Goal: Information Seeking & Learning: Learn about a topic

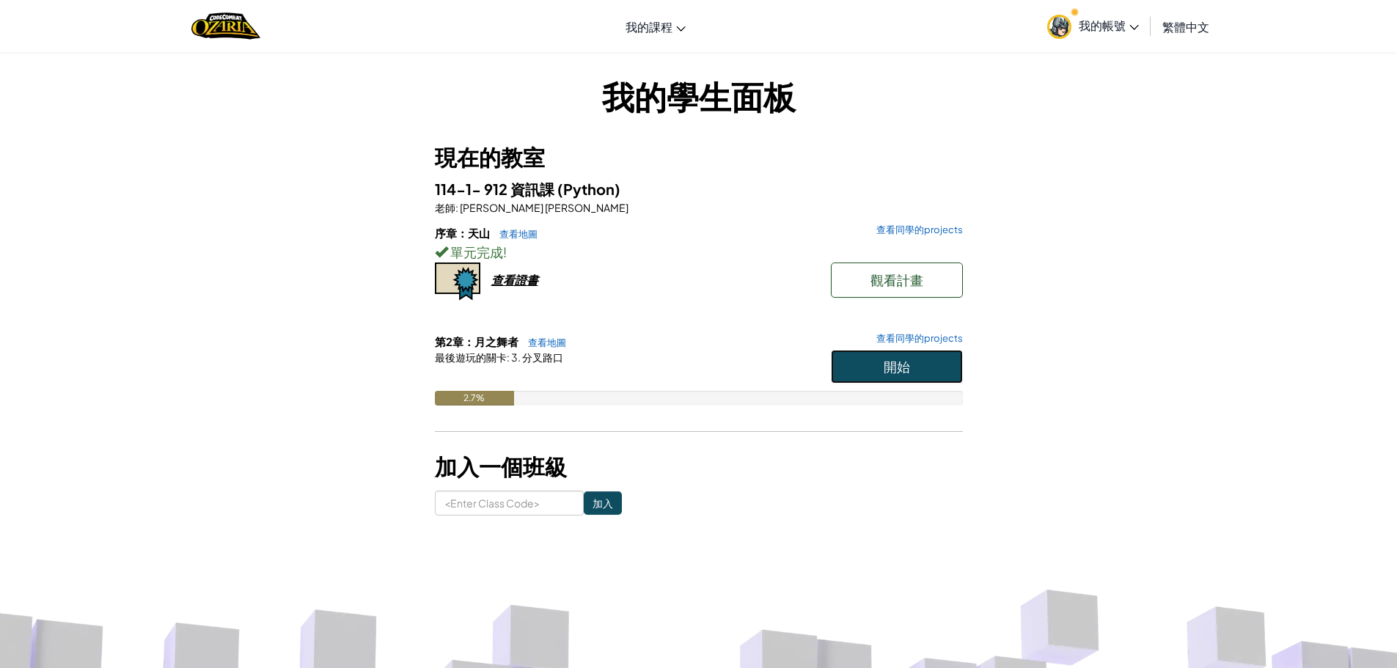
click at [884, 365] on span "開始" at bounding box center [897, 366] width 26 height 17
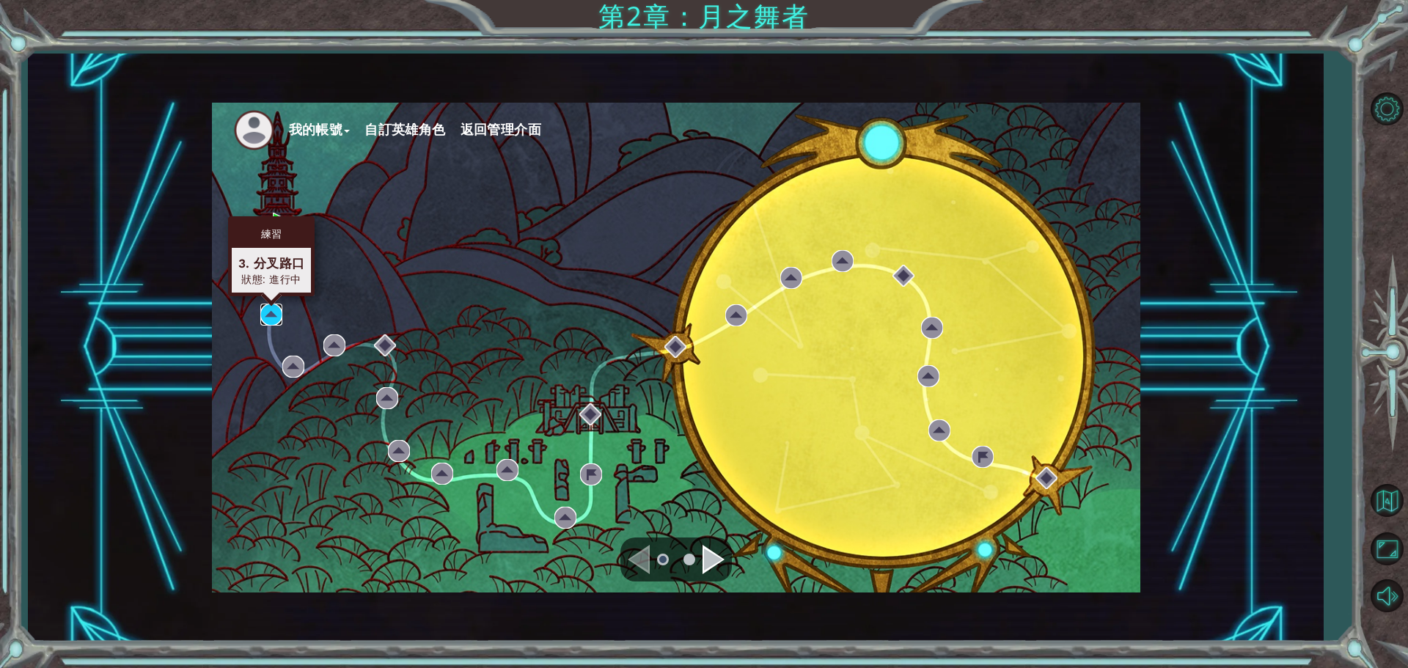
click at [267, 315] on img at bounding box center [271, 315] width 22 height 22
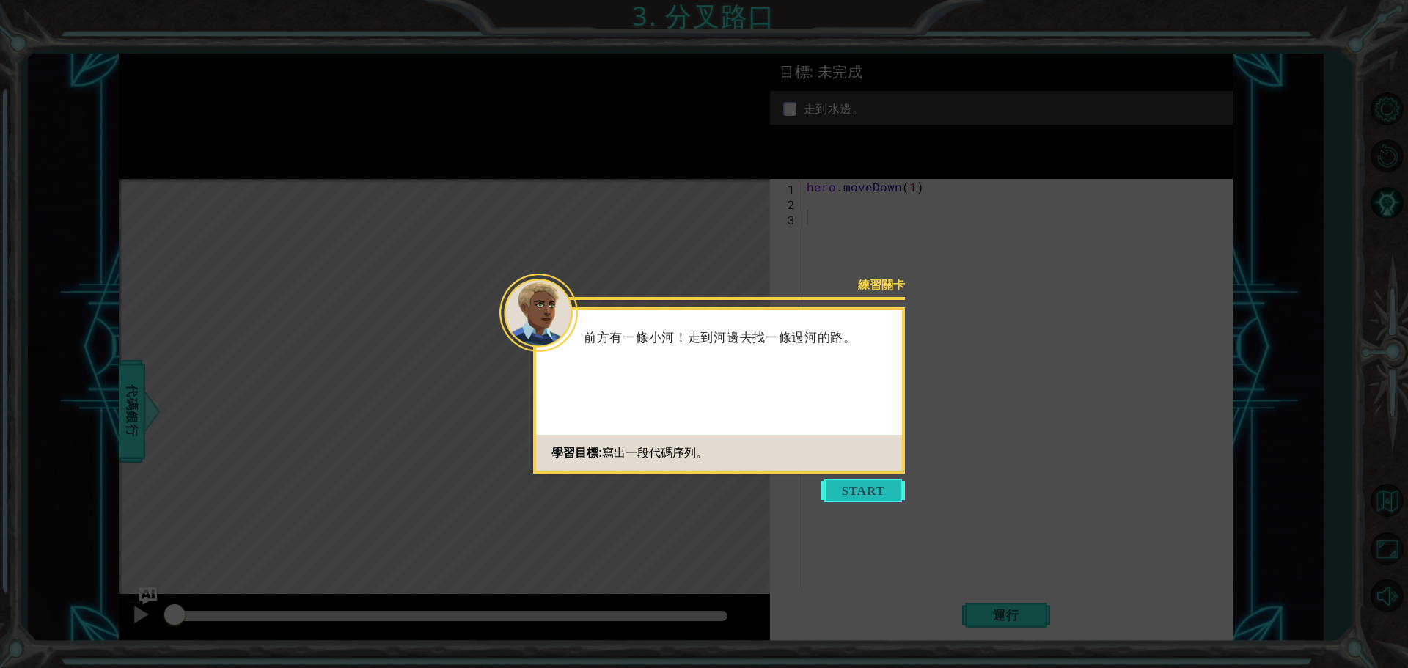
click at [866, 495] on button "Start" at bounding box center [863, 490] width 84 height 23
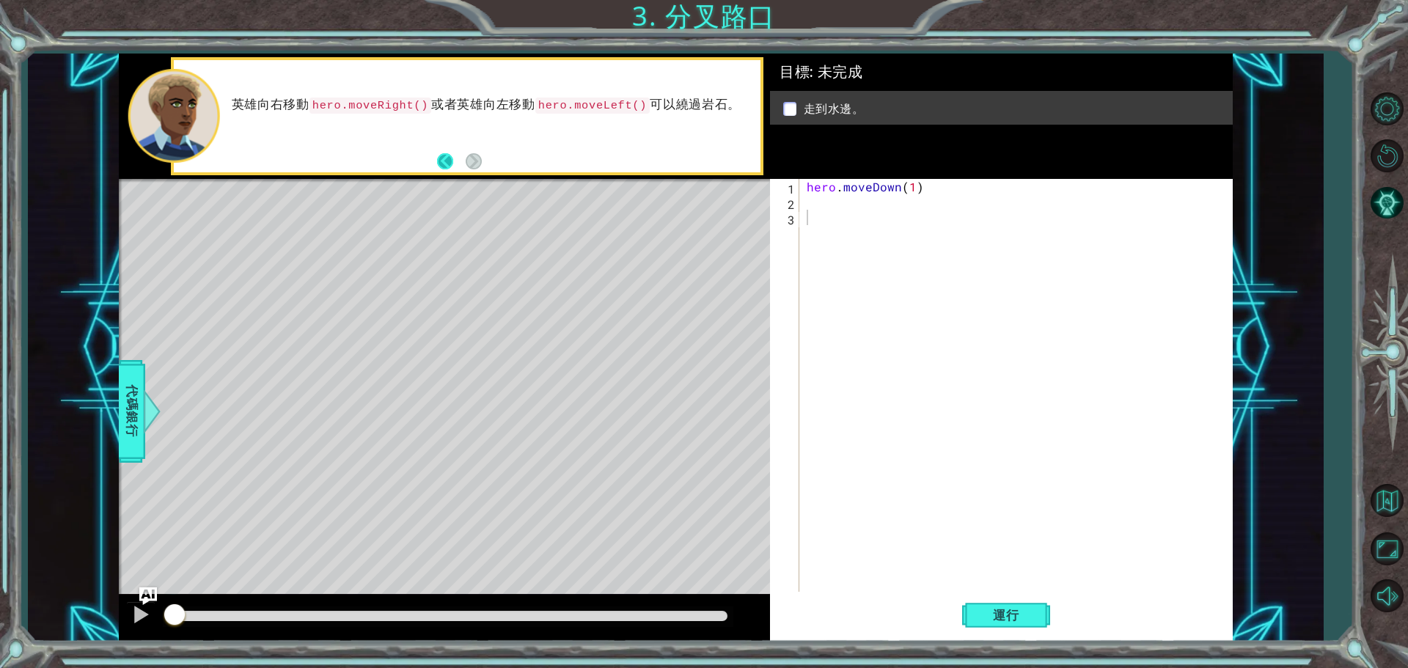
click at [440, 161] on button "Back" at bounding box center [451, 161] width 29 height 16
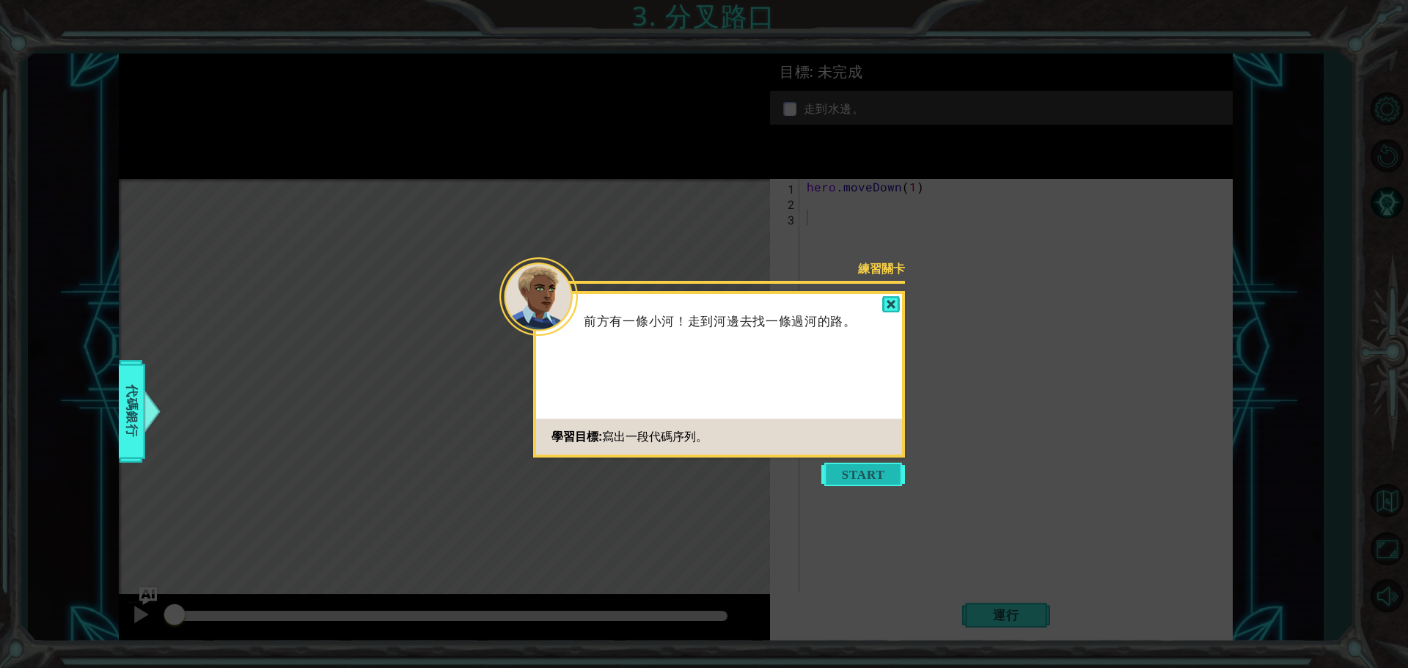
click at [892, 474] on button "Start" at bounding box center [863, 474] width 84 height 23
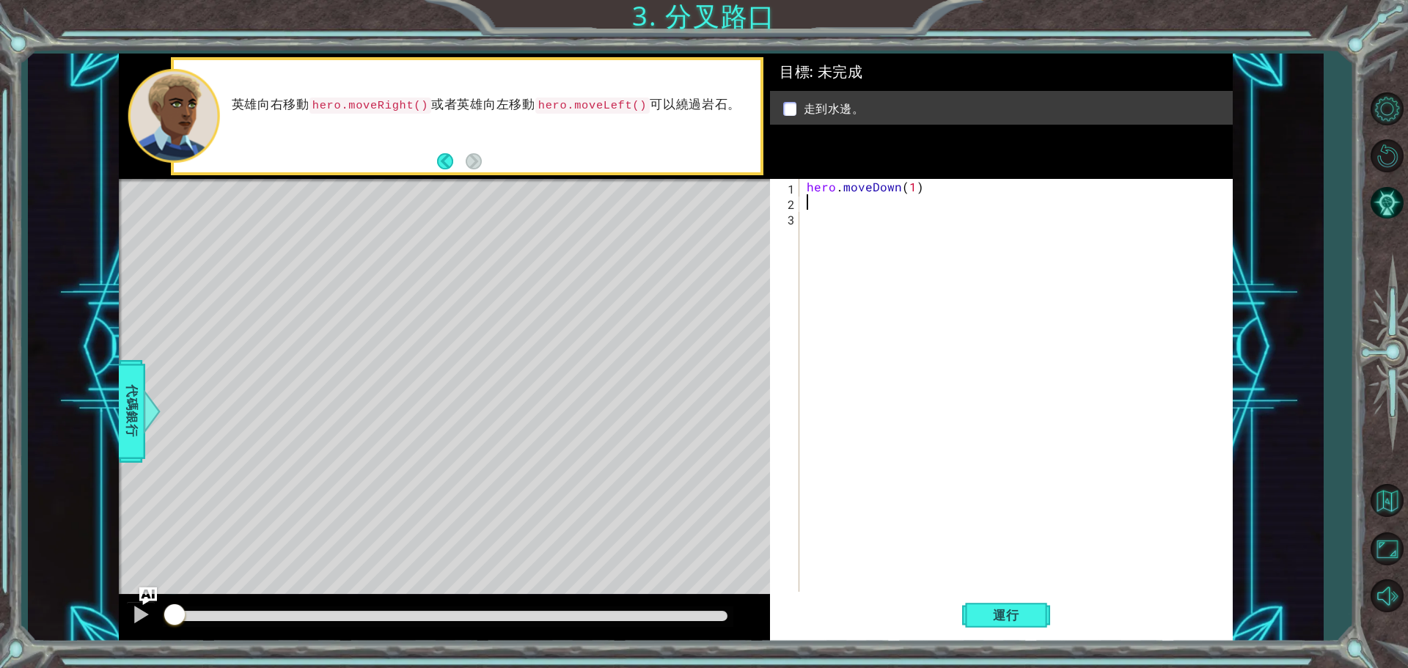
click at [834, 202] on div "hero . moveDown ( 1 )" at bounding box center [1020, 402] width 432 height 447
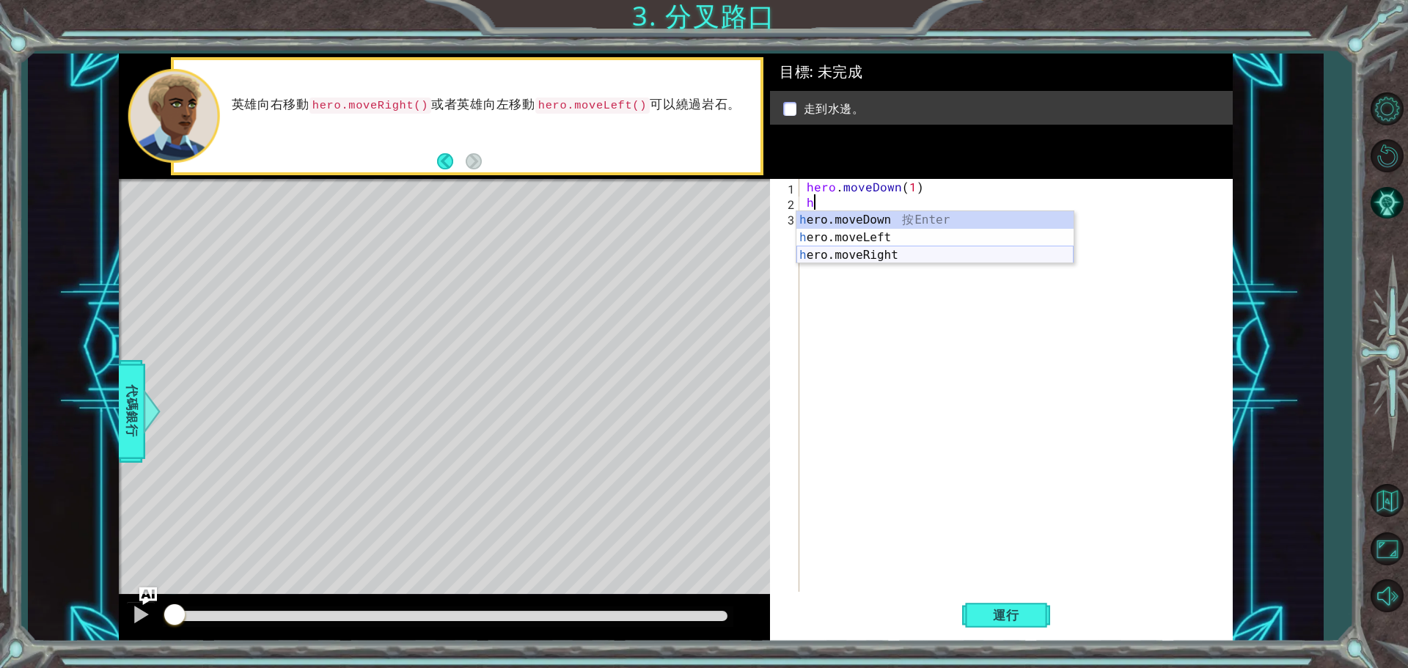
click at [885, 256] on div "h ero.moveDown 按 Enter h ero.moveLeft 按 Enter h ero.moveRight 按 Enter" at bounding box center [934, 255] width 277 height 88
type textarea "hero.moveRight(1)"
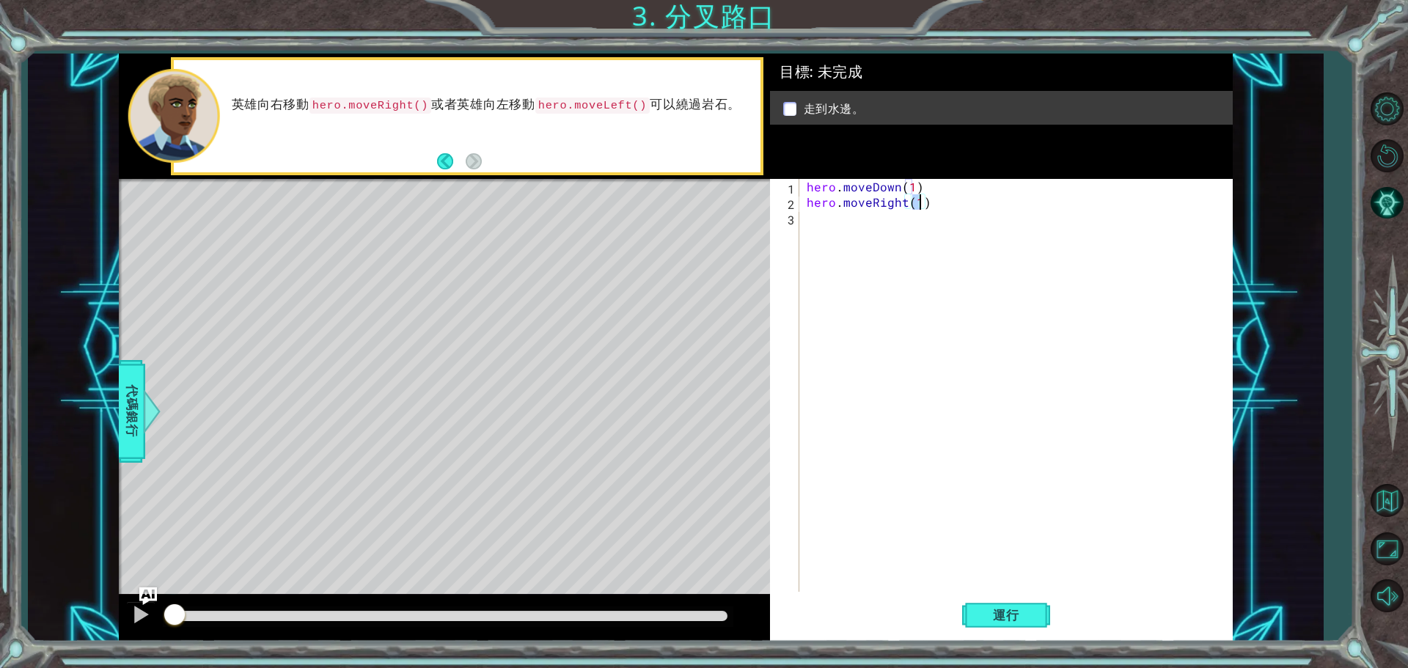
click at [883, 226] on div "hero . moveDown ( 1 ) hero . moveRight ( 1 )" at bounding box center [1020, 402] width 432 height 447
click at [884, 231] on div "h ero.moveDown 按 Enter h ero.moveLeft 按 Enter h ero.moveRight 按 Enter" at bounding box center [934, 271] width 277 height 88
type textarea "hero.moveDown(1)"
click at [1007, 616] on span "運行" at bounding box center [1006, 615] width 56 height 15
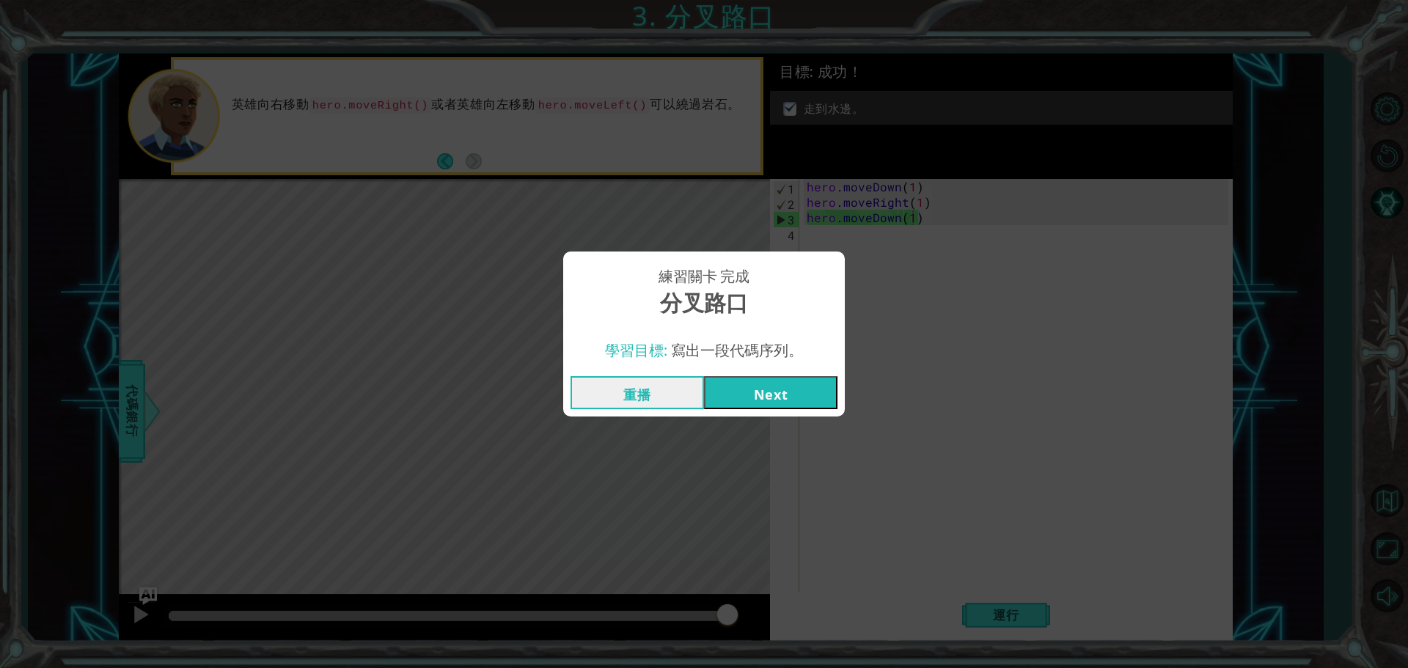
click at [774, 389] on button "Next" at bounding box center [770, 392] width 133 height 33
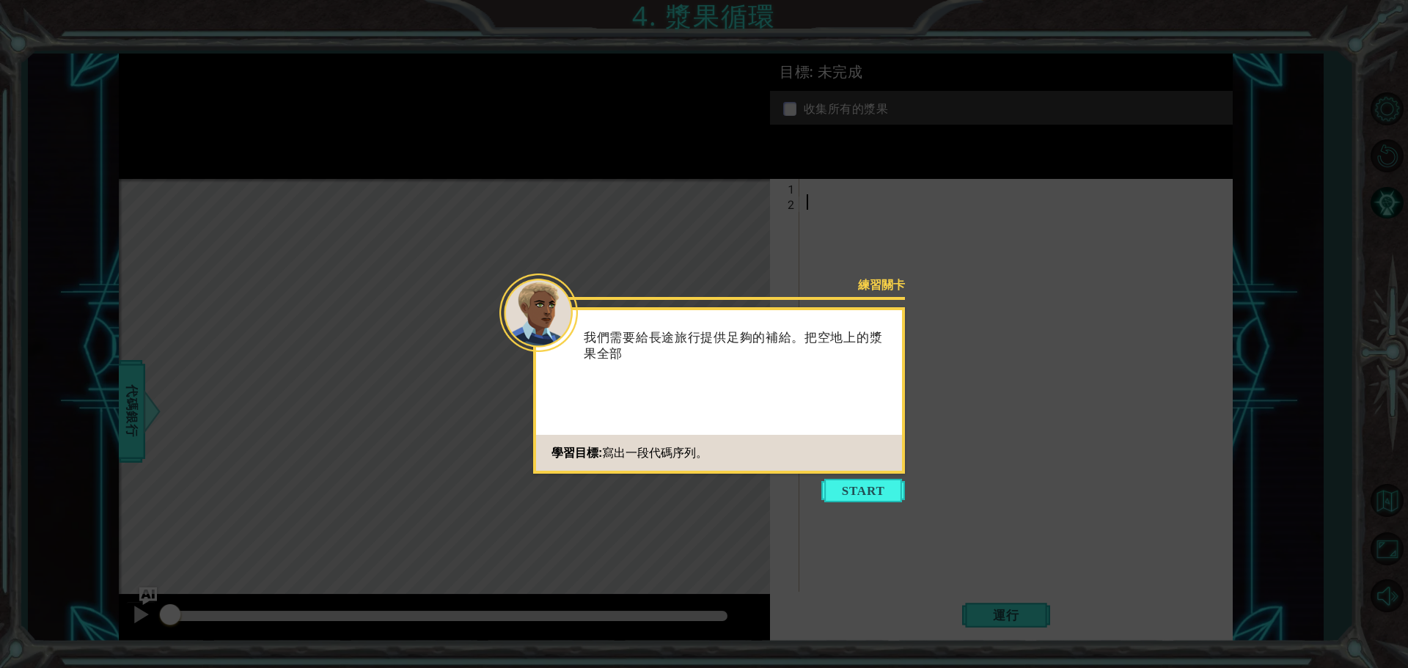
click at [841, 493] on button "Start" at bounding box center [863, 490] width 84 height 23
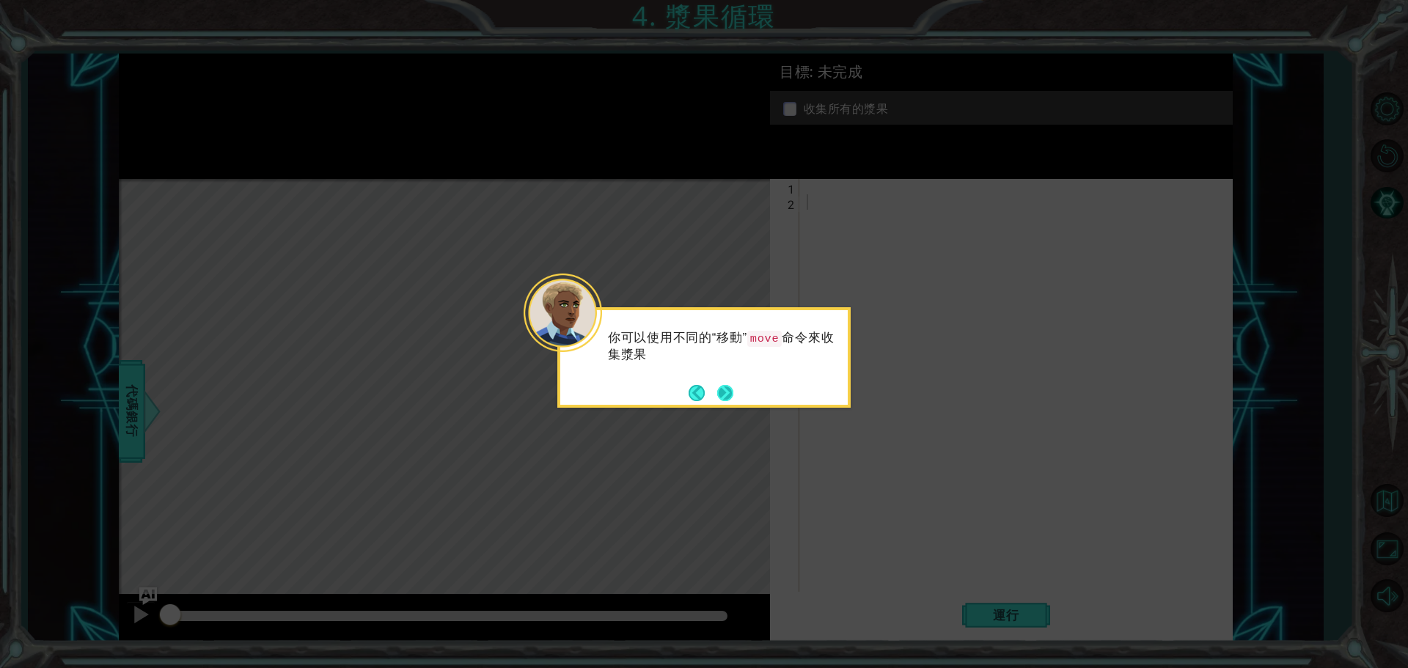
click at [732, 394] on button "Next" at bounding box center [725, 392] width 17 height 17
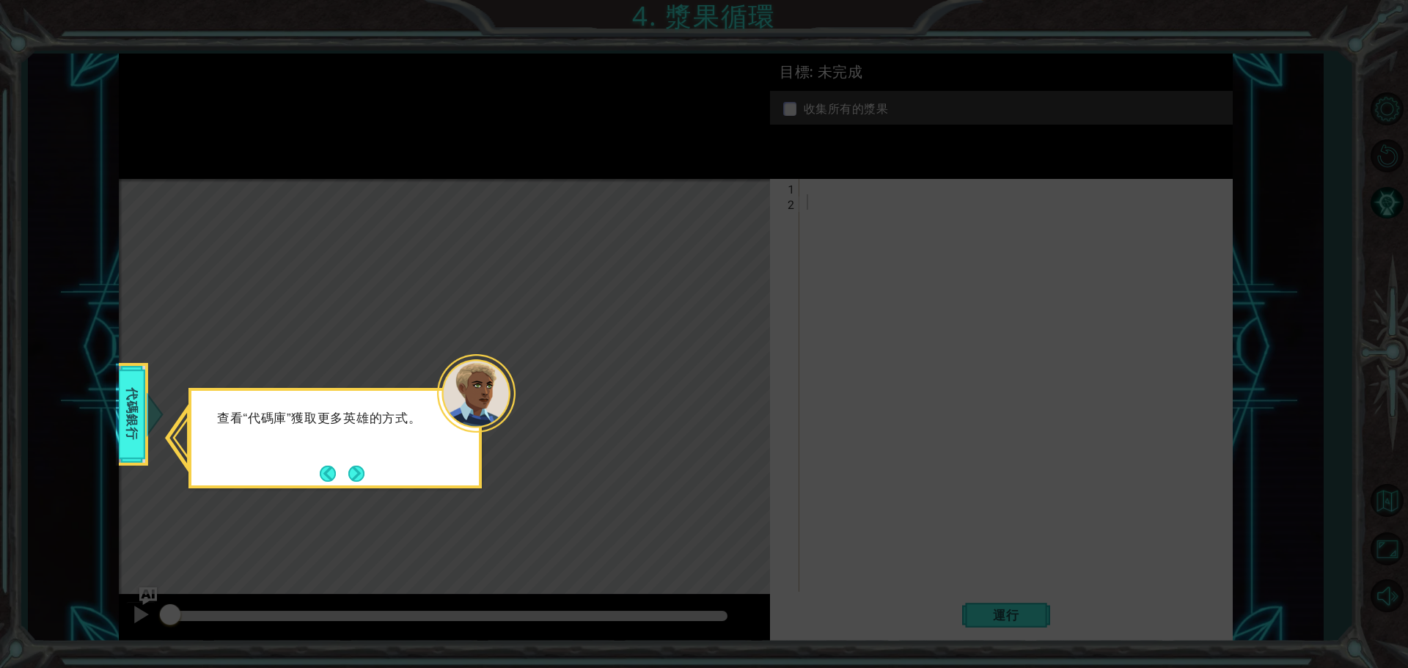
click at [373, 478] on div "查看“代碼庫”獲取更多英雄的方式。" at bounding box center [334, 438] width 293 height 100
click at [356, 476] on button "Next" at bounding box center [356, 473] width 23 height 23
click at [364, 471] on button "Next" at bounding box center [356, 474] width 22 height 22
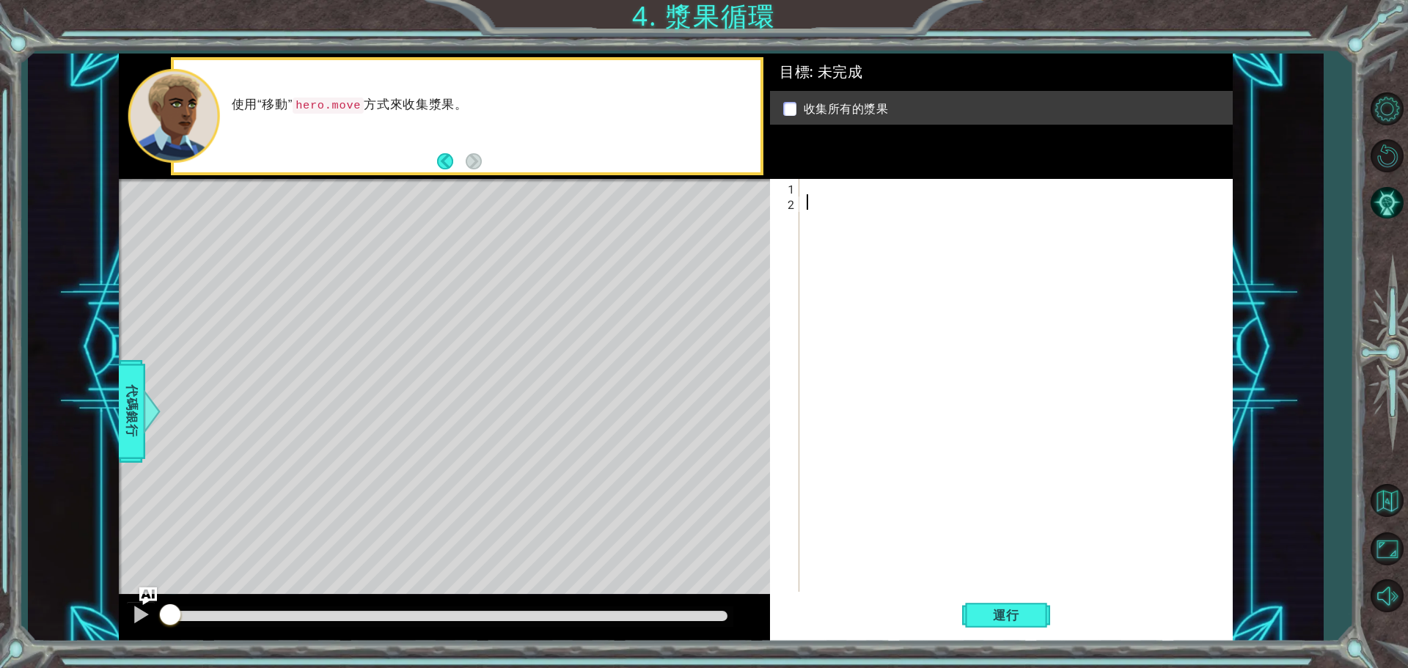
type textarea "h"
drag, startPoint x: 837, startPoint y: 347, endPoint x: 831, endPoint y: 282, distance: 65.5
click at [837, 345] on div "h" at bounding box center [1020, 402] width 432 height 447
type textarea "h"
click at [144, 416] on div at bounding box center [151, 411] width 18 height 44
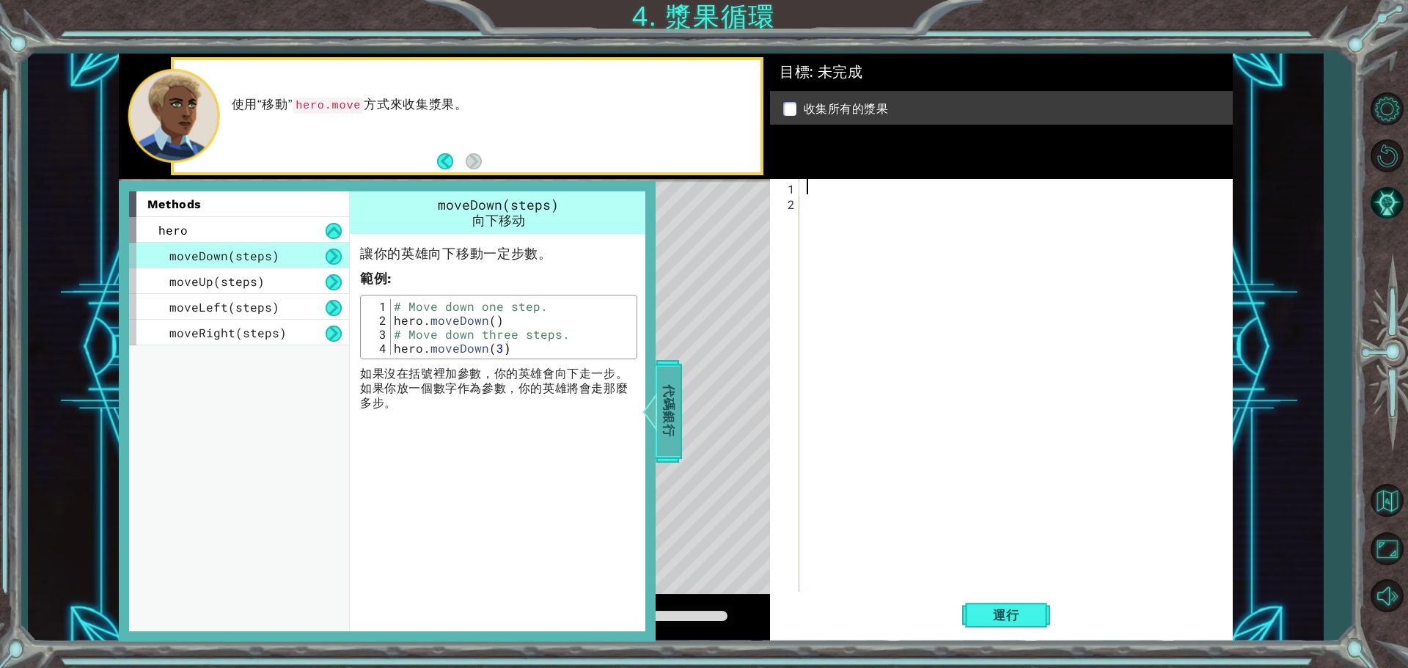
click at [653, 418] on div at bounding box center [649, 411] width 18 height 44
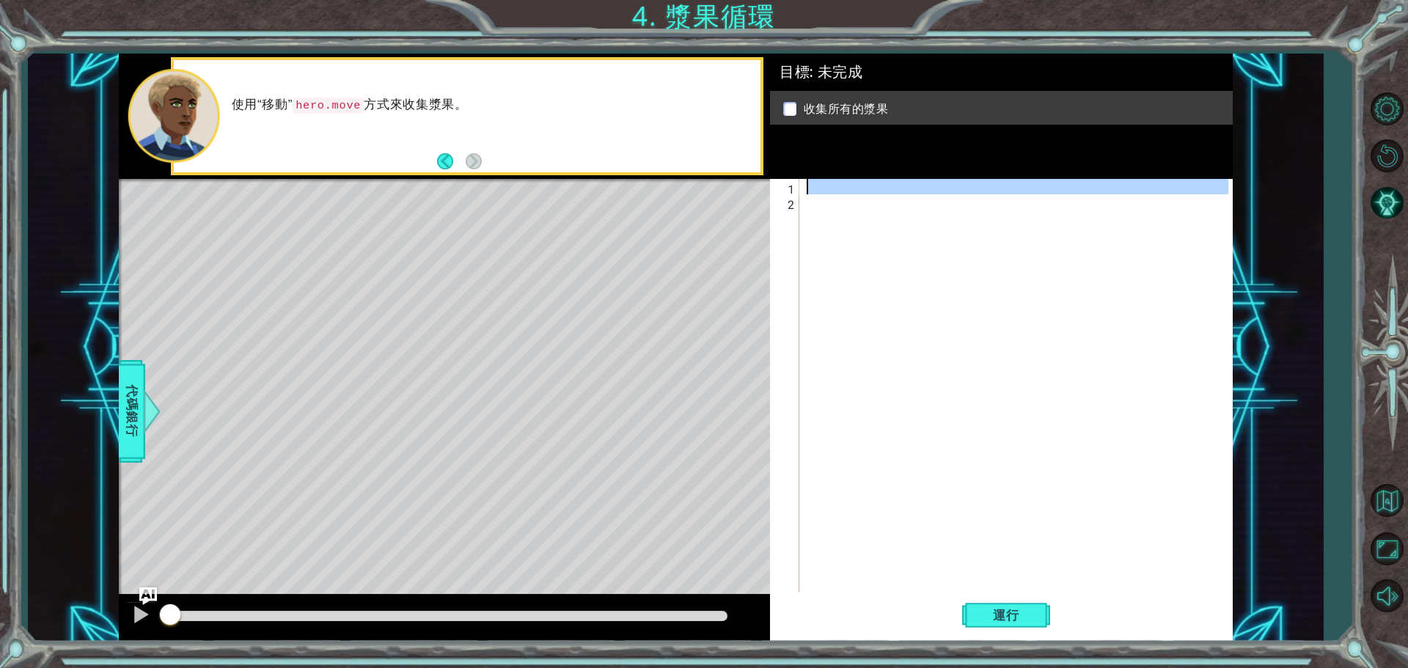
click at [819, 194] on div at bounding box center [1020, 402] width 432 height 447
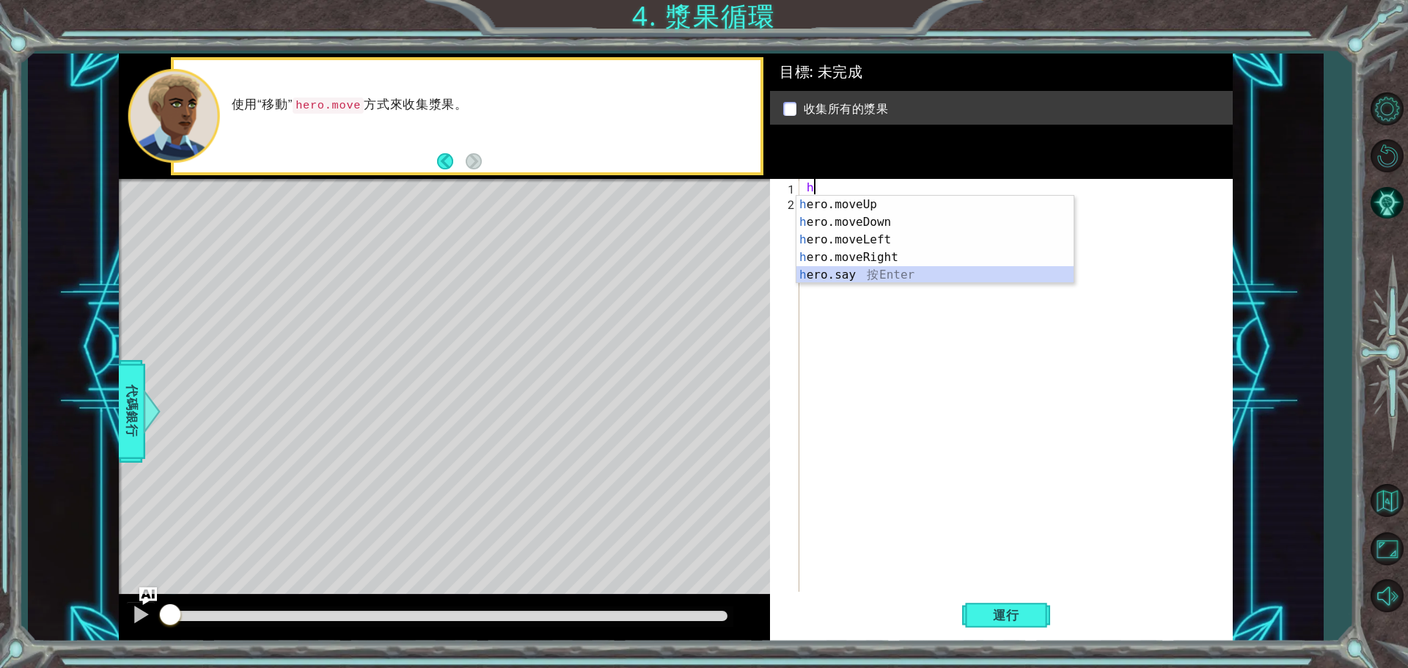
click at [840, 272] on div "h ero.moveUp 按 Enter h ero.moveDown 按 Enter h ero.moveLeft 按 Enter h ero.moveRi…" at bounding box center [934, 257] width 277 height 123
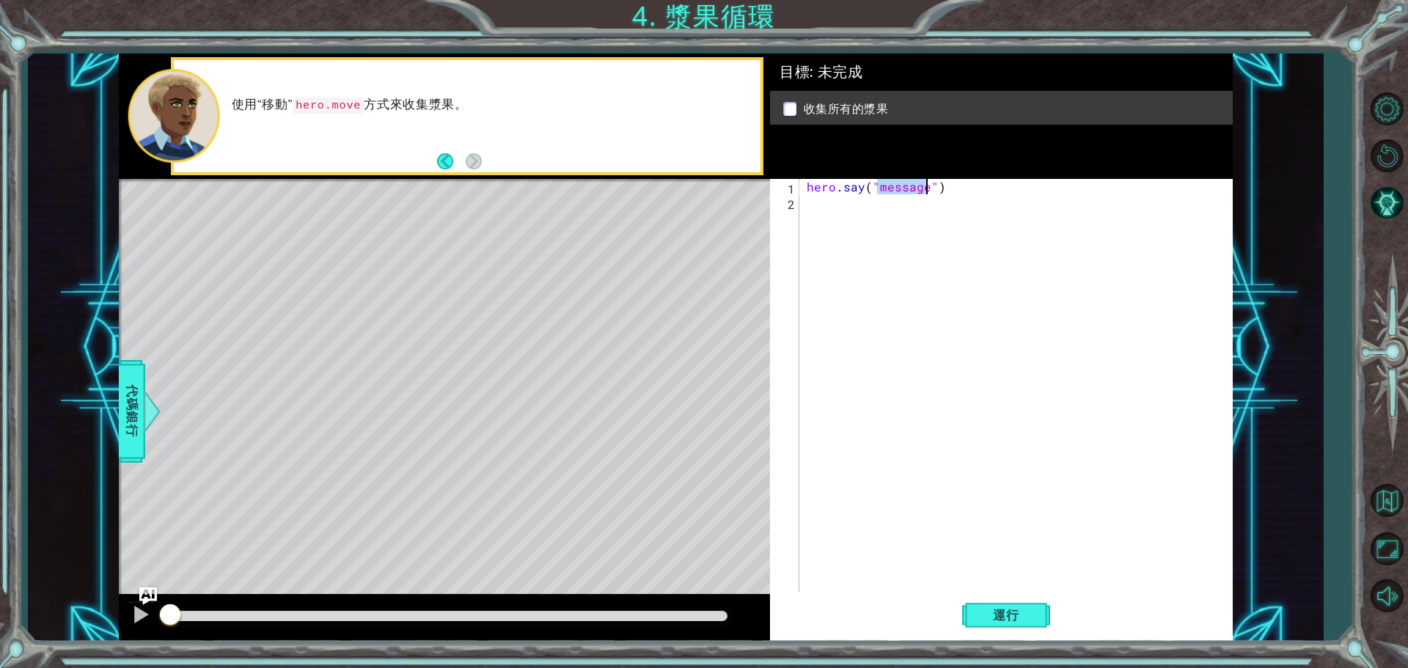
click at [977, 189] on div "hero . say ( "message" )" at bounding box center [1020, 402] width 432 height 447
type textarea "h"
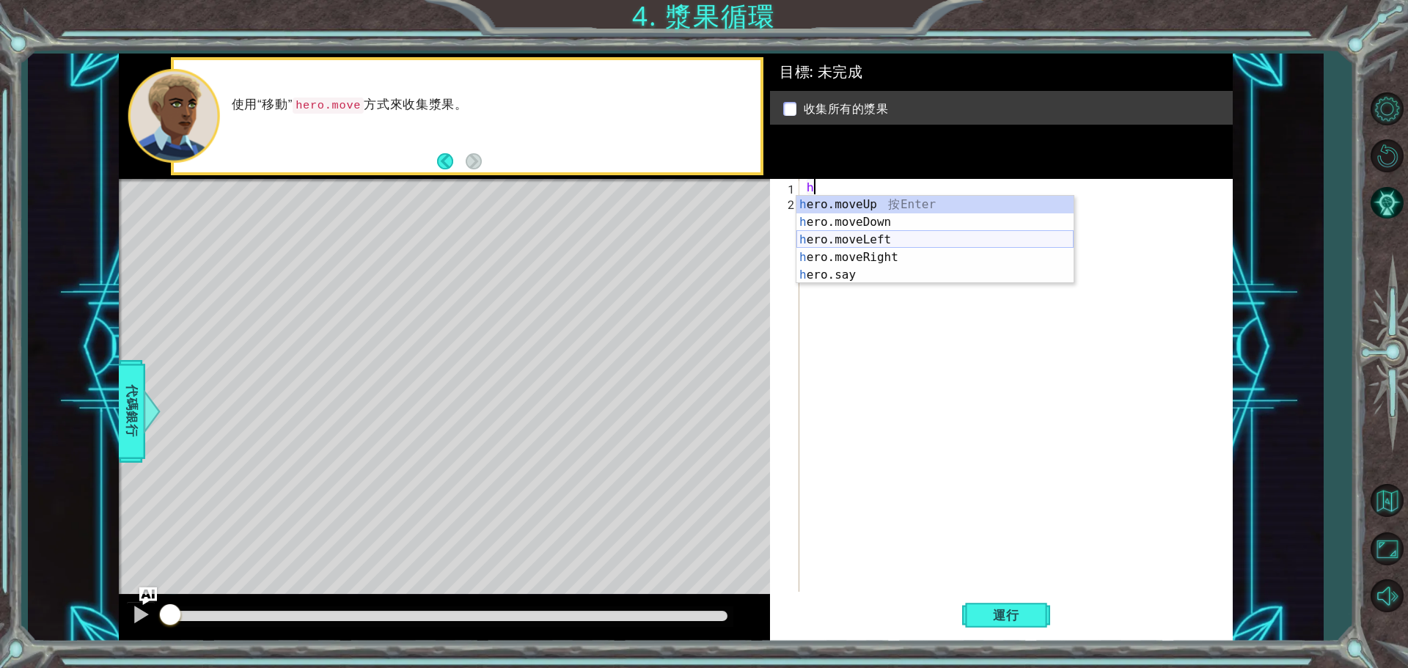
click at [907, 244] on div "h ero.moveUp 按 Enter h ero.moveDown 按 Enter h ero.moveLeft 按 Enter h ero.moveRi…" at bounding box center [934, 257] width 277 height 123
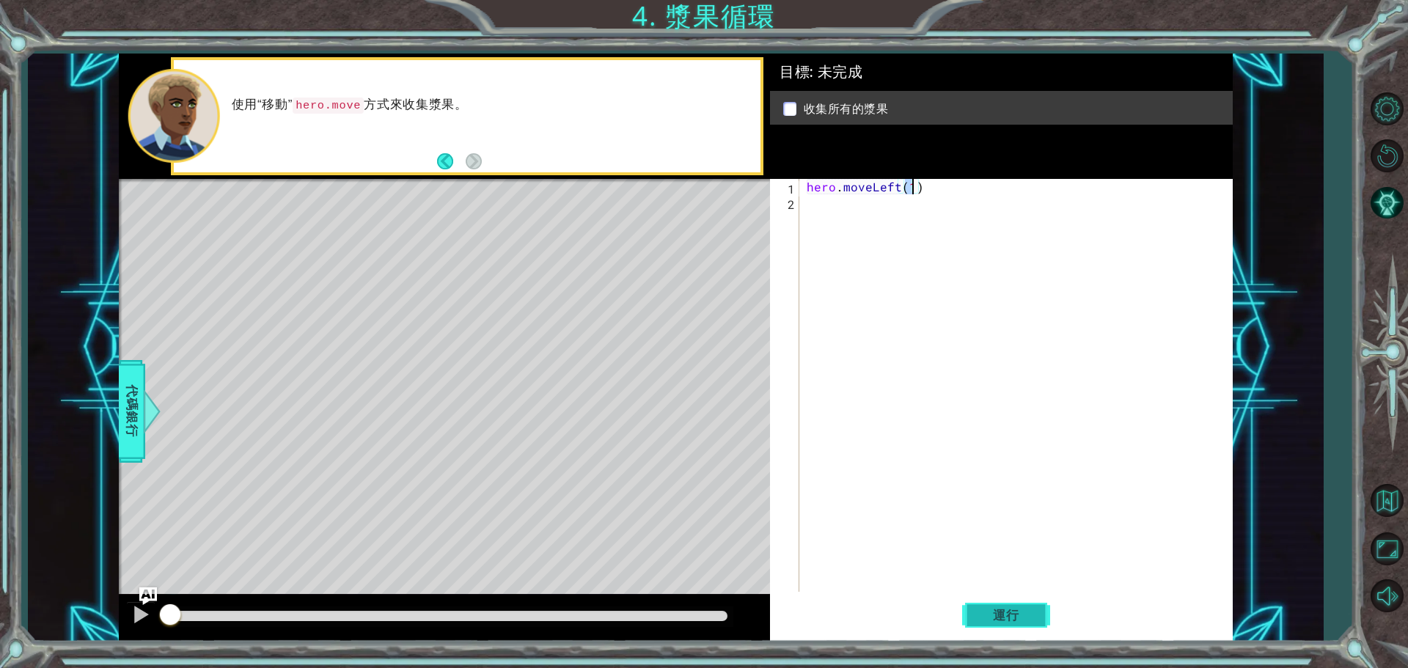
type textarea "hero.moveLeft(1)"
click at [979, 618] on span "運行" at bounding box center [1006, 615] width 56 height 15
click at [902, 203] on div "hero . moveLeft ( 1 )" at bounding box center [1020, 402] width 432 height 447
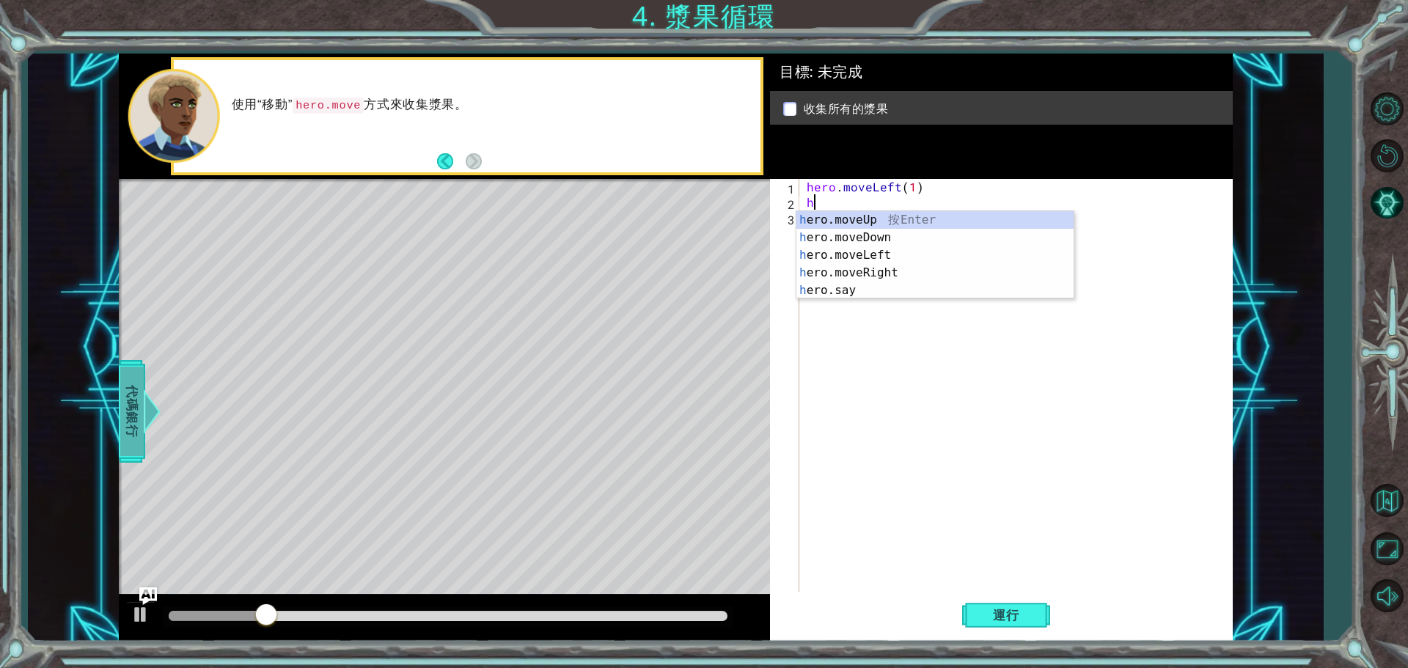
click at [122, 423] on span "代碼銀行" at bounding box center [131, 411] width 23 height 89
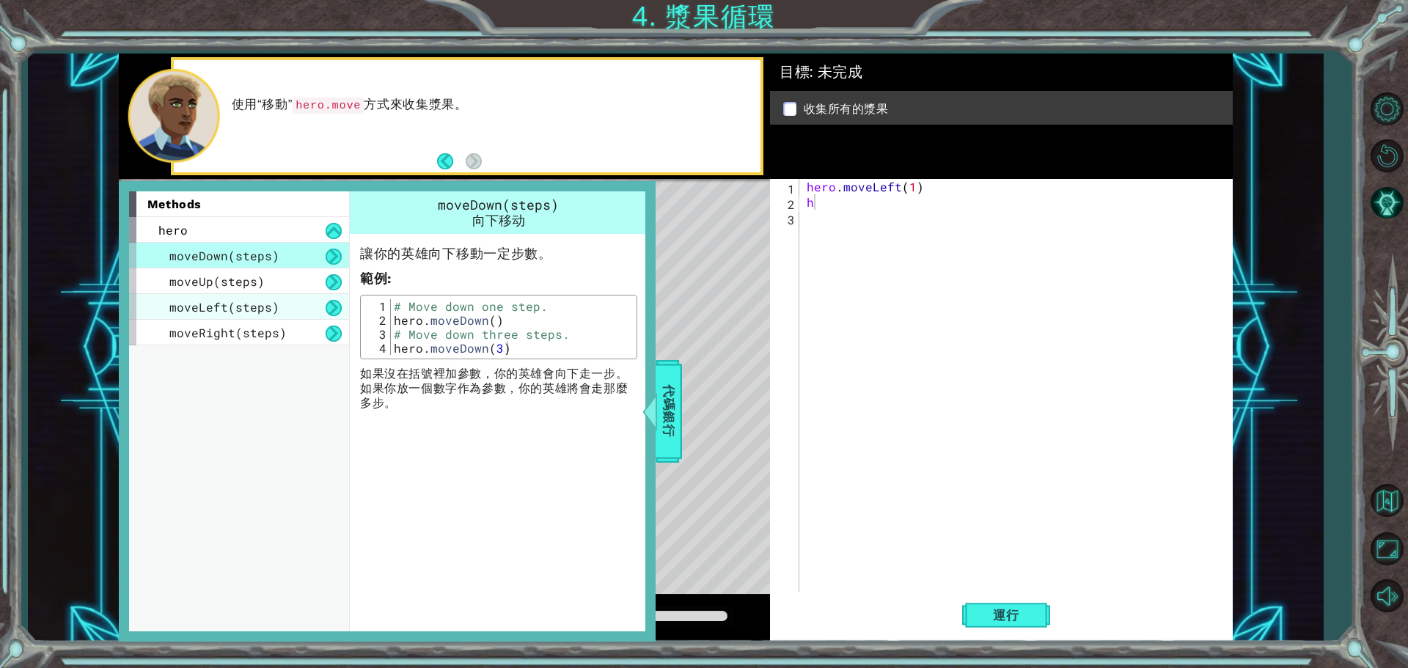
click at [276, 295] on div "moveLeft(steps)" at bounding box center [239, 307] width 220 height 26
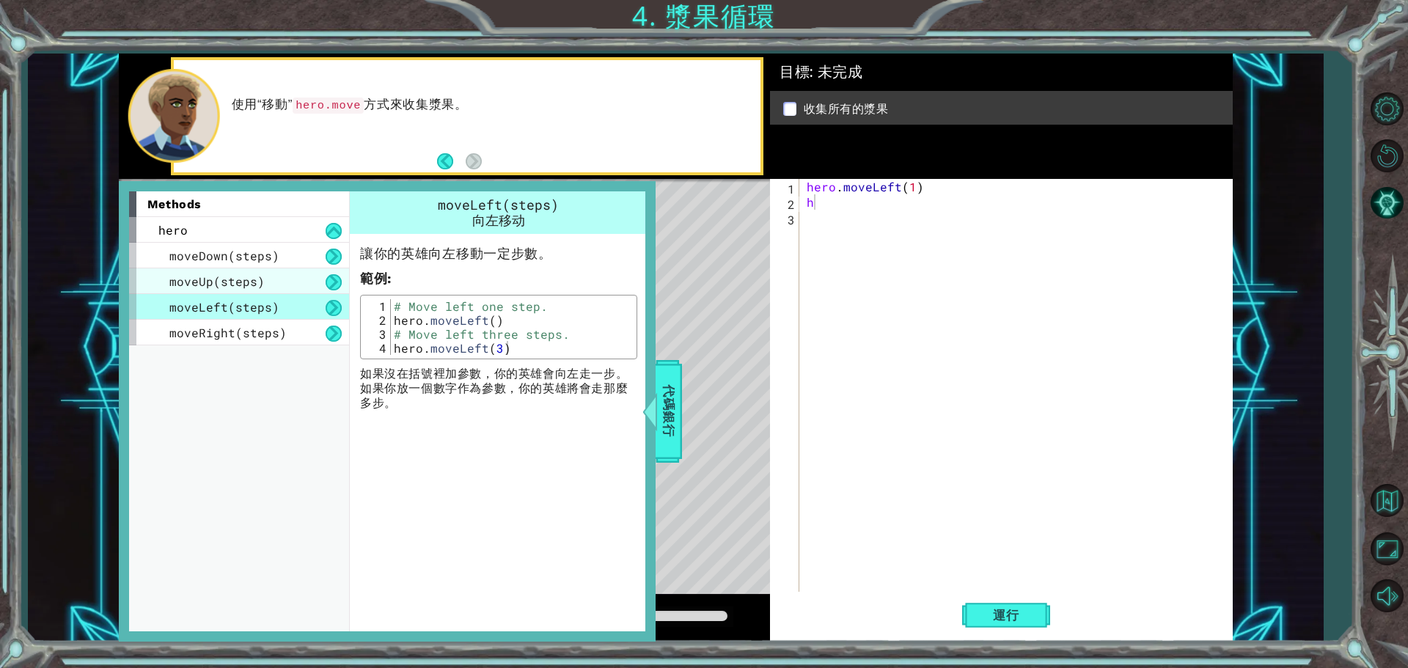
click at [271, 272] on div "moveUp(steps)" at bounding box center [239, 281] width 220 height 26
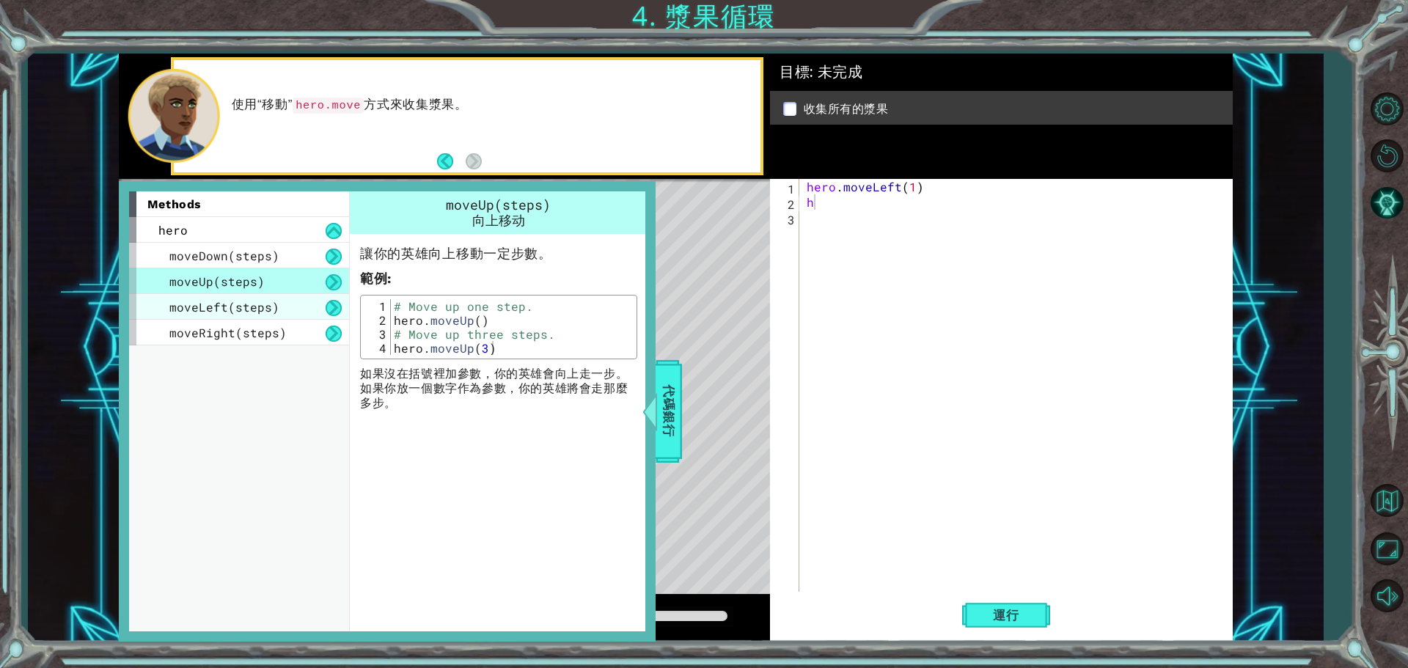
click at [236, 307] on span "moveLeft(steps)" at bounding box center [224, 306] width 110 height 15
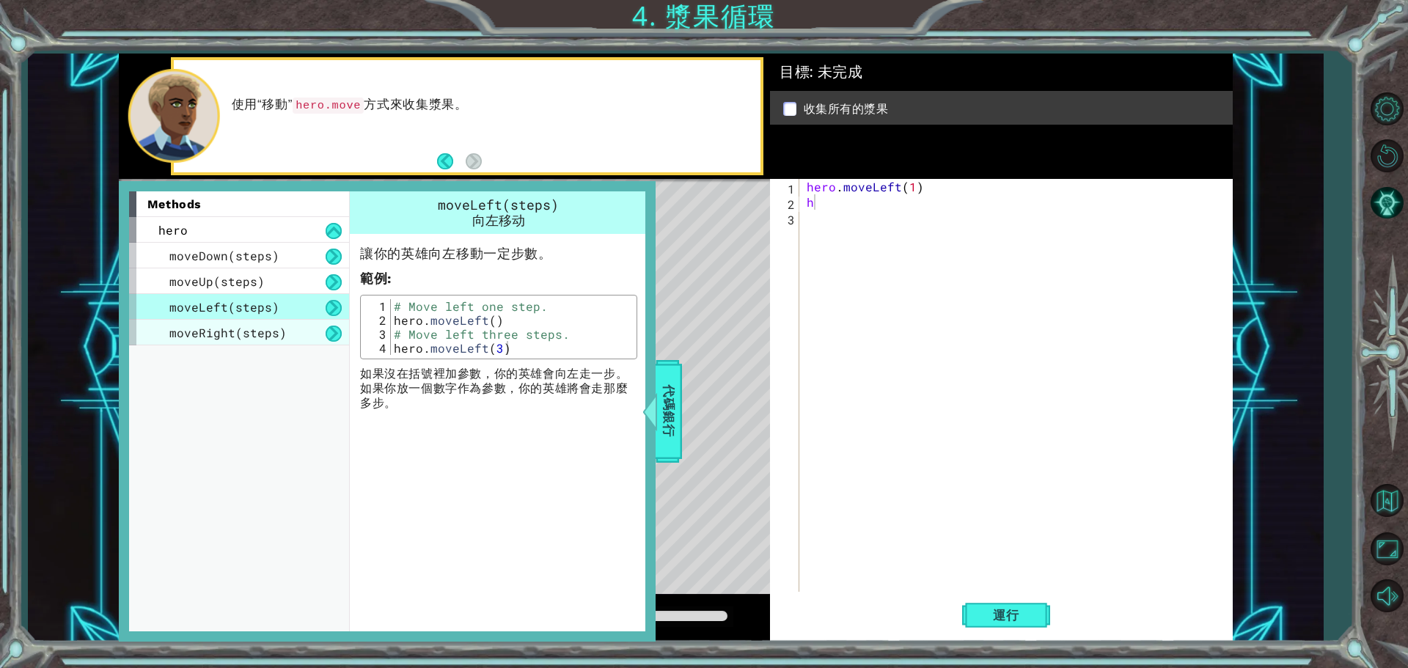
click at [220, 342] on div "moveRight(steps)" at bounding box center [239, 333] width 220 height 26
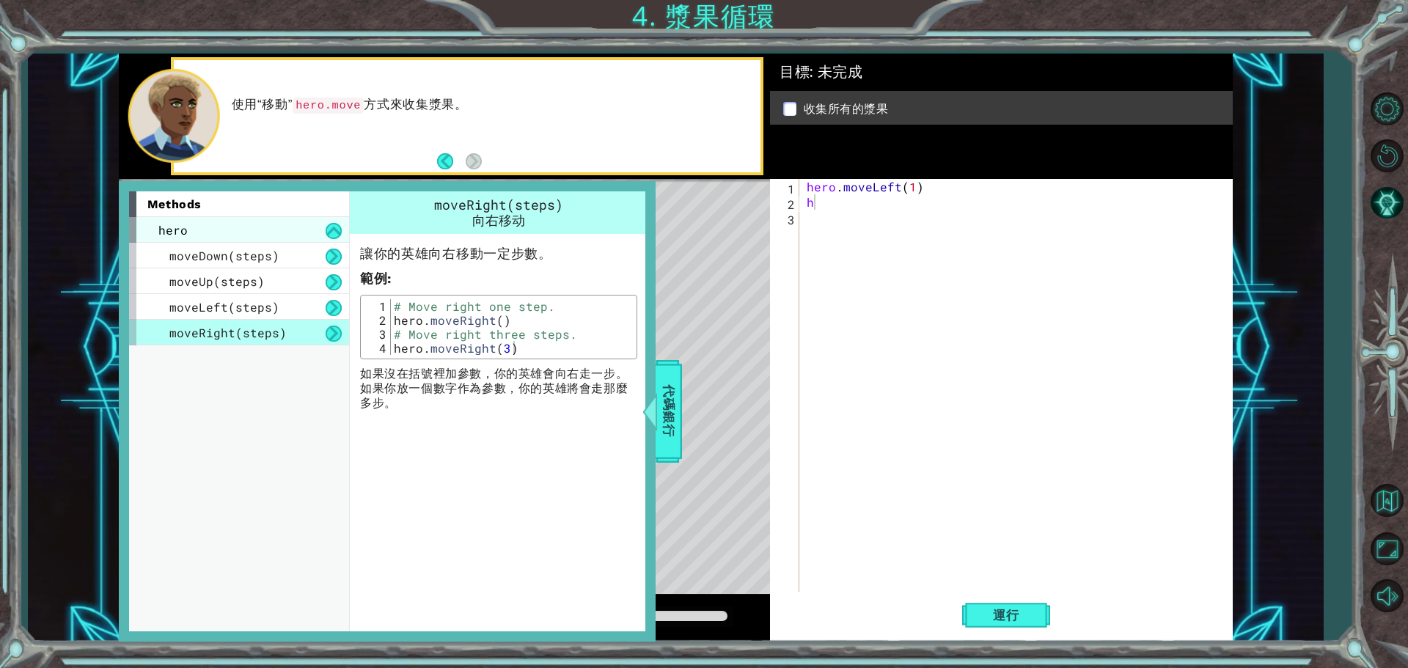
click at [198, 223] on div "hero" at bounding box center [239, 230] width 220 height 26
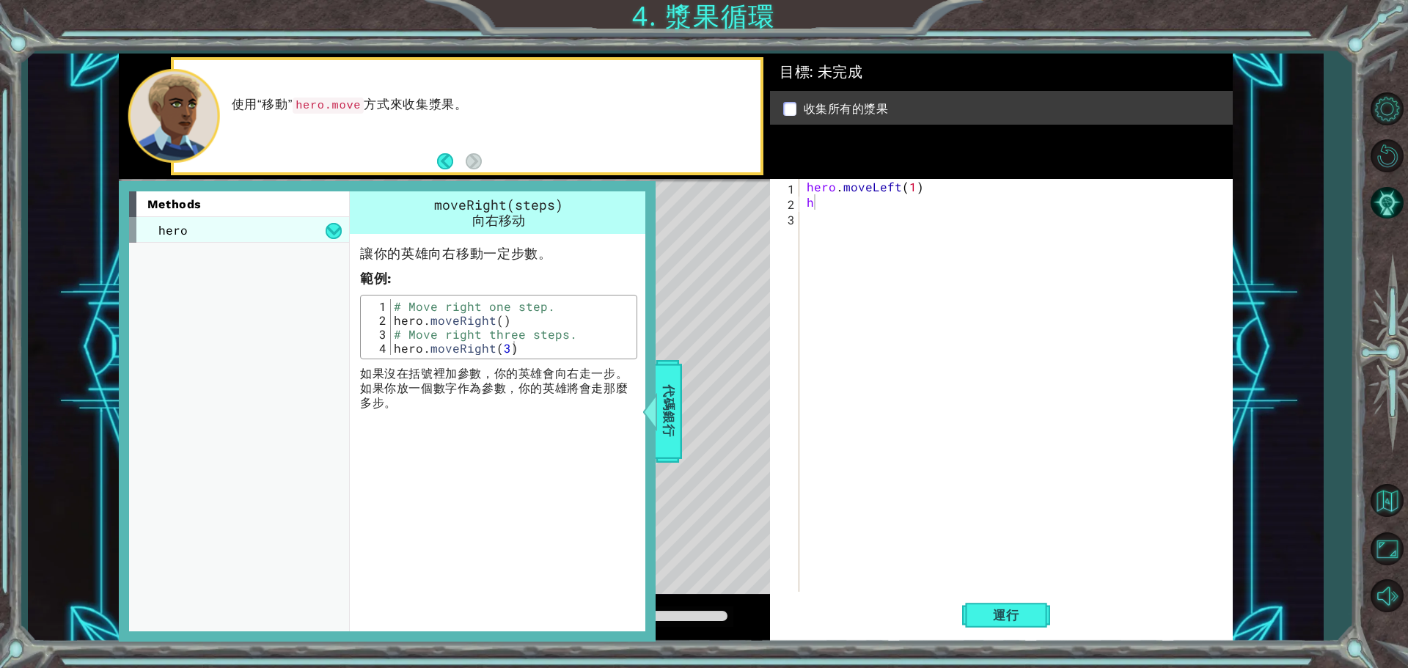
click at [321, 227] on div "hero" at bounding box center [239, 230] width 220 height 26
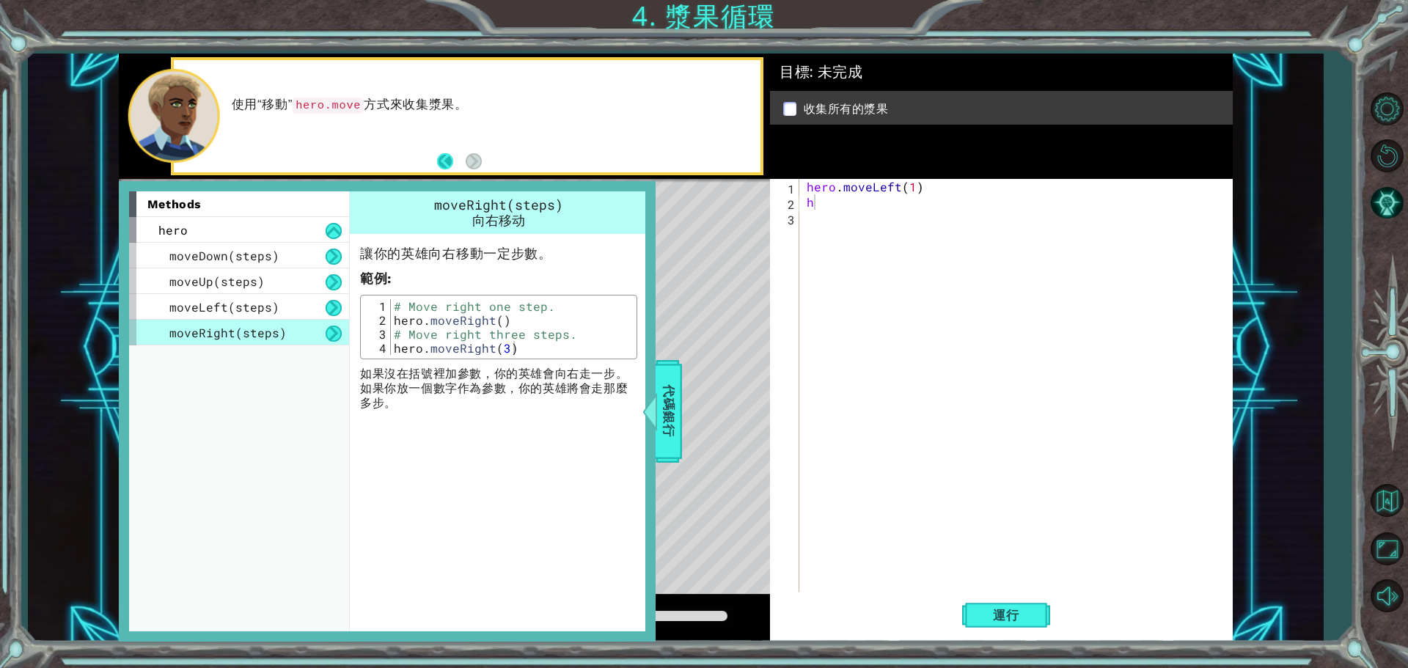
click at [448, 156] on button "Back" at bounding box center [451, 161] width 29 height 16
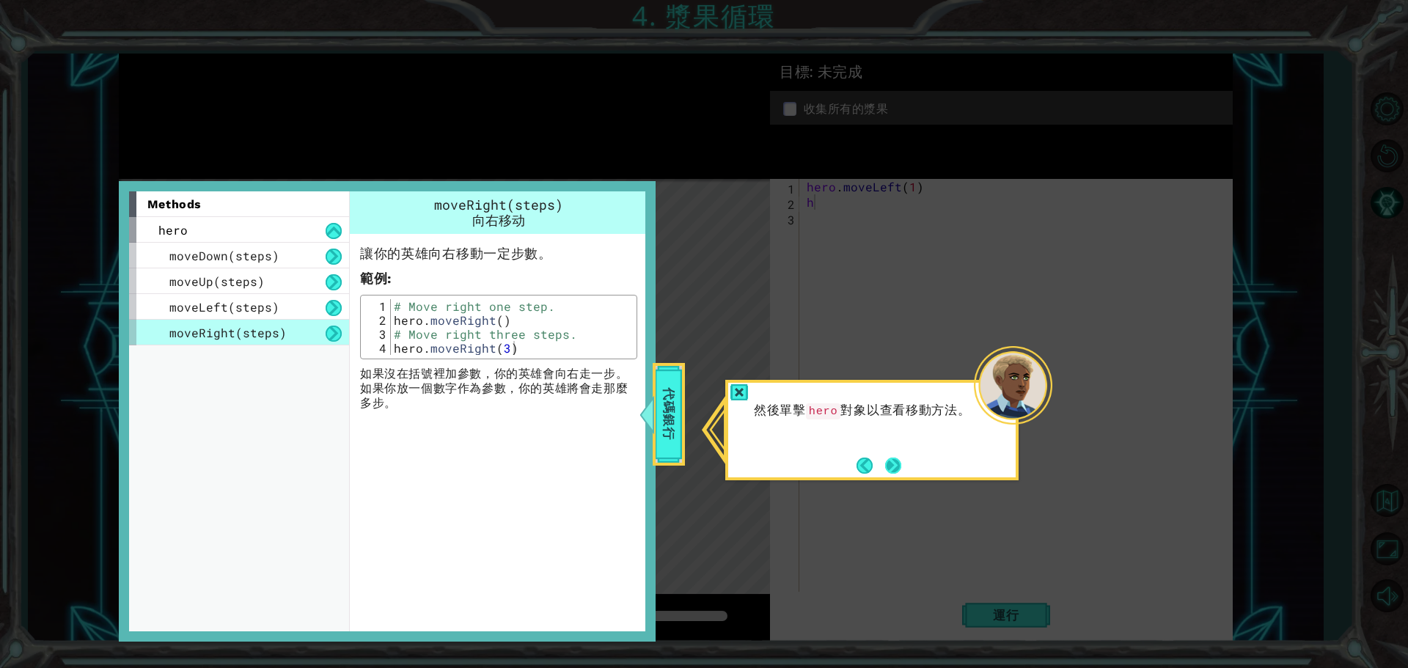
click at [900, 460] on button "Next" at bounding box center [893, 465] width 18 height 18
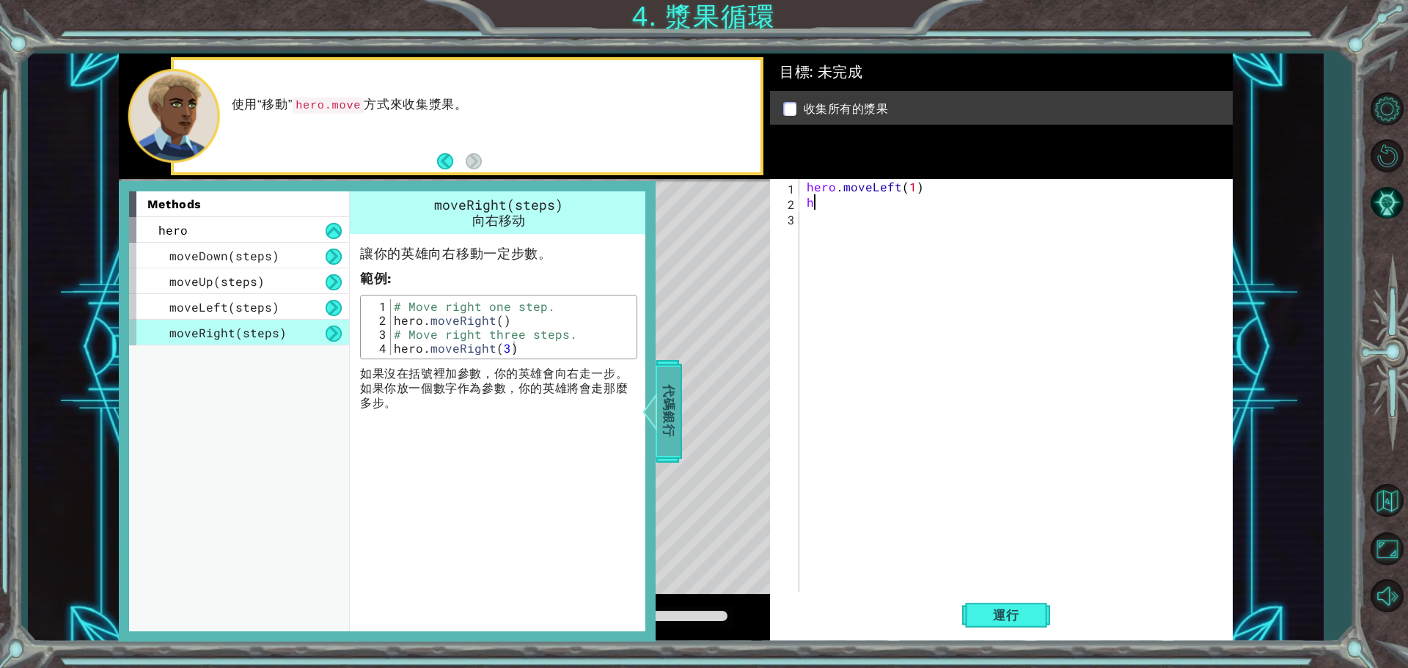
click at [672, 386] on span "代碼銀行" at bounding box center [668, 411] width 23 height 89
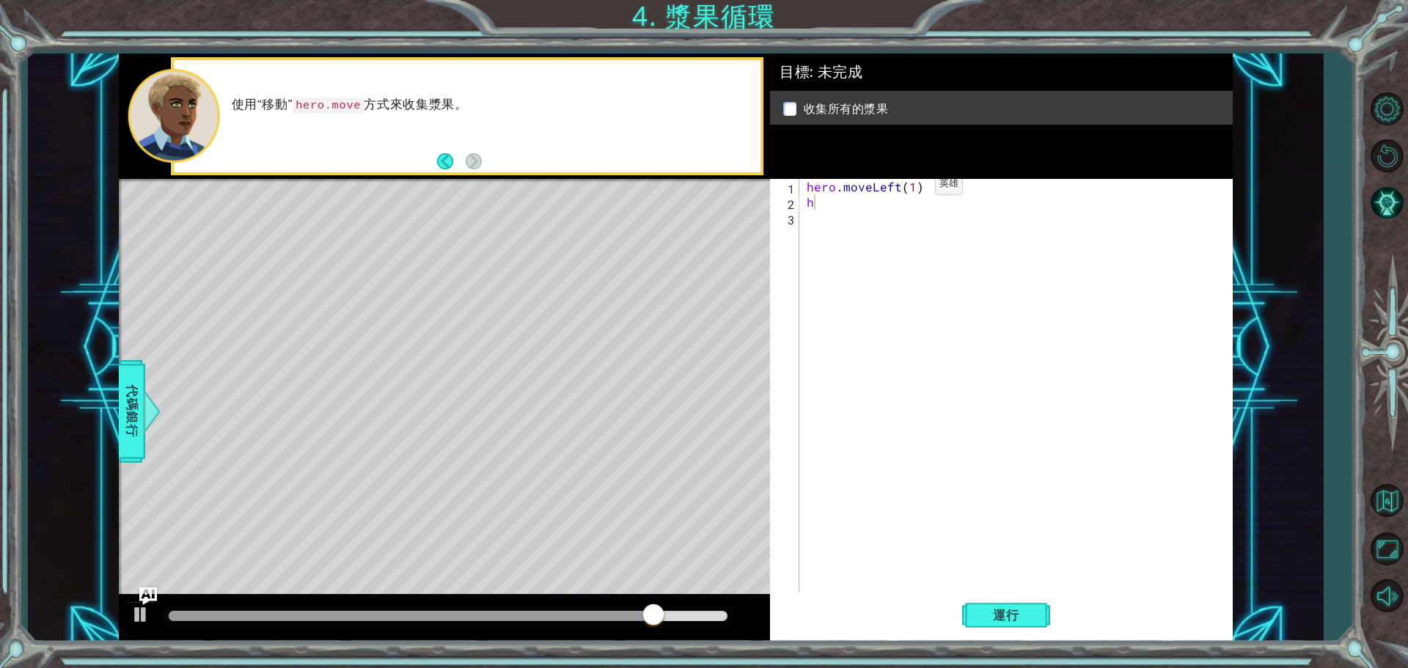
click at [910, 188] on div "hero . moveLeft ( 1 ) h" at bounding box center [1020, 402] width 432 height 447
click at [843, 191] on div "hero . moveLeft ( 2 ) h" at bounding box center [1020, 402] width 432 height 447
click at [837, 202] on div "hero . moveLeft ( 2 ) h" at bounding box center [1020, 402] width 432 height 447
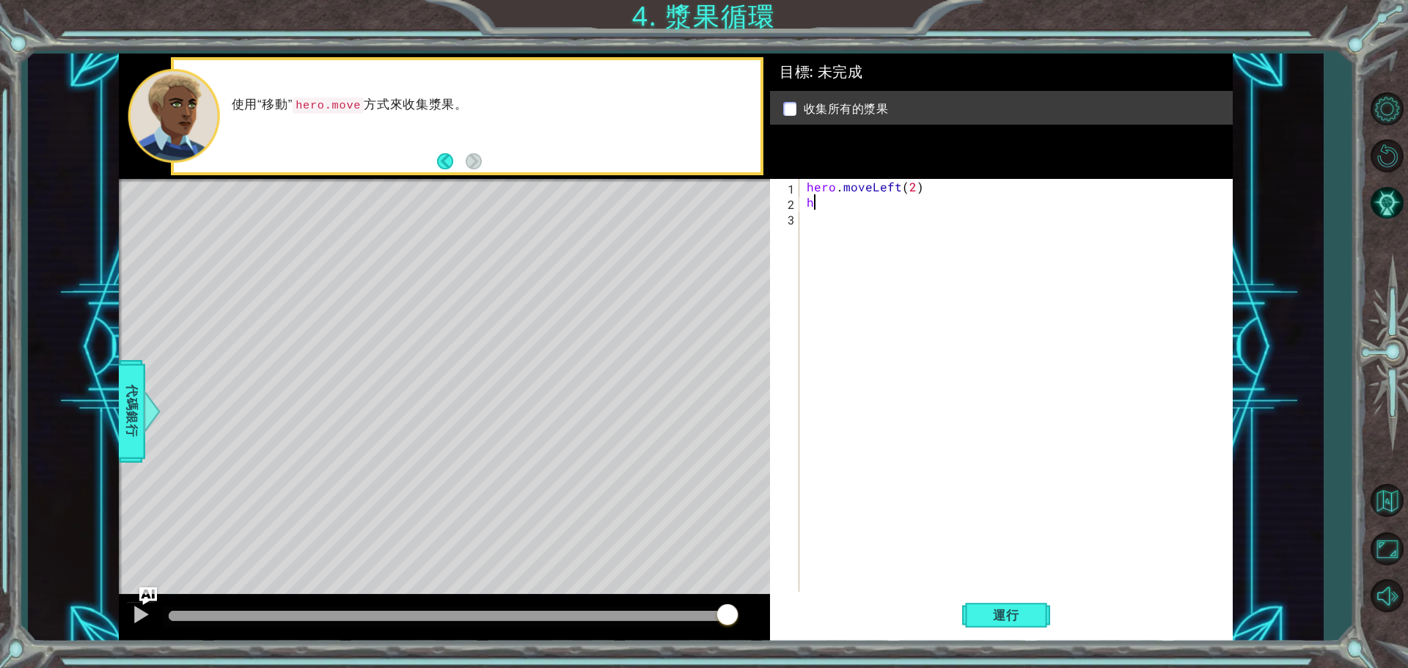
type textarea "hh"
click at [879, 260] on div "hero . moveLeft ( 2 ) hh" at bounding box center [1020, 402] width 432 height 447
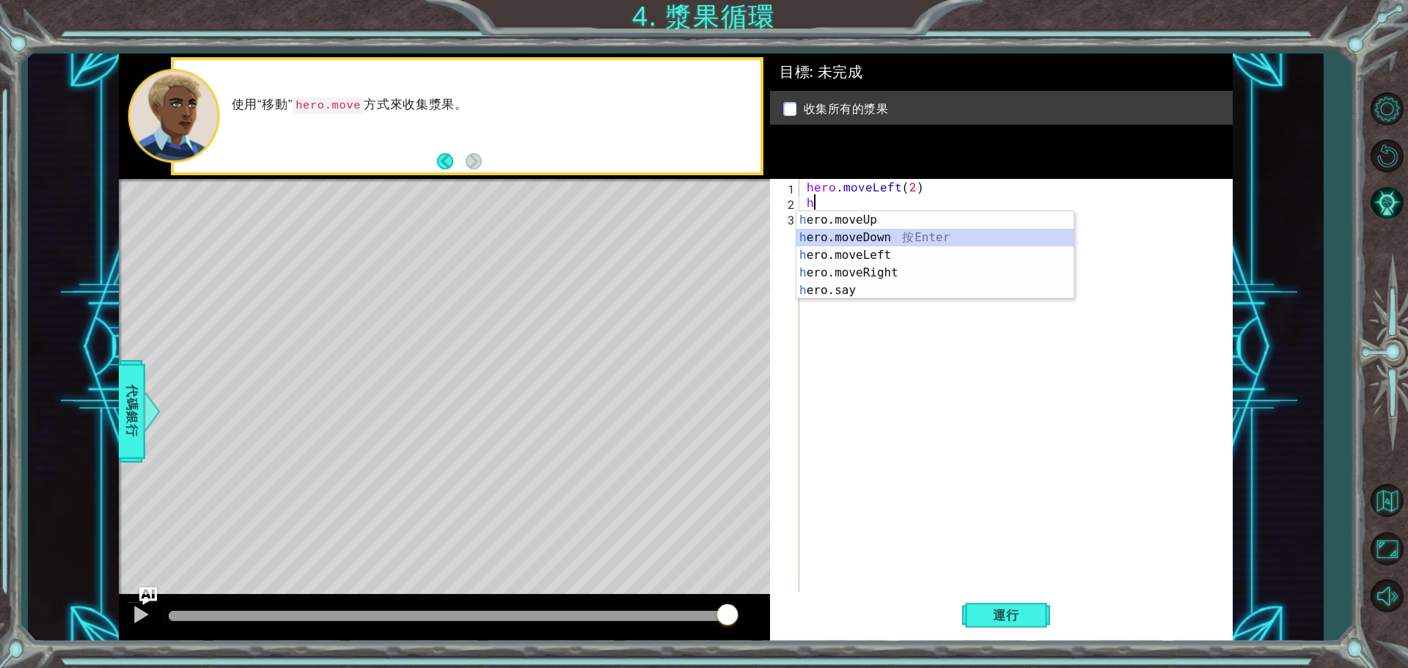
click at [843, 243] on div "h ero.moveUp 按 Enter h ero.moveDown 按 Enter h ero.moveLeft 按 Enter h ero.moveRi…" at bounding box center [934, 272] width 277 height 123
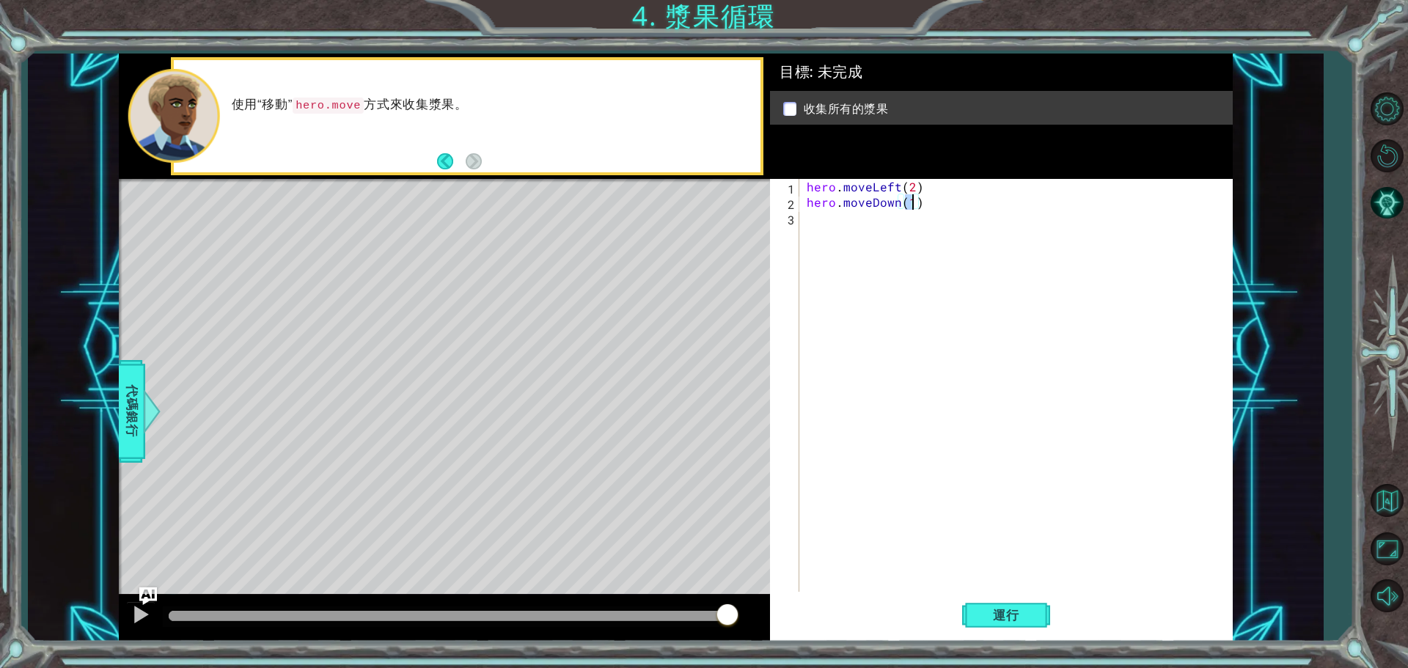
type textarea "hero.moveDown(2)"
click at [881, 232] on div "hero . moveLeft ( 2 ) hero . moveDown ( 2 )" at bounding box center [1020, 402] width 432 height 447
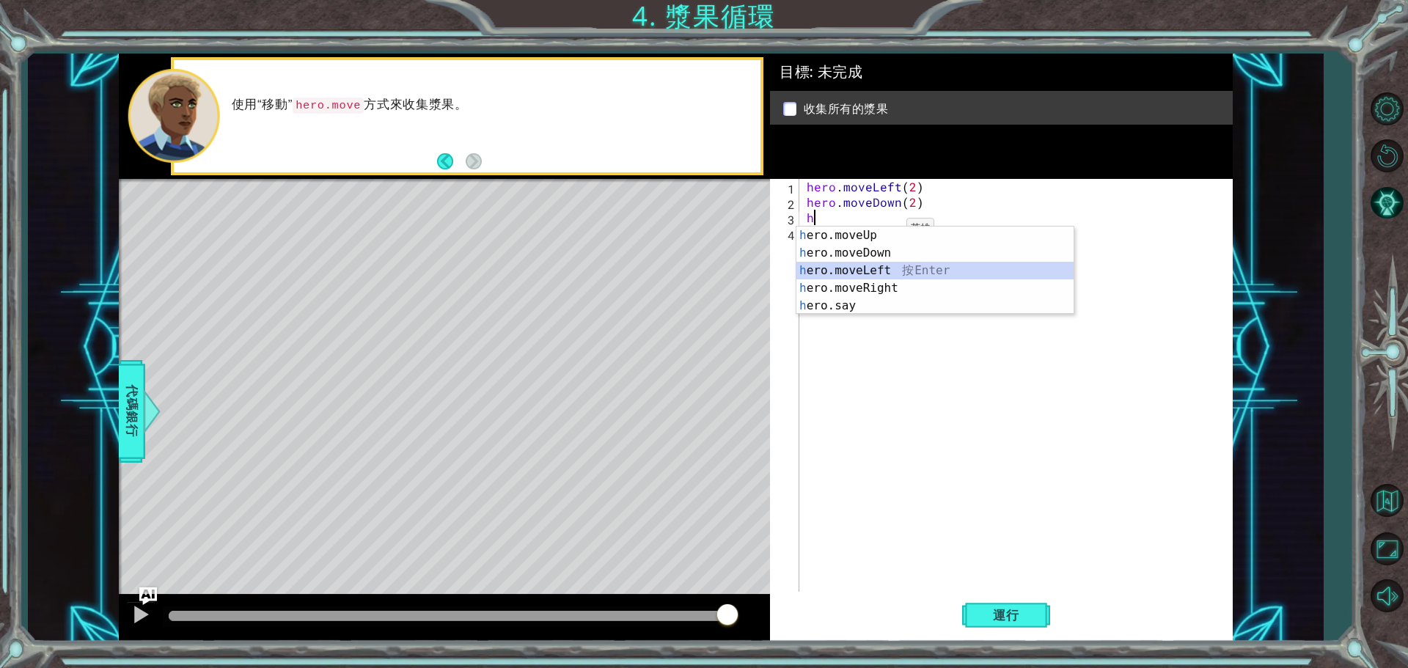
click at [884, 278] on div "h ero.moveUp 按 Enter h ero.moveDown 按 Enter h ero.moveLeft 按 Enter h ero.moveRi…" at bounding box center [934, 288] width 277 height 123
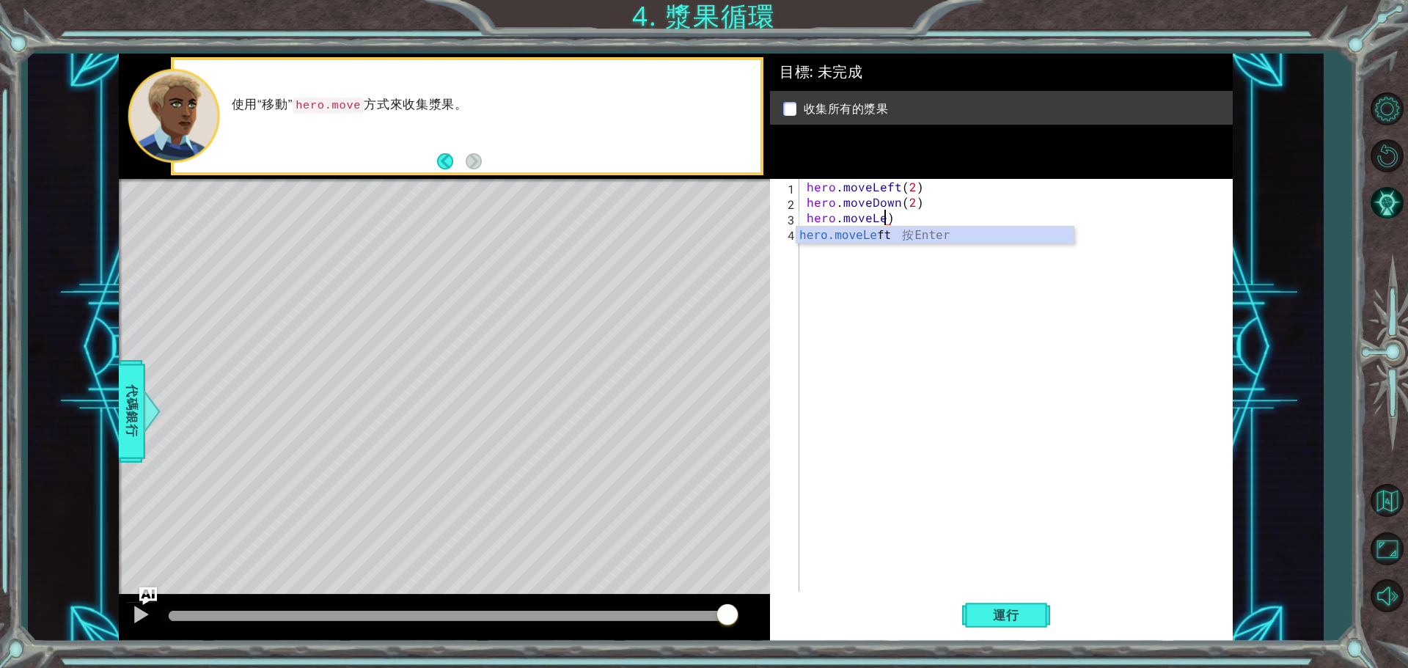
type textarea "hero.move)"
click at [945, 300] on div "hero . moveLeft ( 2 ) hero . moveDown ( 2 ) hero . move )" at bounding box center [1020, 402] width 432 height 447
click at [900, 237] on div "hero . moveLeft ( 2 ) hero . moveDown ( 2 ) hero . move )" at bounding box center [1020, 402] width 432 height 447
click at [900, 221] on div "hero . moveLeft ( 2 ) hero . moveDown ( 2 ) hero . move )" at bounding box center [1020, 402] width 432 height 447
click at [889, 290] on div "hero.move Up 按 Enter hero.move Down 按 Enter hero.move Left 按 Enter hero.move Ri…" at bounding box center [934, 280] width 277 height 106
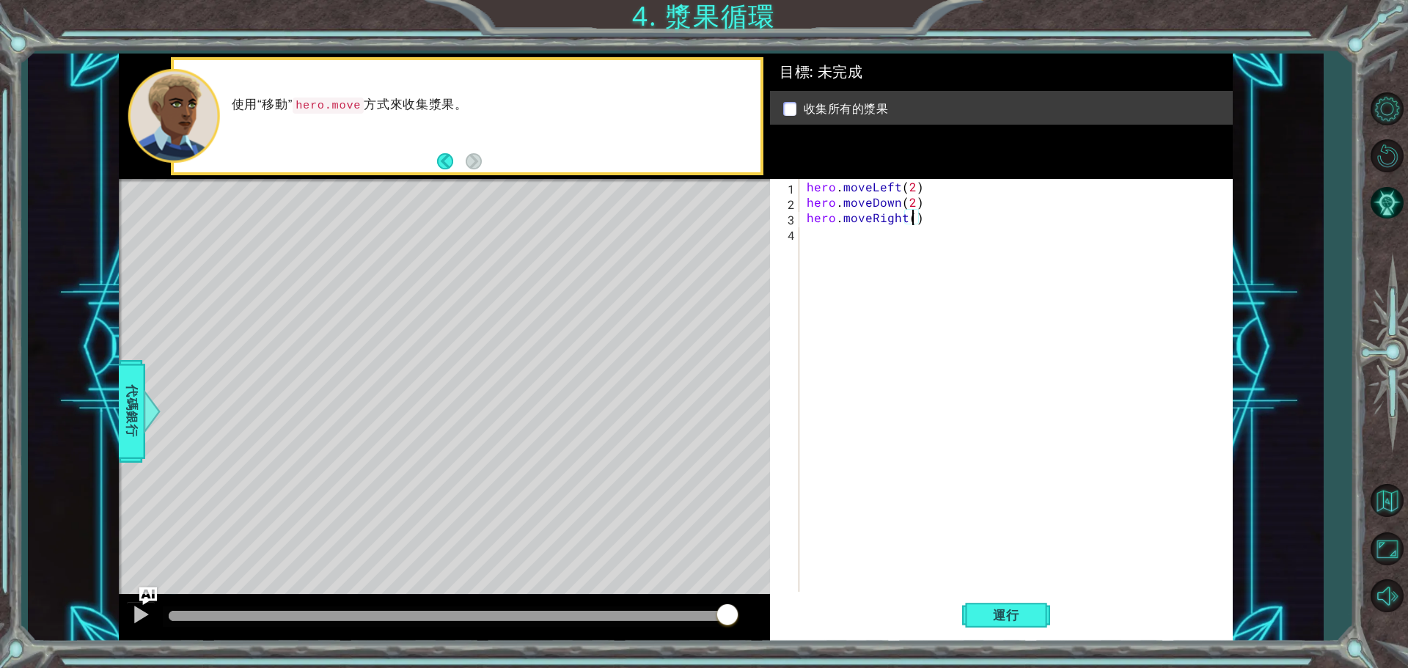
type textarea "hero.moveRight(2)"
click at [848, 260] on div "hero . moveLeft ( 2 ) hero . moveDown ( 2 ) hero . moveRight ( 2 )" at bounding box center [1020, 402] width 432 height 447
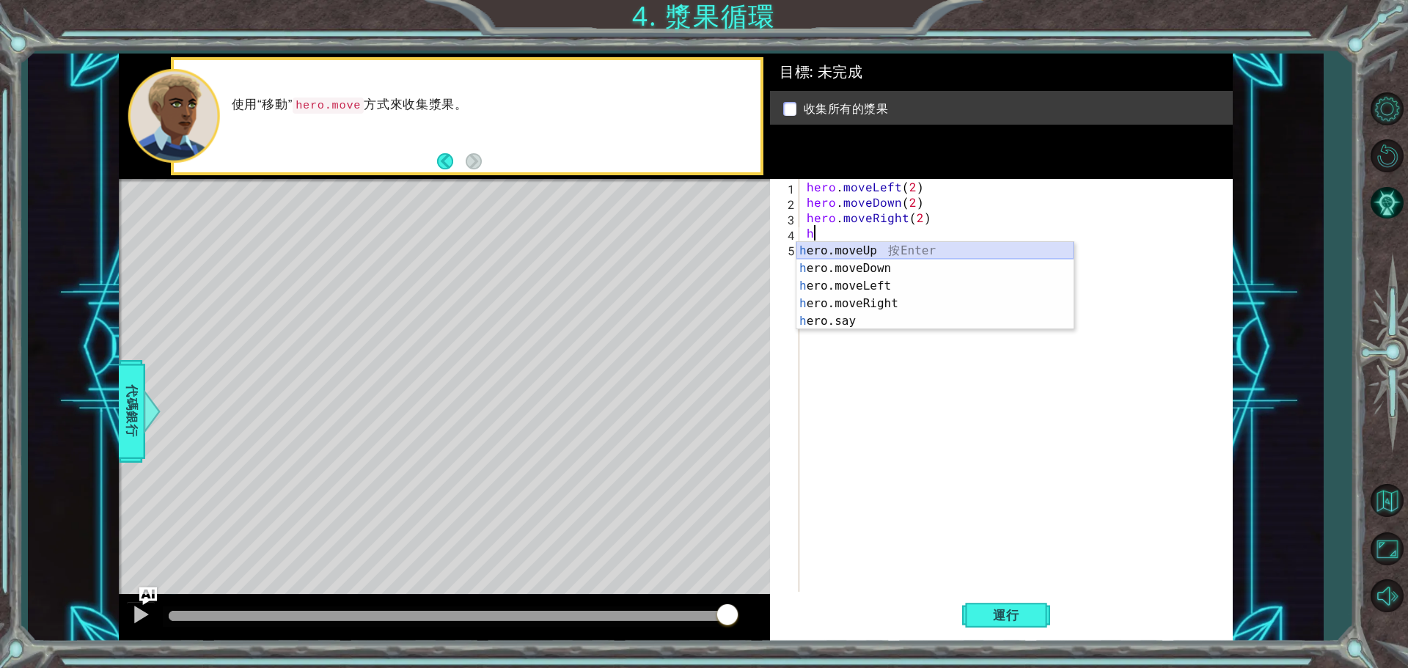
click at [876, 252] on div "h ero.moveUp 按 Enter h ero.moveDown 按 Enter h ero.moveLeft 按 Enter h ero.moveRi…" at bounding box center [934, 303] width 277 height 123
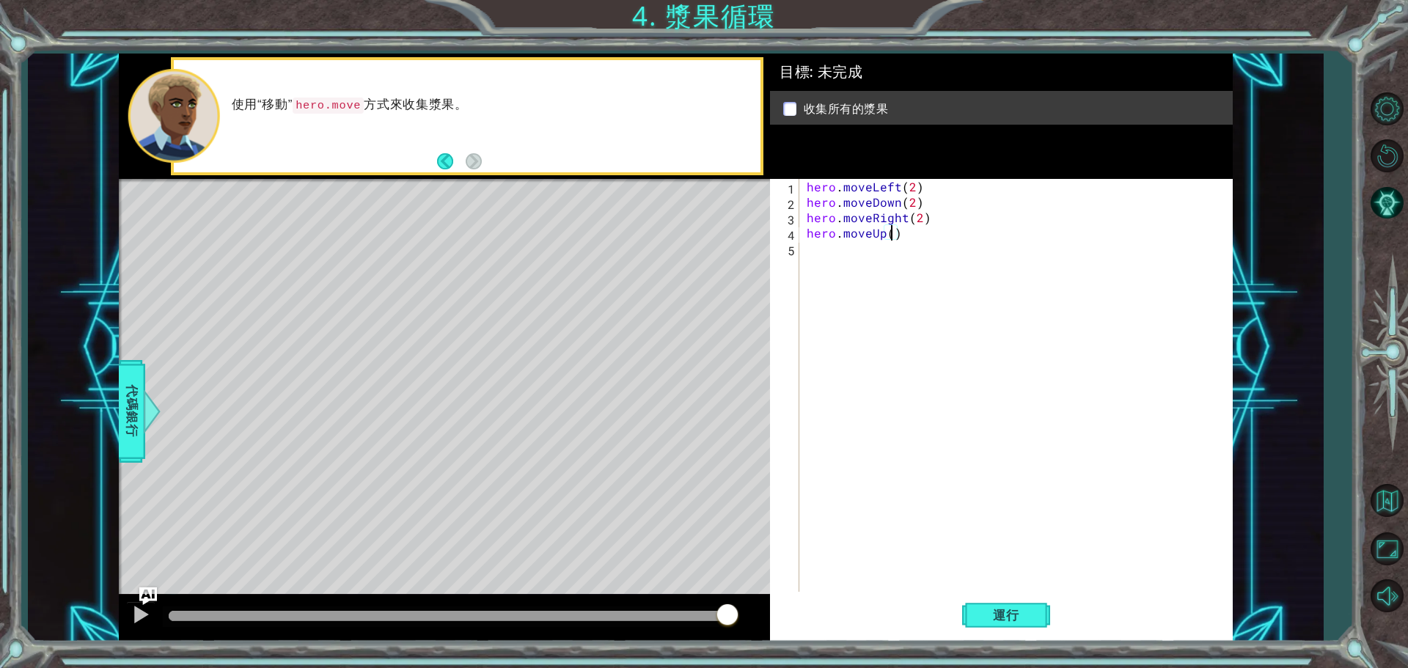
scroll to position [0, 5]
type textarea "hero.moveUp(2)"
click at [1013, 631] on button "運行" at bounding box center [1006, 615] width 88 height 46
drag, startPoint x: 306, startPoint y: 614, endPoint x: 738, endPoint y: 679, distance: 437.4
click at [738, 667] on html "1 ההההההההההההההההההההההההההההההההההההההההההההההההההההההההההההההההההההההההההההה…" at bounding box center [704, 334] width 1408 height 668
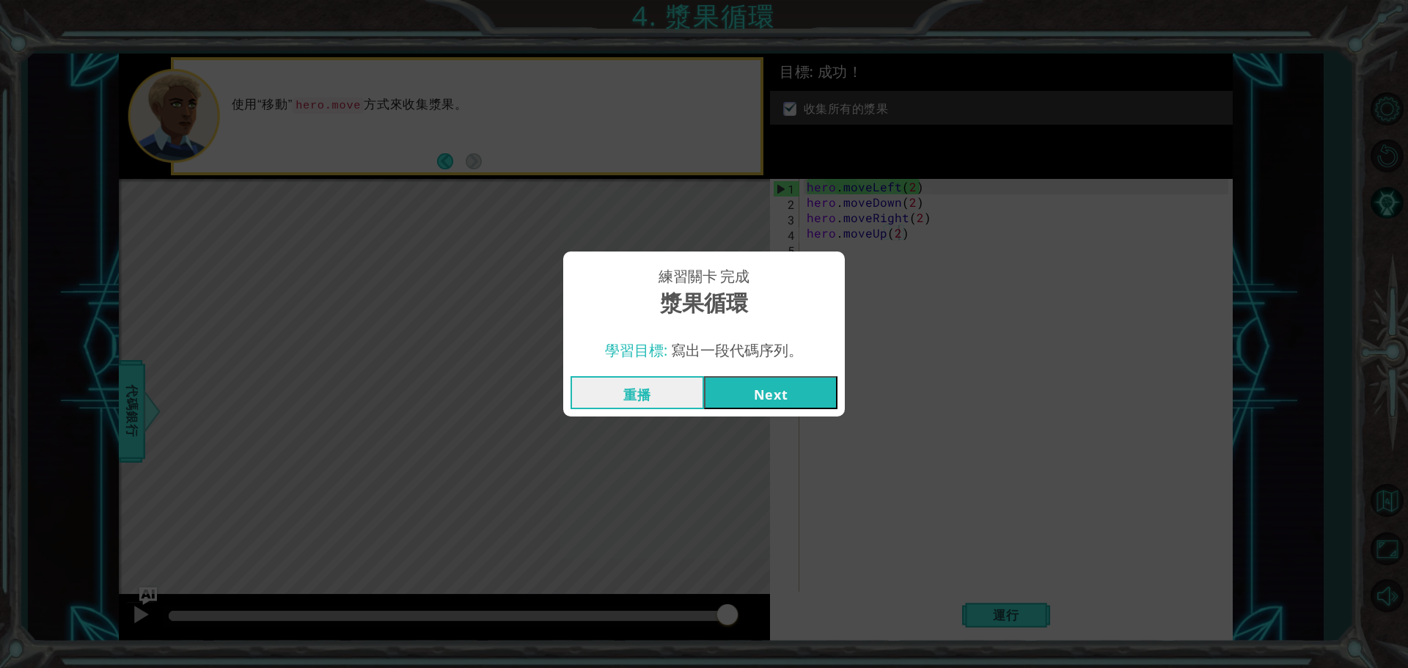
click at [782, 391] on button "Next" at bounding box center [770, 392] width 133 height 33
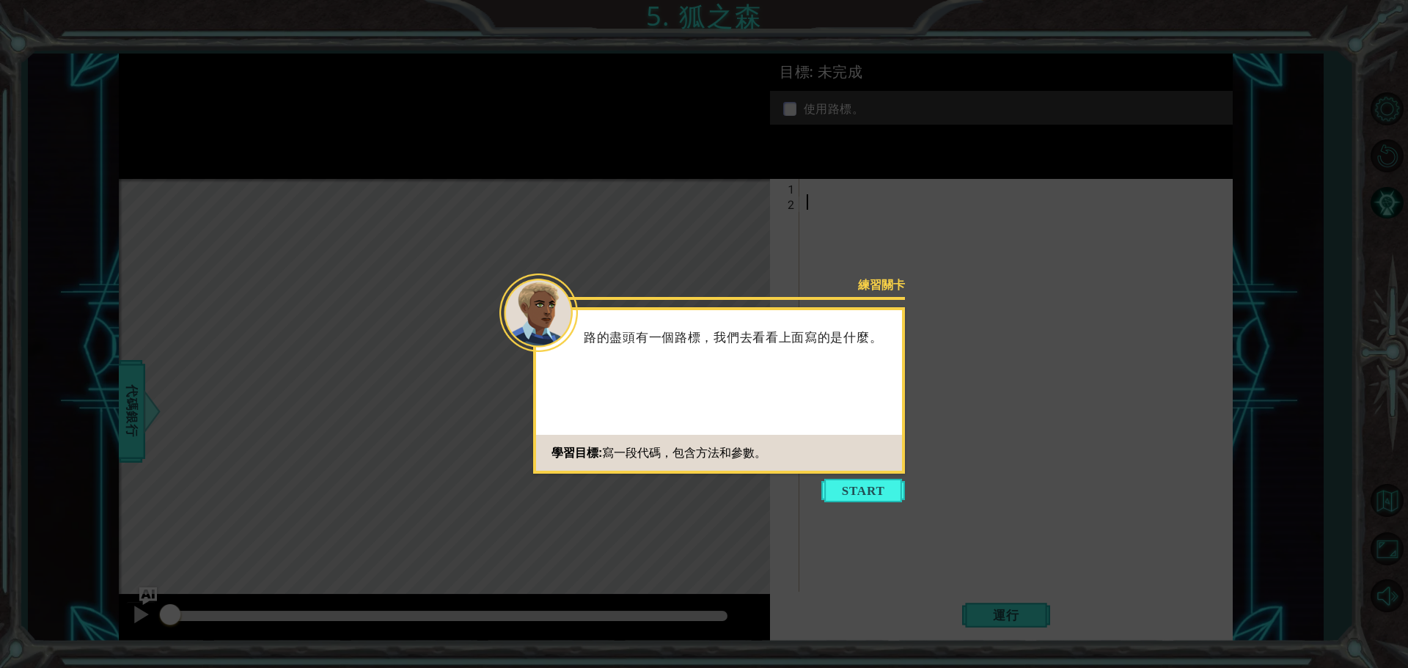
click at [867, 494] on button "Start" at bounding box center [863, 490] width 84 height 23
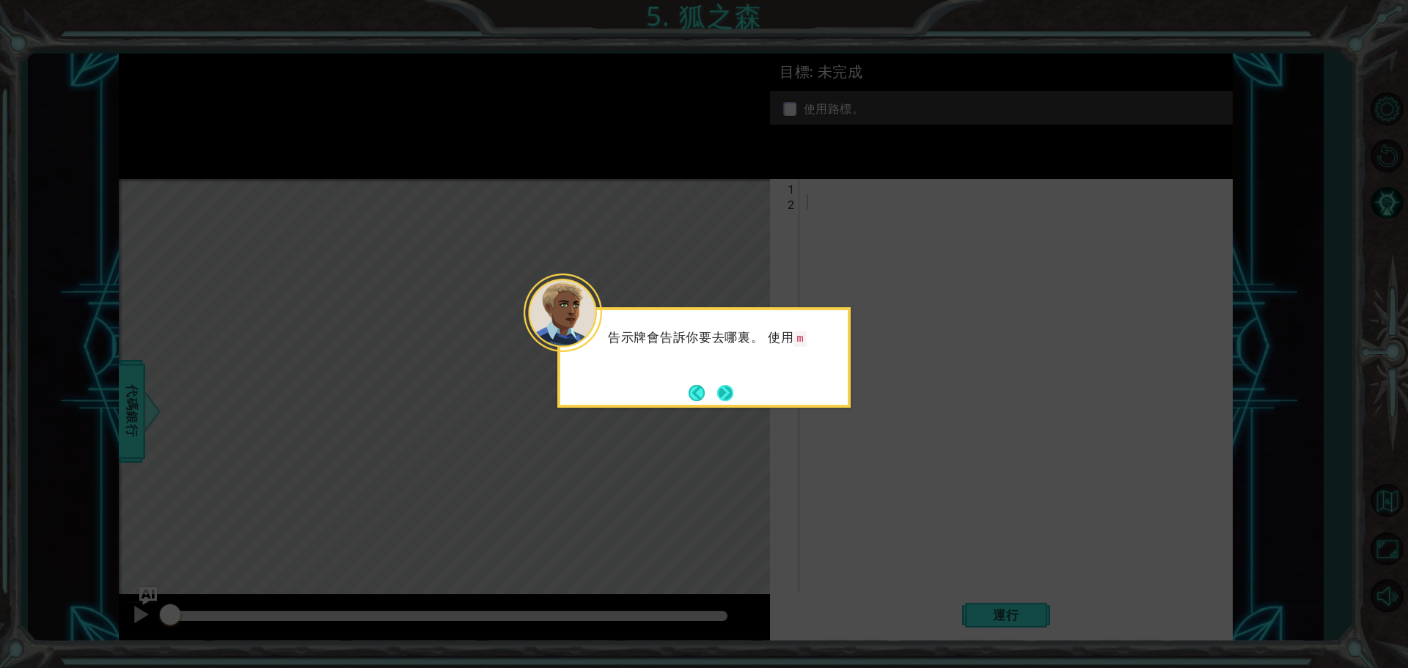
click at [733, 386] on button "Next" at bounding box center [725, 393] width 18 height 18
click at [722, 385] on button "Next" at bounding box center [725, 392] width 17 height 17
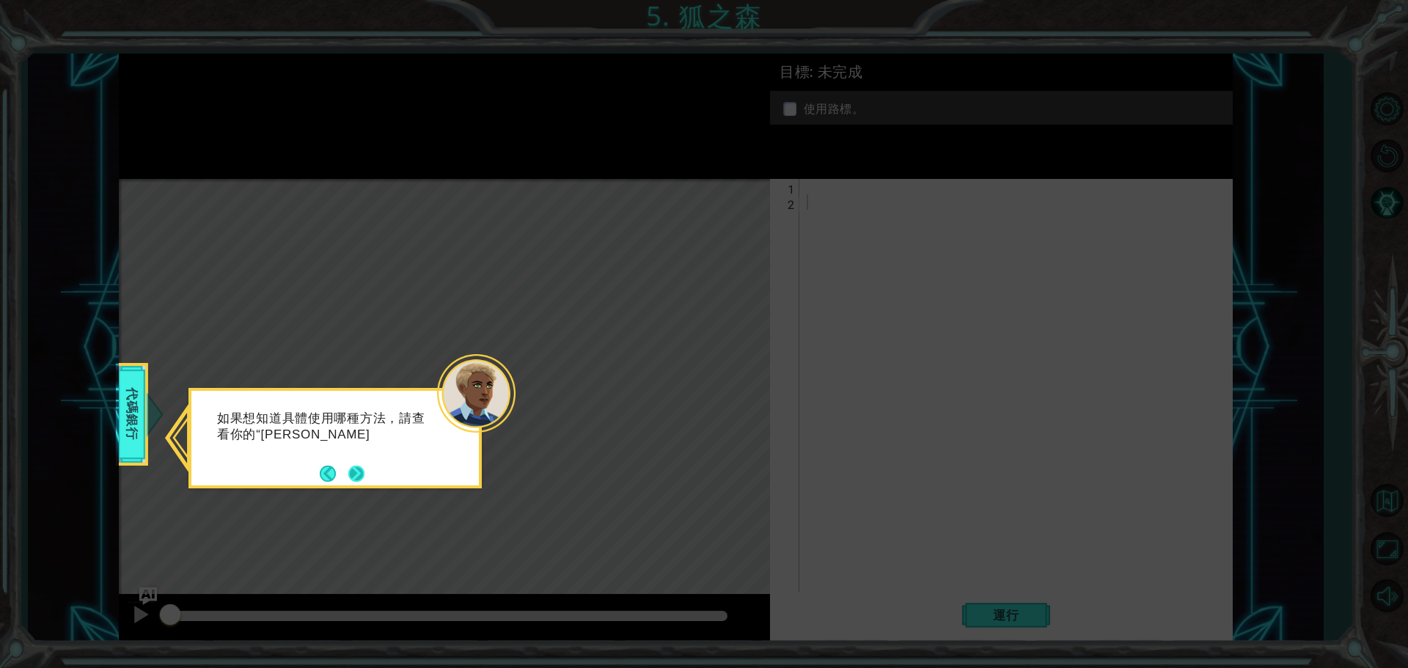
click at [356, 476] on button "Next" at bounding box center [356, 473] width 17 height 17
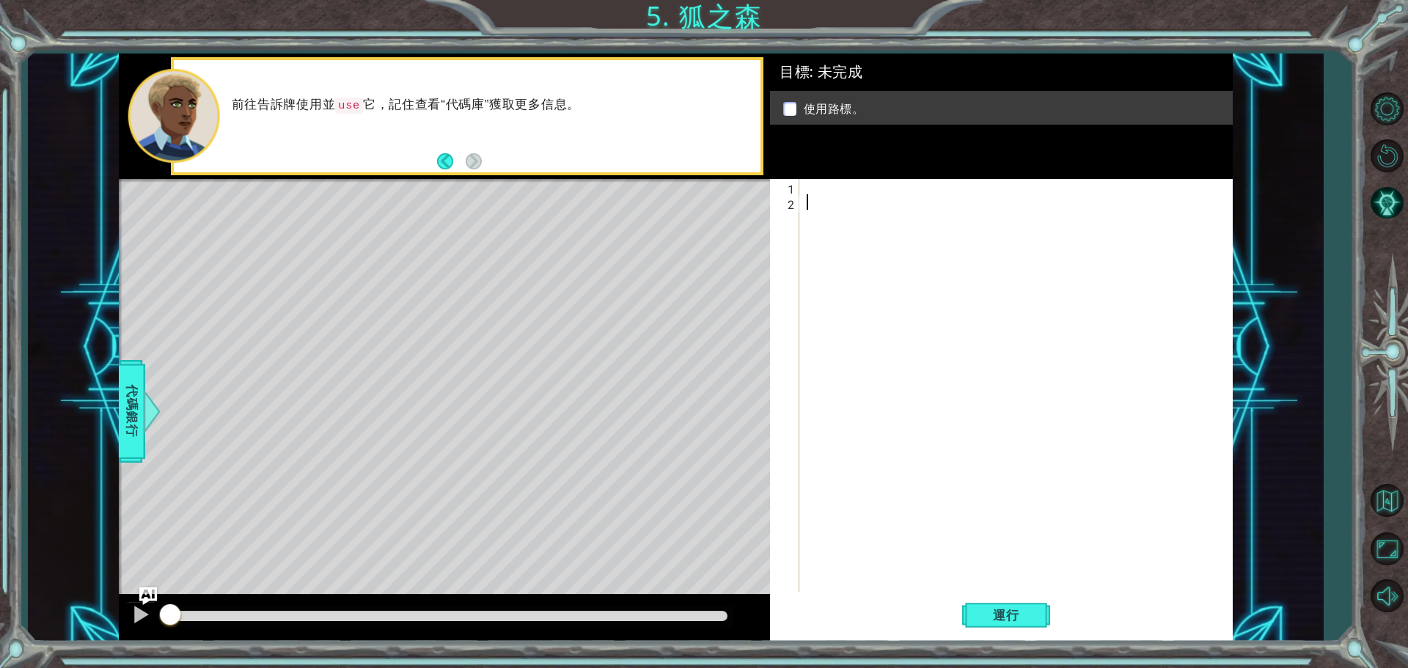
click at [830, 194] on div at bounding box center [1020, 402] width 432 height 447
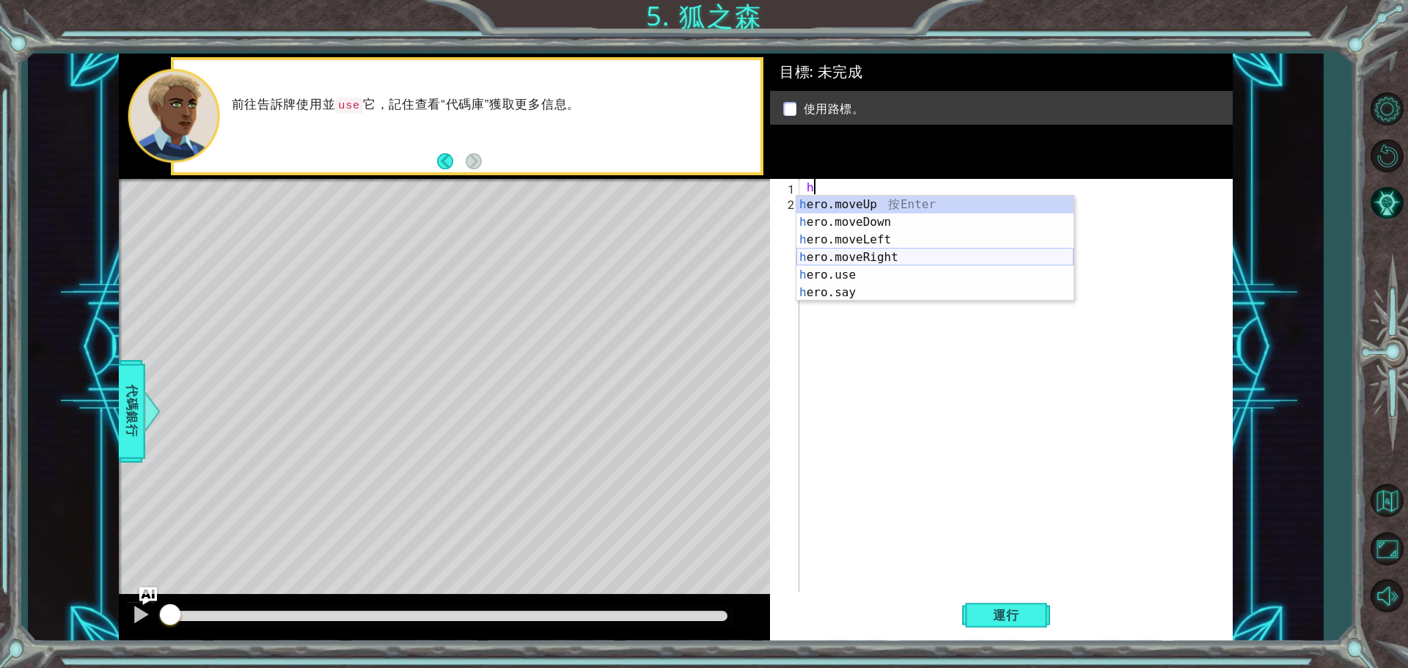
click at [906, 249] on div "h ero.moveUp 按 Enter h ero.moveDown 按 Enter h ero.moveLeft 按 Enter h ero.moveRi…" at bounding box center [934, 266] width 277 height 141
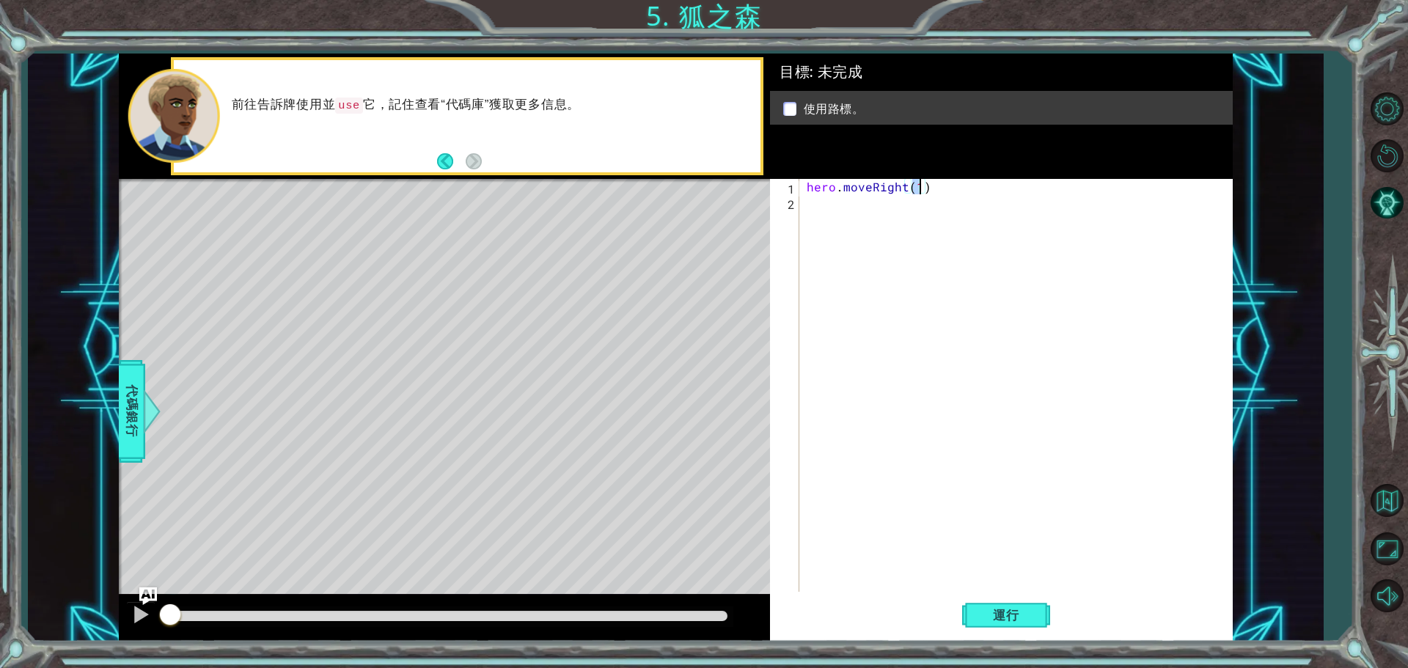
scroll to position [0, 7]
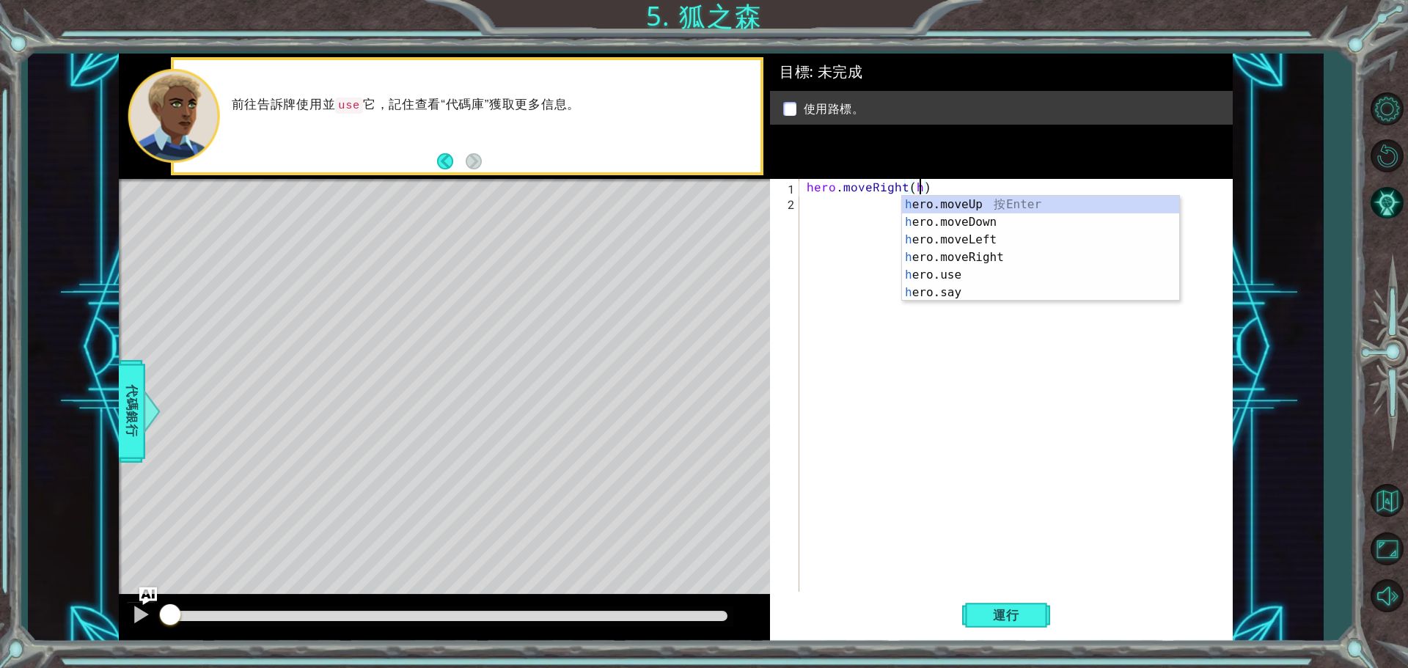
type textarea "hero.moveRight()"
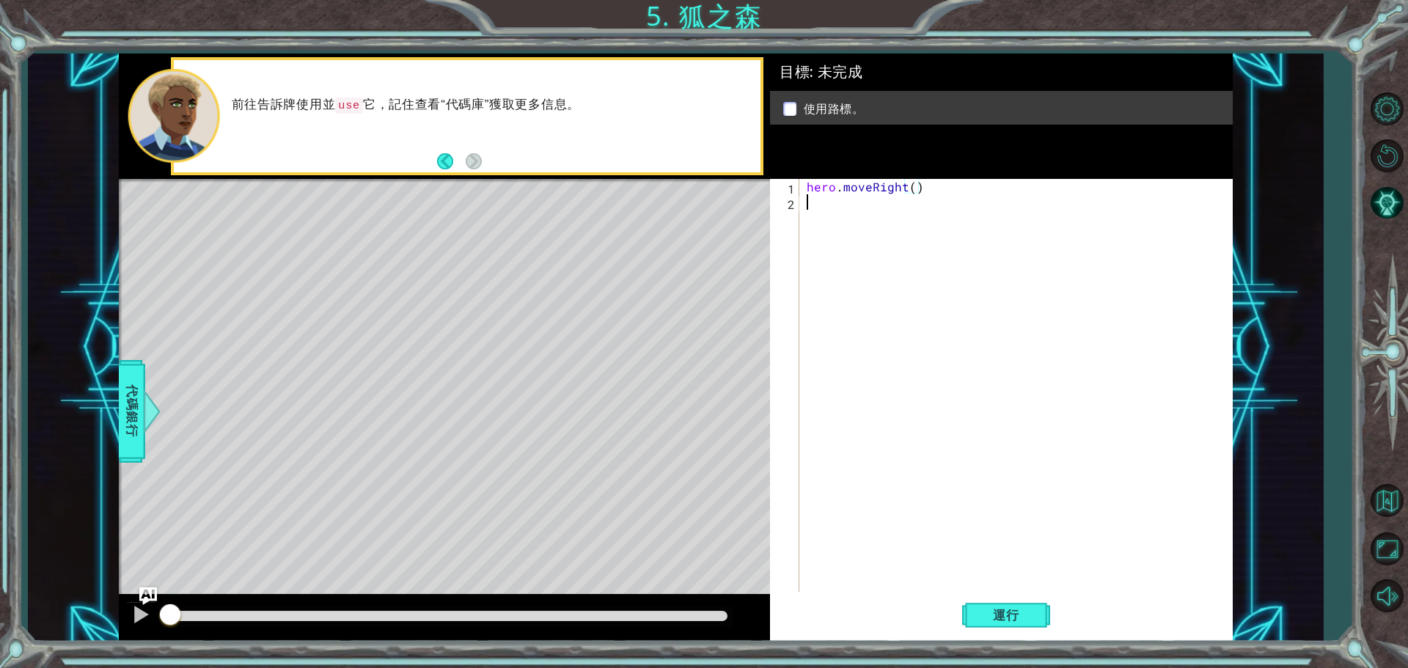
click at [883, 218] on div "hero . moveRight ( )" at bounding box center [1020, 402] width 432 height 447
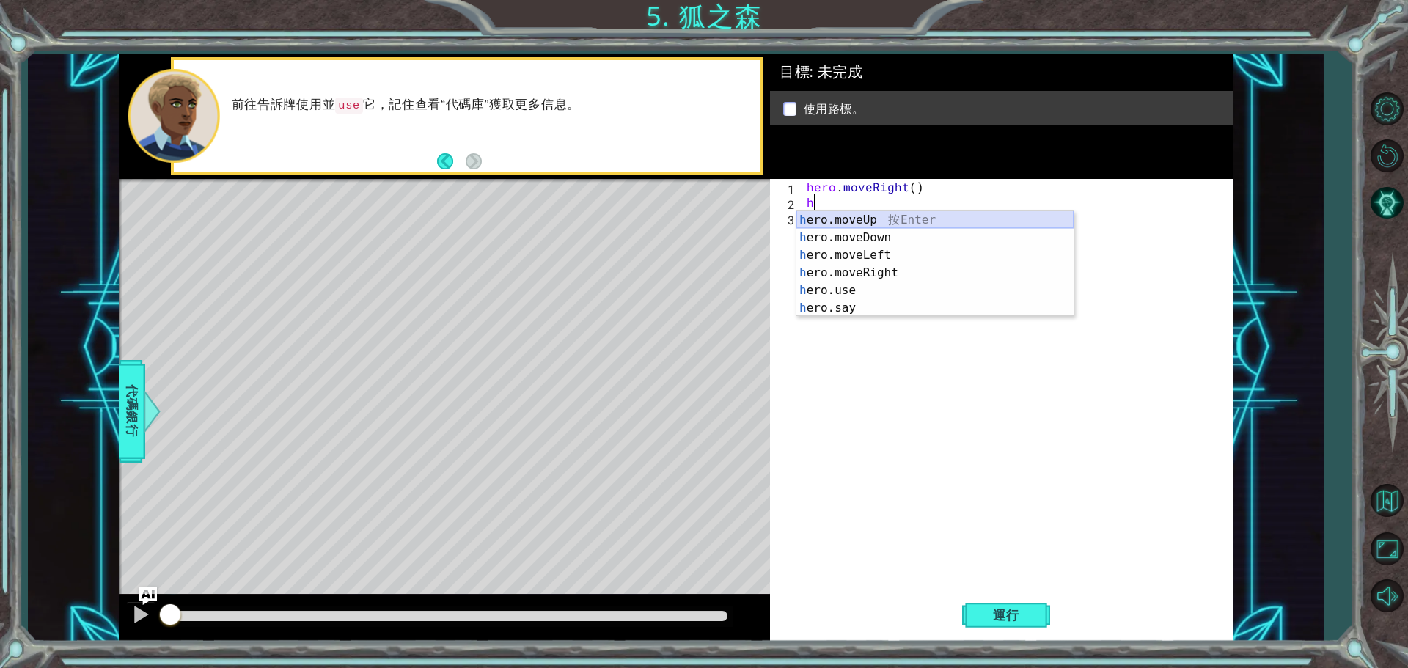
click at [884, 218] on div "h ero.moveUp 按 Enter h ero.moveDown 按 Enter h ero.moveLeft 按 Enter h ero.moveRi…" at bounding box center [934, 281] width 277 height 141
type textarea "hero.moveUp(1)"
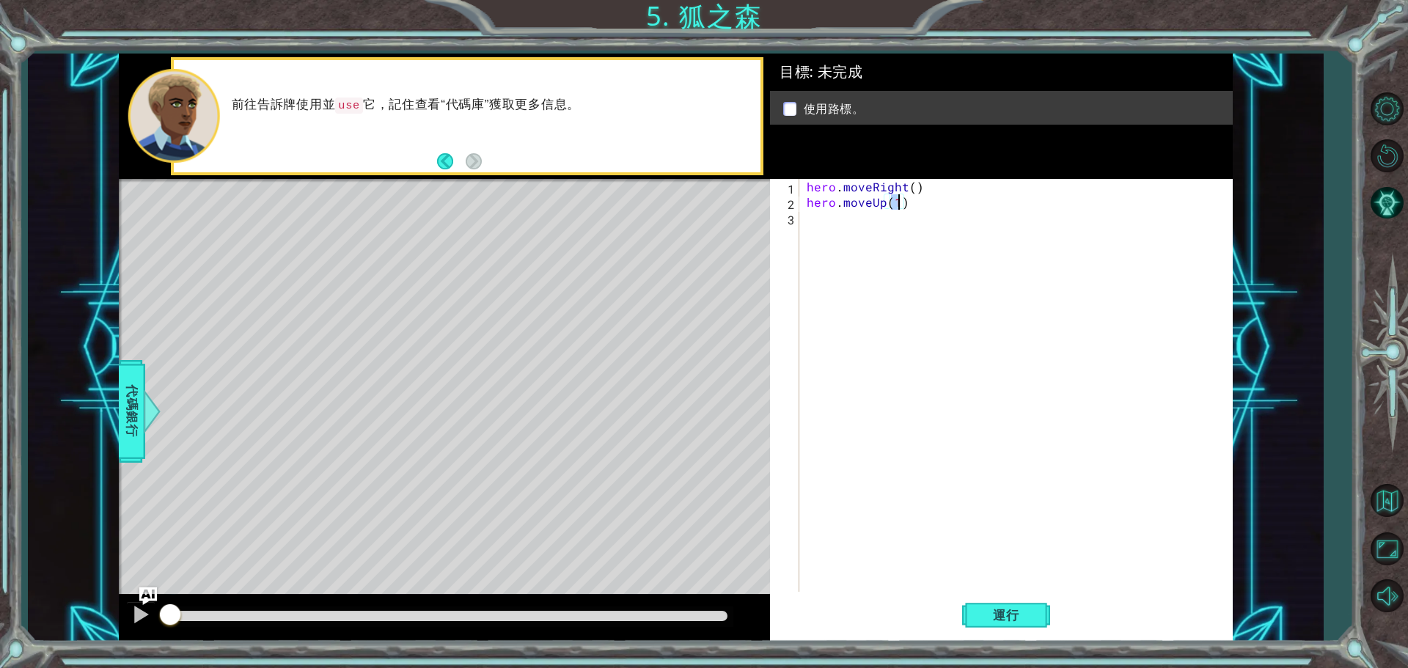
click at [848, 232] on div "hero . moveRight ( ) hero . moveUp ( 1 )" at bounding box center [1020, 402] width 432 height 447
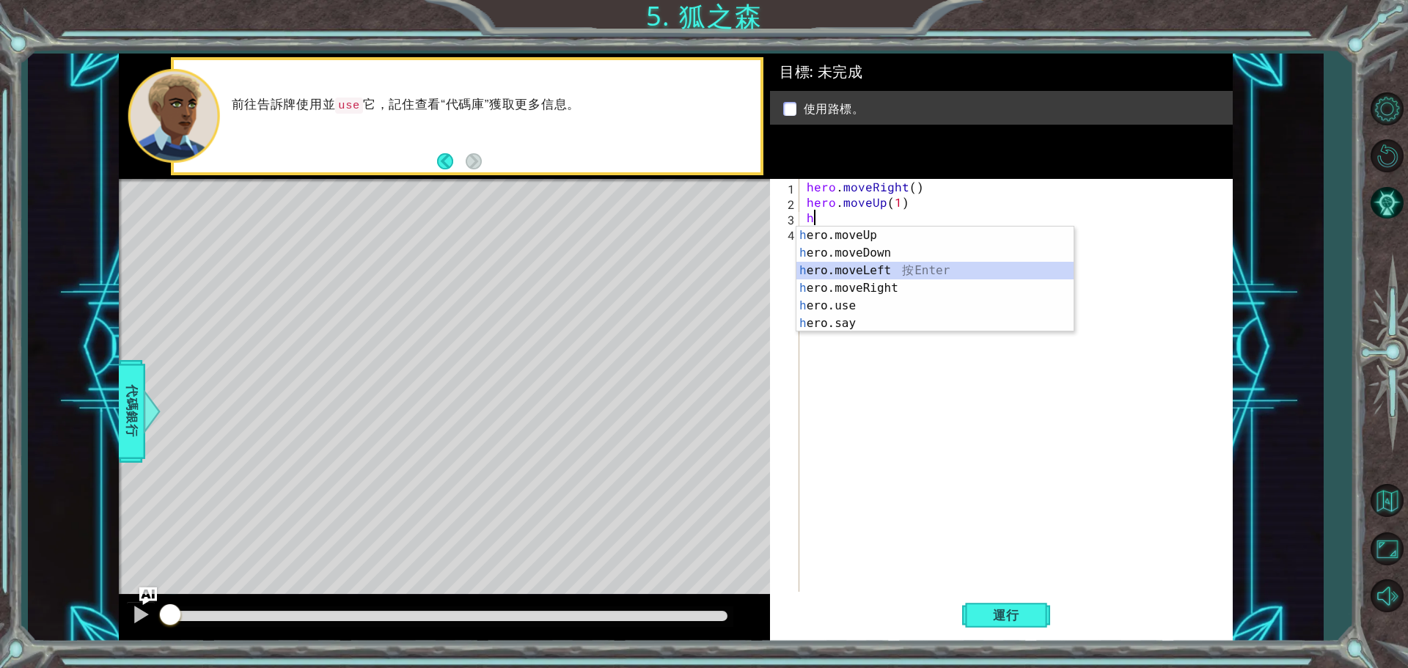
click at [885, 266] on div "h ero.moveUp 按 Enter h ero.moveDown 按 Enter h ero.moveLeft 按 Enter h ero.moveRi…" at bounding box center [934, 297] width 277 height 141
type textarea "hero.moveLeft(1)"
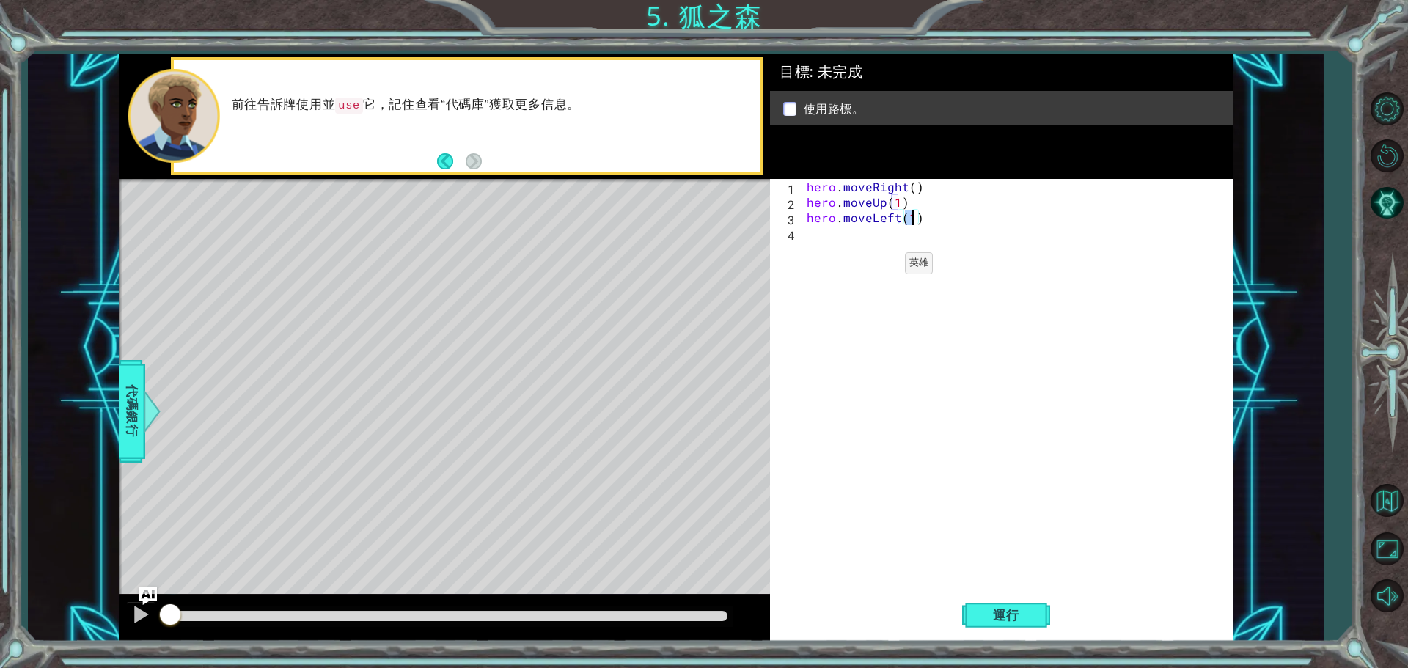
click at [880, 267] on div "hero . moveRight ( ) hero . moveUp ( 1 ) hero . moveLeft ( 1 )" at bounding box center [1020, 402] width 432 height 447
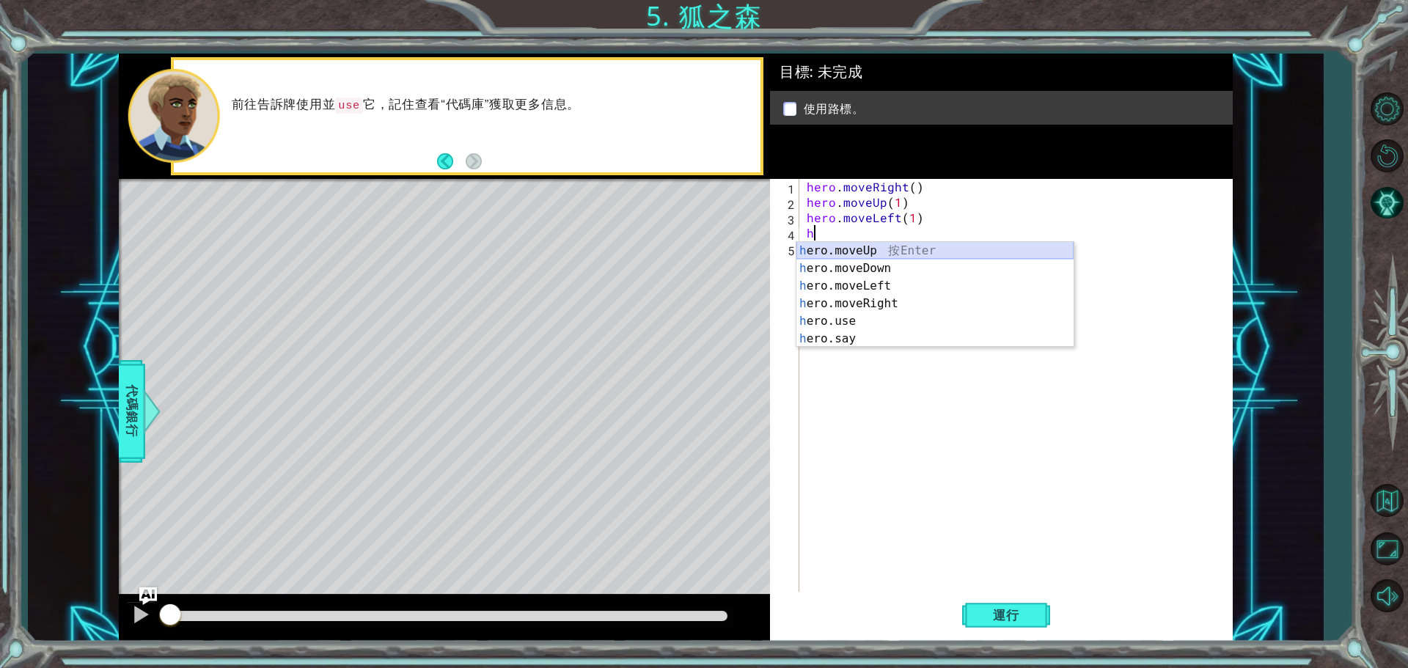
click at [885, 253] on div "h ero.moveUp 按 Enter h ero.moveDown 按 Enter h ero.moveLeft 按 Enter h ero.moveRi…" at bounding box center [934, 312] width 277 height 141
type textarea "hero.moveUp(1)"
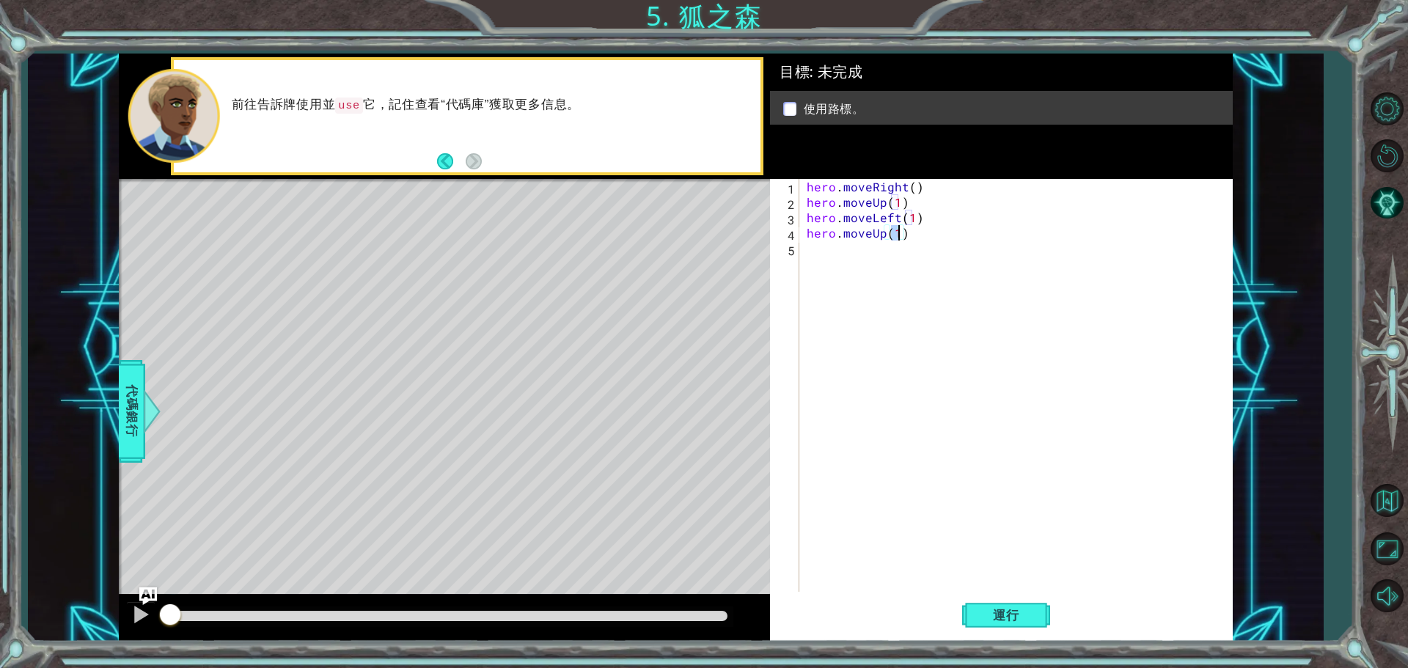
click at [854, 278] on div "hero . moveRight ( ) hero . moveUp ( 1 ) hero . moveLeft ( 1 ) hero . moveUp ( …" at bounding box center [1020, 402] width 432 height 447
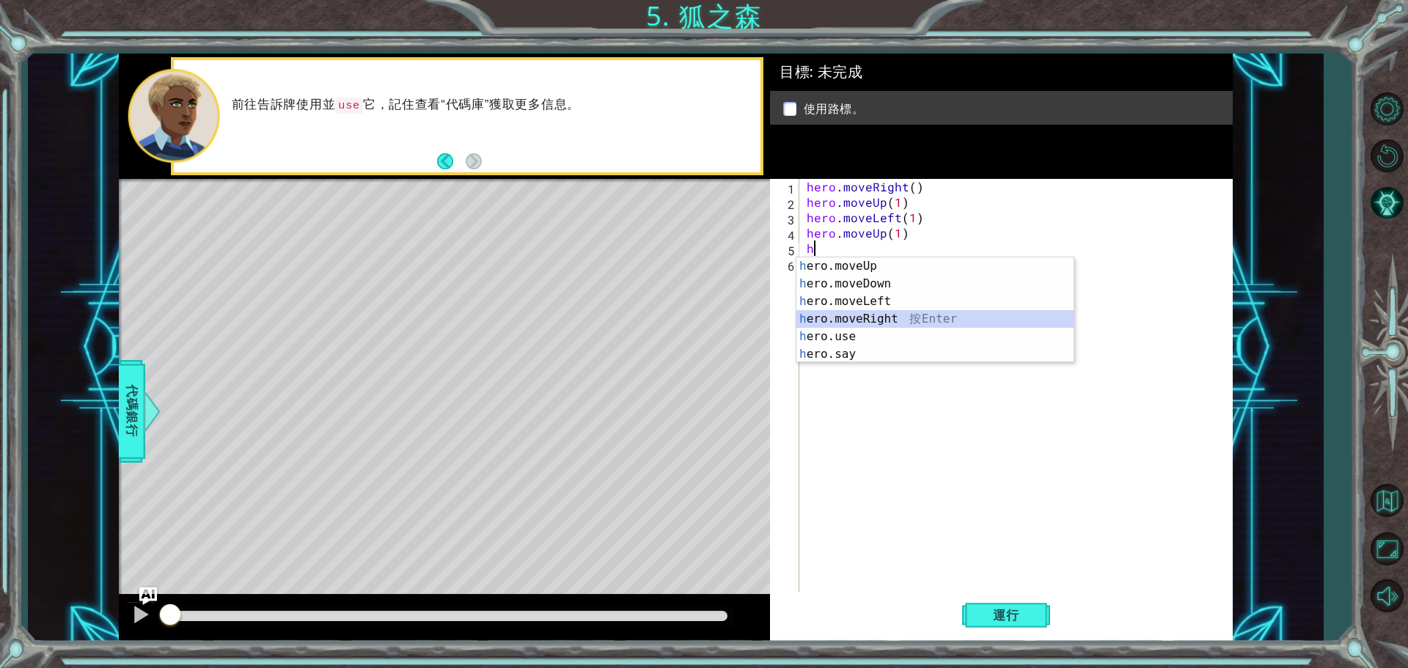
click at [871, 319] on div "h ero.moveUp 按 Enter h ero.moveDown 按 Enter h ero.moveLeft 按 Enter h ero.moveRi…" at bounding box center [934, 327] width 277 height 141
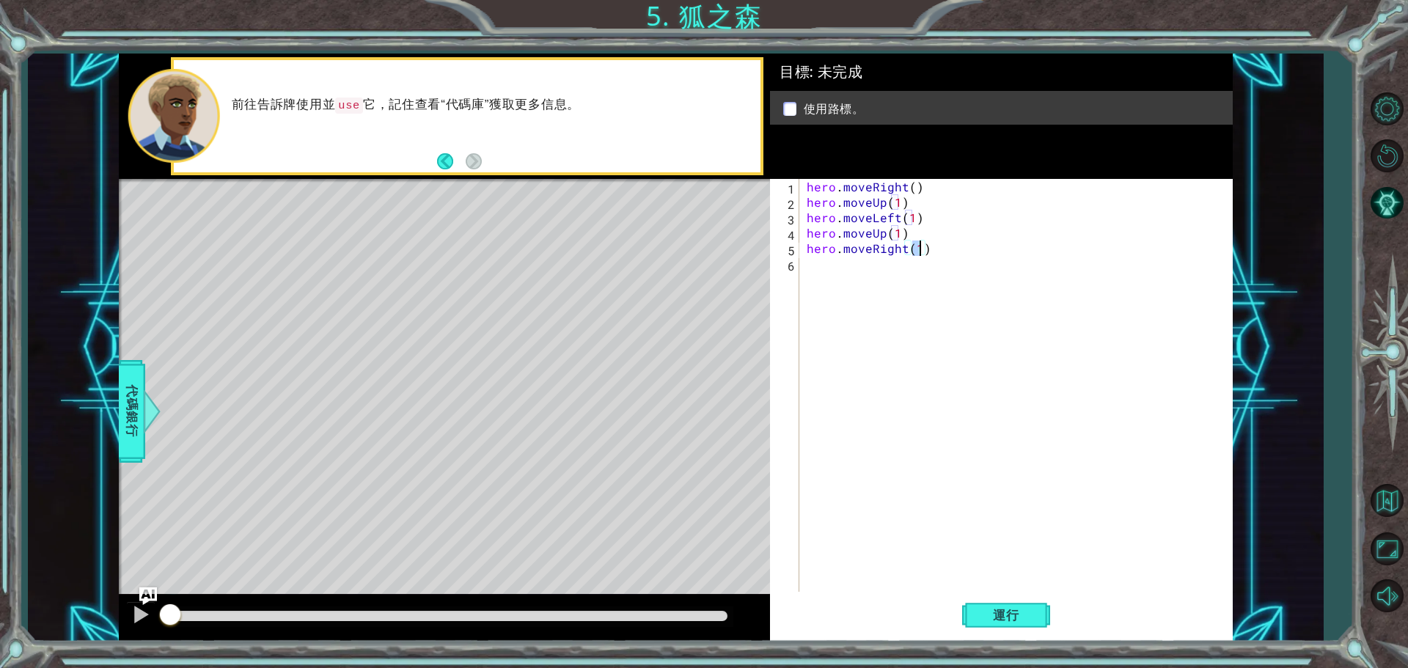
type textarea "hero.moveRight(2)"
click at [863, 282] on div "hero . moveRight ( ) hero . moveUp ( 1 ) hero . moveLeft ( 1 ) hero . moveUp ( …" at bounding box center [1020, 402] width 432 height 447
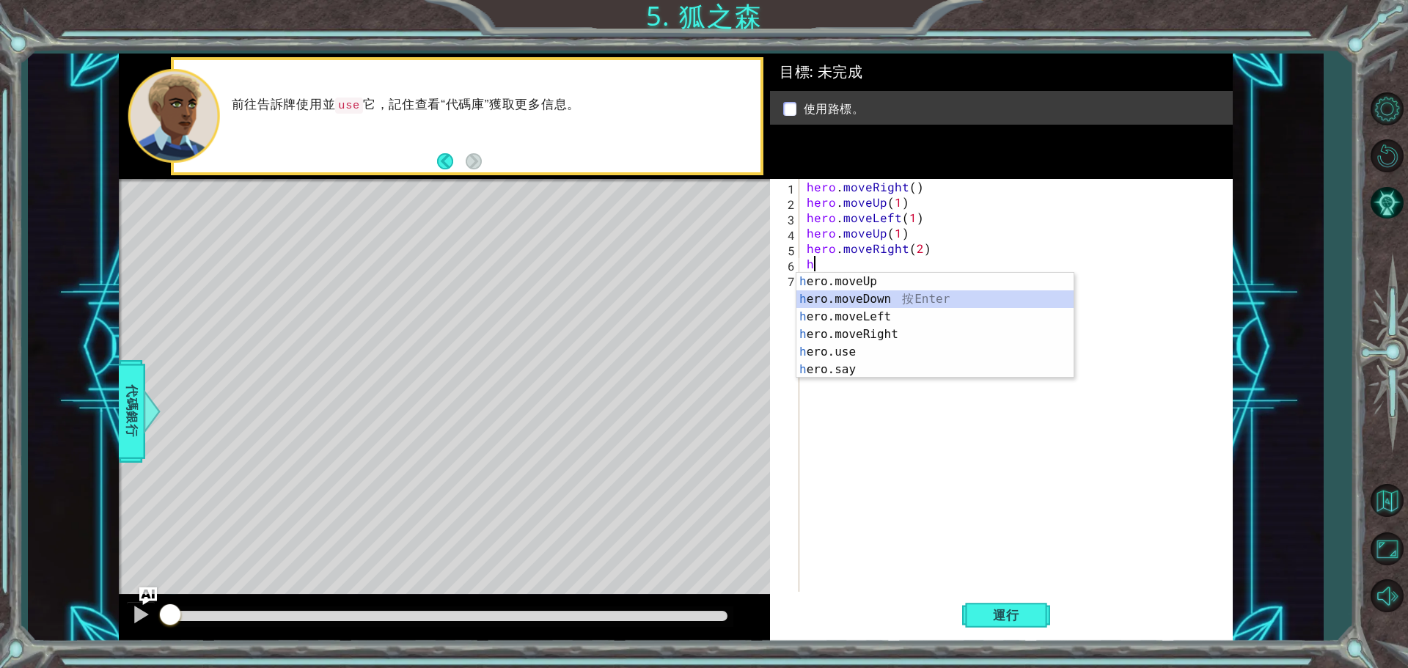
click at [898, 301] on div "h ero.moveUp 按 Enter h ero.moveDown 按 Enter h ero.moveLeft 按 Enter h ero.moveRi…" at bounding box center [934, 343] width 277 height 141
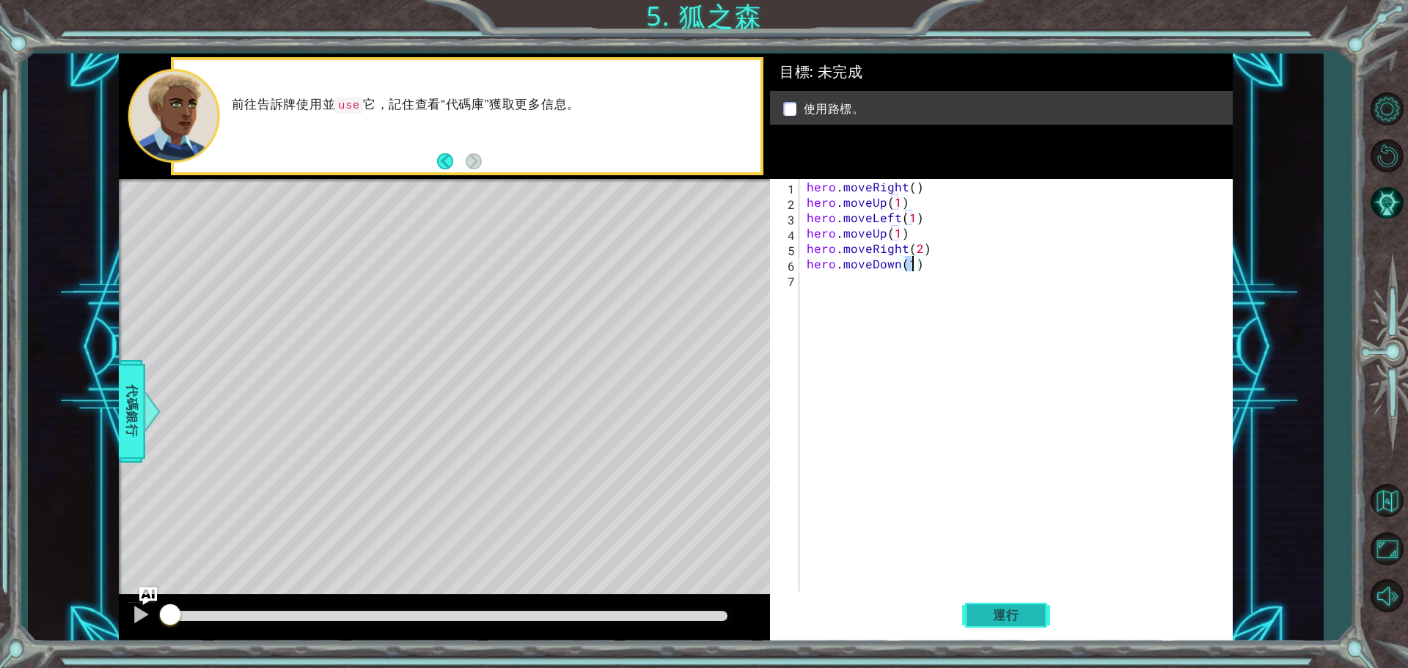
type textarea "hero.moveDown(1)"
click at [1019, 614] on span "運行" at bounding box center [1006, 615] width 56 height 15
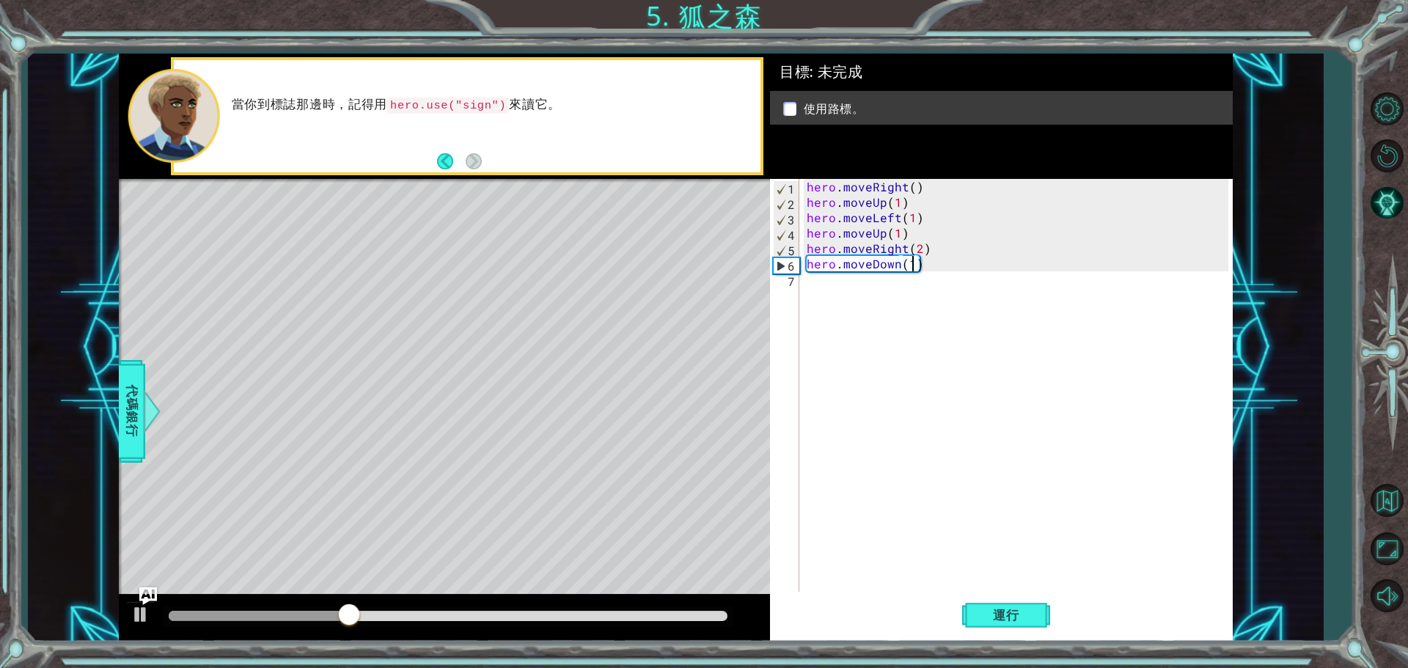
click at [839, 297] on div "hero . moveRight ( ) hero . moveUp ( 1 ) hero . moveLeft ( 1 ) hero . moveUp ( …" at bounding box center [1020, 402] width 432 height 447
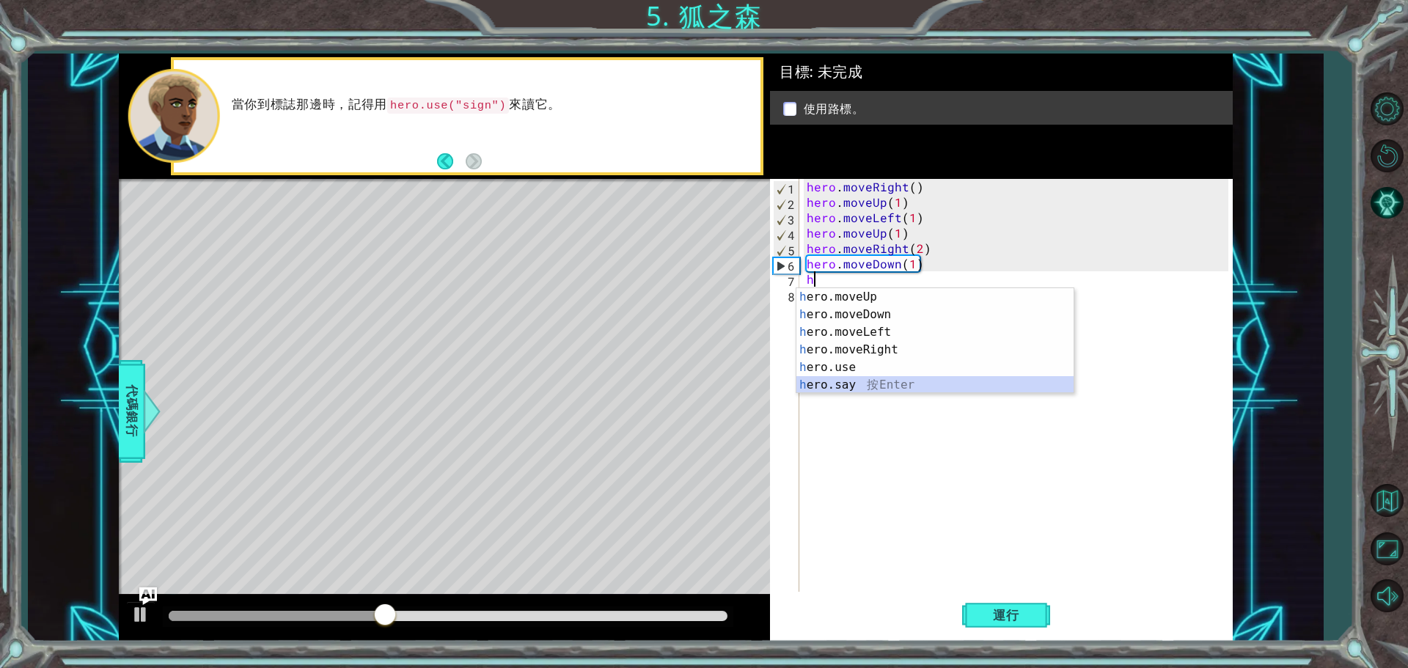
click at [891, 376] on div "h ero.moveUp 按 Enter h ero.moveDown 按 Enter h ero.moveLeft 按 Enter h ero.moveRi…" at bounding box center [934, 358] width 277 height 141
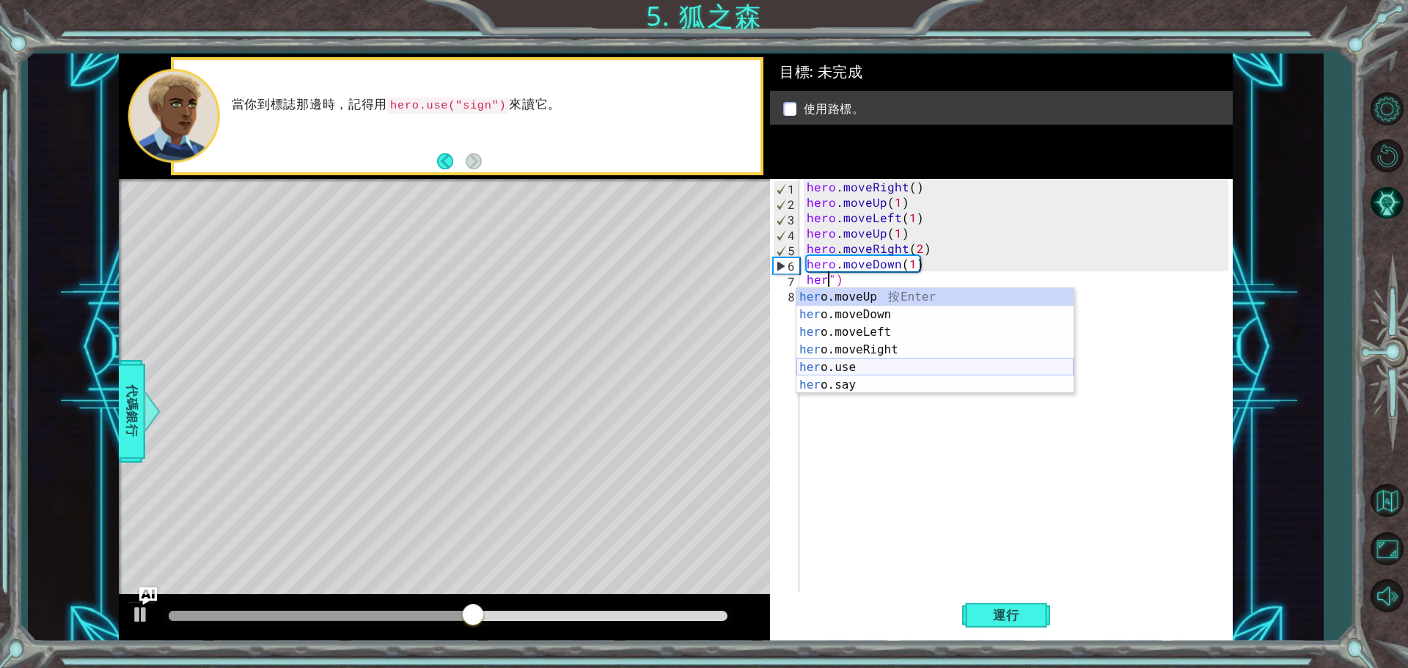
click at [834, 365] on div "her o.moveUp 按 Enter her o.moveDown 按 Enter her o.moveLeft 按 Enter her o.moveRi…" at bounding box center [934, 358] width 277 height 141
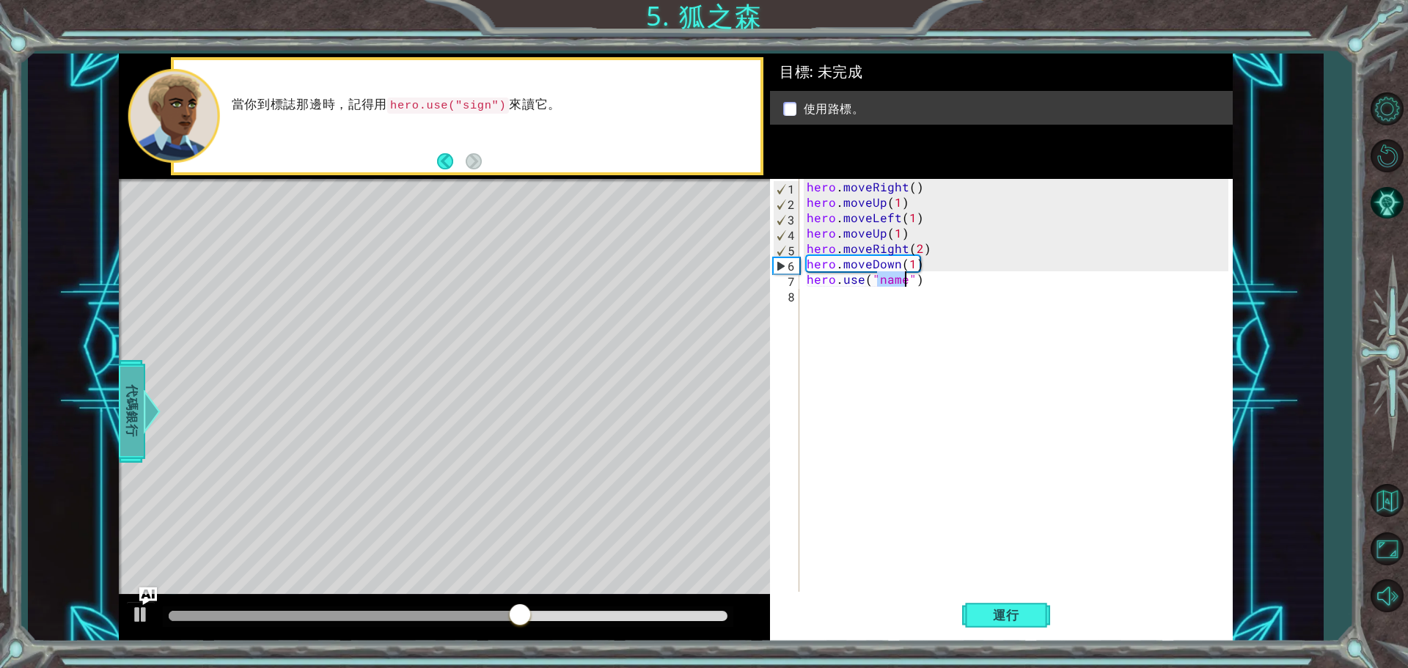
click at [121, 385] on div "1 ההההההההההההההההההההההההההההההההההההההההההההההההההההההההההההההההההההההההההההה…" at bounding box center [675, 348] width 1295 height 588
click at [121, 404] on span "代碼銀行" at bounding box center [131, 411] width 23 height 89
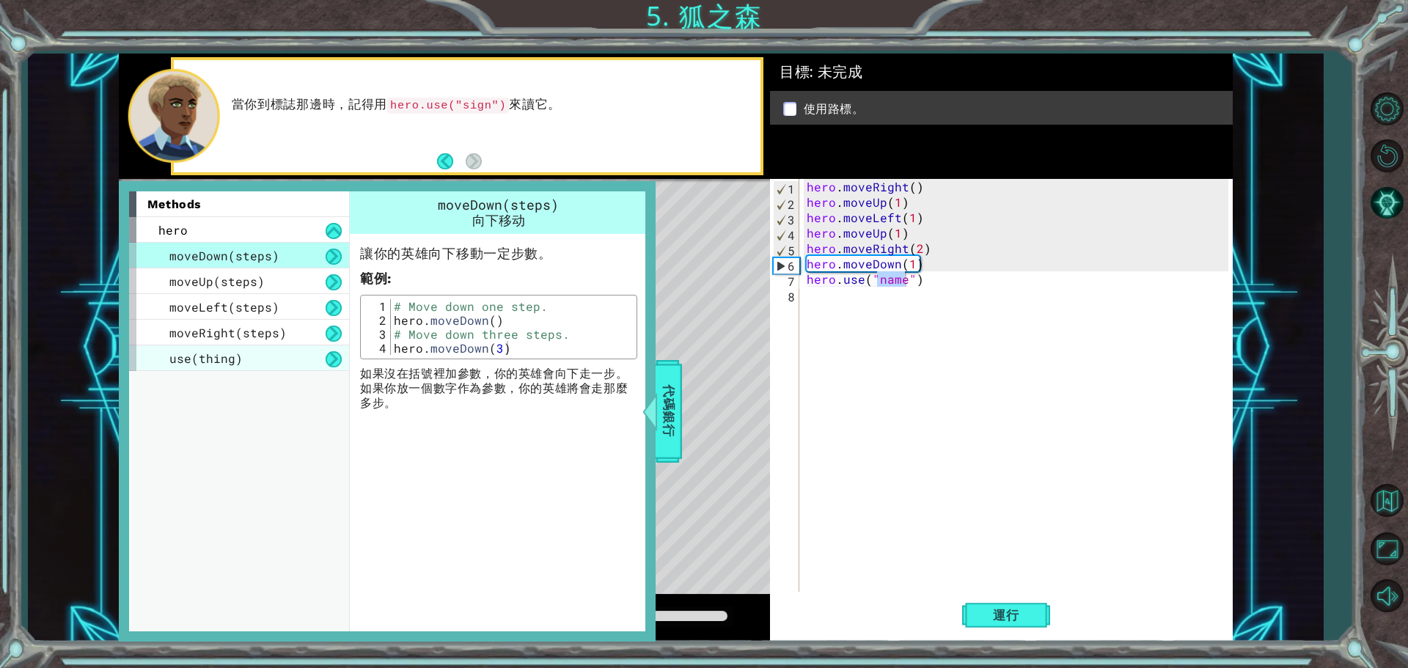
click at [212, 370] on div "use(thing)" at bounding box center [239, 358] width 220 height 26
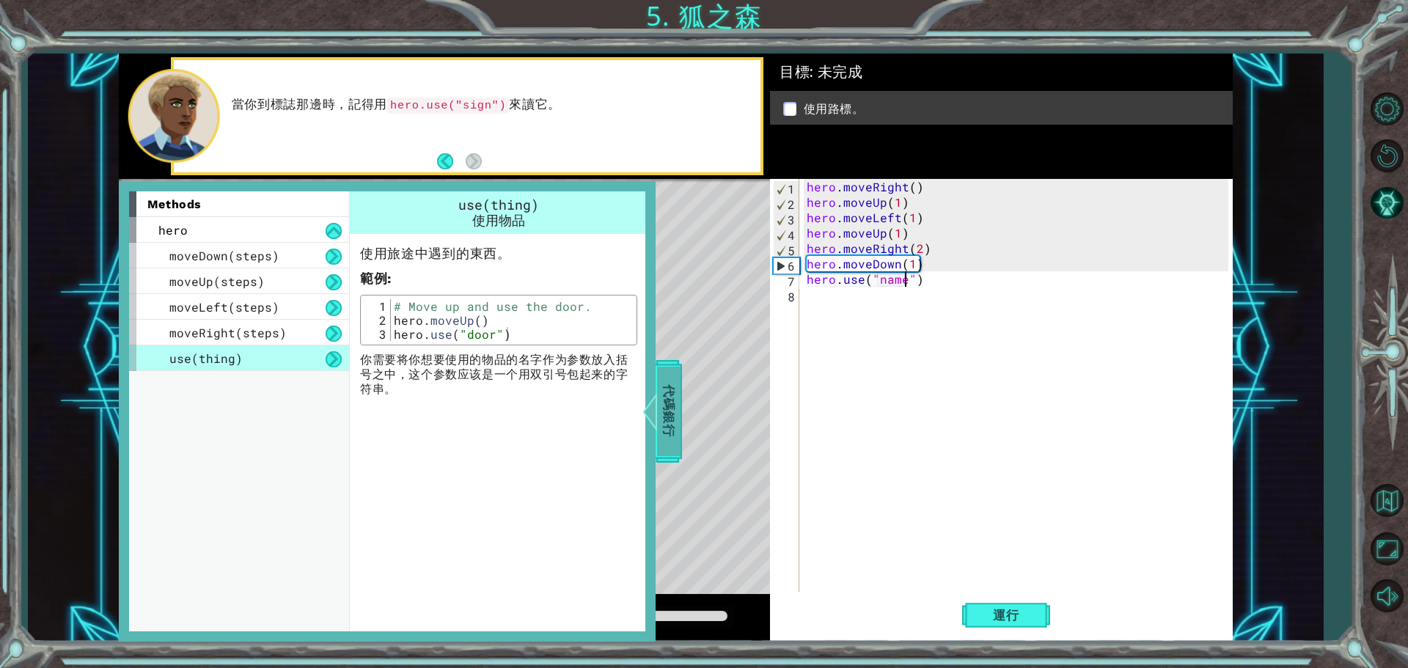
click at [675, 417] on span "代碼銀行" at bounding box center [668, 411] width 23 height 89
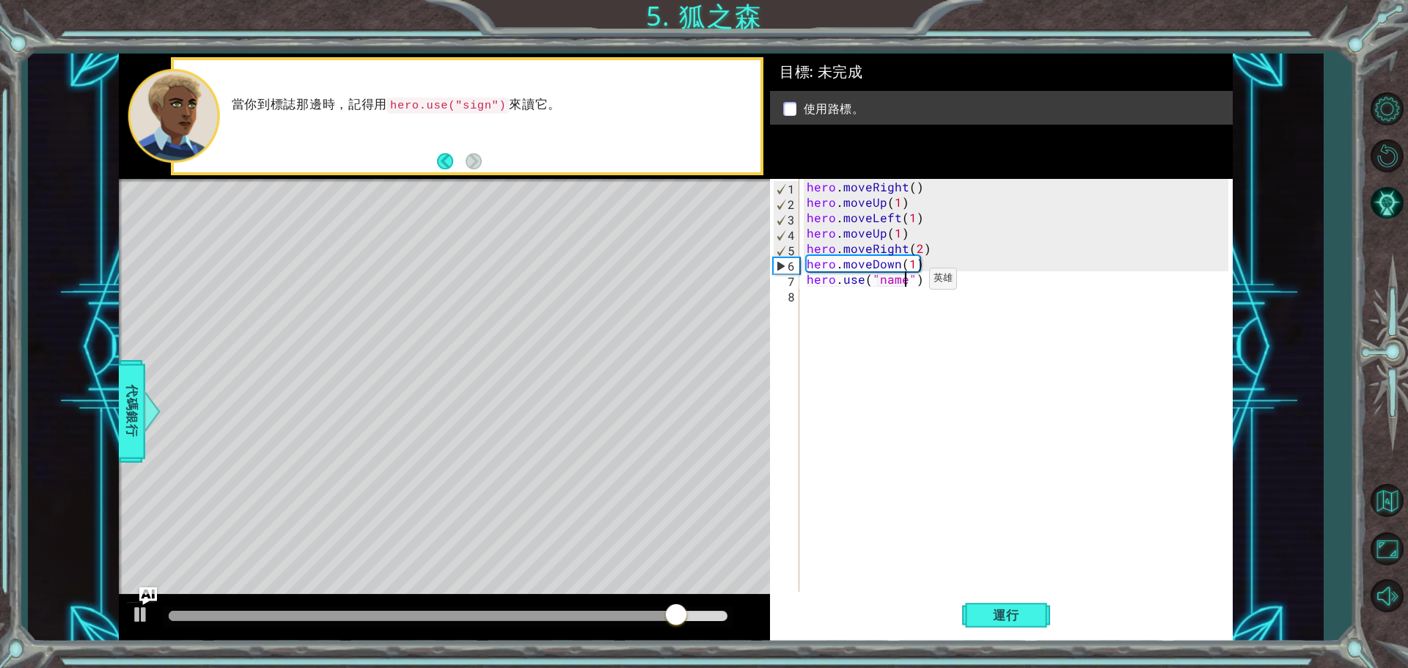
click at [904, 282] on div "hero . moveRight ( ) hero . moveUp ( 1 ) hero . moveLeft ( 1 ) hero . moveUp ( …" at bounding box center [1020, 402] width 432 height 447
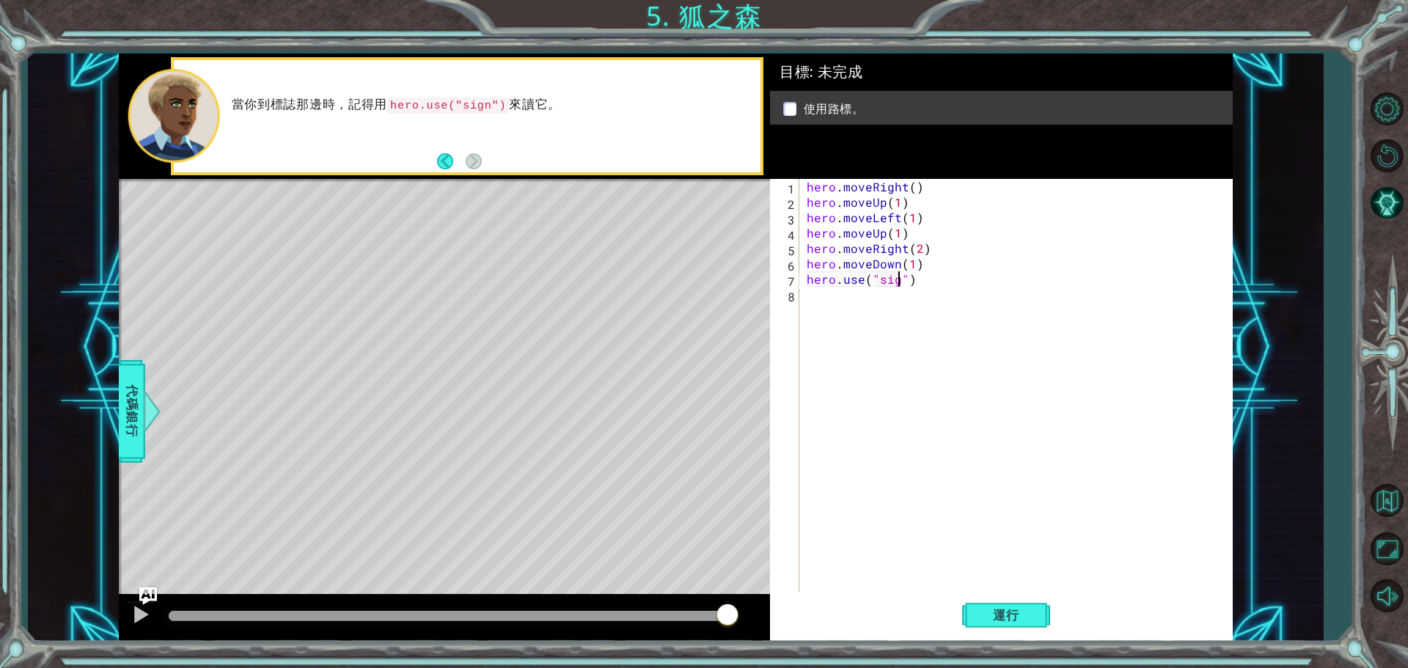
scroll to position [0, 6]
type textarea "hero.use("sign")"
click at [1034, 613] on button "運行" at bounding box center [1006, 615] width 88 height 46
drag, startPoint x: 276, startPoint y: 614, endPoint x: 771, endPoint y: 664, distance: 497.5
click at [747, 653] on div "1 ההההההההההההההההההההההההההההההההההההההההההההההההההההההההההההההההההההההההההההה…" at bounding box center [704, 334] width 1408 height 668
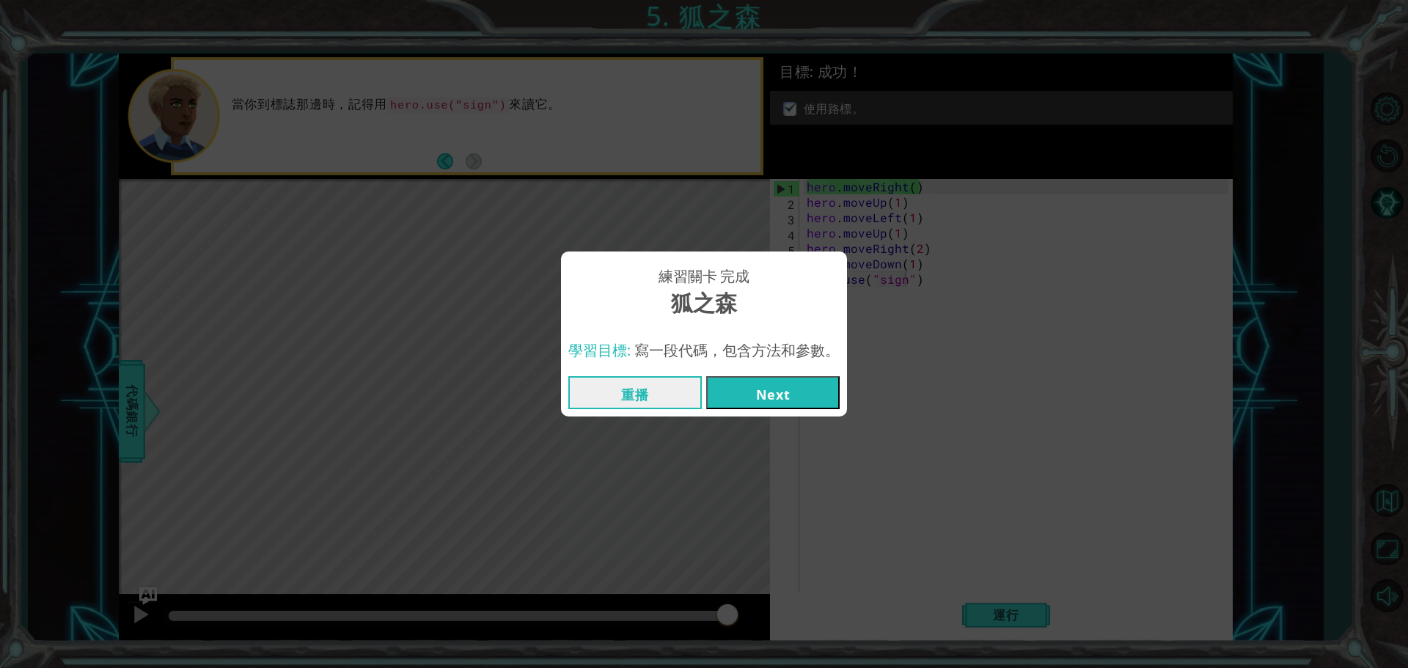
click at [827, 387] on button "Next" at bounding box center [772, 392] width 133 height 33
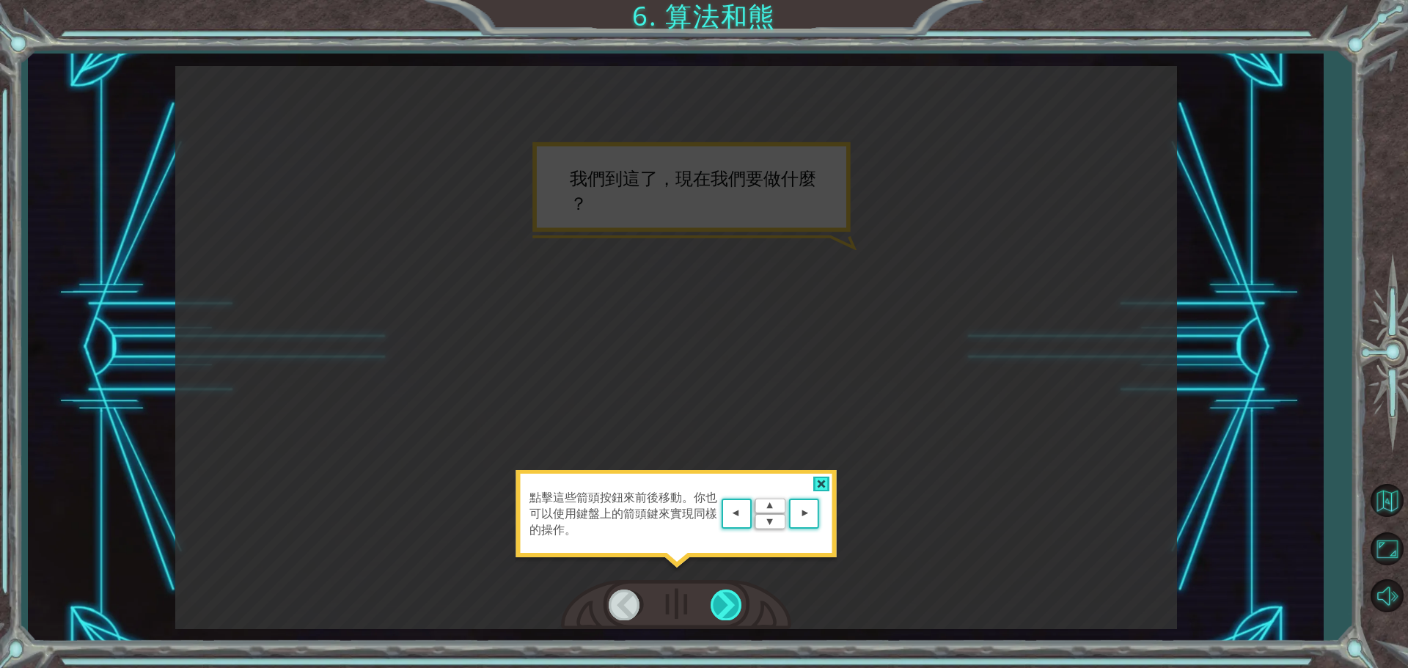
click at [720, 593] on div at bounding box center [727, 605] width 33 height 30
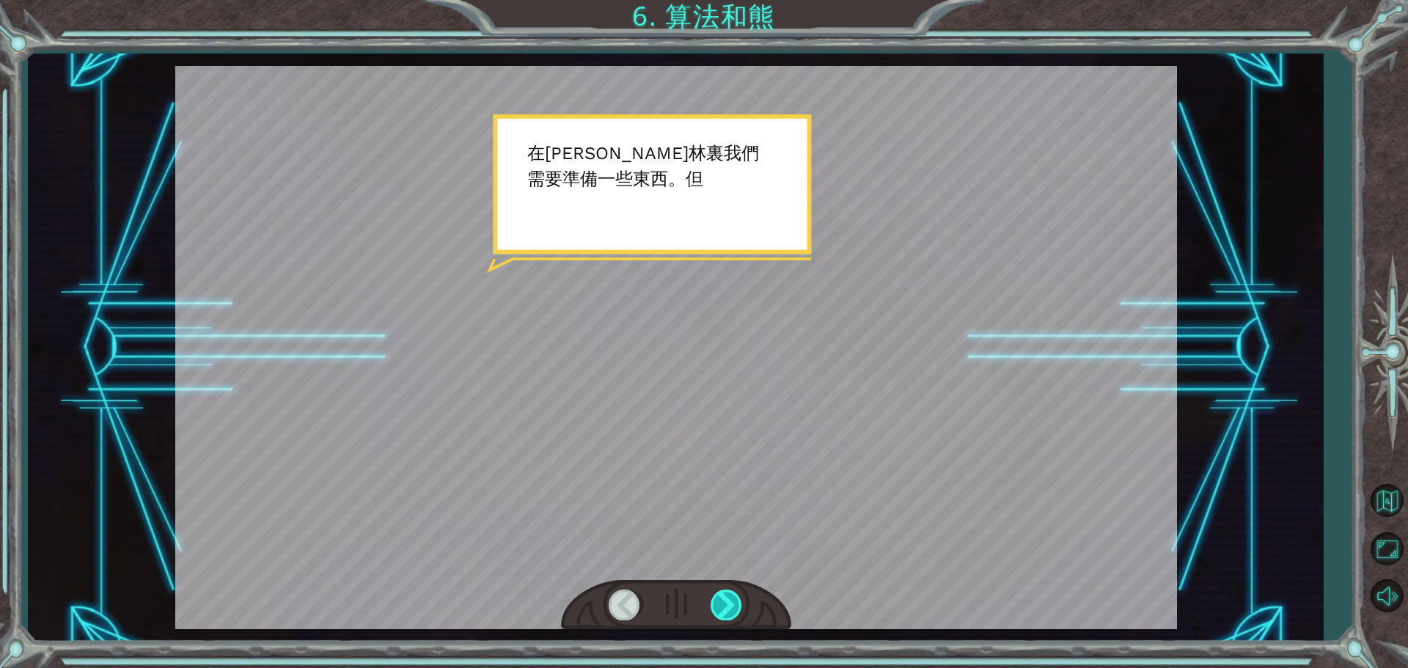
click at [720, 593] on div at bounding box center [727, 605] width 33 height 30
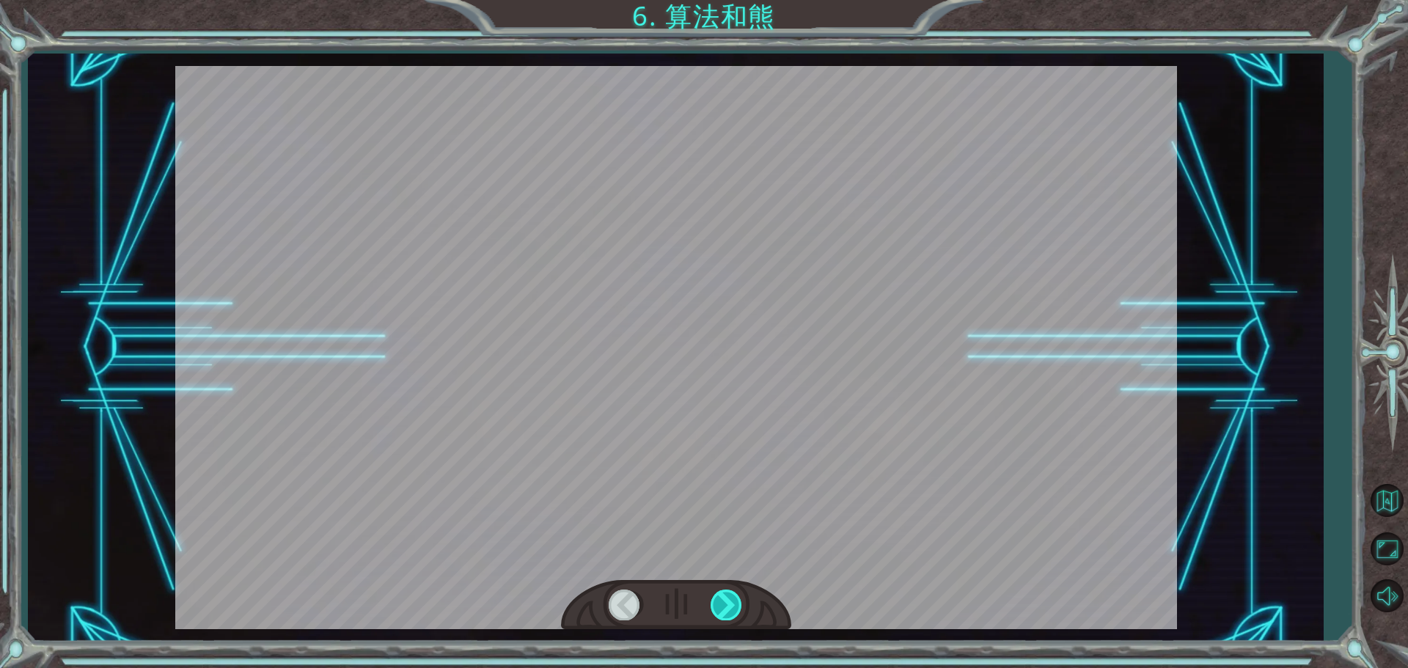
click at [720, 593] on div at bounding box center [727, 605] width 33 height 30
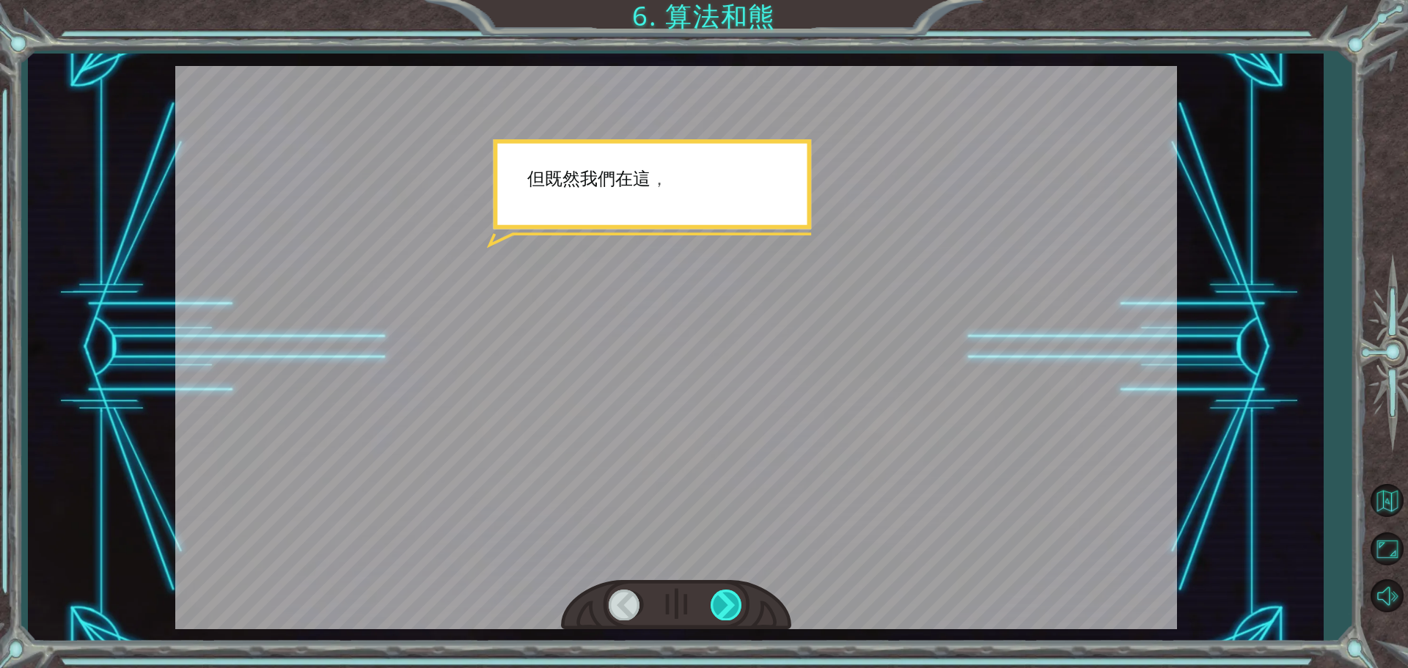
click at [720, 593] on div at bounding box center [727, 605] width 33 height 30
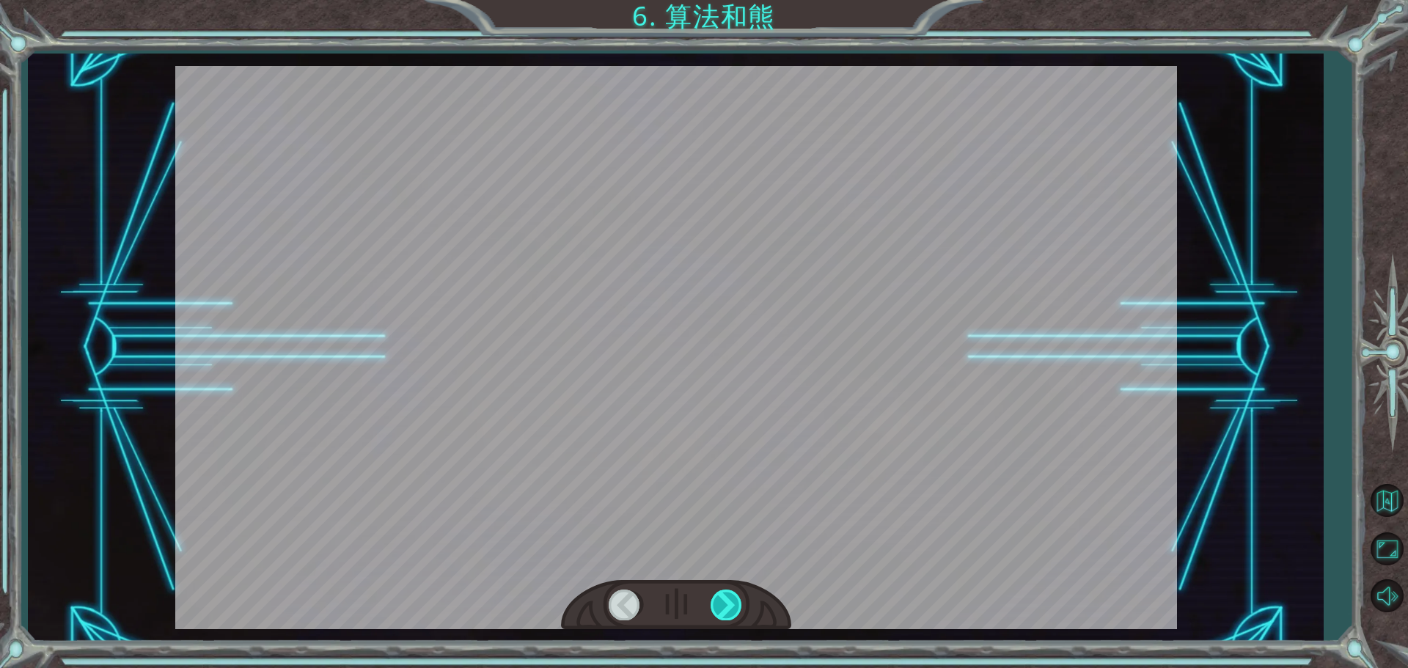
click at [720, 593] on div at bounding box center [727, 605] width 33 height 30
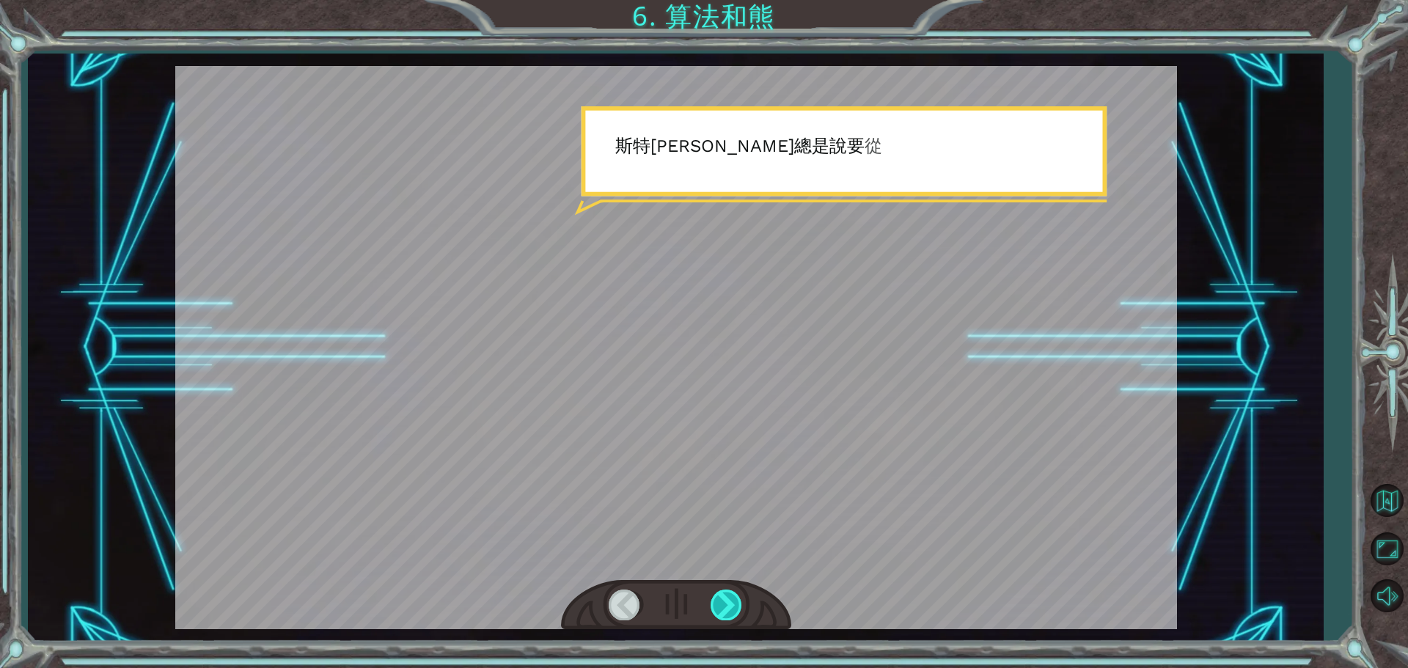
click at [720, 593] on div at bounding box center [727, 605] width 33 height 30
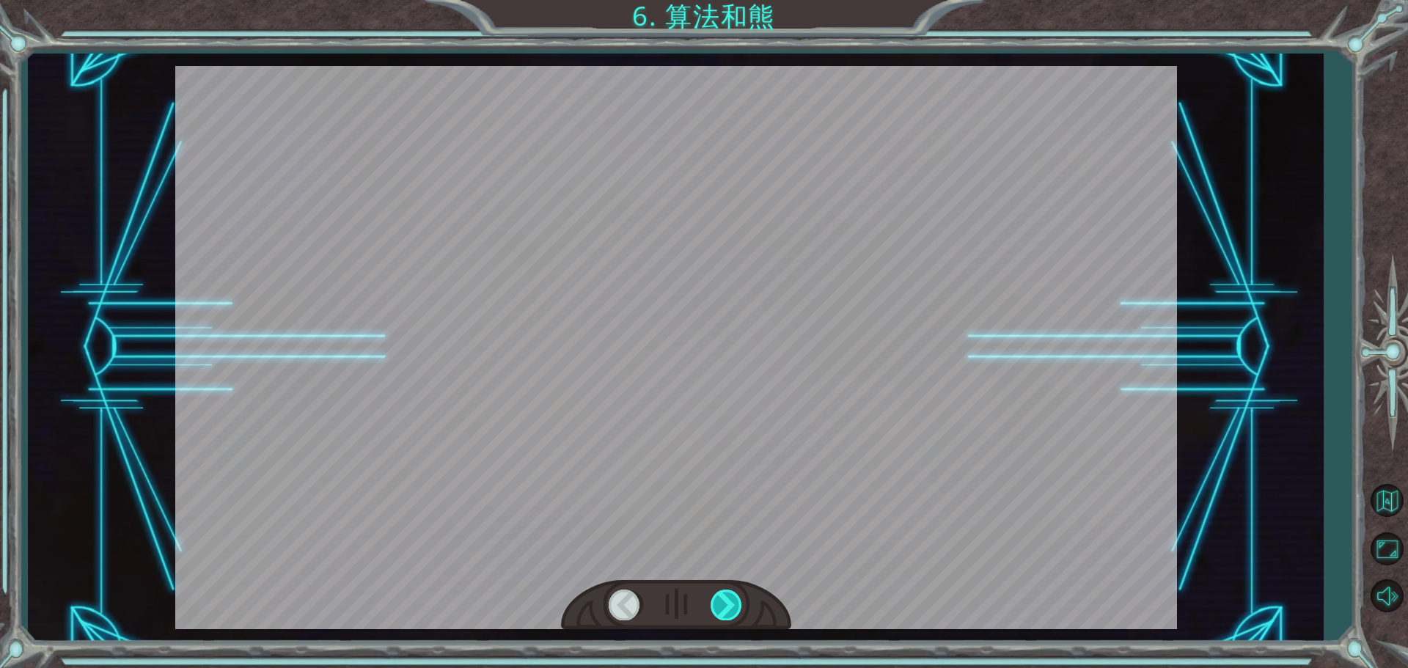
click at [720, 593] on div at bounding box center [727, 605] width 33 height 30
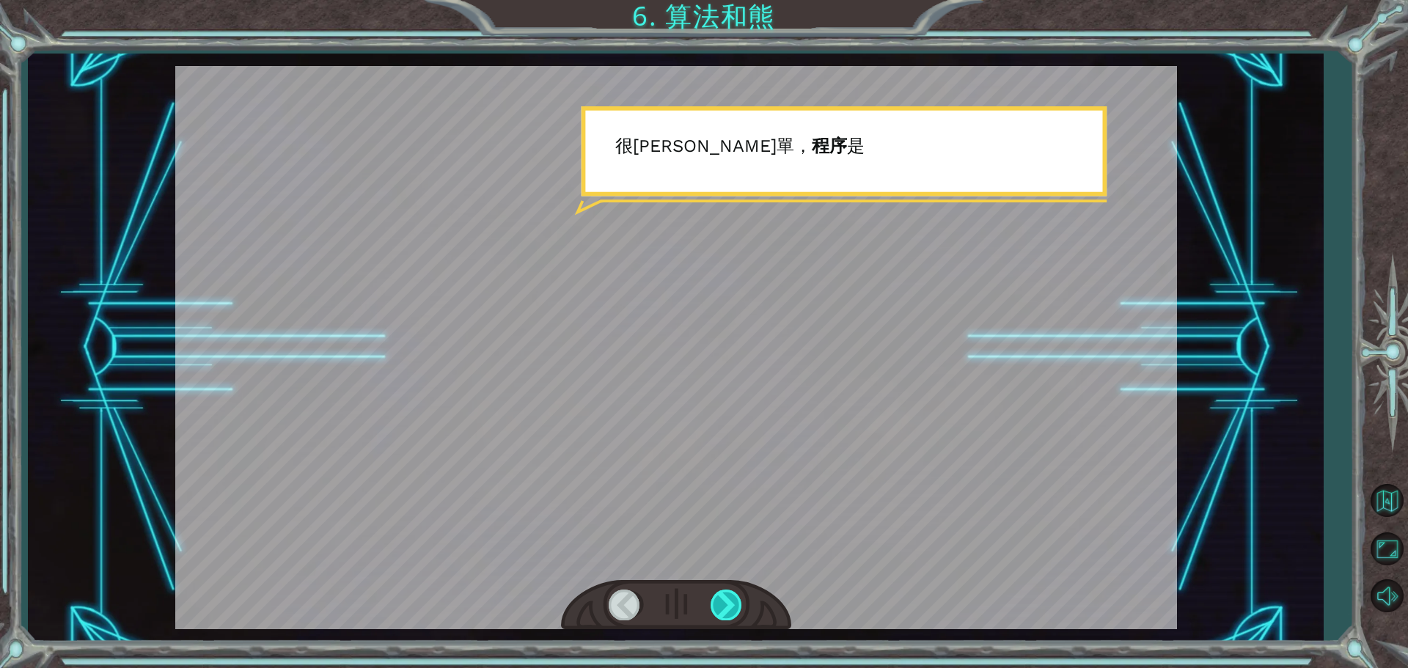
click at [716, 610] on div at bounding box center [727, 605] width 33 height 30
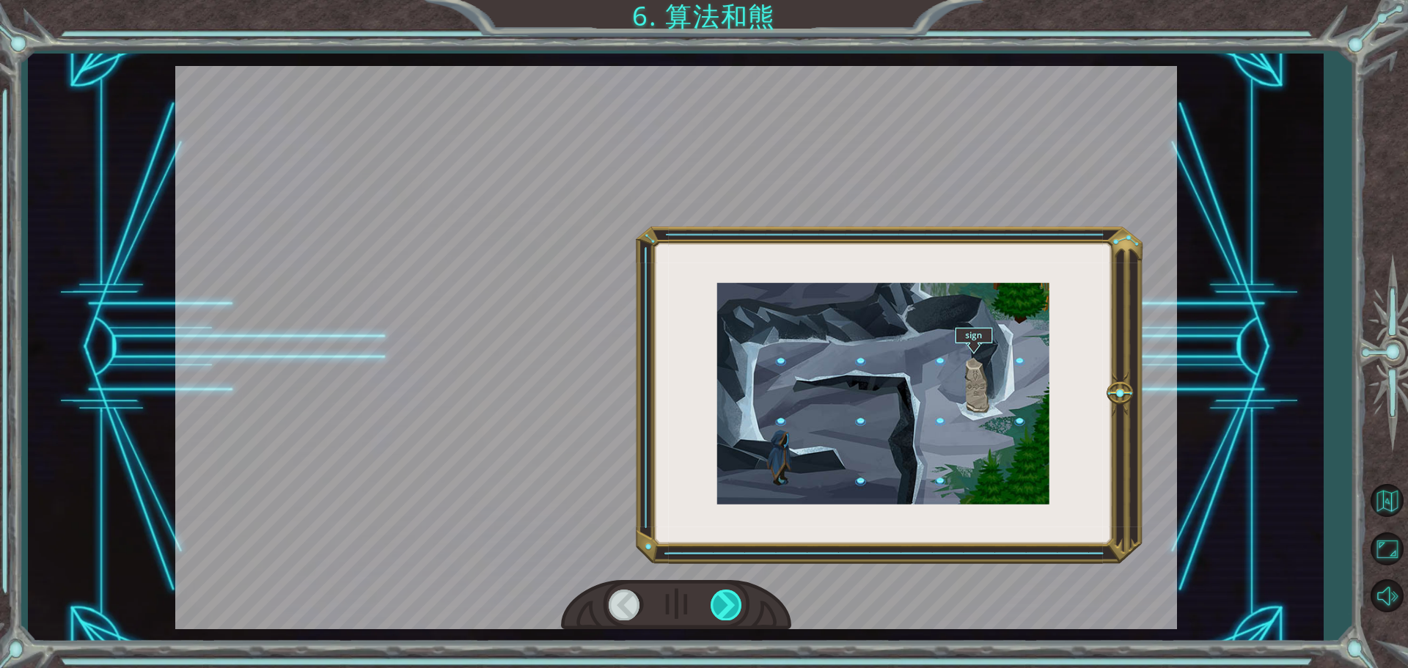
click at [716, 610] on div at bounding box center [727, 605] width 33 height 30
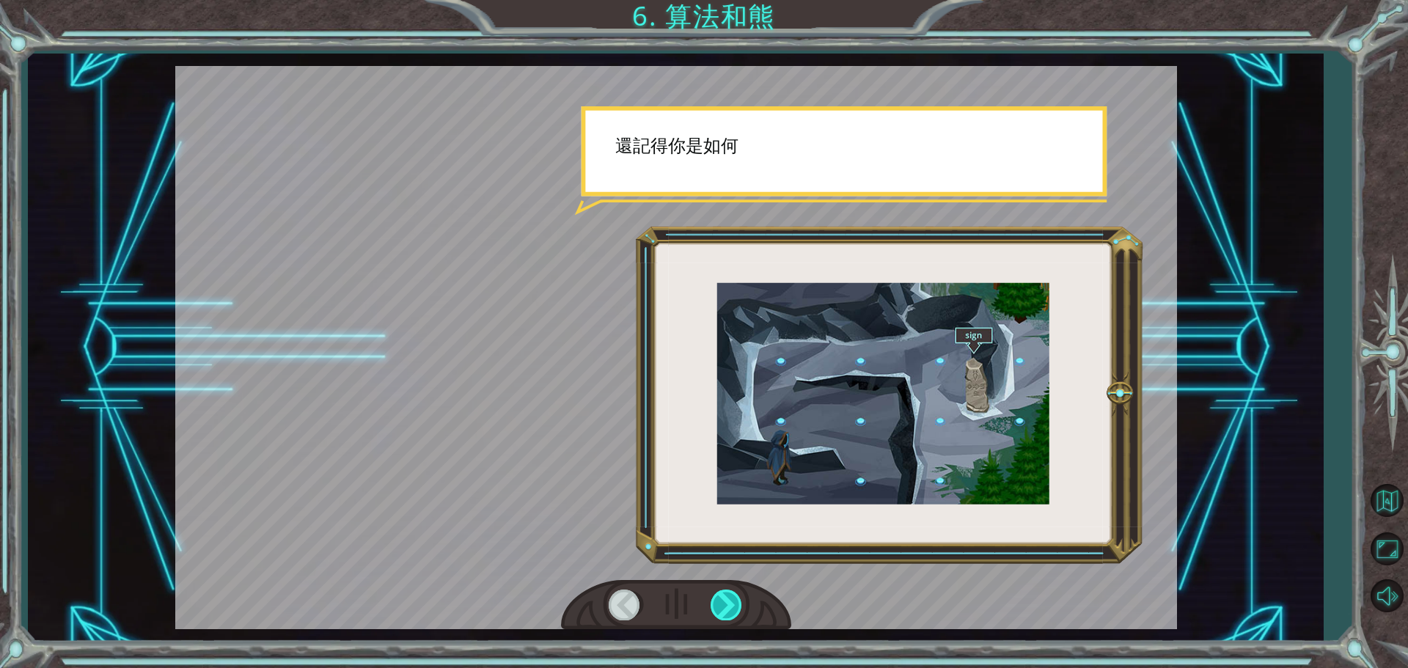
click at [716, 610] on div at bounding box center [727, 605] width 33 height 30
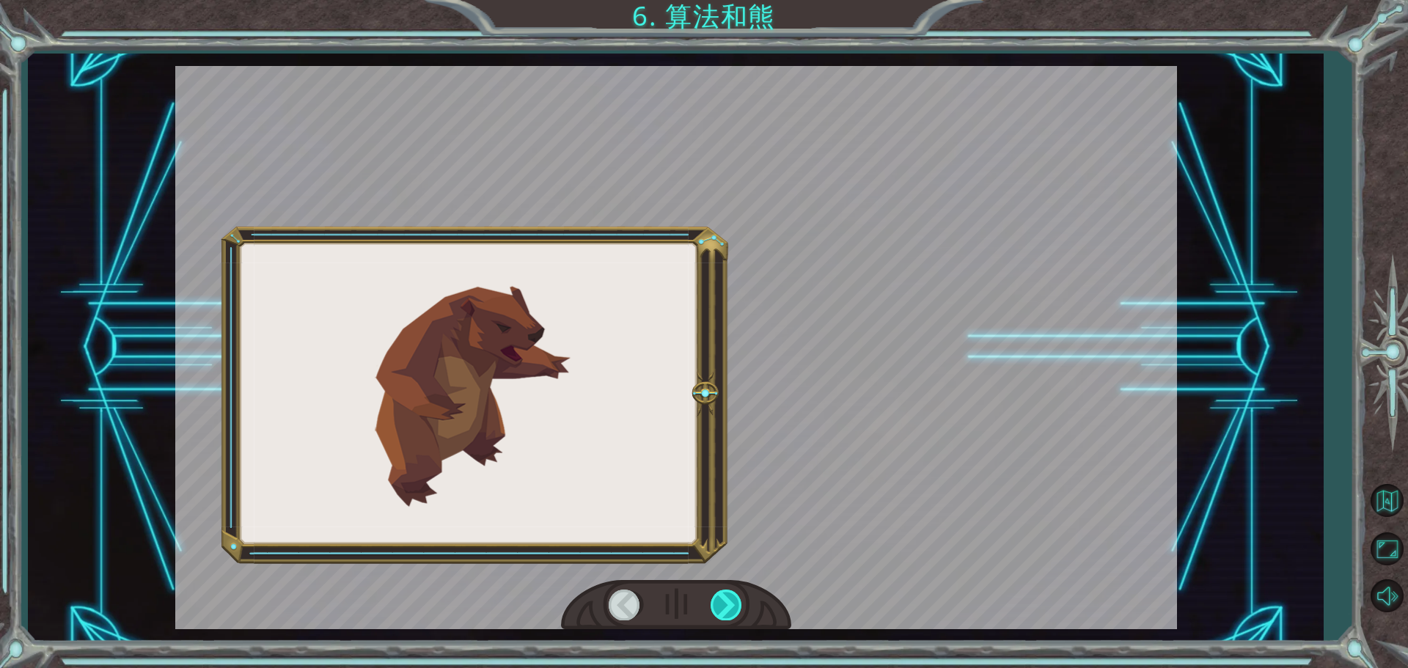
click at [716, 610] on div at bounding box center [727, 605] width 33 height 30
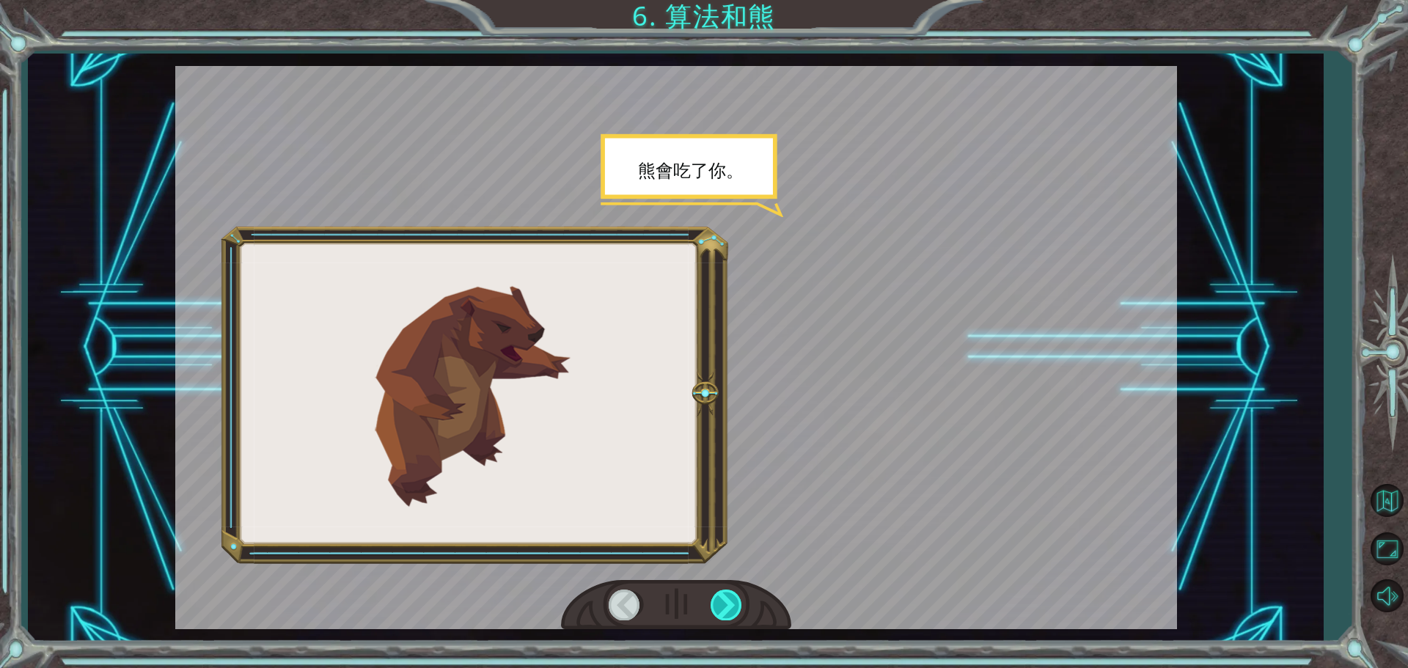
click at [716, 610] on div at bounding box center [727, 605] width 33 height 30
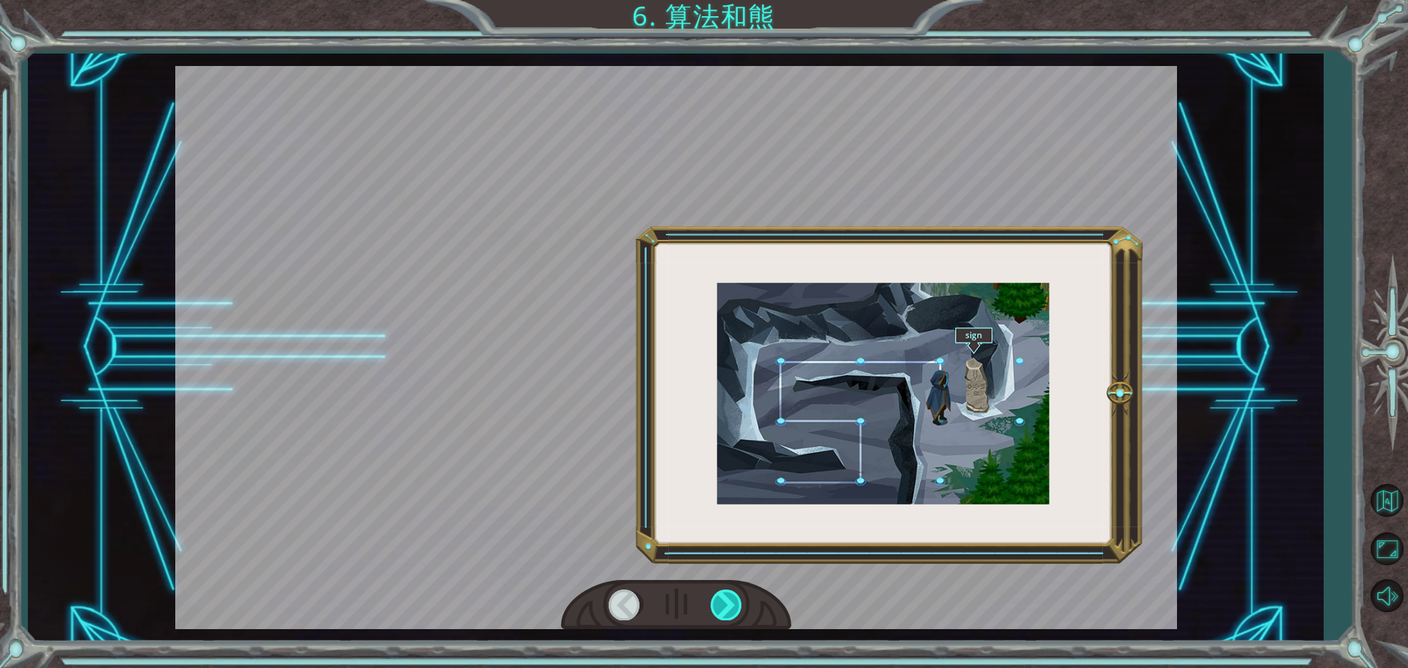
click at [716, 610] on div at bounding box center [727, 605] width 33 height 30
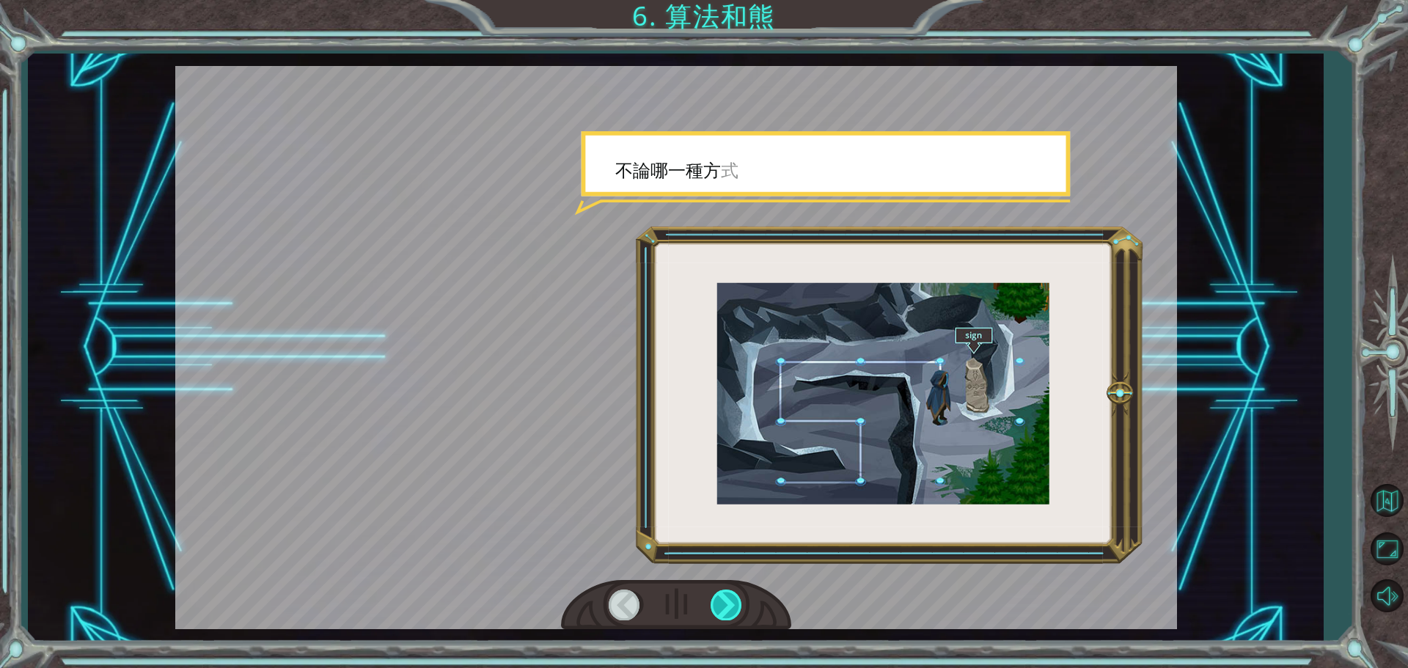
click at [716, 610] on div at bounding box center [727, 605] width 33 height 30
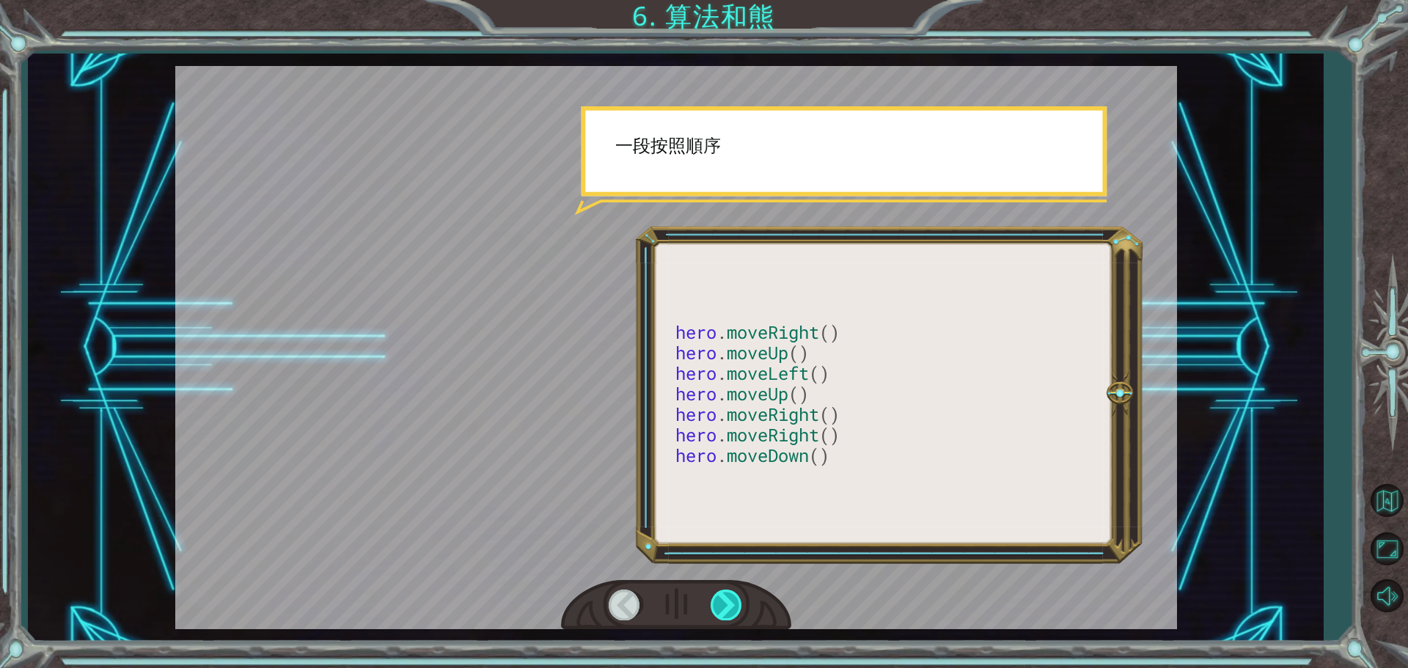
click at [716, 610] on div at bounding box center [727, 605] width 33 height 30
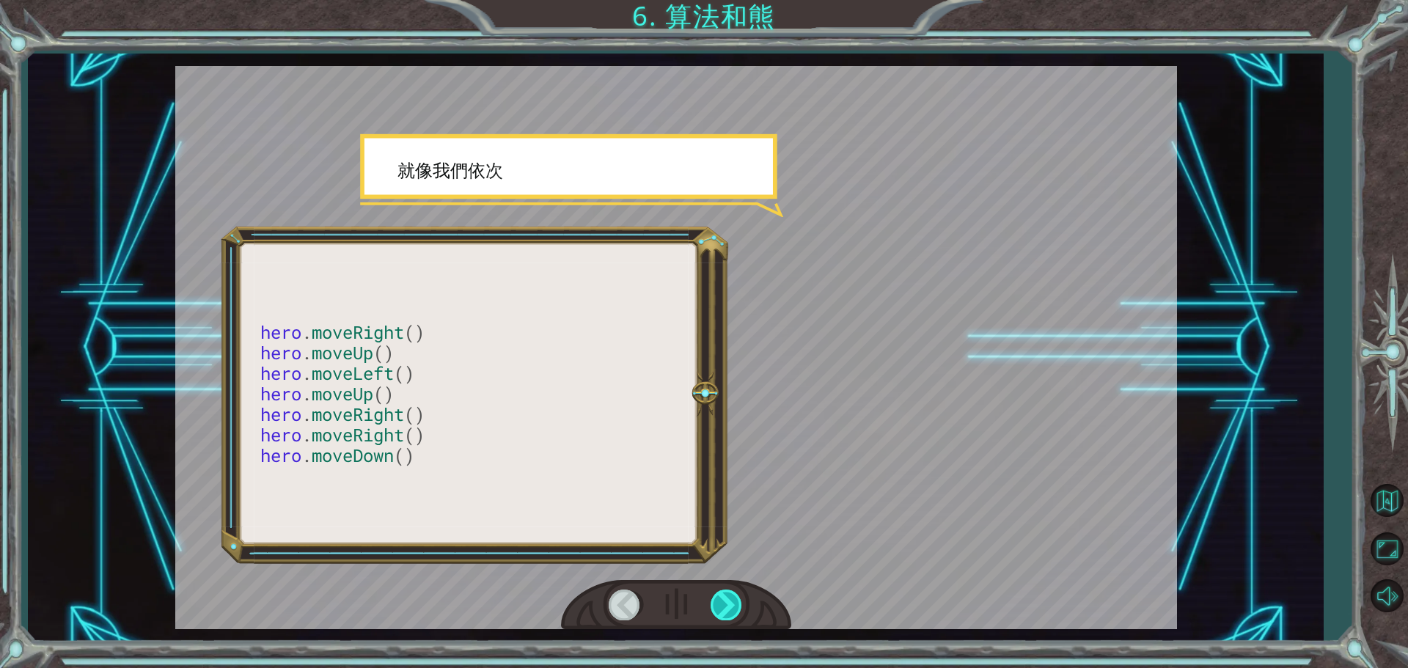
click at [716, 610] on div at bounding box center [727, 605] width 33 height 30
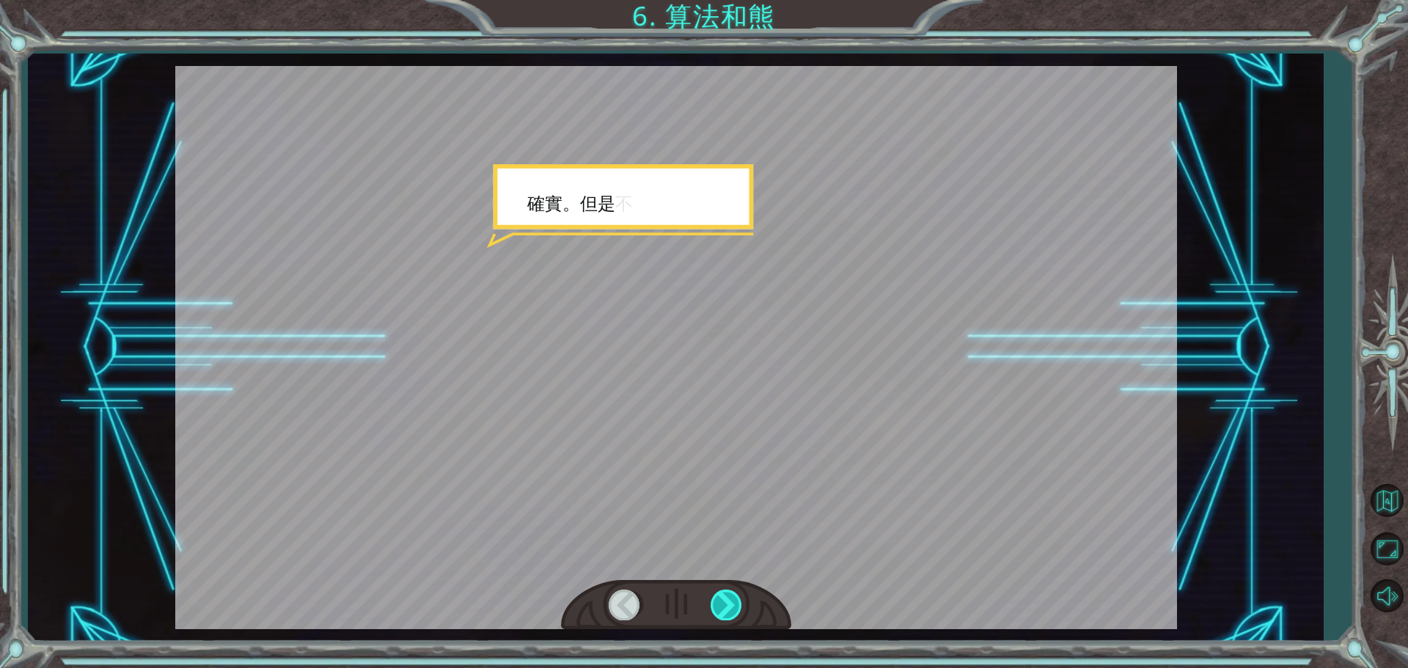
click at [716, 610] on div at bounding box center [727, 605] width 33 height 30
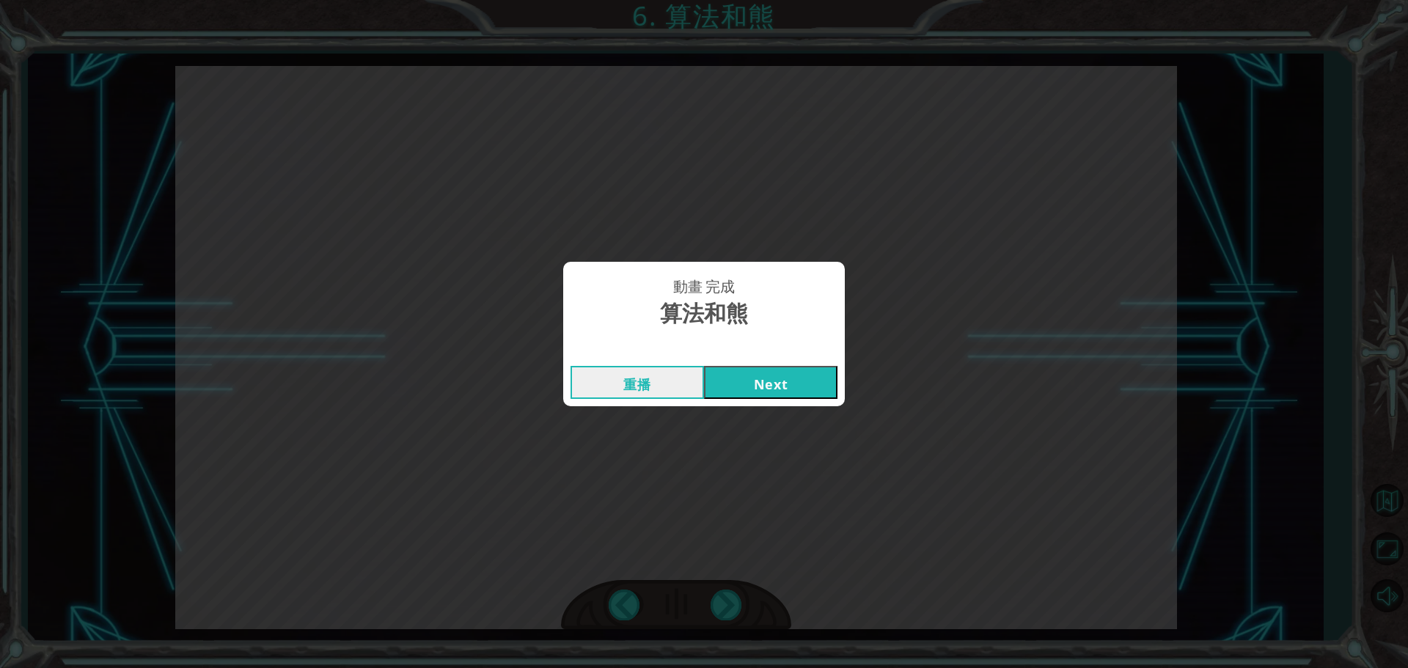
click at [798, 373] on button "Next" at bounding box center [770, 382] width 133 height 33
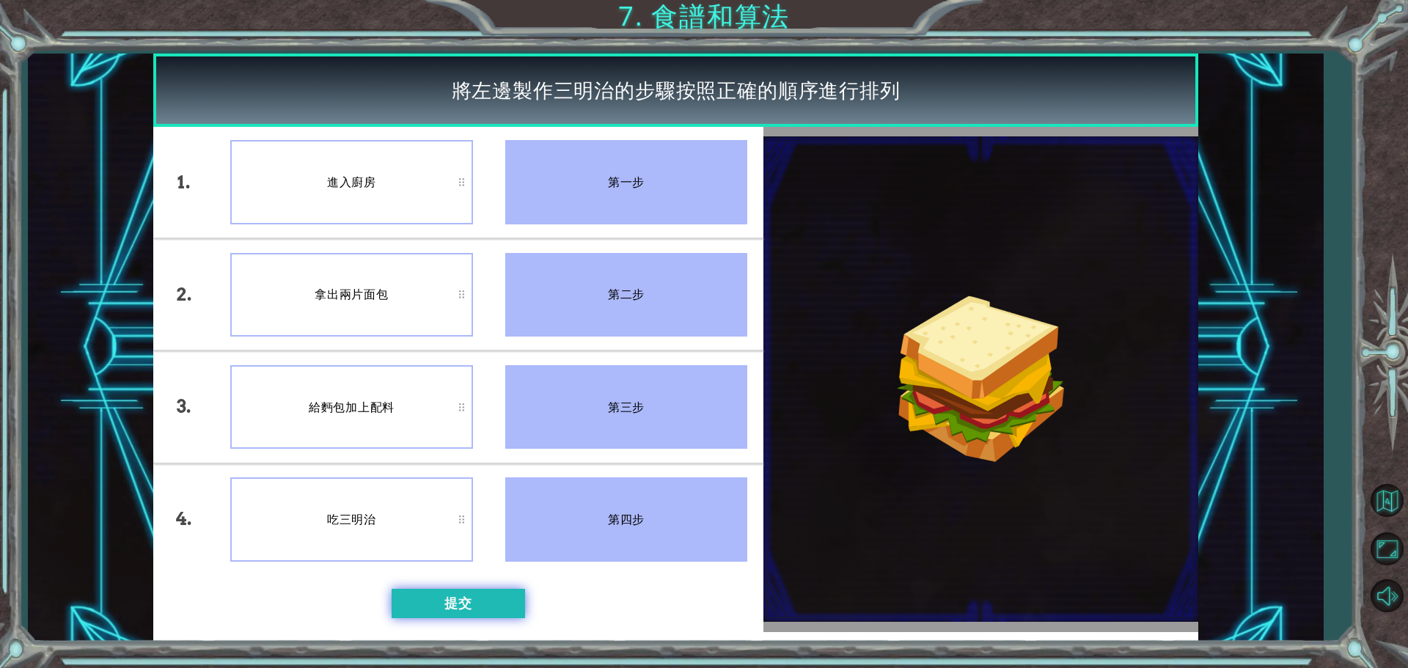
click at [453, 599] on button "提交" at bounding box center [458, 603] width 133 height 29
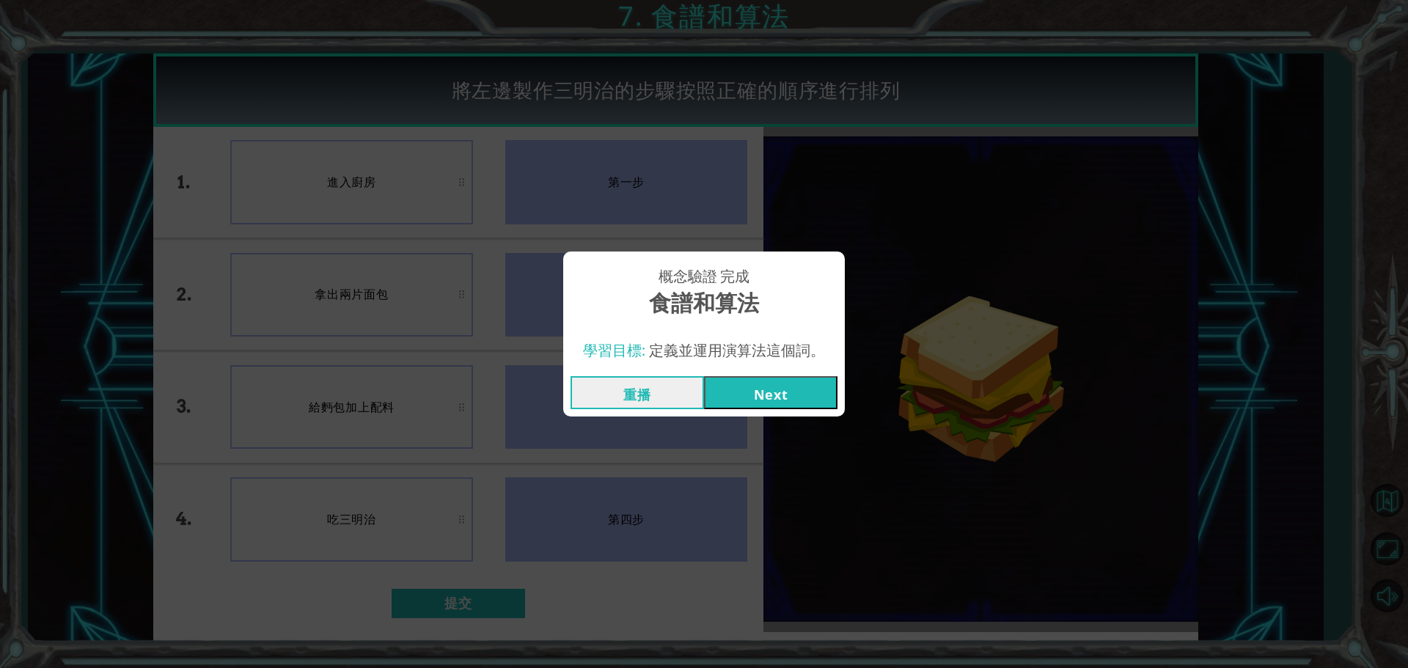
click at [812, 396] on button "Next" at bounding box center [770, 392] width 133 height 33
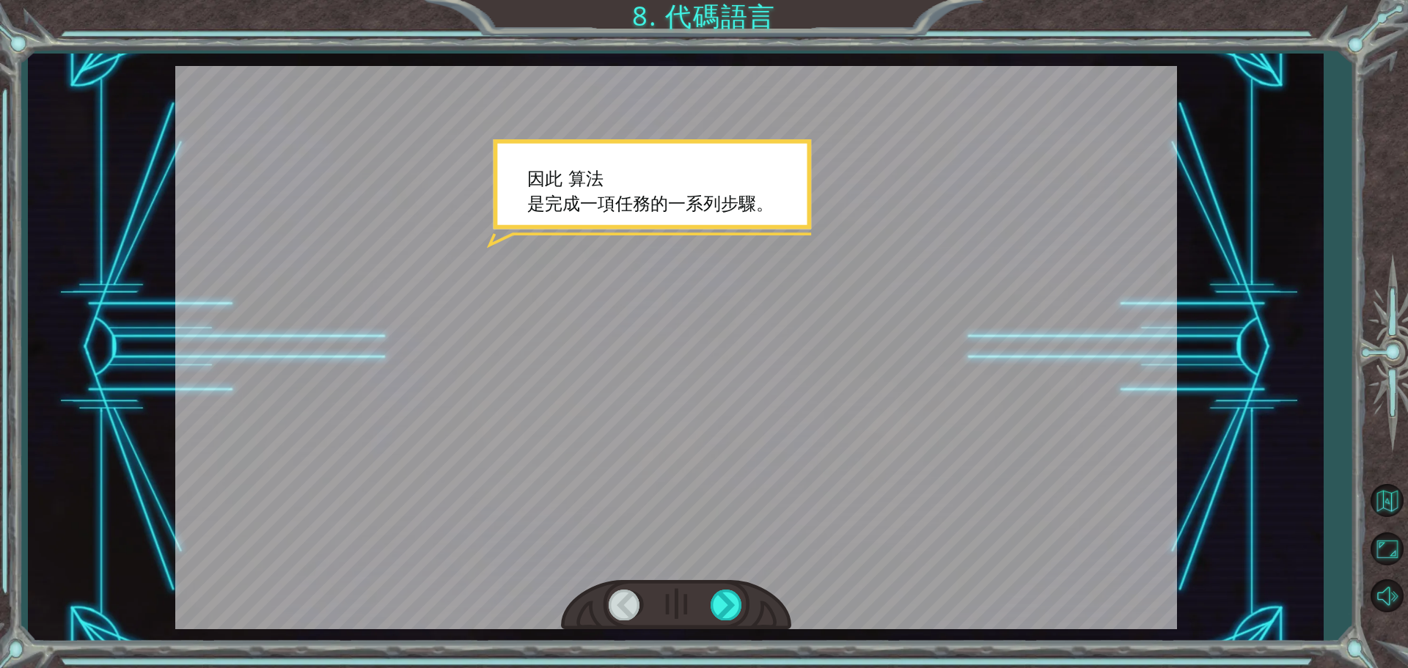
click at [812, 396] on div at bounding box center [676, 347] width 1002 height 563
click at [722, 591] on div at bounding box center [727, 605] width 33 height 30
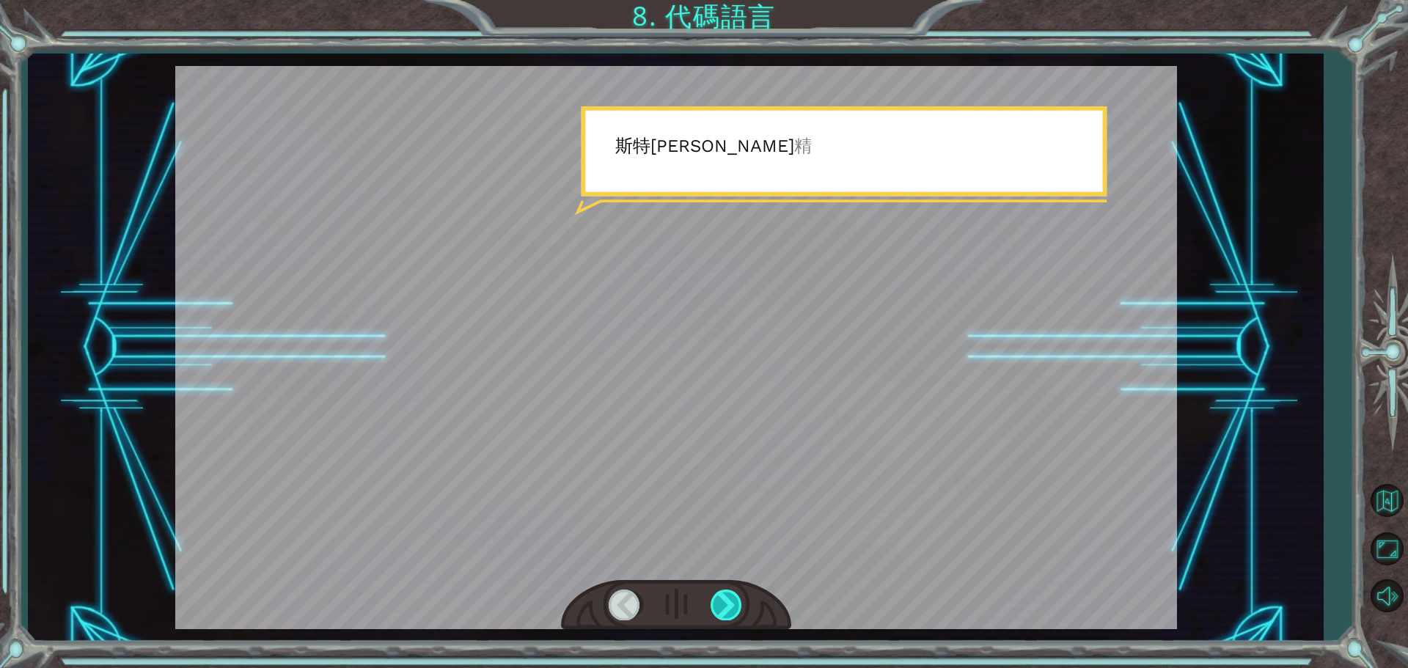
click at [722, 591] on div at bounding box center [727, 605] width 33 height 30
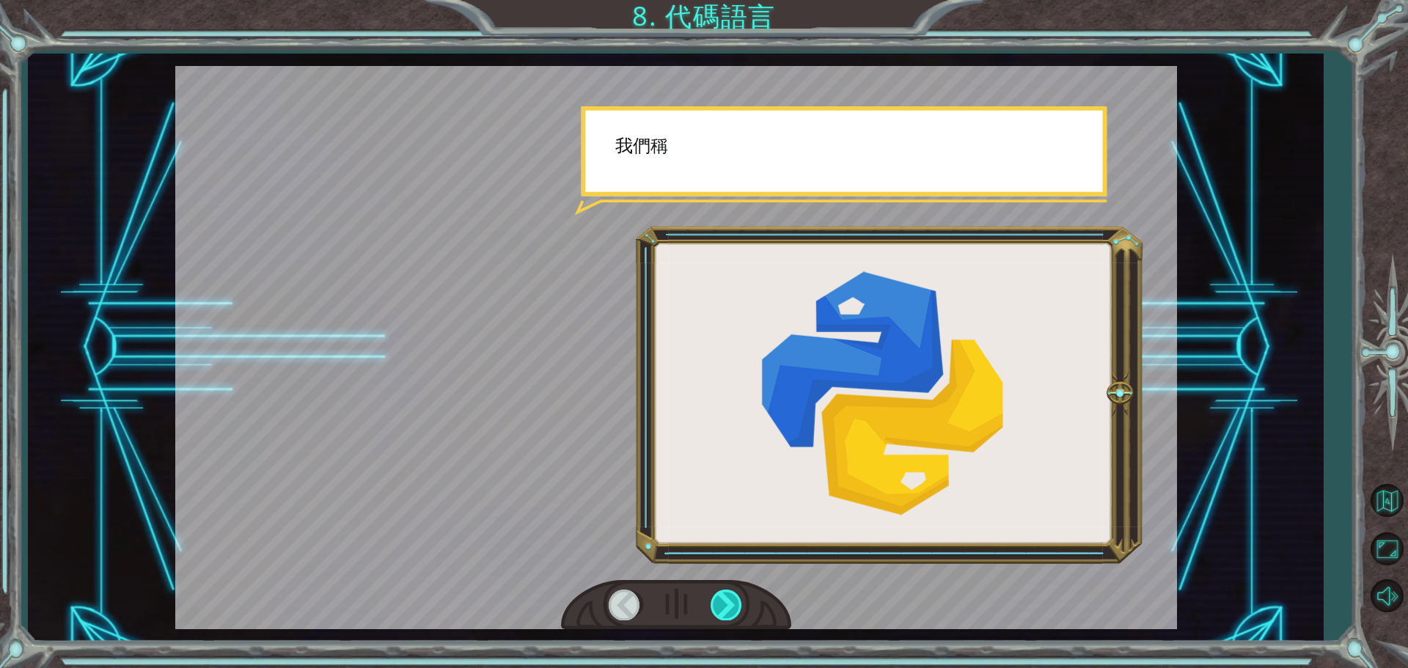
click at [722, 591] on div at bounding box center [727, 605] width 33 height 30
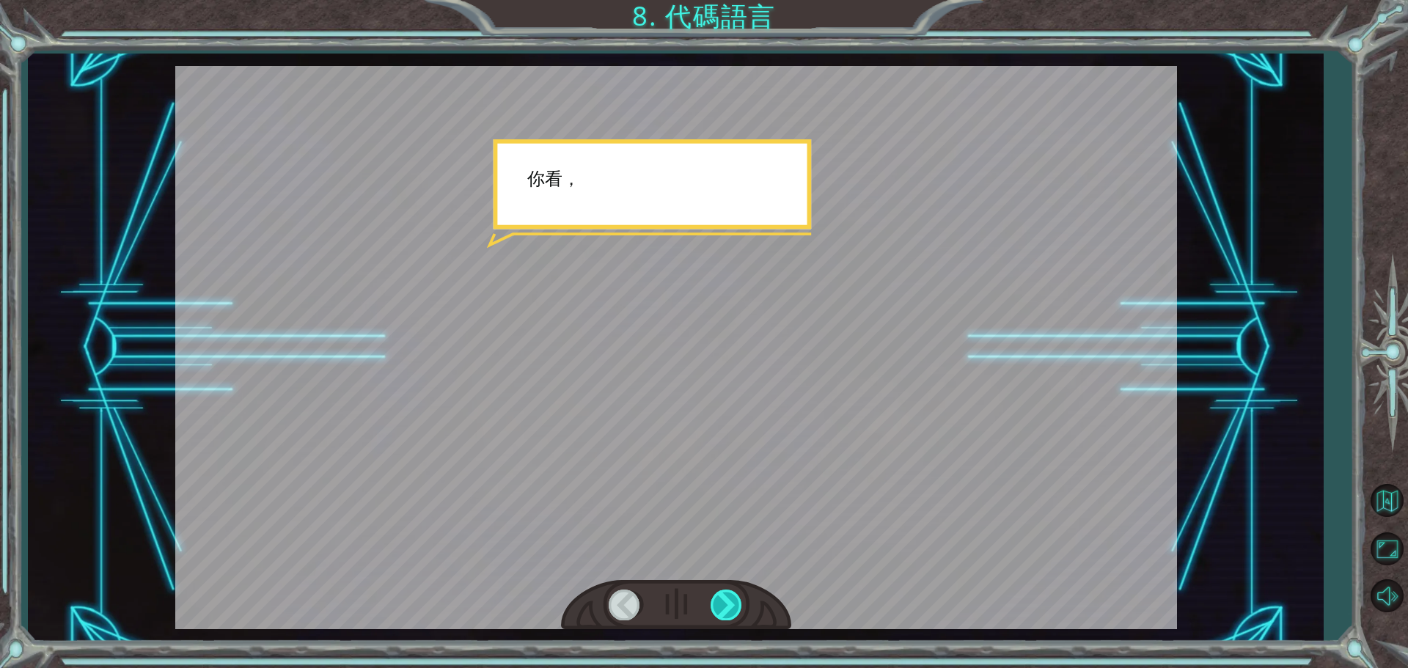
click at [722, 591] on div at bounding box center [727, 605] width 33 height 30
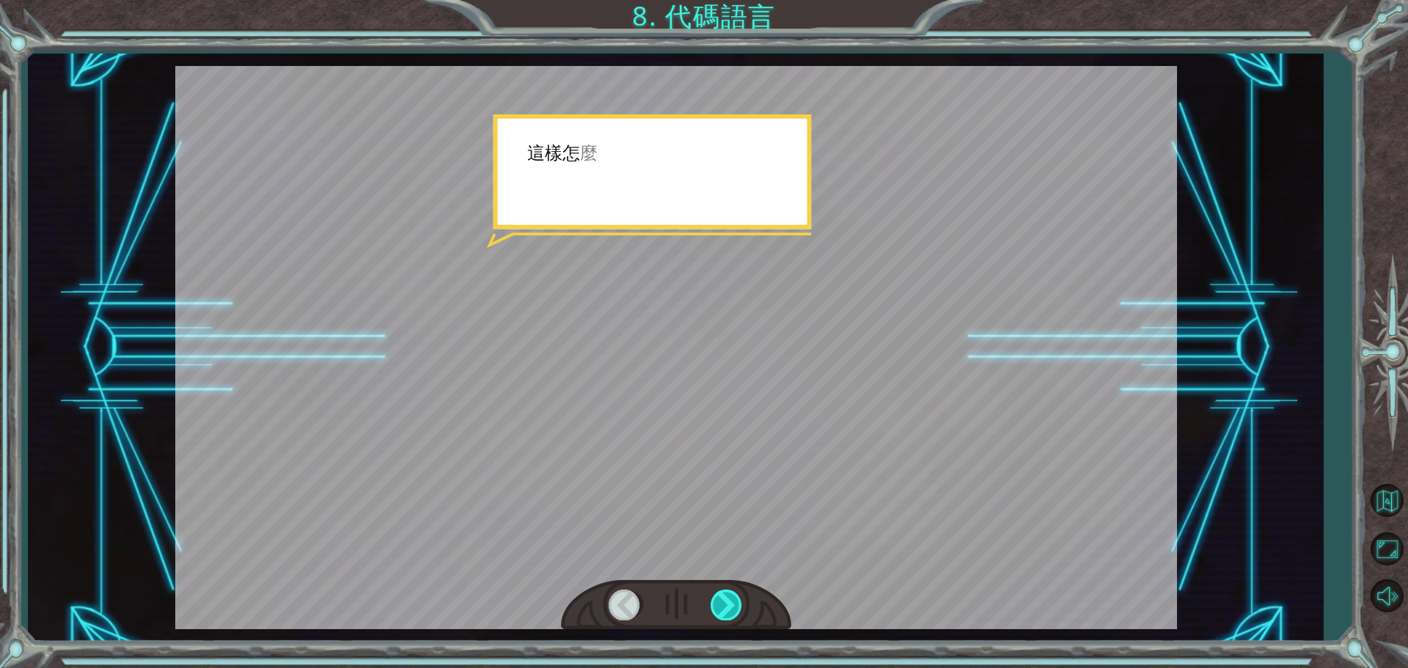
click at [722, 591] on div at bounding box center [727, 605] width 33 height 30
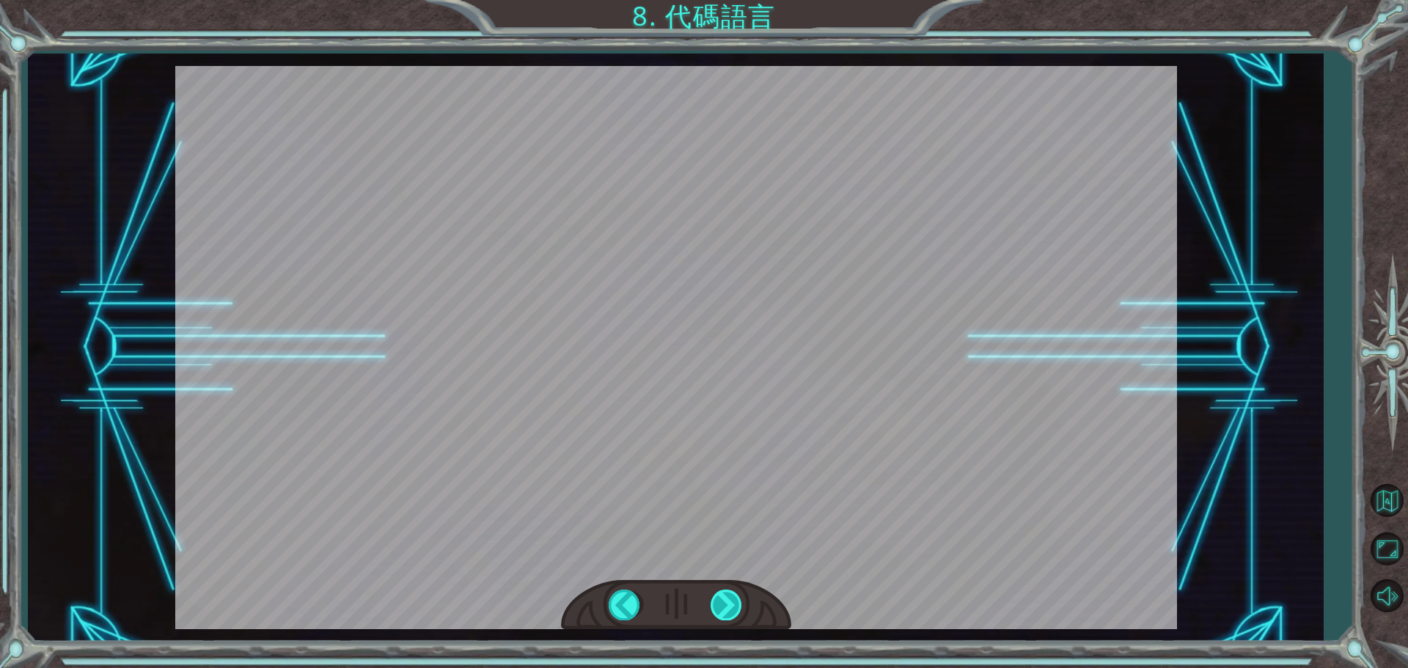
click at [722, 0] on div "因 此 算 法 是 完 成 一 項 任 務 的 一 系 列 步 驟 。 [PERSON_NAME] 拉 精 通 扣 噠 魔 盒 的 語 言 ， 它 是 捕 捉…" at bounding box center [704, 0] width 1408 height 0
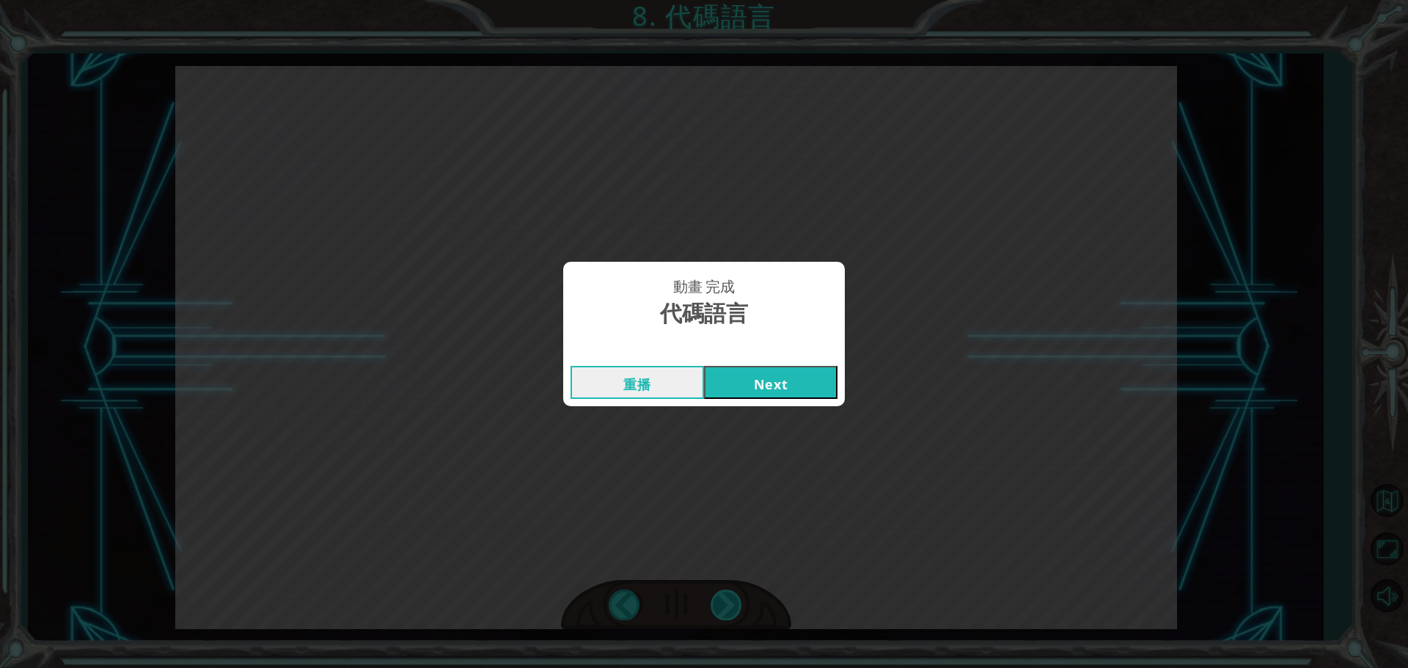
click at [722, 591] on div "動畫 完成 代碼語言 重播 Next" at bounding box center [704, 334] width 1408 height 668
click at [772, 392] on button "Next" at bounding box center [770, 382] width 133 height 33
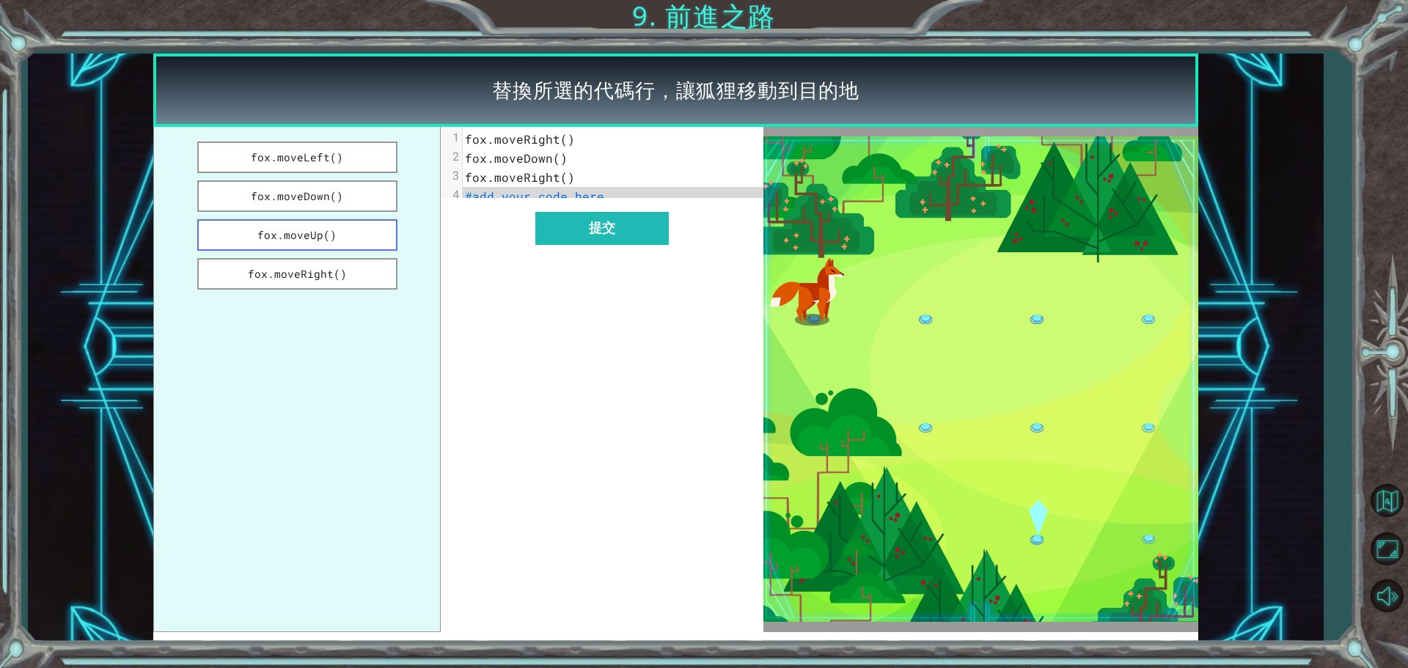
drag, startPoint x: 374, startPoint y: 160, endPoint x: 385, endPoint y: 237, distance: 77.8
click at [385, 237] on ul "fox.moveLeft() fox.moveDown() fox.moveUp() fox.moveRight()" at bounding box center [296, 379] width 287 height 505
click at [348, 238] on button "fox.moveUp()" at bounding box center [297, 235] width 200 height 32
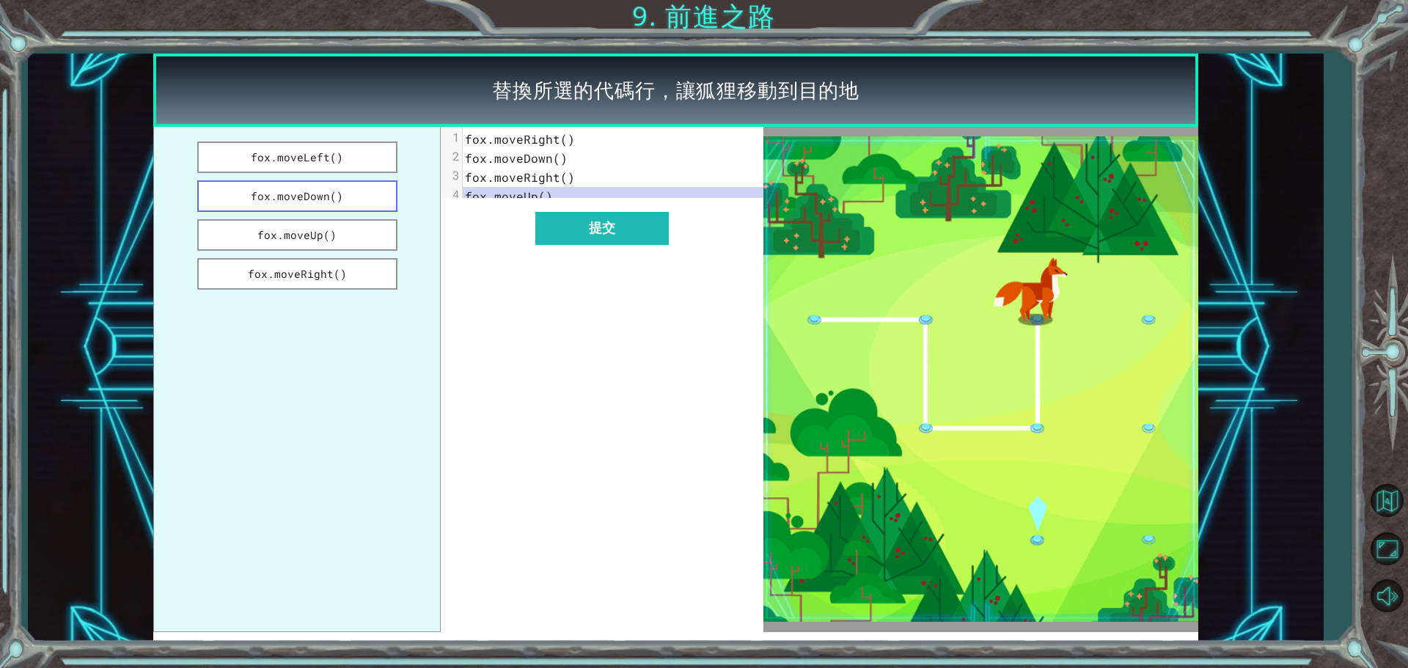
click at [356, 206] on button "fox.moveDown()" at bounding box center [297, 196] width 200 height 32
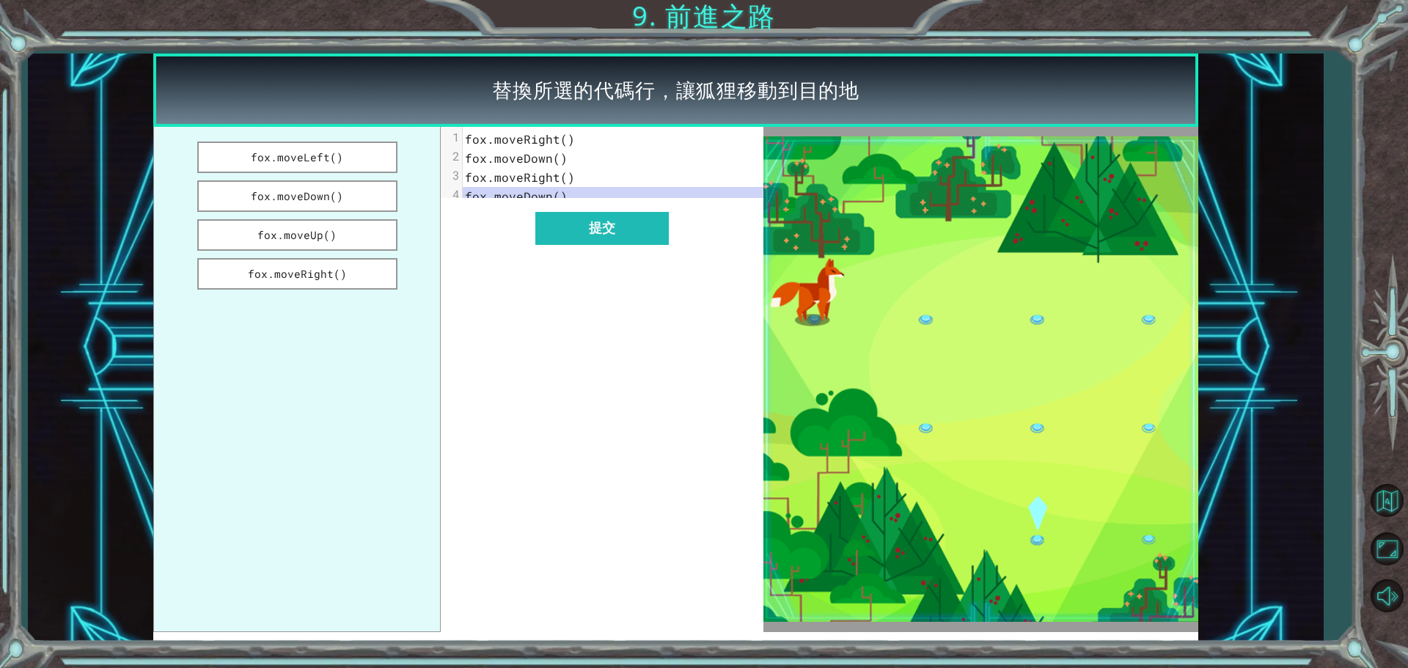
click at [584, 140] on pre "fox.moveRight()" at bounding box center [619, 139] width 312 height 19
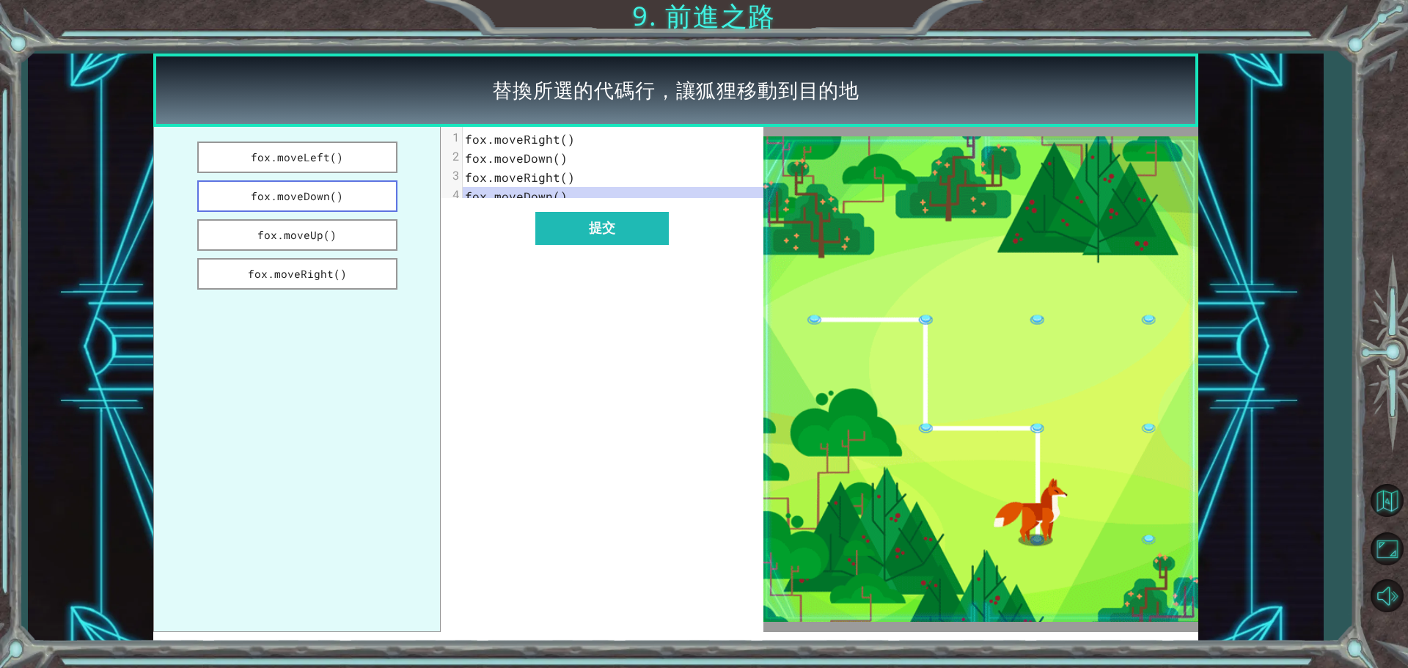
drag, startPoint x: 371, startPoint y: 164, endPoint x: 362, endPoint y: 205, distance: 41.4
click at [362, 205] on ul "fox.moveLeft() fox.moveDown() fox.moveUp() fox.moveRight()" at bounding box center [296, 379] width 287 height 505
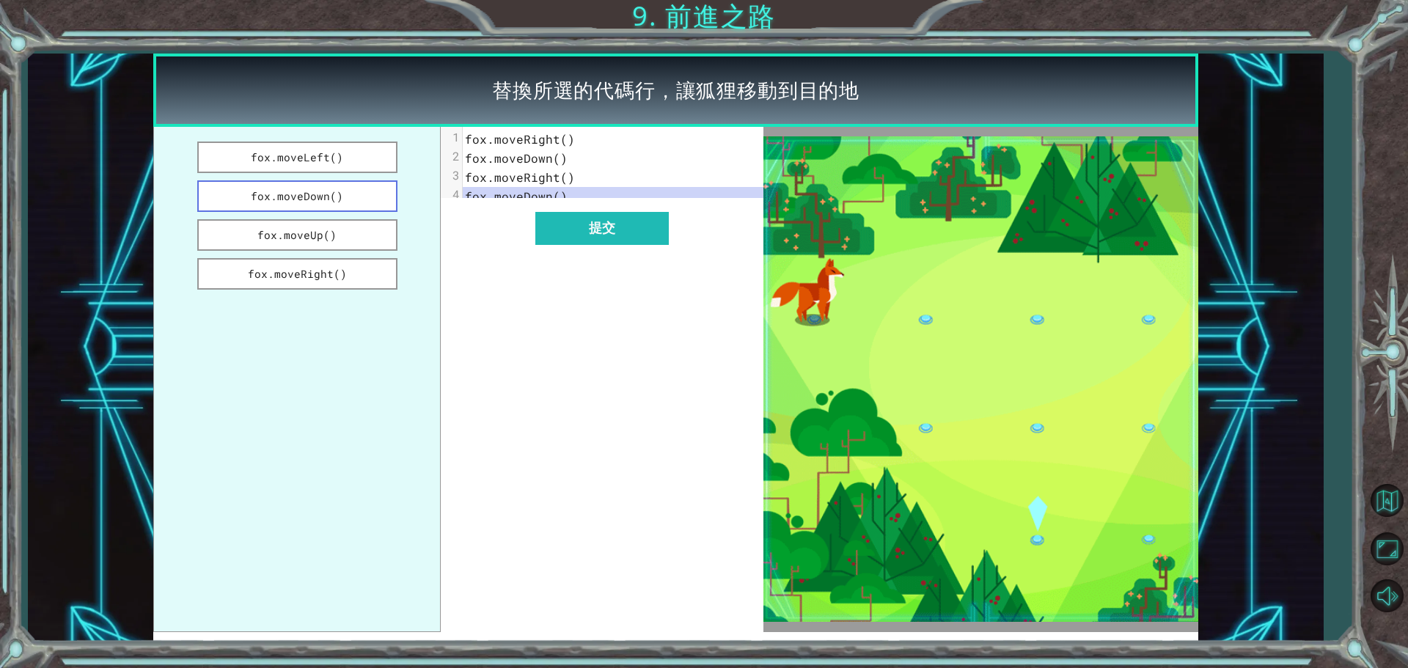
click at [357, 200] on button "fox.moveDown()" at bounding box center [297, 196] width 200 height 32
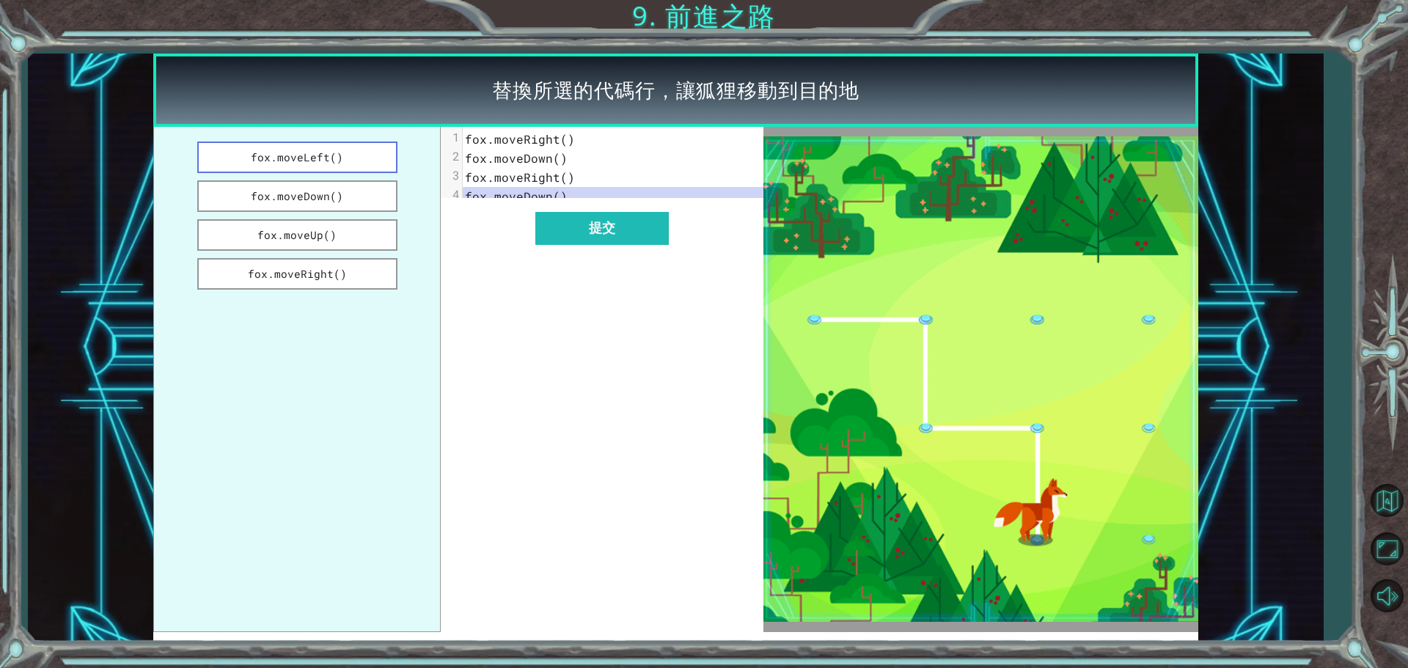
click at [350, 150] on button "fox.moveLeft()" at bounding box center [297, 158] width 200 height 32
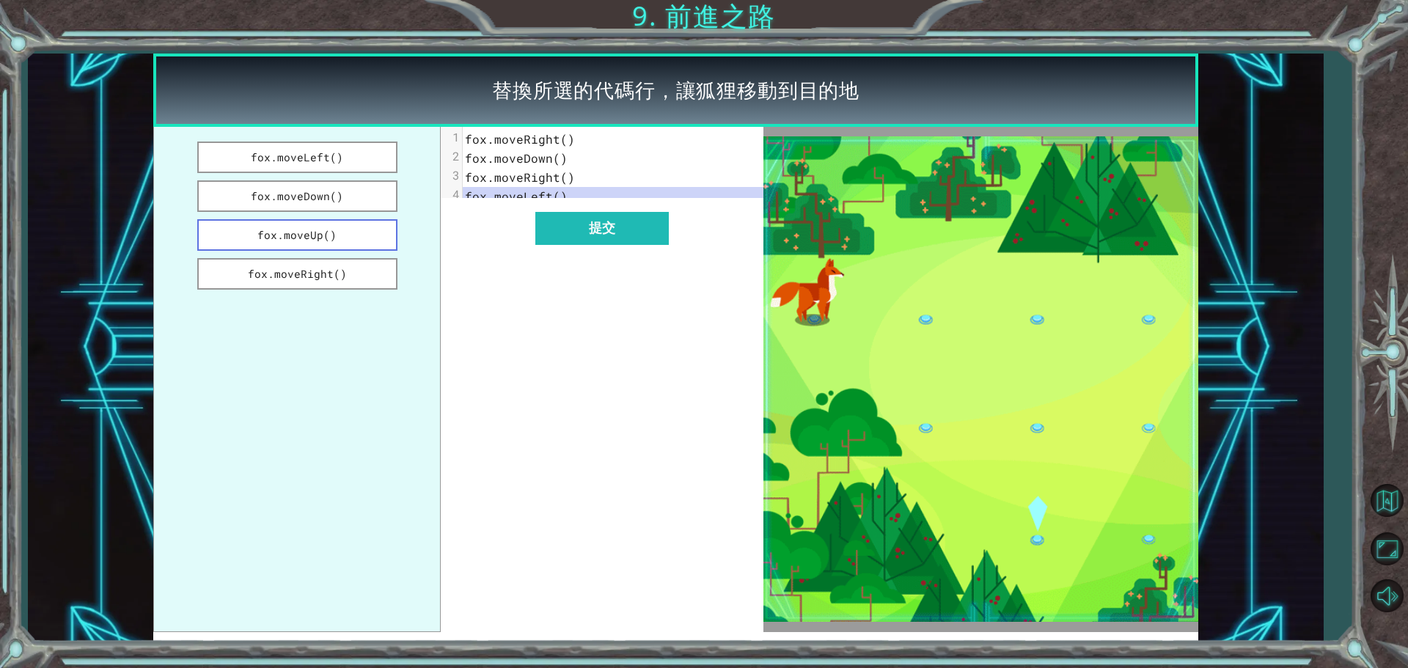
click at [351, 238] on button "fox.moveUp()" at bounding box center [297, 235] width 200 height 32
click at [371, 202] on button "fox.moveDown()" at bounding box center [297, 196] width 200 height 32
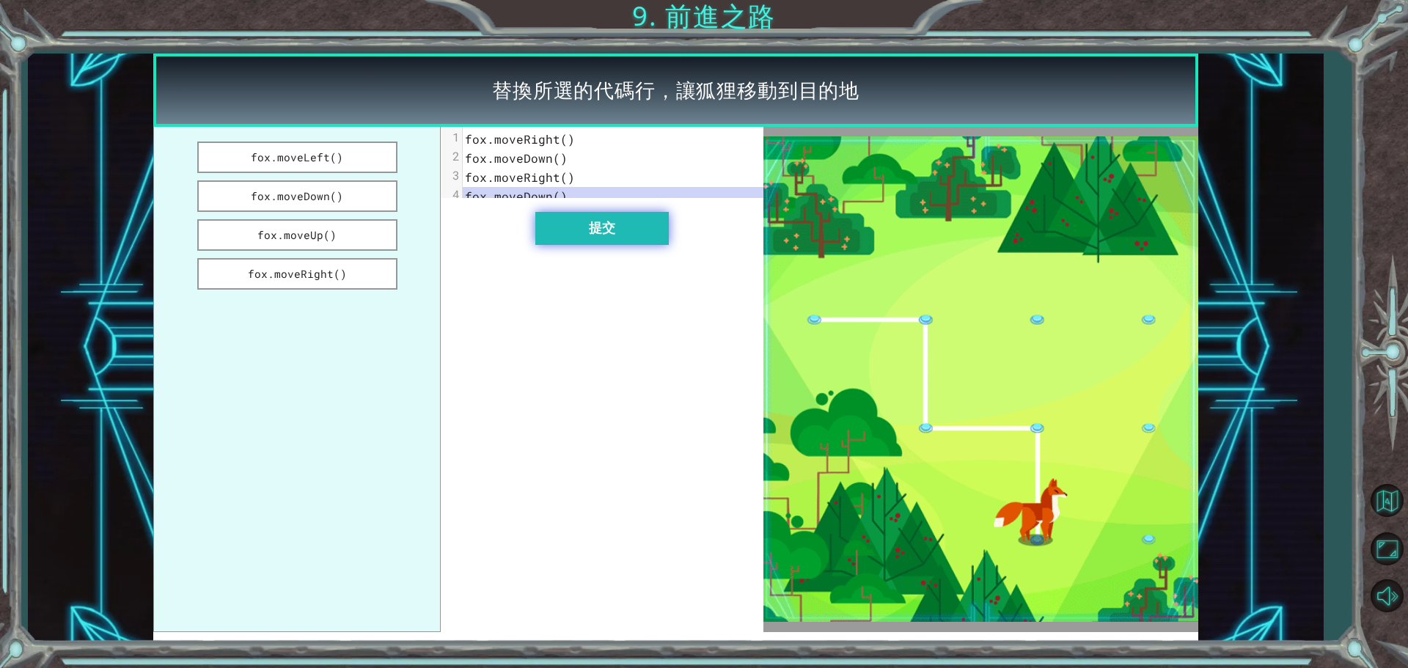
click at [580, 238] on button "提交" at bounding box center [601, 228] width 133 height 33
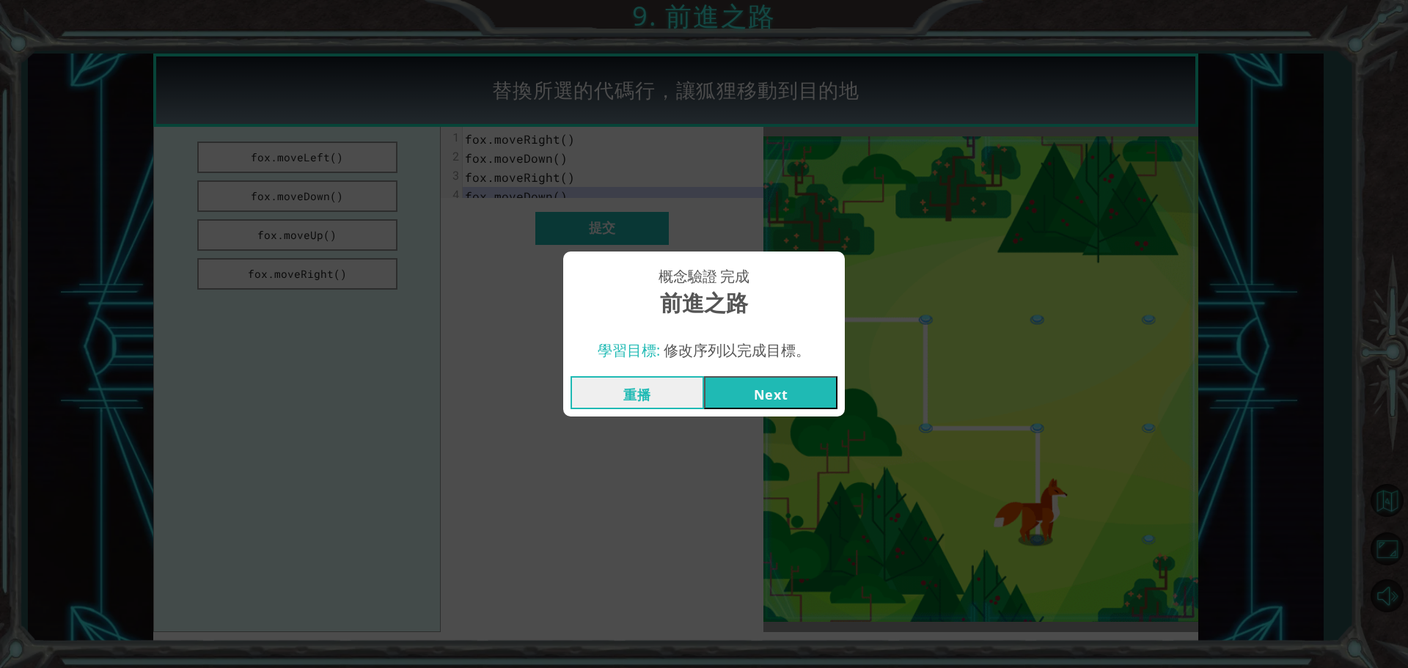
click at [738, 402] on button "Next" at bounding box center [770, 392] width 133 height 33
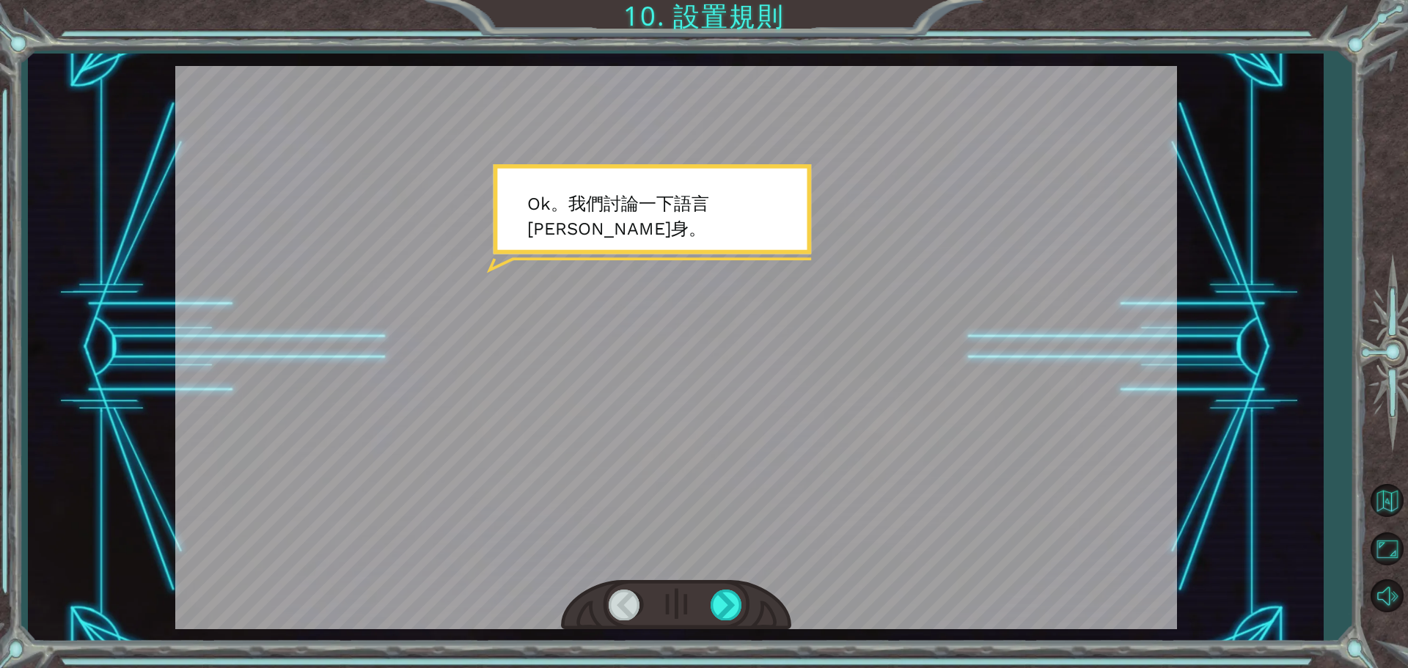
click at [794, 404] on div at bounding box center [676, 347] width 1002 height 563
click at [717, 612] on div at bounding box center [727, 605] width 33 height 30
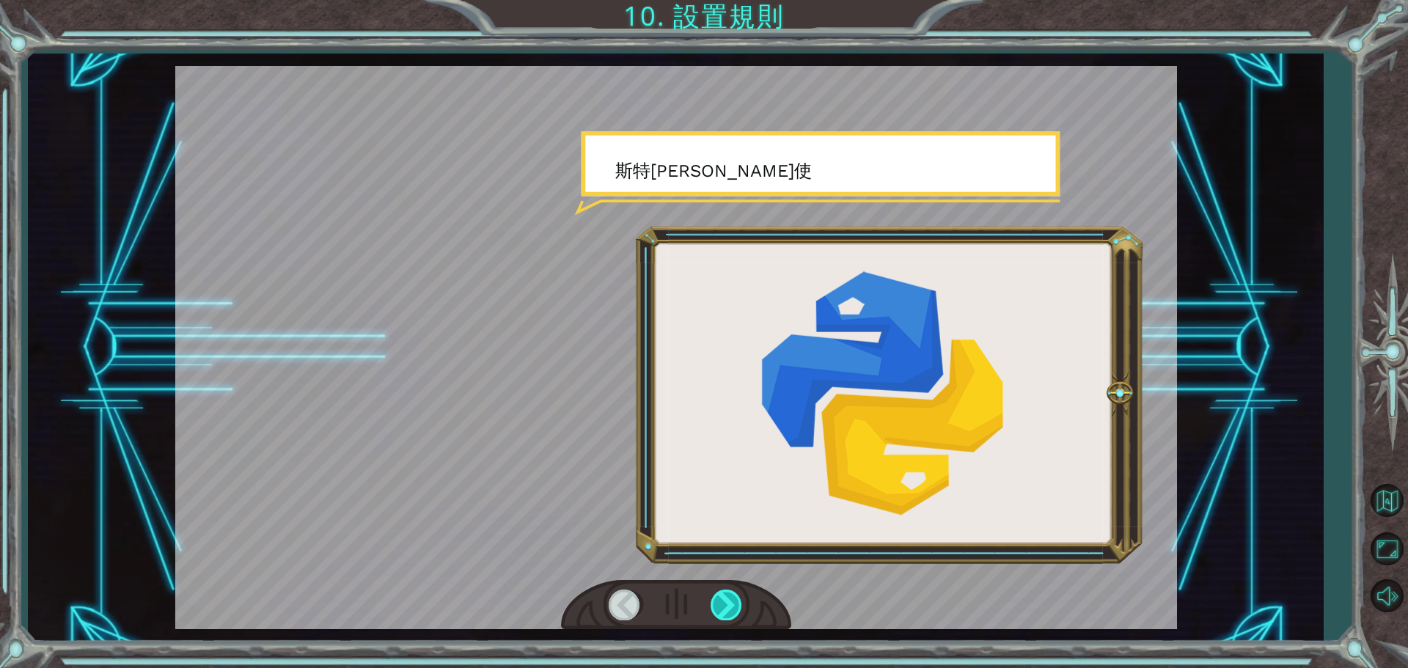
click at [717, 612] on div at bounding box center [727, 605] width 33 height 30
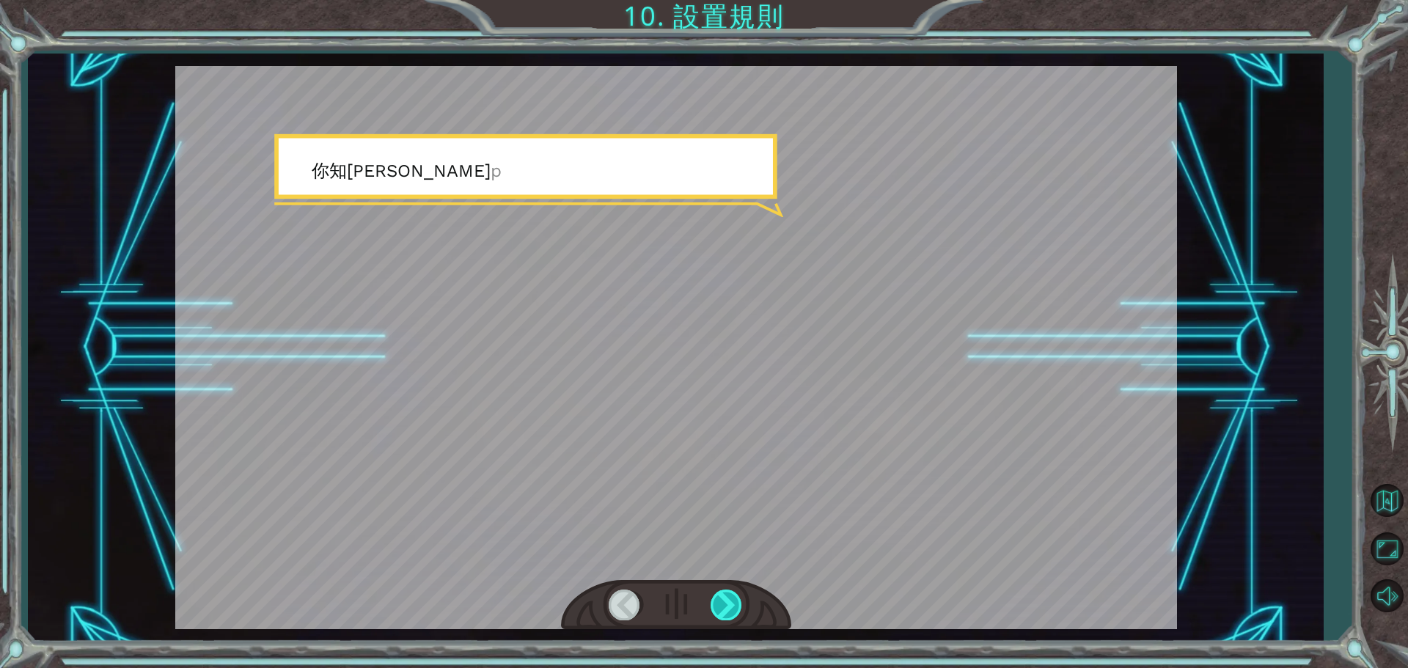
click at [717, 612] on div at bounding box center [727, 605] width 33 height 30
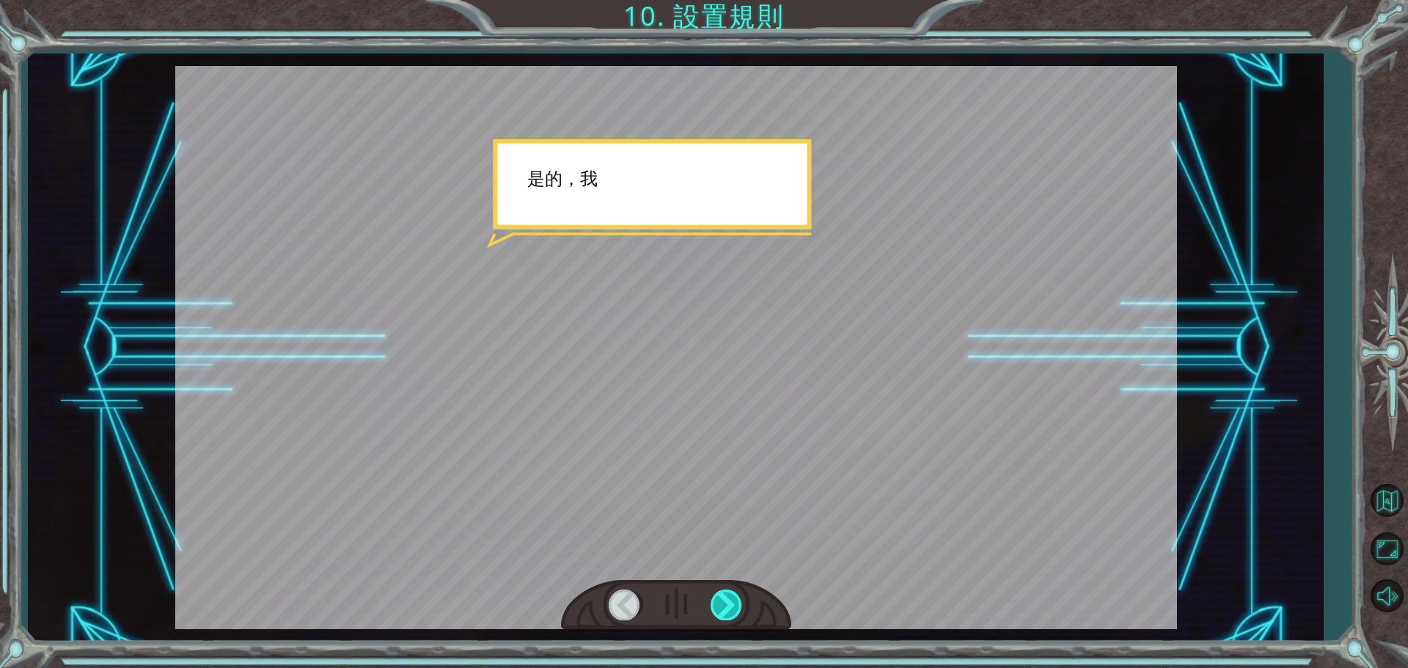
click at [717, 612] on div at bounding box center [727, 605] width 33 height 30
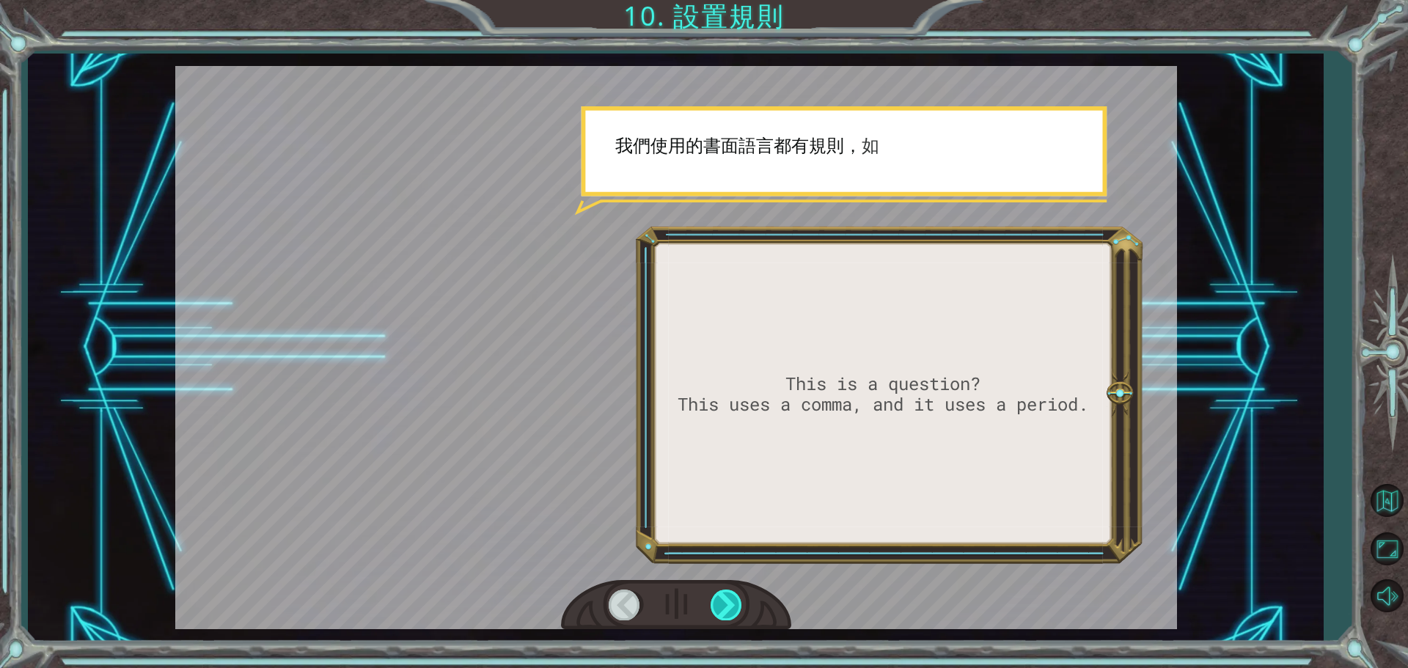
click at [717, 612] on div at bounding box center [727, 605] width 33 height 30
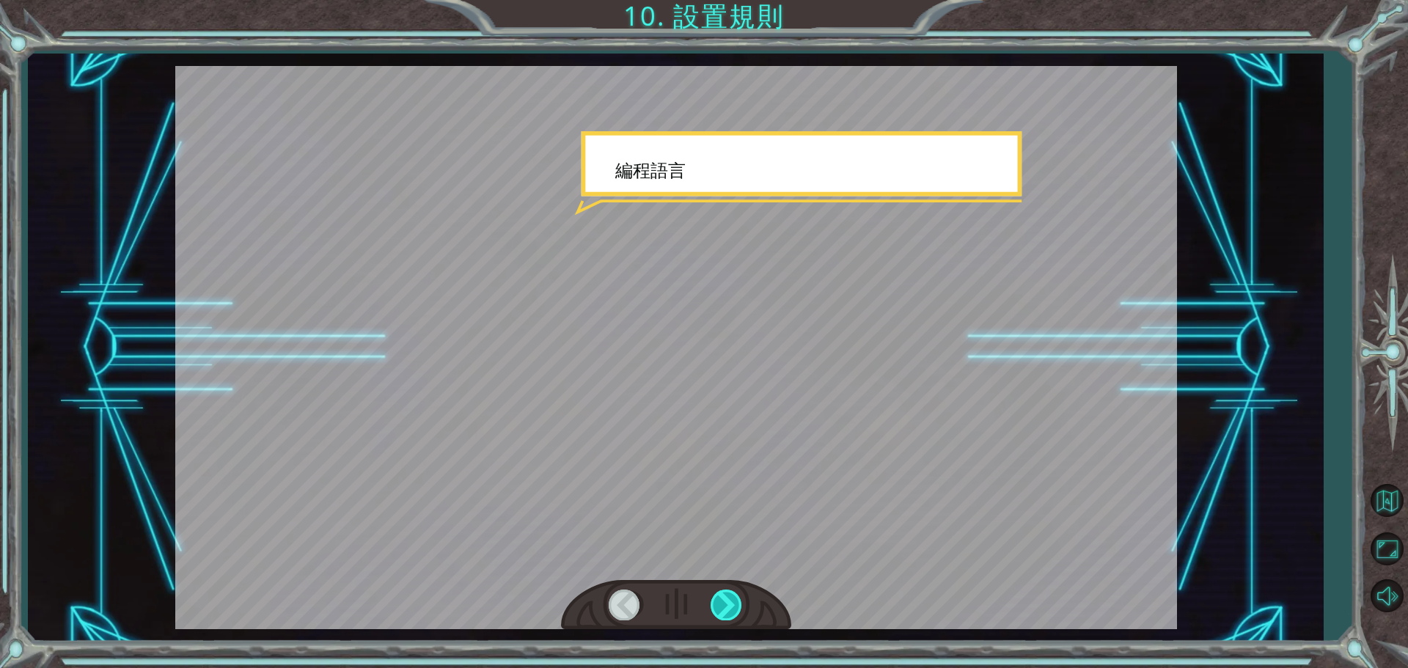
click at [717, 612] on div at bounding box center [727, 605] width 33 height 30
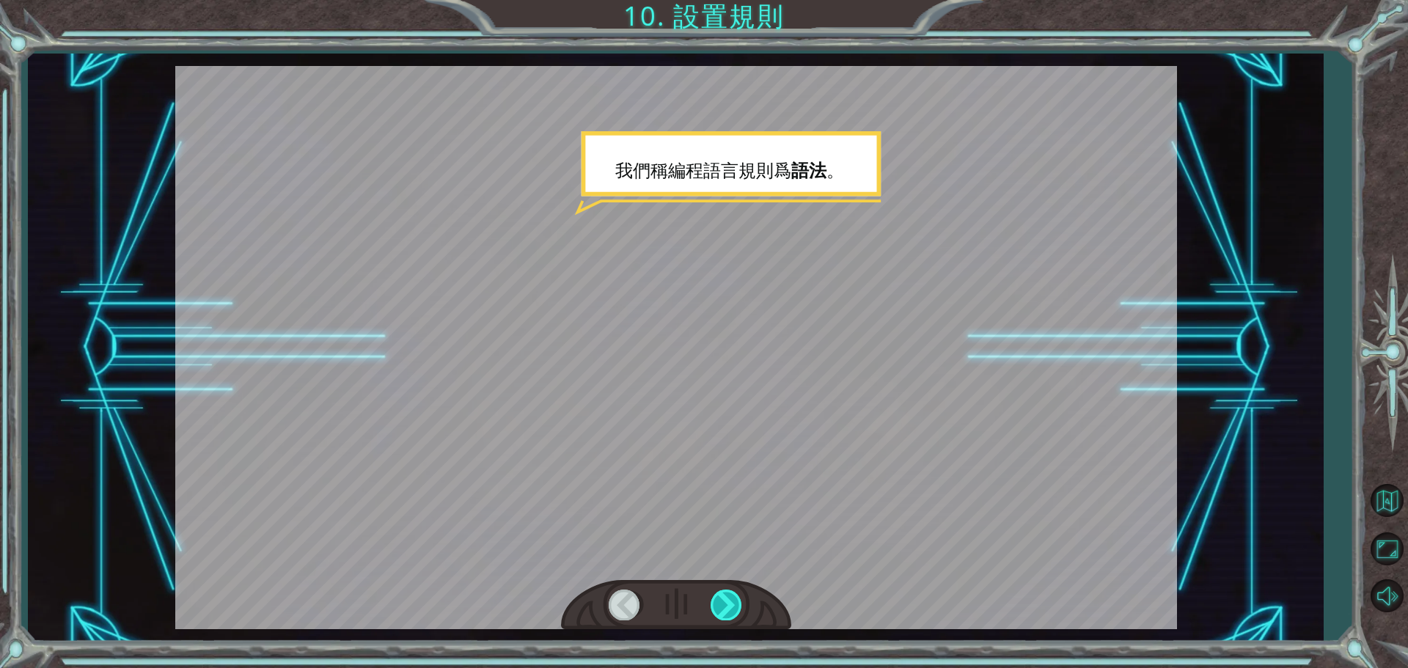
click at [717, 612] on div at bounding box center [727, 605] width 33 height 30
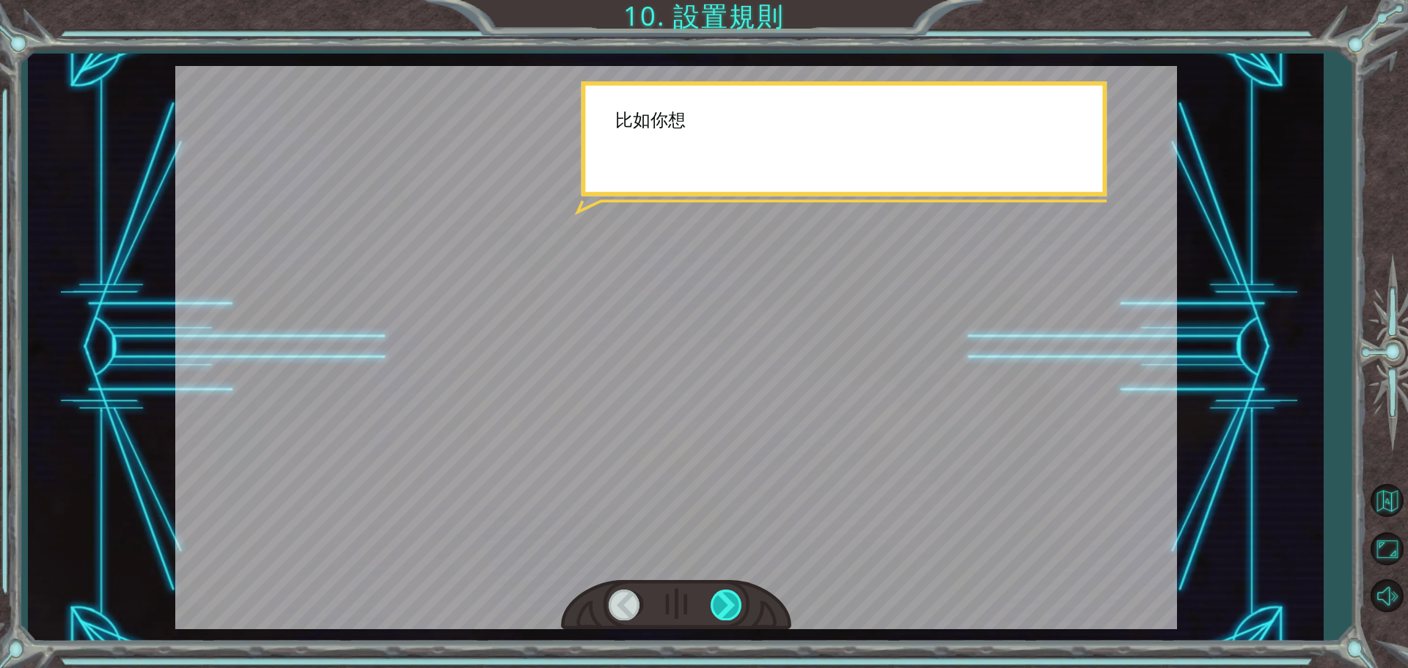
click at [717, 612] on div at bounding box center [727, 605] width 33 height 30
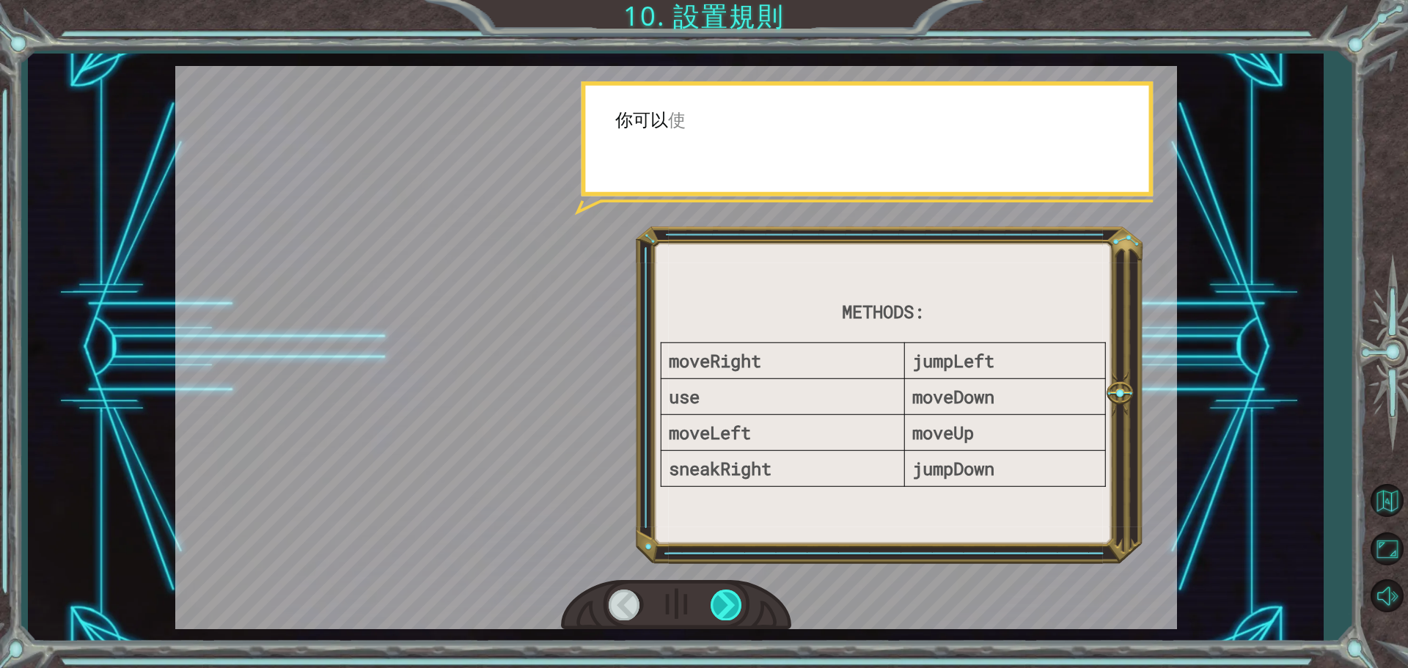
click at [717, 612] on div at bounding box center [727, 605] width 33 height 30
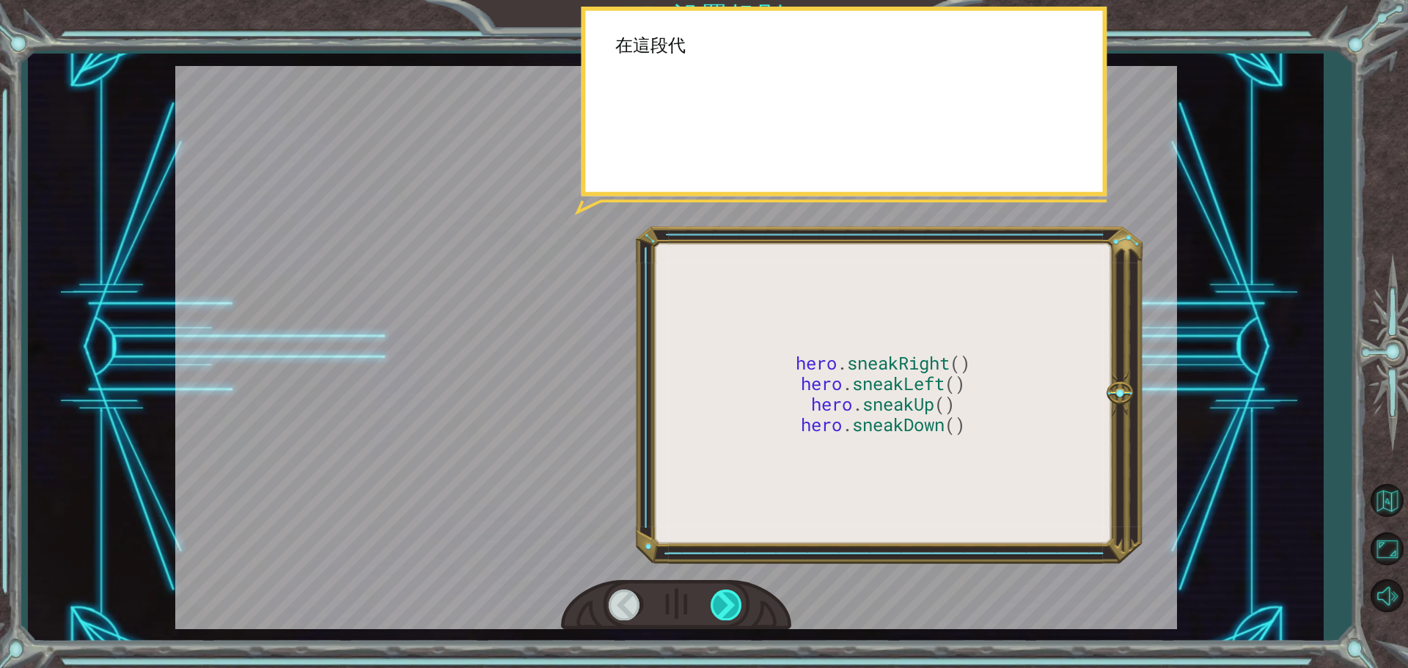
click at [717, 612] on div at bounding box center [727, 605] width 33 height 30
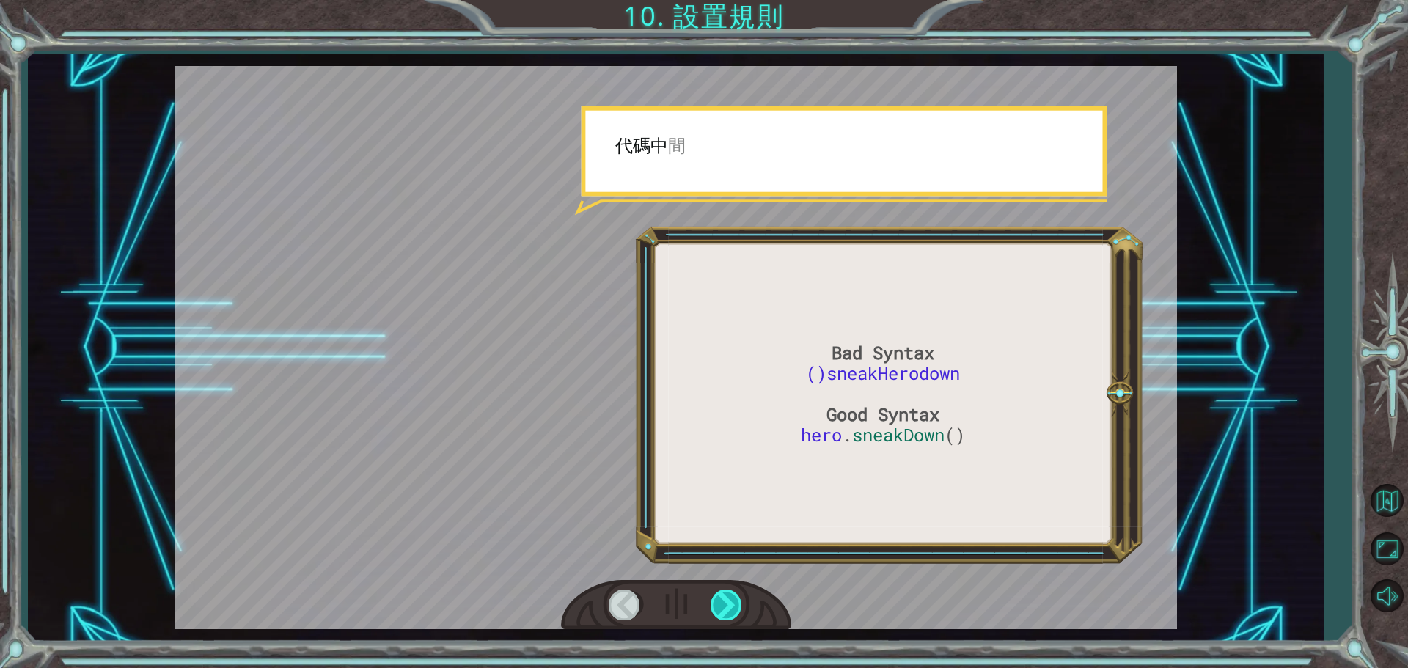
click at [717, 612] on div at bounding box center [727, 605] width 33 height 30
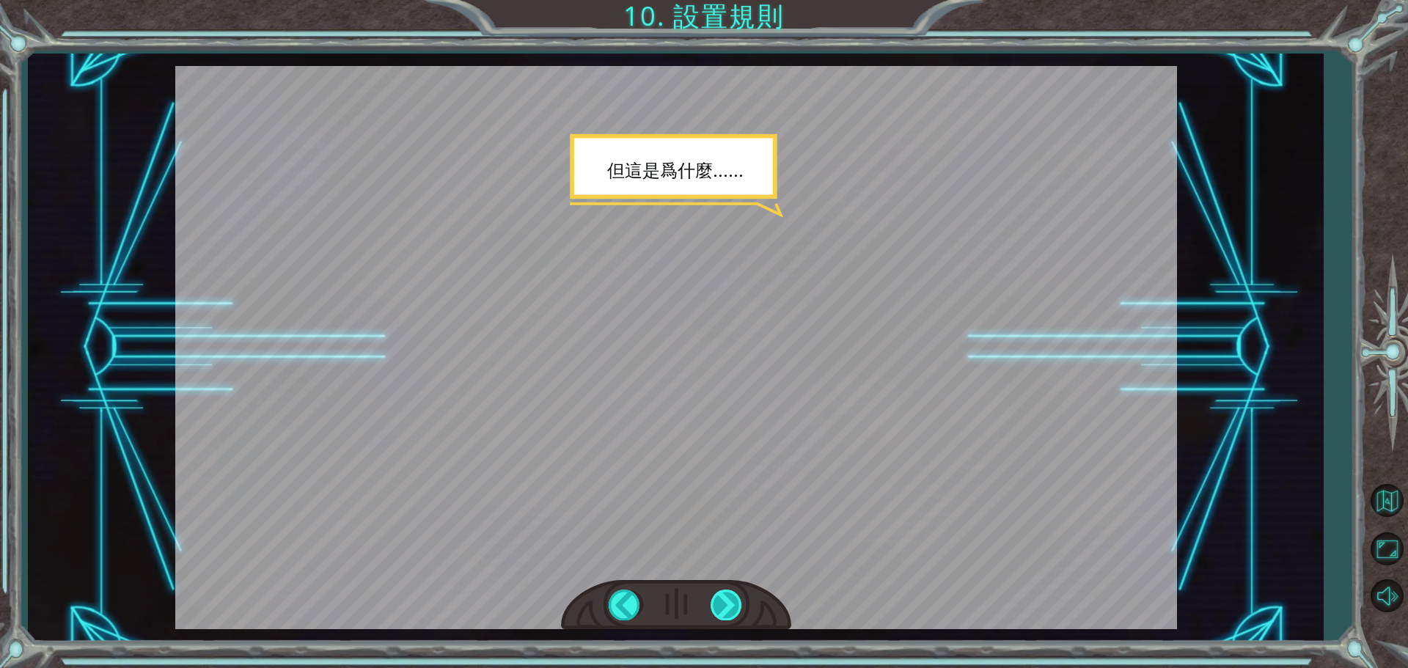
click at [717, 612] on div at bounding box center [727, 605] width 33 height 30
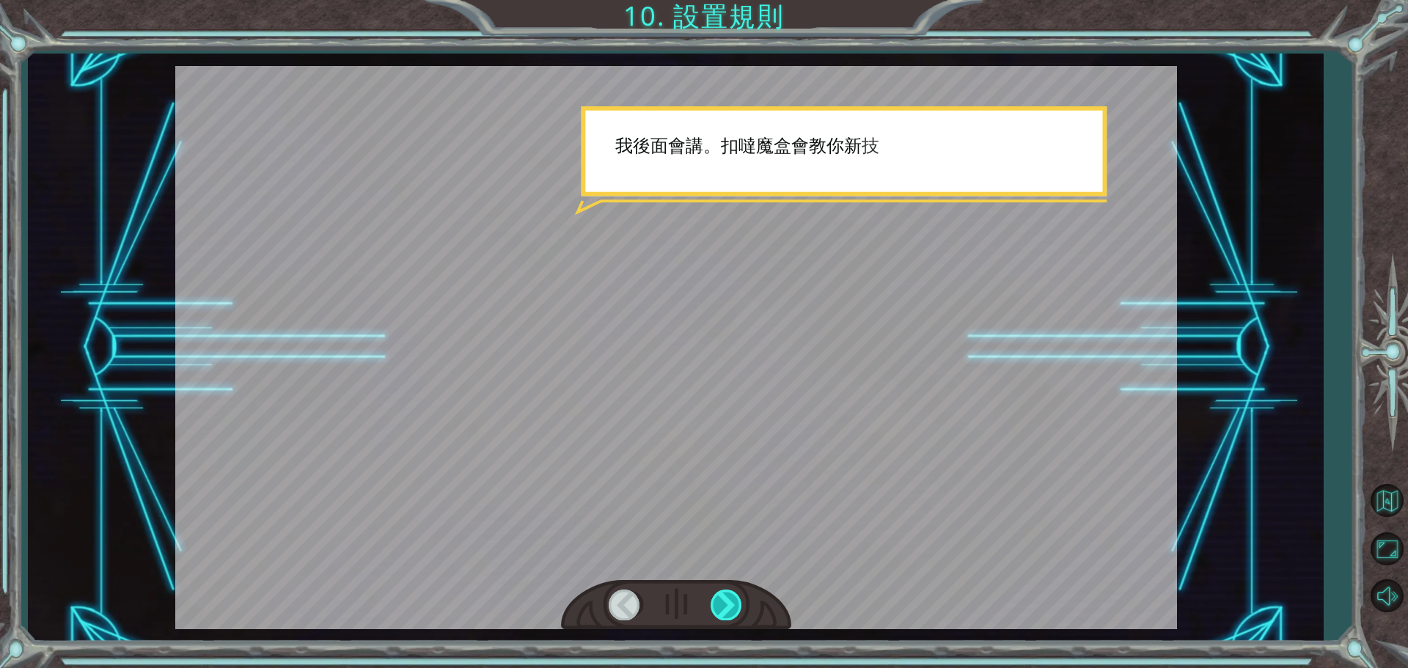
click at [717, 612] on div at bounding box center [727, 605] width 33 height 30
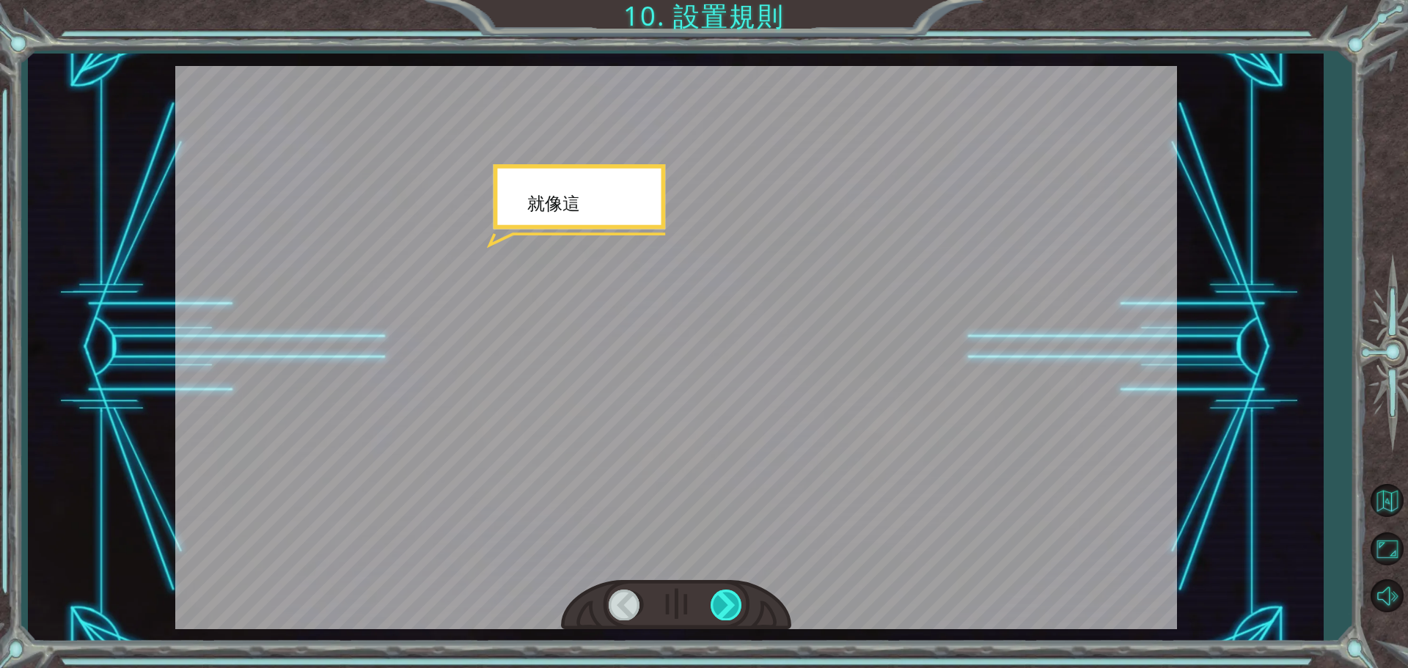
click at [717, 612] on div at bounding box center [727, 605] width 33 height 30
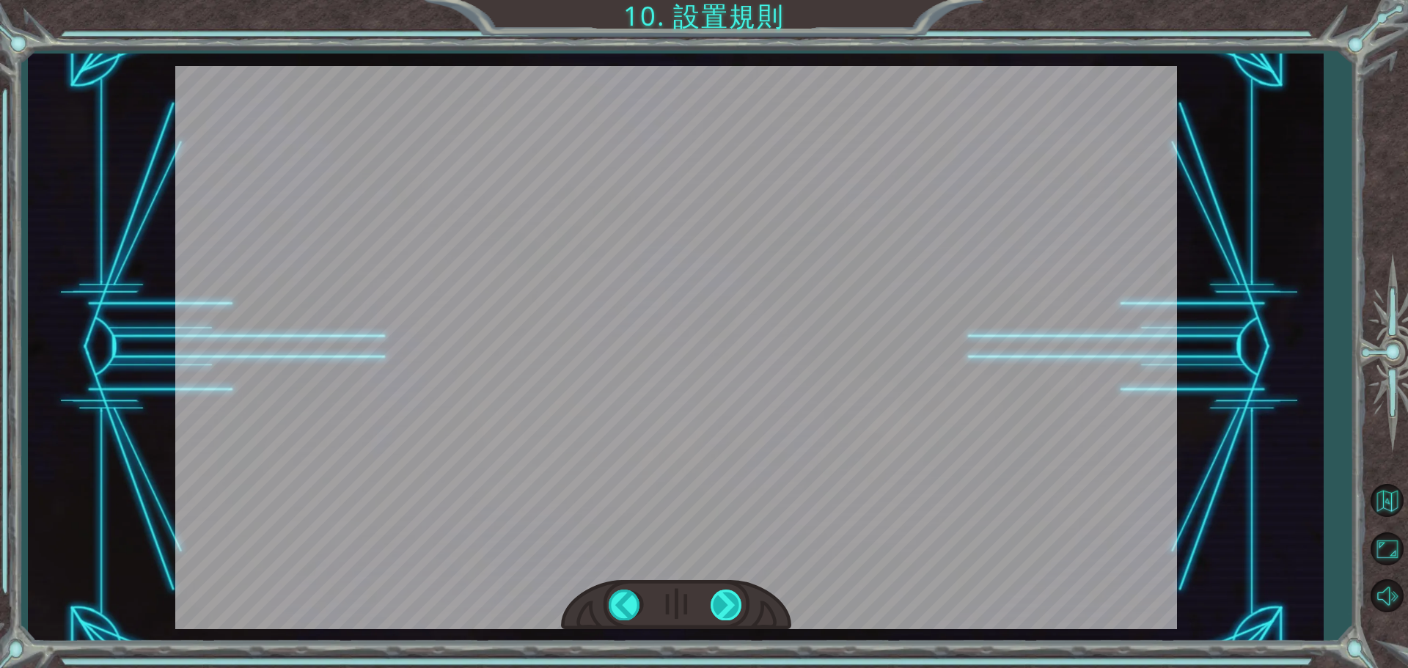
click at [717, 0] on div "Bad Syntax ()sneakHerodown Good Syntax hero . sneakDown () O k 。 我 們 討 論 一 下 語 …" at bounding box center [704, 0] width 1408 height 0
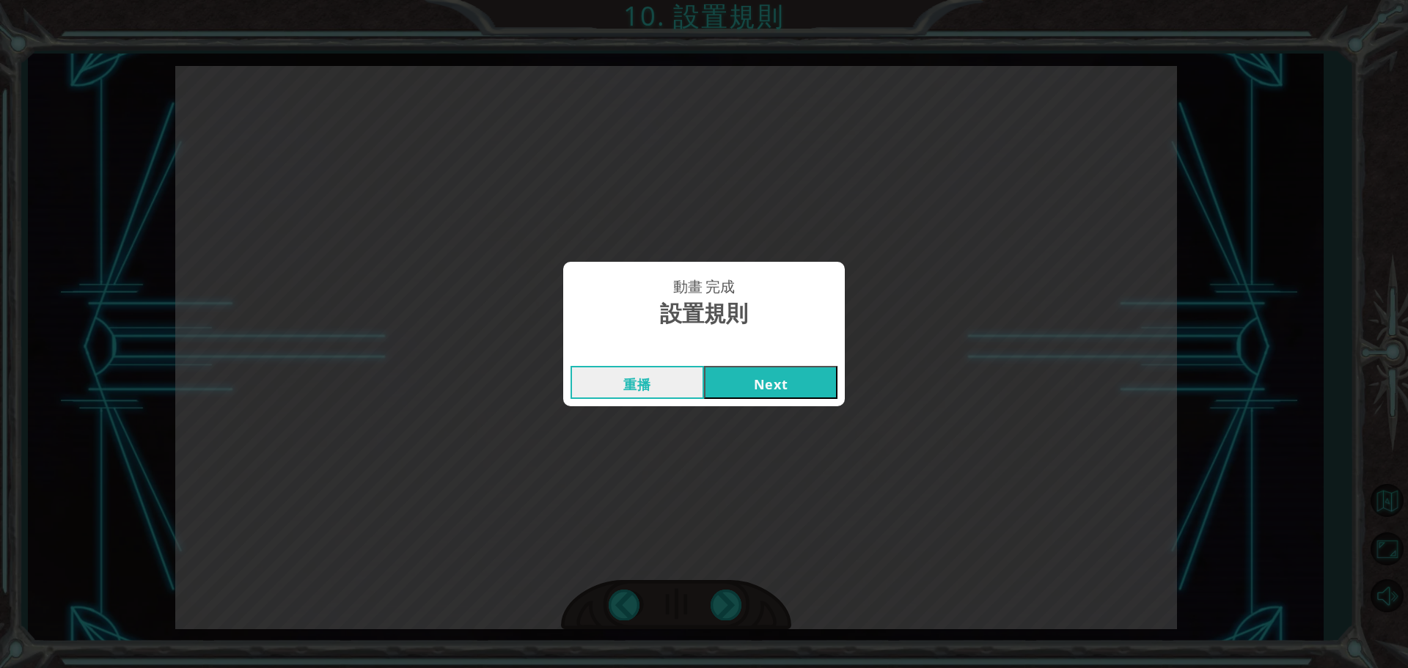
click at [767, 371] on button "Next" at bounding box center [770, 382] width 133 height 33
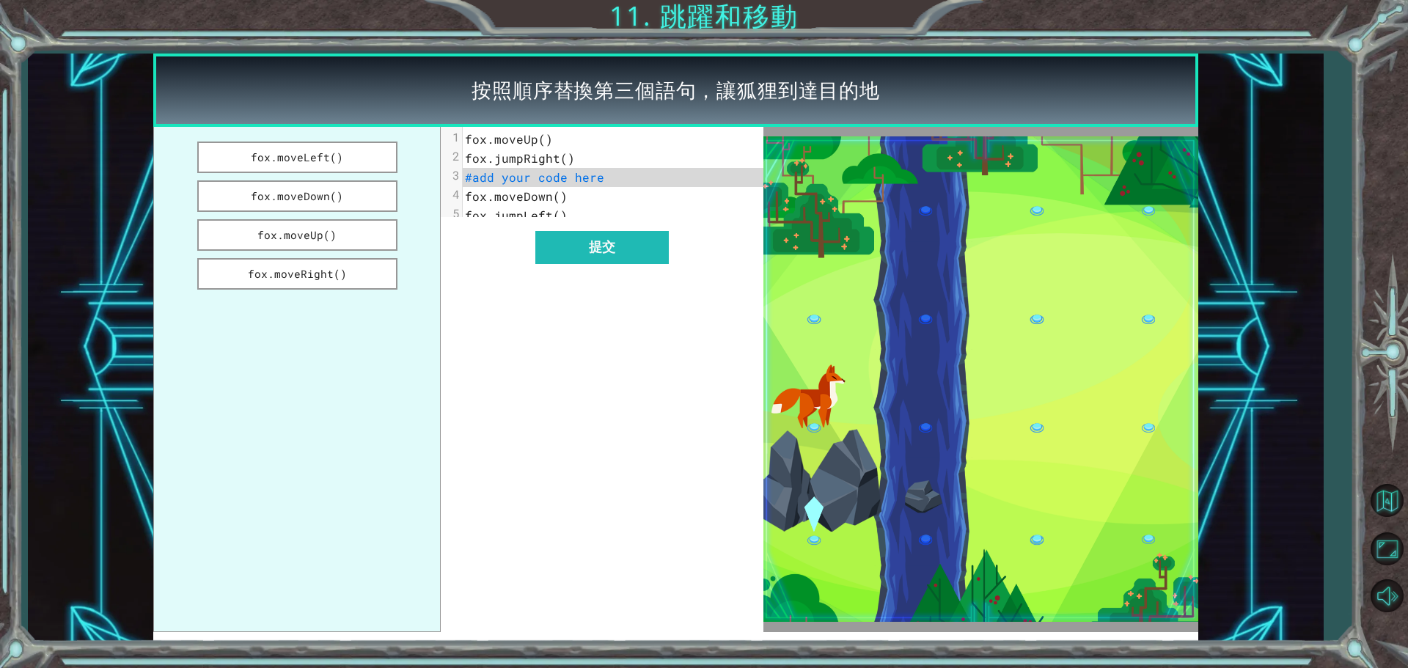
click at [768, 389] on button "Next" at bounding box center [770, 382] width 133 height 33
click at [359, 282] on button "fox.moveRight()" at bounding box center [297, 274] width 200 height 32
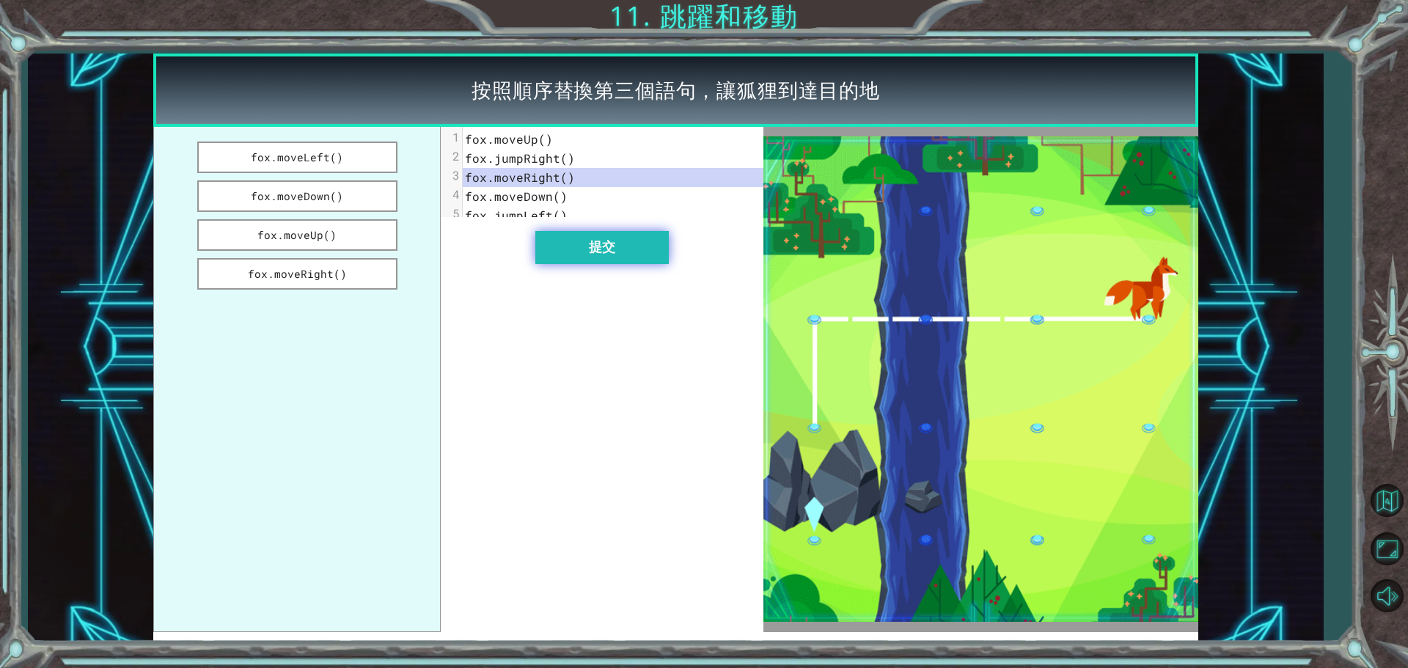
click at [597, 264] on button "提交" at bounding box center [601, 247] width 133 height 33
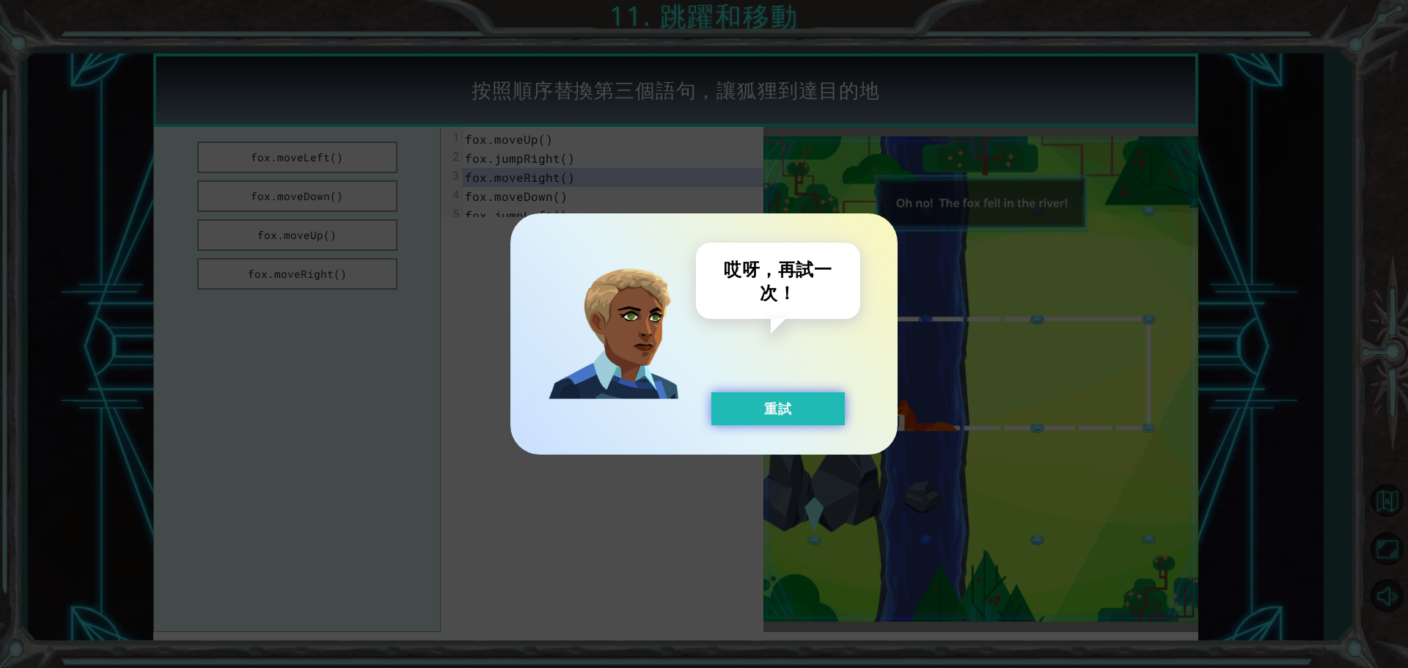
click at [794, 417] on button "重試" at bounding box center [777, 408] width 133 height 33
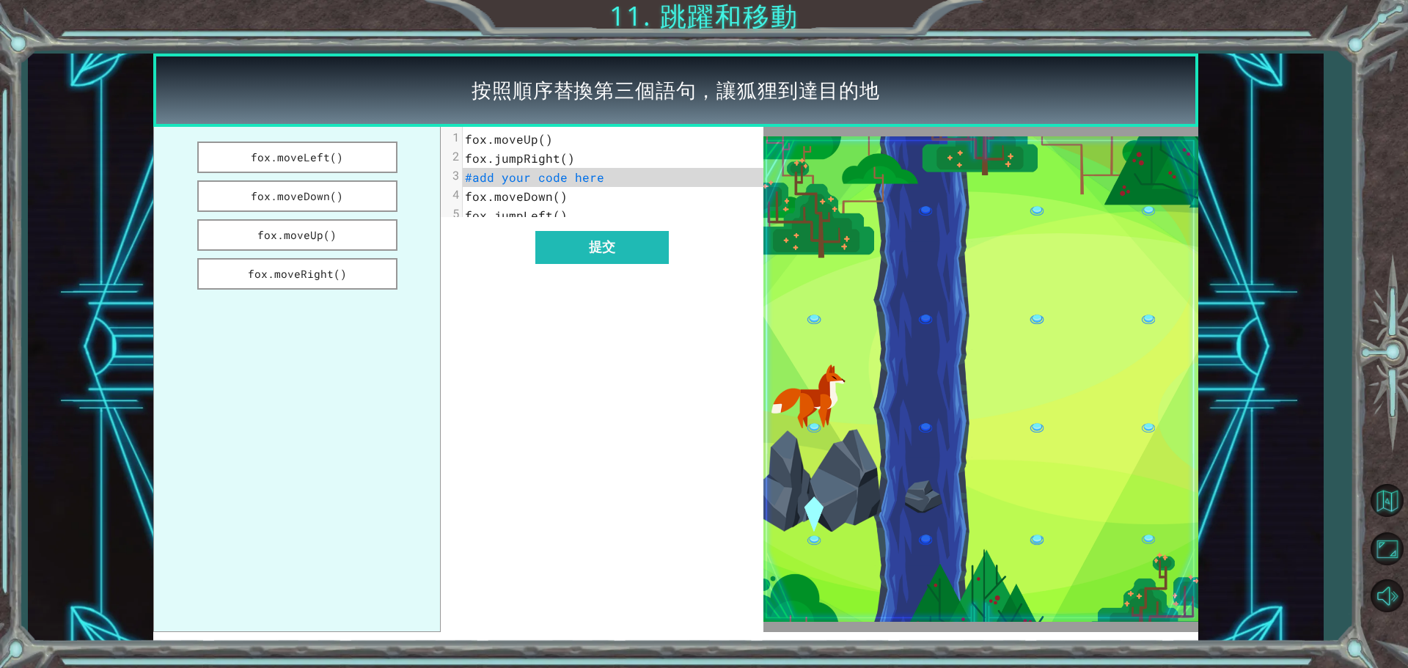
click at [342, 251] on ul "fox.moveLeft() fox.moveDown() fox.moveUp() fox.moveRight()" at bounding box center [296, 379] width 287 height 505
click at [323, 210] on button "fox.moveDown()" at bounding box center [297, 196] width 200 height 32
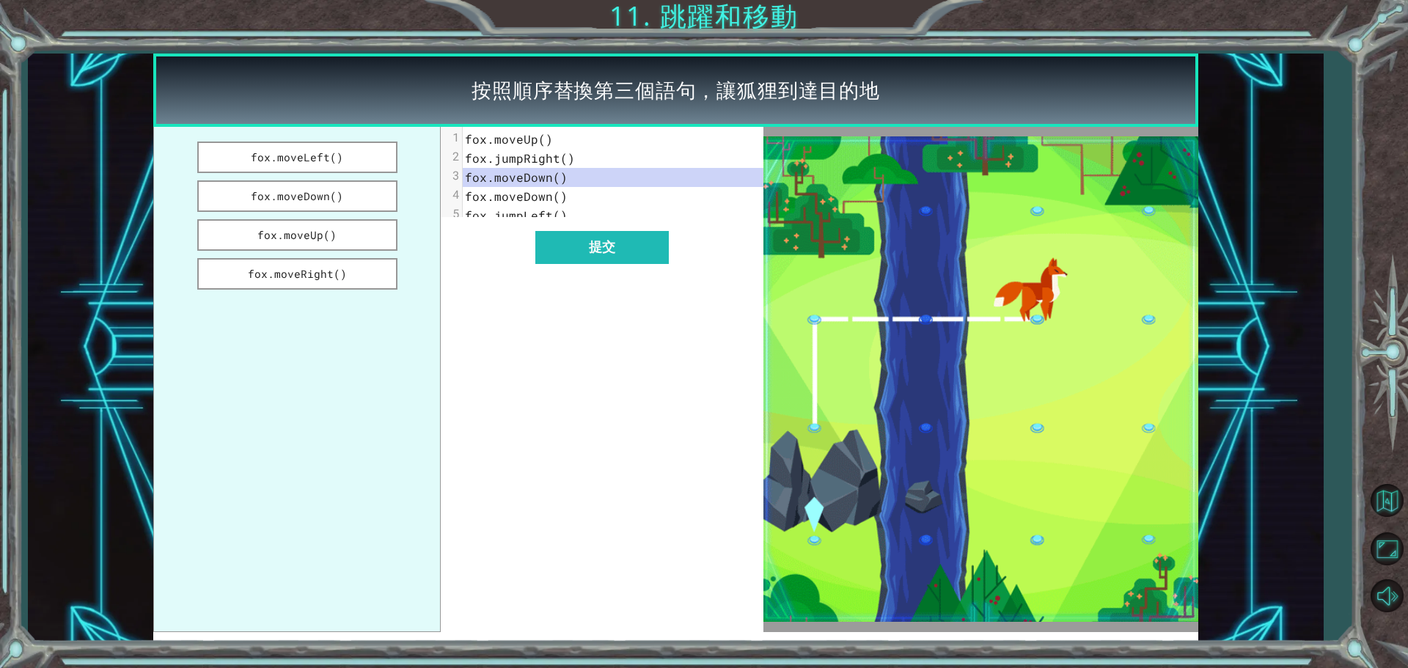
click at [326, 140] on ul "fox.moveLeft() fox.moveDown() fox.moveUp() fox.moveRight()" at bounding box center [296, 379] width 287 height 505
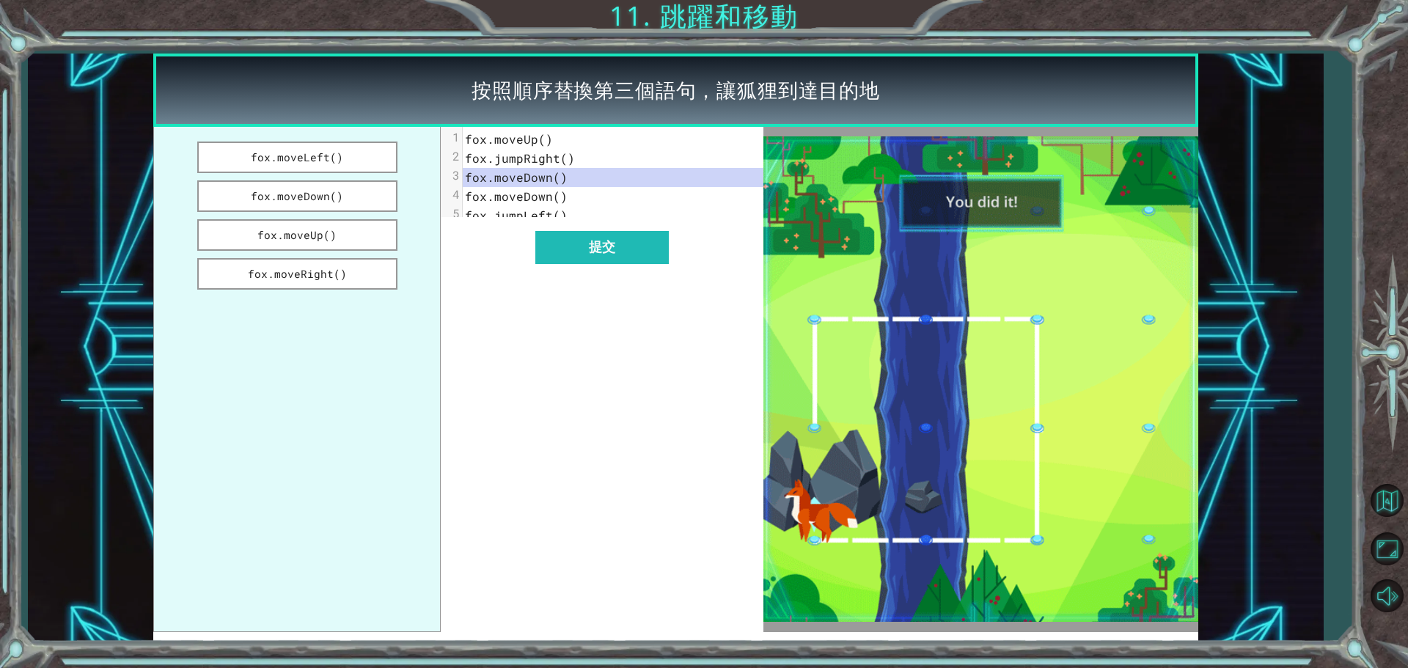
click at [329, 176] on ul "fox.moveLeft() fox.moveDown() fox.moveUp() fox.moveRight()" at bounding box center [296, 379] width 287 height 505
click at [342, 239] on button "fox.moveUp()" at bounding box center [297, 235] width 200 height 32
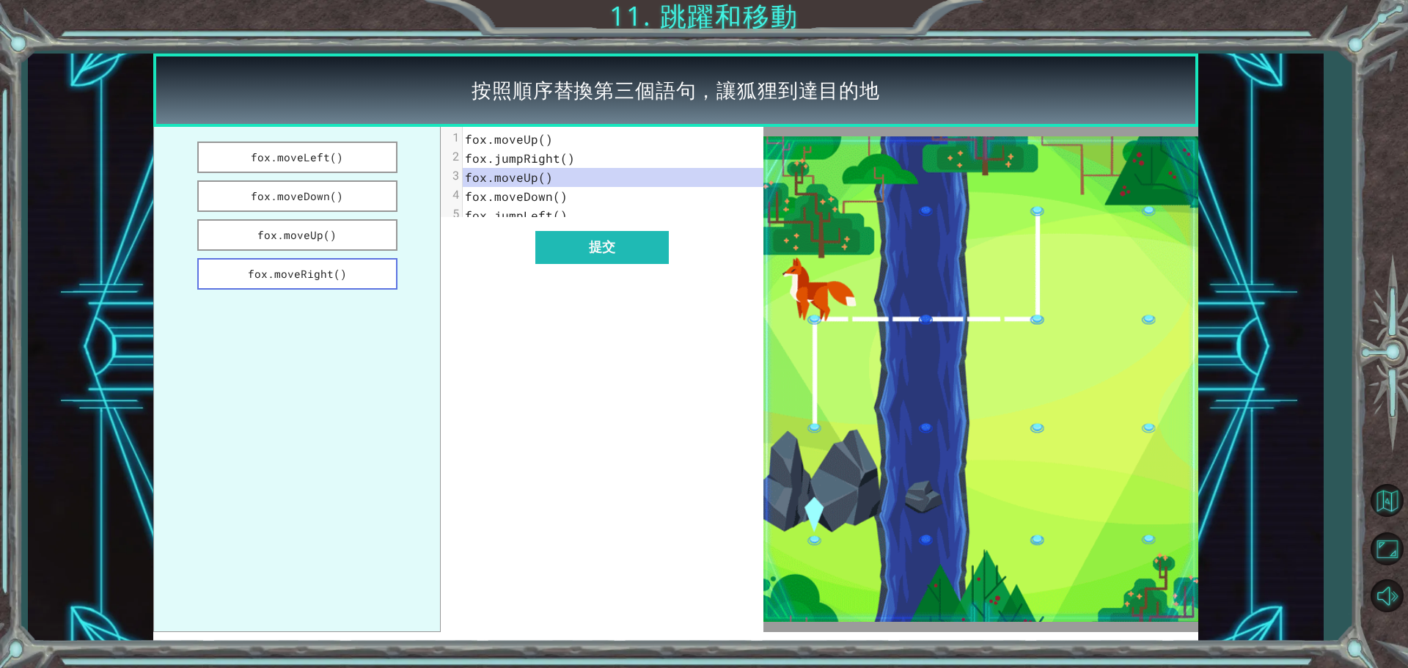
click at [351, 273] on button "fox.moveRight()" at bounding box center [297, 274] width 200 height 32
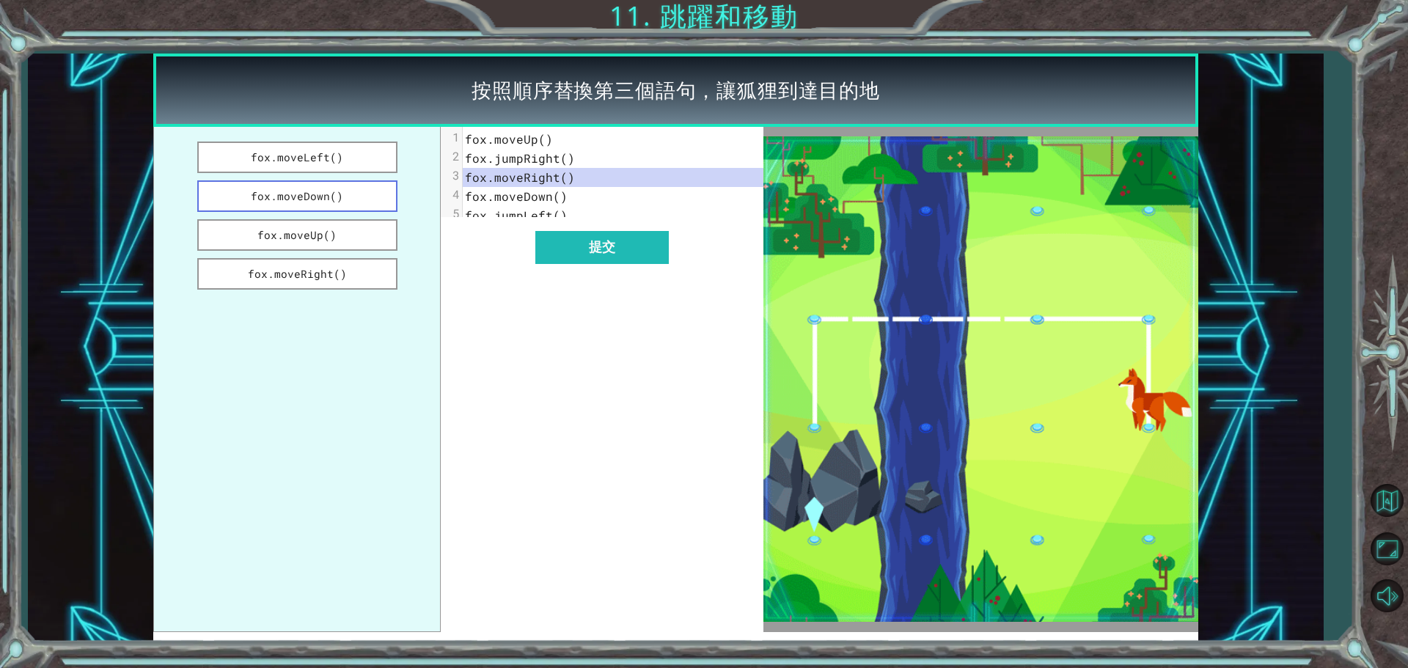
click at [361, 196] on button "fox.moveDown()" at bounding box center [297, 196] width 200 height 32
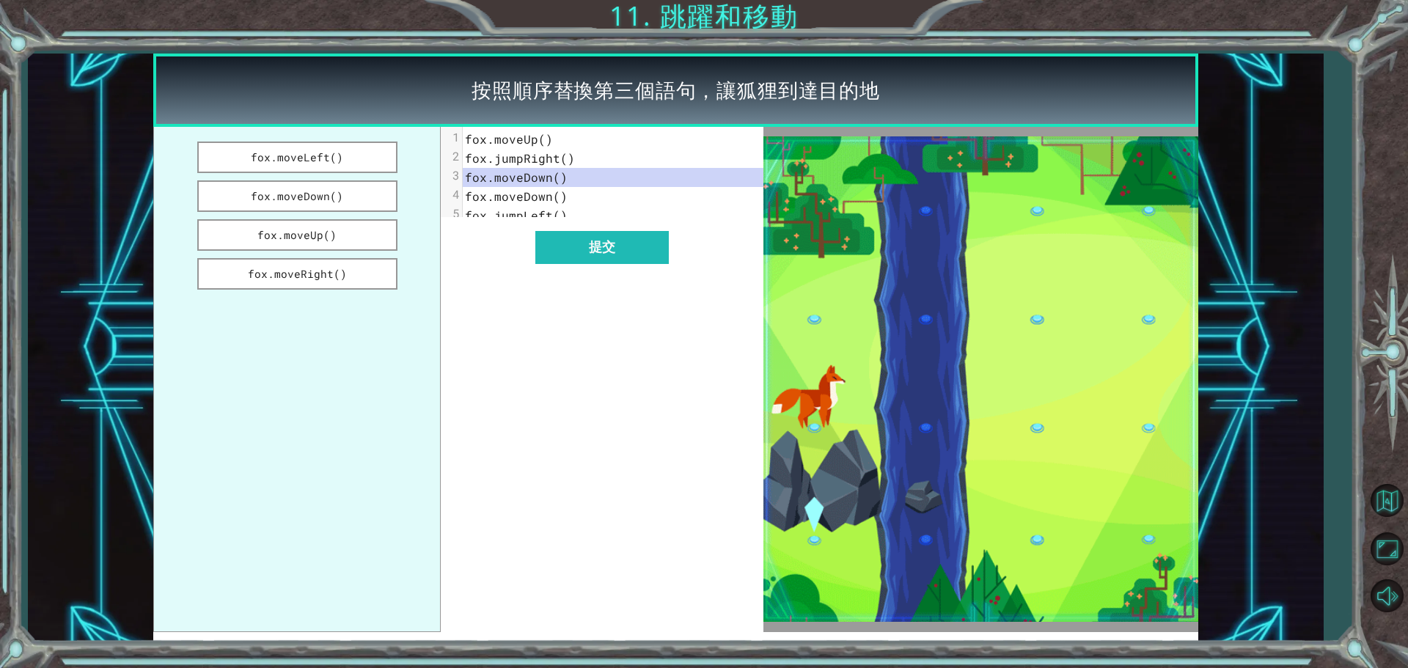
click at [562, 241] on div "xxxxxxxxxx 5 1 fox.moveUp() 2 fox.jumpRight() 3 fox.moveDown() 4 fox.moveDown()…" at bounding box center [602, 379] width 323 height 505
click at [566, 249] on button "提交" at bounding box center [601, 247] width 133 height 33
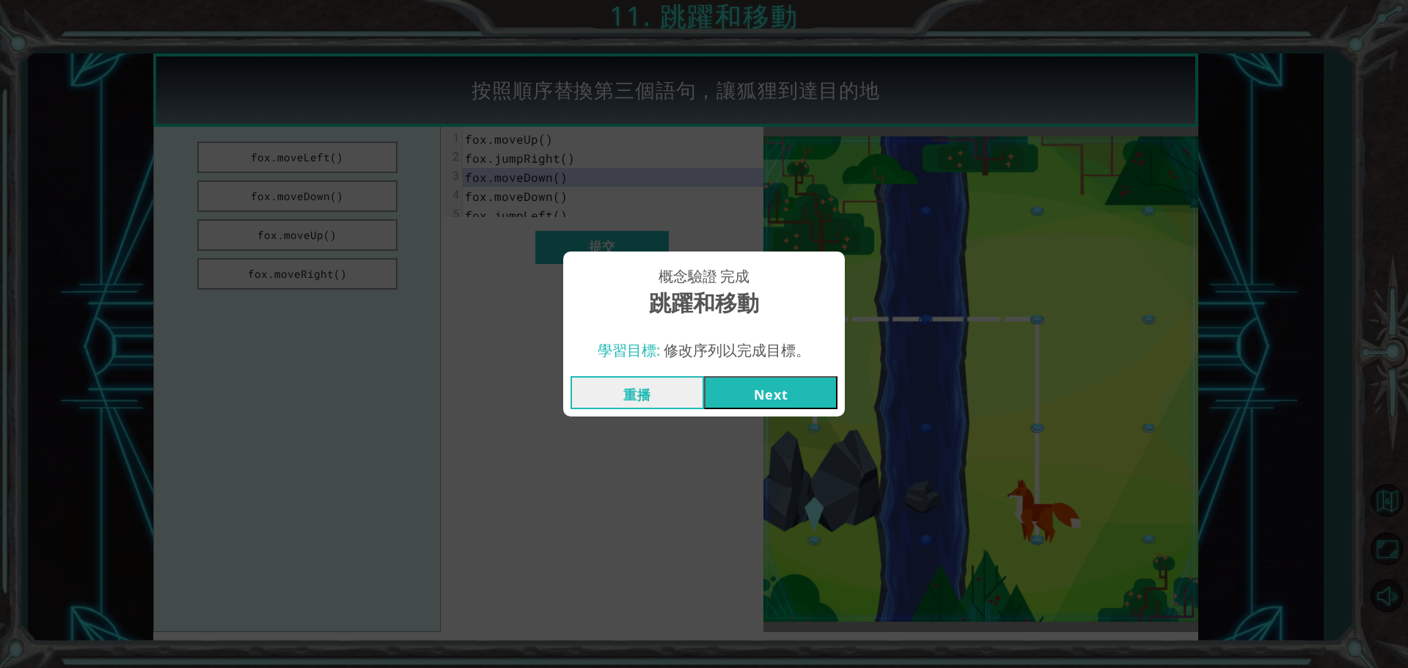
click at [790, 400] on button "Next" at bounding box center [770, 392] width 133 height 33
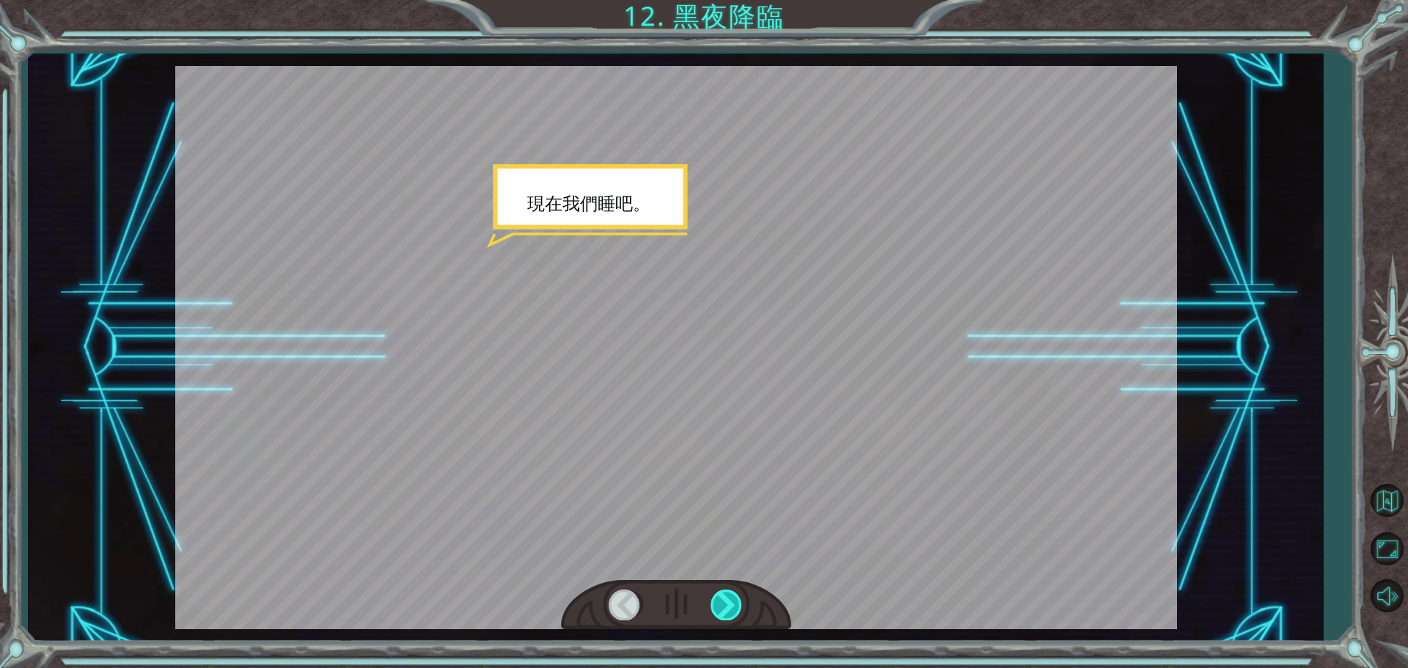
click at [734, 592] on div at bounding box center [727, 605] width 33 height 30
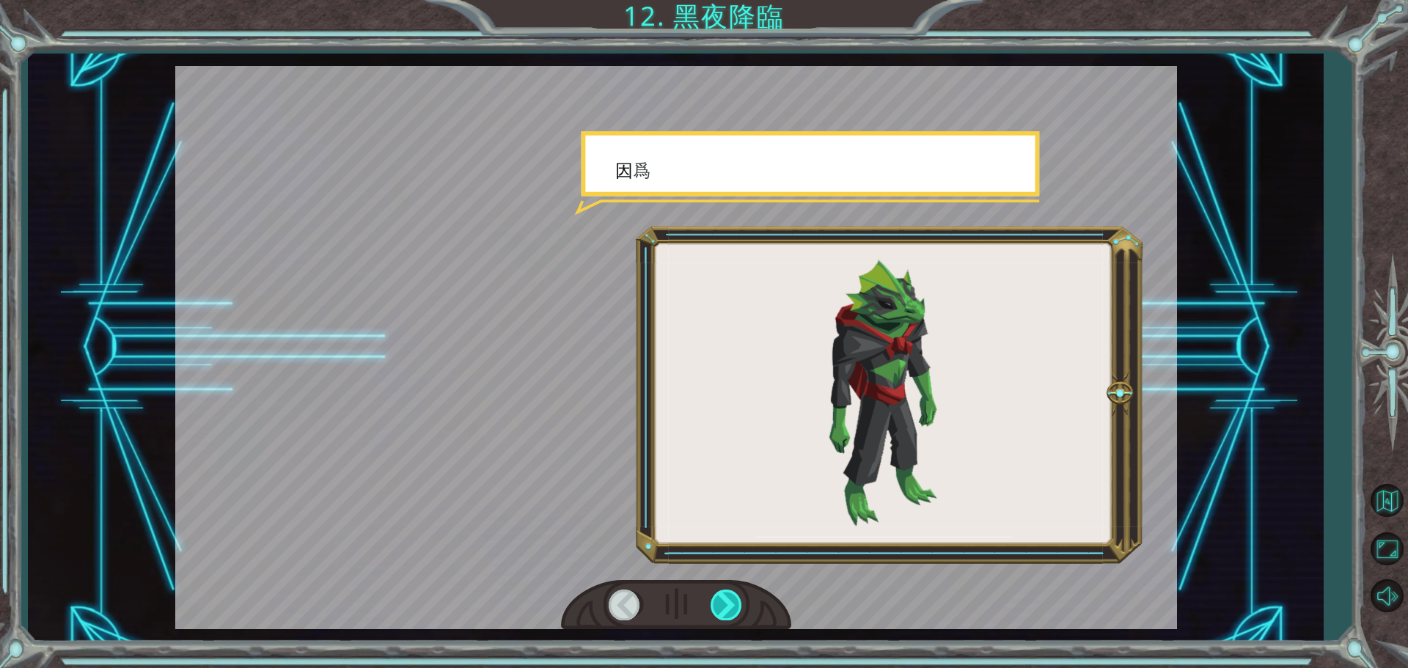
click at [733, 592] on div at bounding box center [727, 605] width 33 height 30
click at [732, 592] on div at bounding box center [727, 605] width 33 height 30
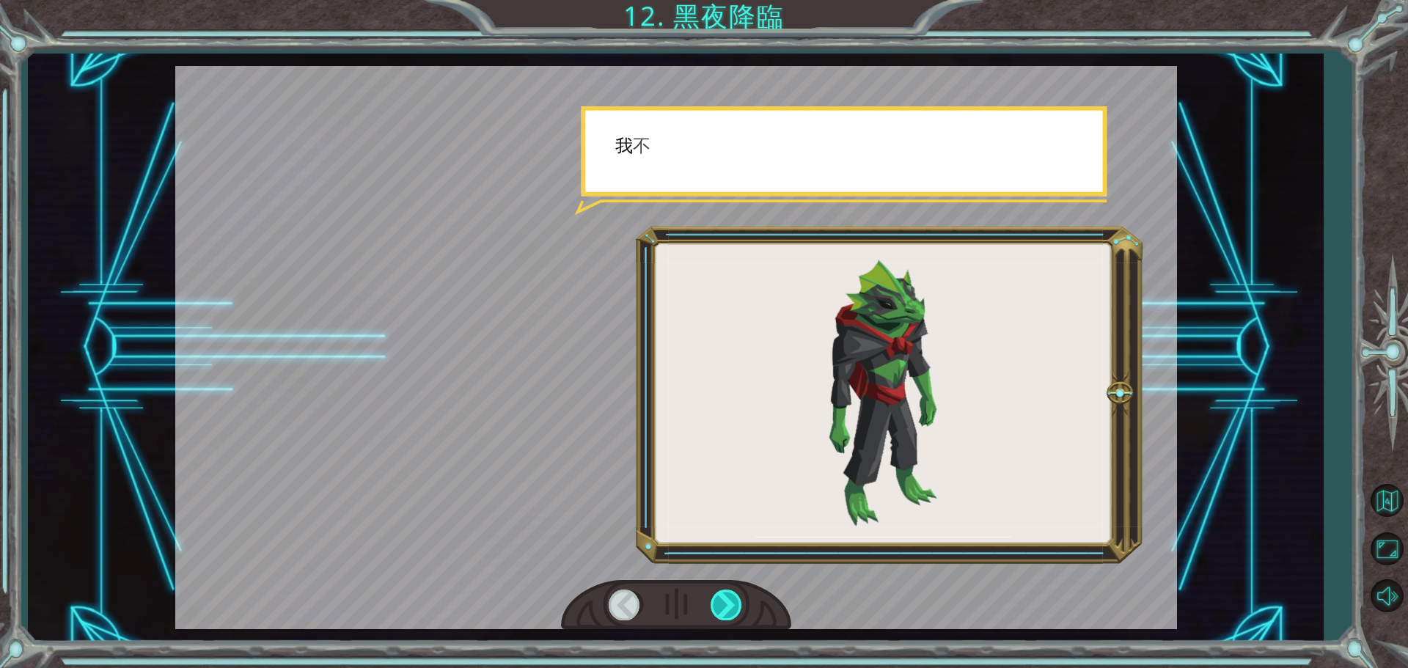
click at [731, 592] on div at bounding box center [727, 605] width 33 height 30
click at [730, 592] on div at bounding box center [727, 605] width 33 height 30
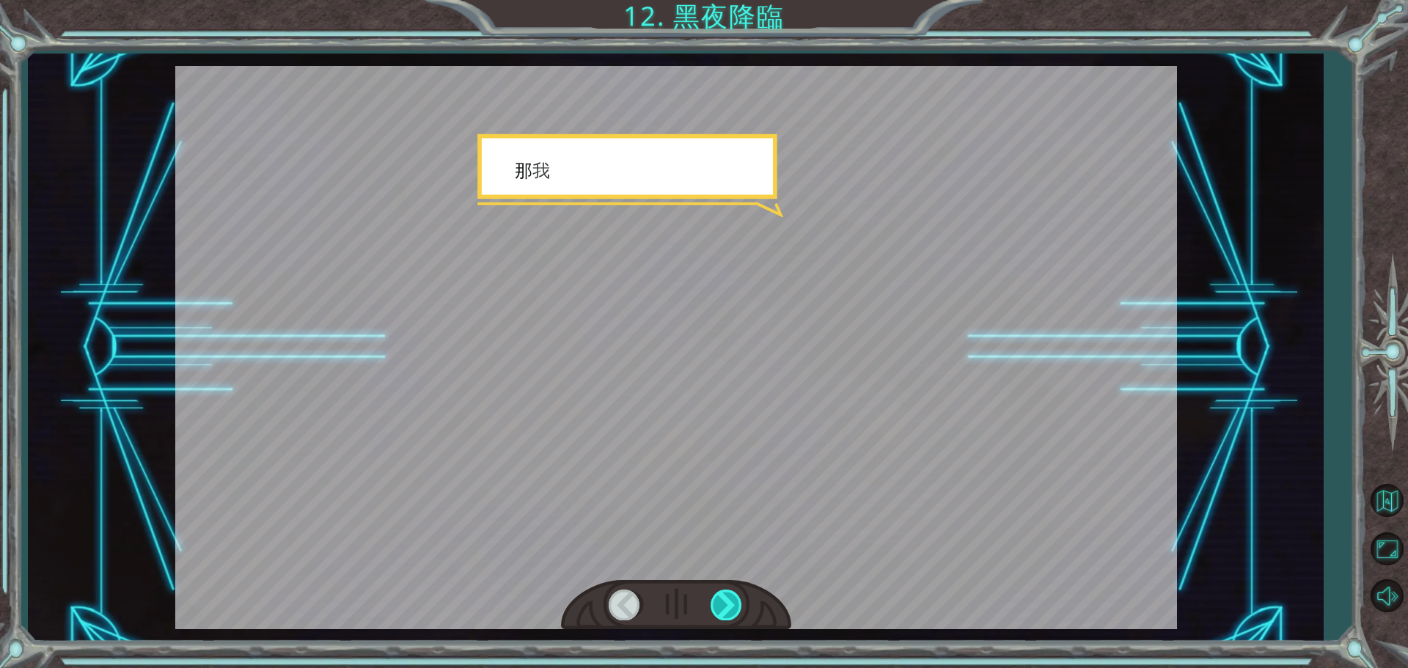
click at [730, 593] on div at bounding box center [727, 605] width 33 height 30
click at [728, 594] on div at bounding box center [727, 605] width 33 height 30
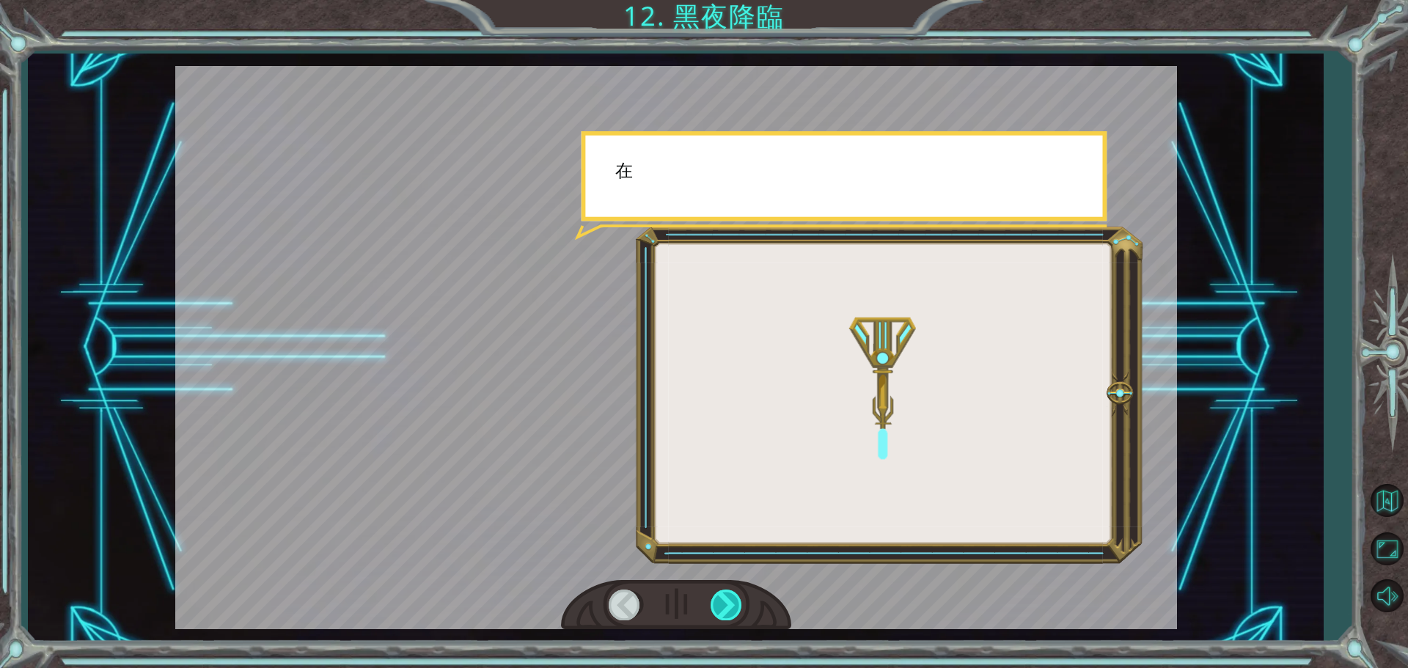
click at [727, 594] on div at bounding box center [727, 605] width 33 height 30
click at [725, 595] on div at bounding box center [727, 605] width 33 height 30
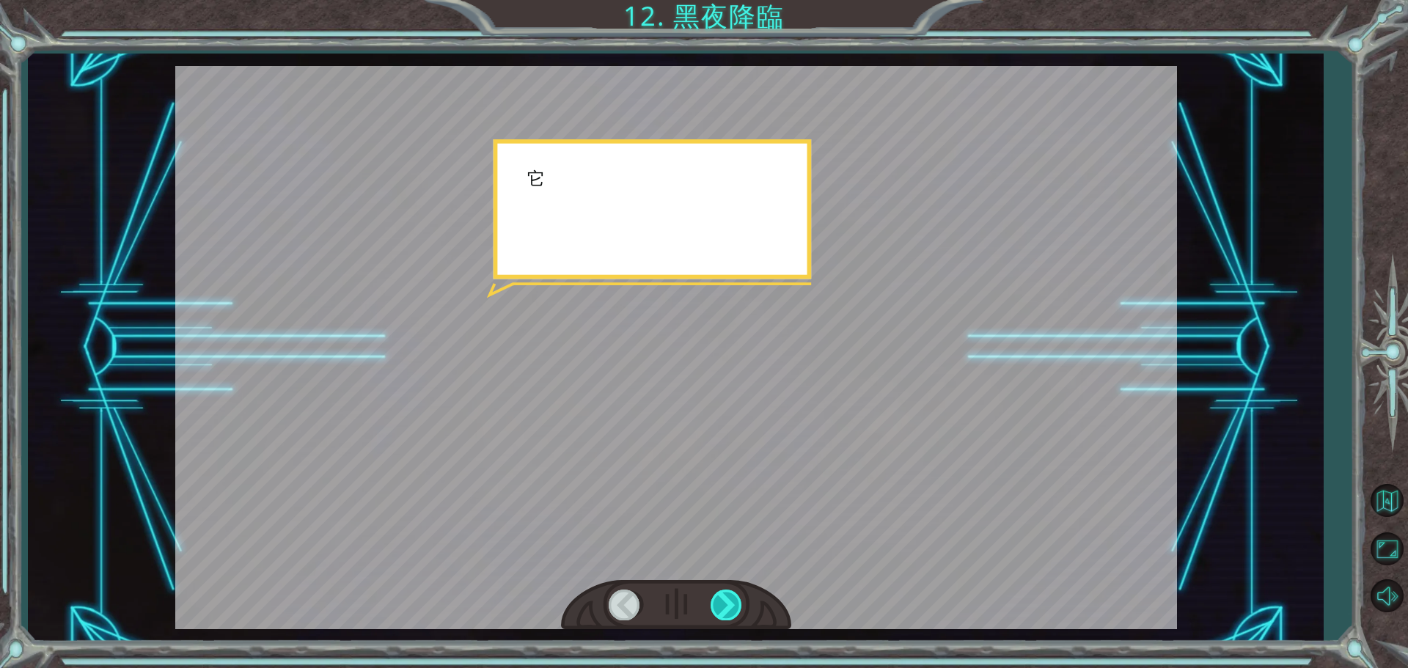
click at [725, 595] on div at bounding box center [727, 605] width 33 height 30
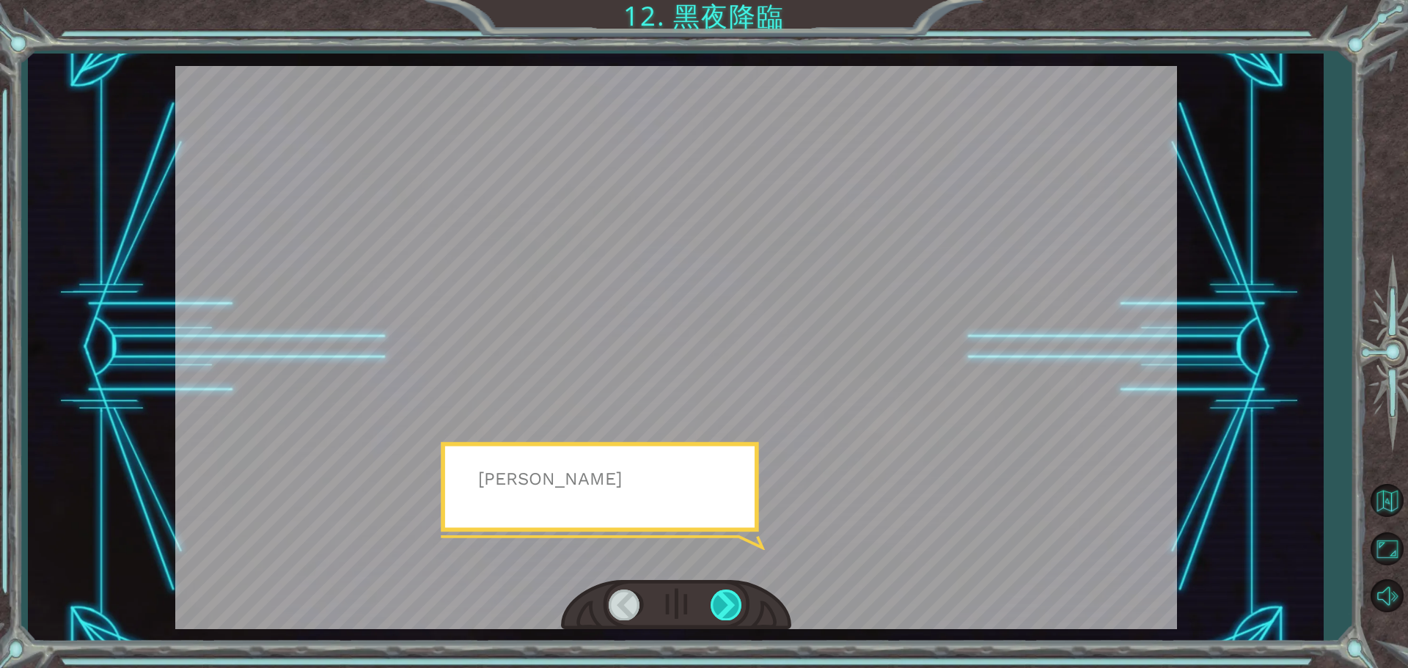
click at [725, 595] on div at bounding box center [727, 605] width 33 height 30
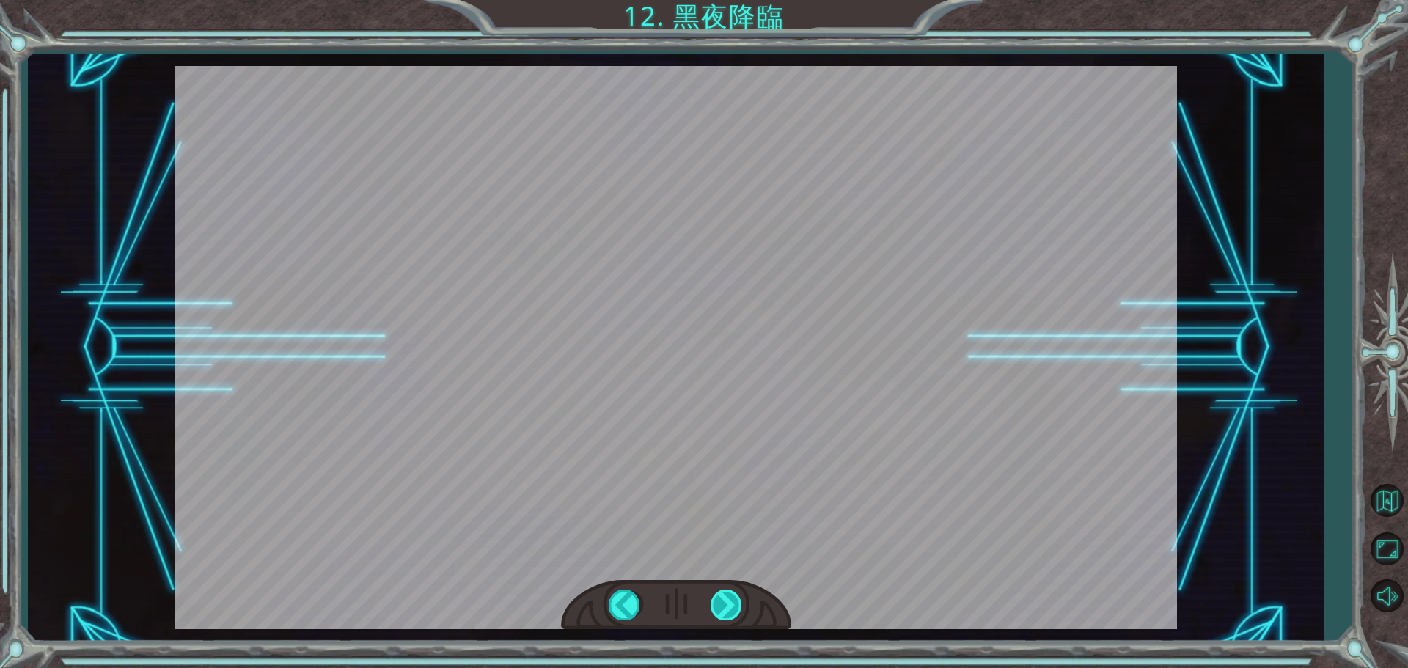
click at [725, 595] on div at bounding box center [727, 605] width 33 height 30
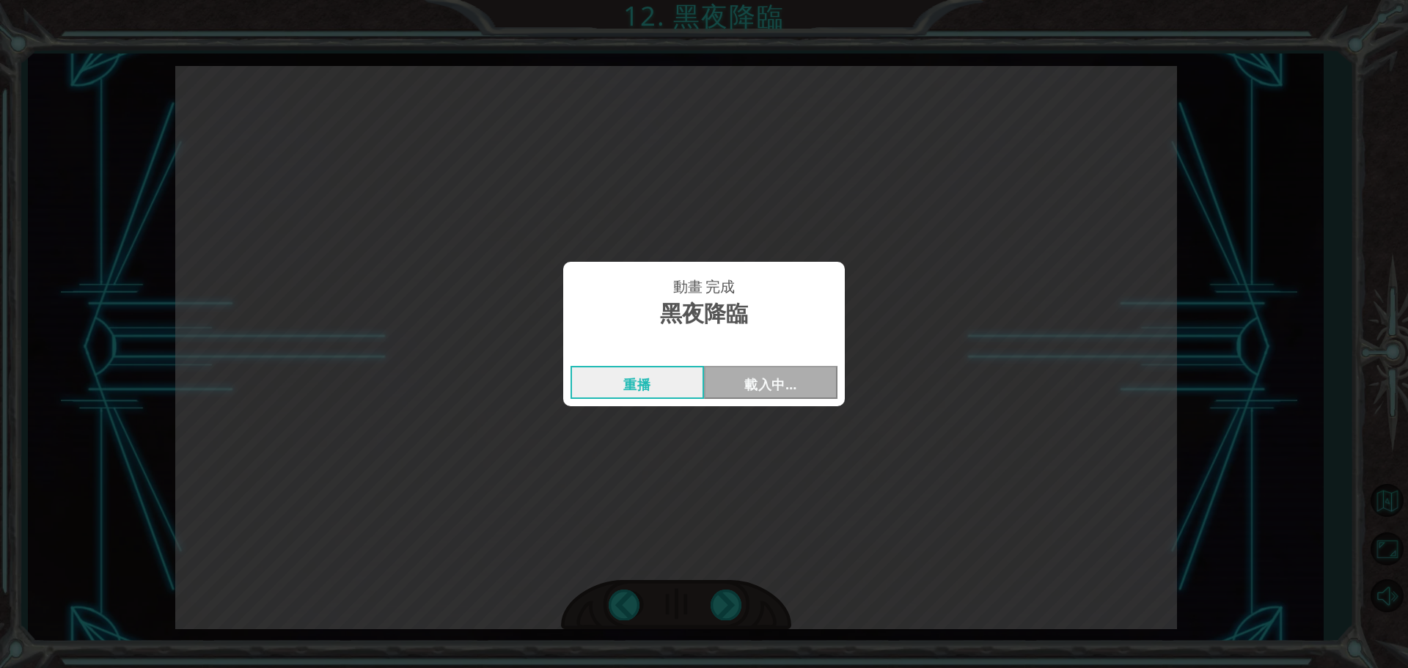
click at [723, 594] on div "動畫 完成 黑夜降臨 重播 載入中…" at bounding box center [704, 334] width 1408 height 668
click at [760, 403] on div "重播 Next" at bounding box center [704, 383] width 282 height 48
click at [760, 392] on button "Next" at bounding box center [770, 382] width 133 height 33
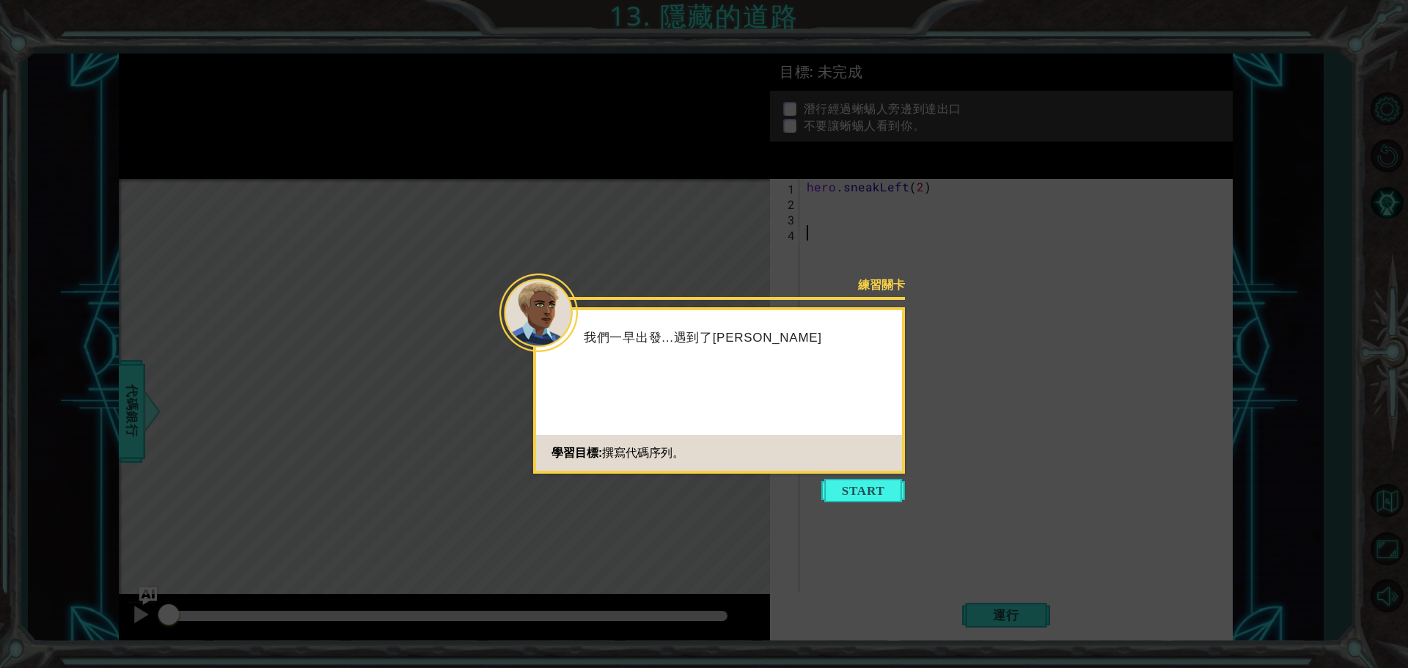
click at [865, 503] on icon at bounding box center [704, 334] width 1408 height 668
click at [859, 488] on button "Start" at bounding box center [863, 490] width 84 height 23
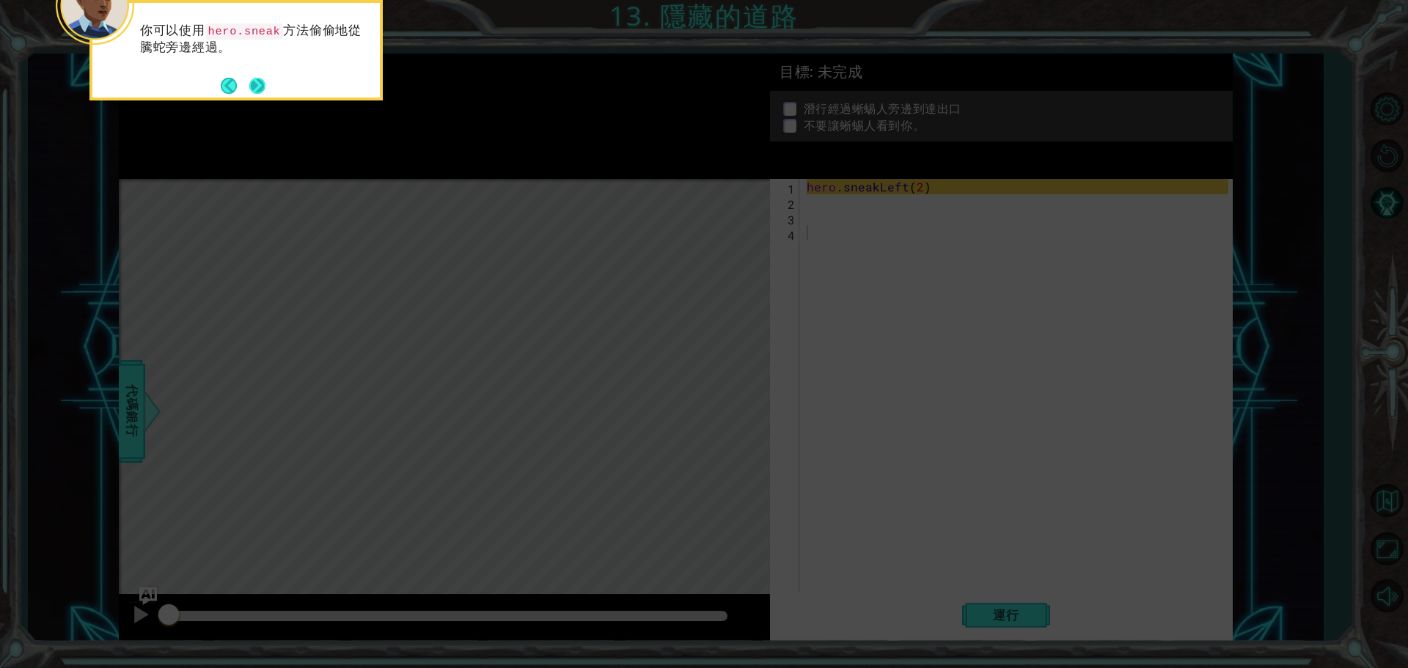
click at [264, 76] on button "Next" at bounding box center [257, 85] width 18 height 18
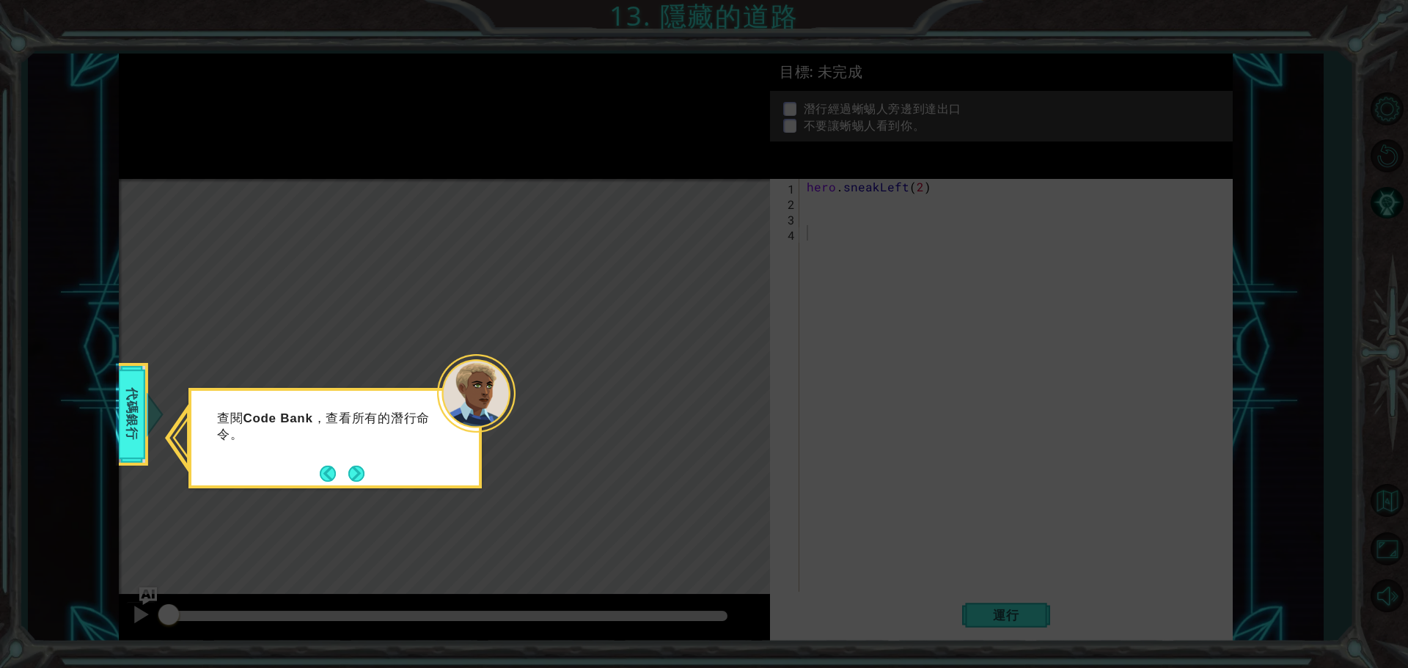
click at [359, 488] on icon at bounding box center [704, 334] width 1408 height 668
click at [359, 479] on button "Next" at bounding box center [356, 474] width 16 height 16
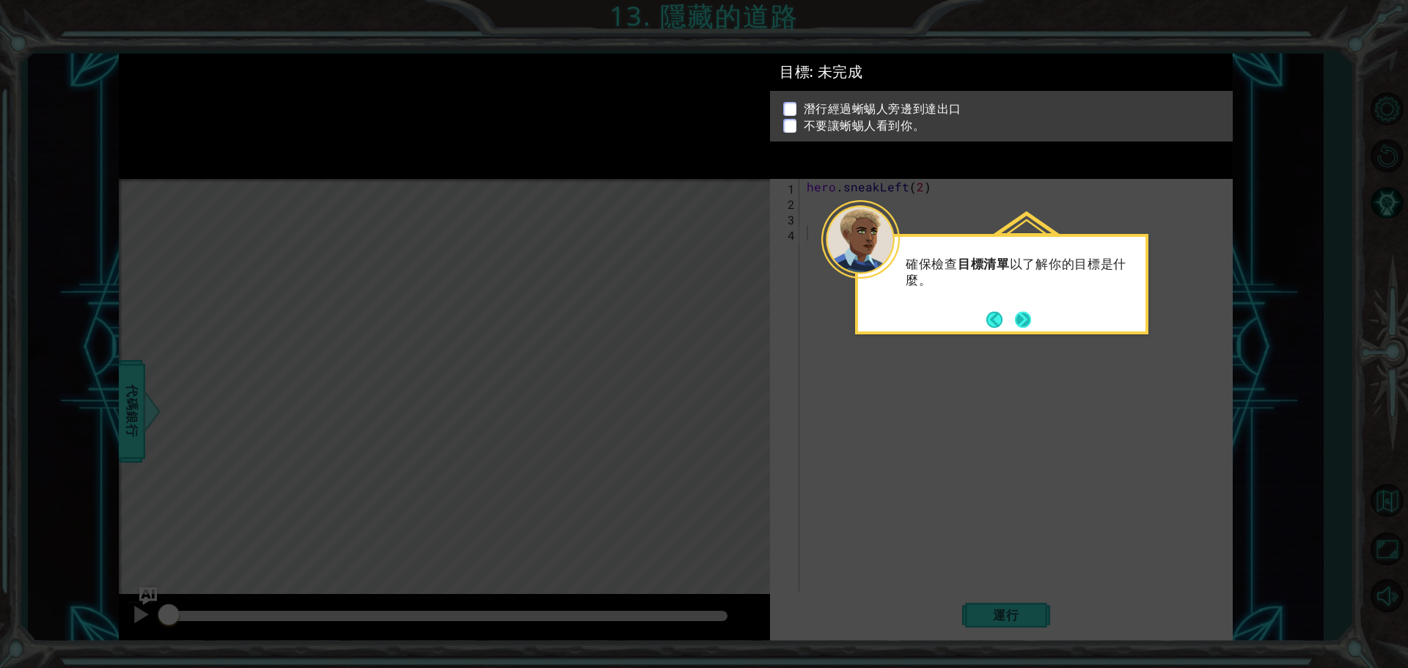
click at [1030, 320] on button "Next" at bounding box center [1023, 320] width 18 height 18
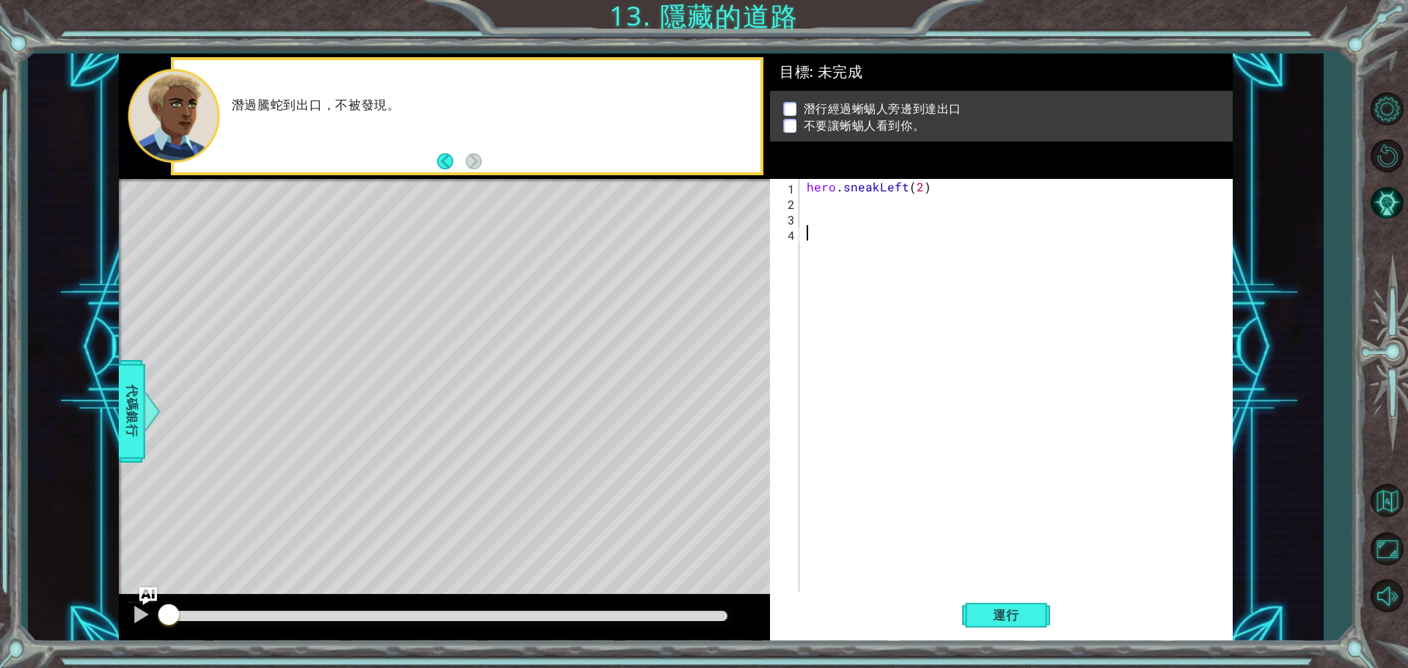
click at [845, 208] on div "hero . sneakLeft ( 2 )" at bounding box center [1020, 402] width 432 height 447
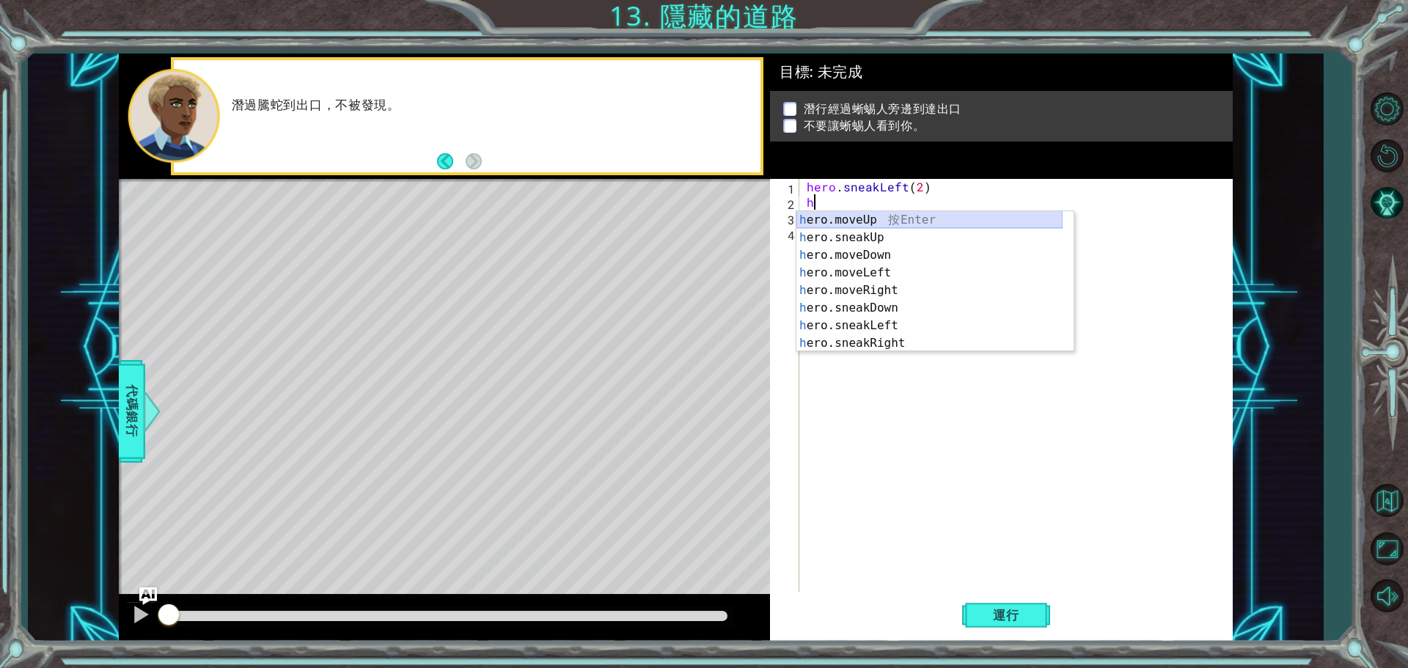
click at [903, 214] on div "h ero.moveUp 按 Enter h ero.sneakUp 按 Enter h ero.moveDown 按 Enter h ero.moveLef…" at bounding box center [929, 299] width 266 height 176
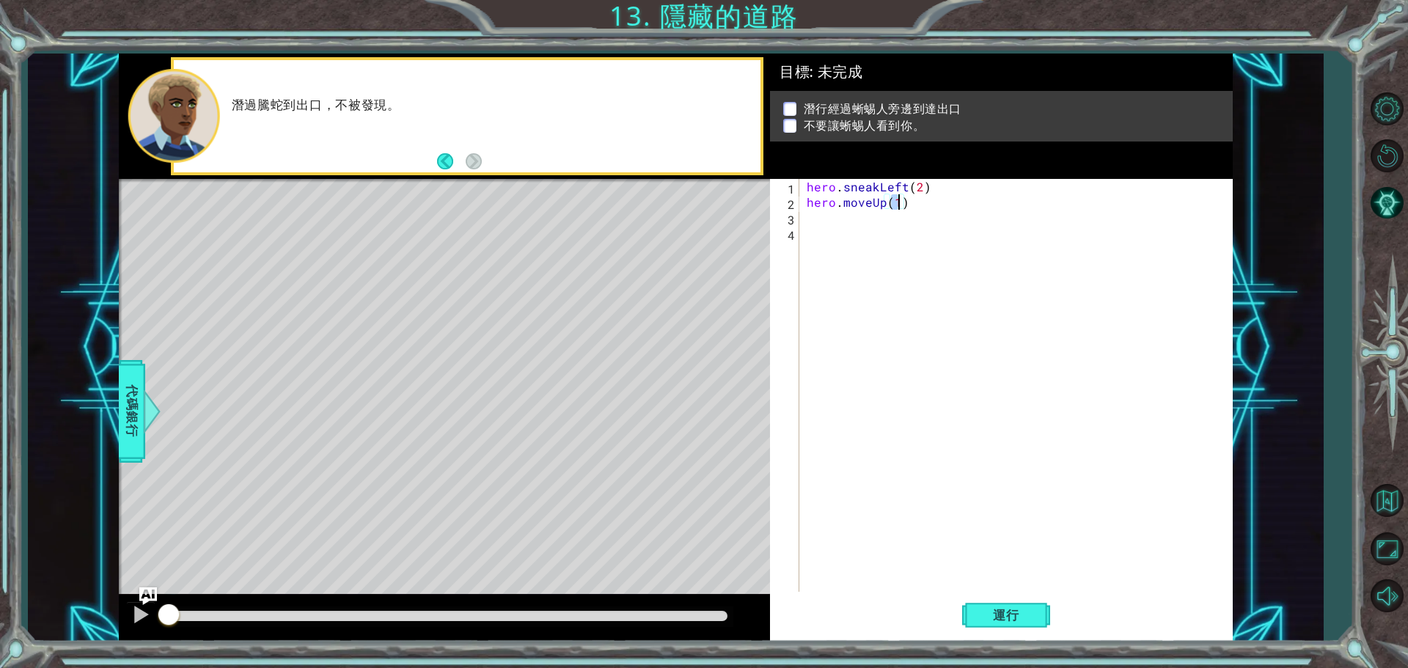
type textarea "hero.moveUp(2)"
click at [824, 222] on div "hero . sneakLeft ( 2 ) hero . moveUp ( 2 )" at bounding box center [1020, 402] width 432 height 447
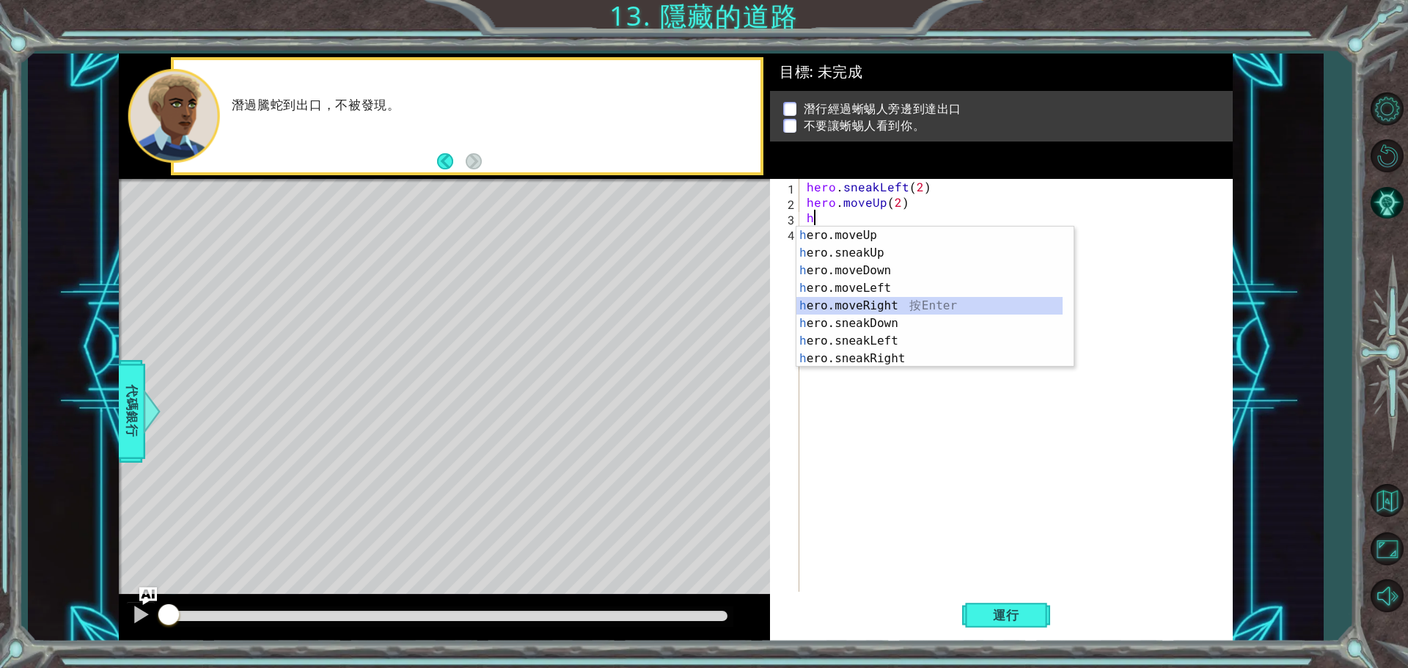
click at [912, 301] on div "h ero.moveUp 按 Enter h ero.sneakUp 按 Enter h ero.moveDown 按 Enter h ero.moveLef…" at bounding box center [929, 315] width 266 height 176
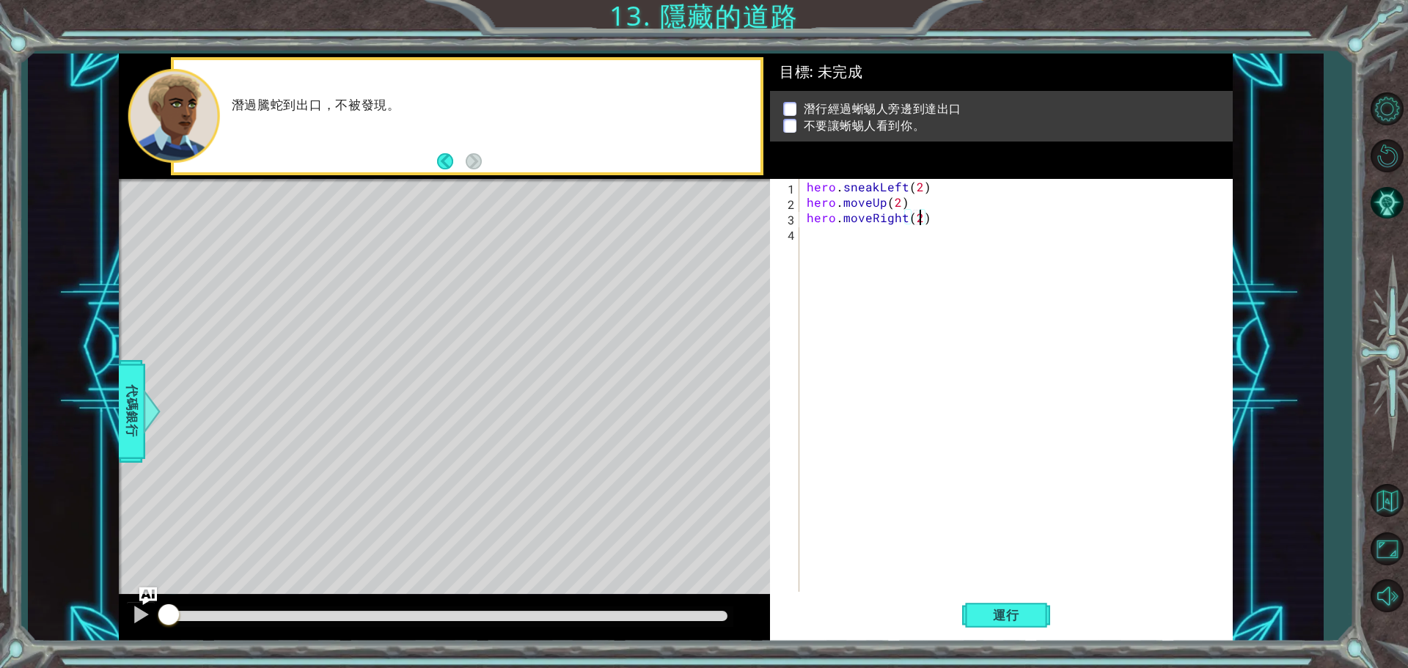
scroll to position [0, 7]
click at [1004, 618] on span "運行" at bounding box center [1006, 615] width 56 height 15
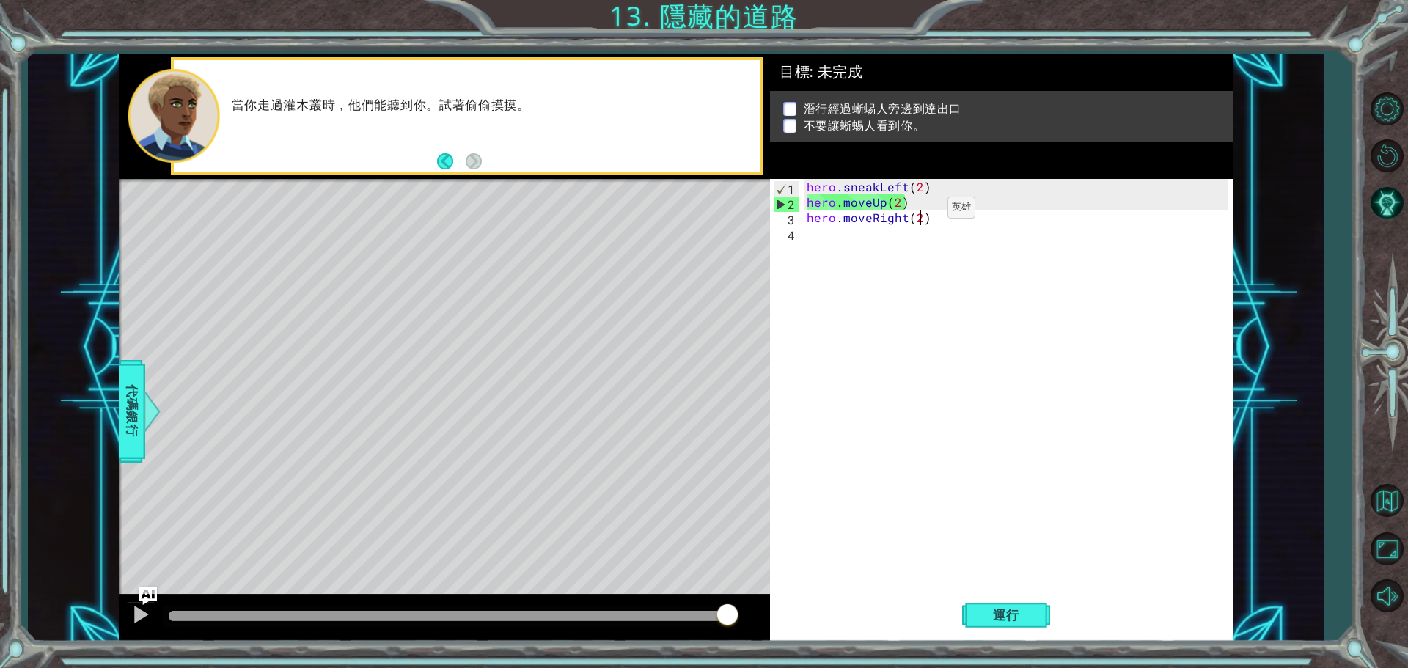
click at [922, 211] on div "hero . sneakLeft ( 2 ) hero . moveUp ( 2 ) hero . moveRight ( 2 )" at bounding box center [1020, 402] width 432 height 447
click at [922, 200] on div "hero . sneakLeft ( 2 ) hero . moveUp ( 2 ) hero . moveRight ( 2 )" at bounding box center [1020, 402] width 432 height 447
type textarea "hero.moveUp(2)"
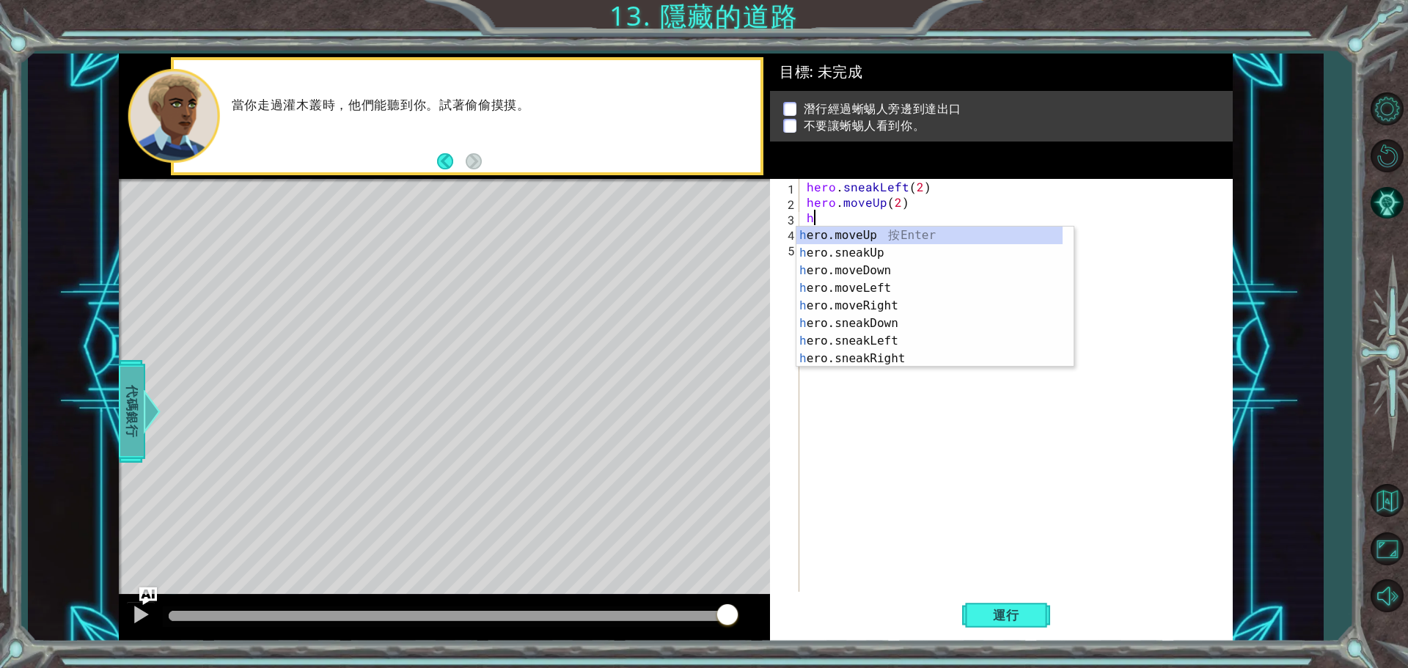
type textarea "h"
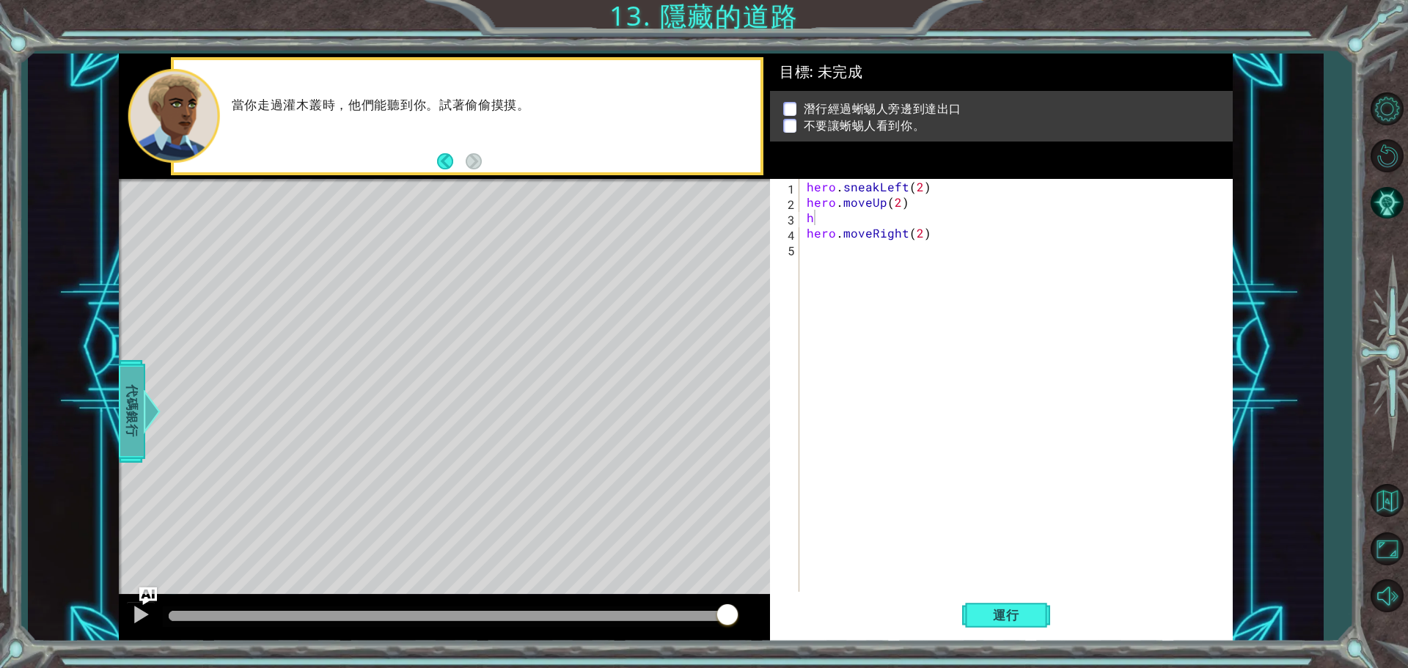
click at [125, 405] on span "代碼銀行" at bounding box center [131, 411] width 23 height 89
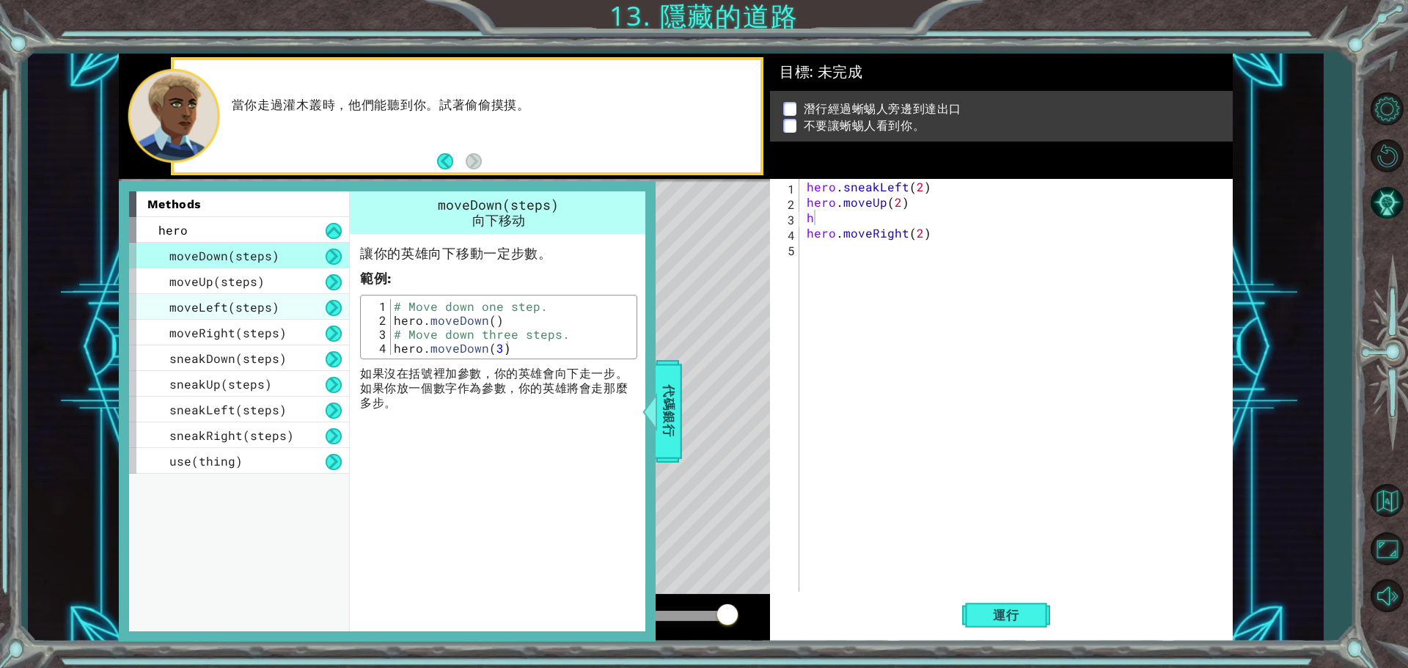
click at [210, 314] on span "moveLeft(steps)" at bounding box center [224, 306] width 110 height 15
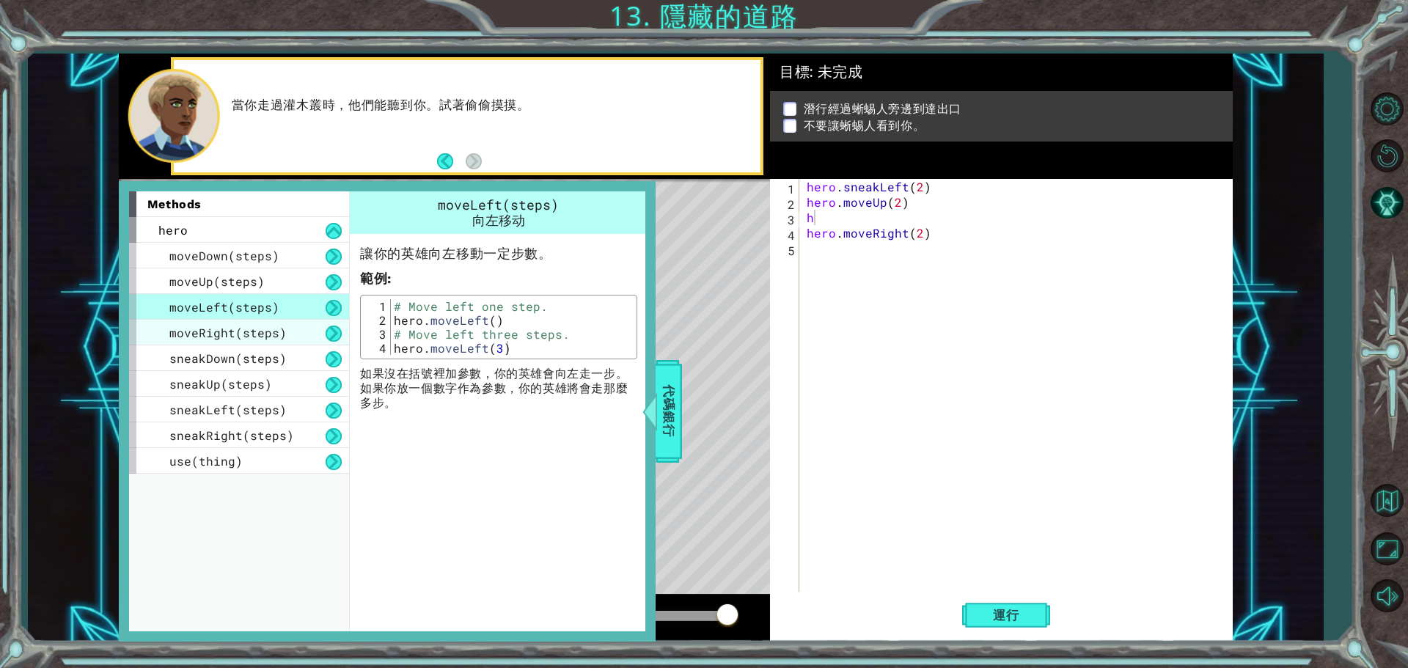
click at [228, 330] on span "moveRight(steps)" at bounding box center [227, 332] width 117 height 15
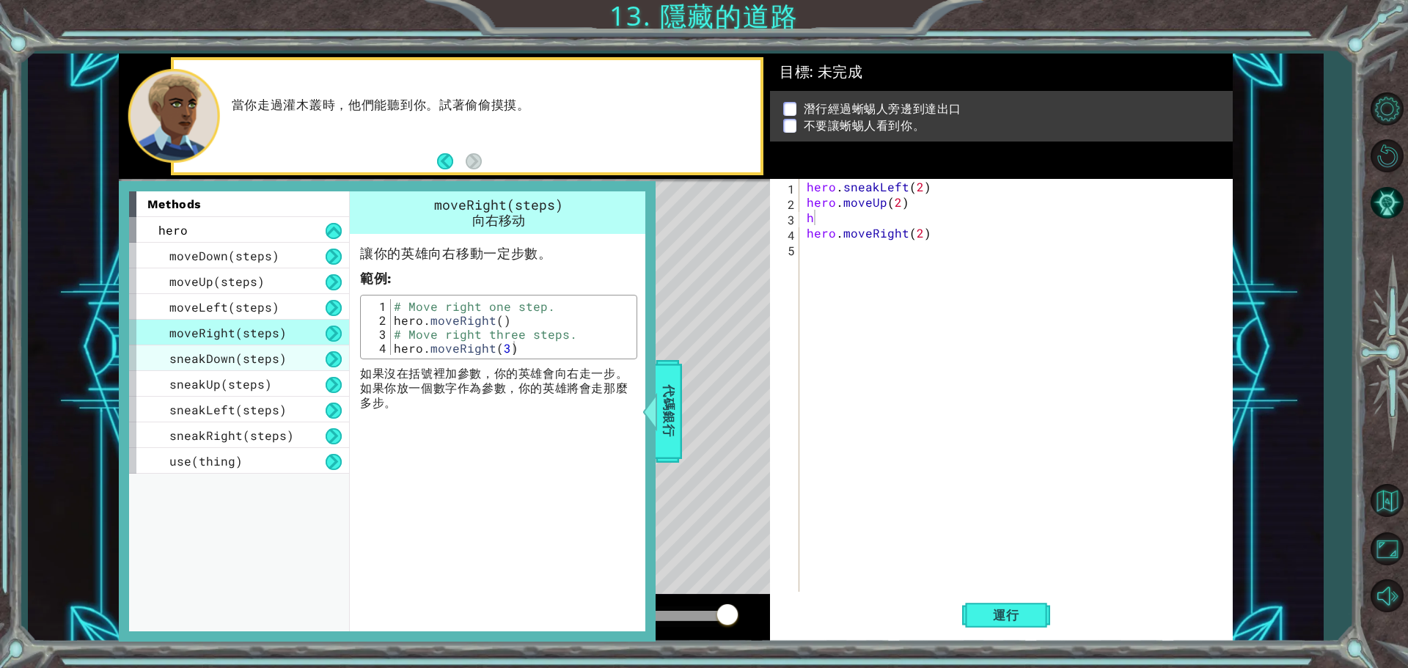
click at [233, 350] on div "sneakDown(steps)" at bounding box center [239, 358] width 220 height 26
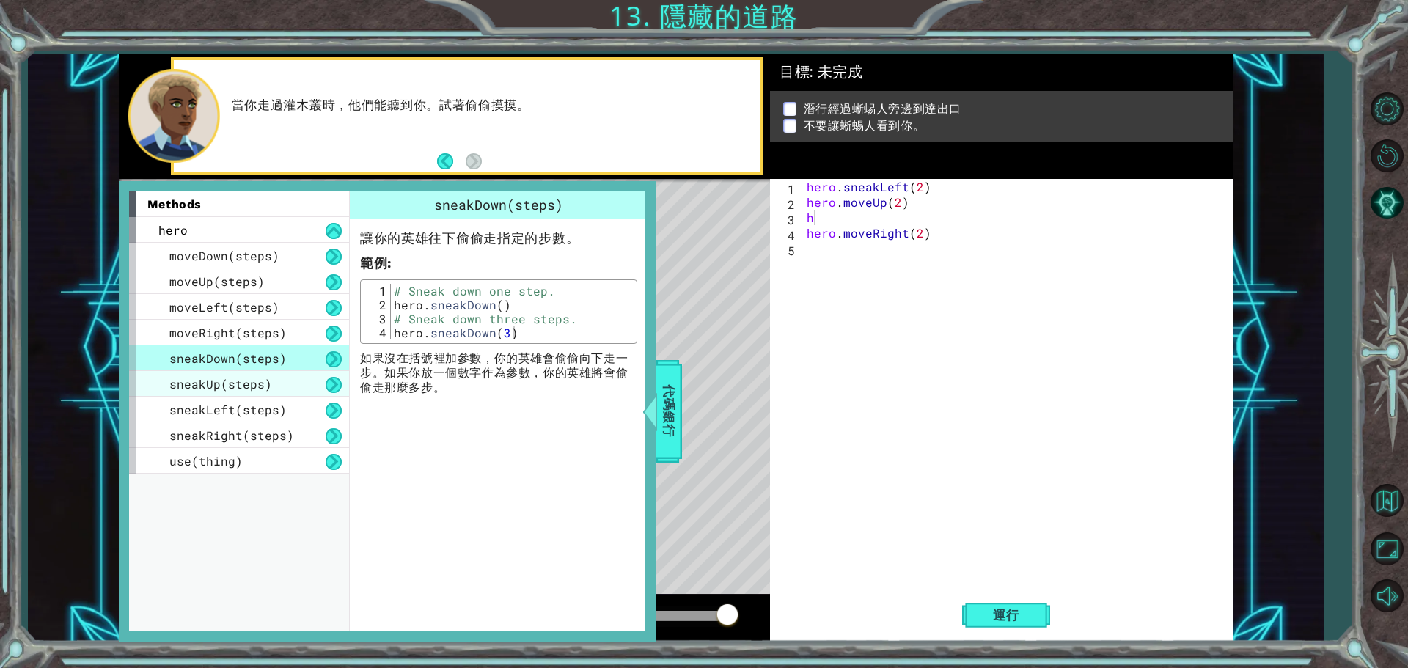
click at [236, 376] on span "sneakUp(steps)" at bounding box center [220, 383] width 103 height 15
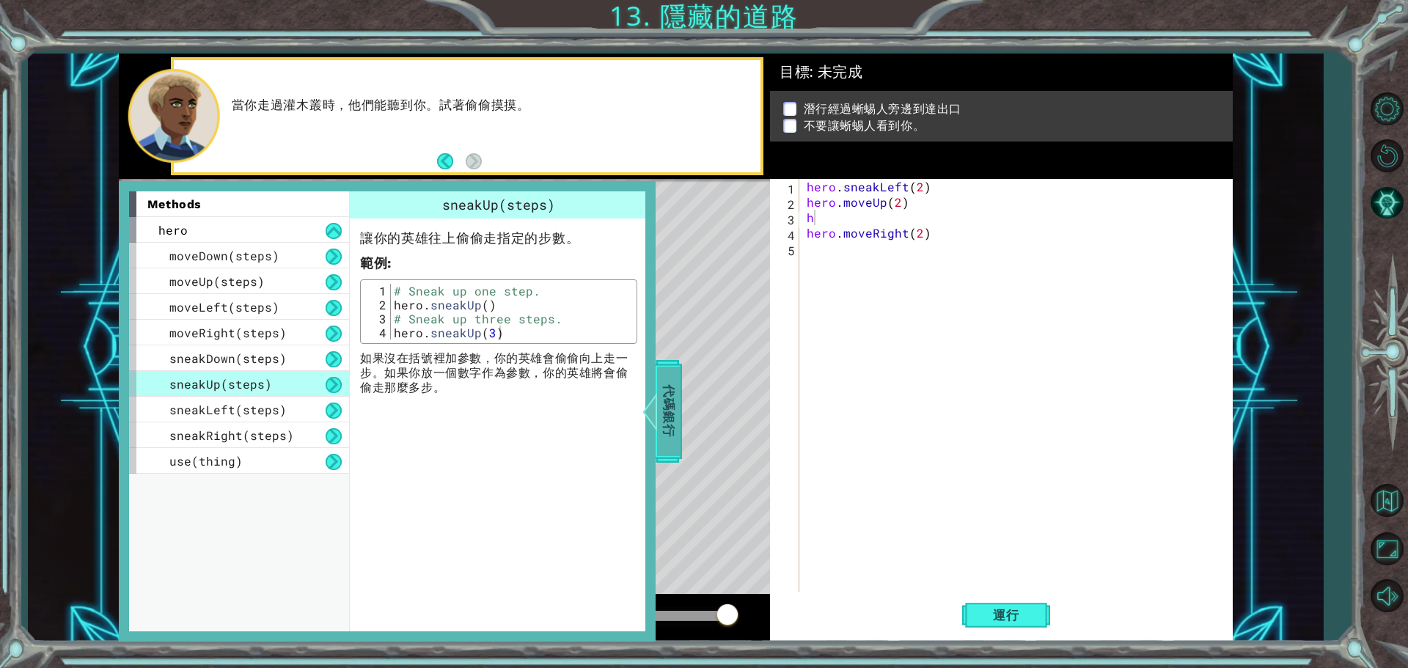
click at [672, 419] on span "代碼銀行" at bounding box center [668, 411] width 23 height 89
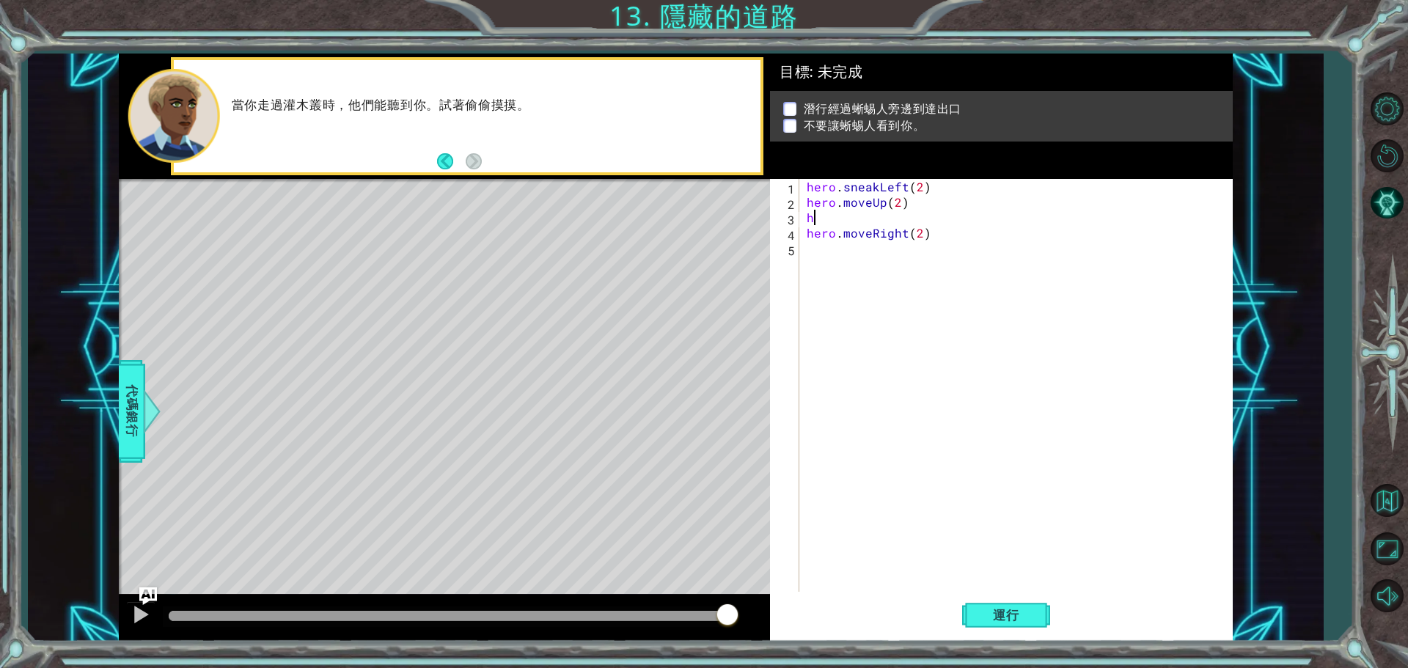
click at [839, 220] on div "hero . sneakLeft ( 2 ) hero . moveUp ( 2 ) h hero . moveRight ( 2 )" at bounding box center [1020, 402] width 432 height 447
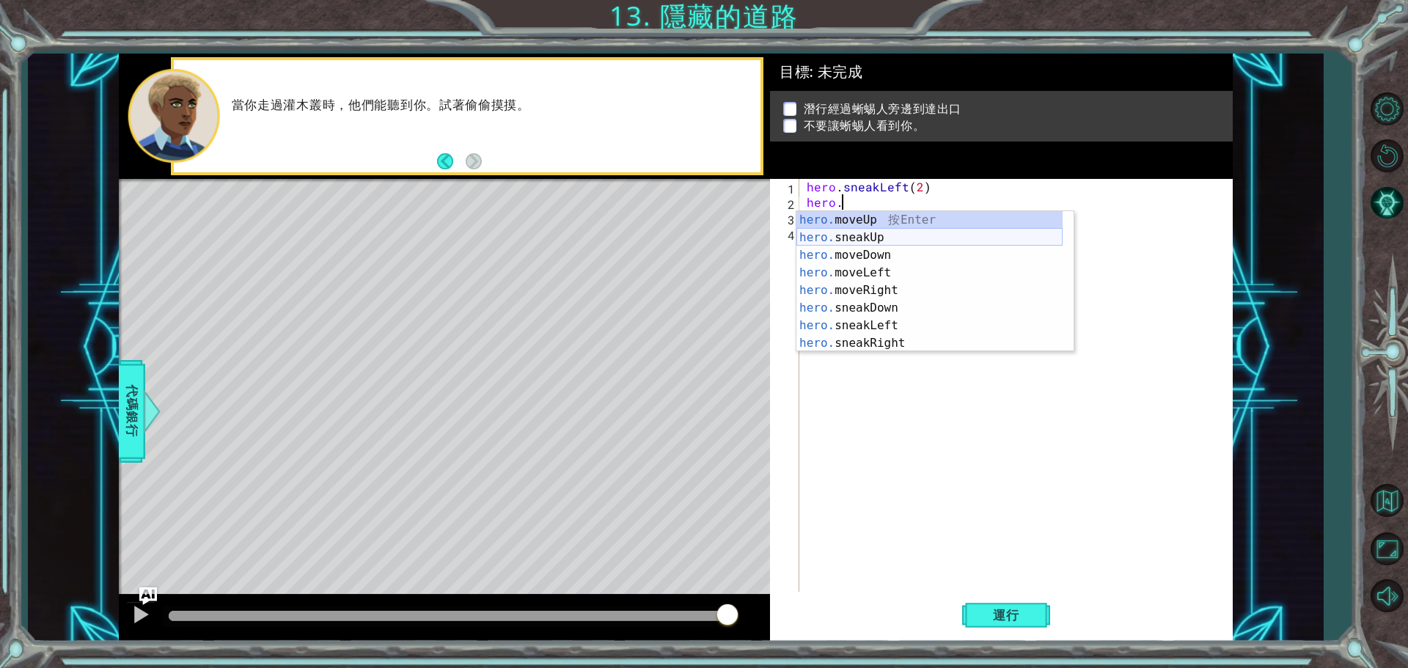
click at [894, 234] on div "hero. moveUp 按 Enter hero. sneakUp 按 Enter hero. moveDown 按 Enter hero. moveLef…" at bounding box center [929, 299] width 266 height 176
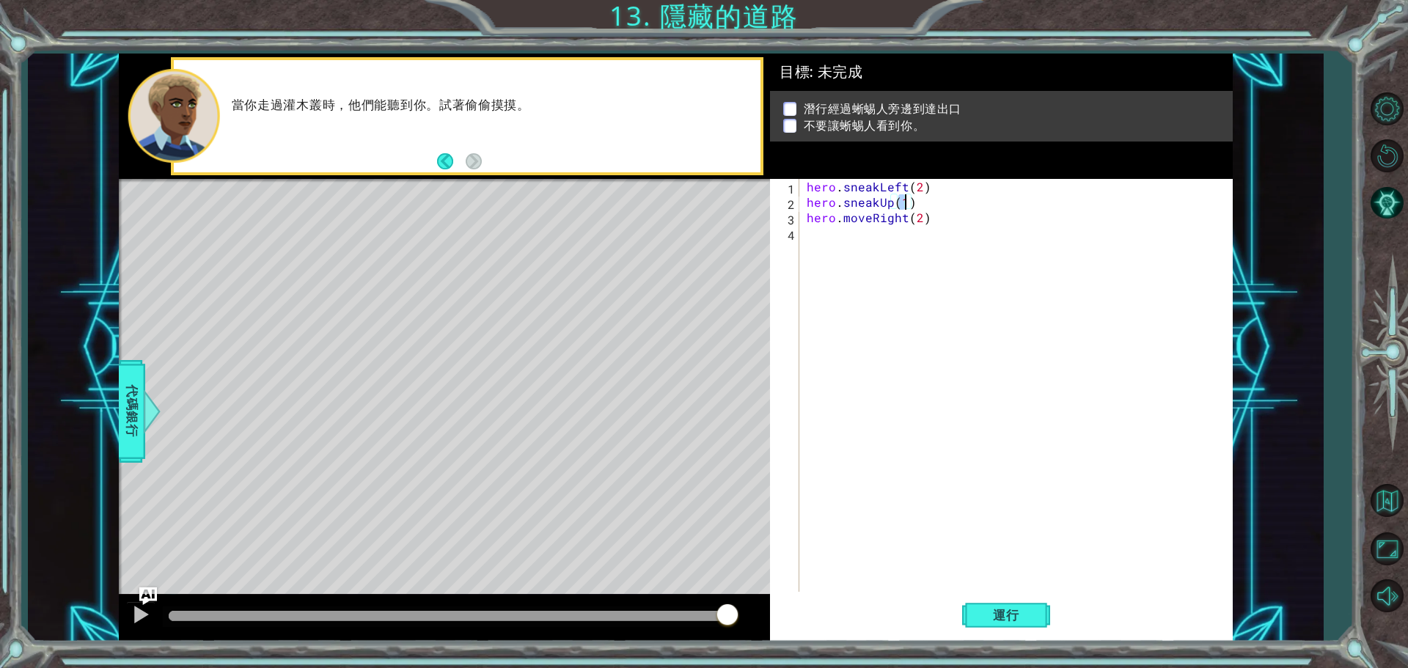
scroll to position [0, 6]
click at [999, 620] on span "運行" at bounding box center [1006, 615] width 56 height 15
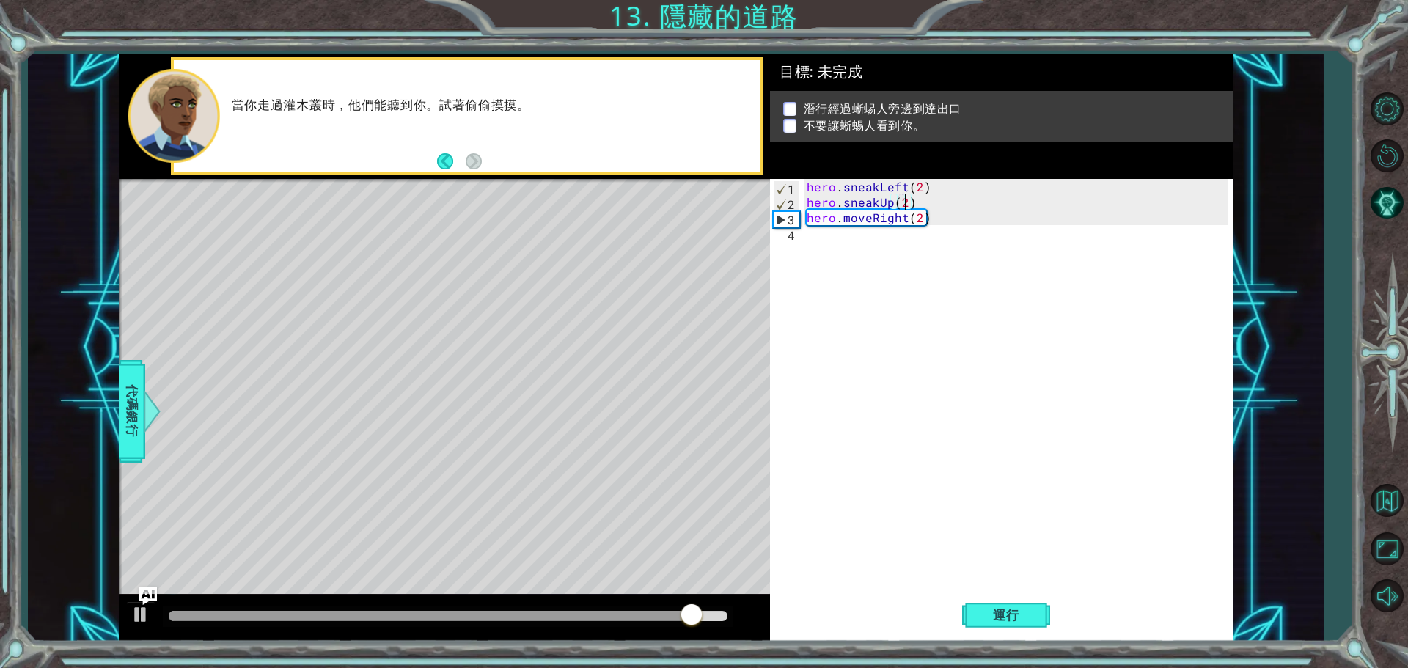
click at [956, 224] on div "hero . sneakLeft ( 2 ) hero . sneakUp ( 2 ) hero . moveRight ( 2 )" at bounding box center [1020, 402] width 432 height 447
type textarea "hero.moveRight(2)"
click at [941, 228] on div "hero . sneakLeft ( 2 ) hero . sneakUp ( 2 ) hero . moveRight ( 2 )" at bounding box center [1020, 402] width 432 height 447
click at [933, 213] on div "hero . sneakLeft ( 2 ) hero . sneakUp ( 2 ) hero . moveRight ( 2 )" at bounding box center [1020, 402] width 432 height 447
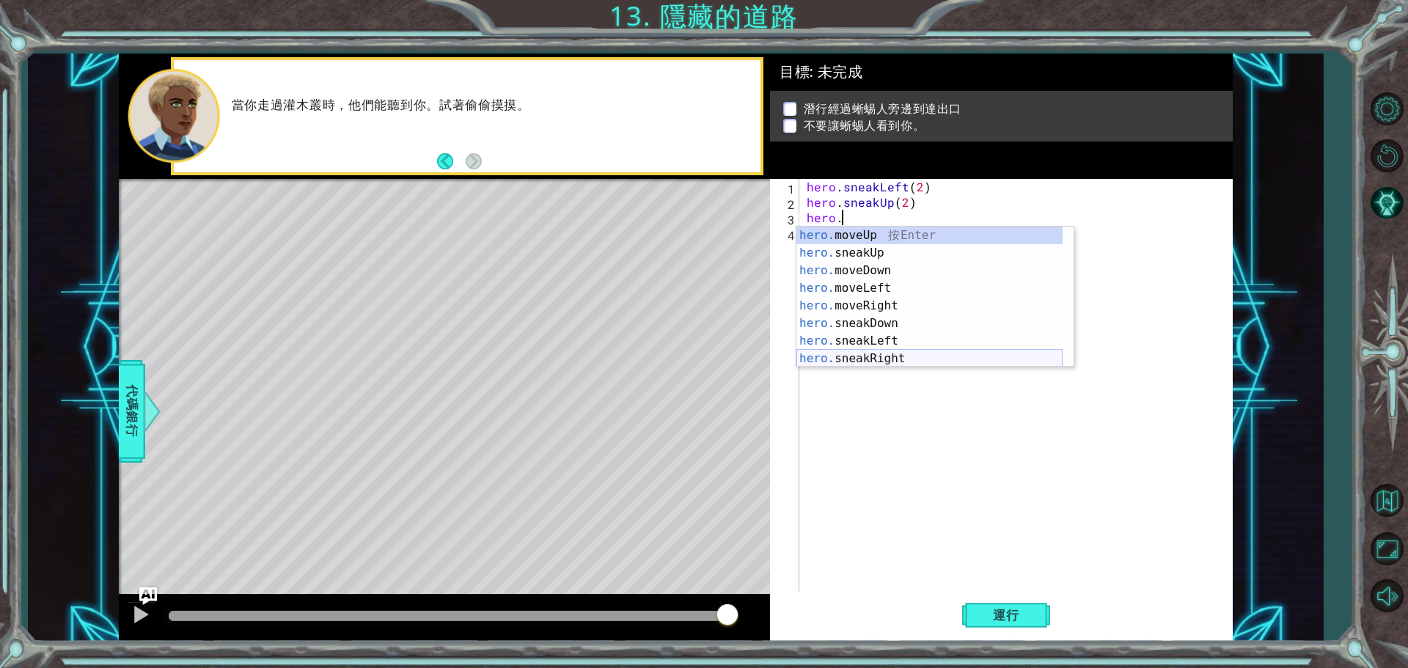
click at [844, 359] on div "hero. moveUp 按 Enter hero. sneakUp 按 Enter hero. moveDown 按 Enter hero. moveLef…" at bounding box center [929, 315] width 266 height 176
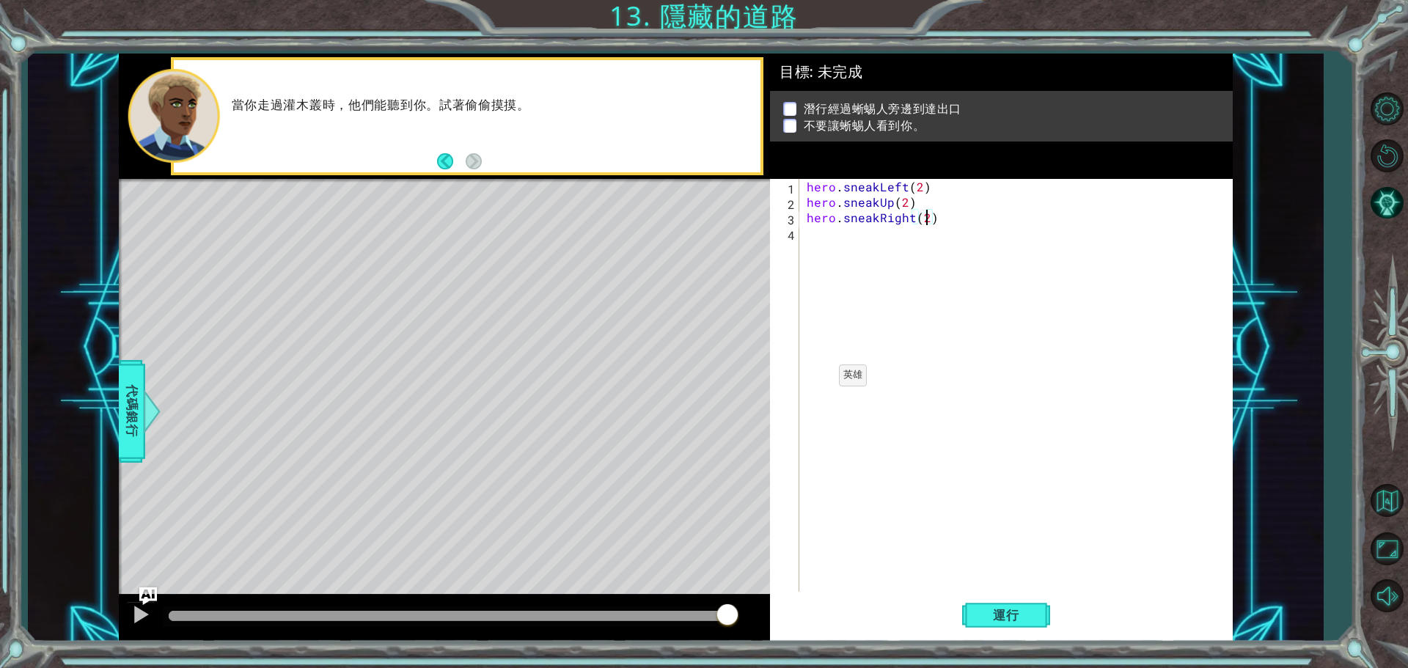
scroll to position [0, 7]
type textarea "hero.sneakRight(2)"
click at [1001, 627] on button "運行" at bounding box center [1006, 615] width 88 height 46
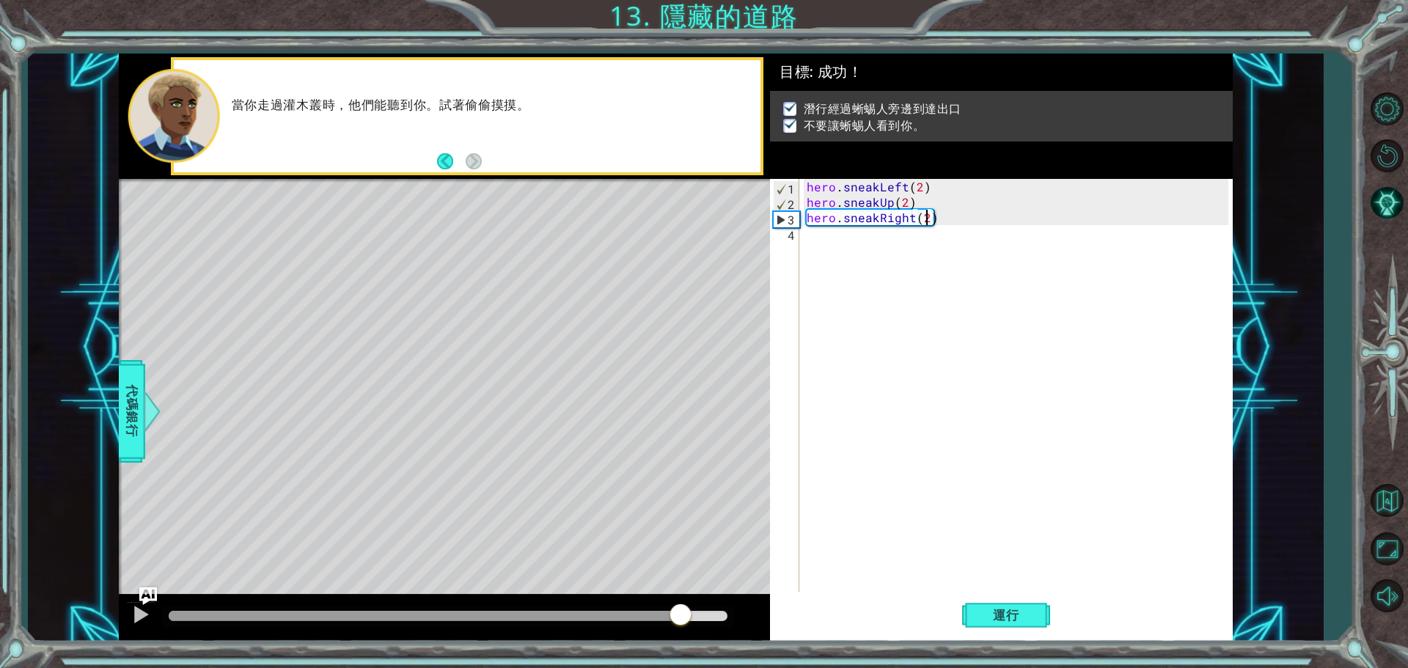
drag, startPoint x: 227, startPoint y: 606, endPoint x: 688, endPoint y: 621, distance: 461.5
click at [683, 623] on div at bounding box center [680, 616] width 26 height 26
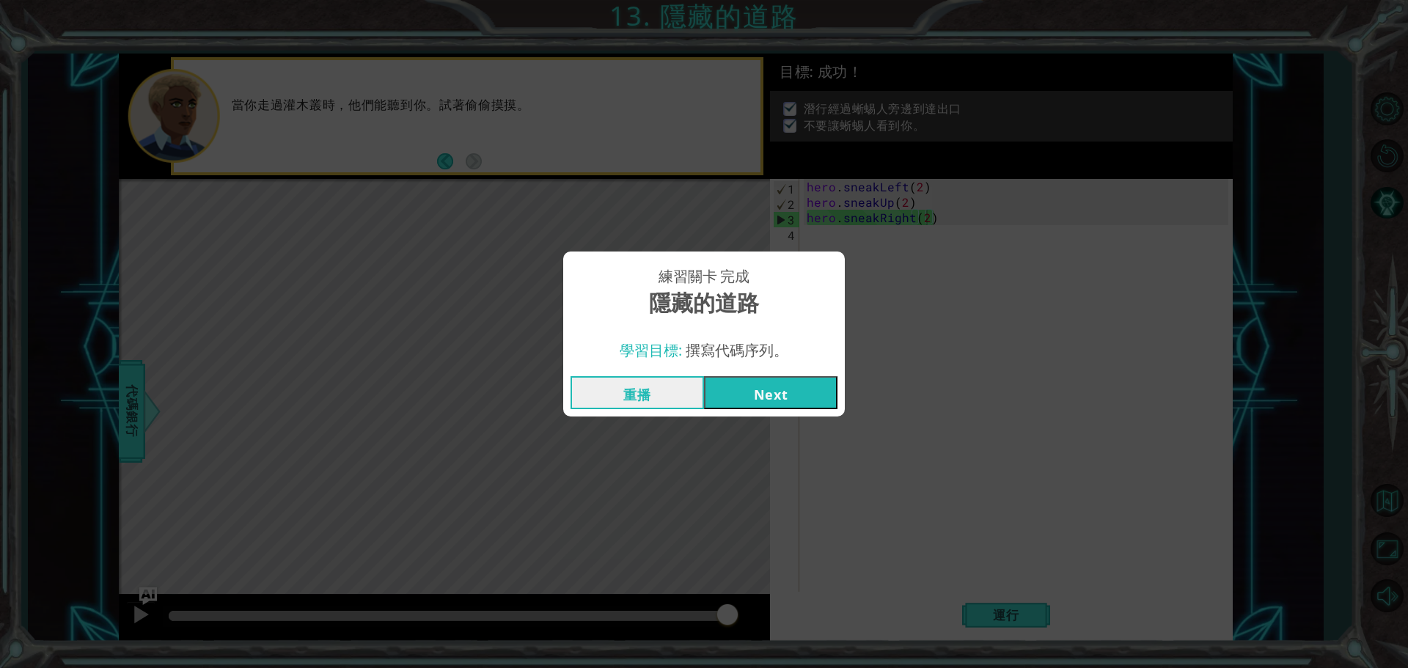
click at [822, 399] on button "Next" at bounding box center [770, 392] width 133 height 33
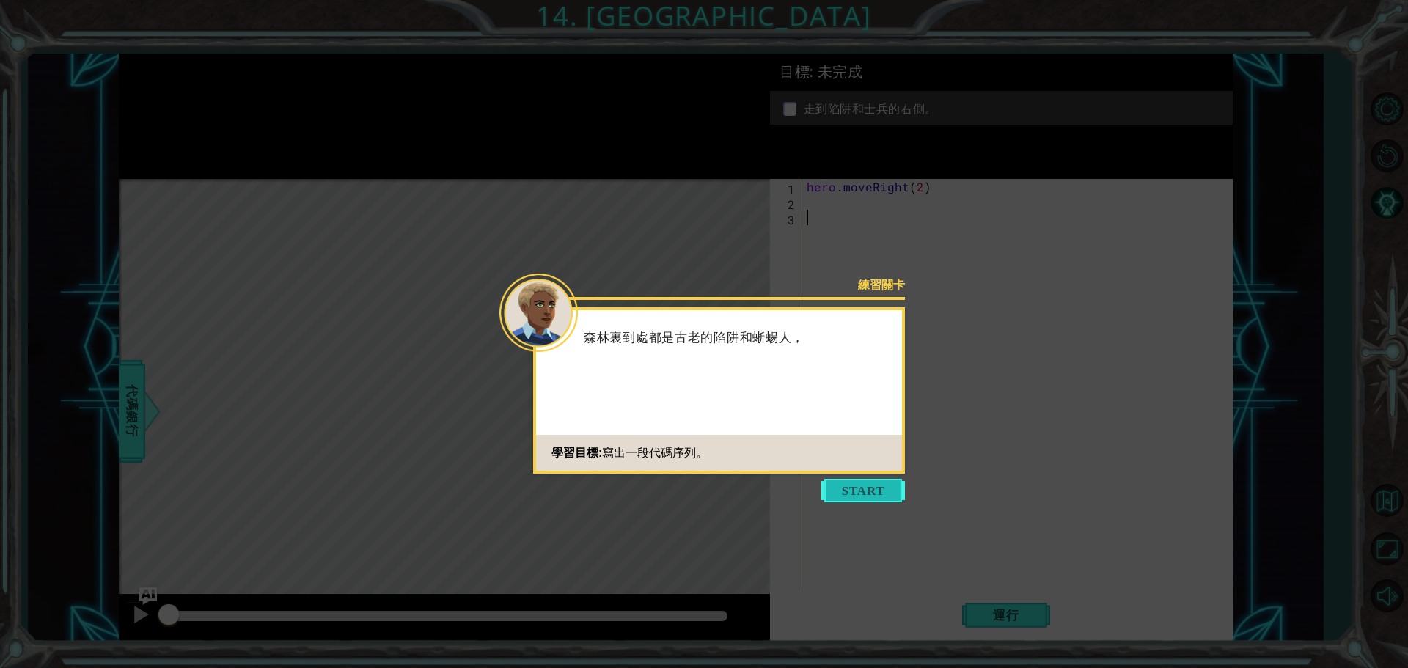
drag, startPoint x: 890, startPoint y: 485, endPoint x: 874, endPoint y: 477, distance: 18.4
click at [888, 485] on button "Start" at bounding box center [863, 490] width 84 height 23
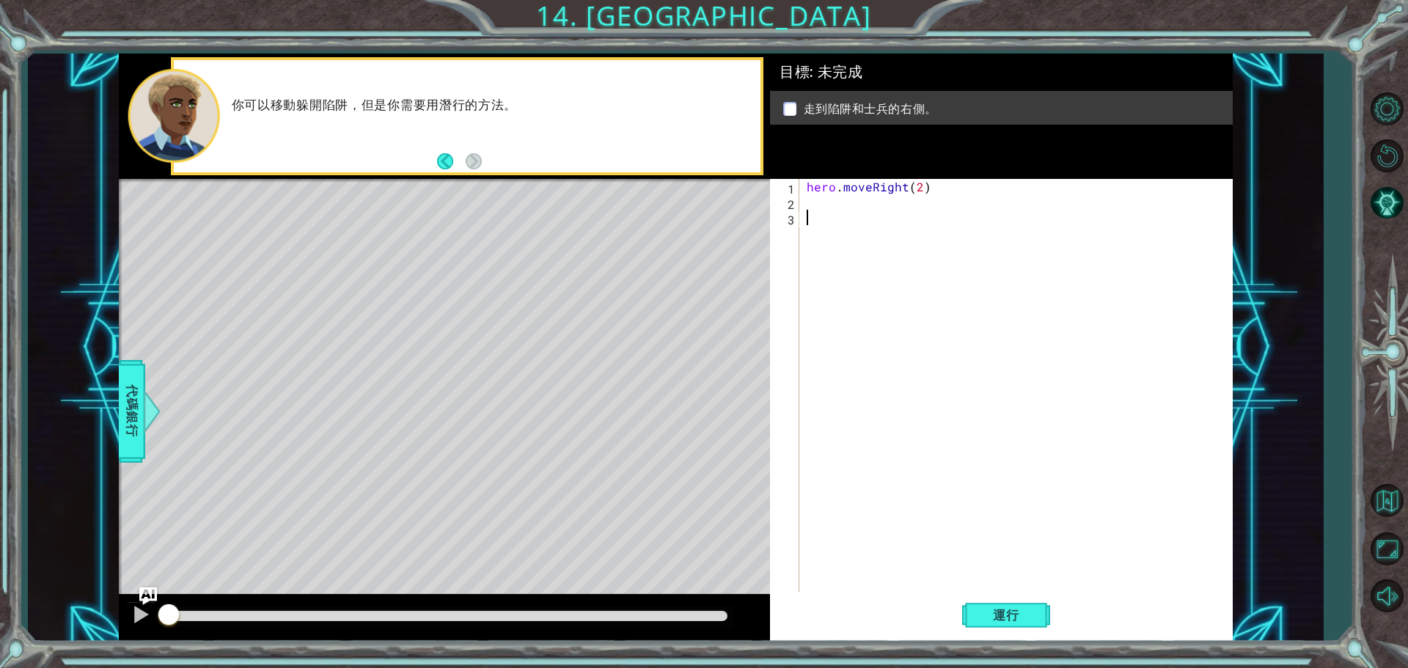
click at [843, 211] on div "hero . moveRight ( 2 )" at bounding box center [1020, 402] width 432 height 447
click at [864, 199] on div "hero . moveRight ( 2 )" at bounding box center [1020, 402] width 432 height 447
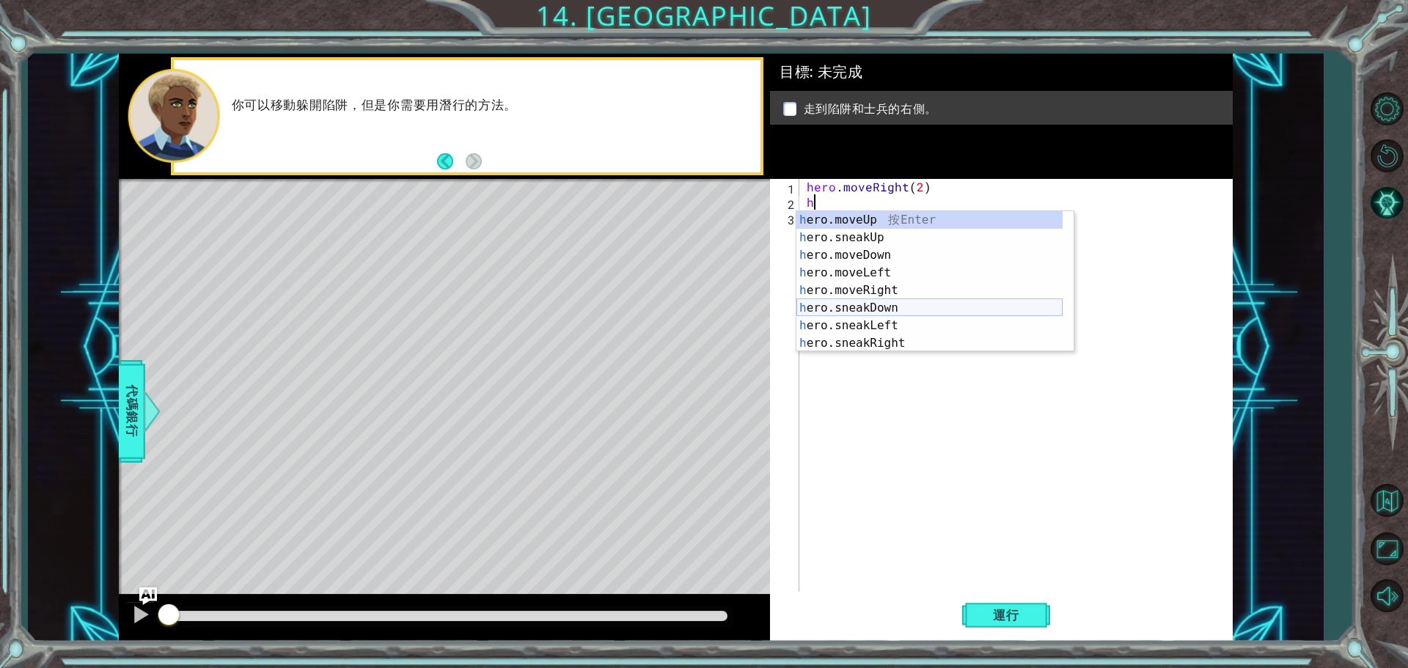
click at [890, 307] on div "h ero.moveUp 按 Enter h ero.sneakUp 按 Enter h ero.moveDown 按 Enter h ero.moveLef…" at bounding box center [929, 299] width 266 height 176
type textarea "hero.sneakDown(1)"
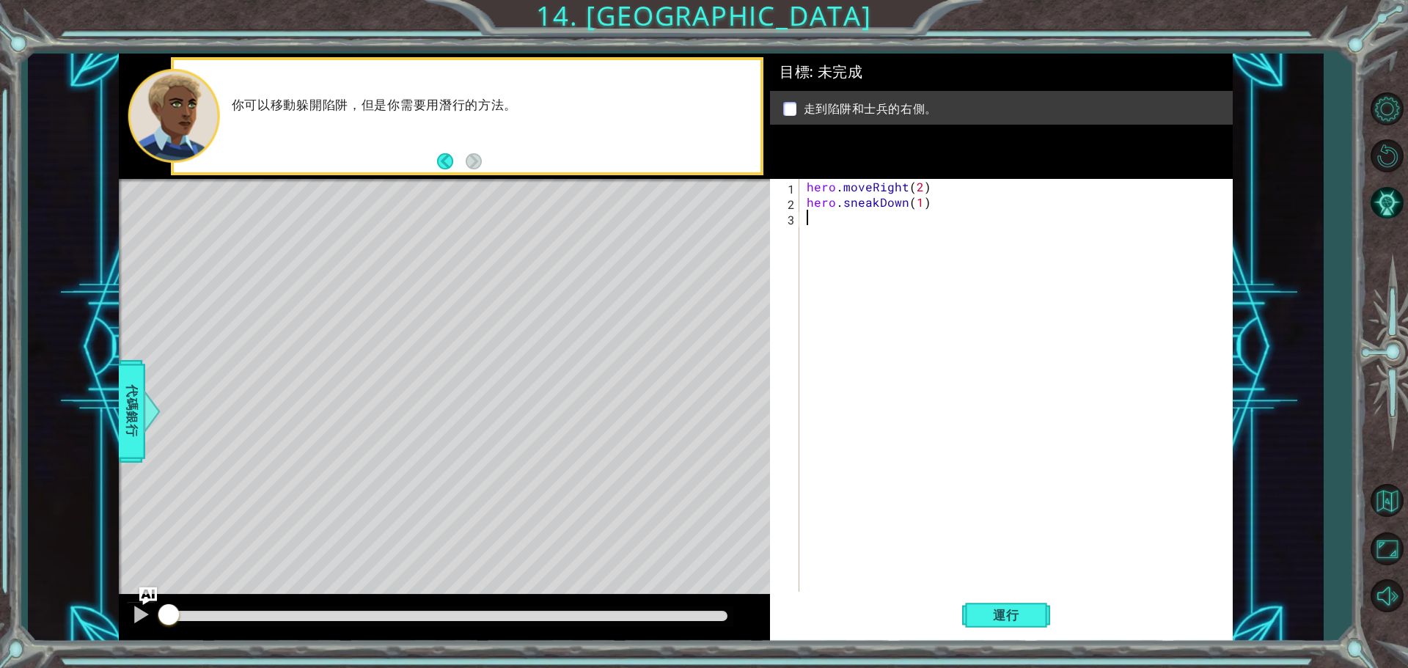
click at [830, 230] on div "hero . moveRight ( 2 ) hero . sneakDown ( 1 )" at bounding box center [1020, 402] width 432 height 447
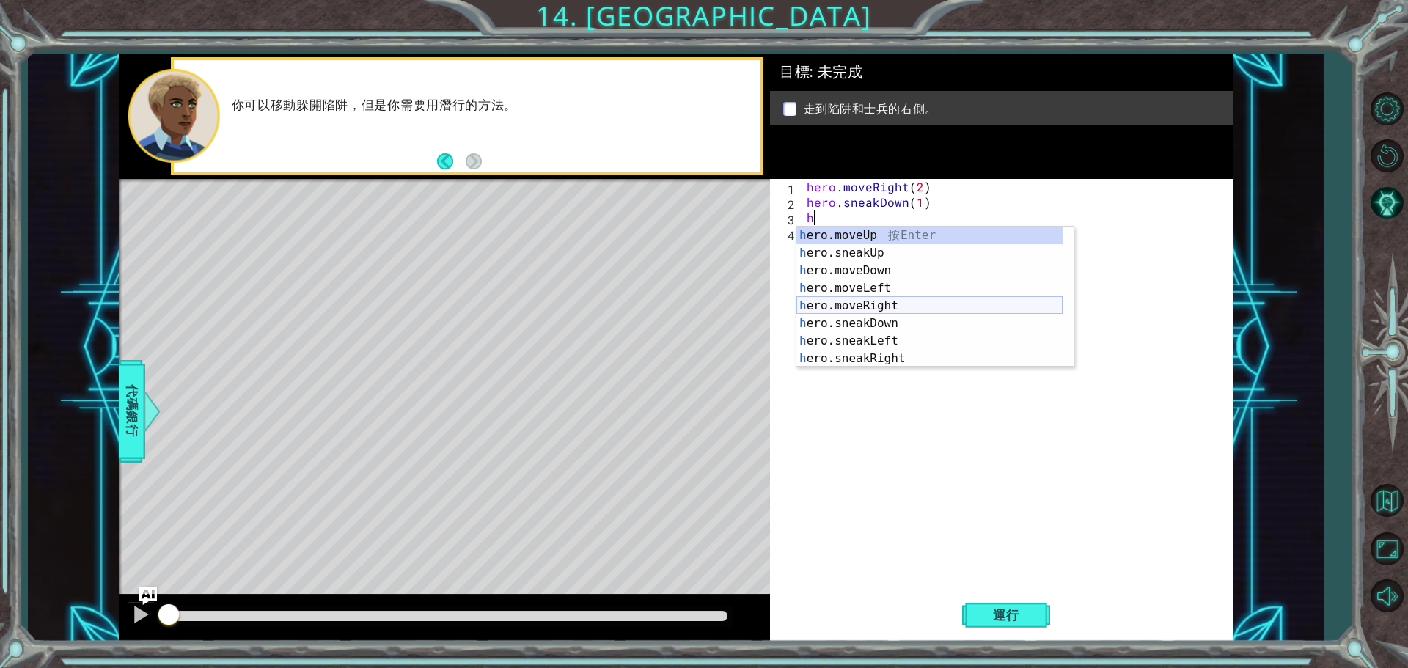
click at [886, 302] on div "h ero.moveUp 按 Enter h ero.sneakUp 按 Enter h ero.moveDown 按 Enter h ero.moveLef…" at bounding box center [929, 315] width 266 height 176
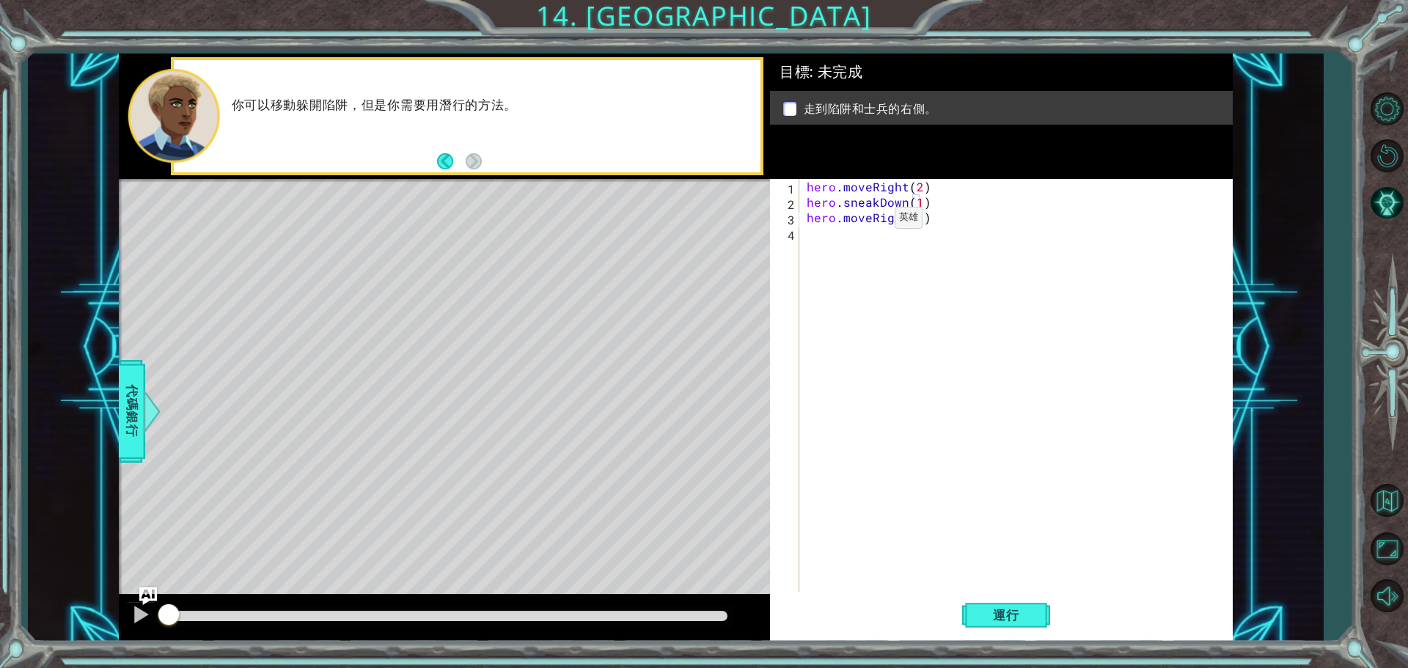
click at [870, 221] on div "hero . moveRight ( 2 ) hero . sneakDown ( 1 ) hero . moveRight ( 1 )" at bounding box center [1020, 402] width 432 height 447
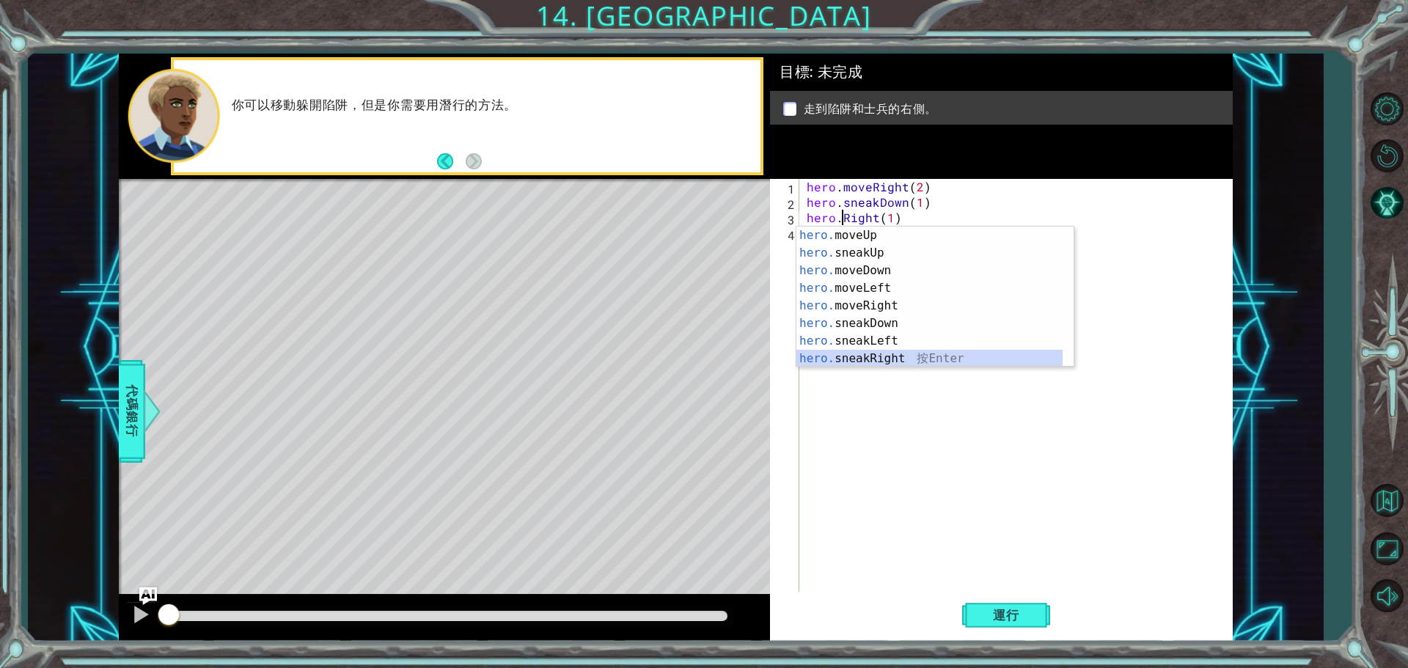
click at [894, 354] on div "hero. moveUp 按 Enter hero. sneakUp 按 Enter hero. moveDown 按 Enter hero. moveLef…" at bounding box center [929, 315] width 266 height 176
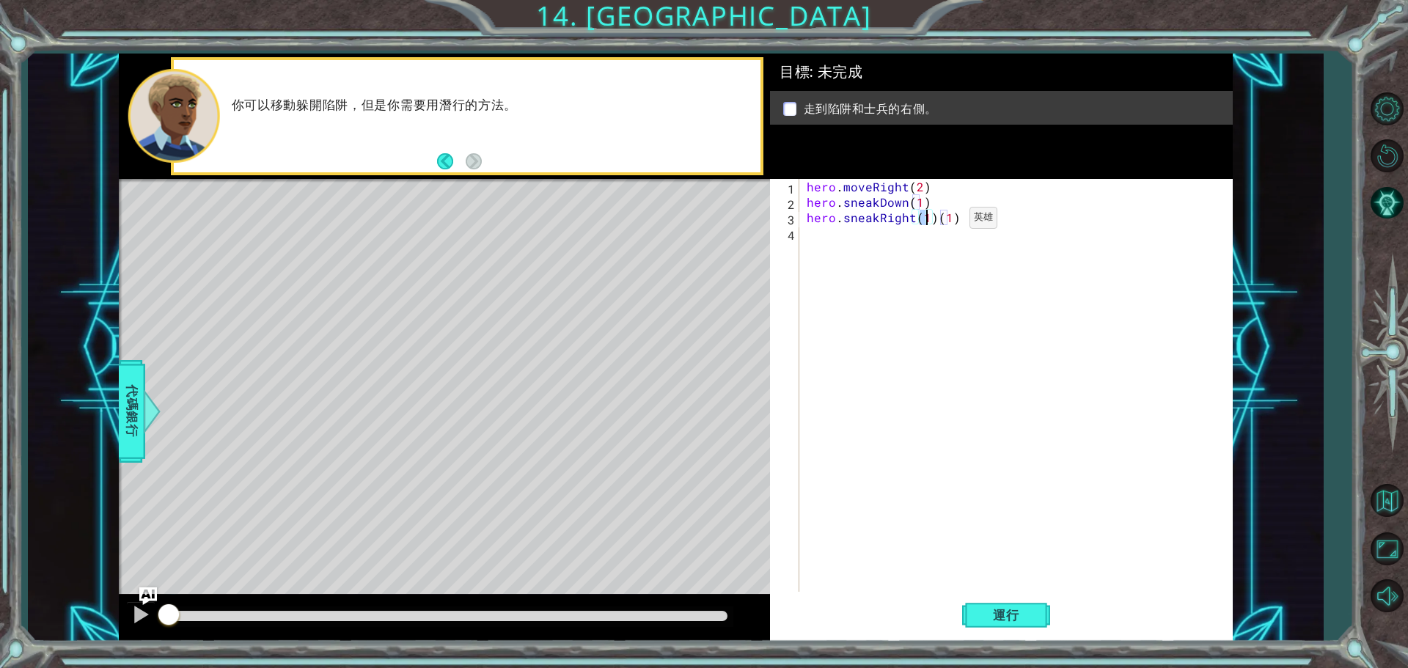
type textarea "hero.sneakRight(2)(1)"
click at [970, 240] on div "hero . moveRight ( 2 ) hero . sneakDown ( 1 ) hero . sneakRight ( 2 ) ( 1 )" at bounding box center [1020, 402] width 432 height 447
click at [974, 223] on div "hero . moveRight ( 2 ) hero . sneakDown ( 1 ) hero . sneakRight ( 2 ) ( 1 )" at bounding box center [1020, 402] width 432 height 447
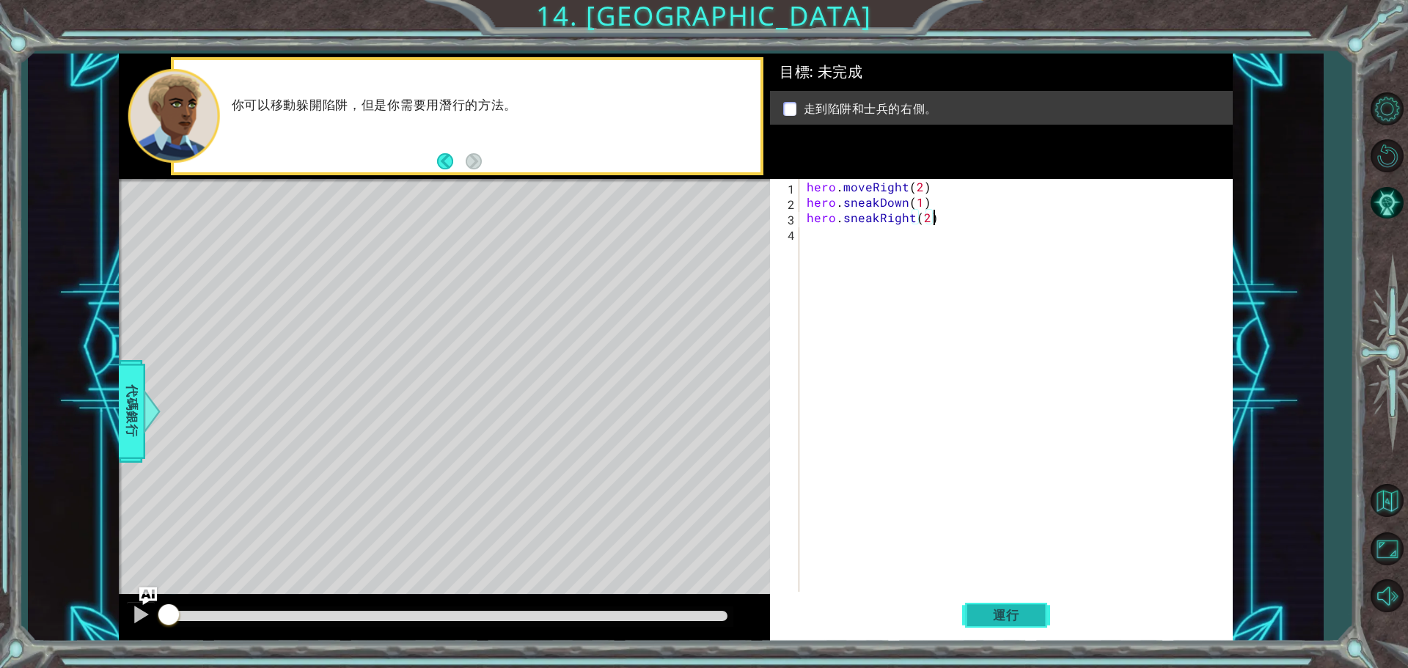
type textarea "hero.sneakRight(2)"
click at [1020, 620] on span "運行" at bounding box center [1006, 615] width 56 height 15
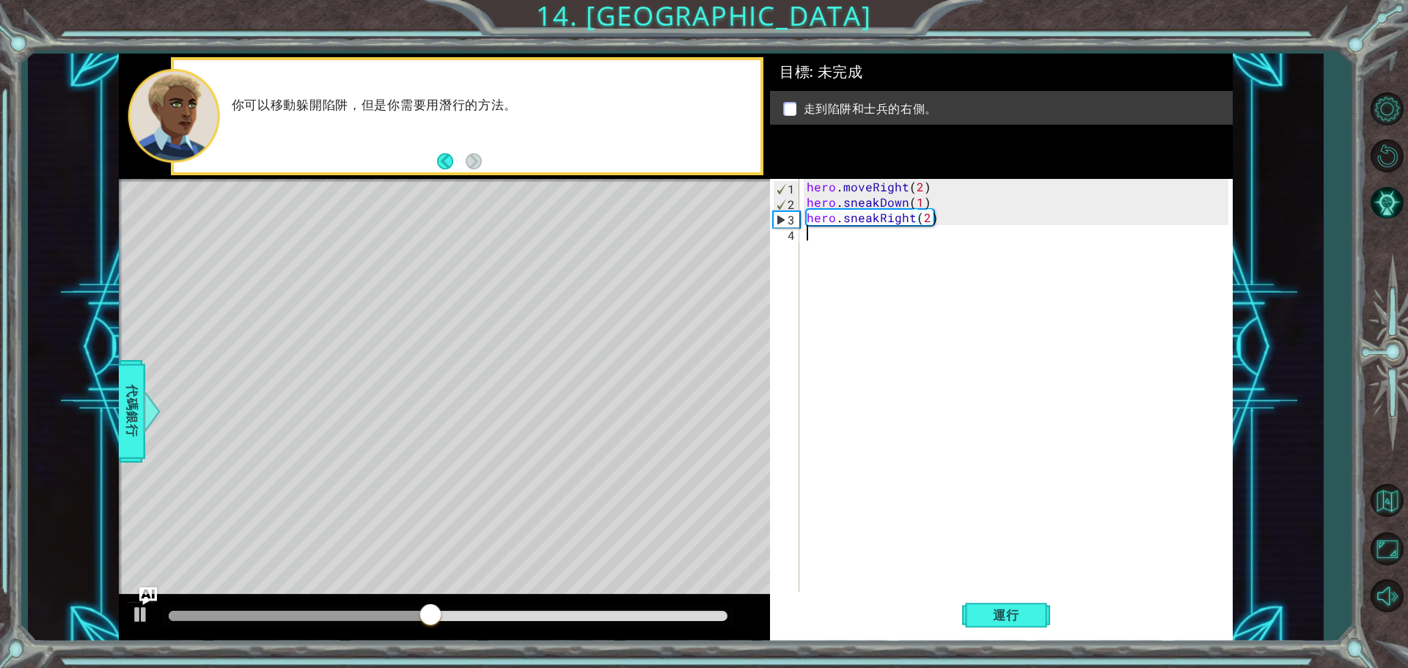
click at [854, 246] on div "hero . moveRight ( 2 ) hero . sneakDown ( 1 ) hero . sneakRight ( 2 )" at bounding box center [1020, 402] width 432 height 447
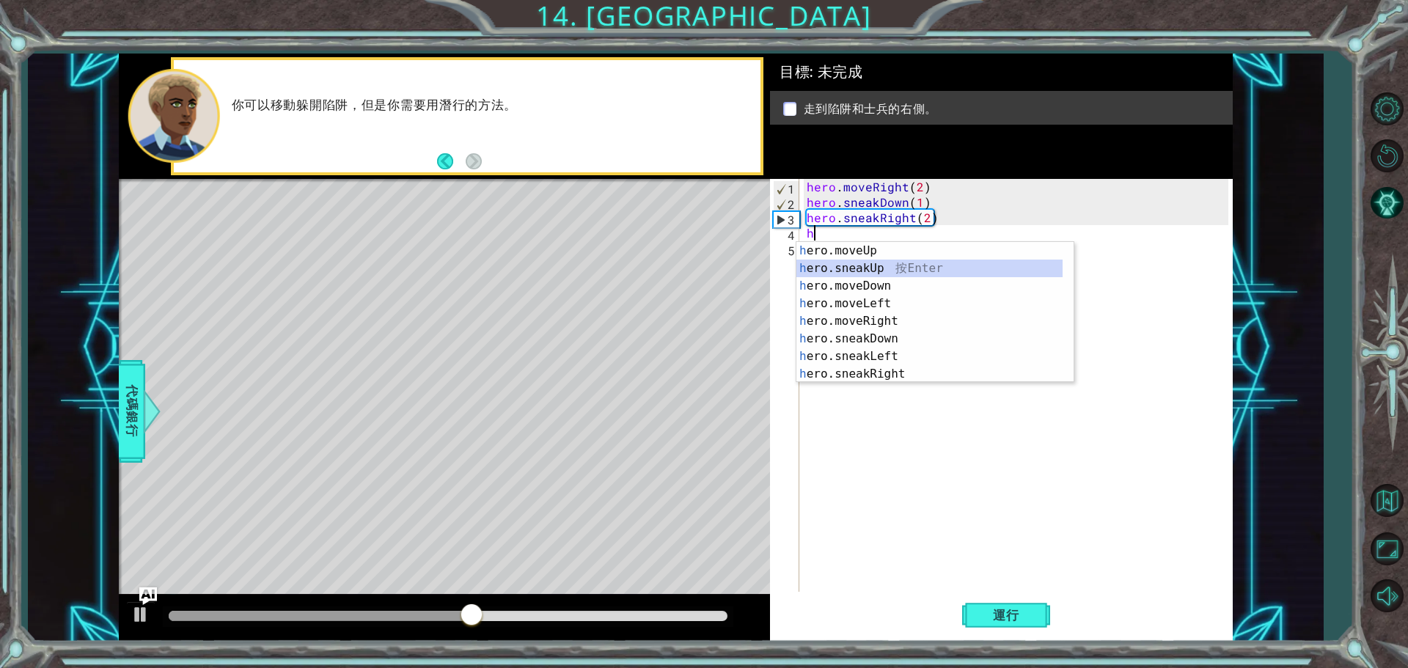
click at [889, 271] on div "h ero.moveUp 按 Enter h ero.sneakUp 按 Enter h ero.moveDown 按 Enter h ero.moveLef…" at bounding box center [929, 330] width 266 height 176
type textarea "hero.sneakUp(1)"
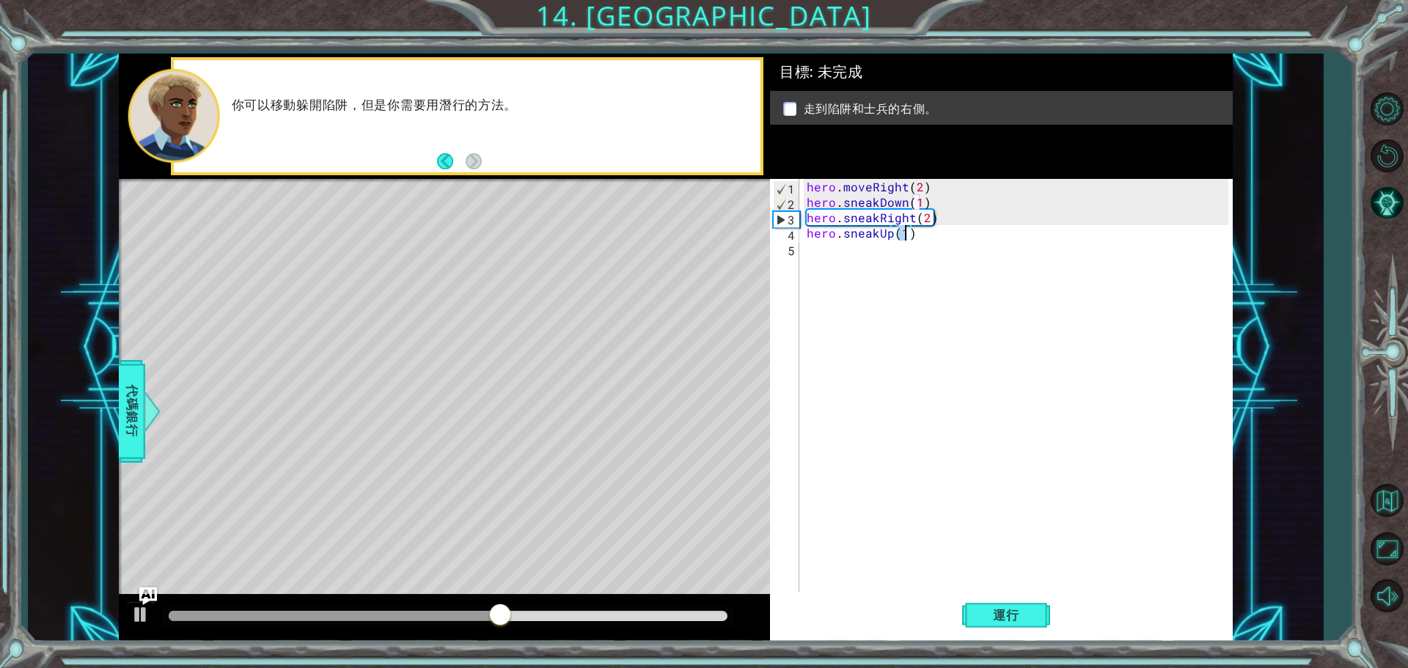
click at [892, 261] on div "hero . moveRight ( 2 ) hero . sneakDown ( 1 ) hero . sneakRight ( 2 ) hero . sn…" at bounding box center [1020, 402] width 432 height 447
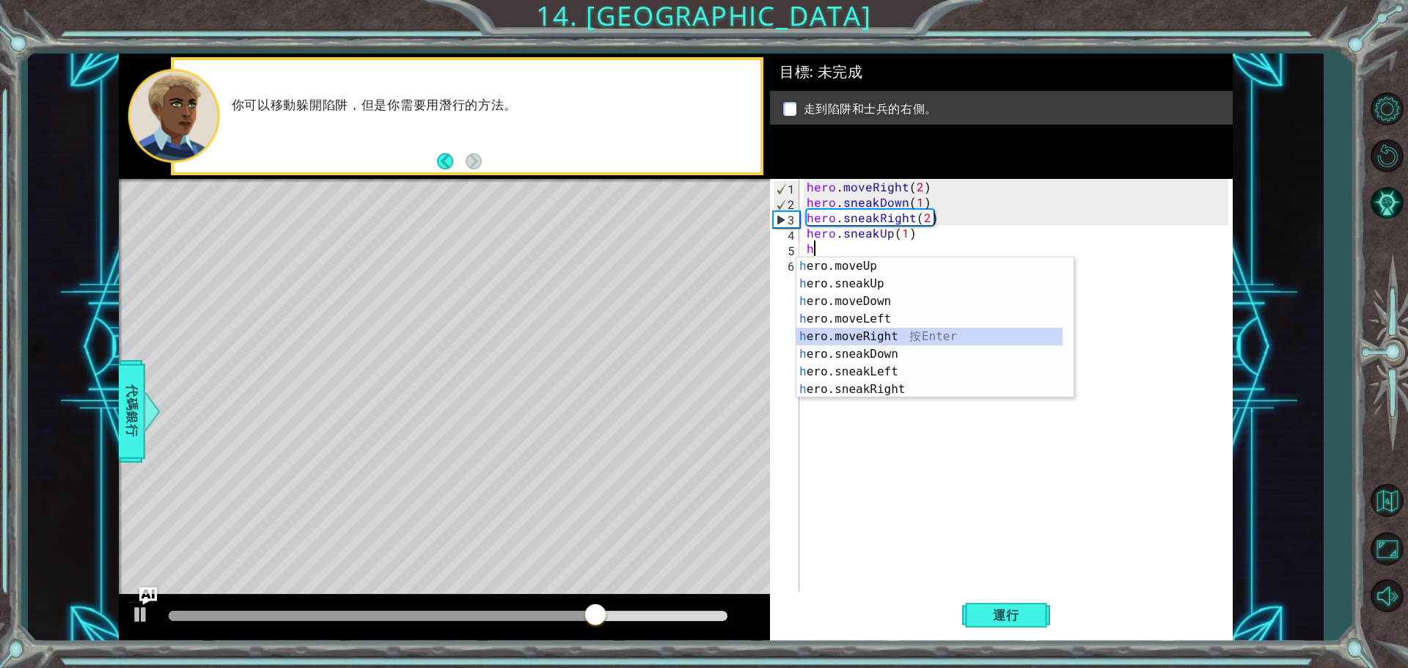
click at [895, 331] on div "h ero.moveUp 按 Enter h ero.sneakUp 按 Enter h ero.moveDown 按 Enter h ero.moveLef…" at bounding box center [929, 345] width 266 height 176
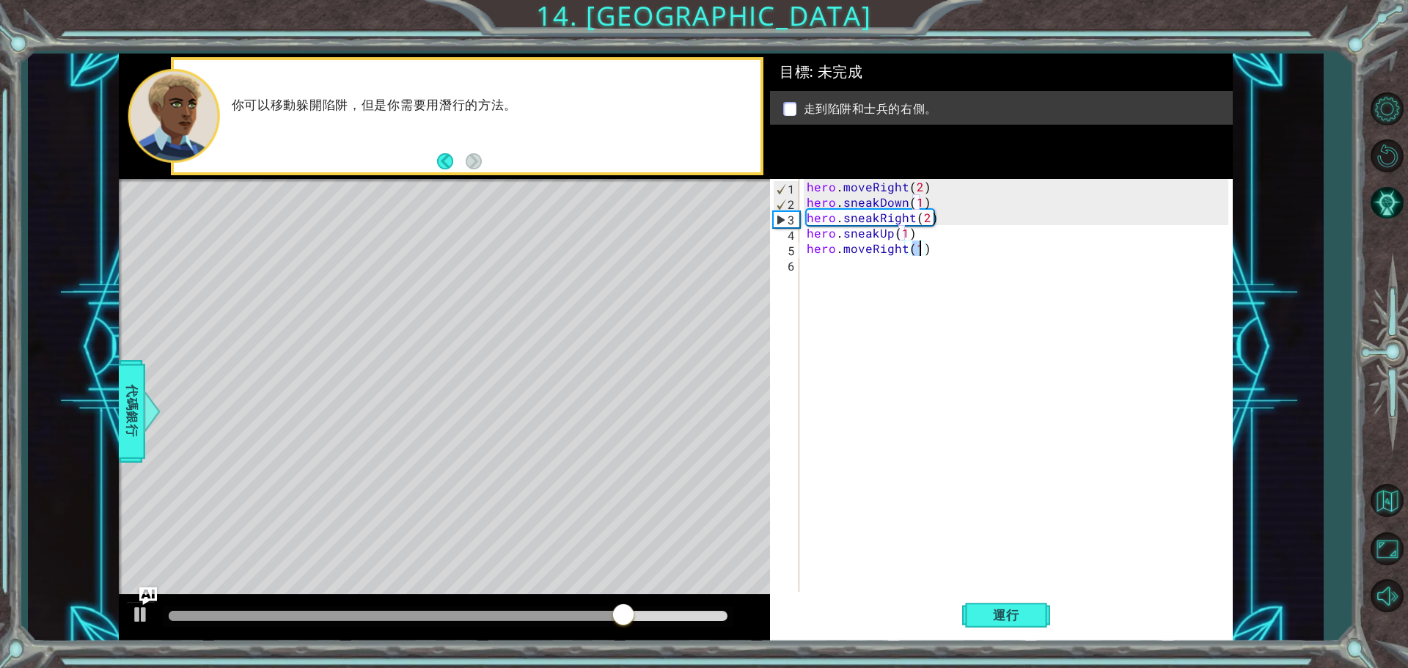
type textarea "hero.moveRight(1)"
click at [972, 641] on div "1 ההההההההההההההההההההההההההההההההההההההההההההההההההההההההההההההההההההההההההההה…" at bounding box center [704, 334] width 1408 height 668
click at [1000, 617] on span "運行" at bounding box center [1006, 615] width 56 height 15
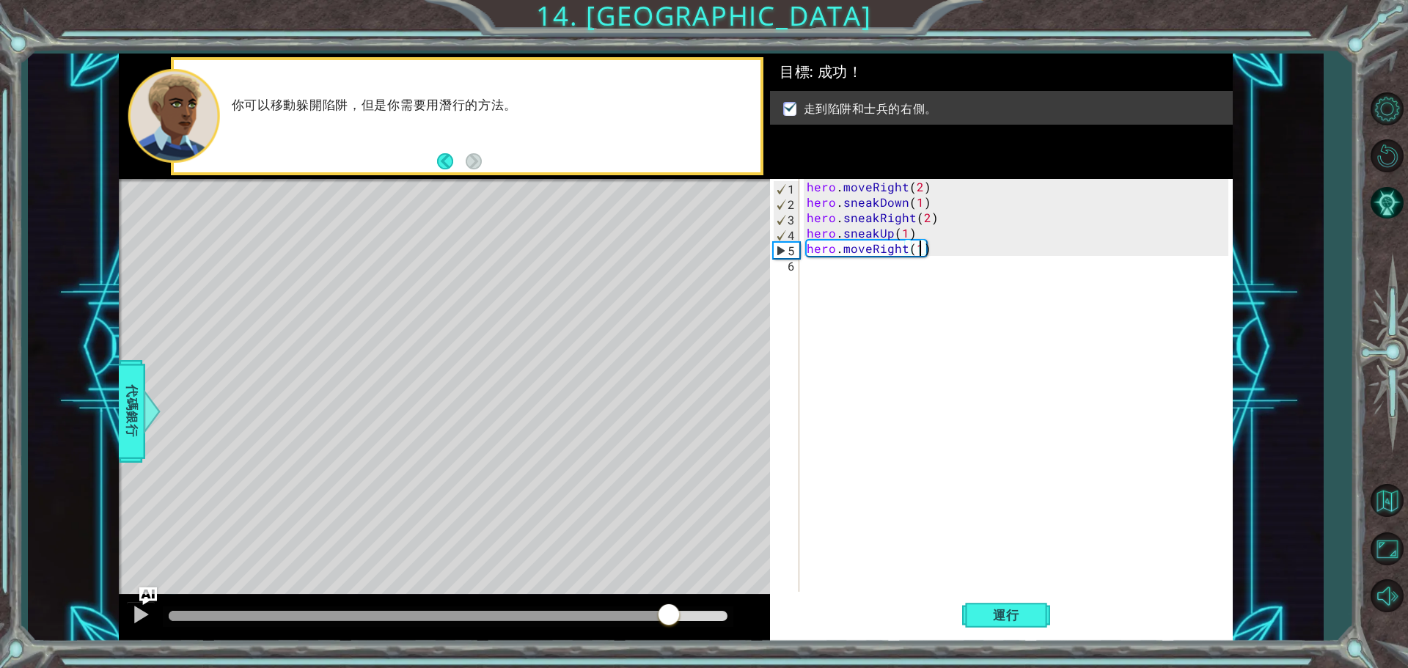
drag, startPoint x: 256, startPoint y: 608, endPoint x: 696, endPoint y: 667, distance: 443.9
click at [682, 664] on div "1 ההההההההההההההההההההההההההההההההההההההההההההההההההההההההההההההההההההההההההההה…" at bounding box center [704, 334] width 1408 height 668
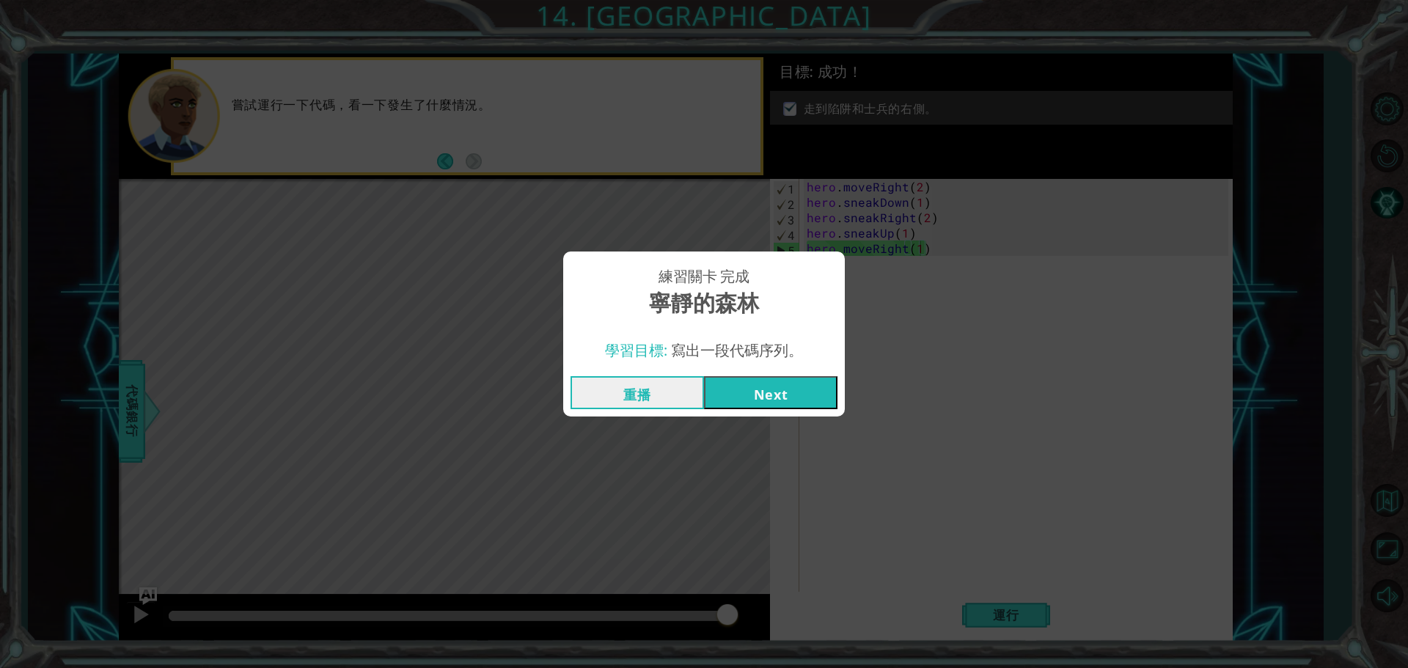
click at [755, 403] on button "Next" at bounding box center [770, 392] width 133 height 33
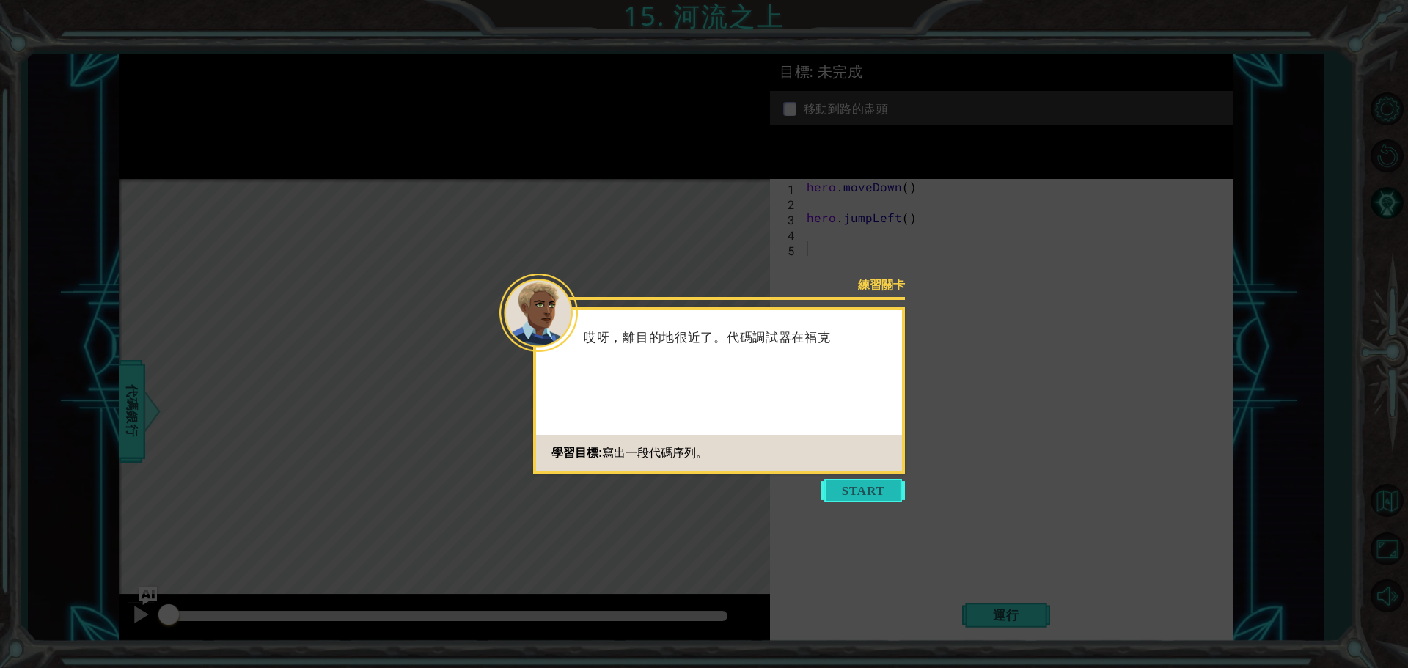
click at [840, 491] on button "Start" at bounding box center [863, 490] width 84 height 23
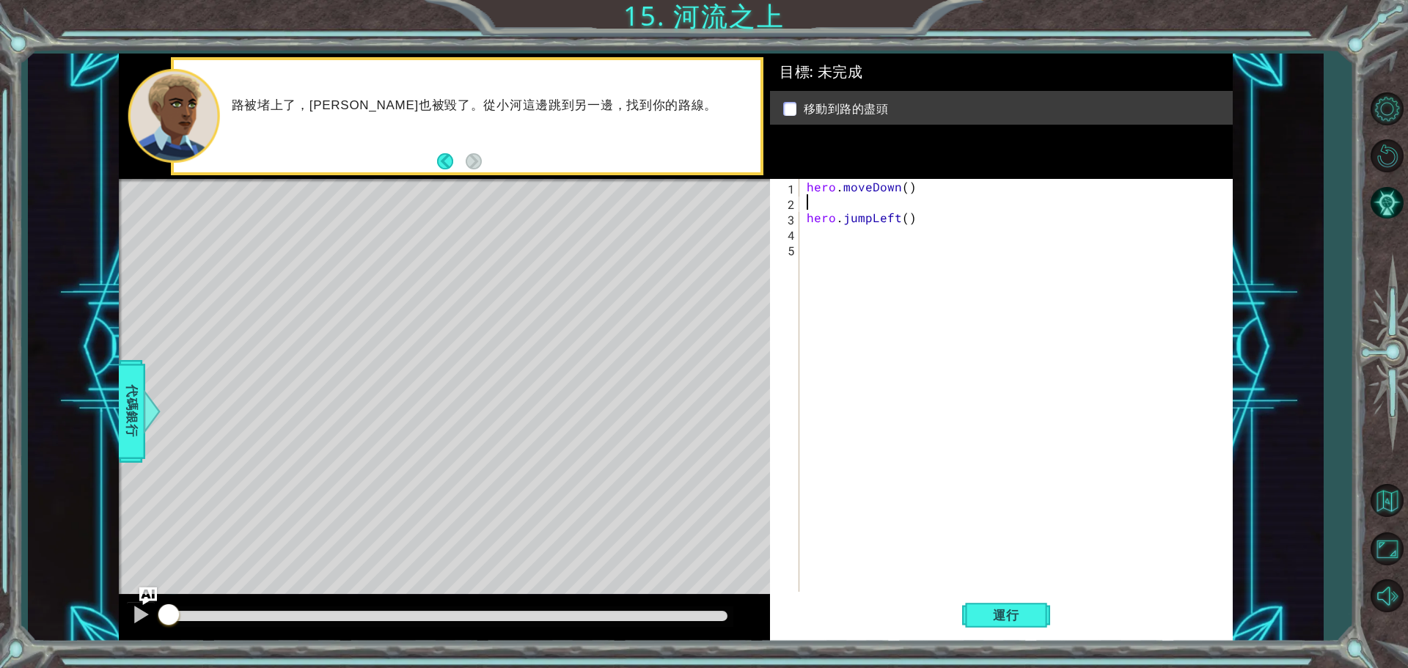
click at [823, 205] on div "hero . moveDown ( ) hero . jumpLeft ( )" at bounding box center [1020, 402] width 432 height 447
click at [804, 224] on div "hero . moveDown ( ) hero . jumpLeft ( )" at bounding box center [1020, 402] width 432 height 447
type textarea "hero.jumpLeft()"
click at [812, 219] on div "hero . moveDown ( ) hero . jumpLeft ( )" at bounding box center [1020, 402] width 432 height 447
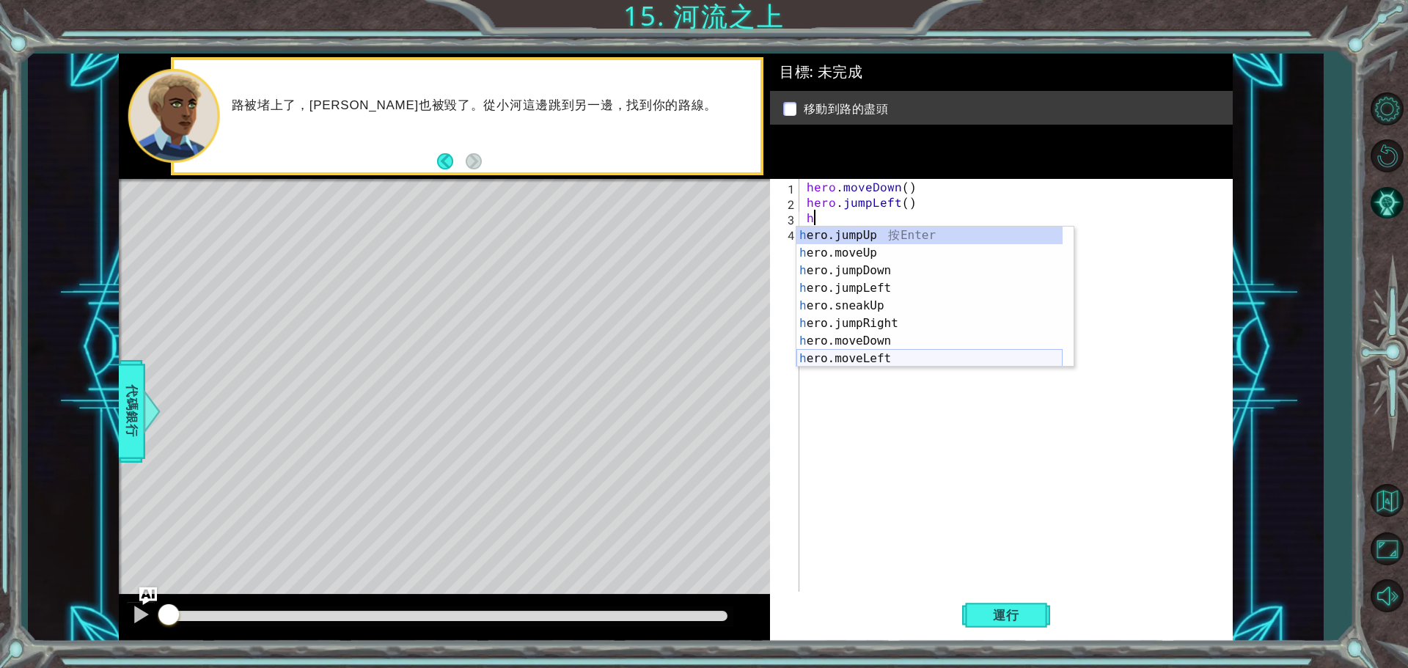
click at [883, 362] on div "h ero.jumpUp 按 Enter h ero.moveUp 按 Enter h ero.jumpDown 按 Enter h ero.jumpLeft…" at bounding box center [929, 315] width 266 height 176
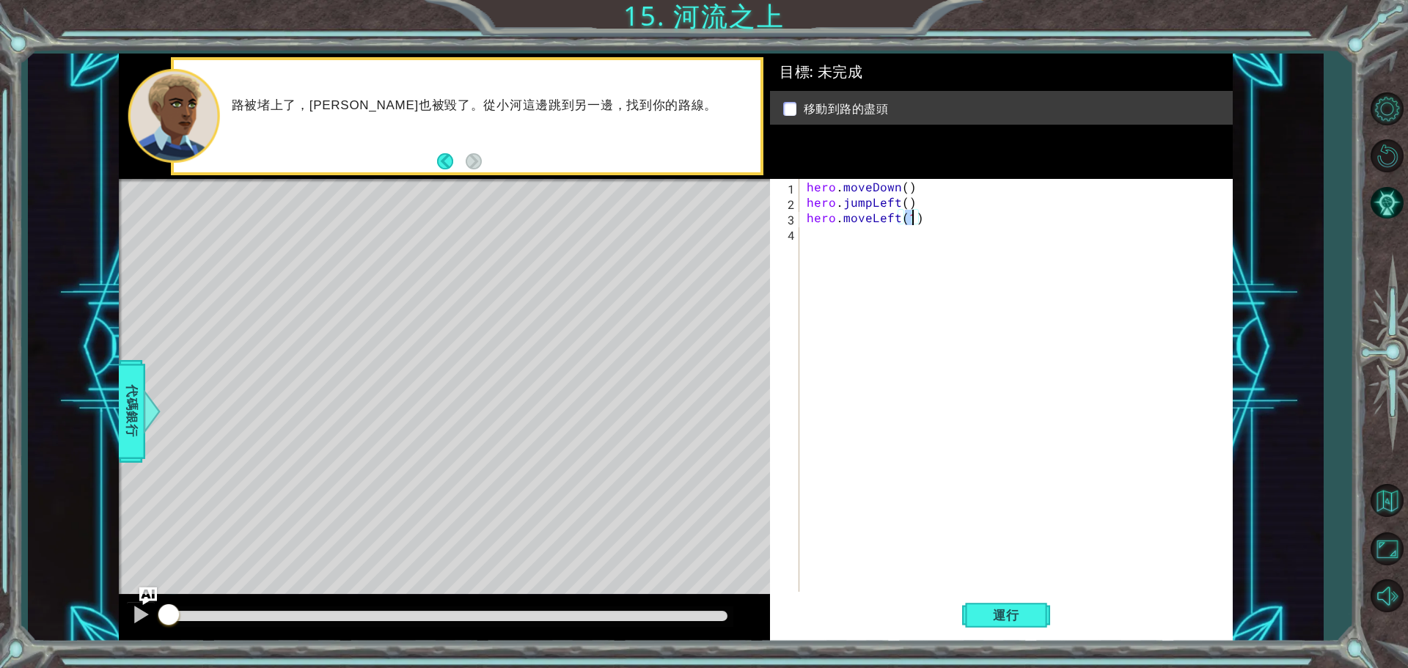
scroll to position [0, 6]
click at [1006, 634] on button "運行" at bounding box center [1006, 615] width 88 height 46
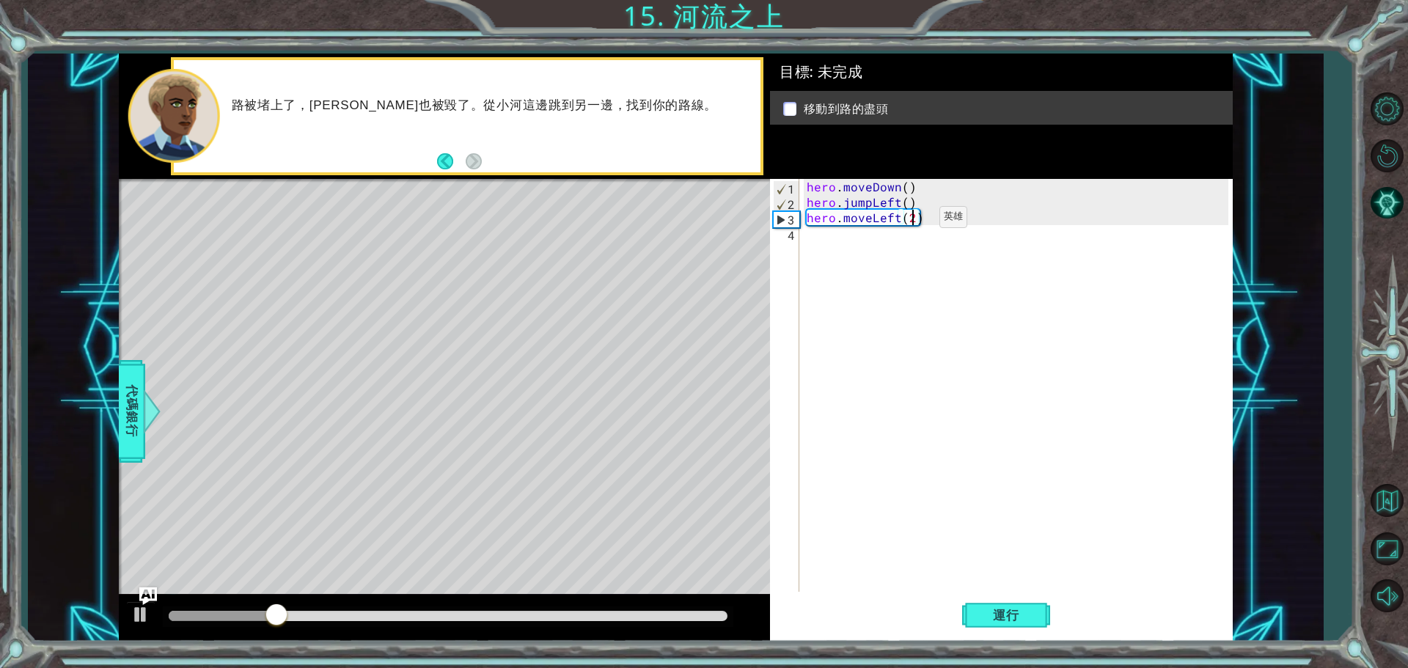
type textarea "hero.moveLeft()"
click at [831, 238] on div "hero . moveDown ( ) hero . jumpLeft ( ) hero . moveLeft ( )" at bounding box center [1020, 402] width 432 height 447
type textarea "h"
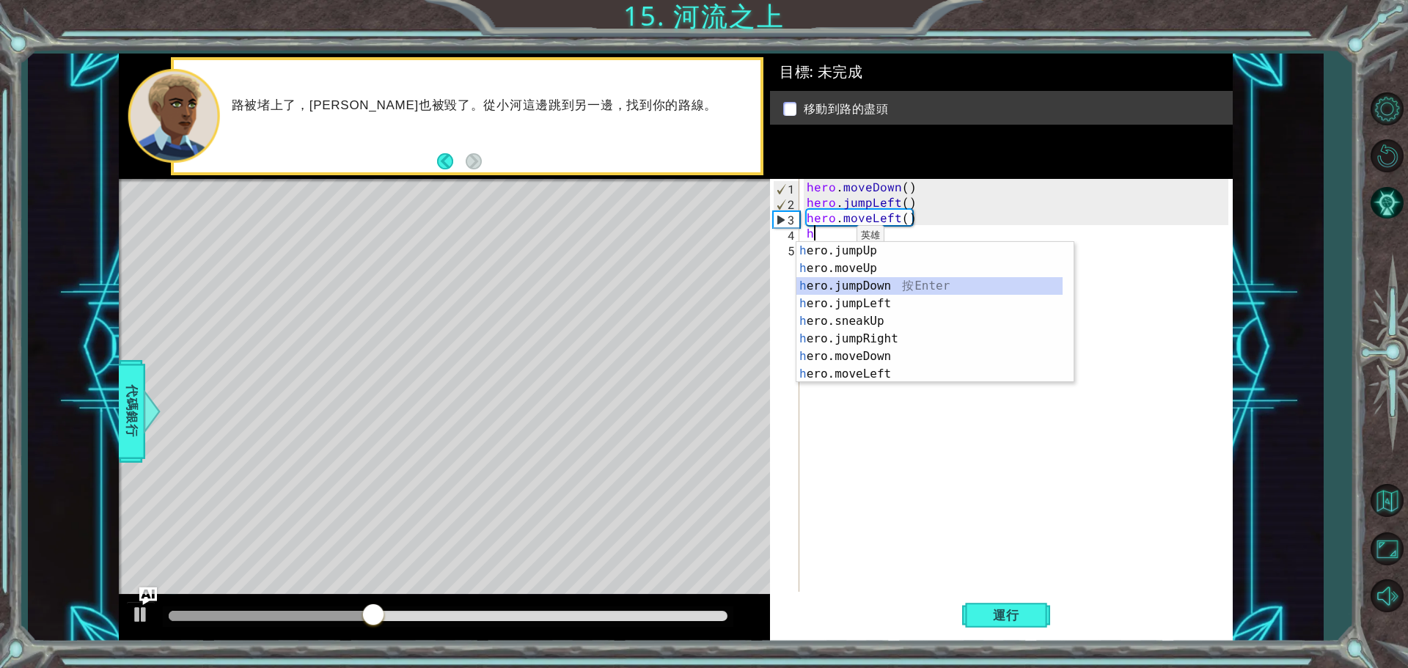
click at [900, 286] on div "h ero.jumpUp 按 Enter h ero.moveUp 按 Enter h ero.jumpDown 按 Enter h ero.jumpLeft…" at bounding box center [929, 330] width 266 height 176
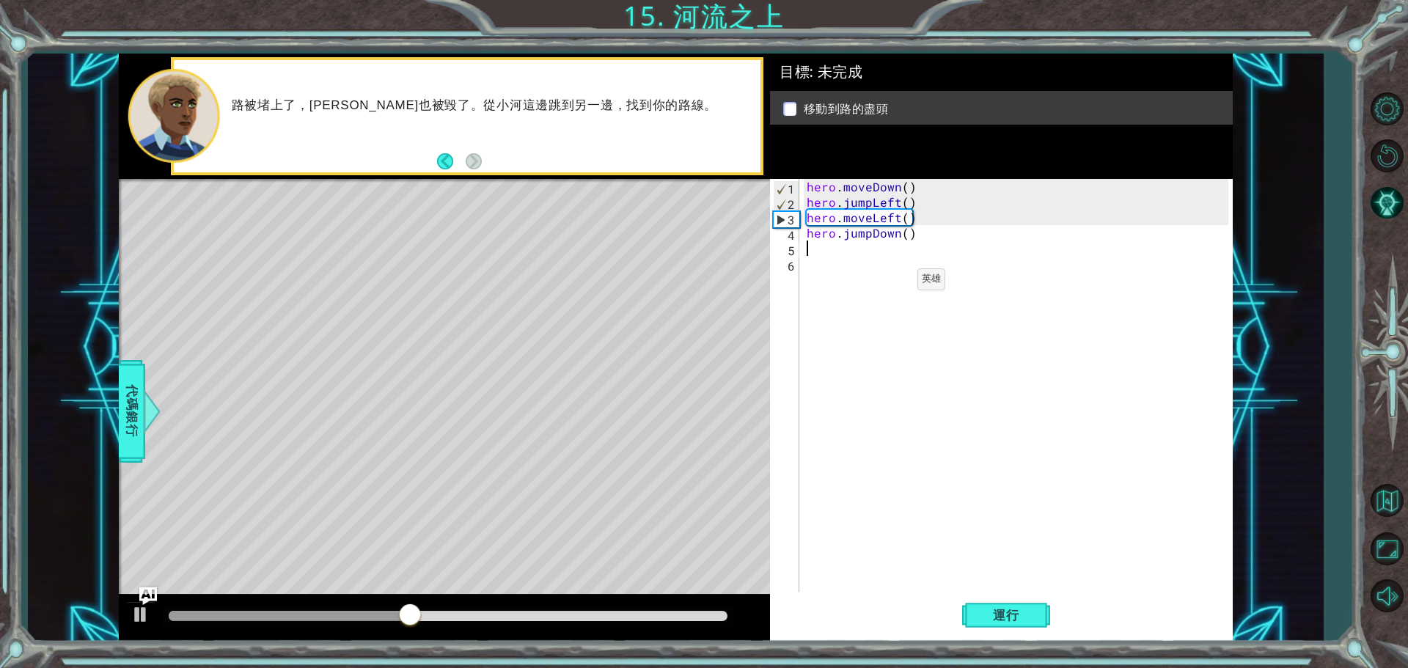
type textarea "h"
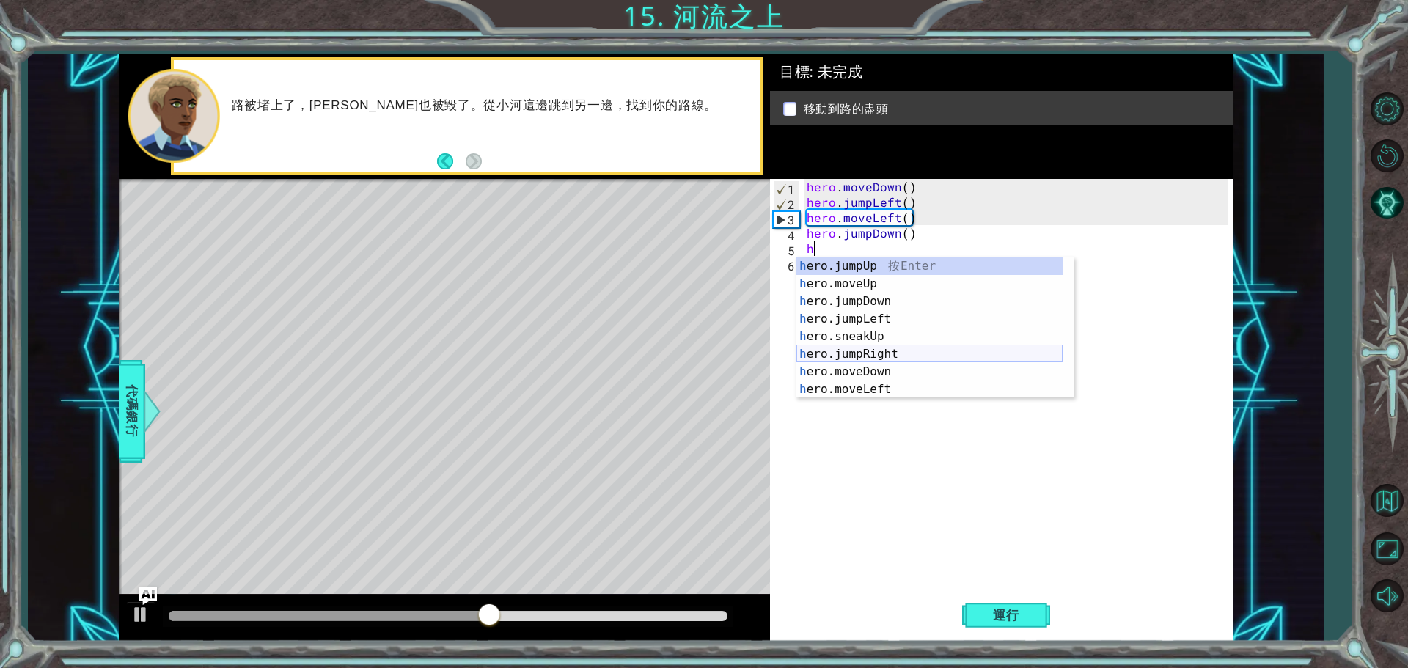
click at [889, 353] on div "h ero.jumpUp 按 Enter h ero.moveUp 按 Enter h ero.jumpDown 按 Enter h ero.jumpLeft…" at bounding box center [929, 345] width 266 height 176
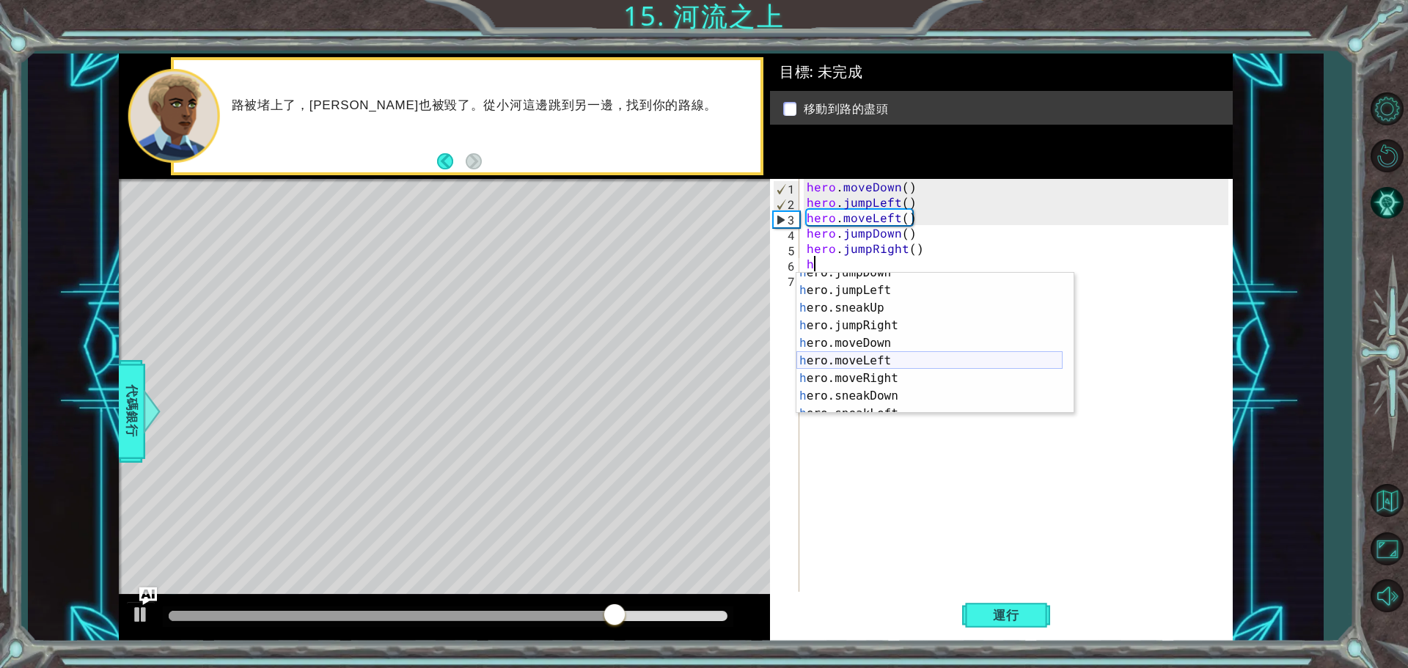
scroll to position [44, 0]
click at [881, 376] on div "h ero.jumpDown 按 Enter h ero.jumpLeft 按 Enter h ero.sneakUp 按 Enter h ero.jumpR…" at bounding box center [929, 352] width 266 height 176
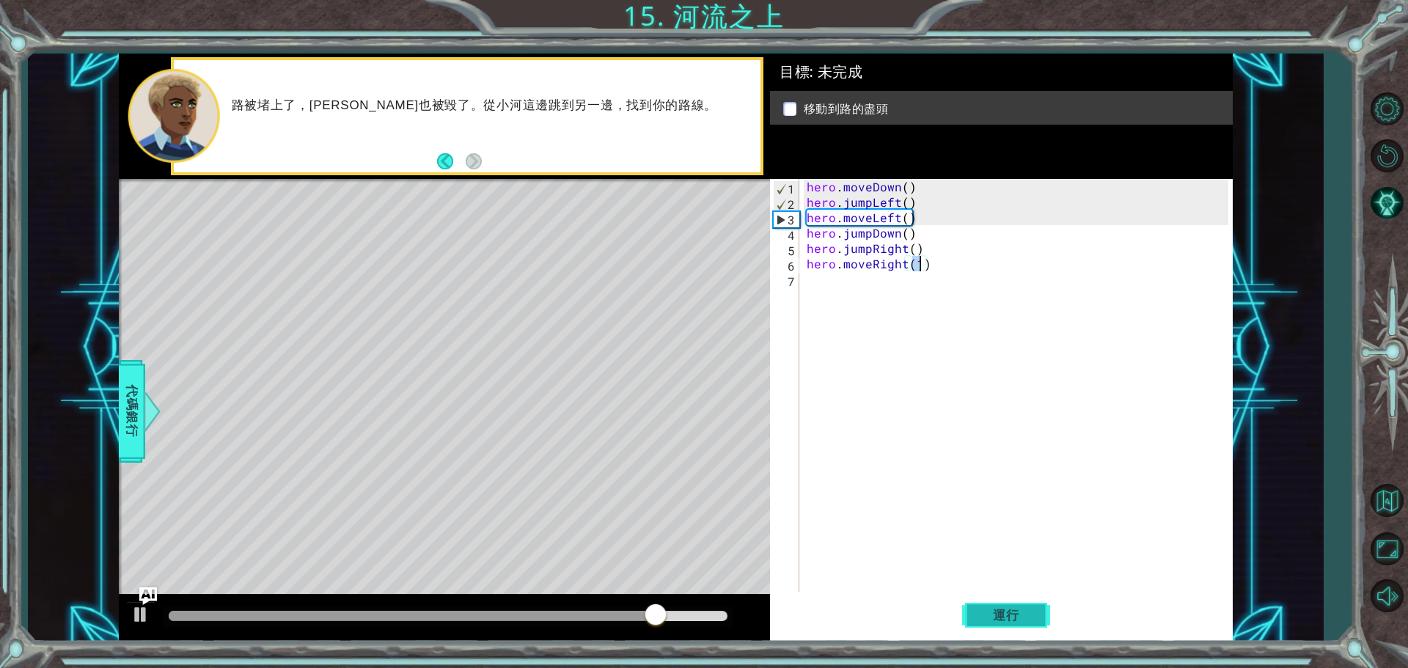
type textarea "hero.moveRight(1)"
click at [1006, 617] on span "運行" at bounding box center [1006, 615] width 56 height 15
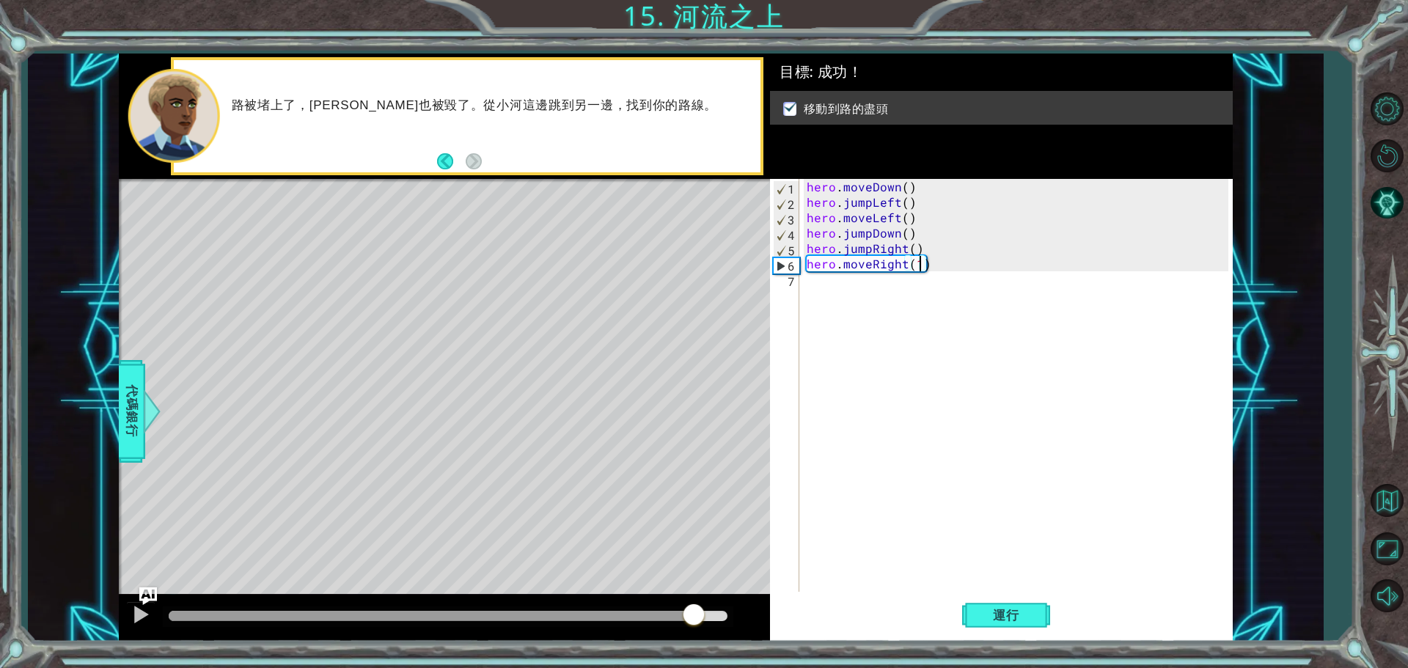
drag, startPoint x: 233, startPoint y: 622, endPoint x: 732, endPoint y: 612, distance: 498.7
click at [707, 612] on div at bounding box center [693, 616] width 26 height 26
drag, startPoint x: 311, startPoint y: 614, endPoint x: 643, endPoint y: 652, distance: 334.4
click at [643, 652] on div "1 ההההההההההההההההההההההההההההההההההההההההההההההההההההההההההההההההההההההההההההה…" at bounding box center [704, 334] width 1408 height 668
drag, startPoint x: 676, startPoint y: 615, endPoint x: 624, endPoint y: 614, distance: 52.1
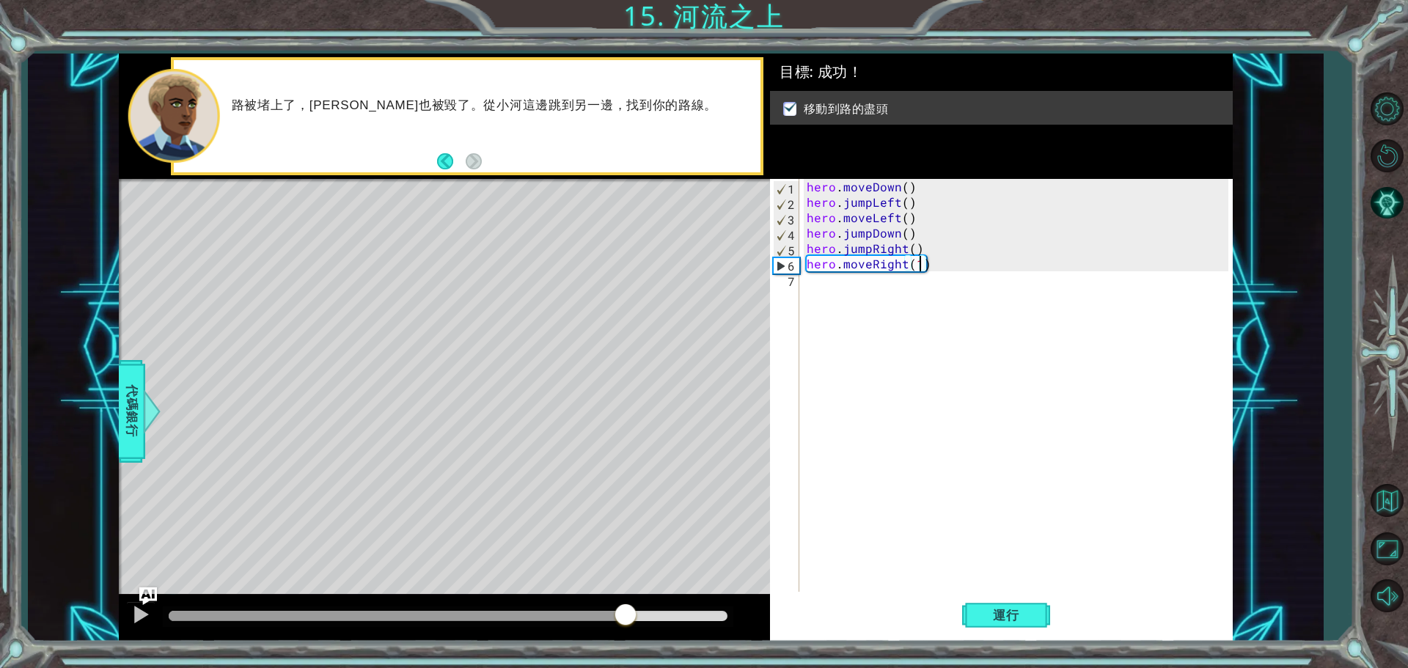
click at [624, 614] on div at bounding box center [397, 616] width 457 height 10
drag, startPoint x: 605, startPoint y: 604, endPoint x: 545, endPoint y: 602, distance: 60.2
click at [545, 602] on div at bounding box center [444, 618] width 651 height 47
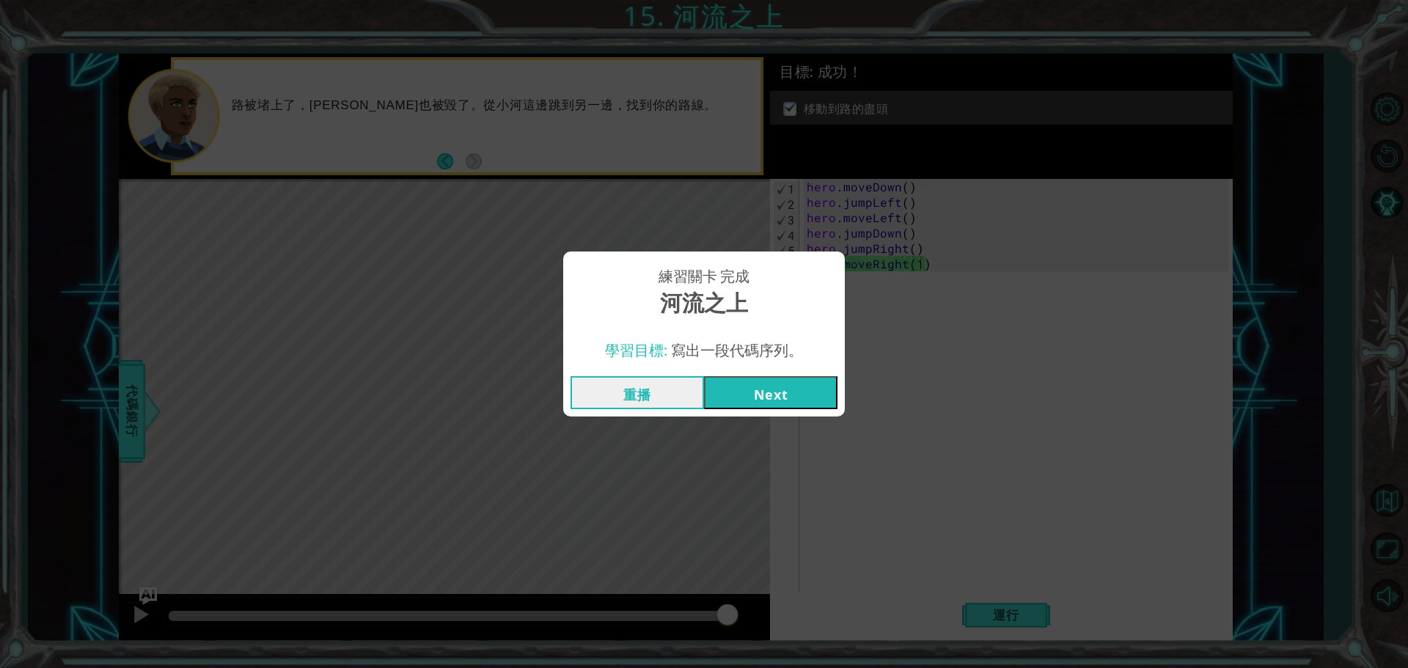
click at [785, 389] on button "Next" at bounding box center [770, 392] width 133 height 33
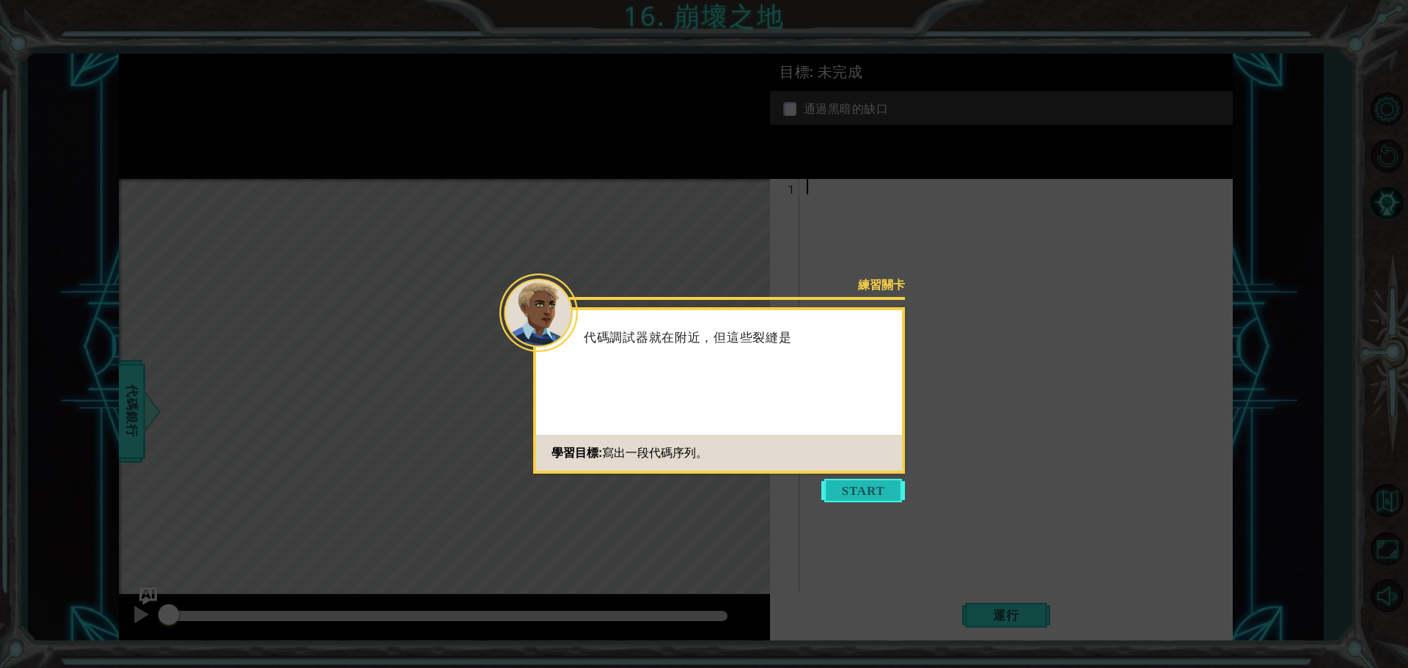
click at [845, 495] on button "Start" at bounding box center [863, 490] width 84 height 23
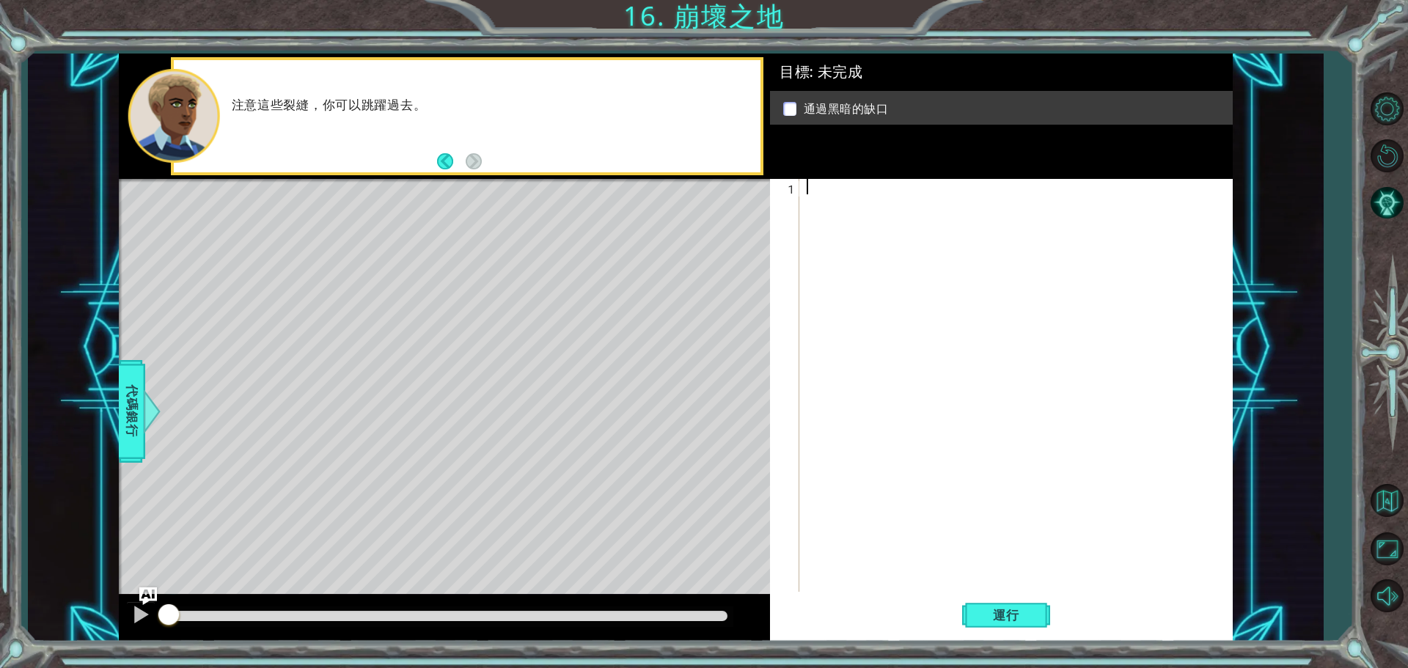
type textarea "h"
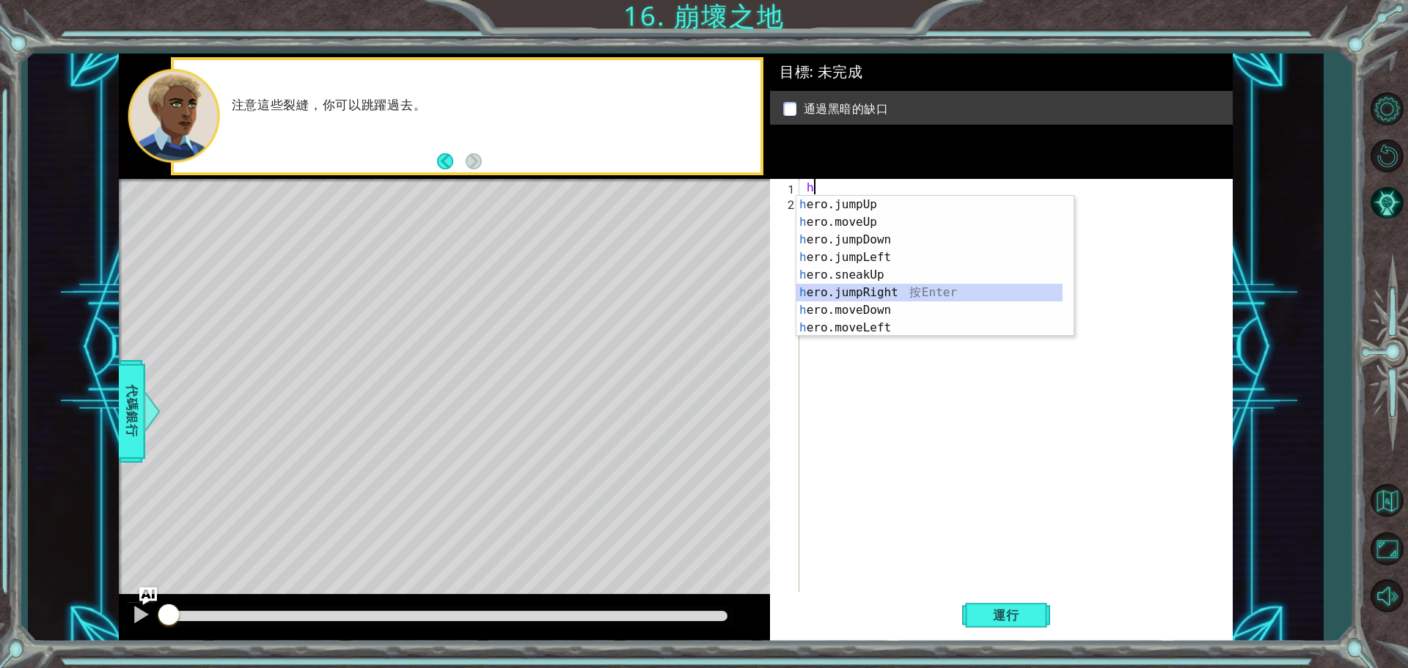
click at [883, 290] on div "h ero.jumpUp 按 Enter h ero.moveUp 按 Enter h ero.jumpDown 按 Enter h ero.jumpLeft…" at bounding box center [929, 284] width 266 height 176
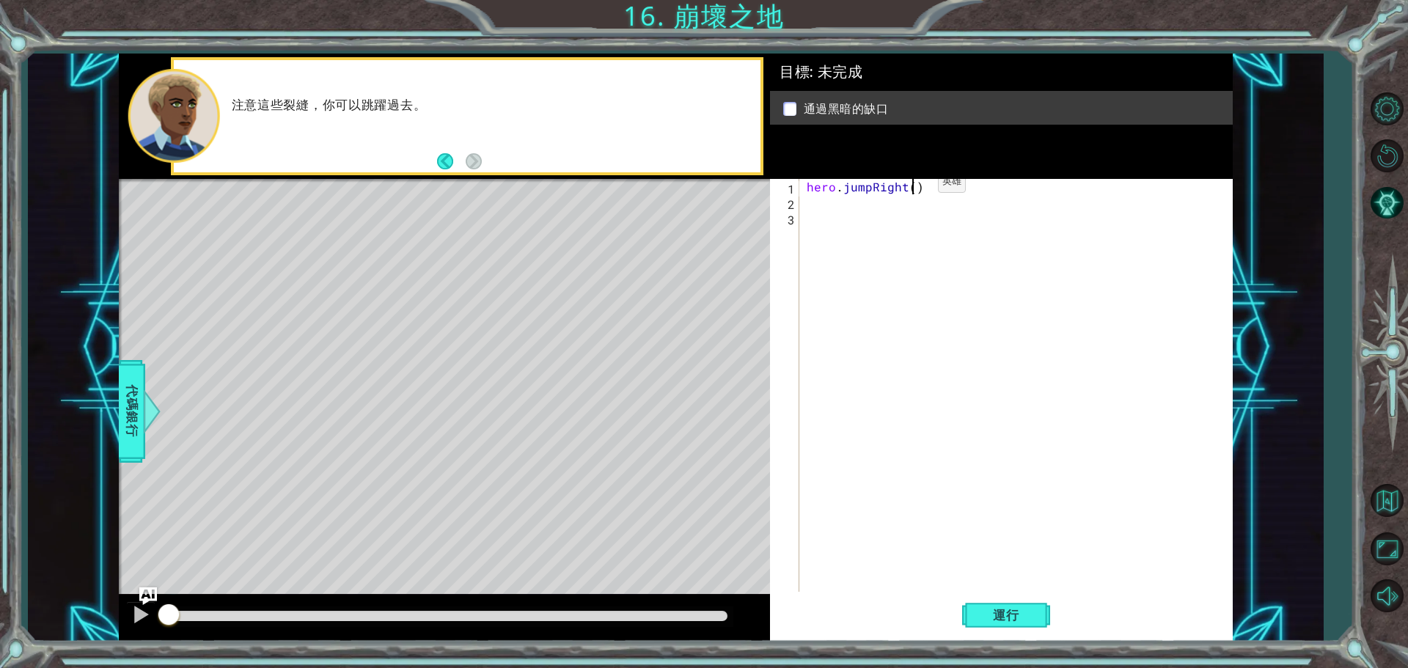
click at [913, 186] on div "hero . jumpRight ( )" at bounding box center [1020, 402] width 432 height 447
type textarea "hero.jumpRight(3)"
click at [823, 202] on div "hero . jumpRight ( 3 )" at bounding box center [1020, 402] width 432 height 447
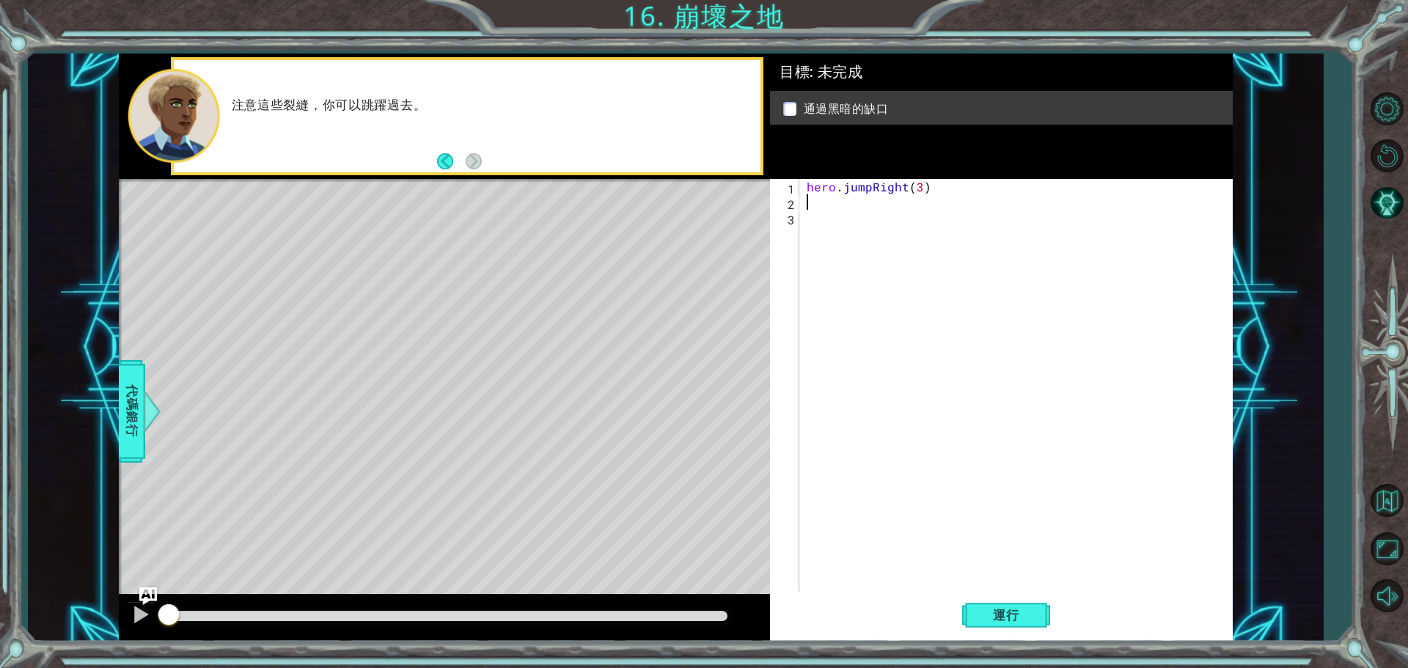
type textarea "h"
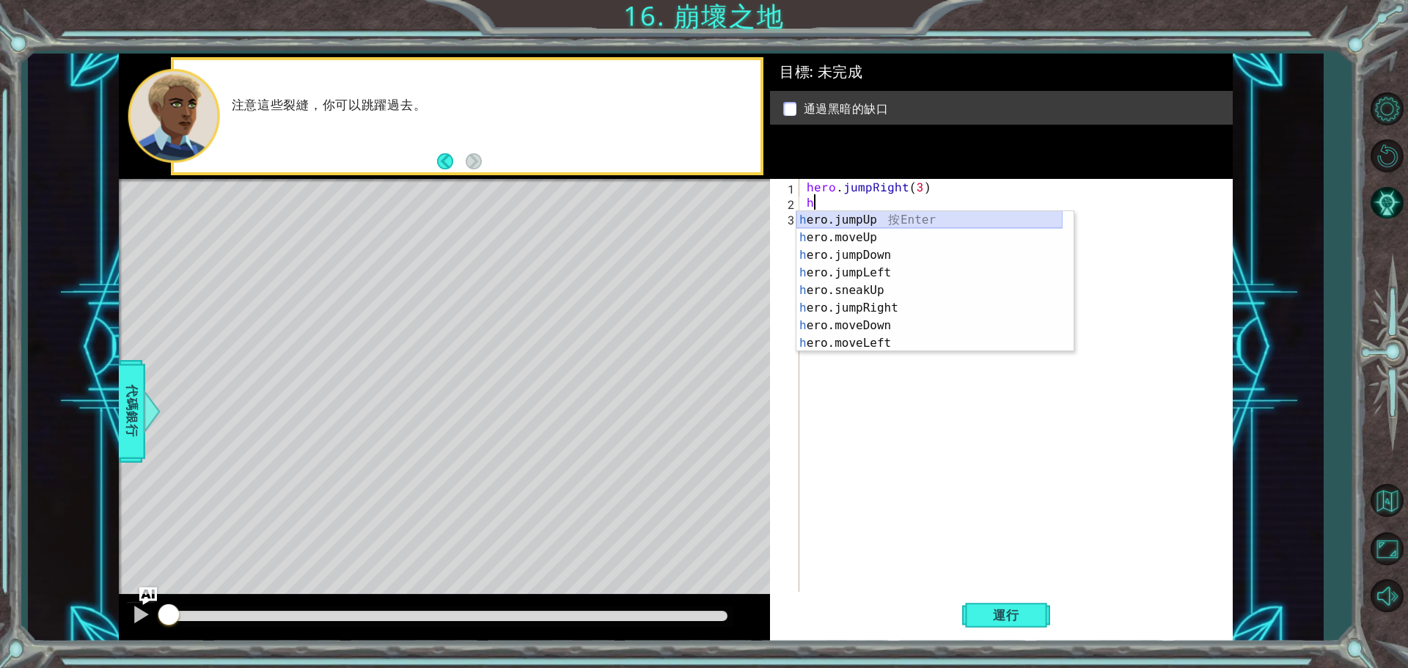
click at [884, 216] on div "h ero.jumpUp 按 Enter h ero.moveUp 按 Enter h ero.jumpDown 按 Enter h ero.jumpLeft…" at bounding box center [929, 299] width 266 height 176
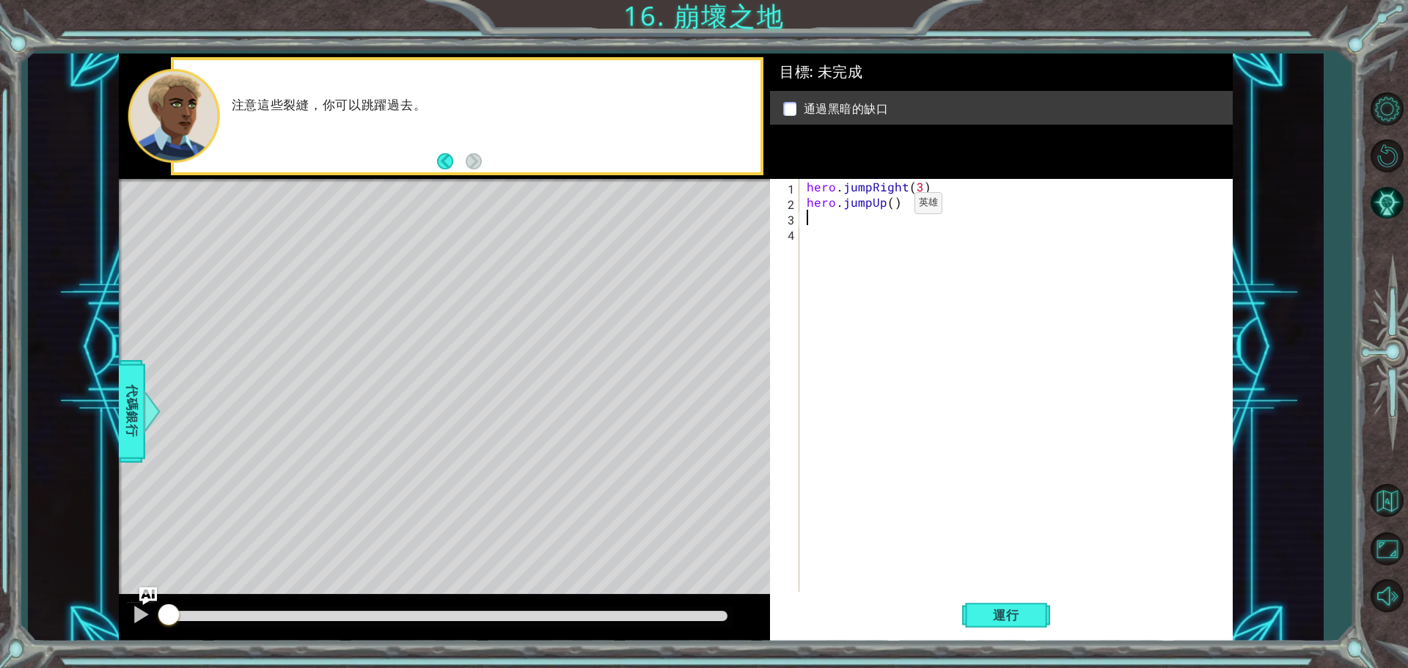
click at [889, 207] on div "hero . jumpRight ( 3 ) hero . jumpUp ( )" at bounding box center [1020, 402] width 432 height 447
click at [986, 614] on span "運行" at bounding box center [1006, 615] width 56 height 15
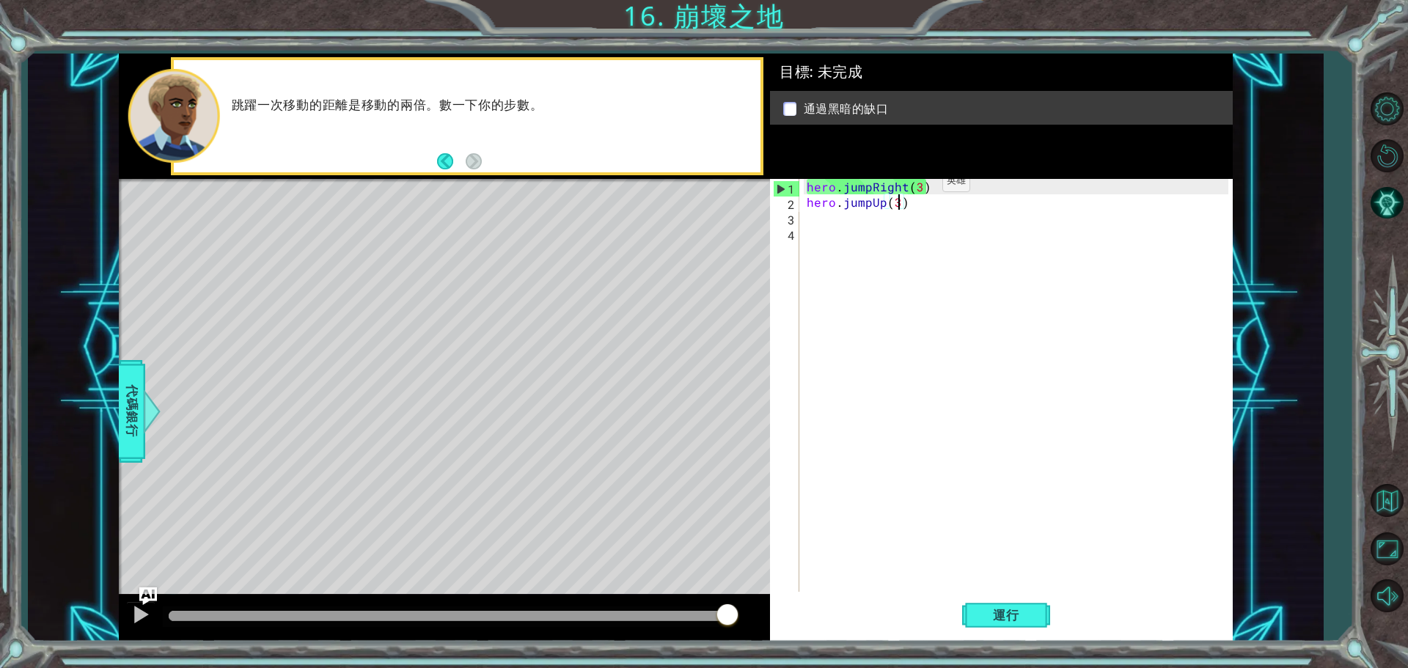
click at [917, 185] on div "hero . jumpRight ( 3 ) hero . jumpUp ( 3 )" at bounding box center [1020, 402] width 432 height 447
click at [805, 179] on div "hero . jumpRight ( ) hero . jumpUp ( 3 )" at bounding box center [1020, 402] width 432 height 447
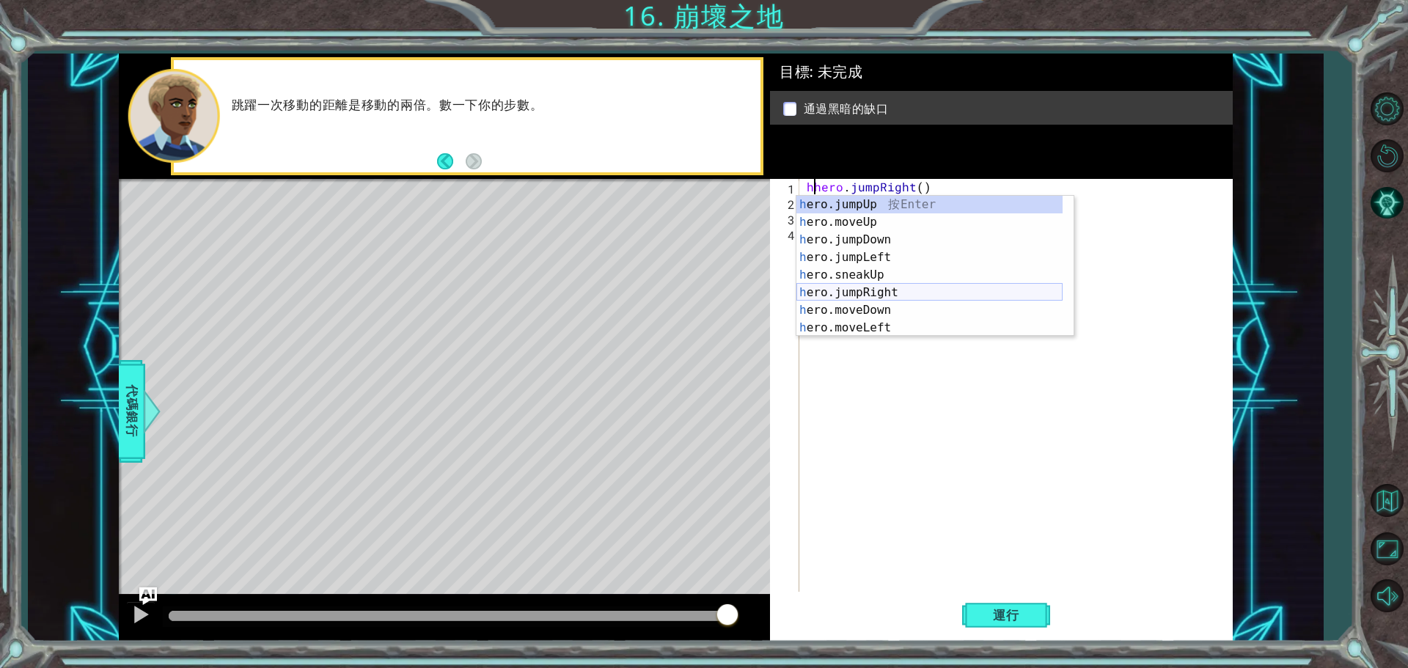
scroll to position [88, 0]
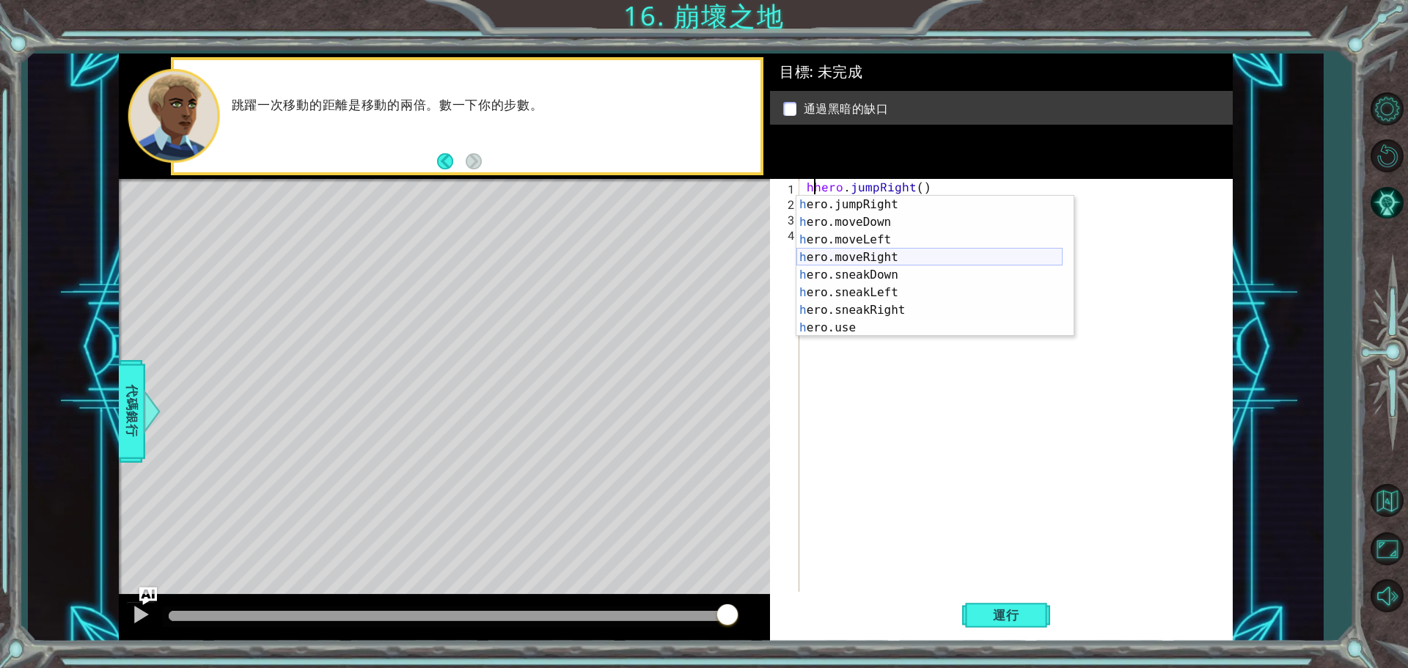
click at [911, 260] on div "h ero.jumpRight 按 Enter h ero.moveDown 按 Enter h ero.moveLeft 按 Enter h ero.mov…" at bounding box center [929, 284] width 266 height 176
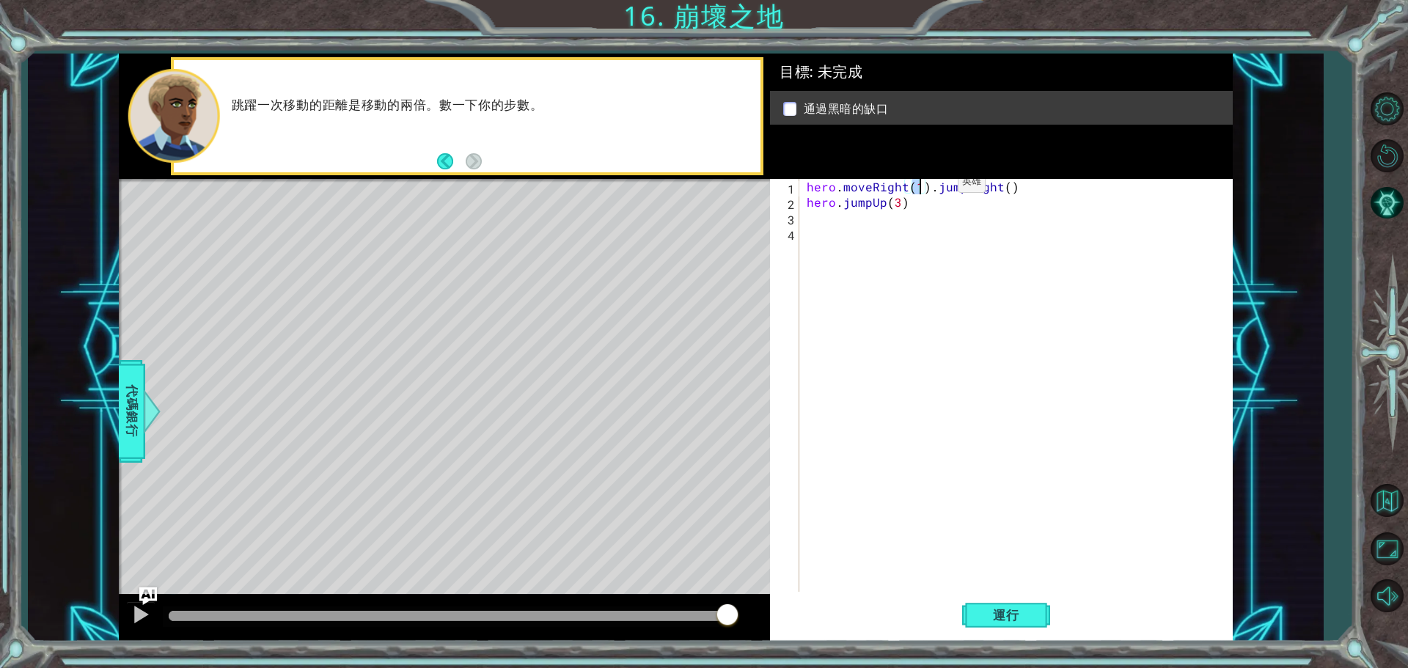
click at [933, 186] on div "hero . moveRight ( 1 ) . jumpRight ( ) hero . jumpUp ( 3 )" at bounding box center [1020, 402] width 432 height 447
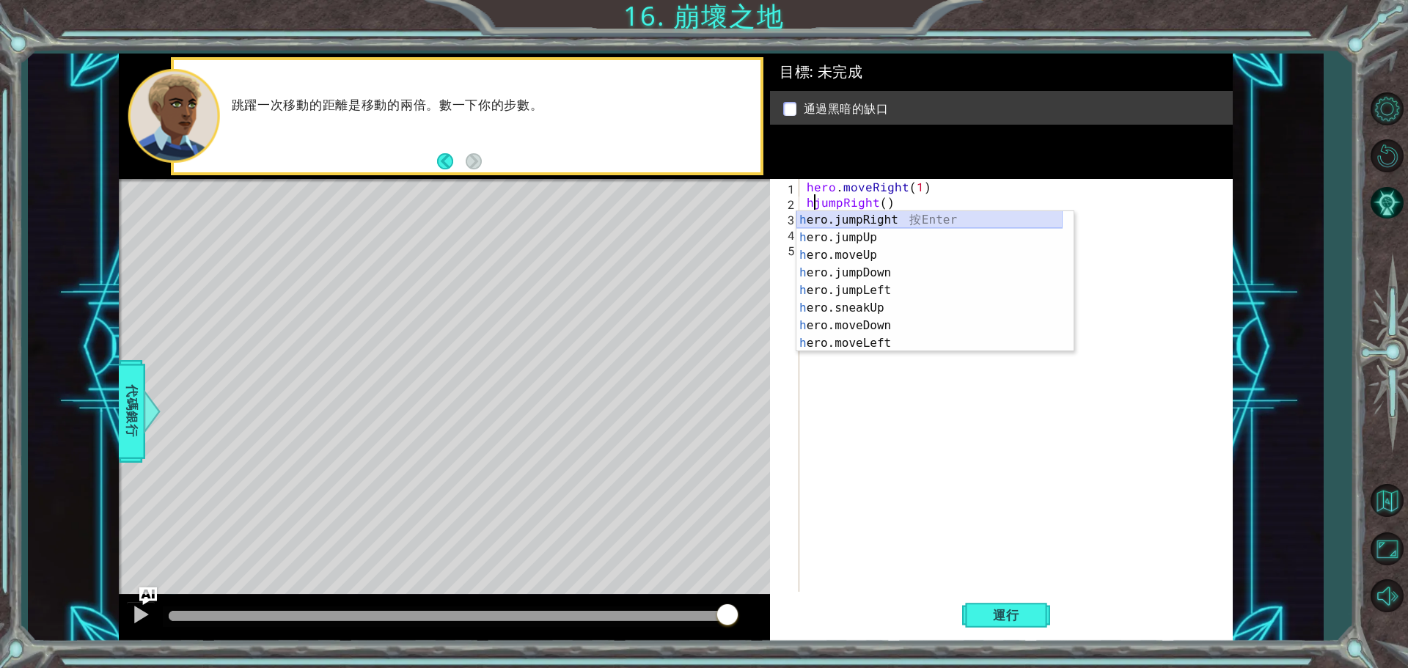
click at [884, 222] on div "h ero.jumpRight 按 Enter h ero.jumpUp 按 Enter h ero.moveUp 按 Enter h ero.jumpDow…" at bounding box center [929, 299] width 266 height 176
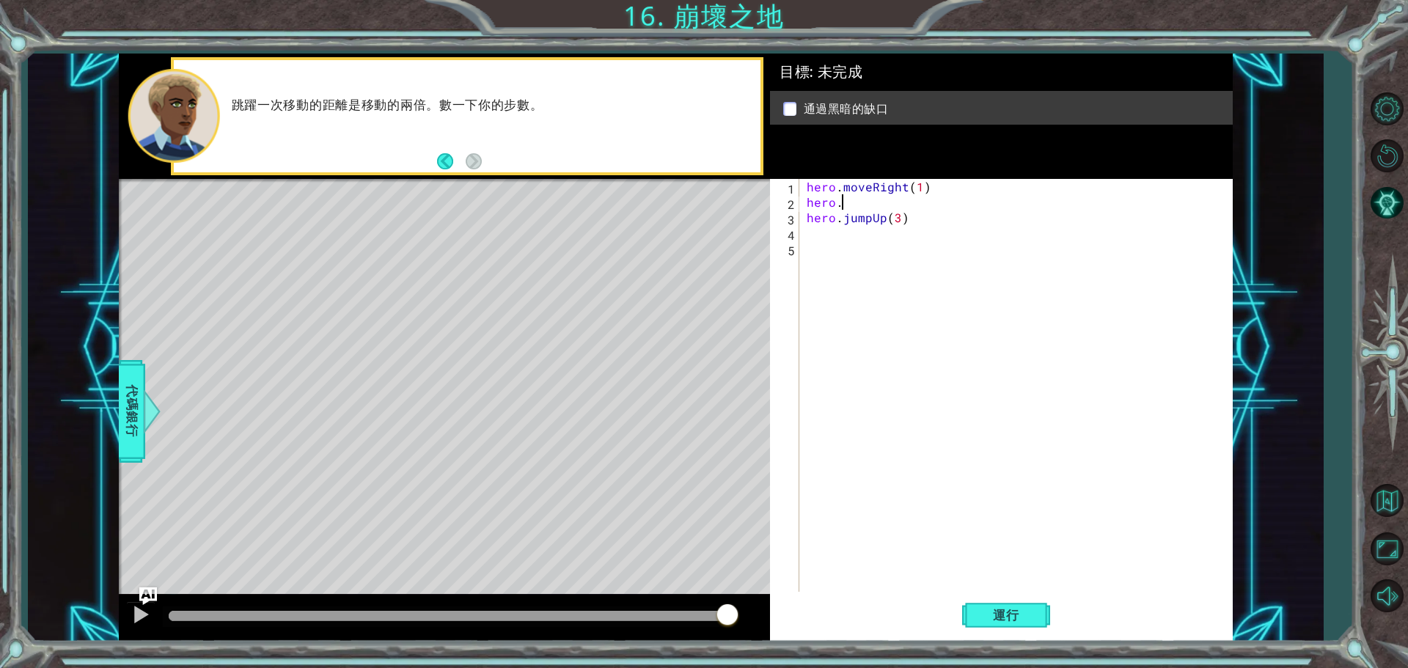
click at [880, 203] on div "hero . moveRight ( 1 ) hero . hero . jumpUp ( 3 )" at bounding box center [1020, 402] width 432 height 447
type textarea "hero"
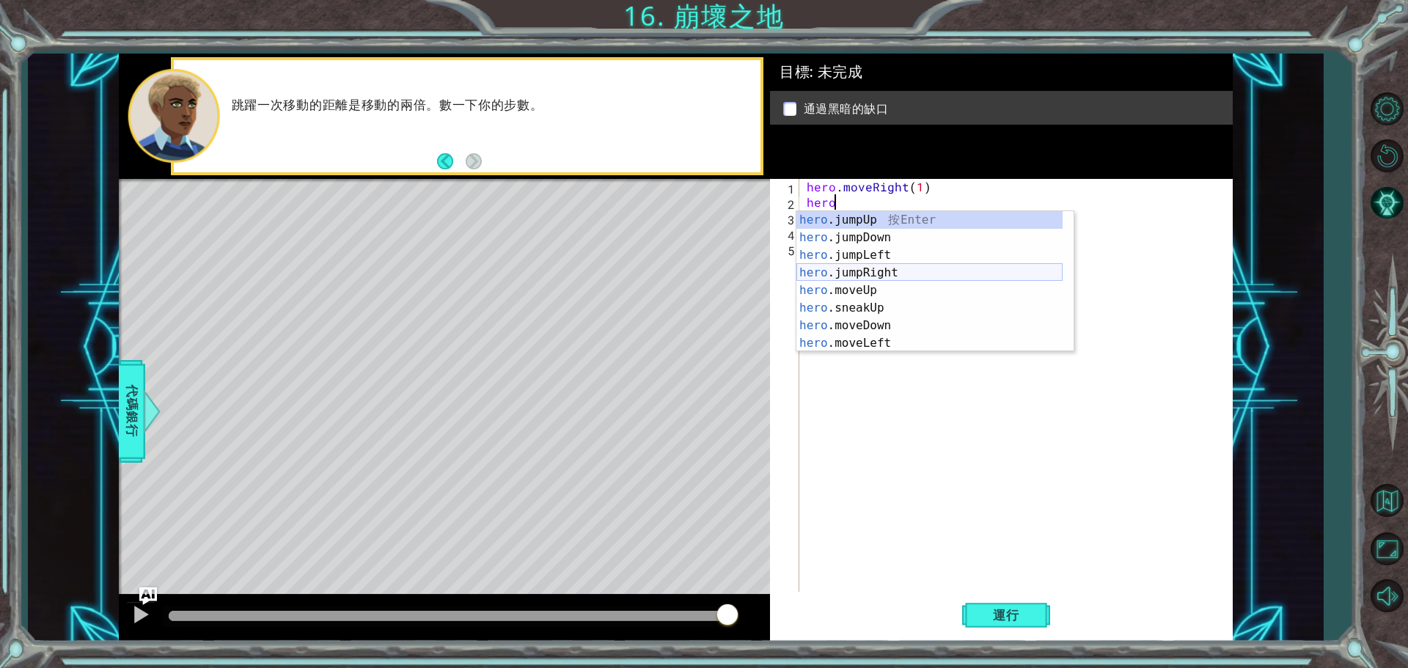
click at [892, 267] on div "hero .jumpUp 按 Enter hero .jumpDown 按 Enter hero .jumpLeft 按 Enter hero .jumpRi…" at bounding box center [929, 299] width 266 height 176
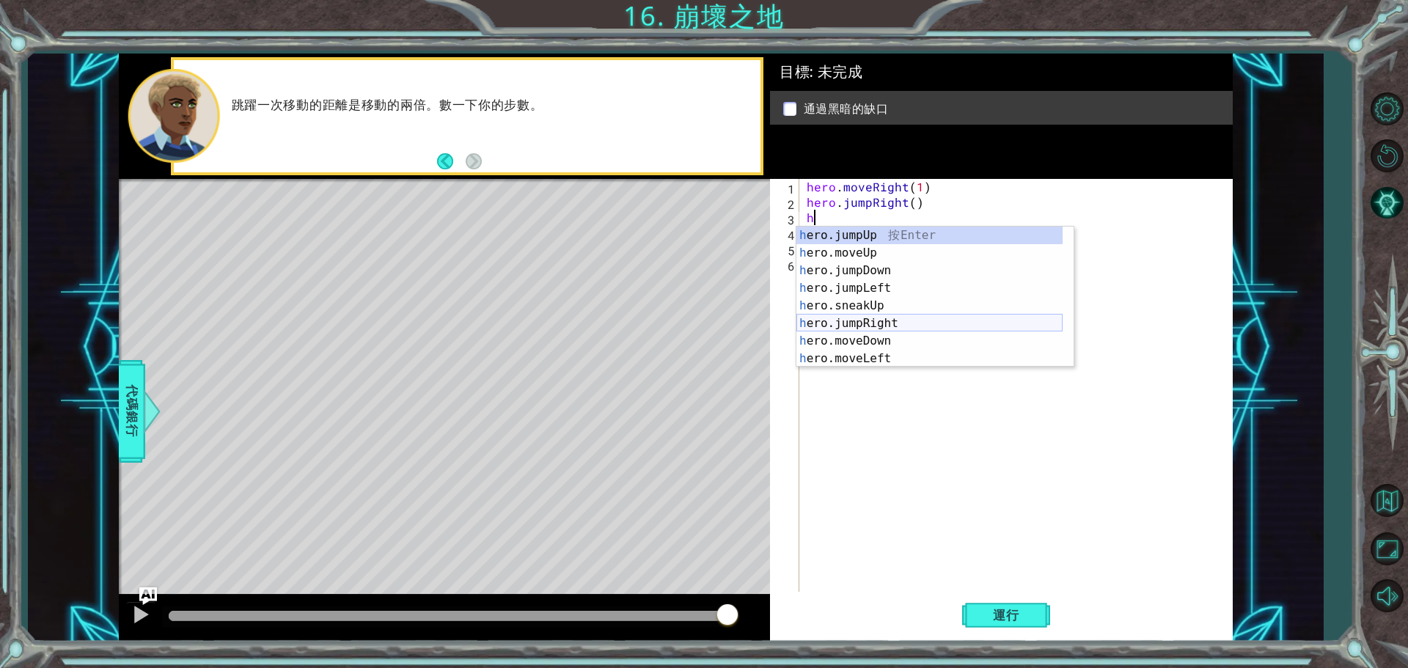
scroll to position [88, 0]
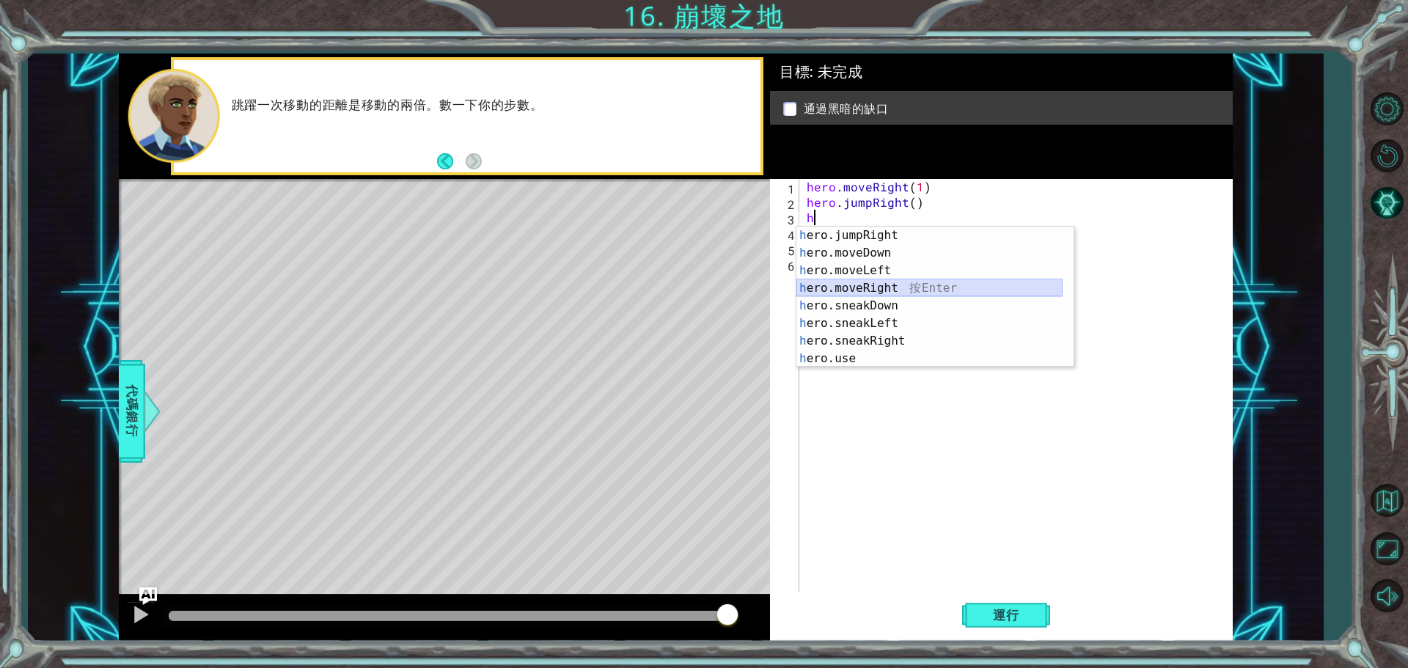
click at [900, 290] on div "h ero.jumpRight 按 Enter h ero.moveDown 按 Enter h ero.moveLeft 按 Enter h ero.mov…" at bounding box center [929, 315] width 266 height 176
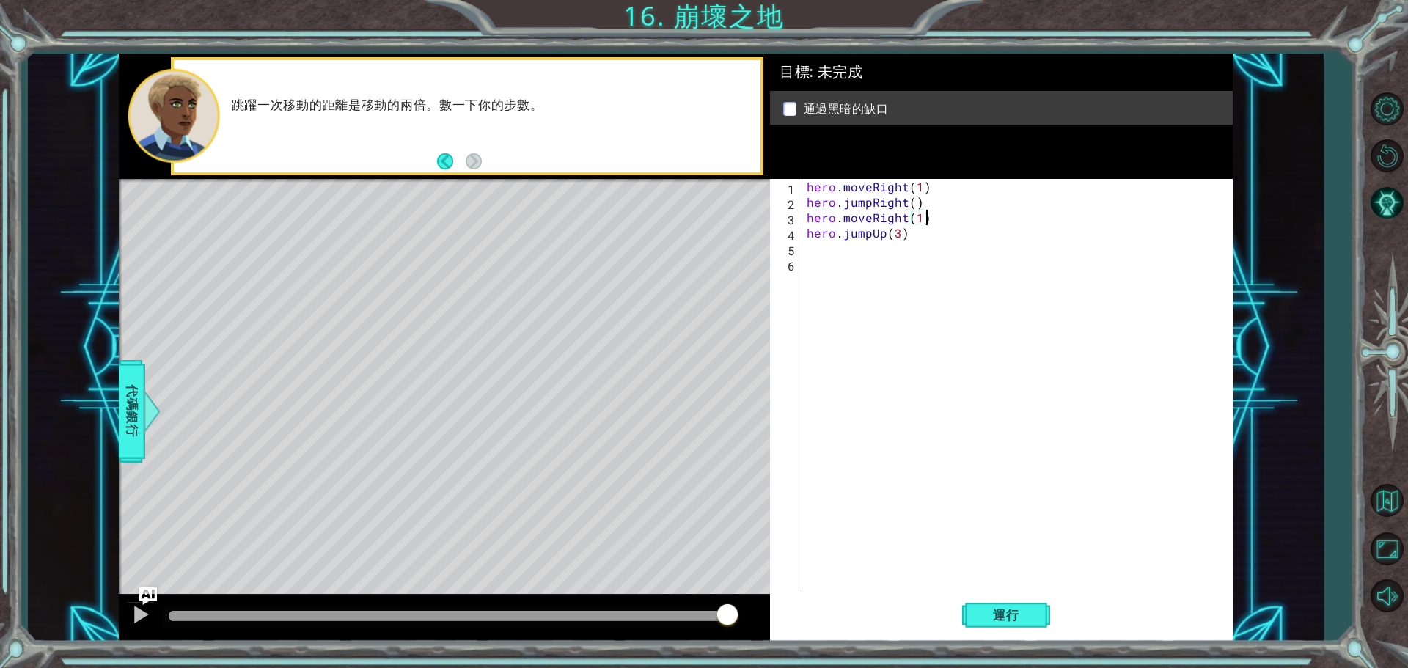
click at [948, 217] on div "hero . moveRight ( 1 ) hero . jumpRight ( ) hero . moveRight ( 1 ) hero . jumpU…" at bounding box center [1020, 402] width 432 height 447
click at [895, 235] on div "hero . moveRight ( 1 ) hero . jumpRight ( ) hero . moveRight ( 1 ) hero . jumpU…" at bounding box center [1020, 402] width 432 height 447
type textarea "hero.jumpUp()"
click at [869, 263] on div "hero . moveRight ( 1 ) hero . jumpRight ( ) hero . moveRight ( 1 ) hero . jumpU…" at bounding box center [1020, 402] width 432 height 447
click at [870, 248] on div "hero . moveRight ( 1 ) hero . jumpRight ( ) hero . moveRight ( 1 ) hero . jumpU…" at bounding box center [1020, 402] width 432 height 447
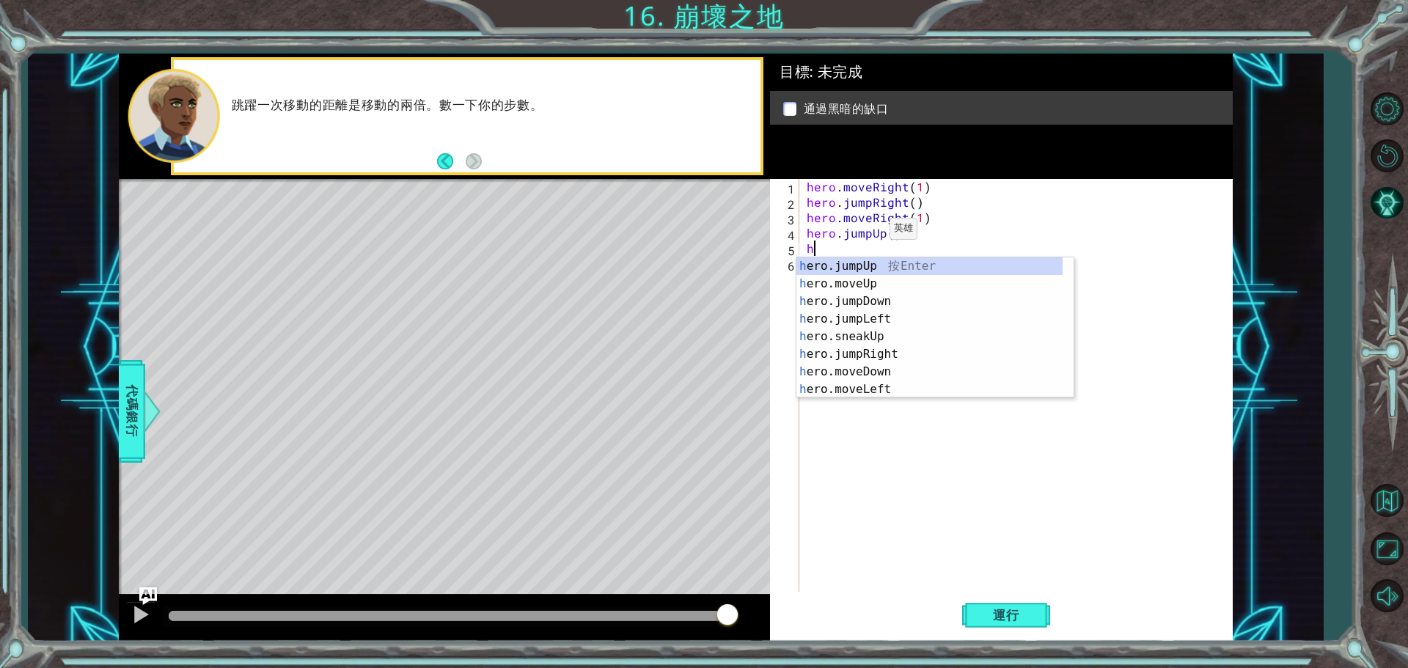
scroll to position [0, 0]
click at [881, 287] on div "h ero.jumpUp 按 Enter h ero.moveUp 按 Enter h ero.jumpDown 按 Enter h ero.jumpLeft…" at bounding box center [929, 345] width 266 height 176
type textarea "hero.moveUp(1)"
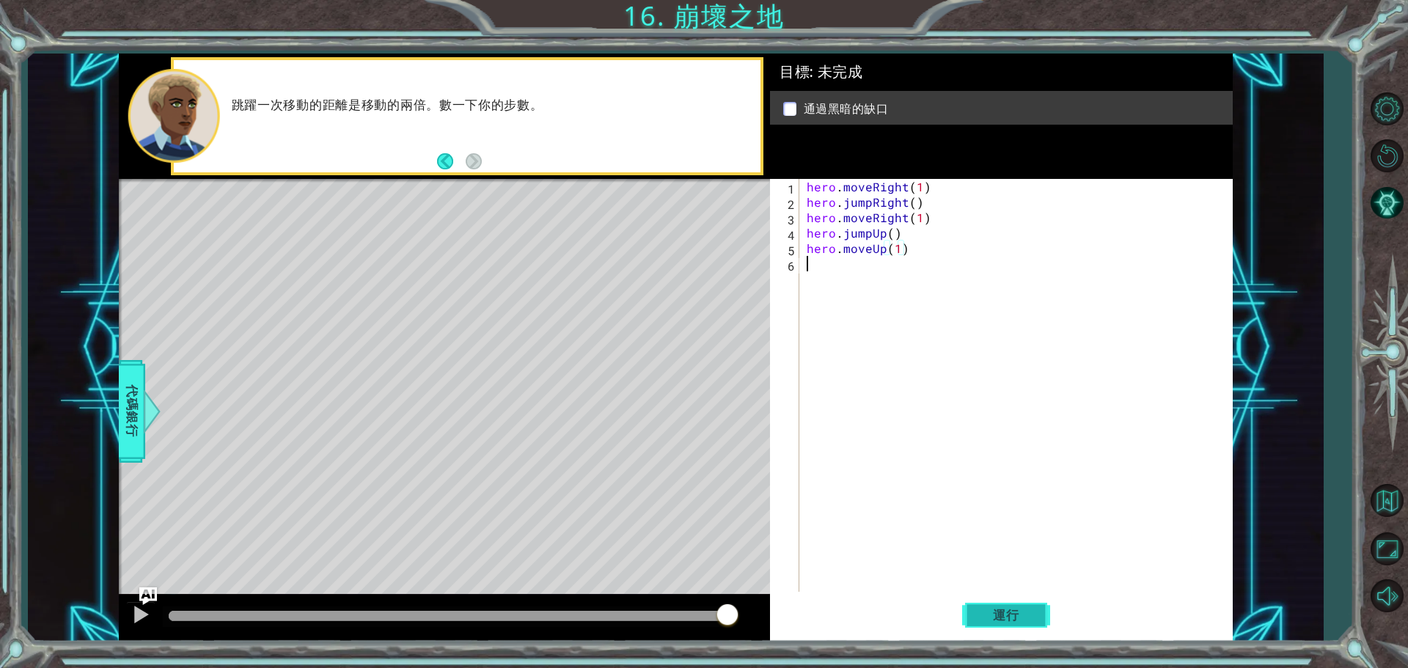
drag, startPoint x: 999, startPoint y: 584, endPoint x: 995, endPoint y: 619, distance: 34.7
click at [995, 619] on div "hero.moveUp(1) 1 2 3 4 5 6 hero . moveRight ( 1 ) hero . jumpRight ( ) hero . m…" at bounding box center [1001, 410] width 463 height 463
click at [995, 619] on span "運行" at bounding box center [1006, 615] width 56 height 15
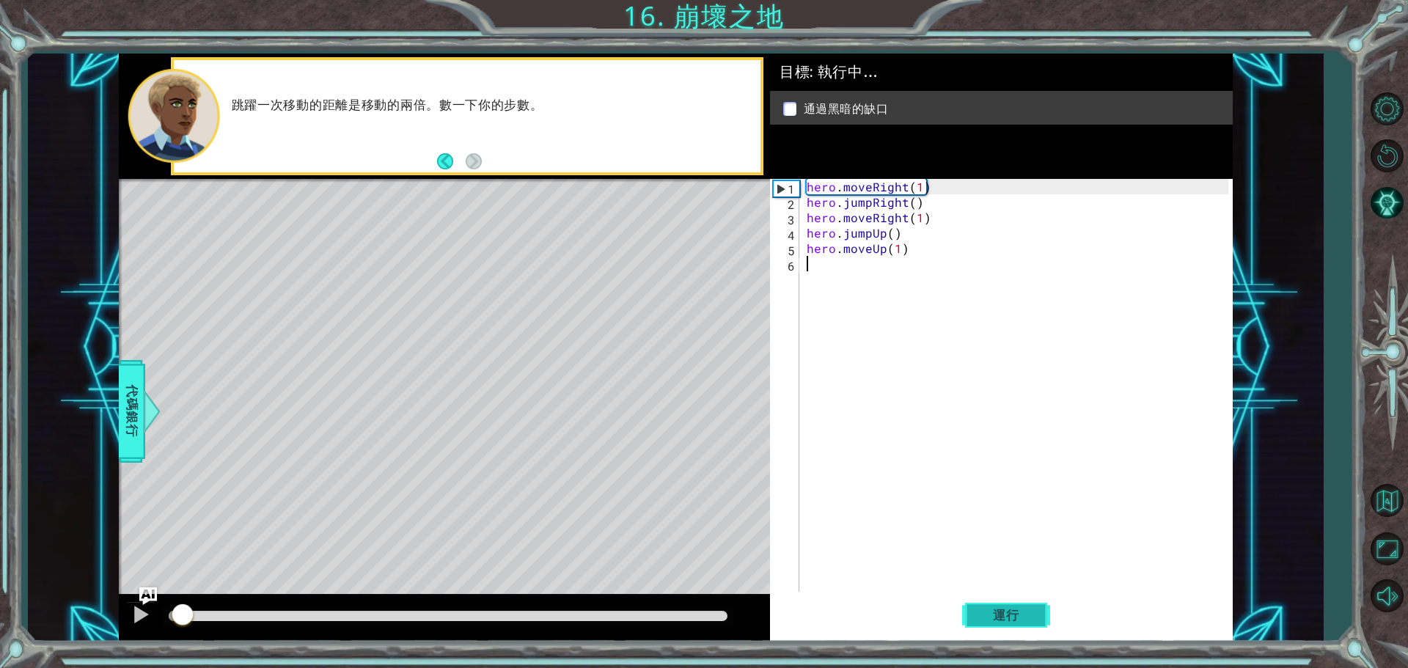
click at [995, 617] on span "運行" at bounding box center [1006, 615] width 56 height 15
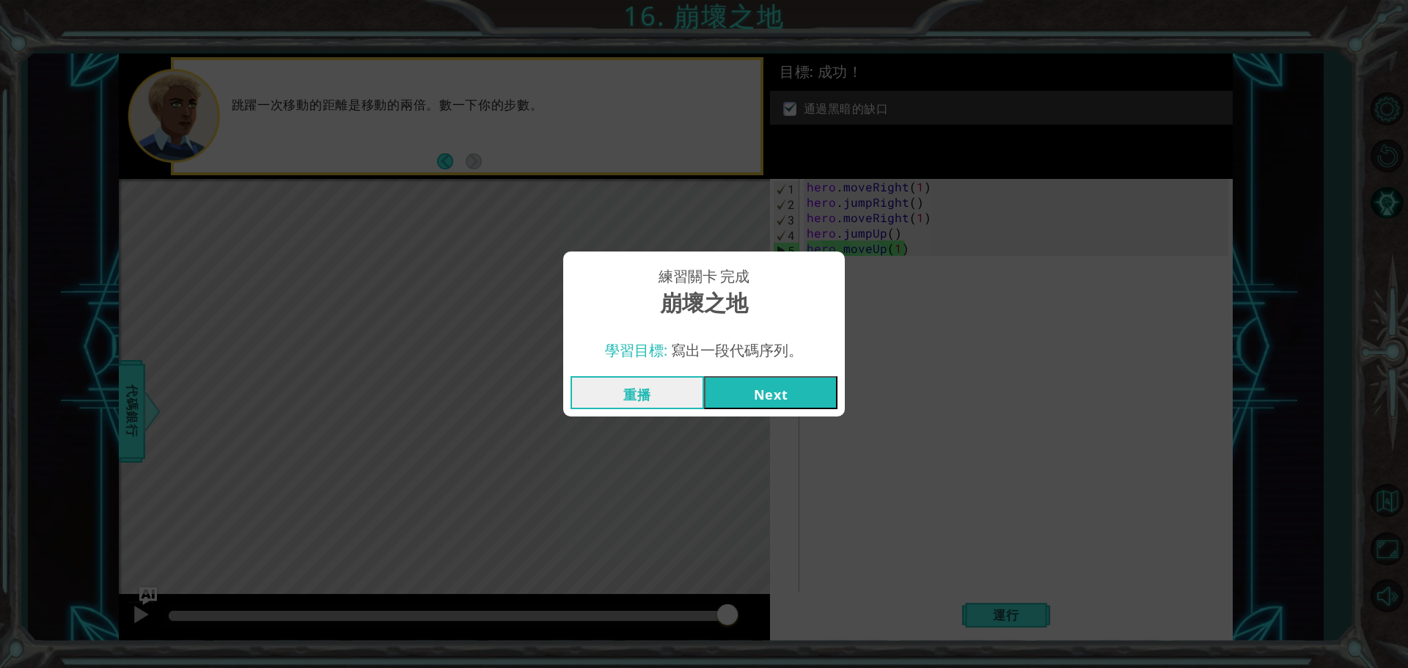
click at [775, 392] on button "Next" at bounding box center [770, 392] width 133 height 33
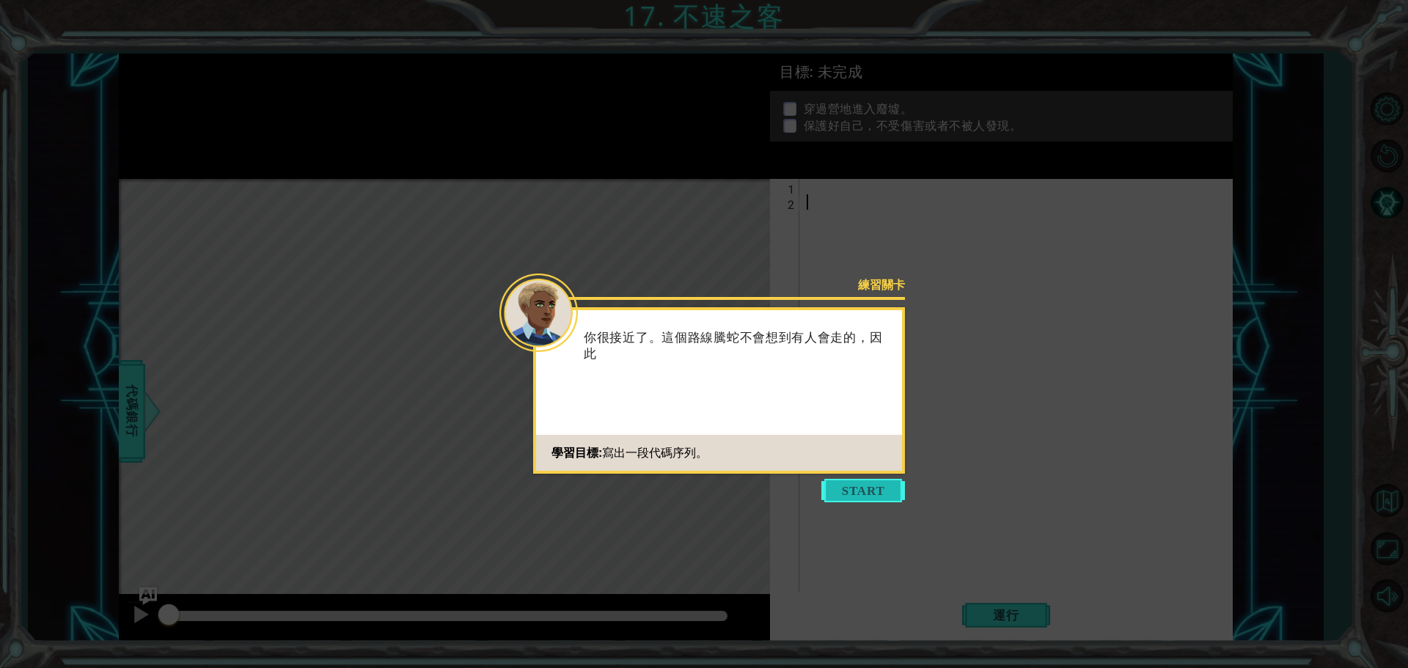
click at [854, 495] on button "Start" at bounding box center [863, 490] width 84 height 23
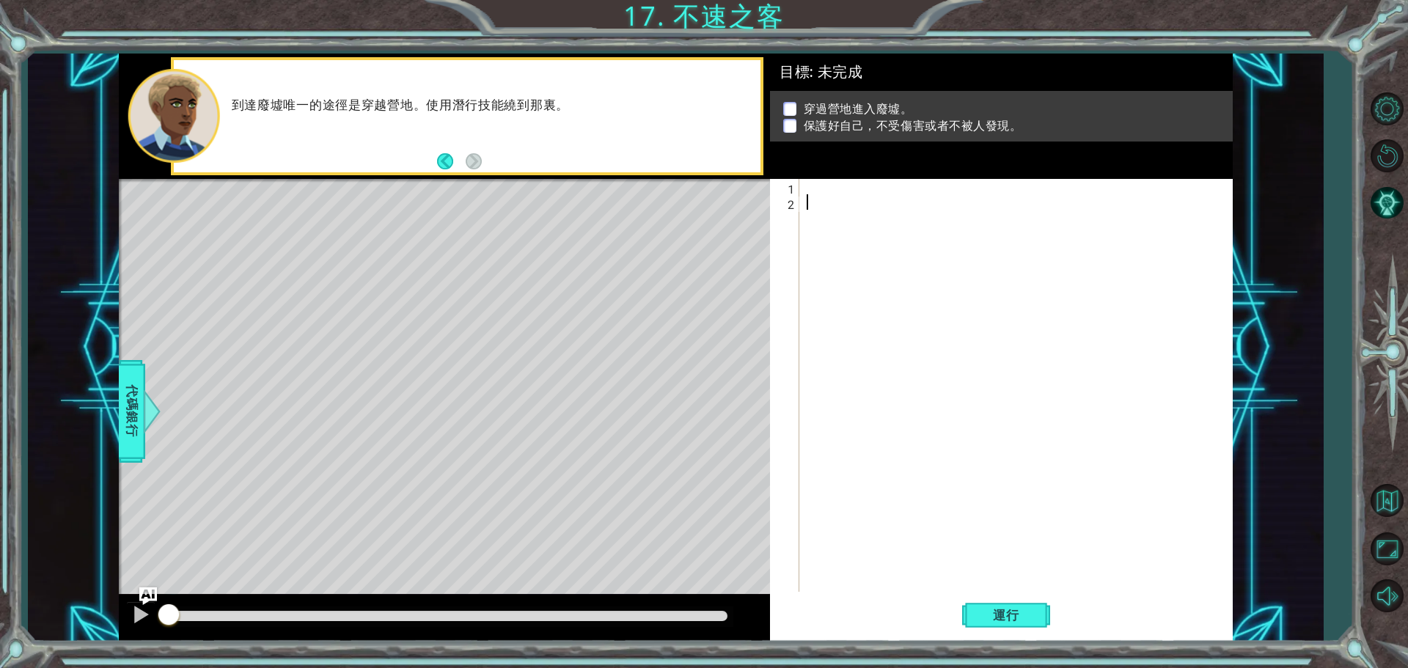
click at [843, 186] on div at bounding box center [1020, 402] width 432 height 447
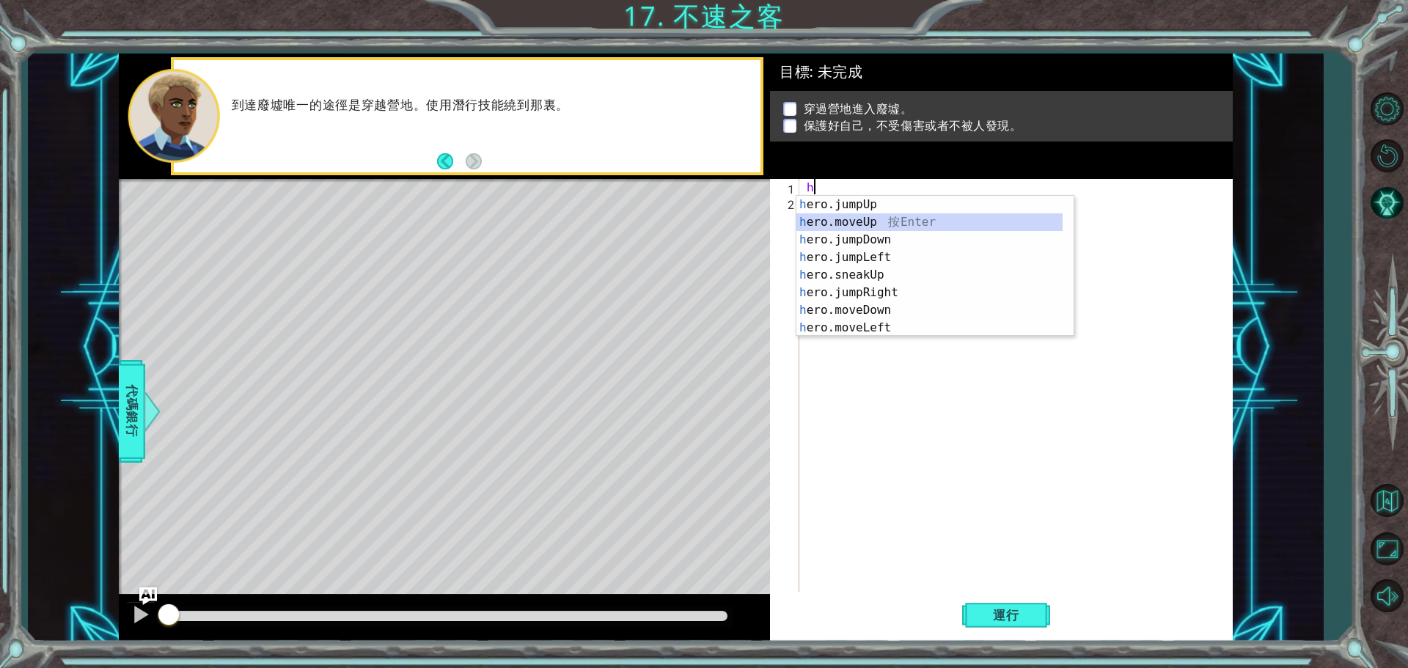
click at [859, 216] on div "h ero.jumpUp 按 Enter h ero.moveUp 按 Enter h ero.jumpDown 按 Enter h ero.jumpLeft…" at bounding box center [929, 284] width 266 height 176
type textarea "hero.moveUp(1)"
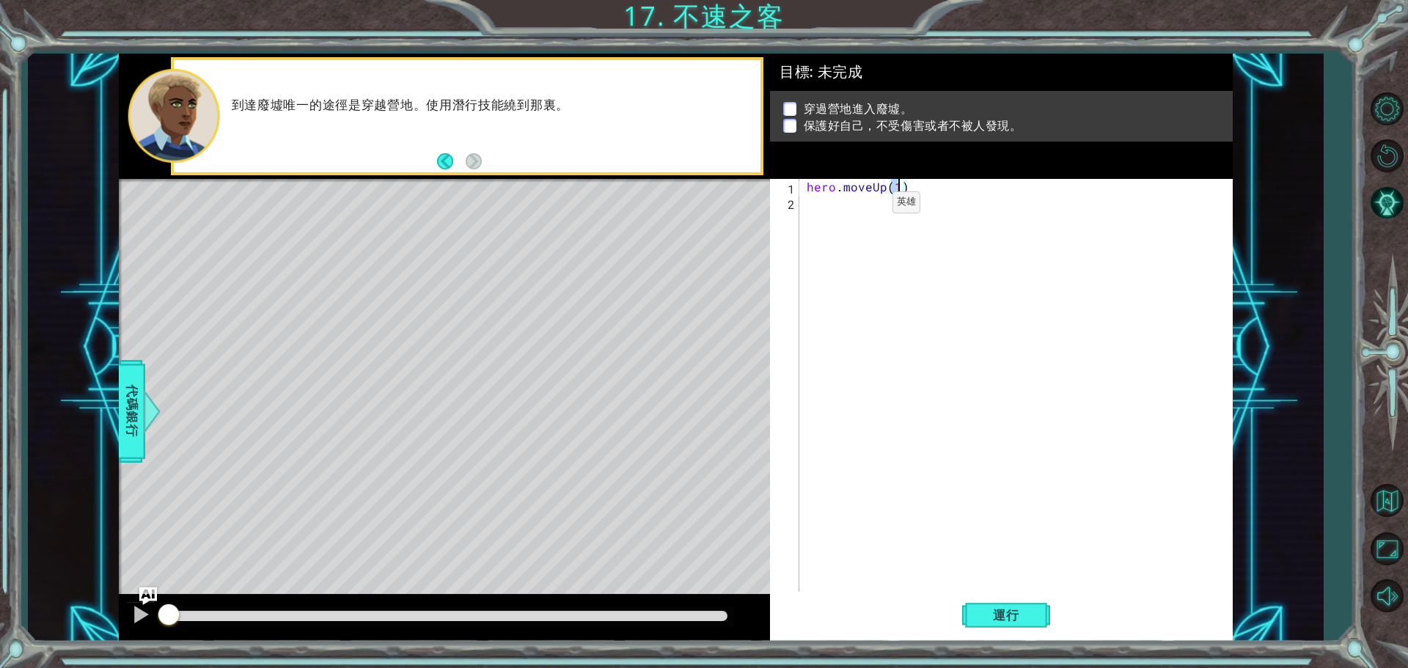
click at [867, 206] on div "hero . moveUp ( 1 )" at bounding box center [1020, 402] width 432 height 447
type textarea "h"
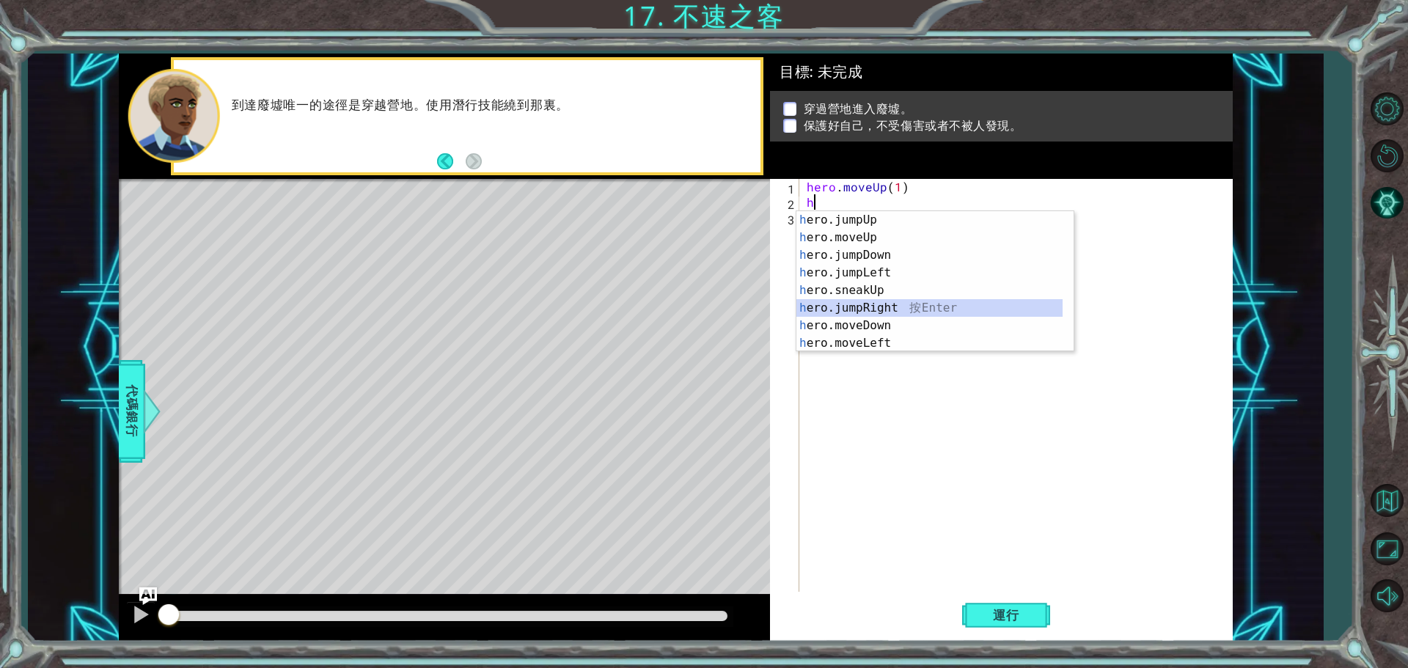
click at [884, 310] on div "h ero.jumpUp 按 Enter h ero.moveUp 按 Enter h ero.jumpDown 按 Enter h ero.jumpLeft…" at bounding box center [929, 299] width 266 height 176
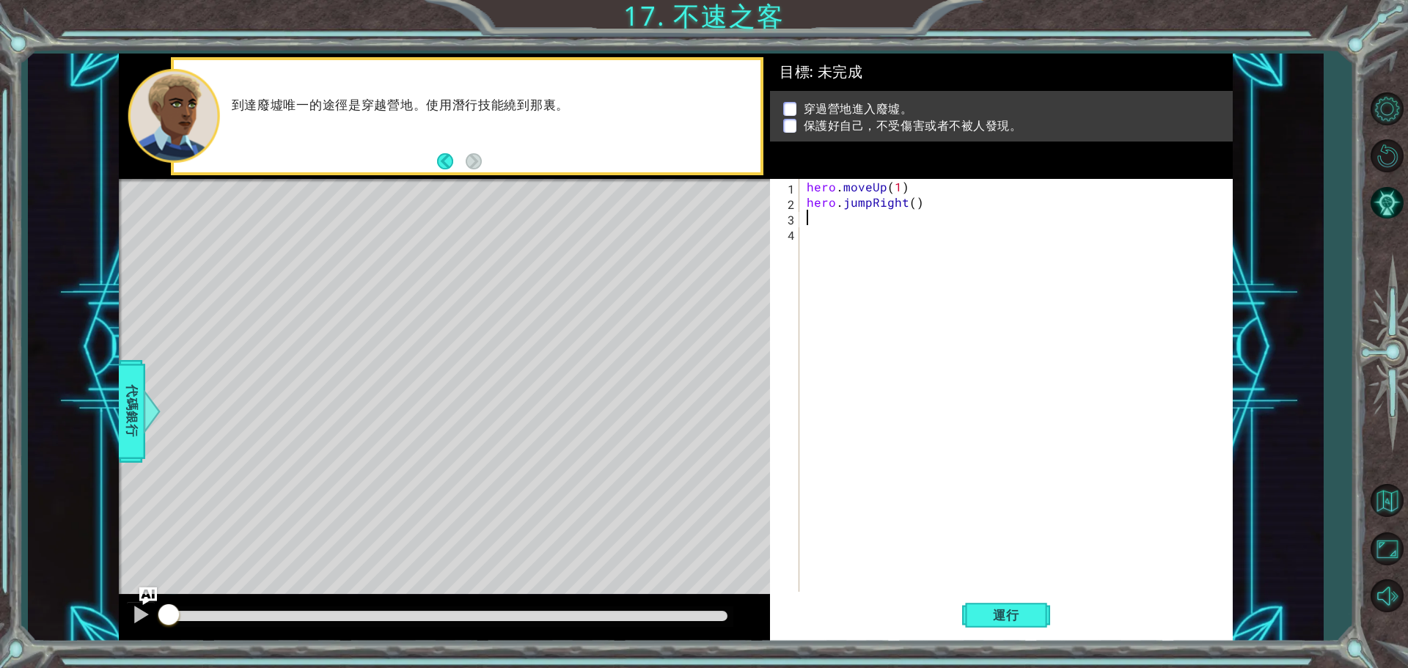
type textarea "h"
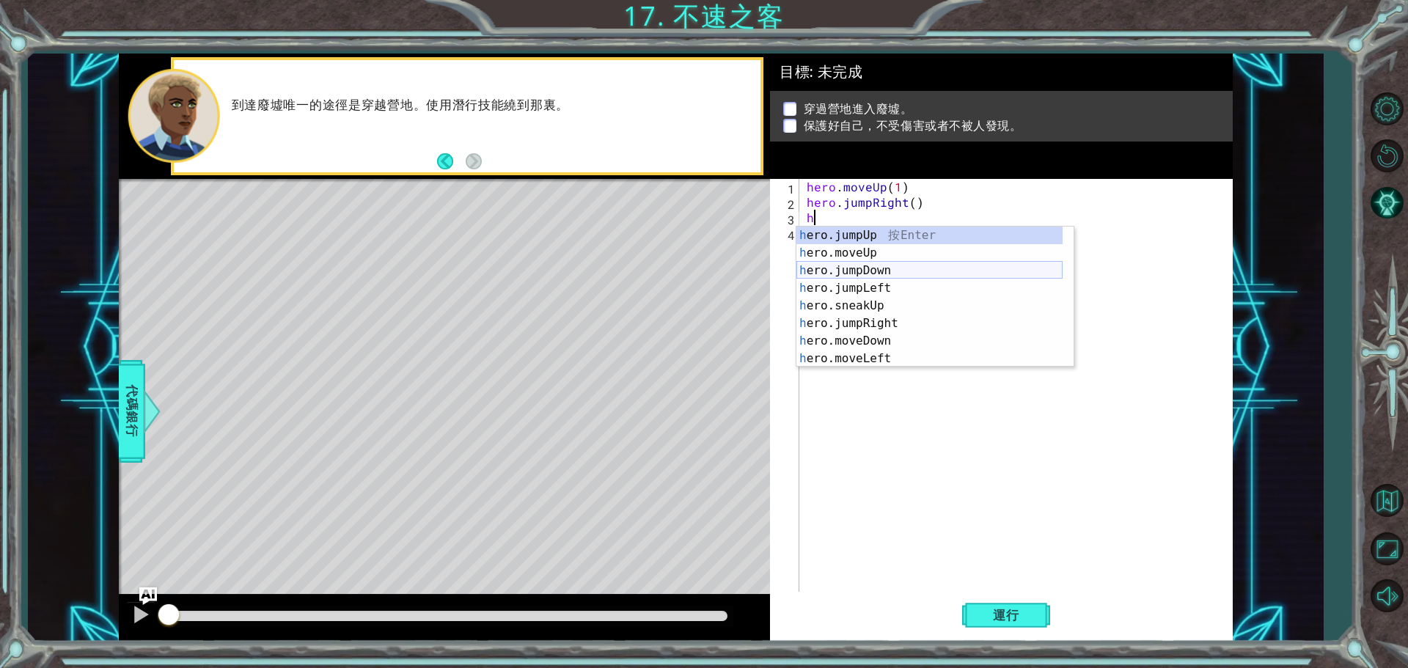
click at [887, 271] on div "h ero.jumpUp 按 Enter h ero.moveUp 按 Enter h ero.jumpDown 按 Enter h ero.jumpLeft…" at bounding box center [929, 315] width 266 height 176
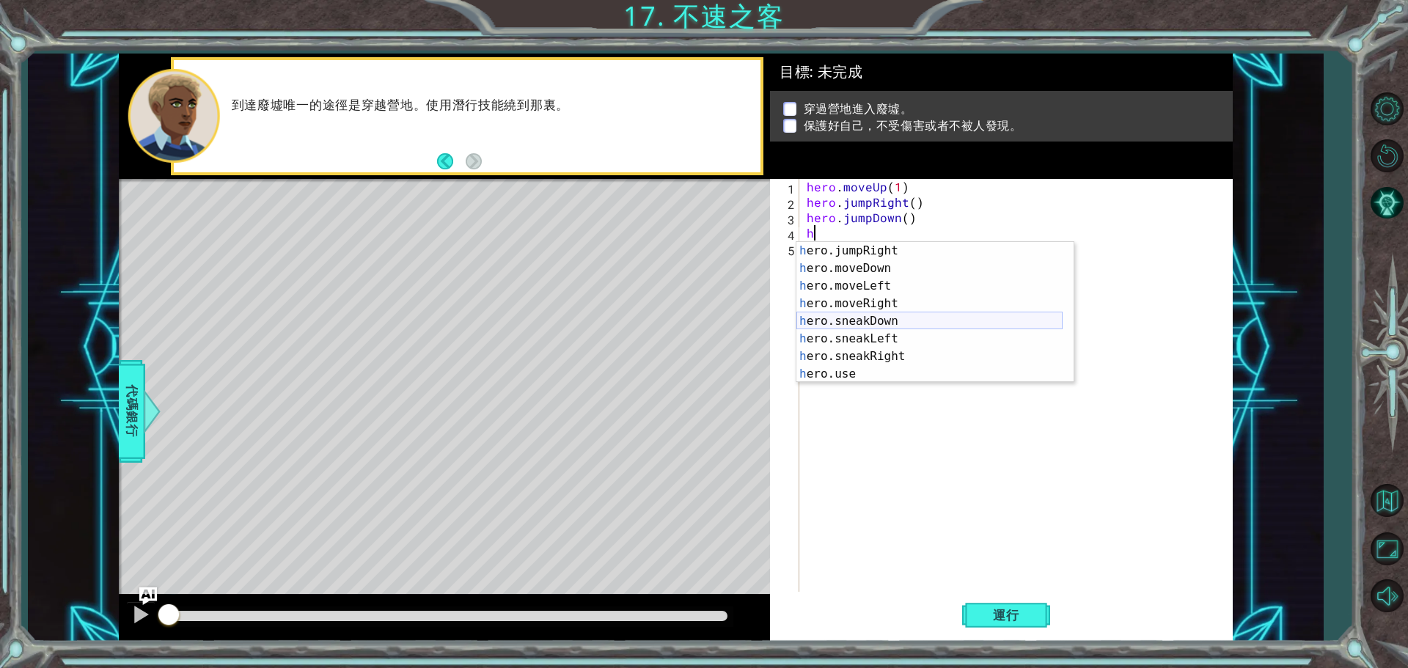
scroll to position [88, 0]
click at [899, 356] on div "h ero.jumpRight 按 Enter h ero.moveDown 按 Enter h ero.moveLeft 按 Enter h ero.mov…" at bounding box center [929, 330] width 266 height 176
type textarea "hero.sneakRight(1)"
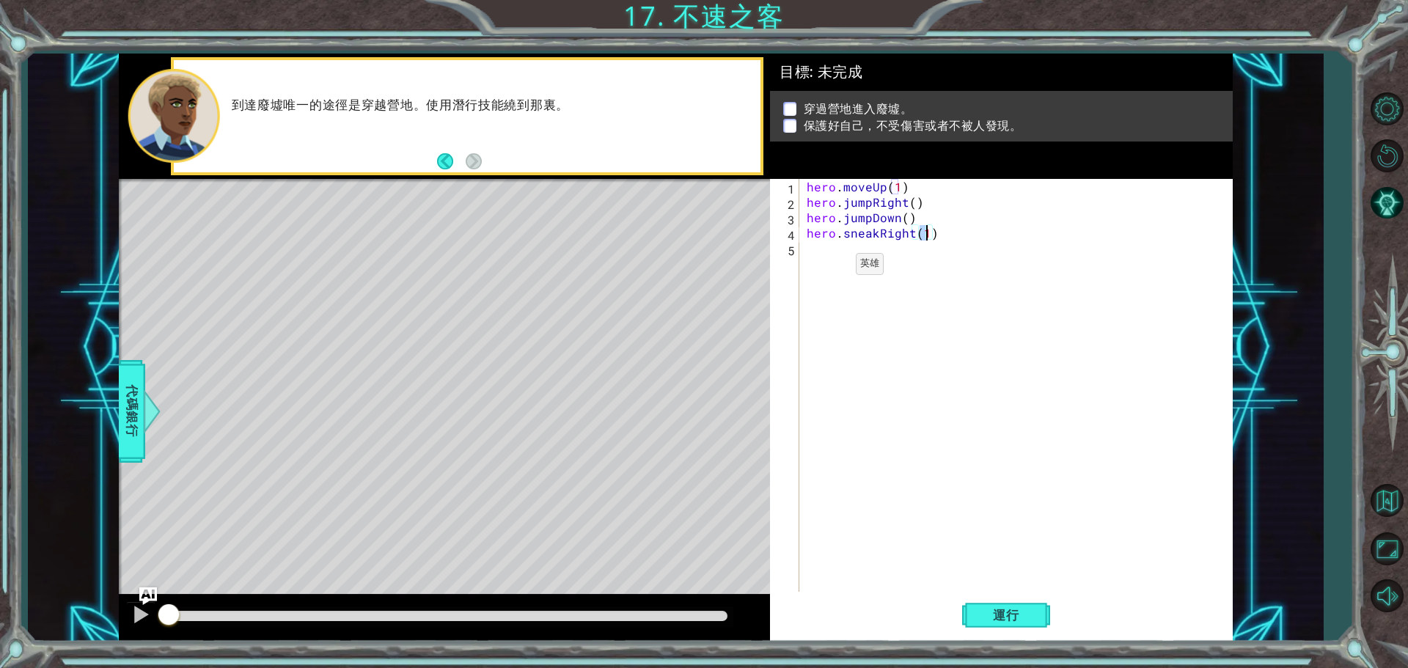
click at [827, 265] on div "hero . moveUp ( 1 ) hero . jumpRight ( ) hero . jumpDown ( ) hero . sneakRight …" at bounding box center [1020, 402] width 432 height 447
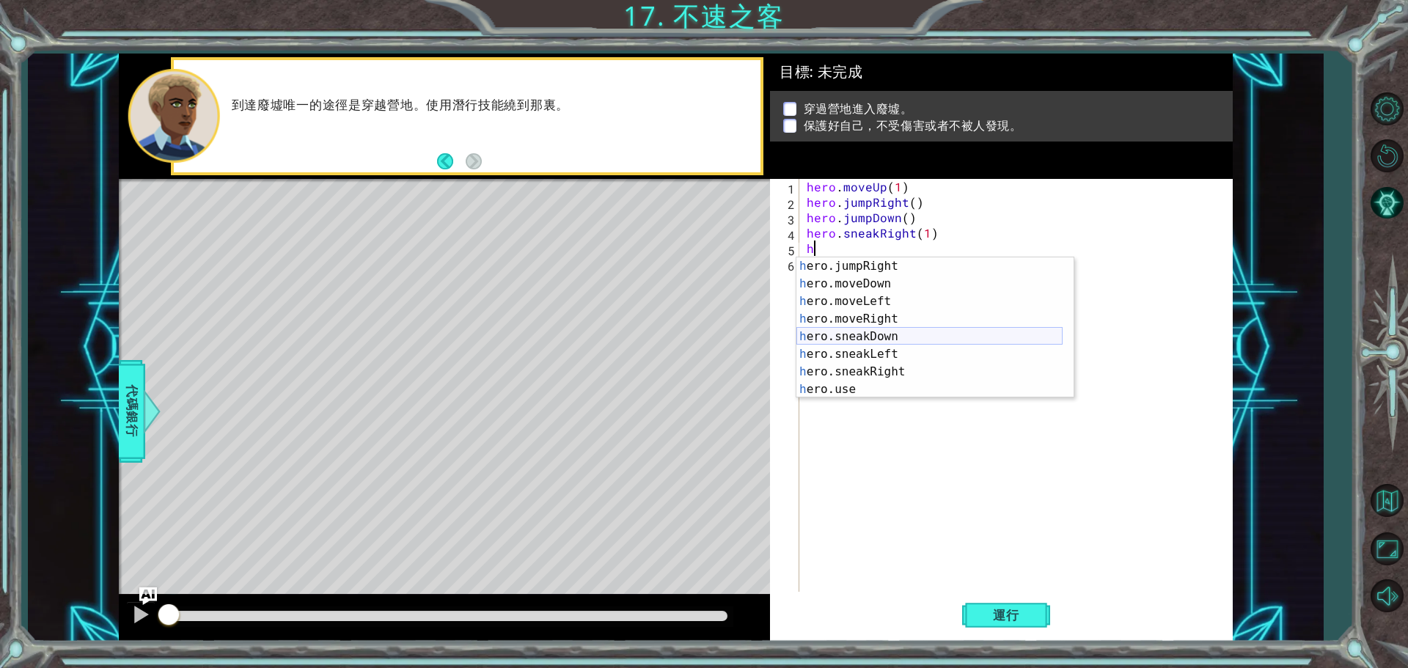
click at [893, 337] on div "h ero.jumpRight 按 Enter h ero.moveDown 按 Enter h ero.moveLeft 按 Enter h ero.mov…" at bounding box center [929, 345] width 266 height 176
type textarea "hero.sneakDown(1)"
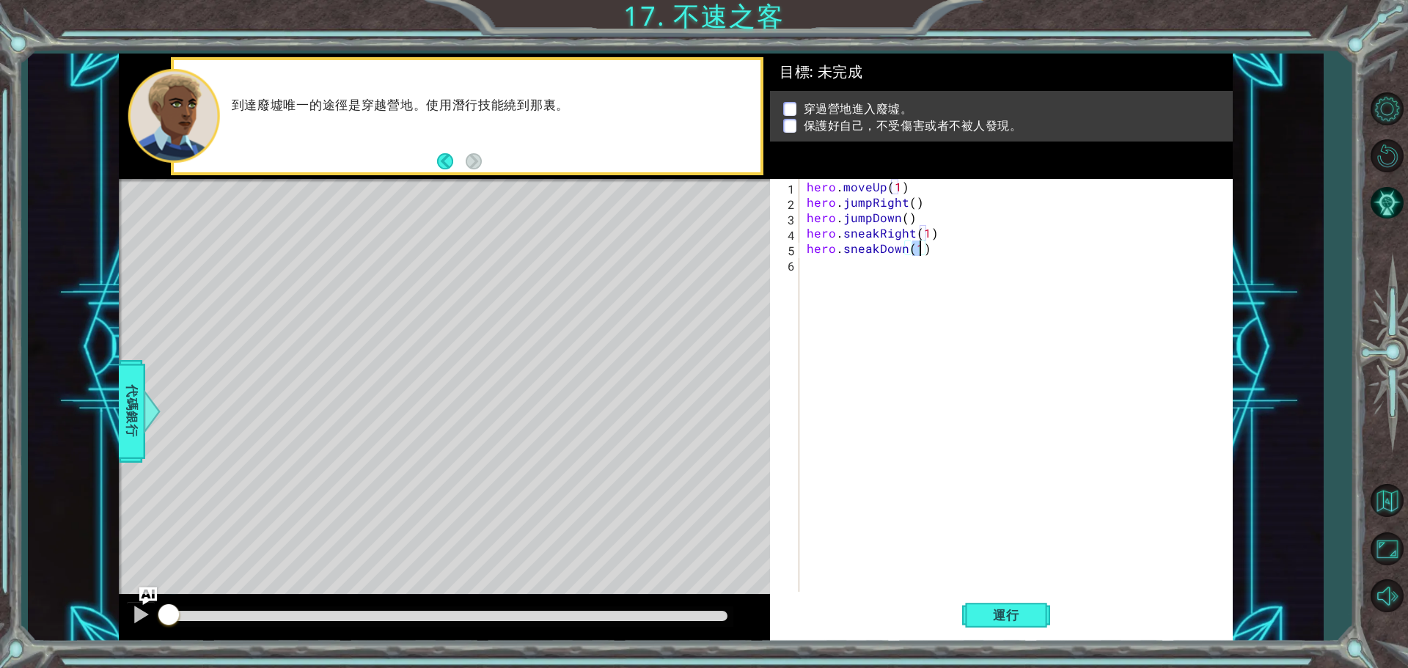
click at [822, 265] on div "hero . moveUp ( 1 ) hero . jumpRight ( ) hero . jumpDown ( ) hero . sneakRight …" at bounding box center [1020, 402] width 432 height 447
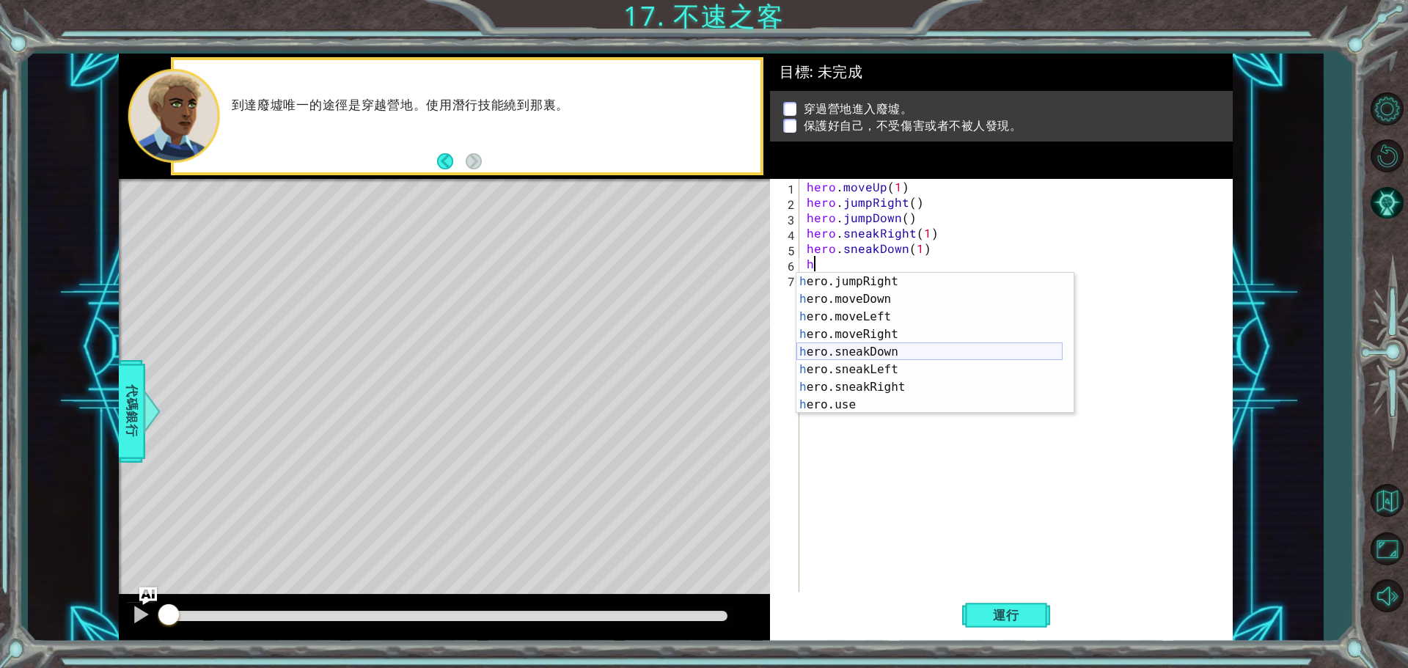
scroll to position [106, 0]
click at [889, 363] on div "h ero.moveDown 按 Enter h ero.moveLeft 按 Enter h ero.moveRight 按 Enter h ero.sne…" at bounding box center [929, 361] width 266 height 176
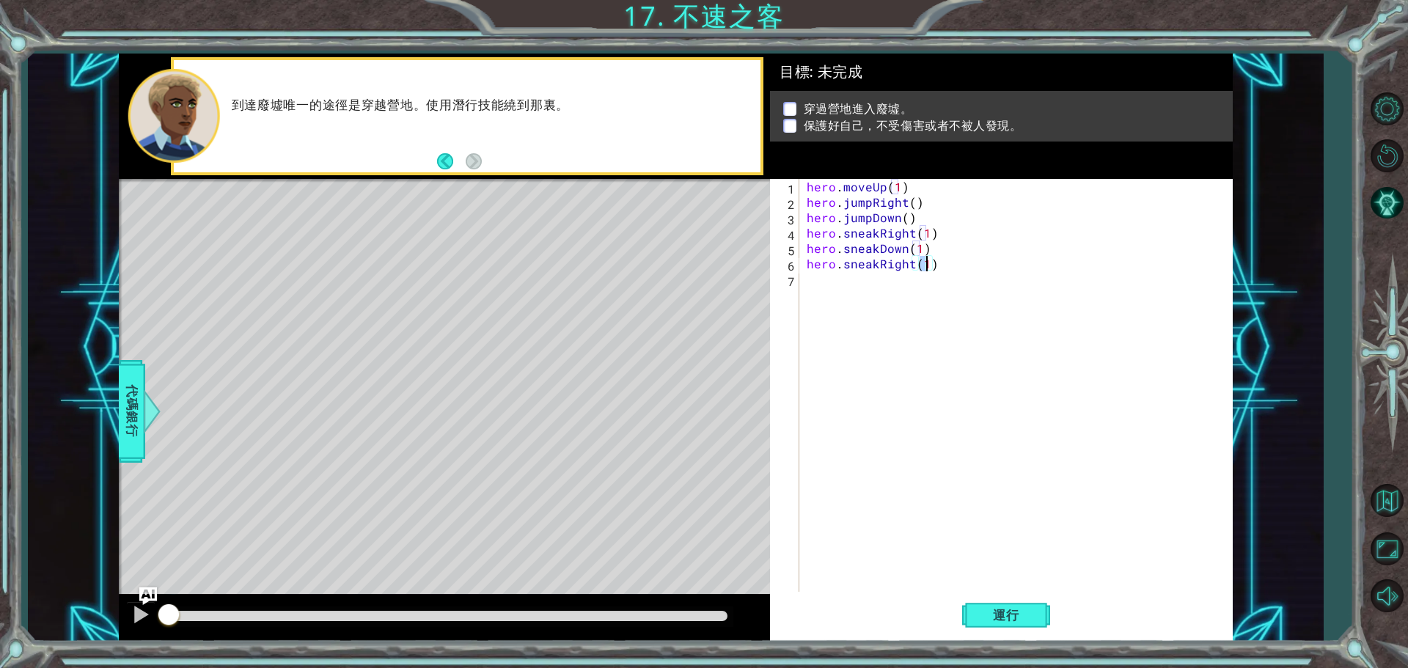
type textarea "hero.sneakRight(2)"
drag, startPoint x: 810, startPoint y: 276, endPoint x: 821, endPoint y: 276, distance: 11.0
click at [811, 275] on div "hero . moveUp ( 1 ) hero . jumpRight ( ) hero . jumpDown ( ) hero . sneakRight …" at bounding box center [1020, 402] width 432 height 447
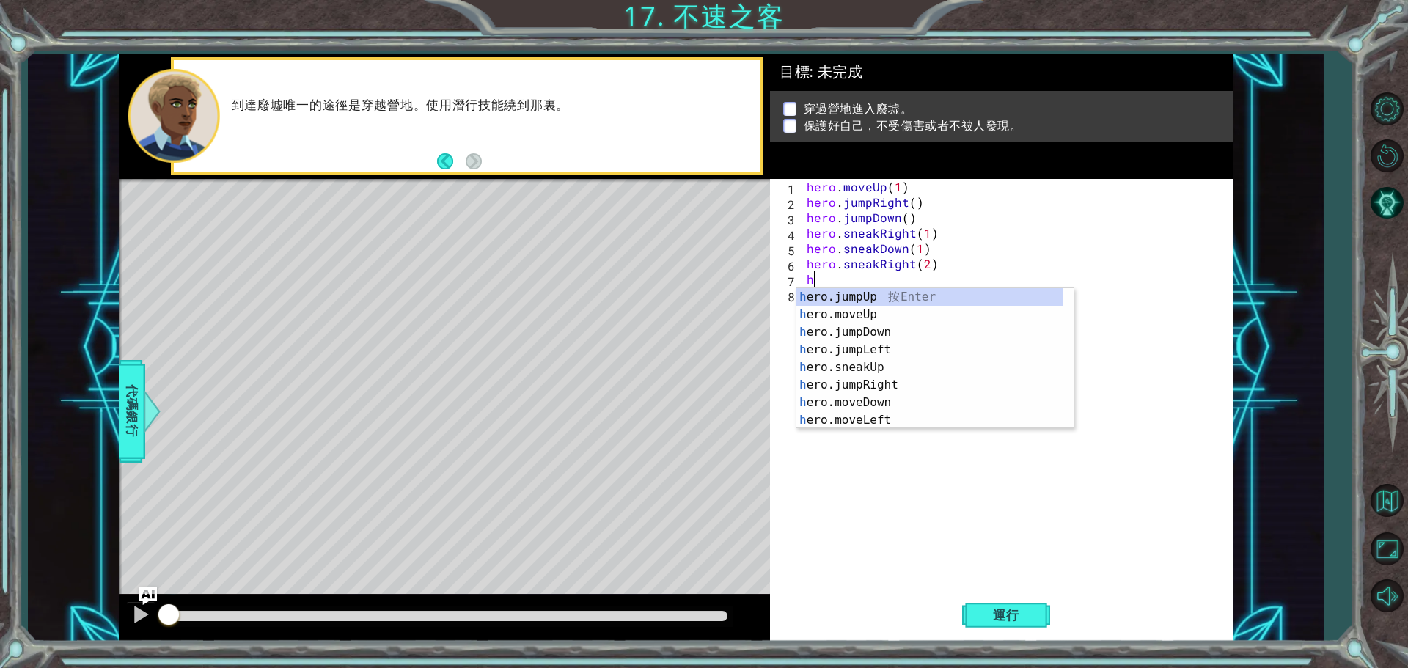
scroll to position [0, 0]
click at [894, 363] on div "h ero.jumpUp 按 Enter h ero.moveUp 按 Enter h ero.jumpDown 按 Enter h ero.jumpLeft…" at bounding box center [929, 376] width 266 height 176
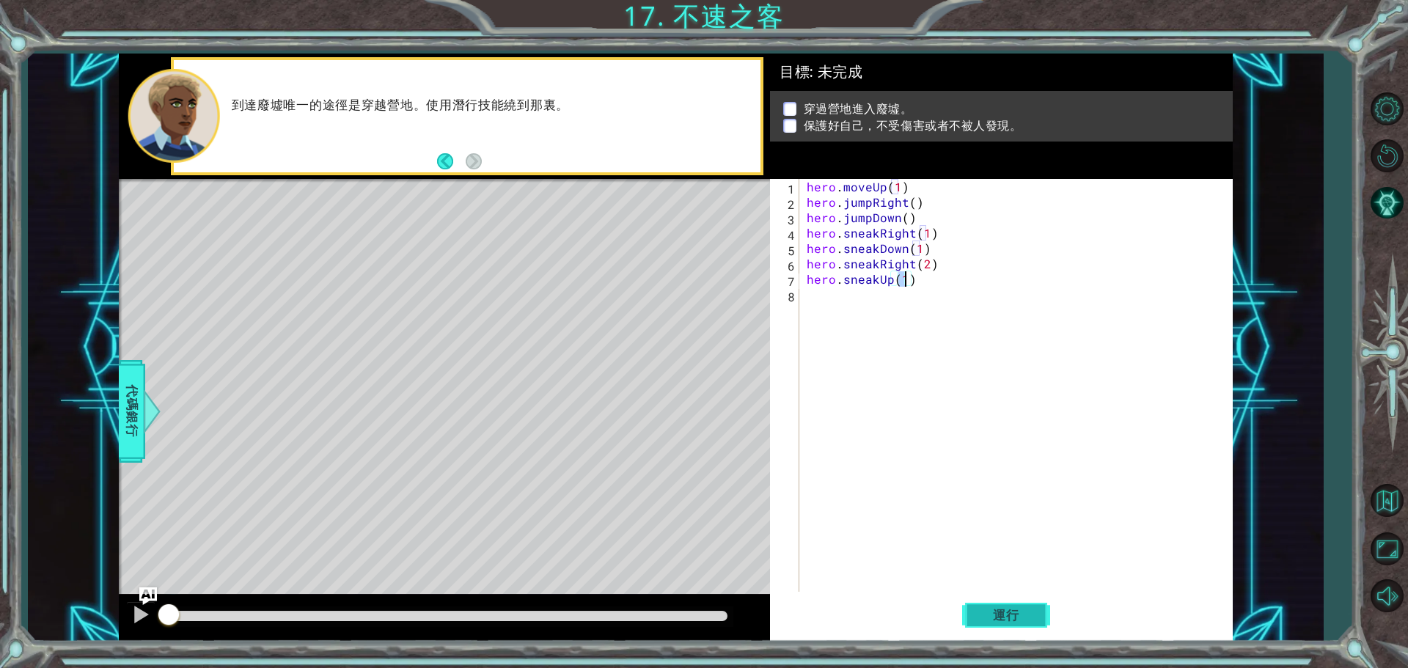
type textarea "hero.sneakUp(1)"
click at [1003, 617] on span "運行" at bounding box center [1006, 615] width 56 height 15
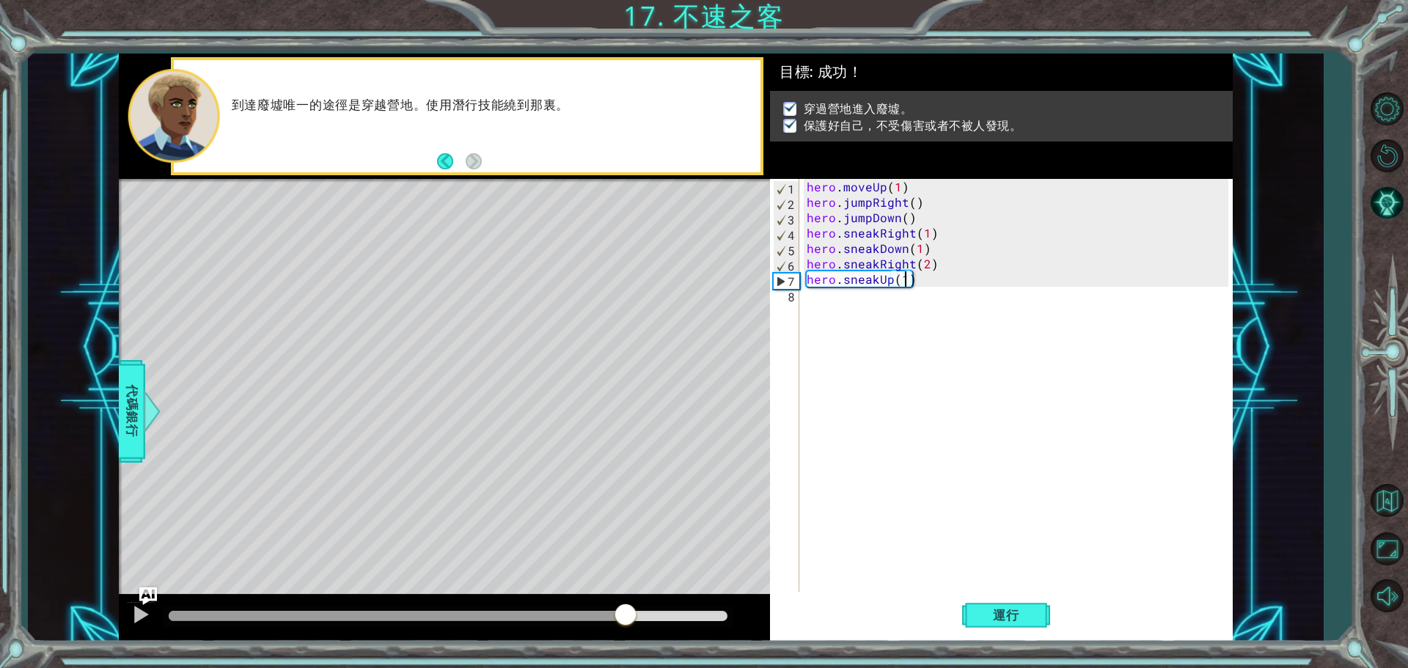
drag, startPoint x: 274, startPoint y: 609, endPoint x: 625, endPoint y: 656, distance: 354.3
click at [625, 656] on div "1 ההההההההההההההההההההההההההההההההההההההההההההההההההההההההההההההההההההההההההההה…" at bounding box center [704, 334] width 1408 height 668
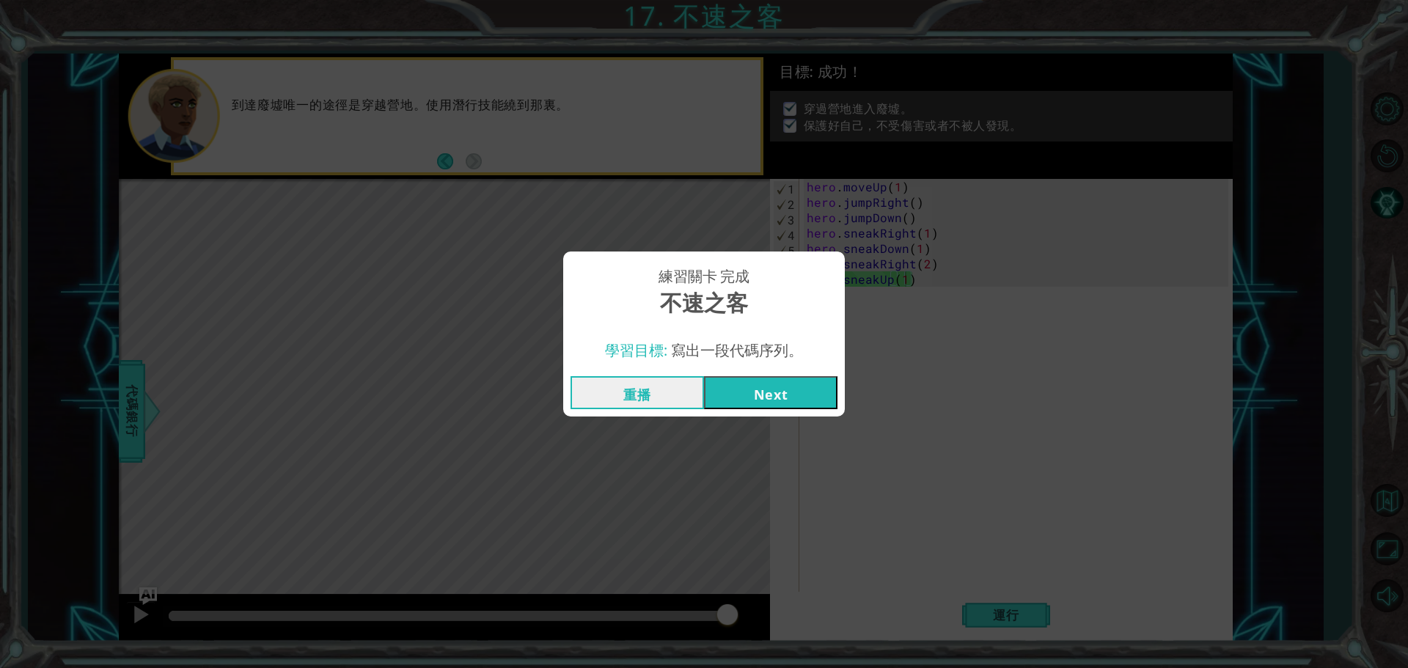
click at [816, 399] on button "Next" at bounding box center [770, 392] width 133 height 33
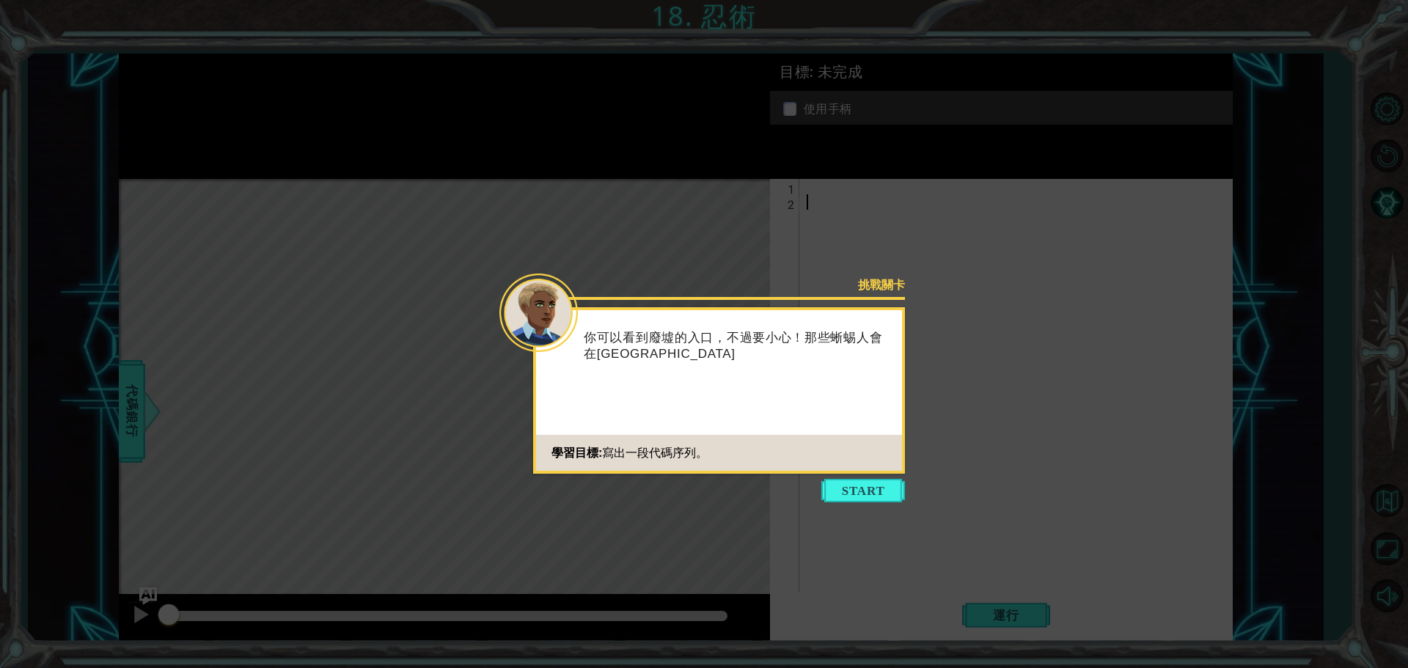
click at [848, 489] on button "Start" at bounding box center [863, 490] width 84 height 23
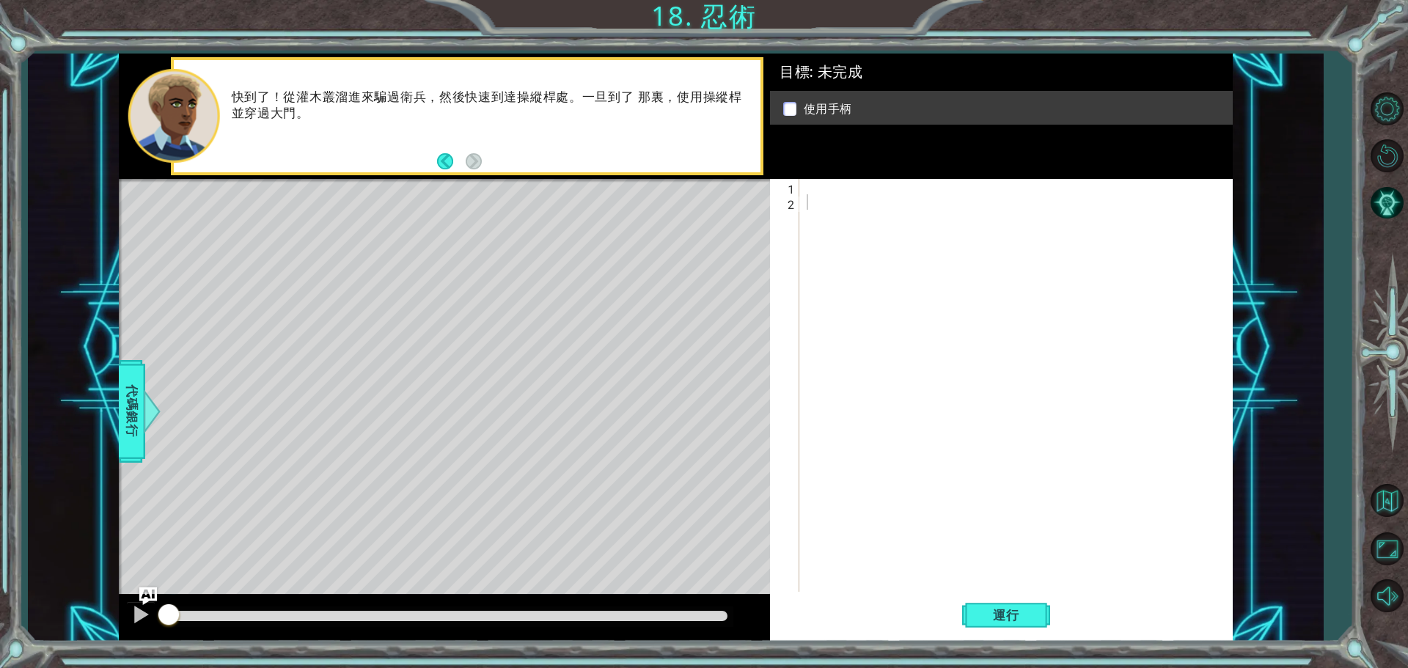
click at [111, 397] on div "1 ההההההההההההההההההההההההההההההההההההההההההההההההההההההההההההההההההההההההההההה…" at bounding box center [675, 348] width 1295 height 588
drag, startPoint x: 125, startPoint y: 395, endPoint x: 128, endPoint y: 383, distance: 12.7
click at [128, 390] on span "代碼銀行" at bounding box center [131, 411] width 23 height 89
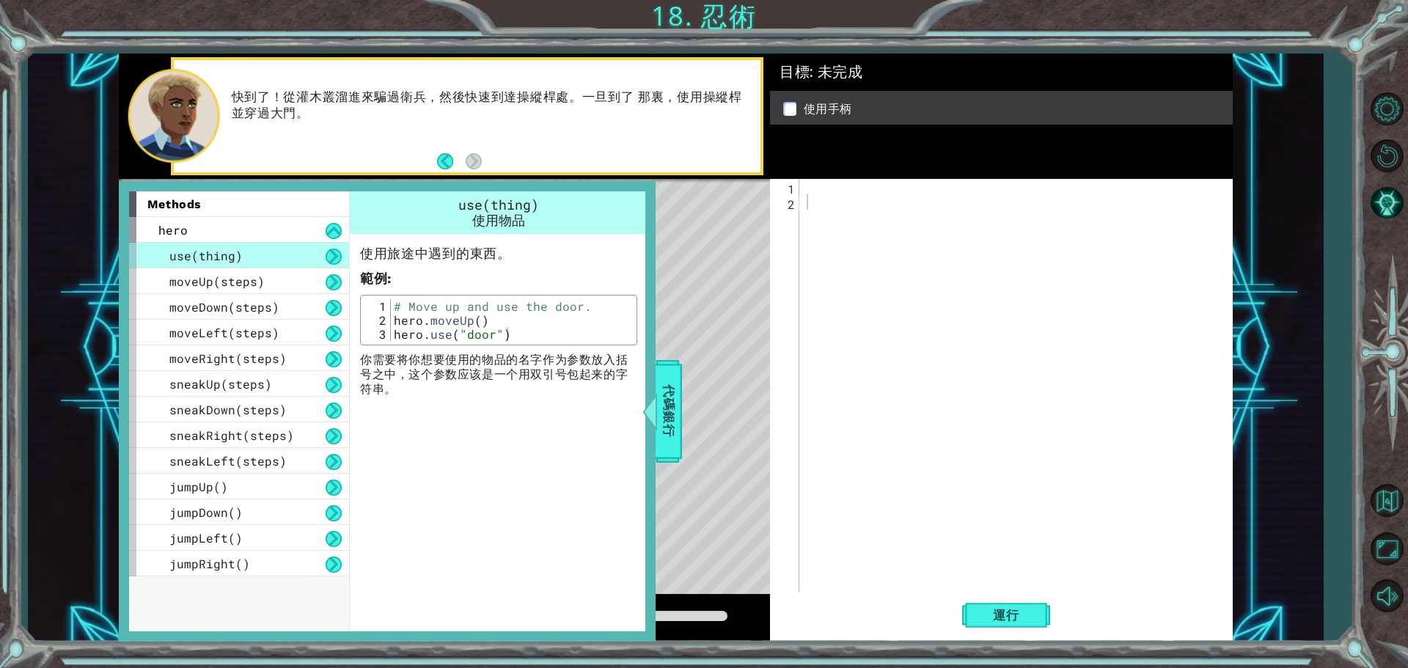
click at [899, 187] on div at bounding box center [1020, 402] width 432 height 447
click at [664, 405] on span "代碼銀行" at bounding box center [668, 411] width 23 height 89
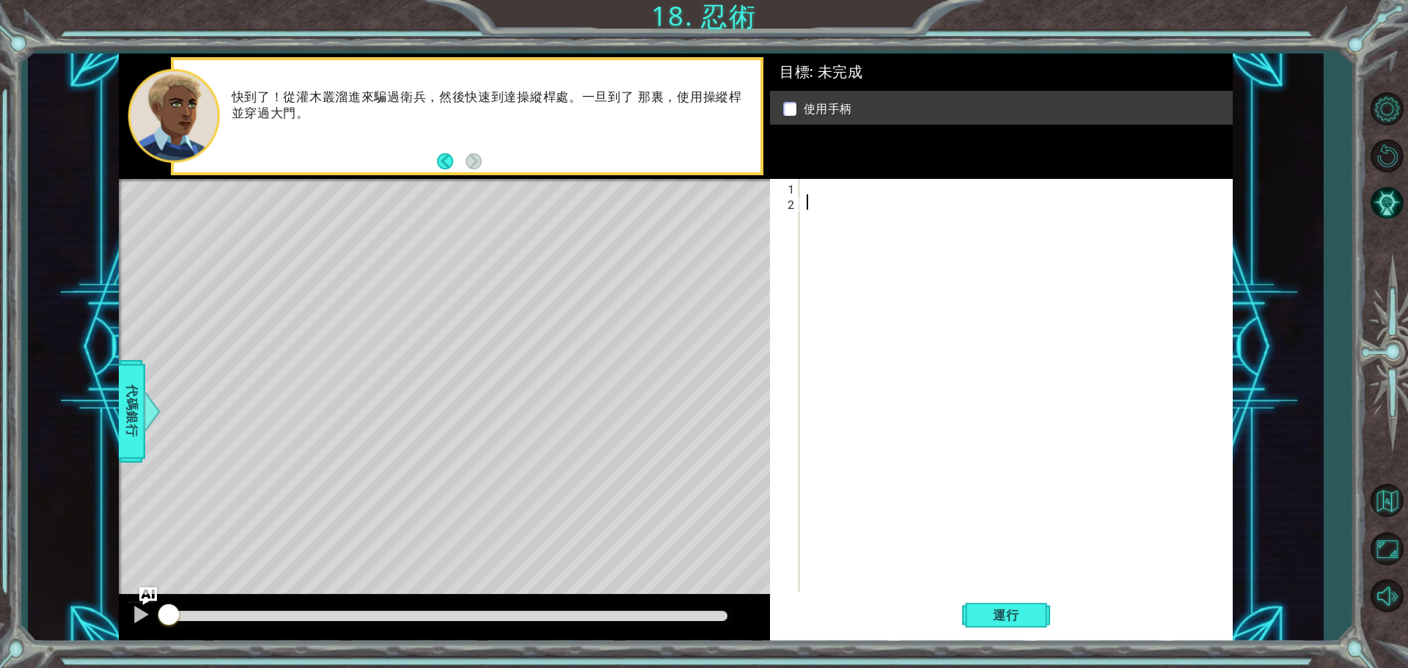
click at [1187, 204] on div at bounding box center [1020, 402] width 432 height 447
click at [1181, 202] on div at bounding box center [1020, 402] width 432 height 447
click at [1181, 197] on div at bounding box center [1020, 402] width 432 height 447
click at [1181, 192] on div at bounding box center [1020, 402] width 432 height 447
click at [950, 195] on div at bounding box center [1016, 387] width 425 height 416
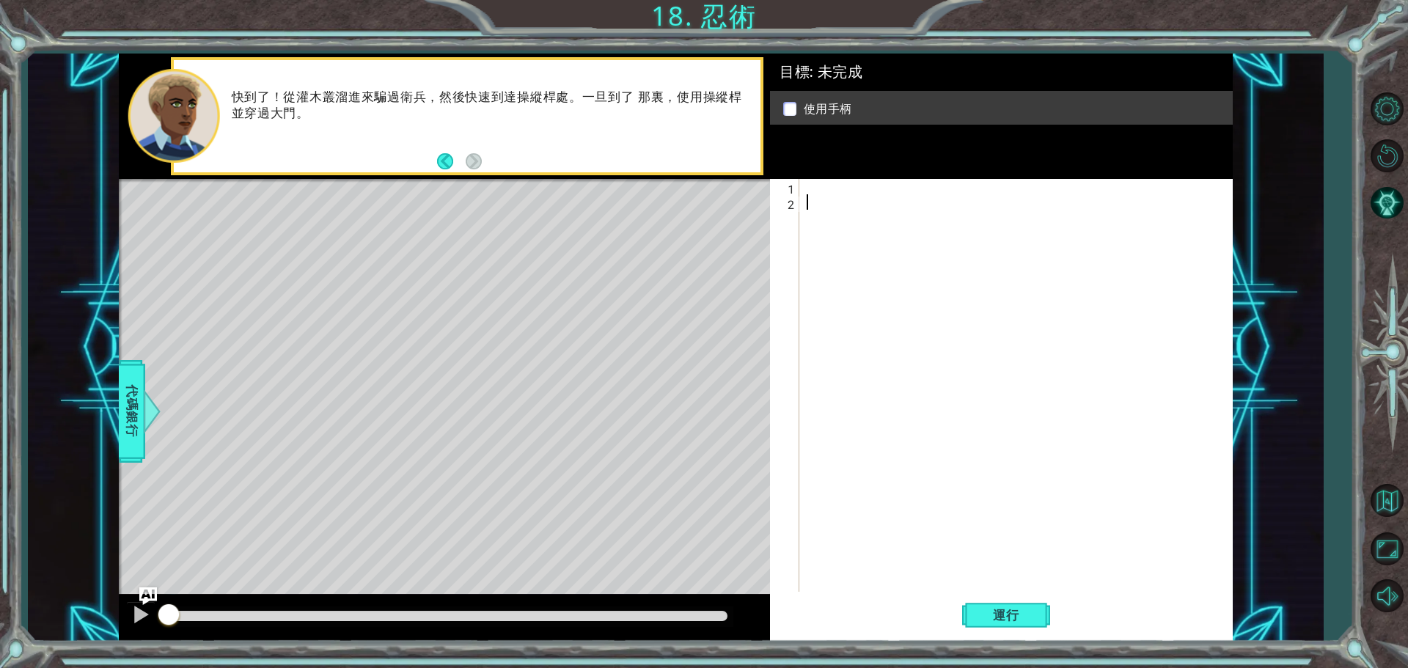
click at [949, 190] on div at bounding box center [1020, 402] width 432 height 447
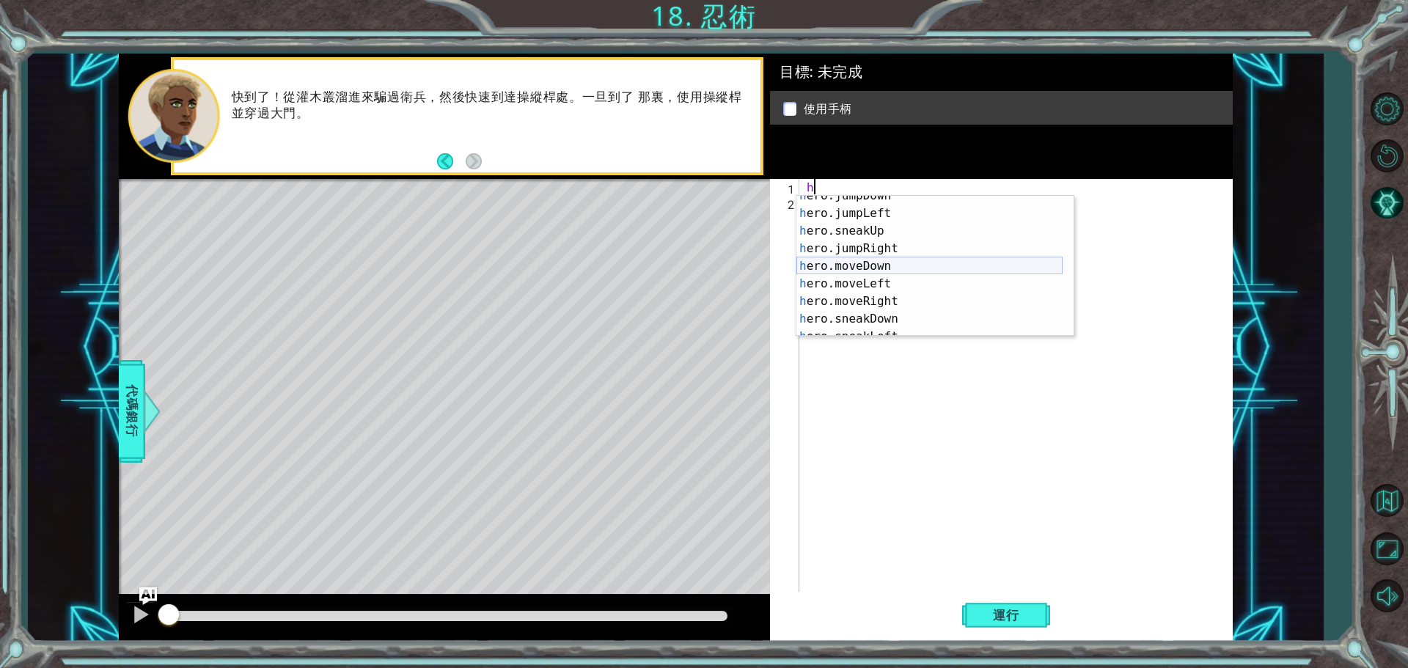
scroll to position [88, 0]
click at [903, 302] on div "h ero.jumpRight 按 Enter h ero.moveDown 按 Enter h ero.moveLeft 按 Enter h ero.mov…" at bounding box center [929, 284] width 266 height 176
type textarea "hero.sneakRight(1)"
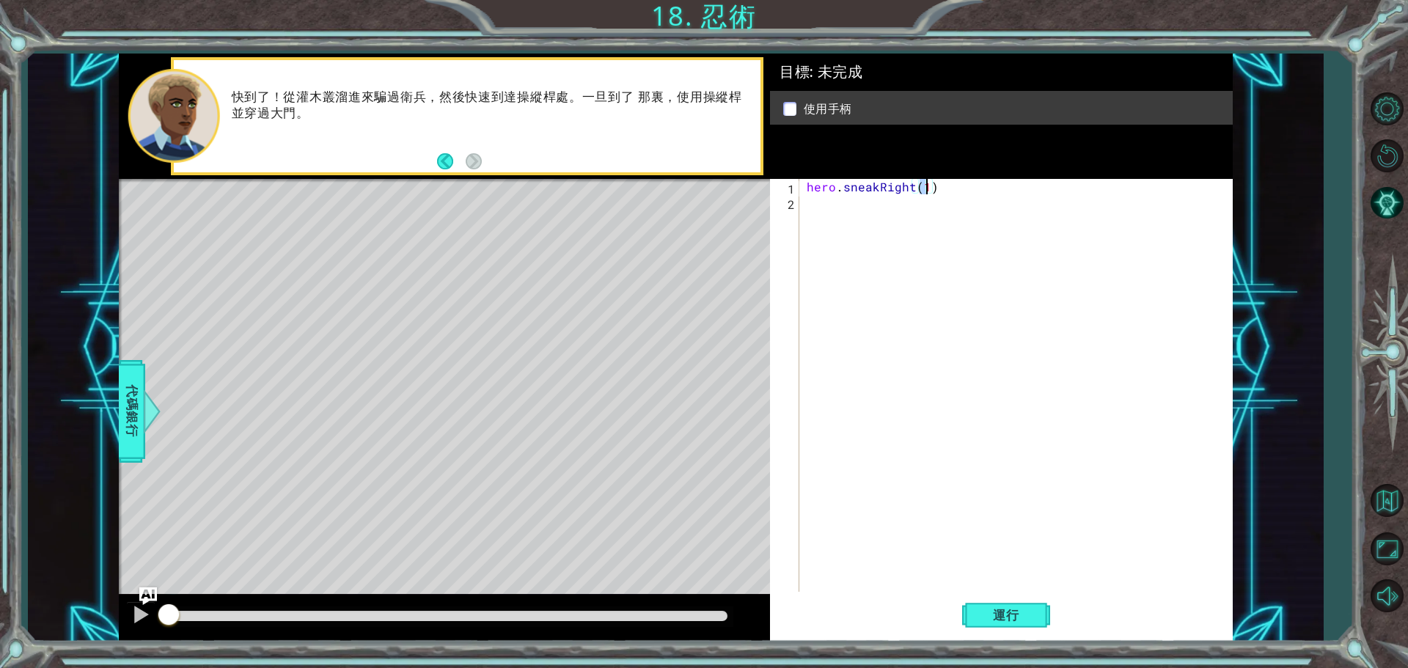
click at [872, 200] on div "hero . sneakRight ( 1 )" at bounding box center [1020, 402] width 432 height 447
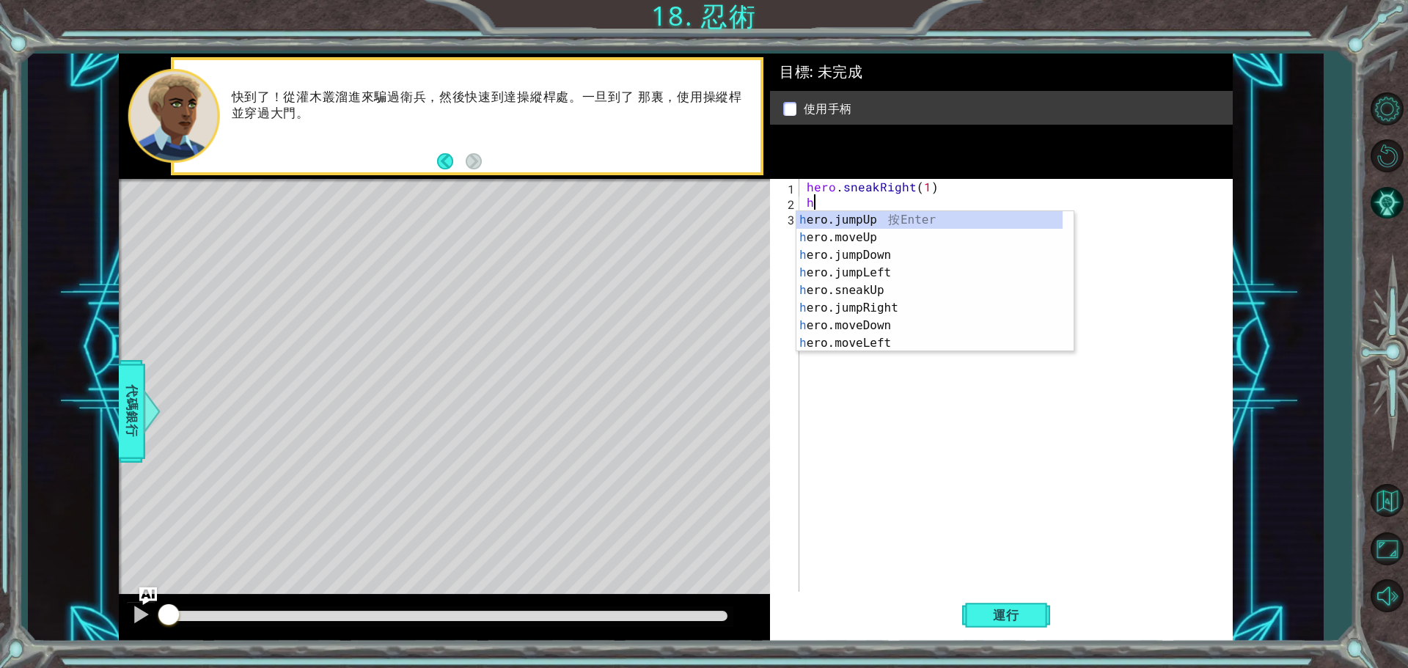
scroll to position [0, 0]
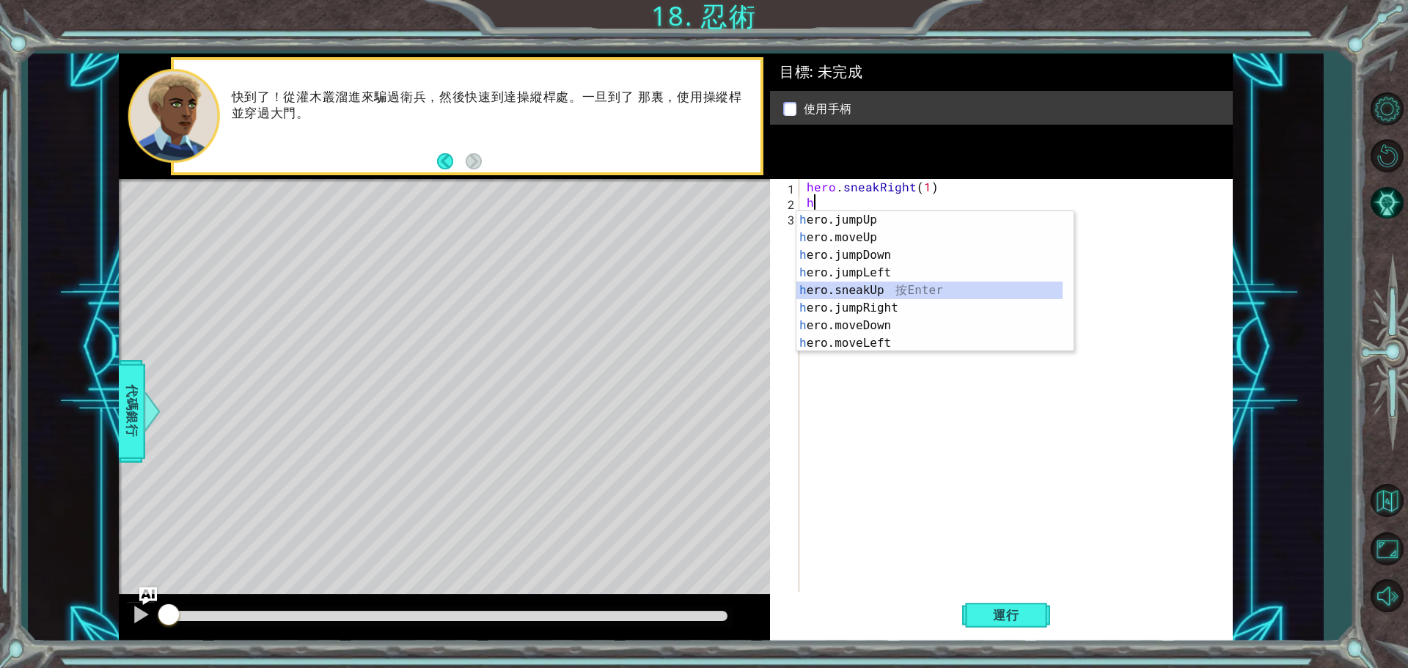
click at [890, 287] on div "h ero.jumpUp 按 Enter h ero.moveUp 按 Enter h ero.jumpDown 按 Enter h ero.jumpLeft…" at bounding box center [929, 299] width 266 height 176
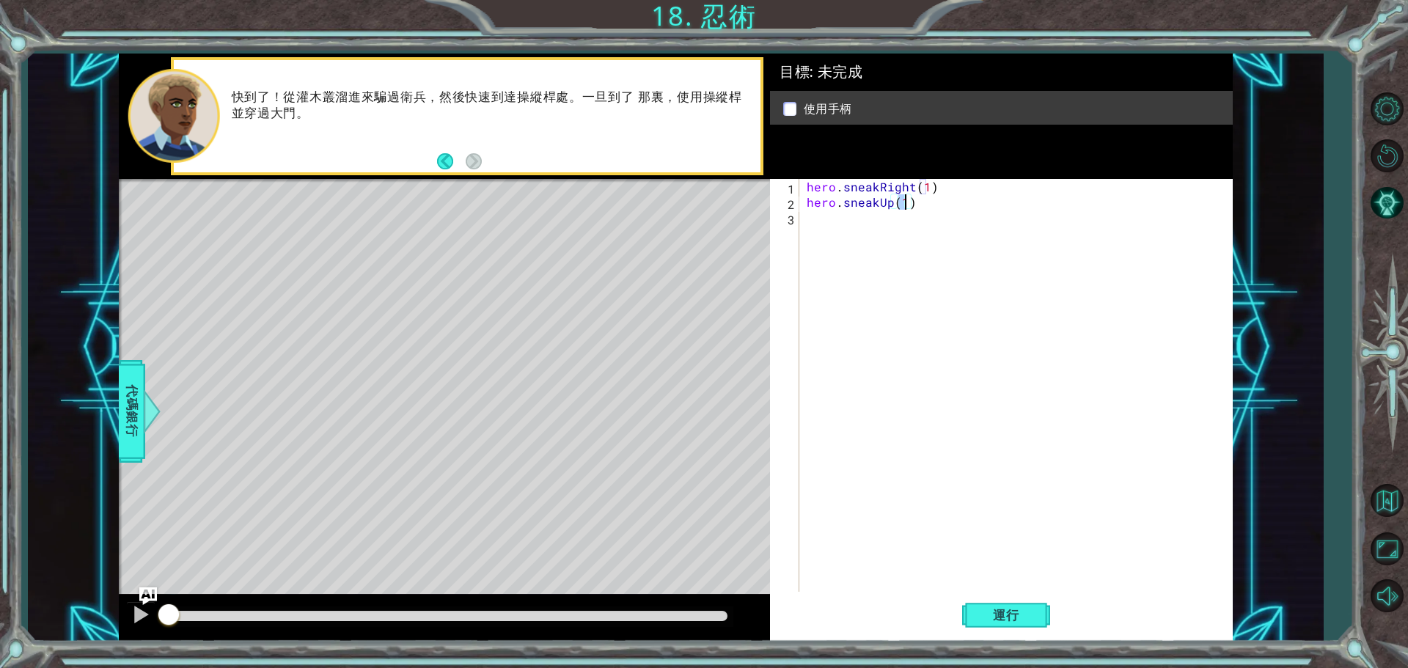
scroll to position [0, 6]
type textarea "hero.sneakUp(2)"
click at [840, 227] on div "hero . sneakRight ( 1 ) hero . sneakUp ( 2 )" at bounding box center [1020, 402] width 432 height 447
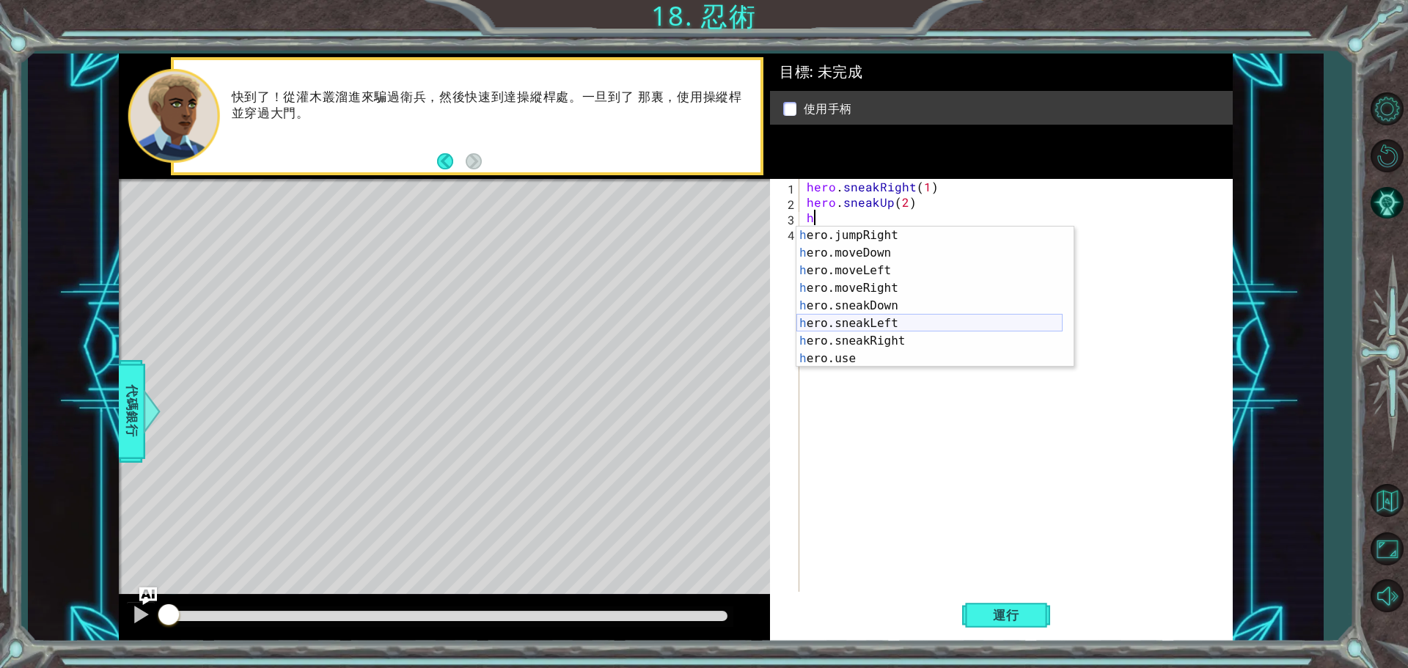
scroll to position [88, 0]
click at [901, 337] on div "h ero.jumpRight 按 Enter h ero.moveDown 按 Enter h ero.moveLeft 按 Enter h ero.mov…" at bounding box center [929, 315] width 266 height 176
type textarea "hero.sneakRight(1)"
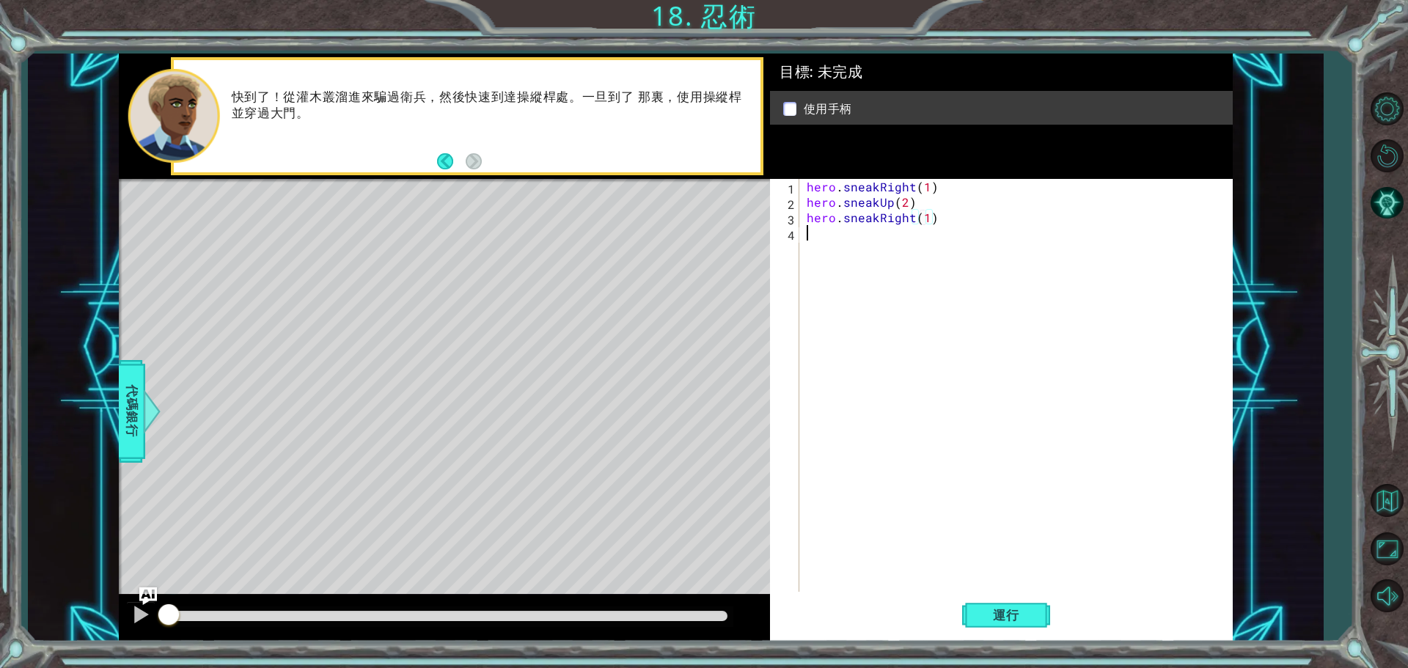
click at [862, 257] on div "hero . sneakRight ( 1 ) hero . sneakUp ( 2 ) hero . sneakRight ( 1 )" at bounding box center [1020, 402] width 432 height 447
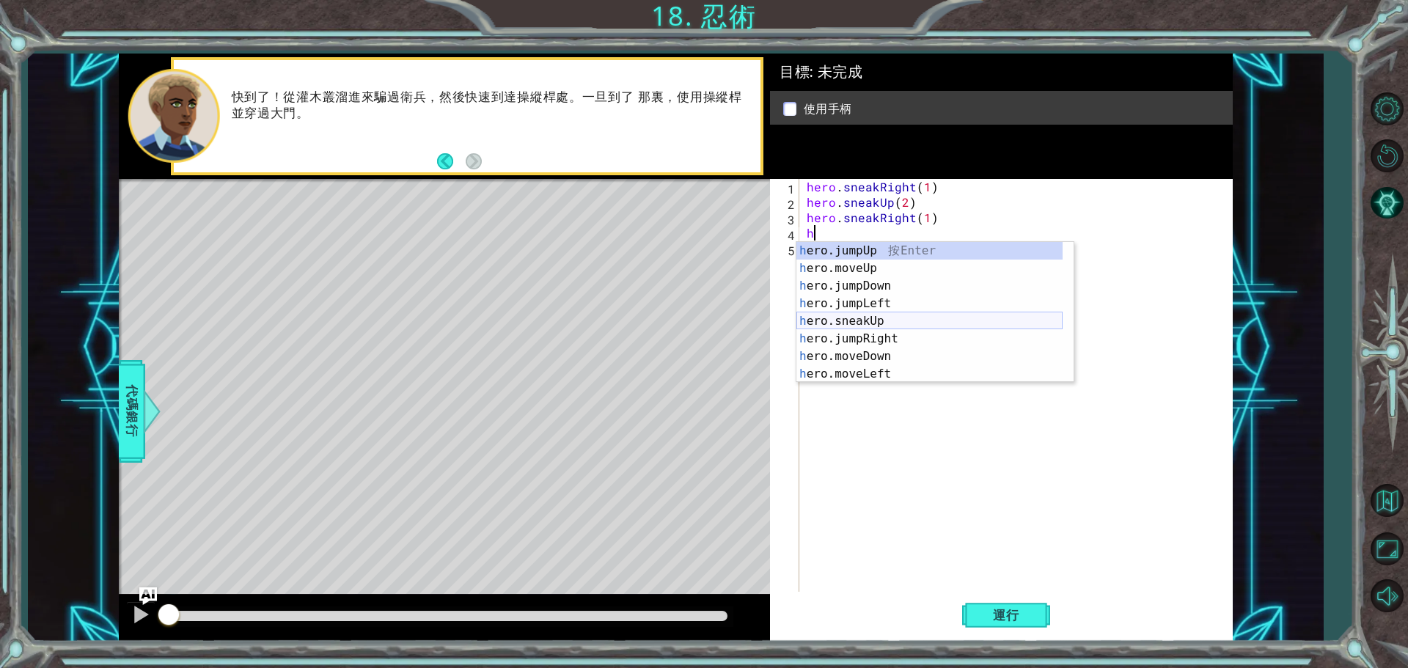
drag, startPoint x: 883, startPoint y: 318, endPoint x: 890, endPoint y: 311, distance: 9.9
click at [884, 318] on div "h ero.jumpUp 按 Enter h ero.moveUp 按 Enter h ero.jumpDown 按 Enter h ero.jumpLeft…" at bounding box center [929, 330] width 266 height 176
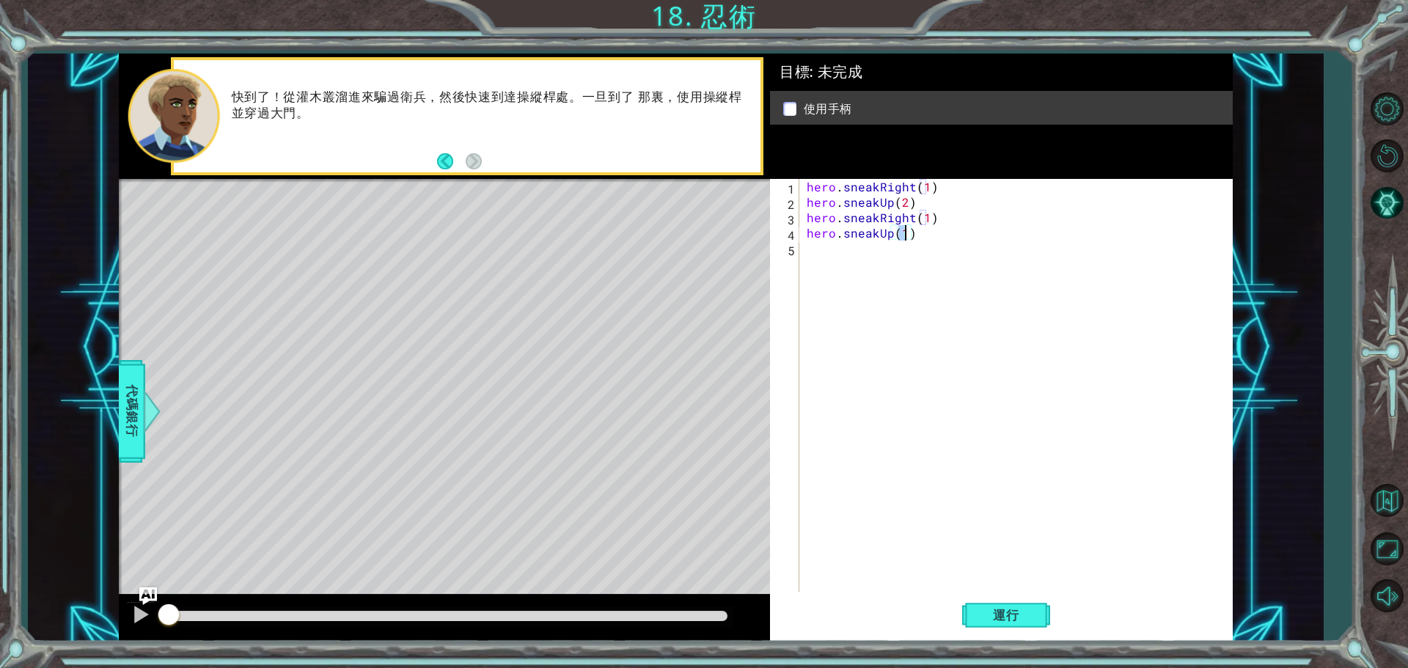
click at [837, 248] on div "hero . sneakRight ( 1 ) hero . sneakUp ( 2 ) hero . sneakRight ( 1 ) hero . sne…" at bounding box center [1020, 402] width 432 height 447
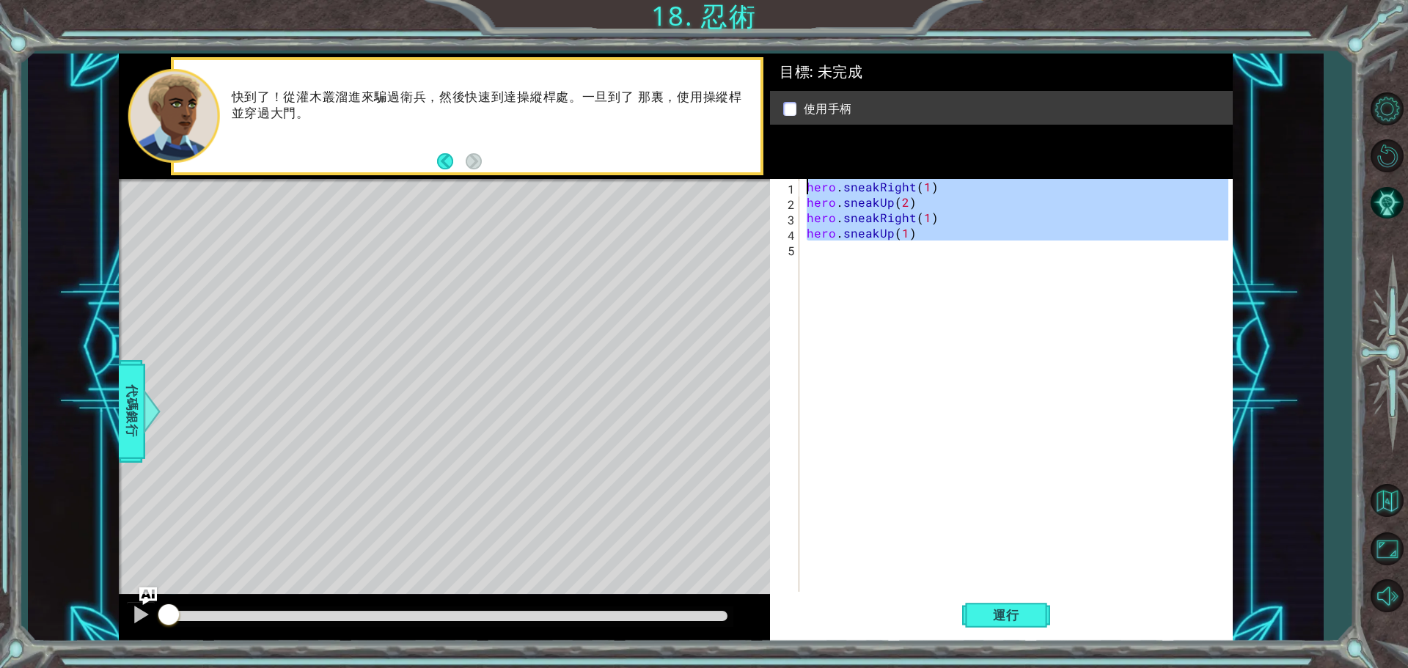
type textarea "hero.sneakRight(1) hero.sneakUp(2)"
click at [835, 265] on div "hero . sneakRight ( 1 ) hero . sneakUp ( 2 ) hero . sneakRight ( 1 ) hero . sne…" at bounding box center [1016, 387] width 425 height 416
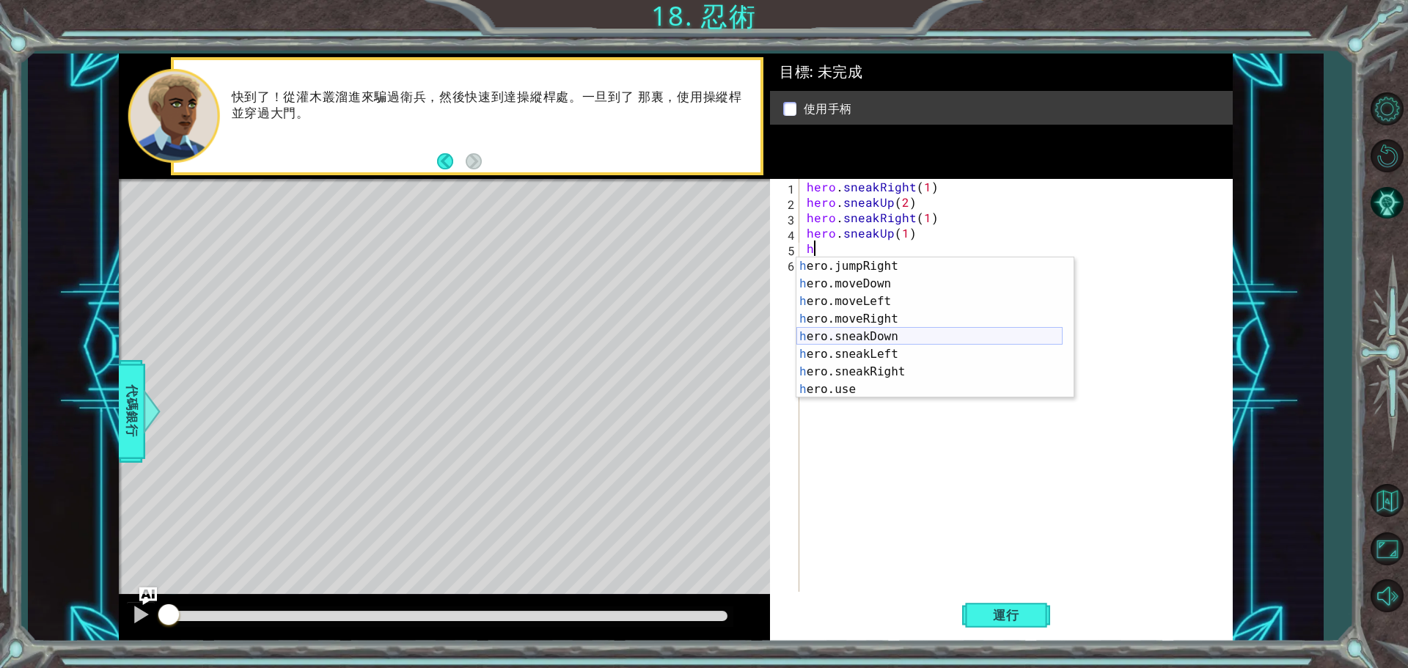
scroll to position [88, 0]
click at [895, 373] on div "h ero.jumpRight 按 Enter h ero.moveDown 按 Enter h ero.moveLeft 按 Enter h ero.mov…" at bounding box center [929, 345] width 266 height 176
type textarea "hero.sneakRight(1)"
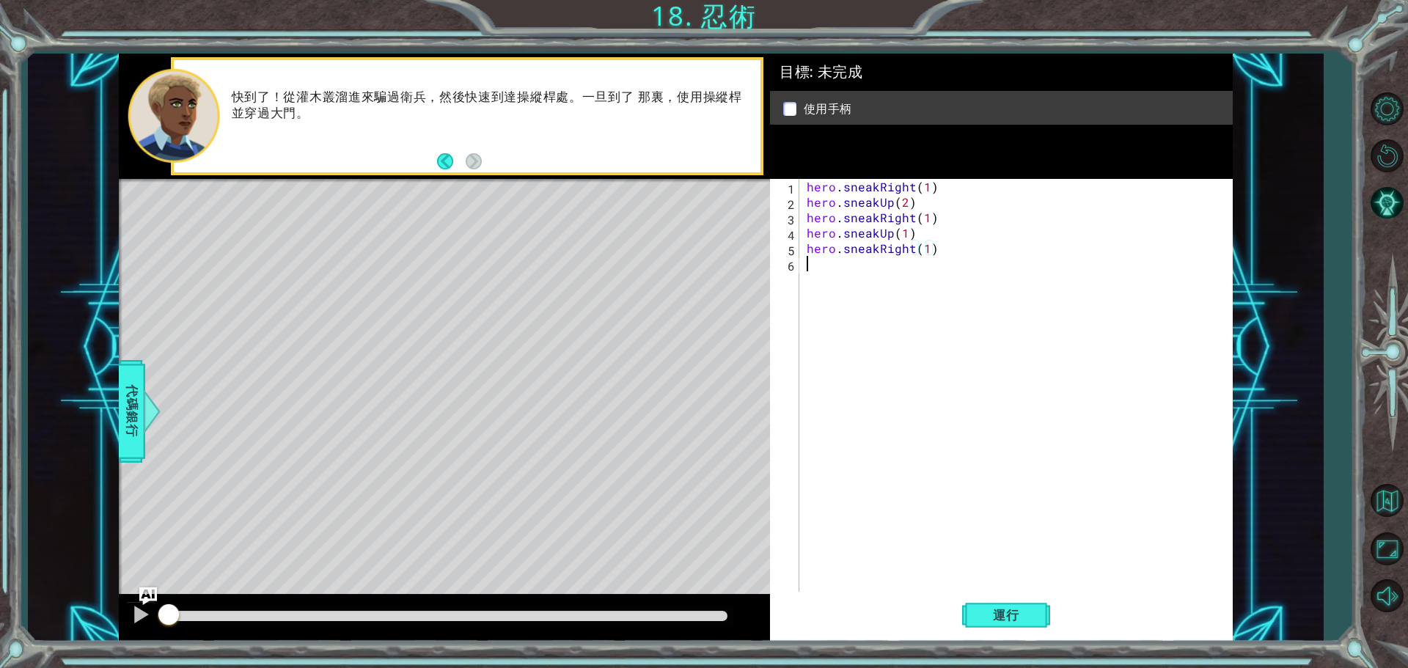
click at [868, 277] on div "hero . sneakRight ( 1 ) hero . sneakUp ( 2 ) hero . sneakRight ( 1 ) hero . sne…" at bounding box center [1020, 402] width 432 height 447
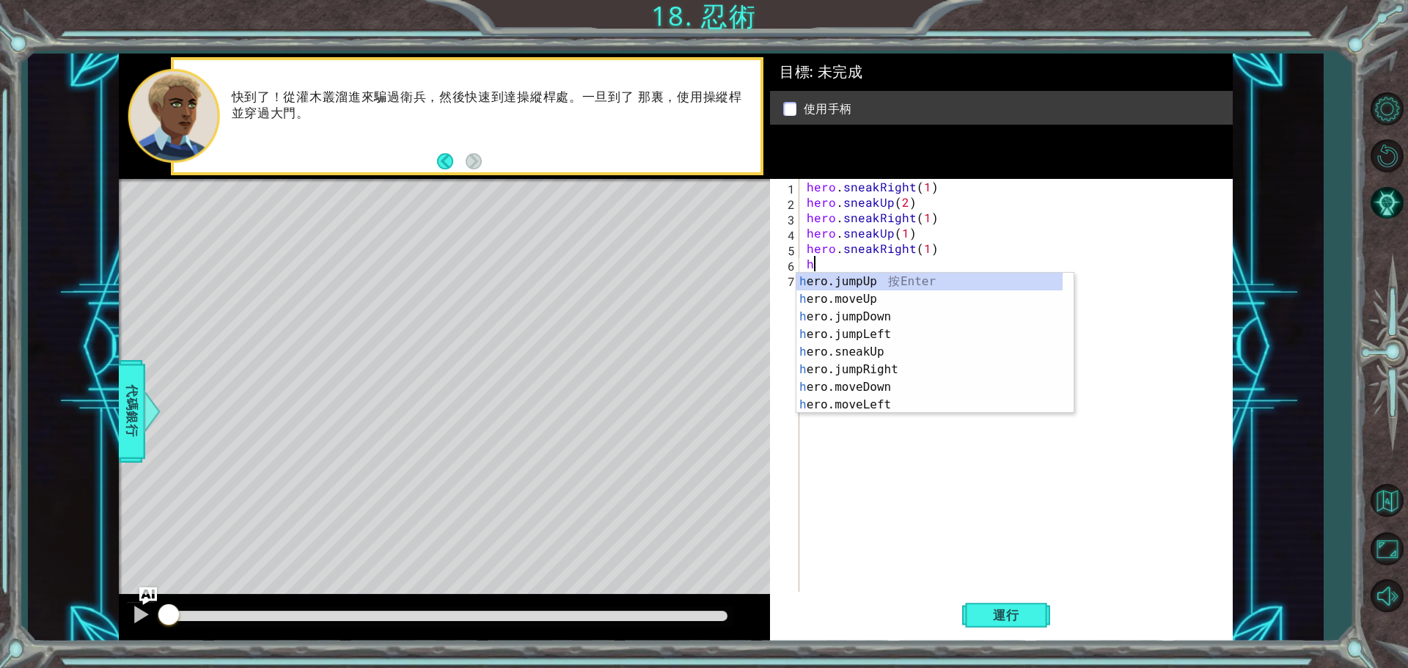
scroll to position [0, 0]
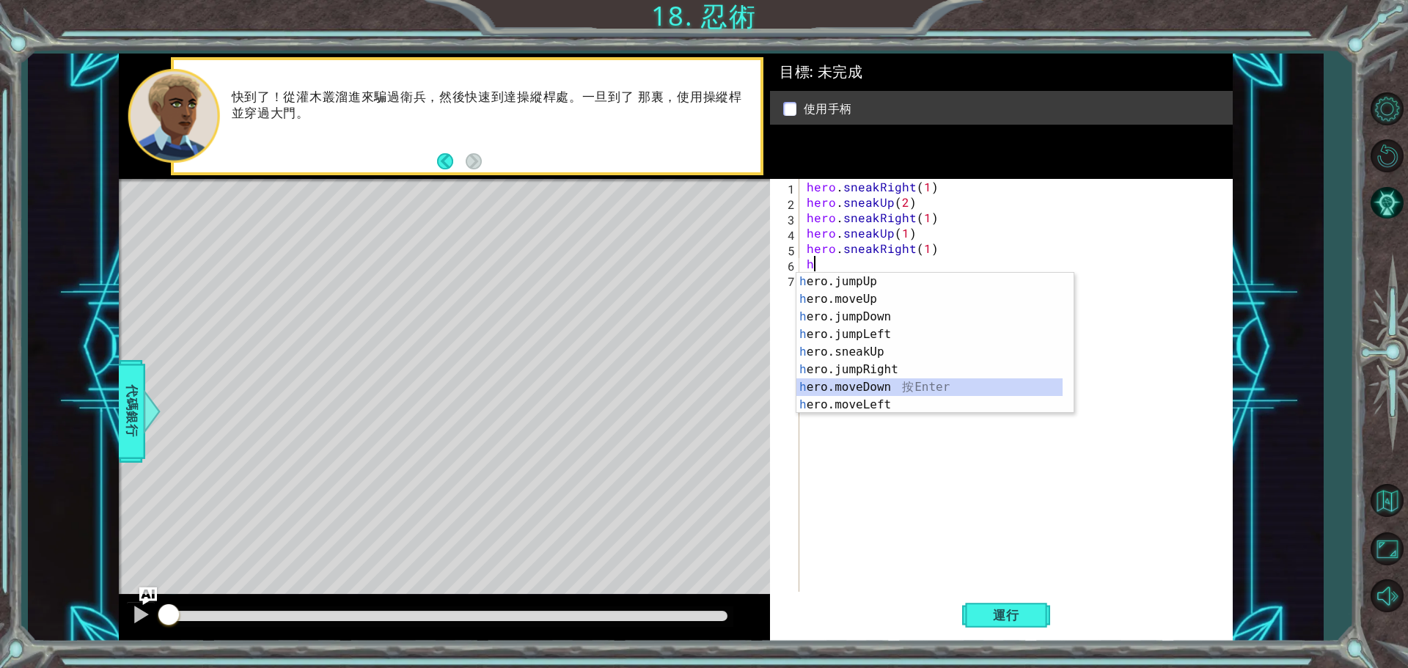
click at [895, 385] on div "h ero.jumpUp 按 Enter h ero.moveUp 按 Enter h ero.jumpDown 按 Enter h ero.jumpLeft…" at bounding box center [929, 361] width 266 height 176
type textarea "hero.moveDown(1)"
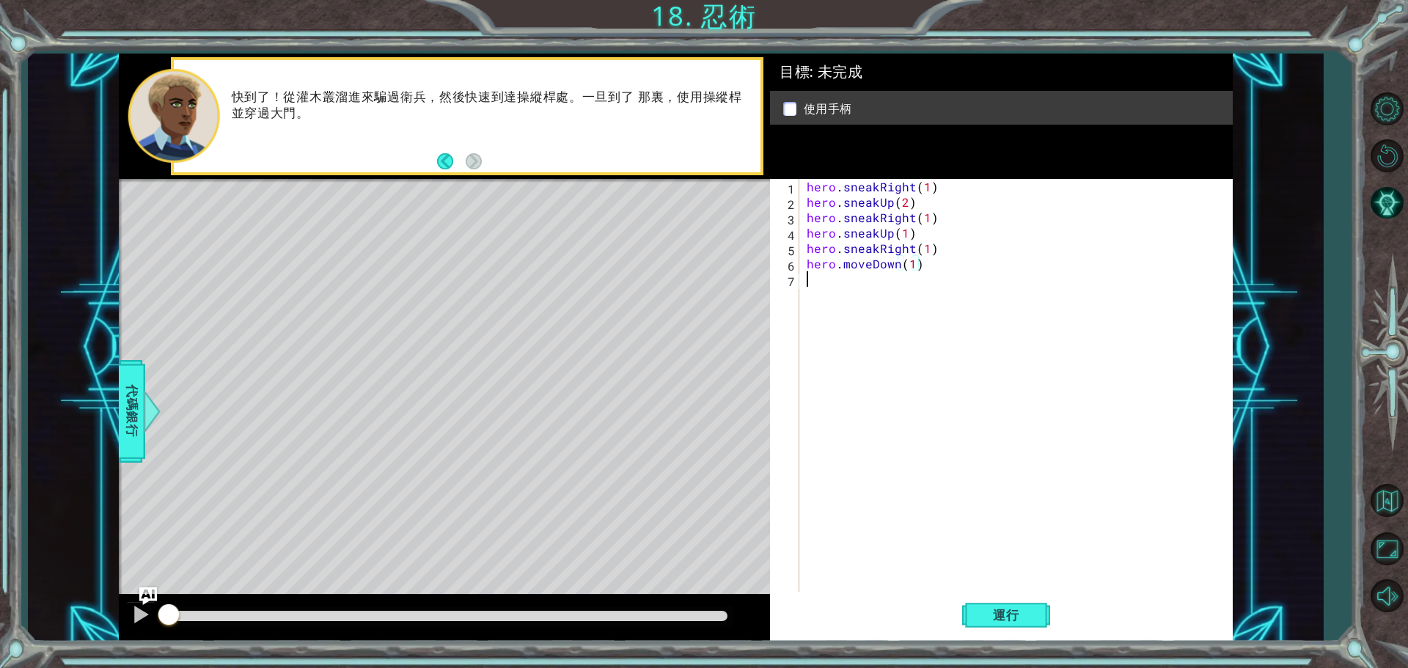
click at [842, 290] on div "hero . sneakRight ( 1 ) hero . sneakUp ( 2 ) hero . sneakRight ( 1 ) hero . sne…" at bounding box center [1020, 402] width 432 height 447
type textarea "h"
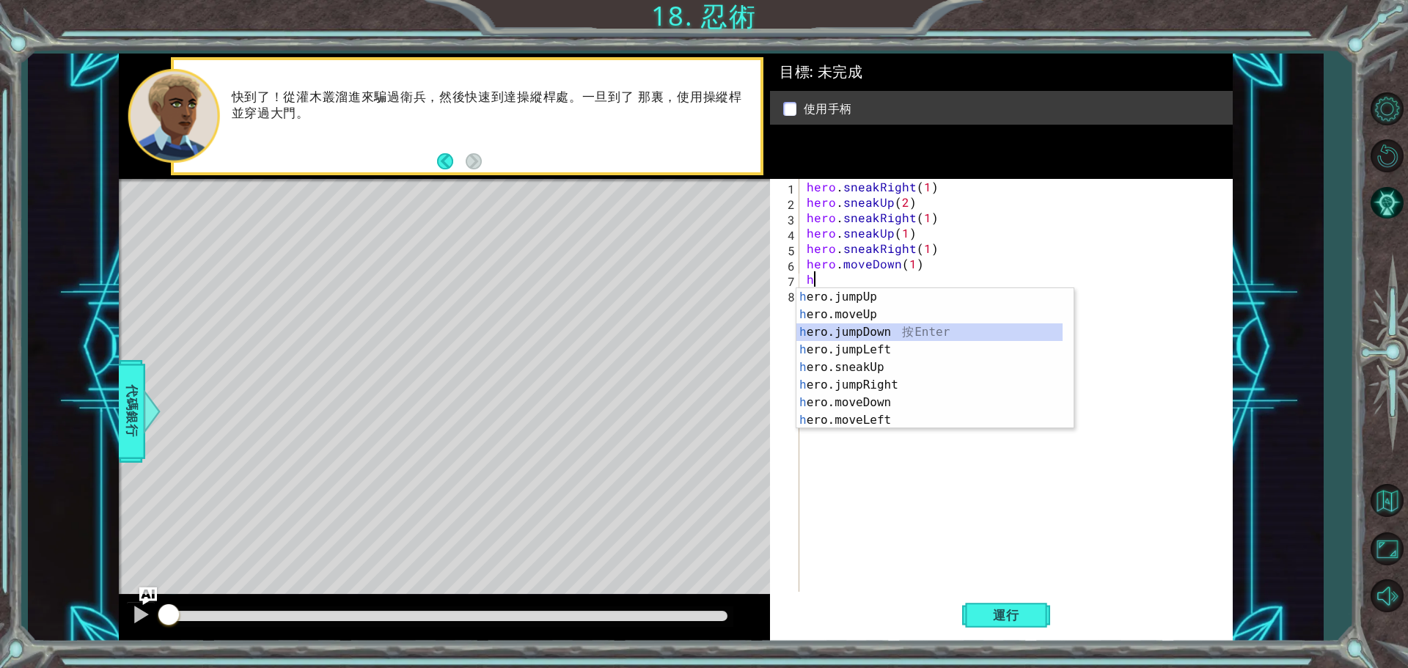
click at [890, 329] on div "h ero.jumpUp 按 Enter h ero.moveUp 按 Enter h ero.jumpDown 按 Enter h ero.jumpLeft…" at bounding box center [929, 376] width 266 height 176
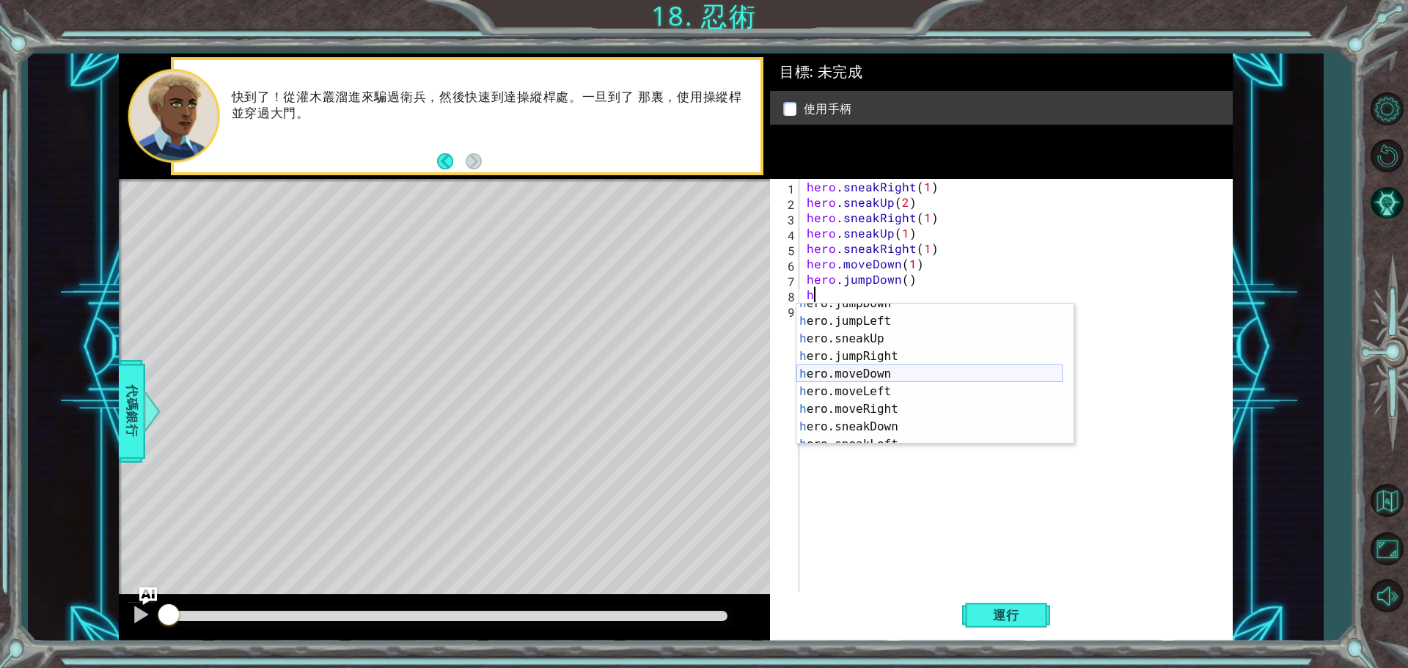
scroll to position [44, 0]
click at [875, 411] on div "h ero.jumpDown 按 Enter h ero.jumpLeft 按 Enter h ero.sneakUp 按 Enter h ero.jumpR…" at bounding box center [929, 383] width 266 height 176
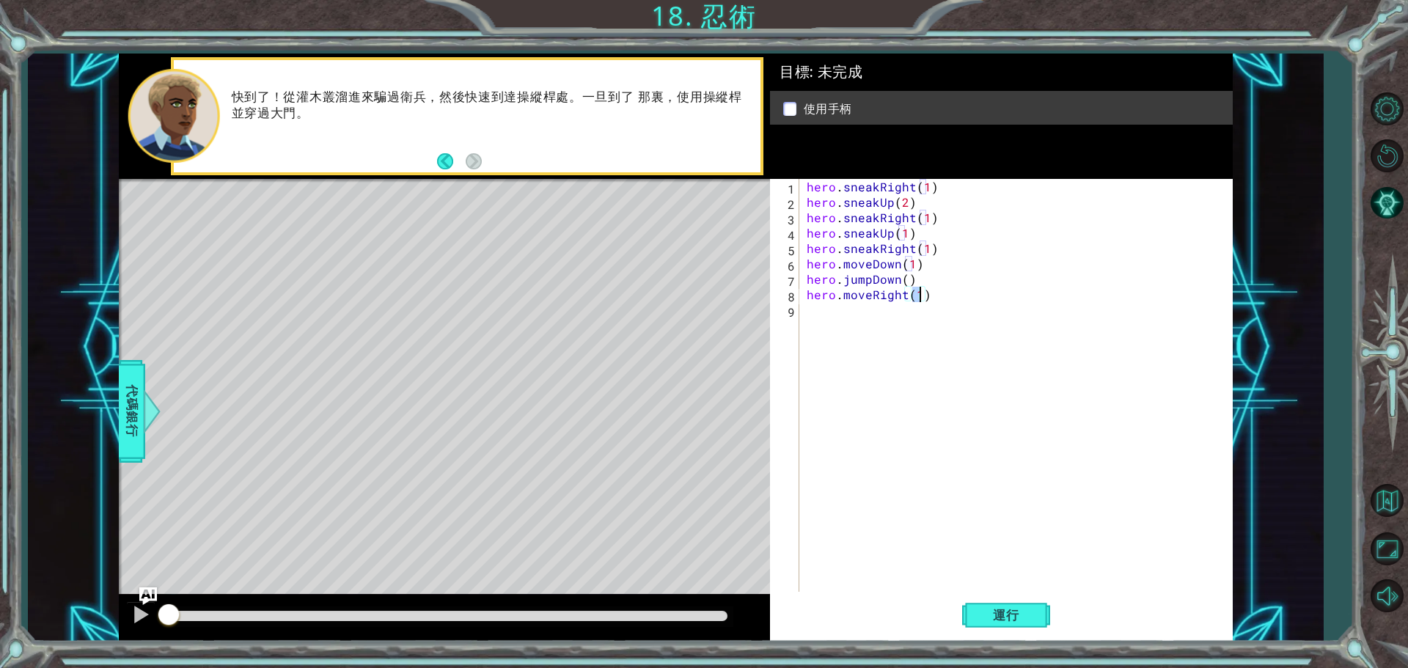
type textarea "hero.moveRight(2)"
click at [826, 321] on div "hero . sneakRight ( 1 ) hero . sneakUp ( 2 ) hero . sneakRight ( 1 ) hero . sne…" at bounding box center [1020, 402] width 432 height 447
type textarea "h"
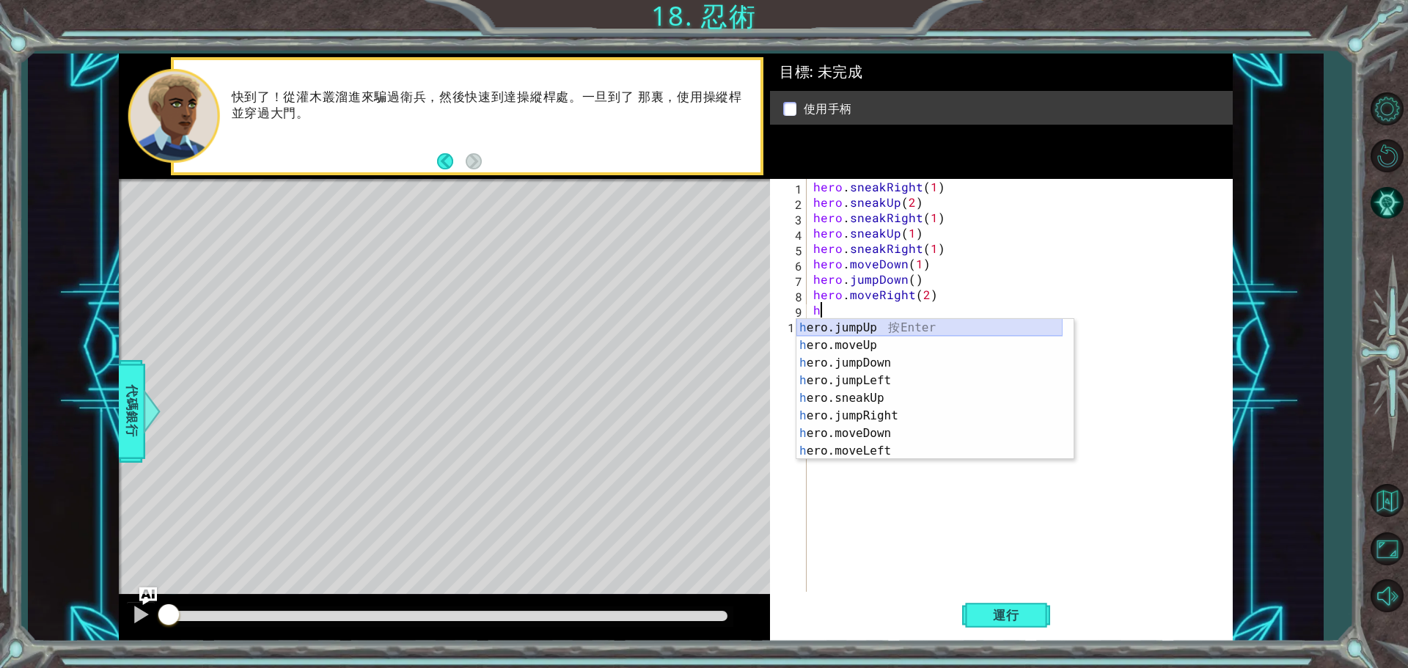
click at [877, 323] on div "h ero.jumpUp 按 Enter h ero.moveUp 按 Enter h ero.jumpDown 按 Enter h ero.jumpLeft…" at bounding box center [929, 407] width 266 height 176
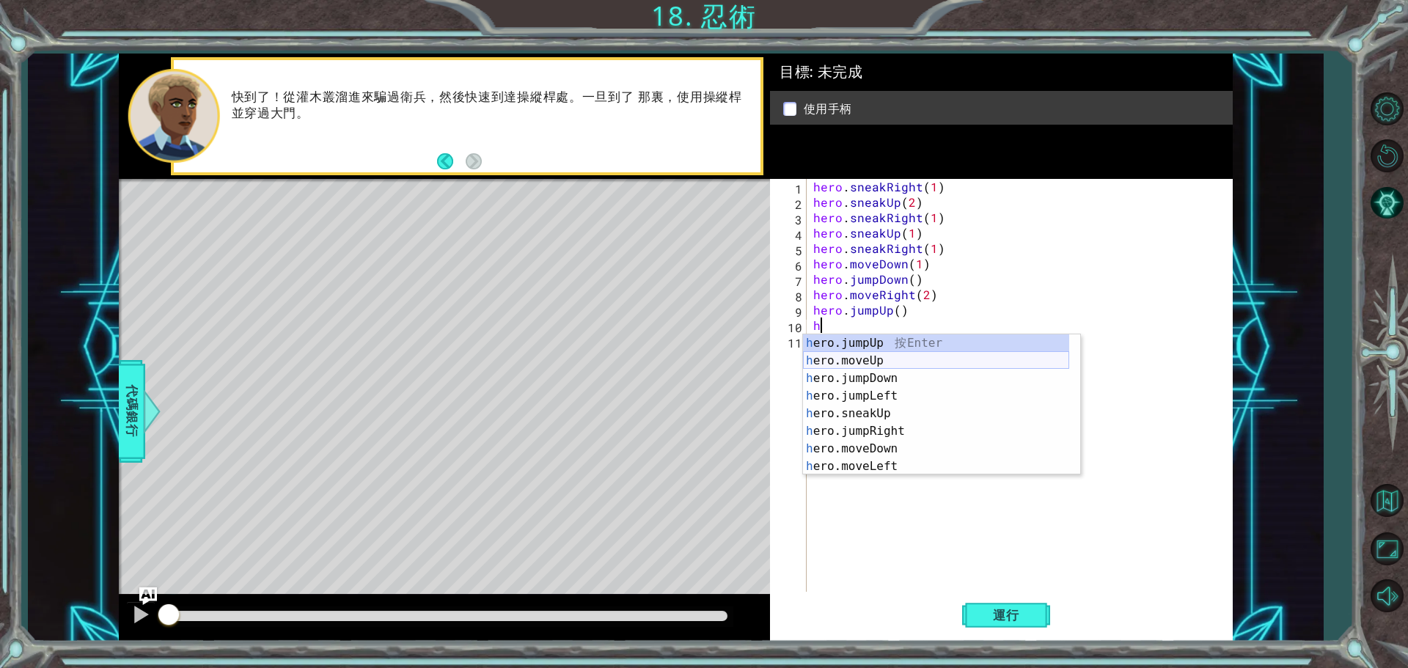
click at [877, 362] on div "h ero.jumpUp 按 Enter h ero.moveUp 按 Enter h ero.jumpDown 按 Enter h ero.jumpLeft…" at bounding box center [936, 422] width 266 height 176
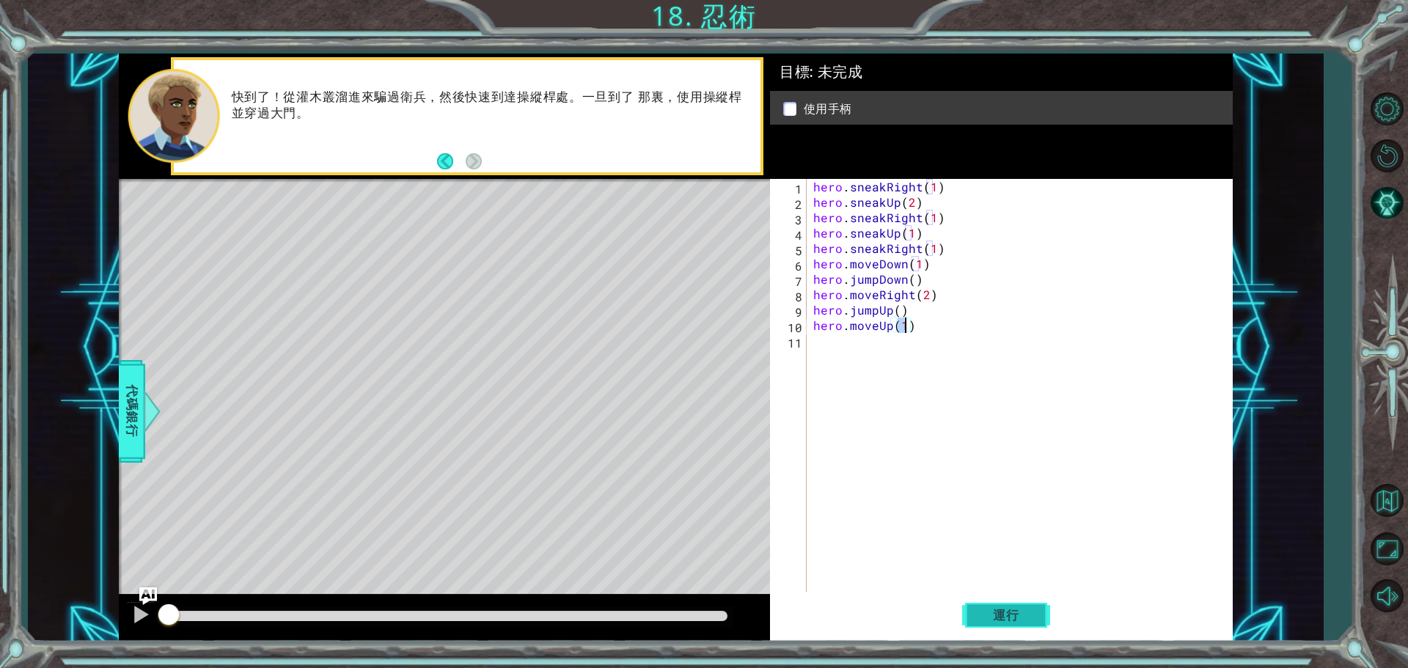
click at [1027, 617] on span "運行" at bounding box center [1006, 615] width 56 height 15
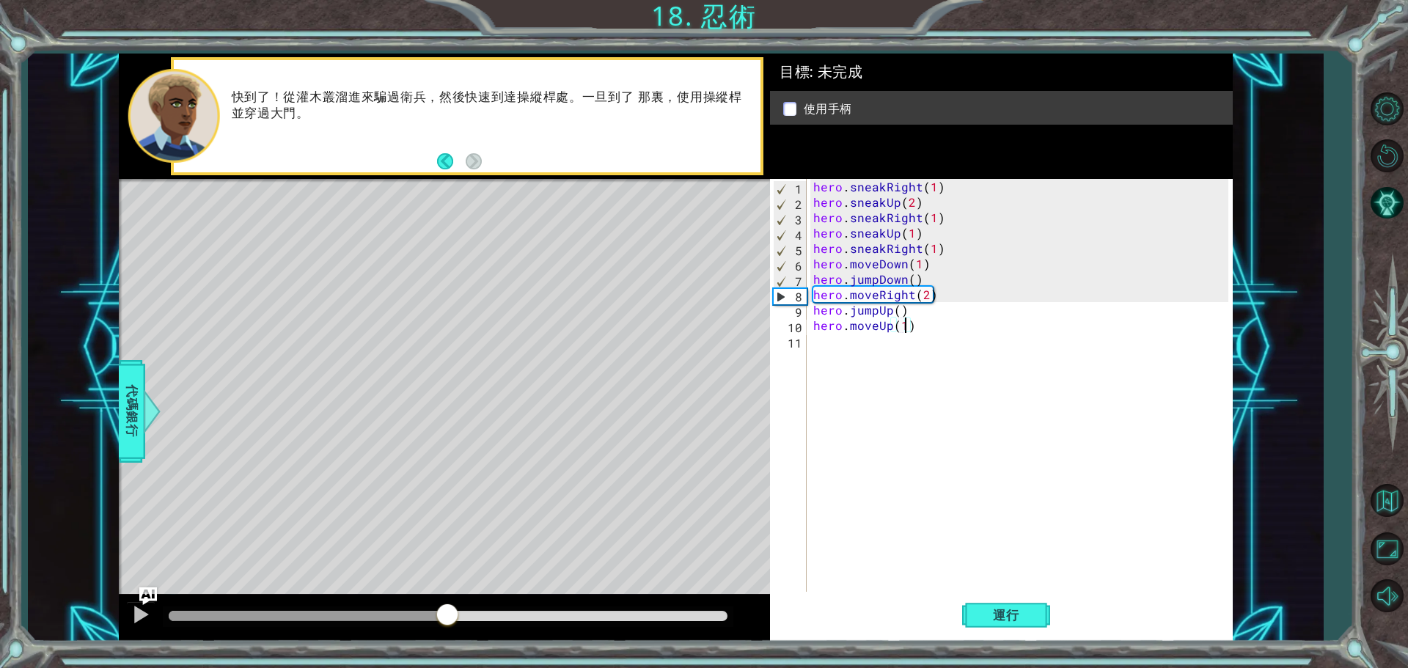
drag, startPoint x: 213, startPoint y: 611, endPoint x: 447, endPoint y: 598, distance: 234.2
click at [447, 598] on div at bounding box center [444, 618] width 651 height 47
click at [925, 295] on div "hero . sneakRight ( 1 ) hero . sneakUp ( 2 ) hero . sneakRight ( 1 ) hero . sne…" at bounding box center [1022, 402] width 425 height 447
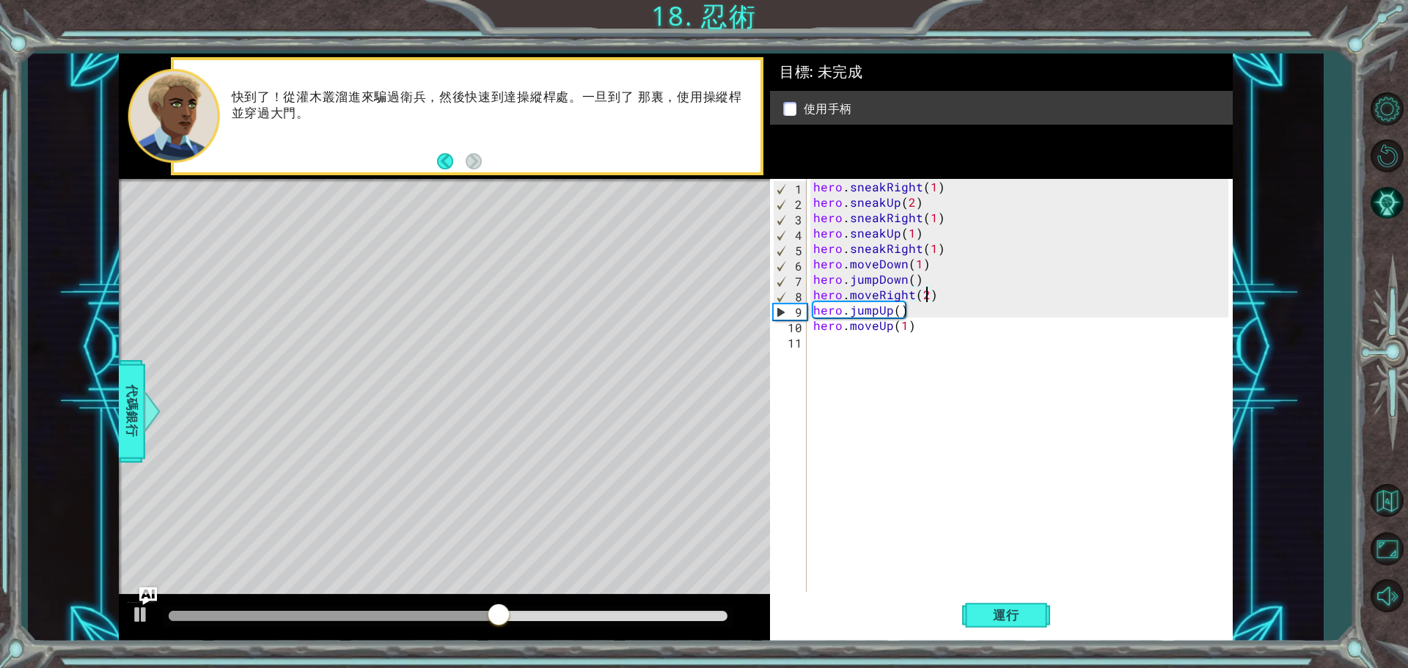
type textarea "hero.moveRight(21)"
click at [913, 354] on div "hero . sneakRight ( 1 ) hero . sneakUp ( 2 ) hero . sneakRight ( 1 ) hero . sne…" at bounding box center [1022, 402] width 425 height 447
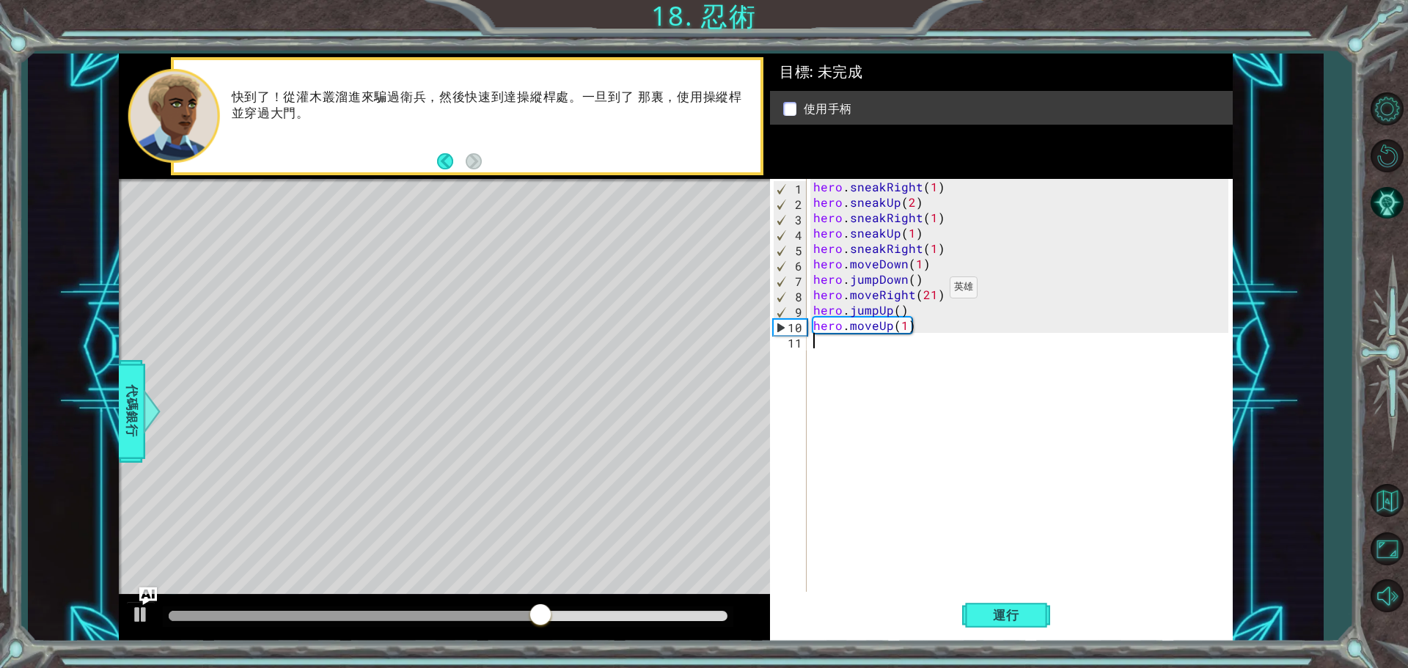
click at [931, 291] on div "hero . sneakRight ( 1 ) hero . sneakUp ( 2 ) hero . sneakRight ( 1 ) hero . sne…" at bounding box center [1022, 402] width 425 height 447
click at [911, 311] on div "hero . sneakRight ( 1 ) hero . sneakUp ( 2 ) hero . sneakRight ( 1 ) hero . sne…" at bounding box center [1022, 402] width 425 height 447
type textarea "hero.jump"
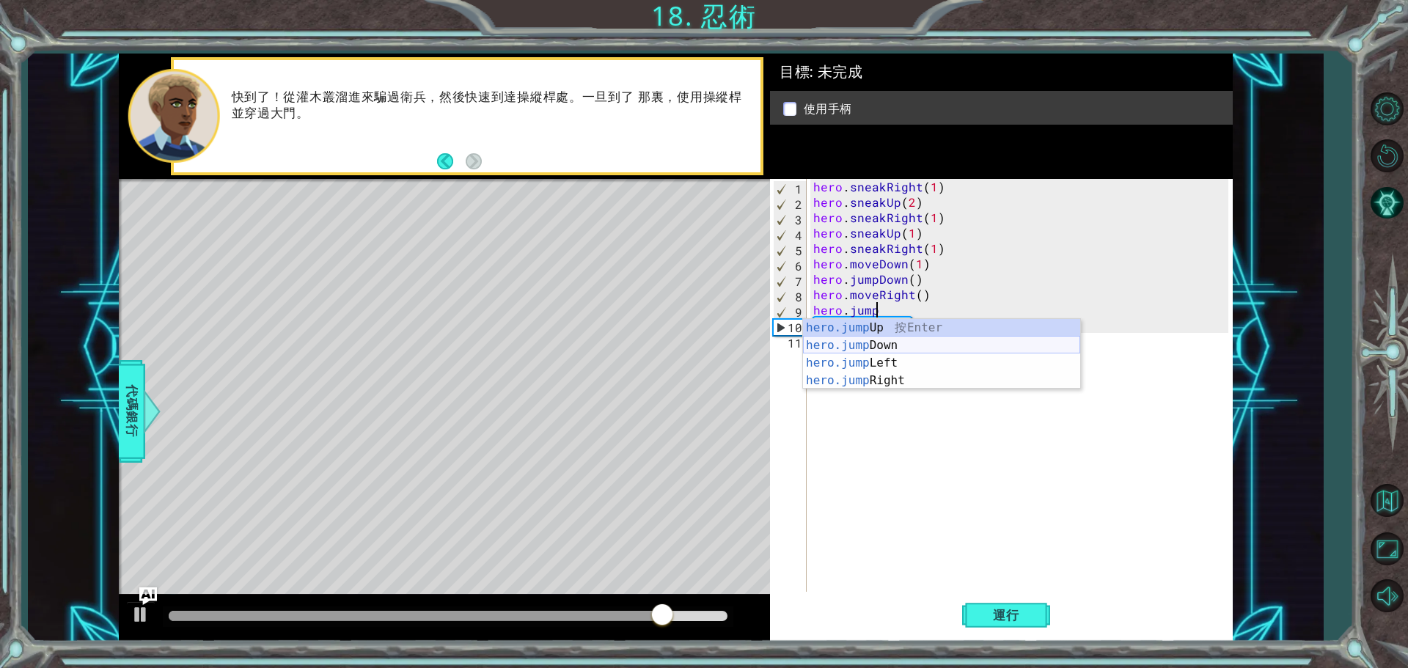
click at [907, 342] on div "hero.jump Up 按 Enter hero.jump Down 按 Enter hero.jump Left 按 Enter hero.jump Ri…" at bounding box center [941, 372] width 277 height 106
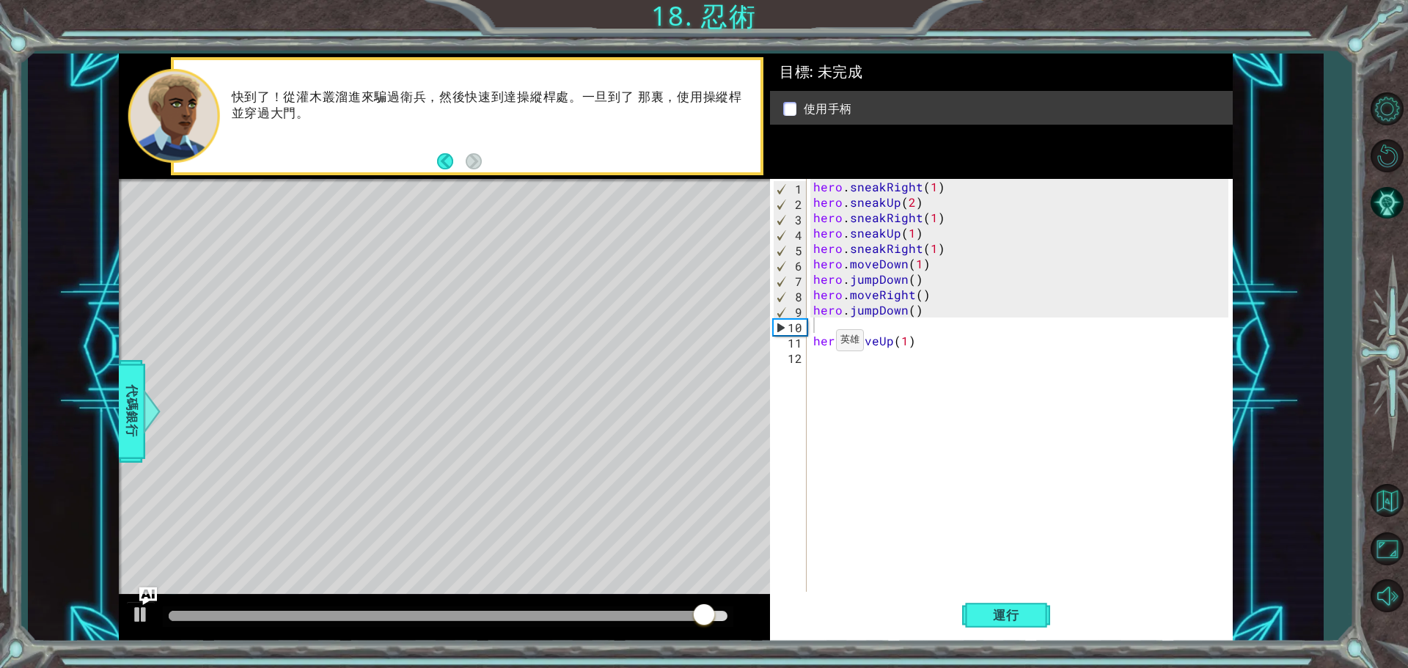
click at [808, 339] on div "1 2 3 4 5 6 7 8 9 10 11 12 hero . sneakRight ( 1 ) hero . sneakUp ( 2 ) hero . …" at bounding box center [999, 387] width 458 height 416
click at [812, 341] on div "hero . sneakRight ( 1 ) hero . sneakUp ( 2 ) hero . sneakRight ( 1 ) hero . sne…" at bounding box center [1022, 402] width 425 height 447
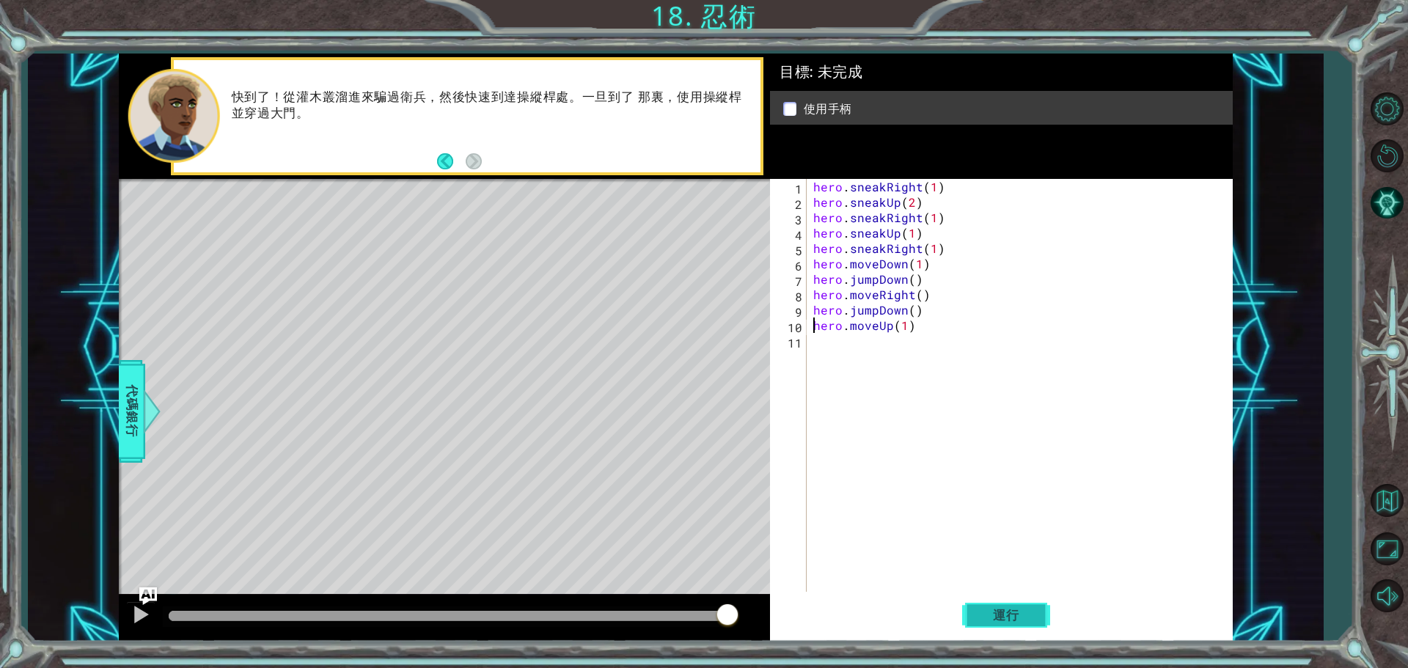
click at [984, 611] on span "運行" at bounding box center [1006, 615] width 56 height 15
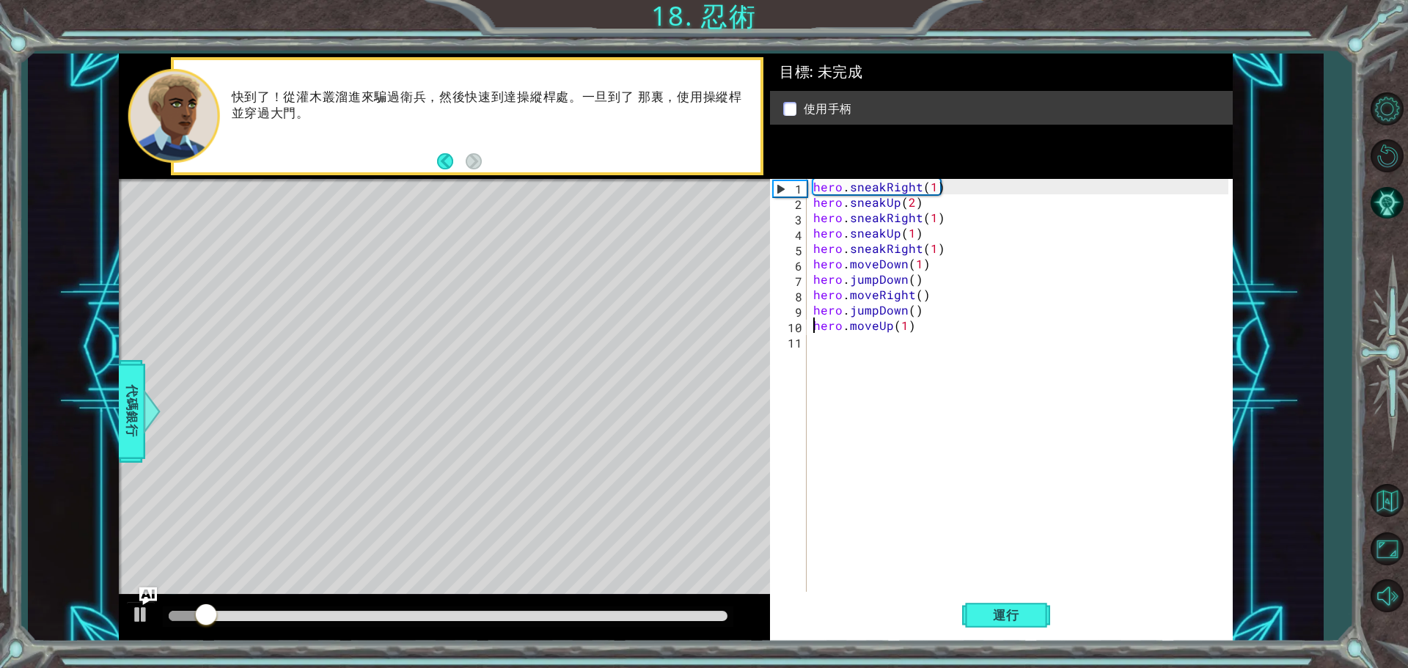
click at [926, 315] on div "hero . sneakRight ( 1 ) hero . sneakUp ( 2 ) hero . sneakRight ( 1 ) hero . sne…" at bounding box center [1022, 402] width 425 height 447
type textarea "hero.jumpDown()"
click at [929, 341] on div "hero . sneakRight ( 1 ) hero . sneakUp ( 2 ) hero . sneakRight ( 1 ) hero . sne…" at bounding box center [1022, 402] width 425 height 447
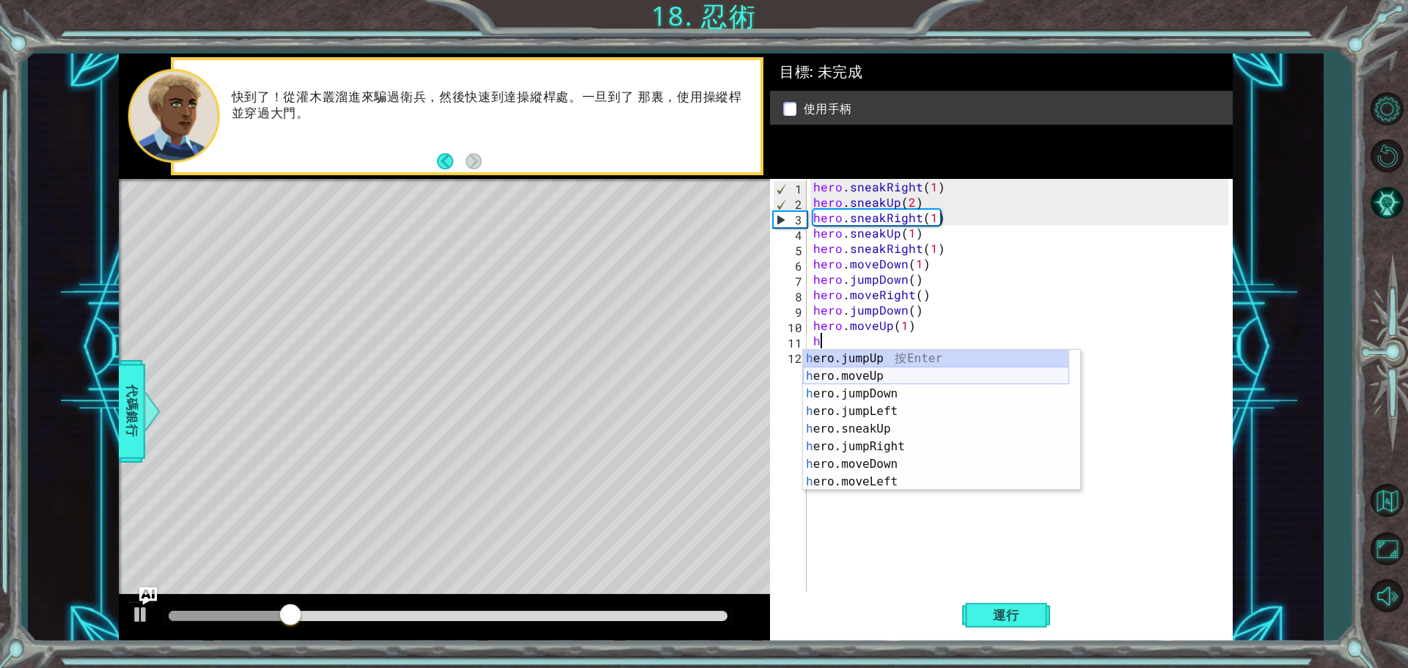
scroll to position [106, 0]
click at [889, 464] on div "h ero.moveDown 按 Enter h ero.moveLeft 按 Enter h ero.moveRight 按 Enter h ero.sne…" at bounding box center [936, 438] width 266 height 176
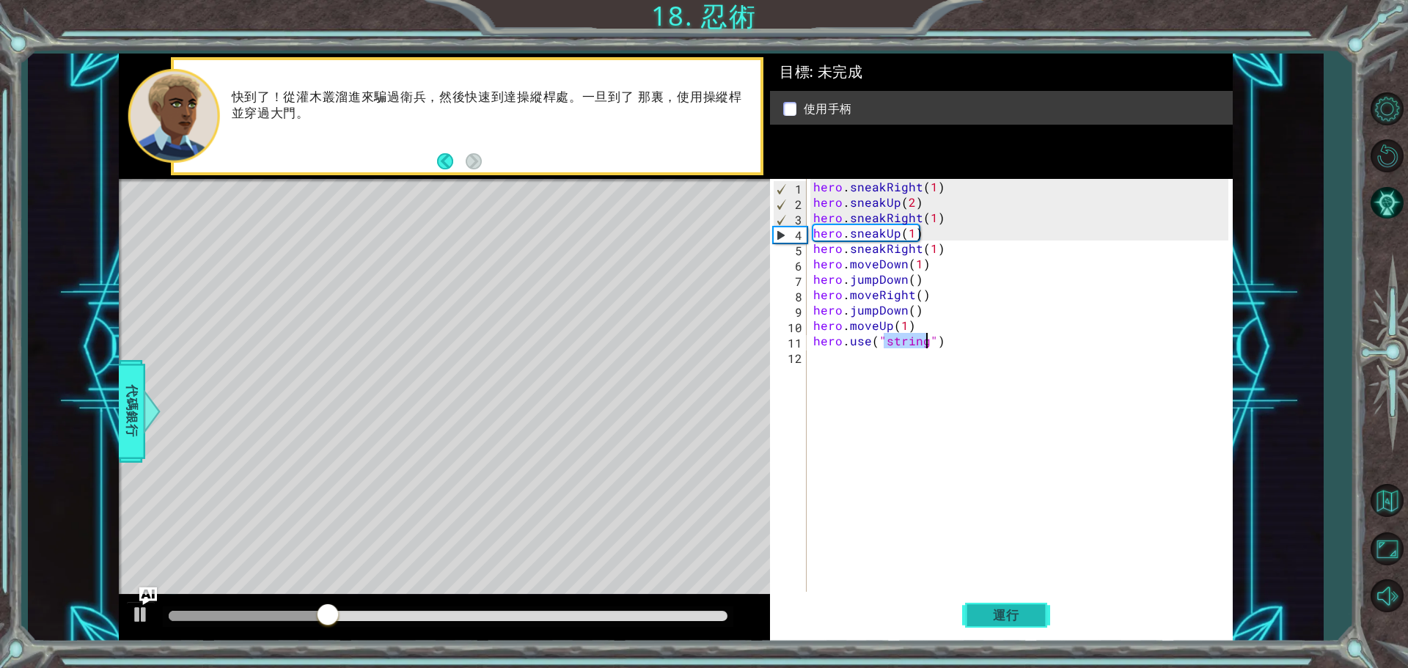
click at [977, 621] on button "運行" at bounding box center [1006, 615] width 88 height 46
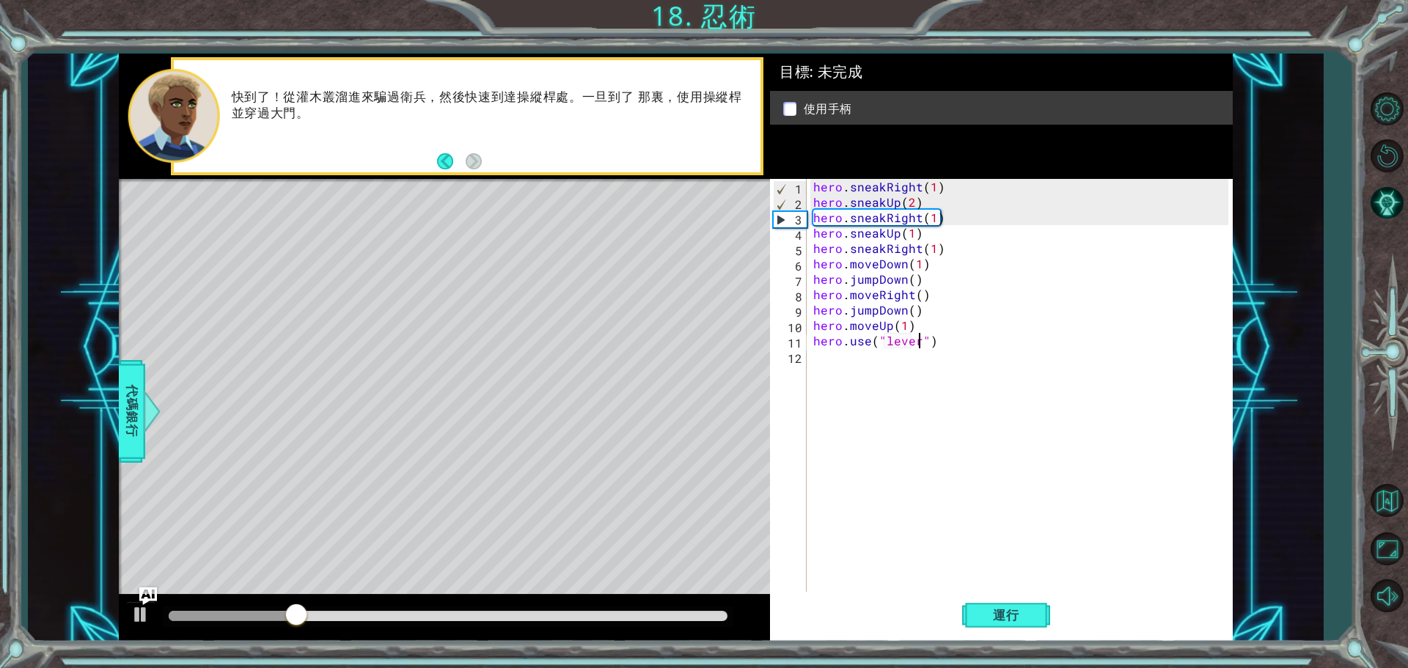
scroll to position [0, 7]
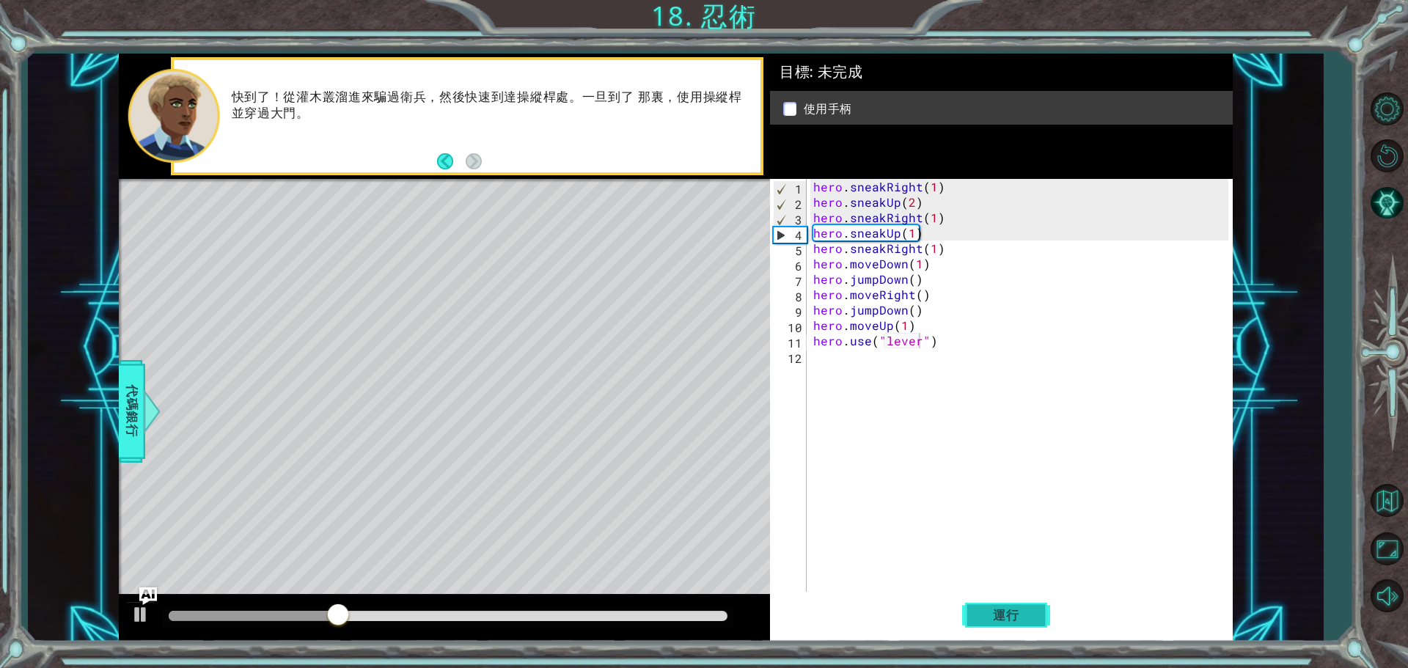
click at [1003, 623] on button "運行" at bounding box center [1006, 615] width 88 height 46
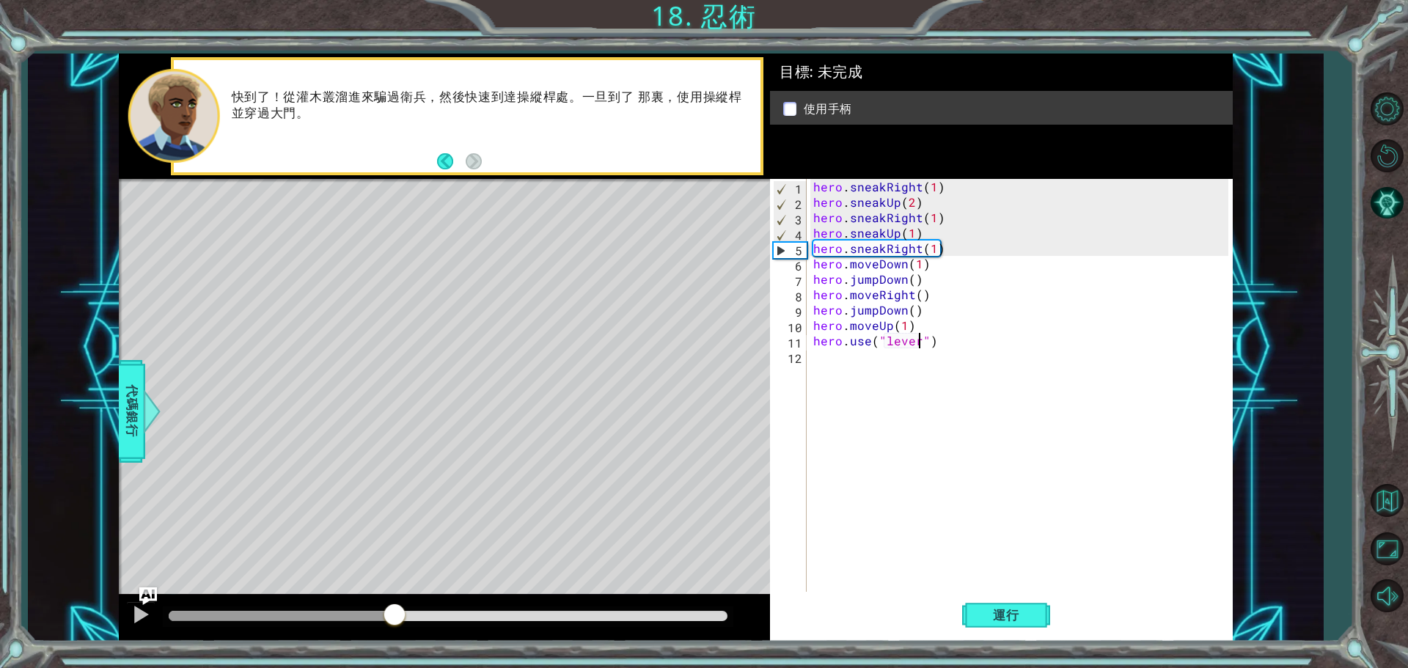
click at [396, 582] on div "methods hero use(thing) moveUp(steps) moveDown(steps) moveLeft(steps) moveRight…" at bounding box center [676, 348] width 1114 height 588
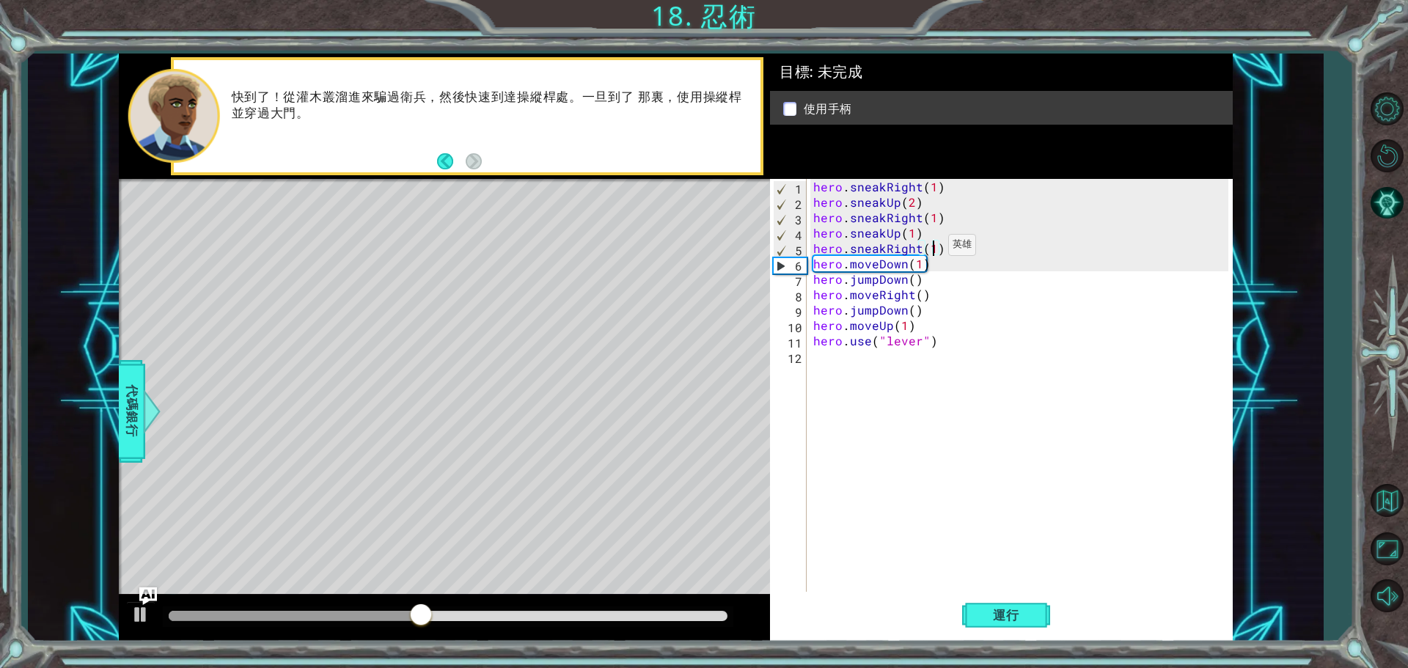
click at [930, 249] on div "hero . sneakRight ( 1 ) hero . sneakUp ( 2 ) hero . sneakRight ( 1 ) hero . sne…" at bounding box center [1022, 402] width 425 height 447
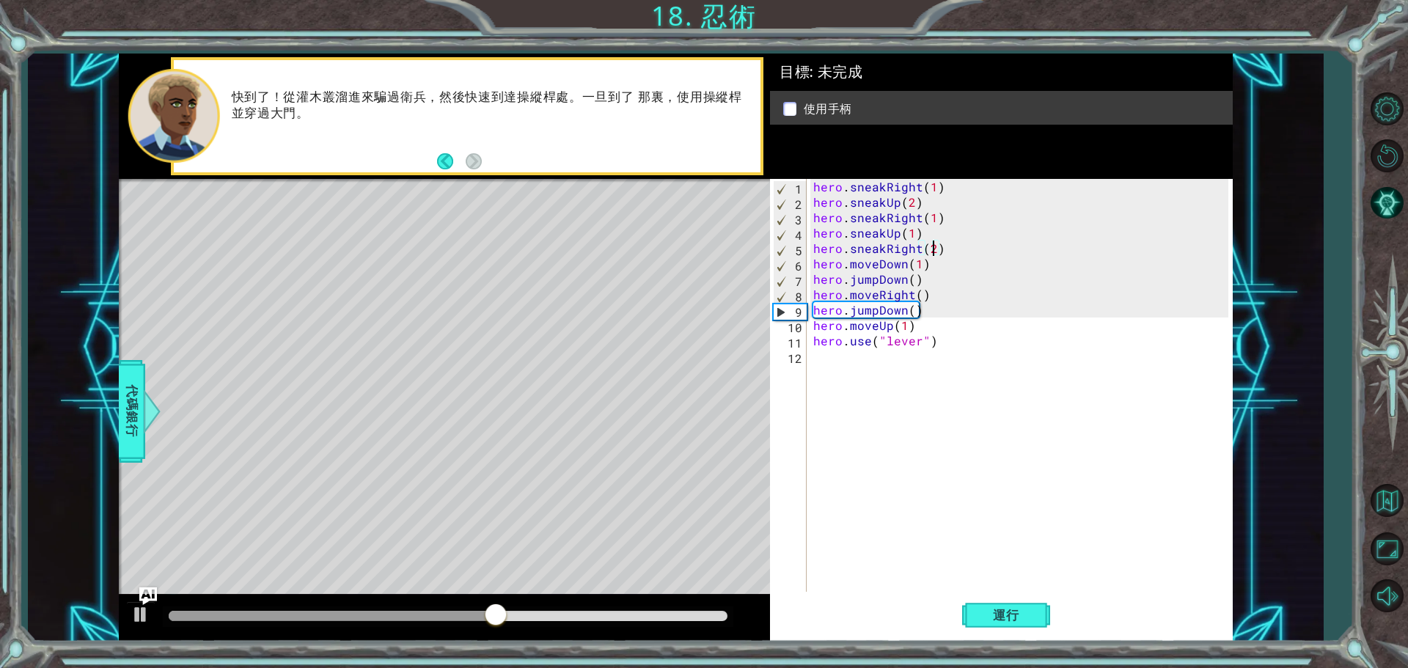
click at [964, 253] on div "hero . sneakRight ( 1 ) hero . sneakUp ( 2 ) hero . sneakRight ( 1 ) hero . sne…" at bounding box center [1022, 402] width 425 height 447
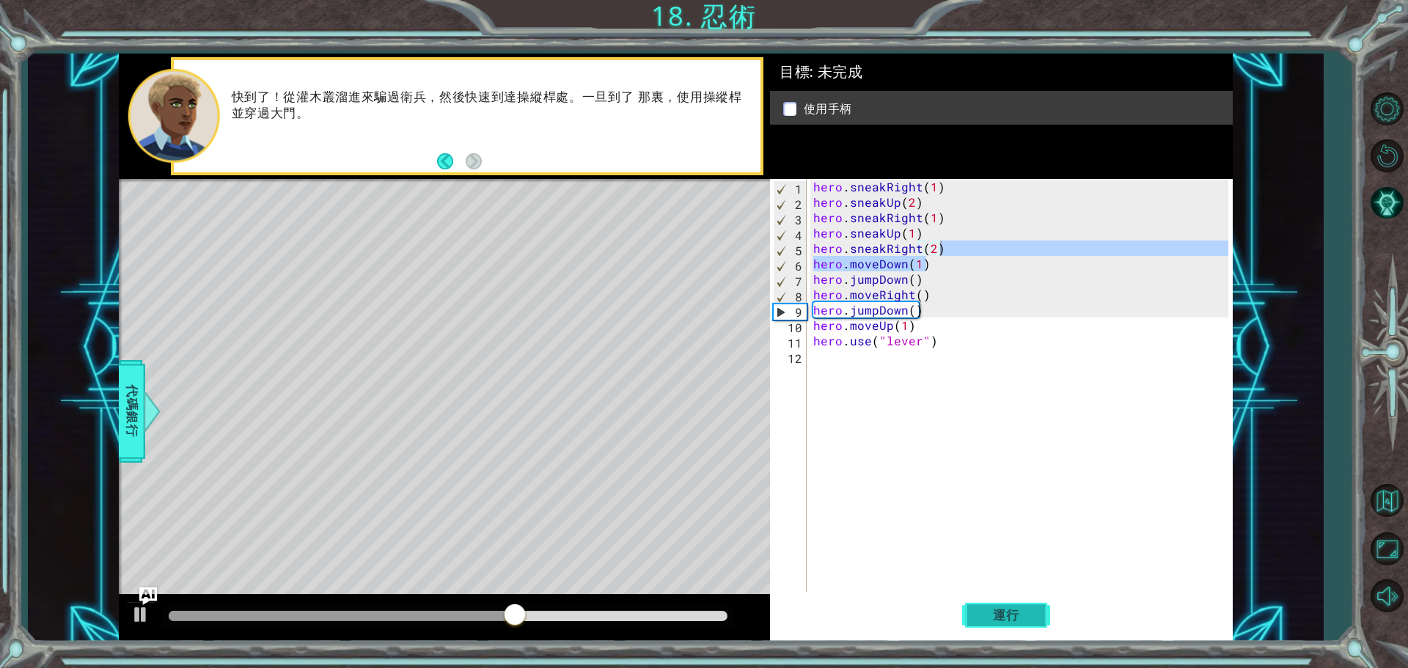
click at [989, 620] on span "運行" at bounding box center [1006, 615] width 56 height 15
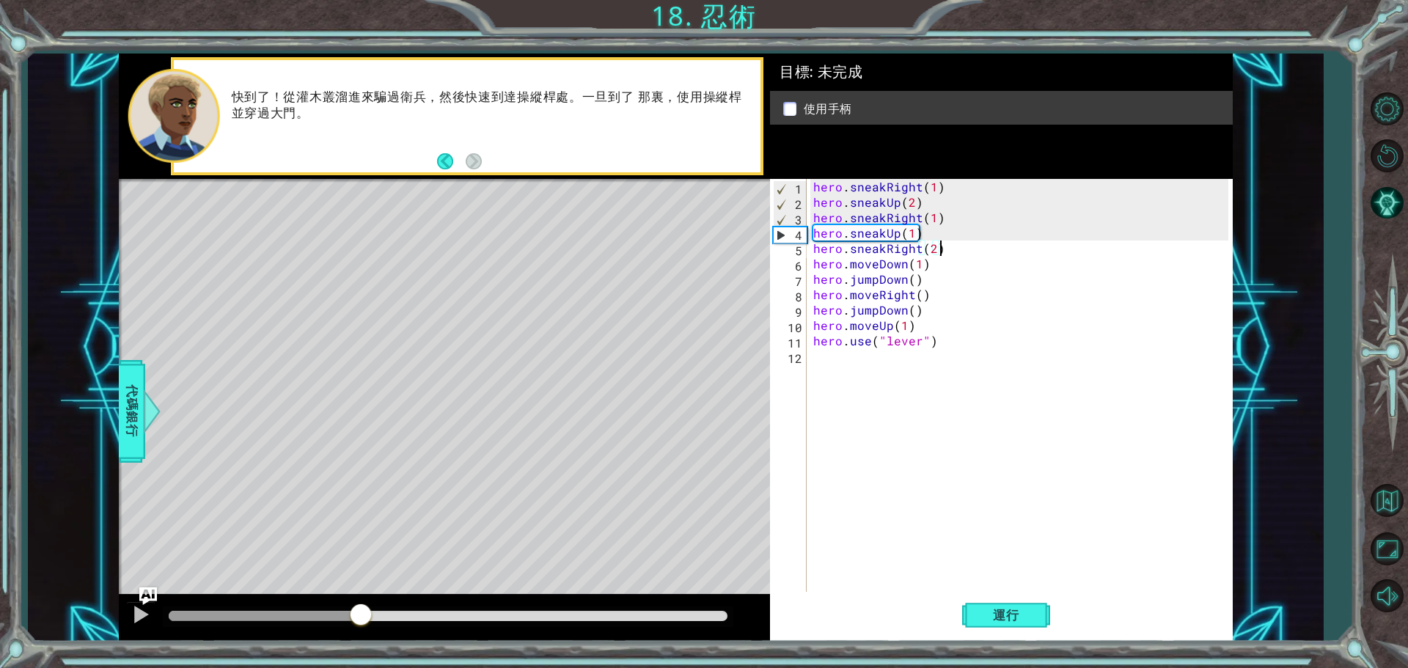
drag, startPoint x: 209, startPoint y: 618, endPoint x: 383, endPoint y: 601, distance: 174.6
click at [383, 601] on div at bounding box center [444, 618] width 651 height 47
click at [964, 252] on div "hero . sneakRight ( 1 ) hero . sneakUp ( 2 ) hero . sneakRight ( 1 ) hero . sne…" at bounding box center [1022, 402] width 425 height 447
click at [924, 241] on div "hero . sneakRight ( 1 ) hero . sneakUp ( 2 ) hero . sneakRight ( 1 ) hero . sne…" at bounding box center [1022, 402] width 425 height 447
click at [946, 248] on div "hero . sneakRight ( 1 ) hero . sneakUp ( 2 ) hero . sneakRight ( 1 ) hero . sne…" at bounding box center [1022, 402] width 425 height 447
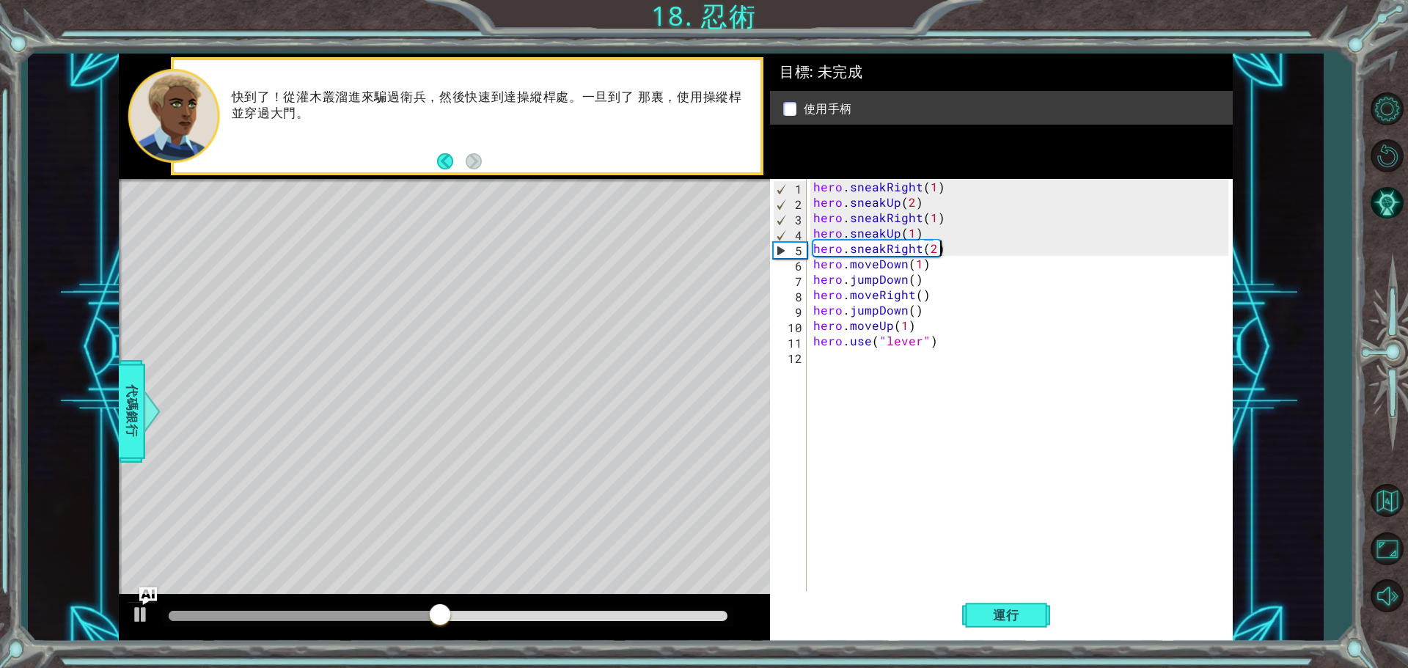
click at [939, 248] on div "hero . sneakRight ( 1 ) hero . sneakUp ( 2 ) hero . sneakRight ( 1 ) hero . sne…" at bounding box center [1022, 402] width 425 height 447
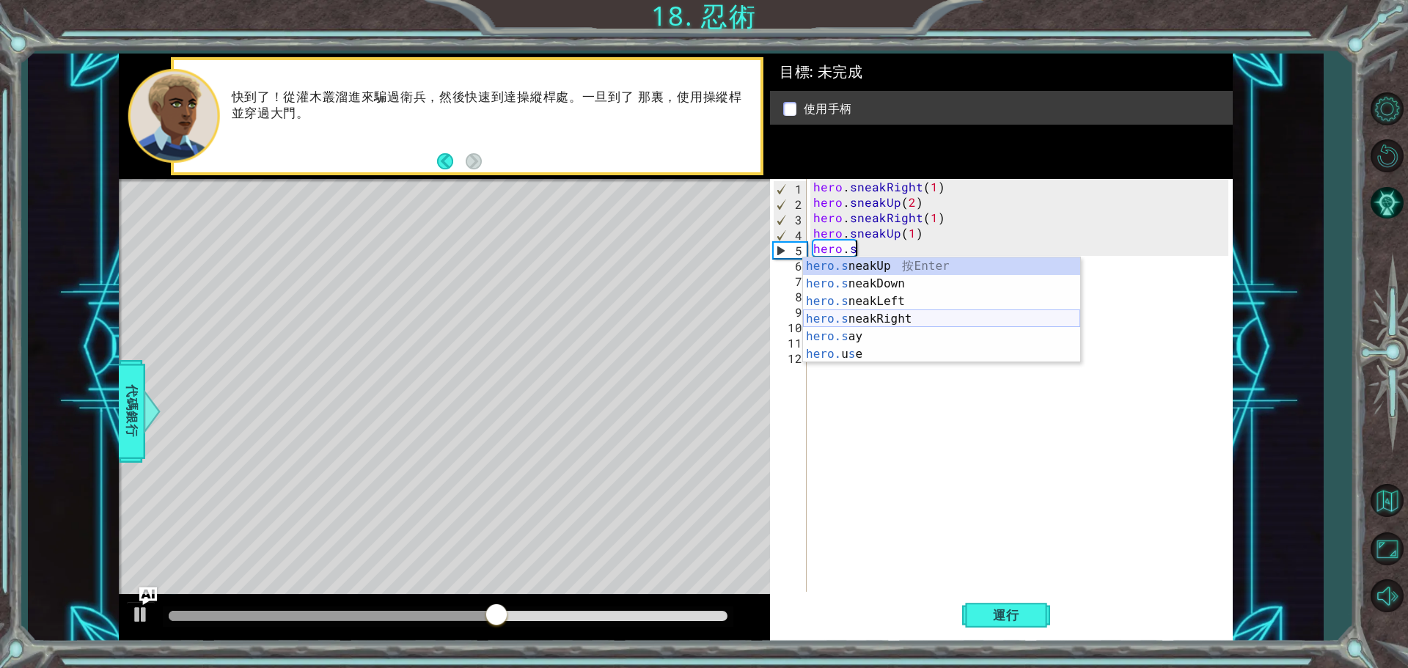
type textarea "hero."
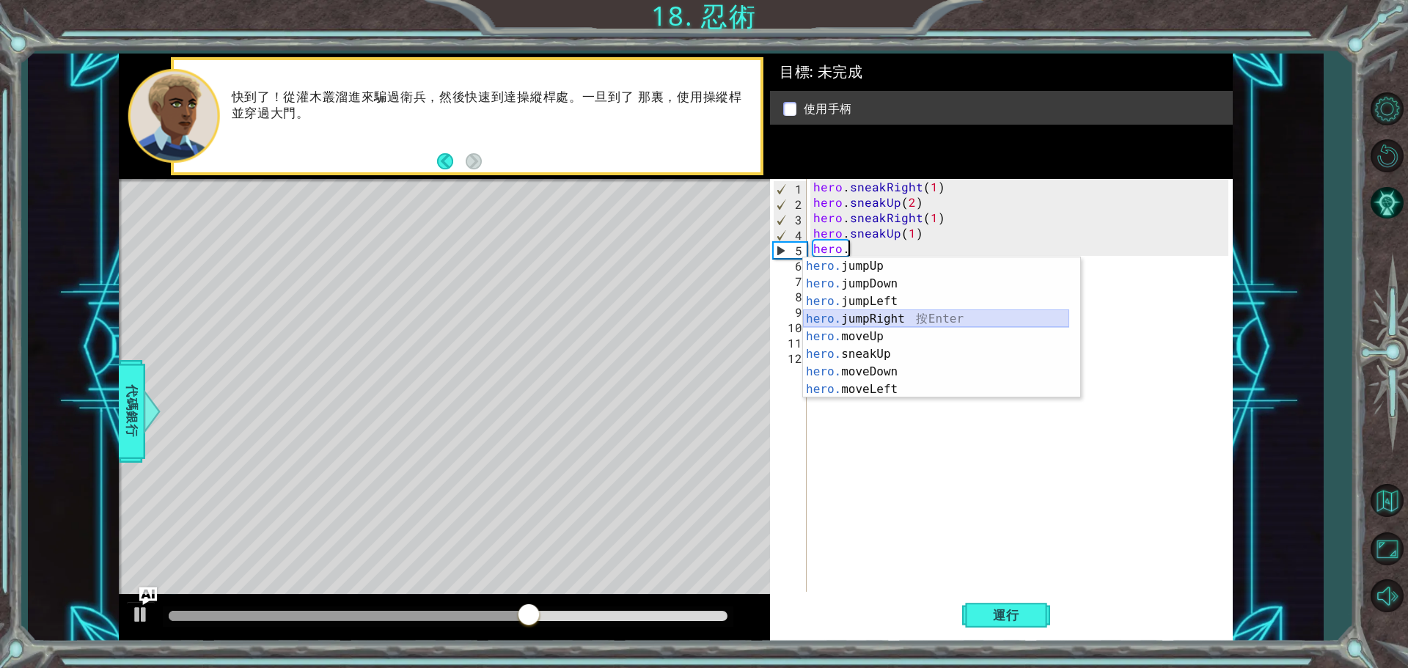
click at [906, 324] on div "hero. jumpUp 按 Enter hero. jumpDown 按 Enter hero. jumpLeft 按 Enter hero. jumpRi…" at bounding box center [936, 345] width 266 height 176
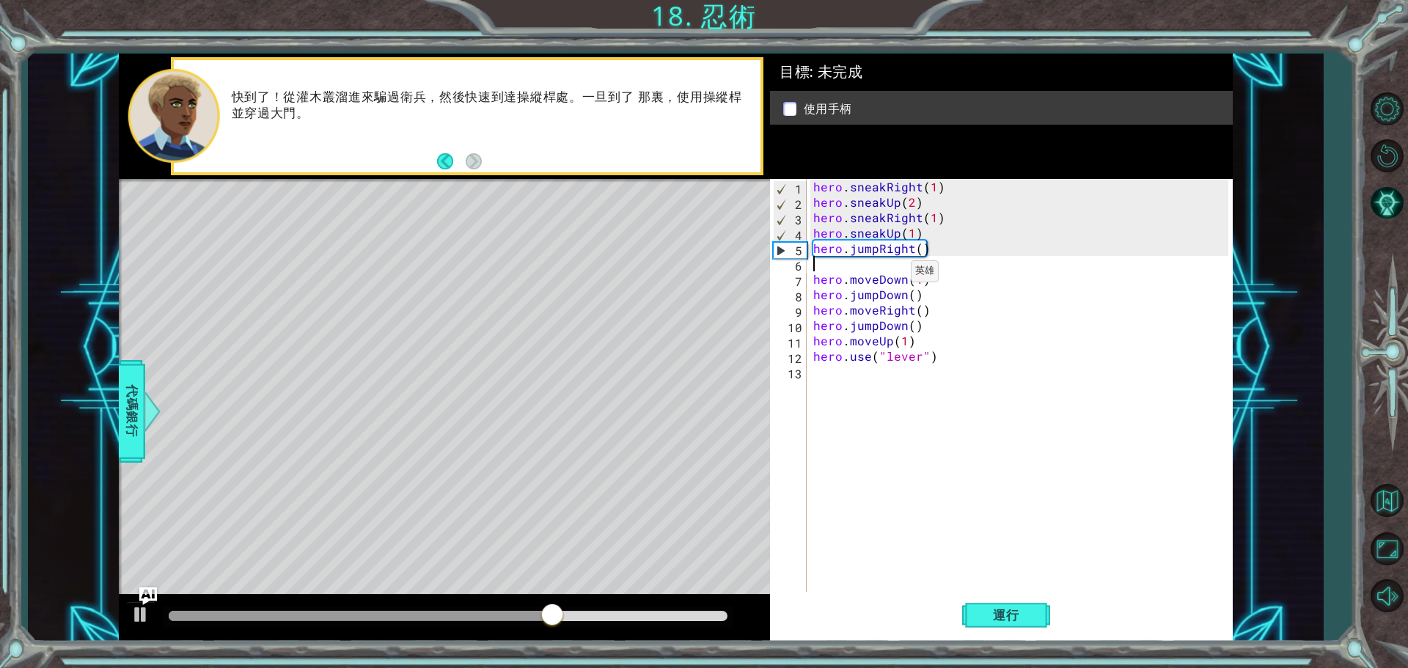
click at [892, 275] on div "hero . sneakRight ( 1 ) hero . sneakUp ( 2 ) hero . sneakRight ( 1 ) hero . sne…" at bounding box center [1022, 402] width 425 height 447
type textarea "hero.moveDown(1)"
click at [892, 275] on div "hero . sneakRight ( 1 ) hero . sneakUp ( 2 ) hero . sneakRight ( 1 ) hero . sne…" at bounding box center [1022, 402] width 425 height 447
click at [982, 613] on span "運行" at bounding box center [1006, 615] width 56 height 15
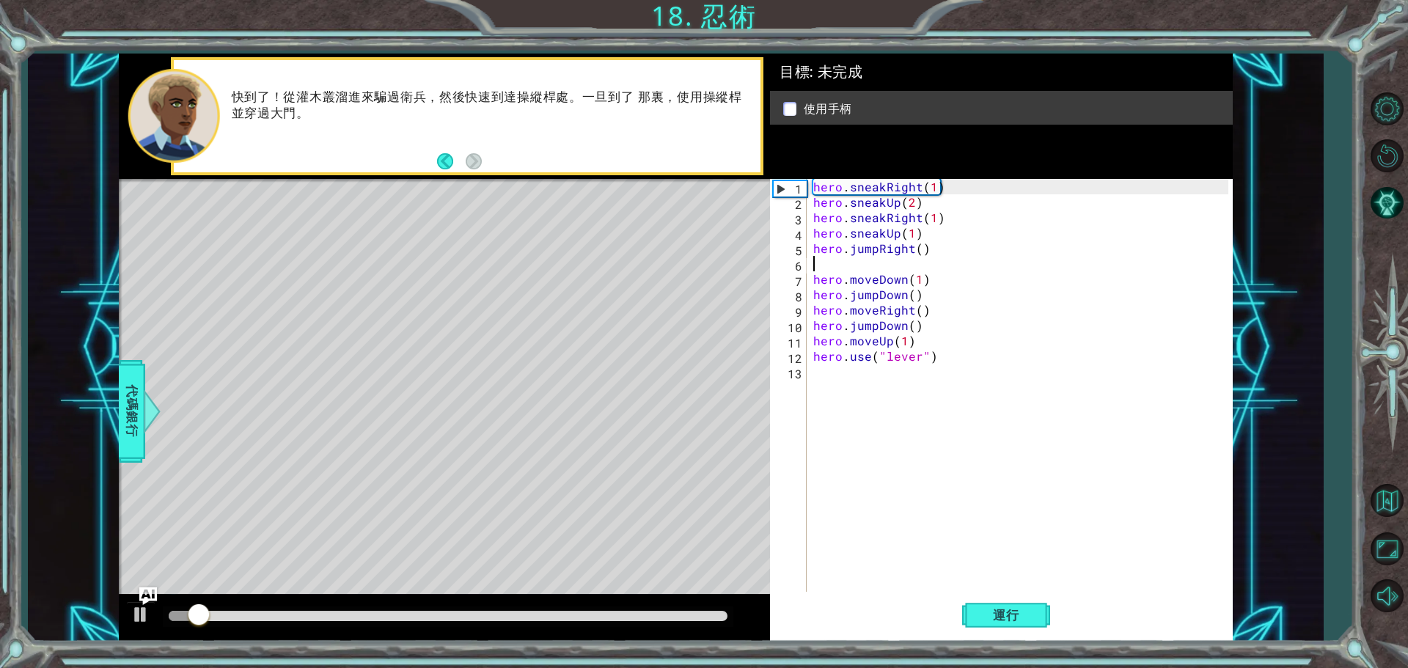
click at [817, 261] on div "hero . sneakRight ( 1 ) hero . sneakUp ( 2 ) hero . sneakRight ( 1 ) hero . sne…" at bounding box center [1022, 402] width 425 height 447
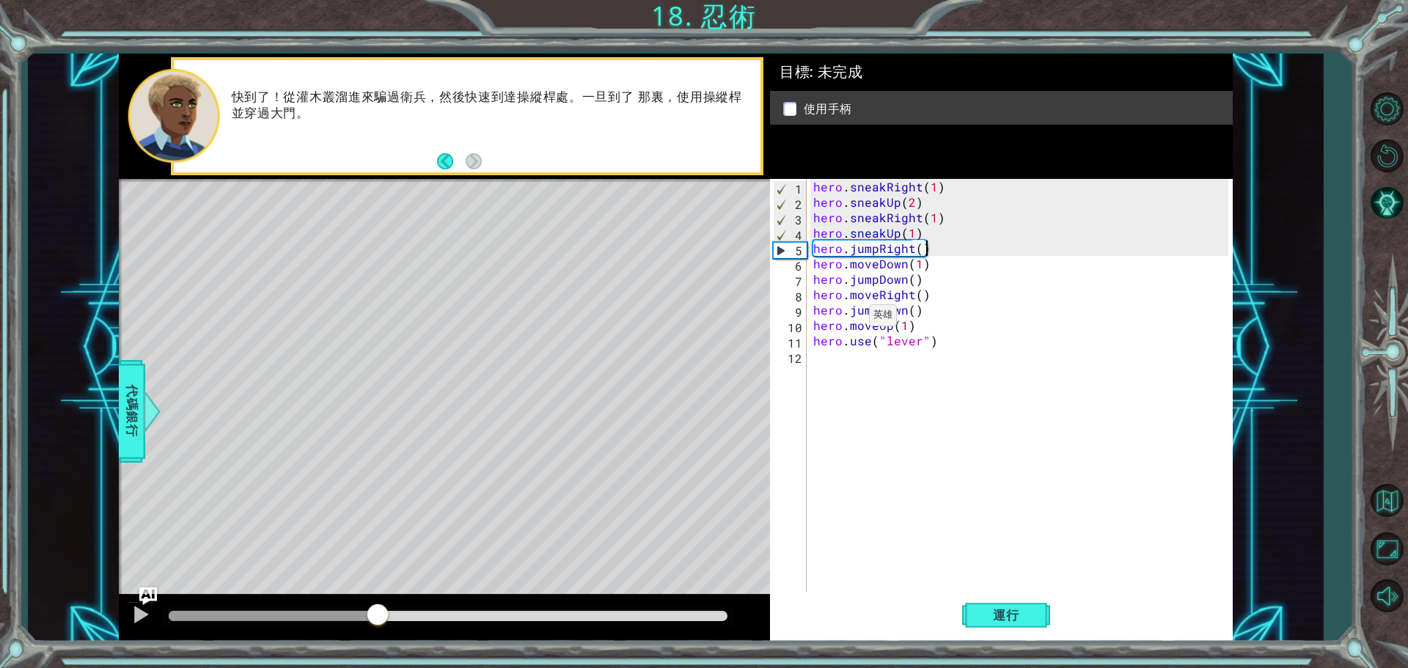
drag, startPoint x: 256, startPoint y: 610, endPoint x: 378, endPoint y: 612, distance: 121.7
click at [378, 612] on div at bounding box center [377, 616] width 26 height 26
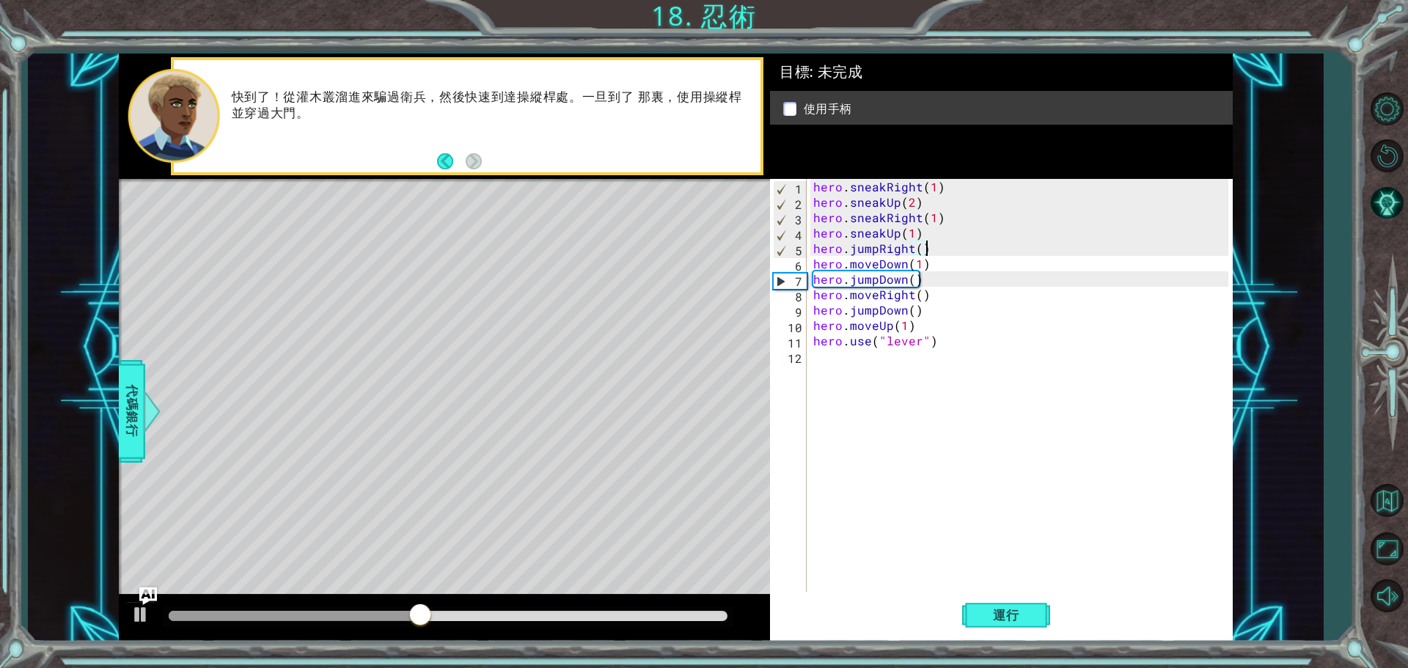
click at [939, 243] on div "hero . sneakRight ( 1 ) hero . sneakUp ( 2 ) hero . sneakRight ( 1 ) hero . sne…" at bounding box center [1022, 402] width 425 height 447
drag, startPoint x: 936, startPoint y: 244, endPoint x: 932, endPoint y: 257, distance: 13.0
click at [935, 246] on div "hero . sneakRight ( 1 ) hero . sneakUp ( 2 ) hero . sneakRight ( 1 ) hero . sne…" at bounding box center [1022, 402] width 425 height 447
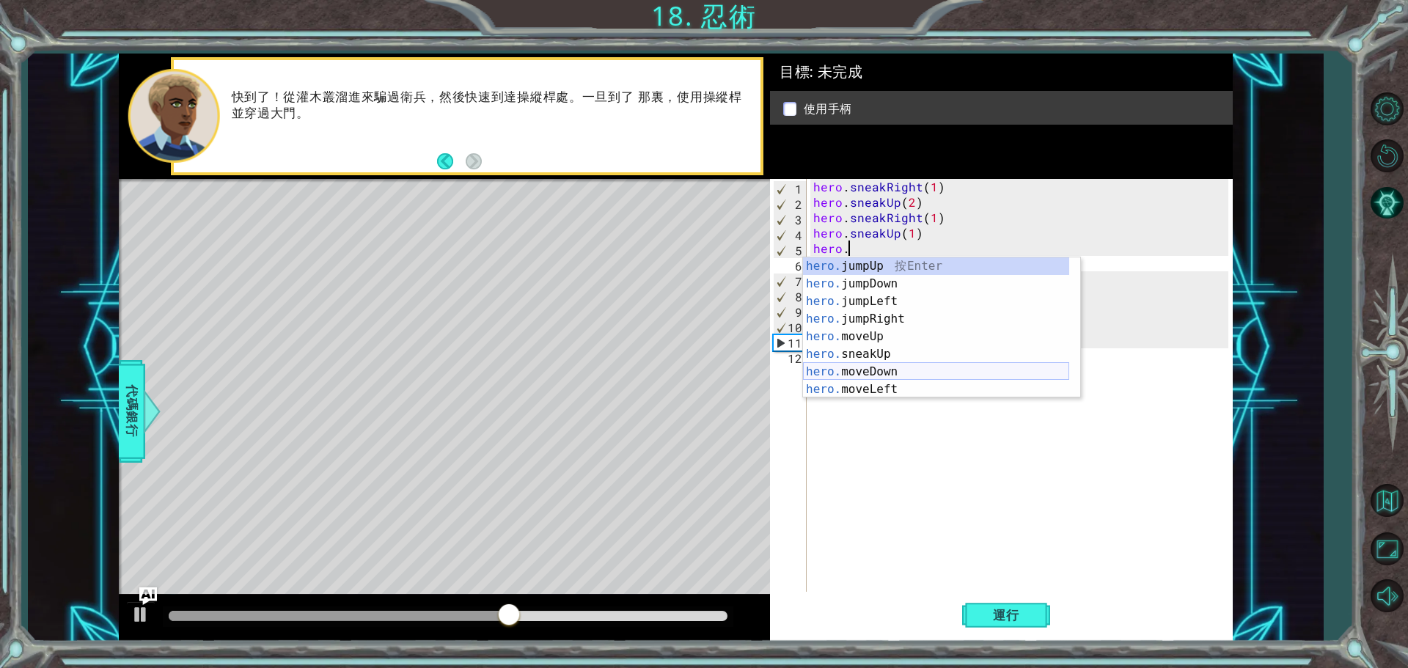
scroll to position [88, 0]
click at [895, 370] on div "hero. sneakUp 按 Enter hero. moveDown 按 Enter hero. moveLeft 按 Enter hero. moveR…" at bounding box center [936, 345] width 266 height 176
type textarea "hero.sneakRight(1)"
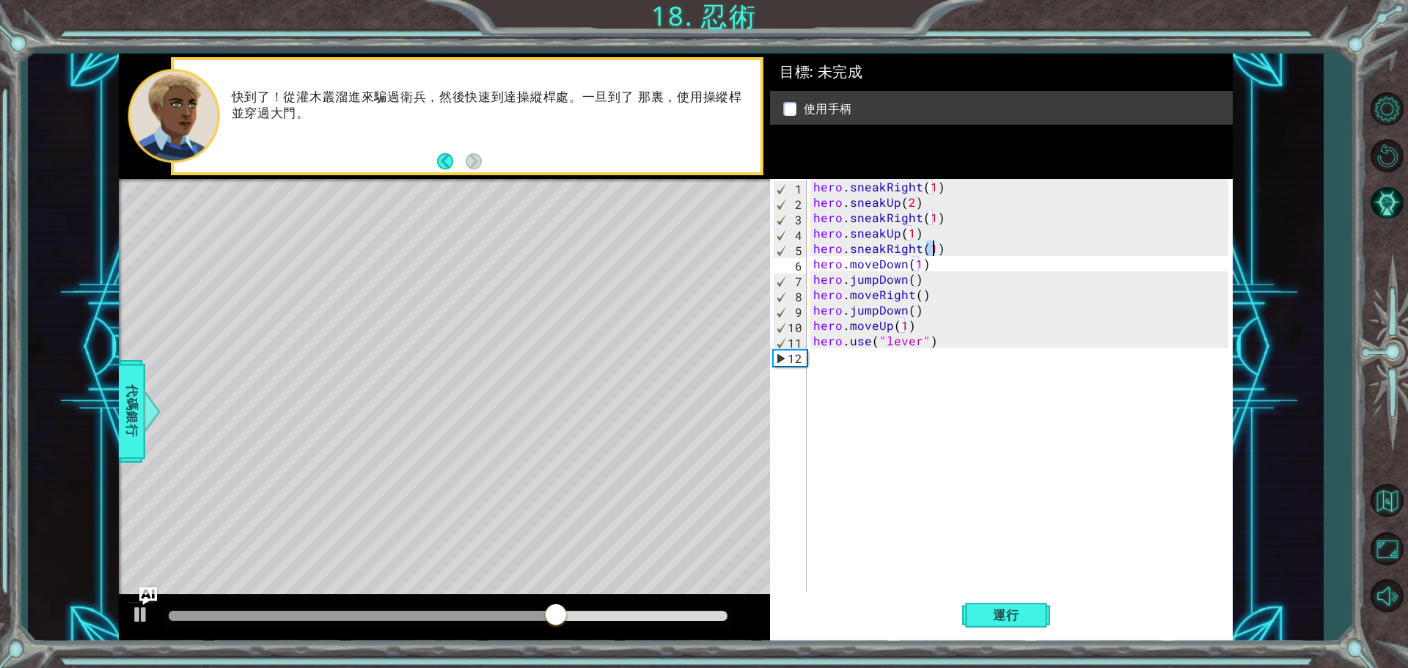
click at [955, 252] on div "hero . sneakRight ( 1 ) hero . sneakUp ( 2 ) hero . sneakRight ( 1 ) hero . sne…" at bounding box center [1022, 402] width 425 height 447
drag, startPoint x: 996, startPoint y: 620, endPoint x: 969, endPoint y: 613, distance: 27.9
click at [999, 616] on span "運行" at bounding box center [1006, 615] width 56 height 15
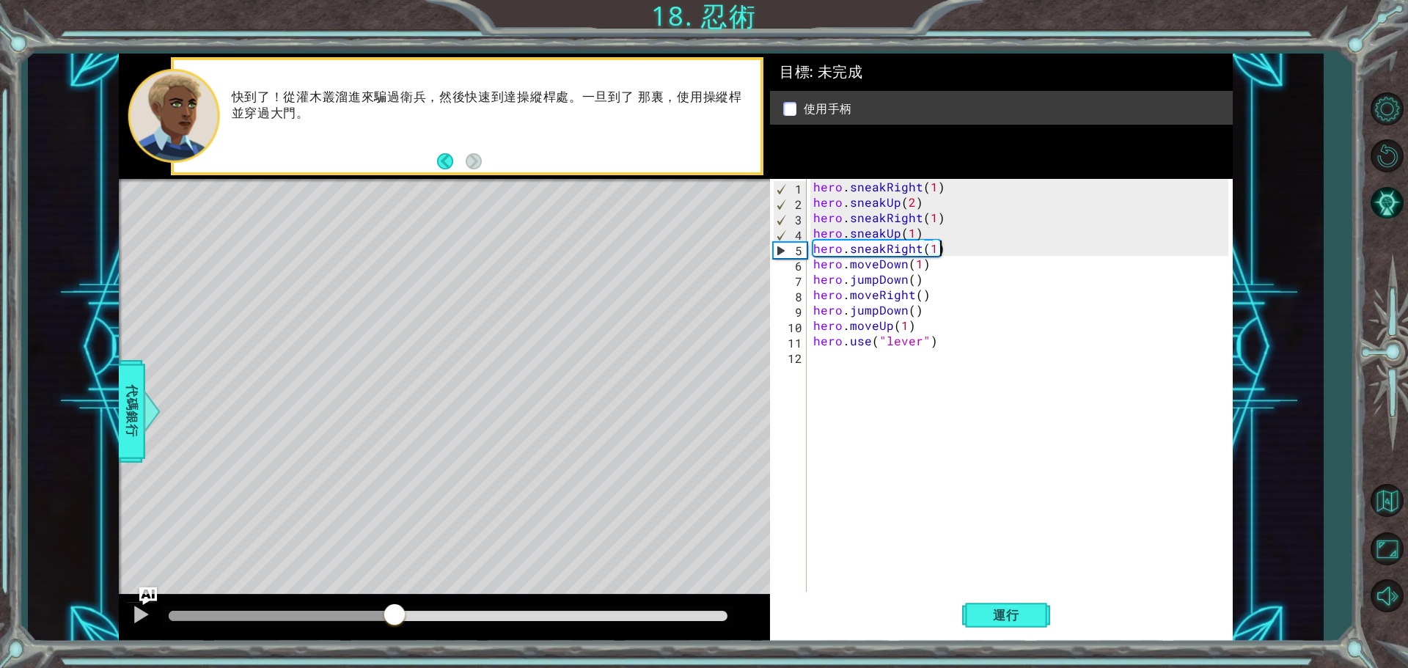
drag, startPoint x: 193, startPoint y: 603, endPoint x: 396, endPoint y: 594, distance: 203.3
click at [396, 595] on div at bounding box center [444, 618] width 651 height 47
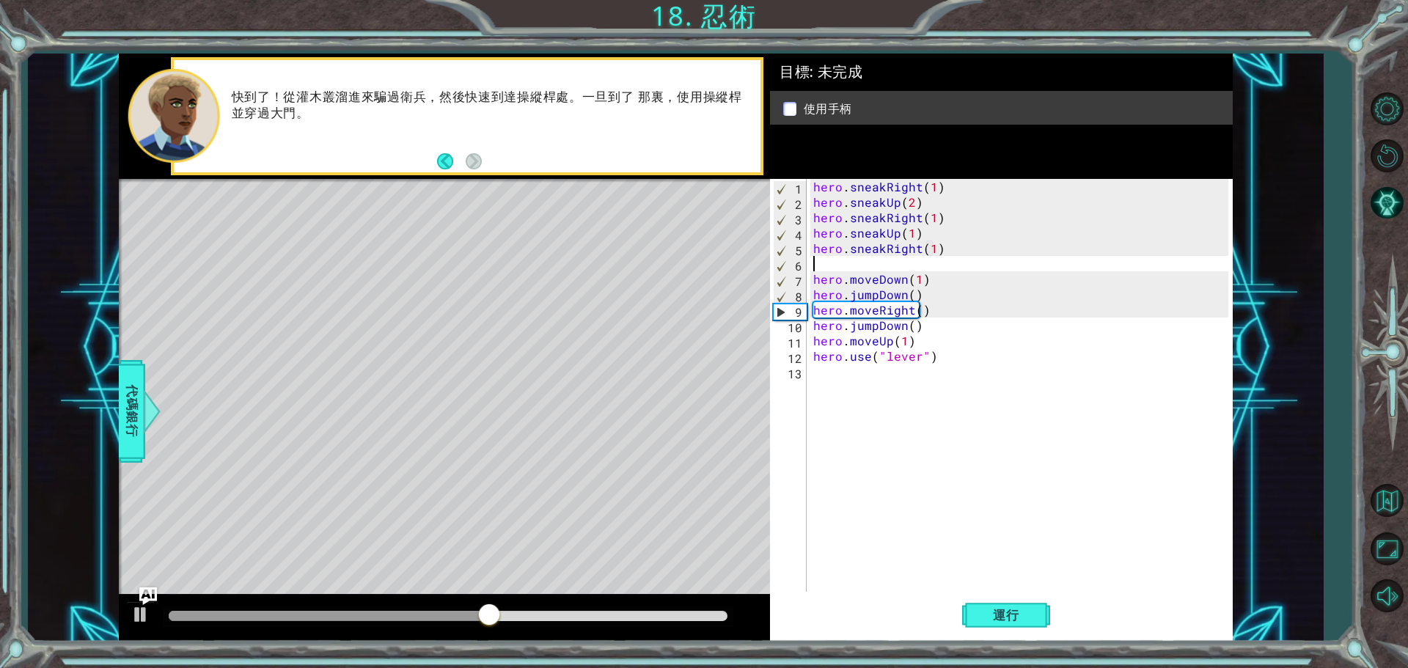
type textarea "j"
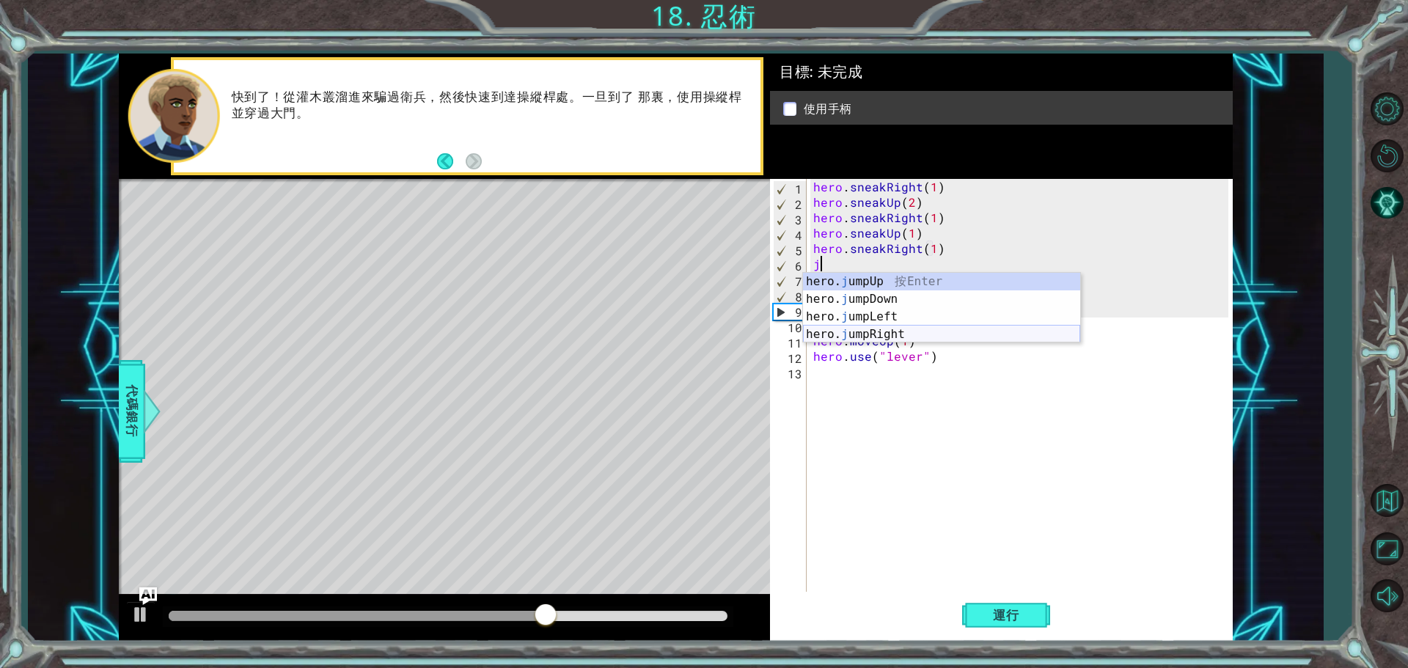
click at [891, 331] on div "hero. j umpUp 按 Enter hero. j umpDown 按 Enter hero. j umpLeft 按 Enter hero. j u…" at bounding box center [941, 326] width 277 height 106
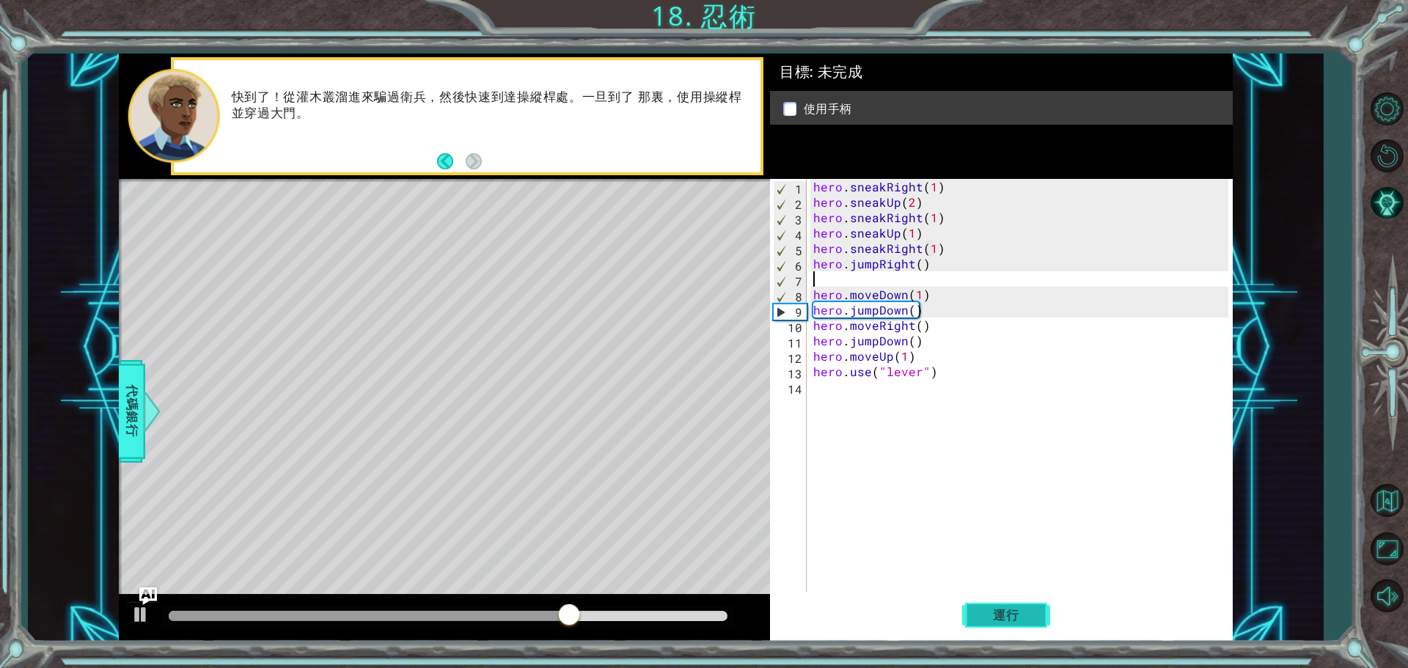
click at [994, 617] on span "運行" at bounding box center [1006, 615] width 56 height 15
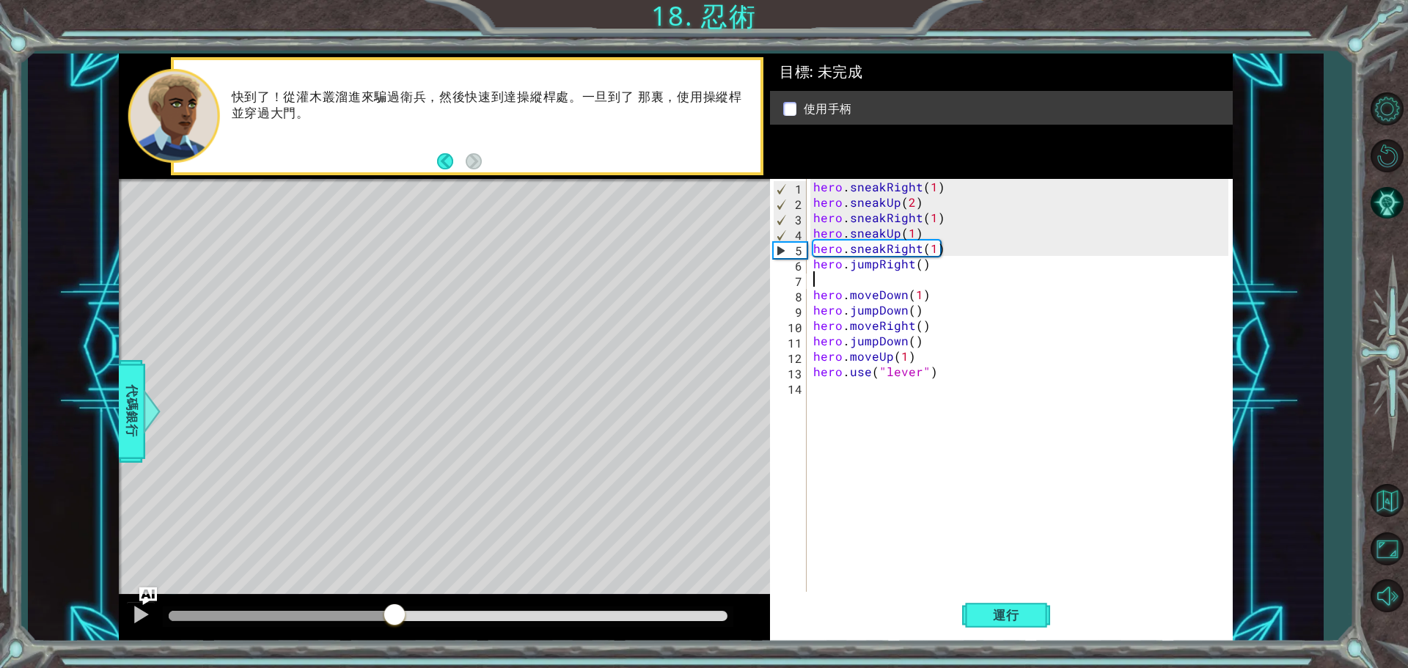
drag, startPoint x: 189, startPoint y: 609, endPoint x: 396, endPoint y: 611, distance: 206.8
click at [396, 611] on div at bounding box center [394, 616] width 26 height 26
click at [940, 268] on div "hero . sneakRight ( 1 ) hero . sneakUp ( 2 ) hero . sneakRight ( 1 ) hero . sne…" at bounding box center [1022, 402] width 425 height 447
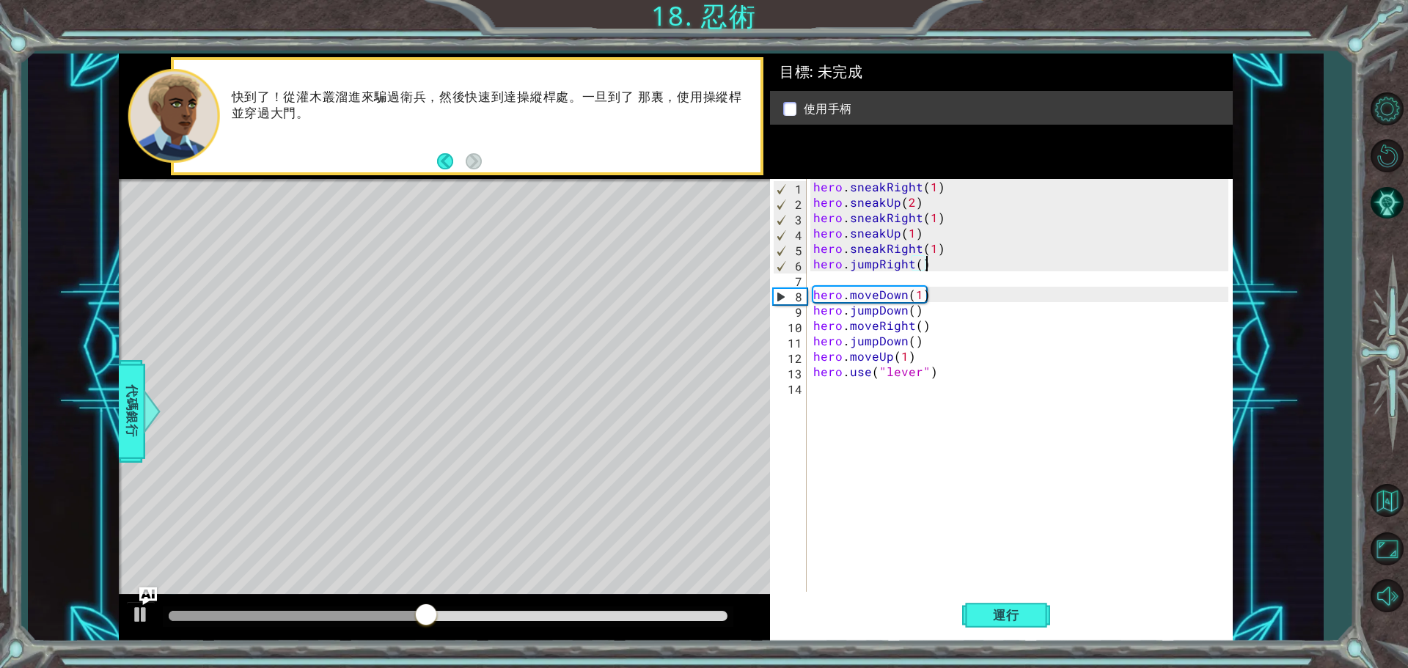
click at [935, 268] on div "hero . sneakRight ( 1 ) hero . sneakUp ( 2 ) hero . sneakRight ( 1 ) hero . sne…" at bounding box center [1022, 402] width 425 height 447
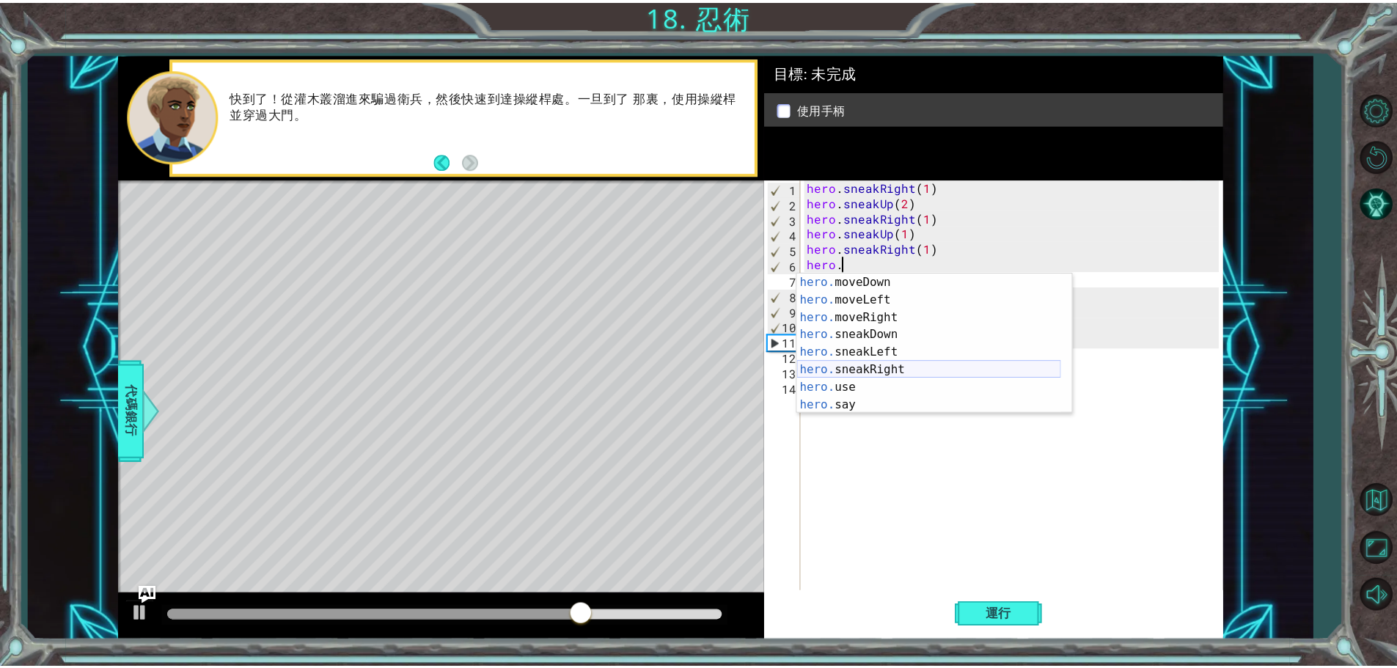
scroll to position [106, 0]
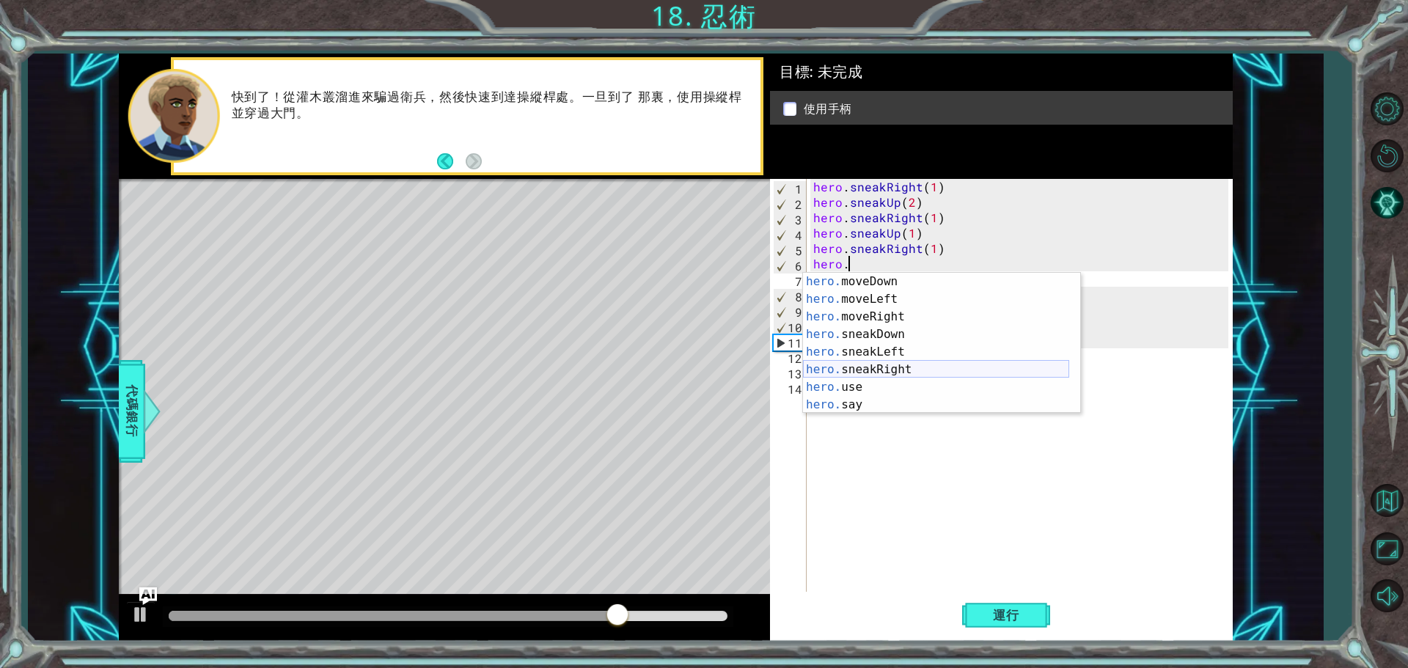
click at [886, 364] on div "hero. moveDown 按 Enter hero. moveLeft 按 Enter hero. moveRight 按 Enter hero. sne…" at bounding box center [936, 361] width 266 height 176
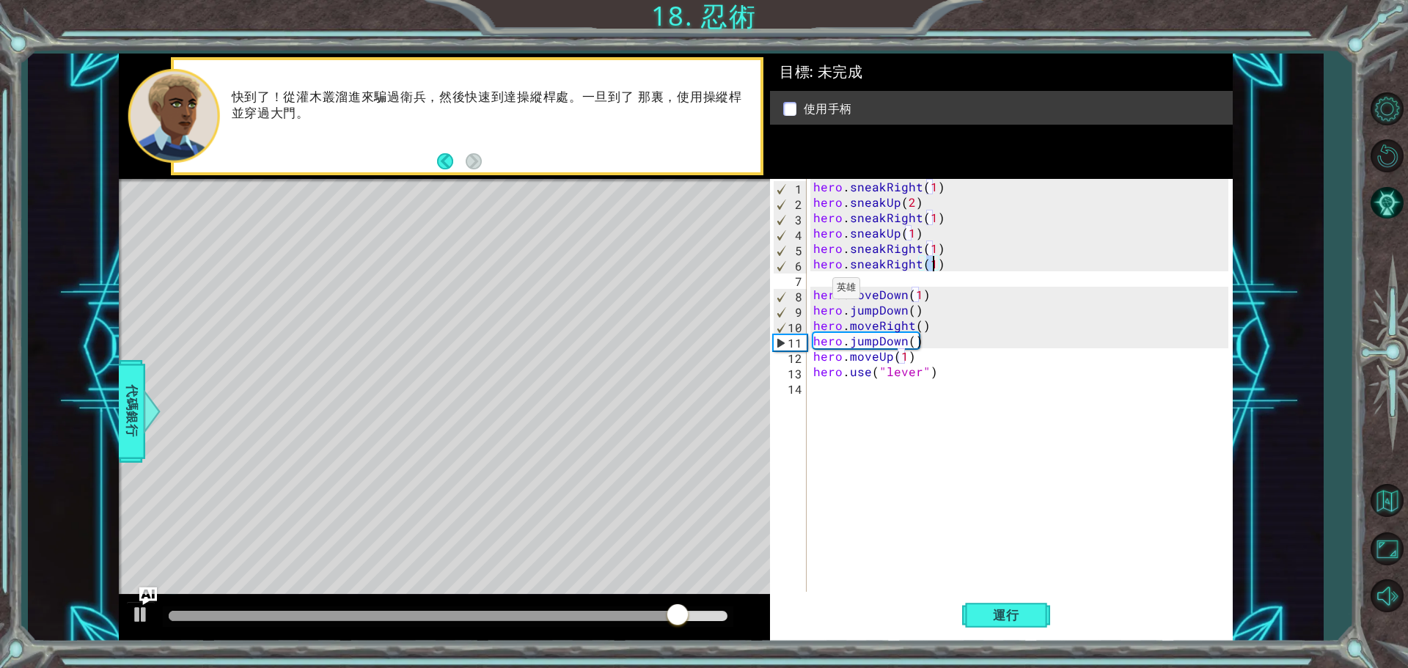
click at [814, 292] on div "hero . sneakRight ( 1 ) hero . sneakUp ( 2 ) hero . sneakRight ( 1 ) hero . sne…" at bounding box center [1022, 402] width 425 height 447
click at [982, 602] on button "運行" at bounding box center [1006, 615] width 88 height 46
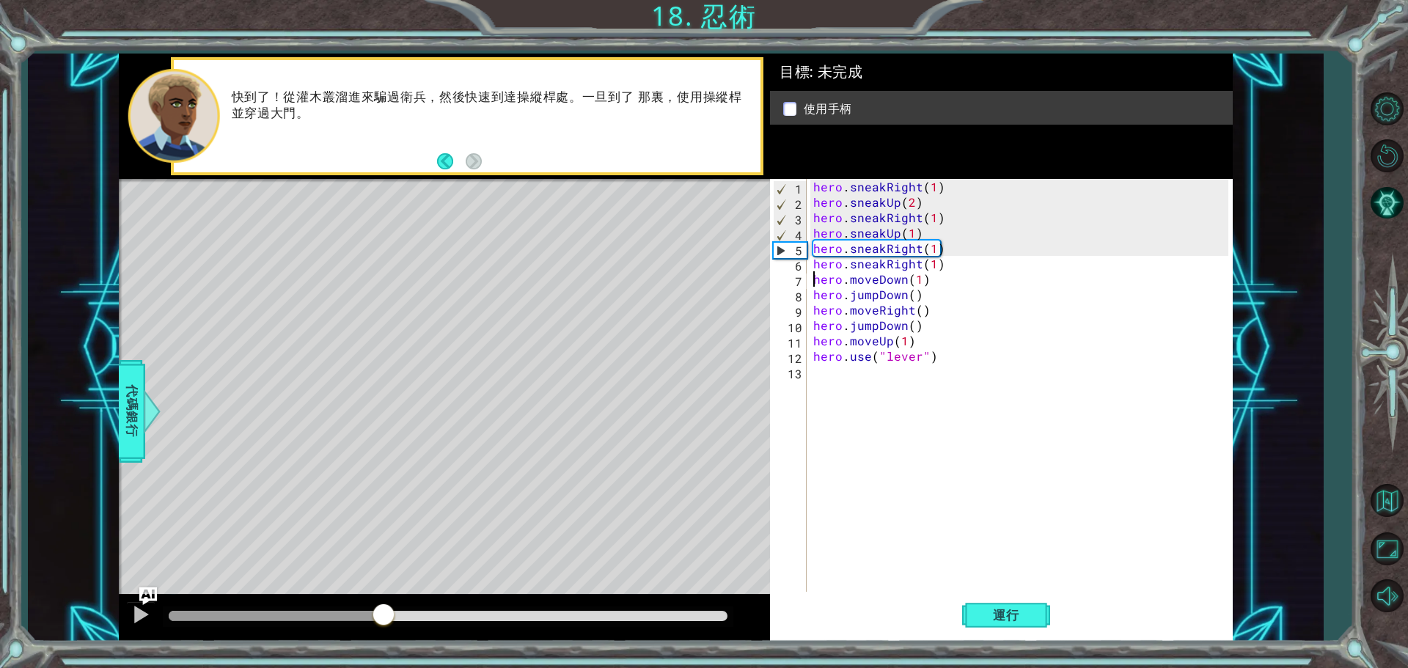
drag, startPoint x: 192, startPoint y: 620, endPoint x: 208, endPoint y: 603, distance: 22.8
click at [377, 607] on div at bounding box center [383, 616] width 26 height 26
click at [129, 394] on span "代碼銀行" at bounding box center [131, 411] width 23 height 89
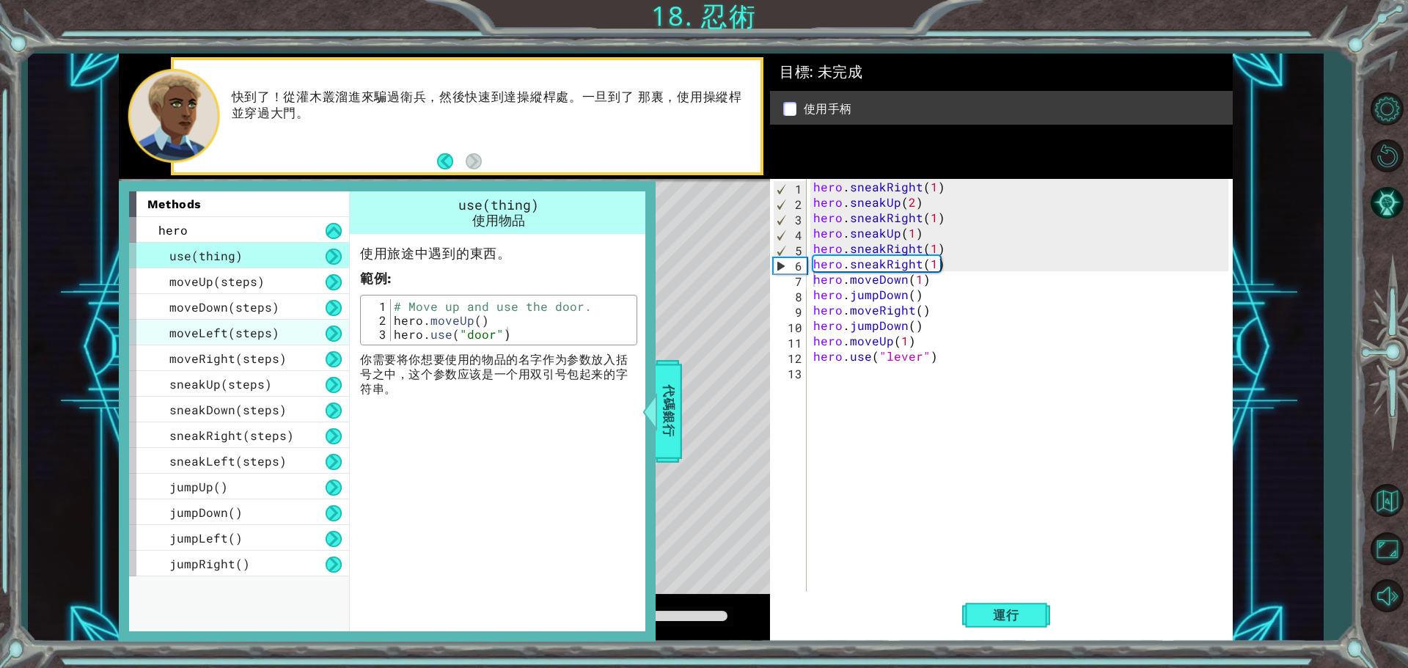
click at [232, 342] on div "moveLeft(steps)" at bounding box center [239, 333] width 220 height 26
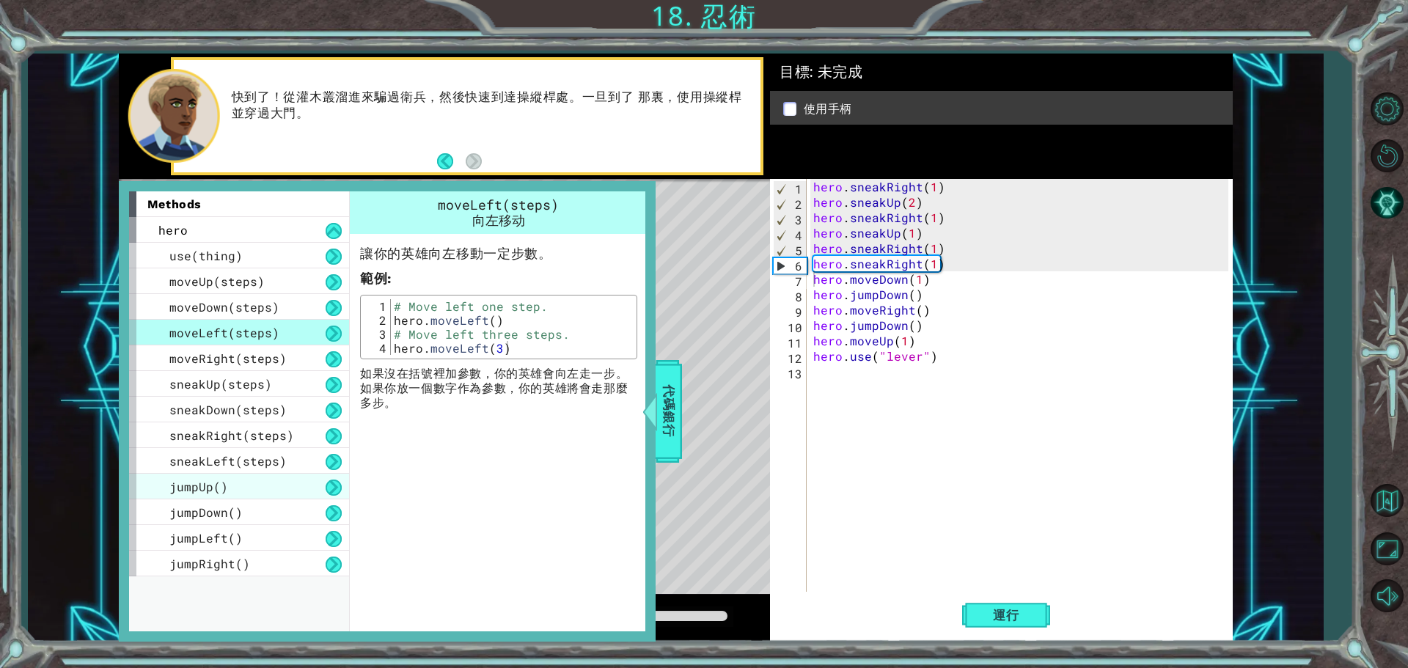
click at [252, 478] on div "jumpUp()" at bounding box center [239, 487] width 220 height 26
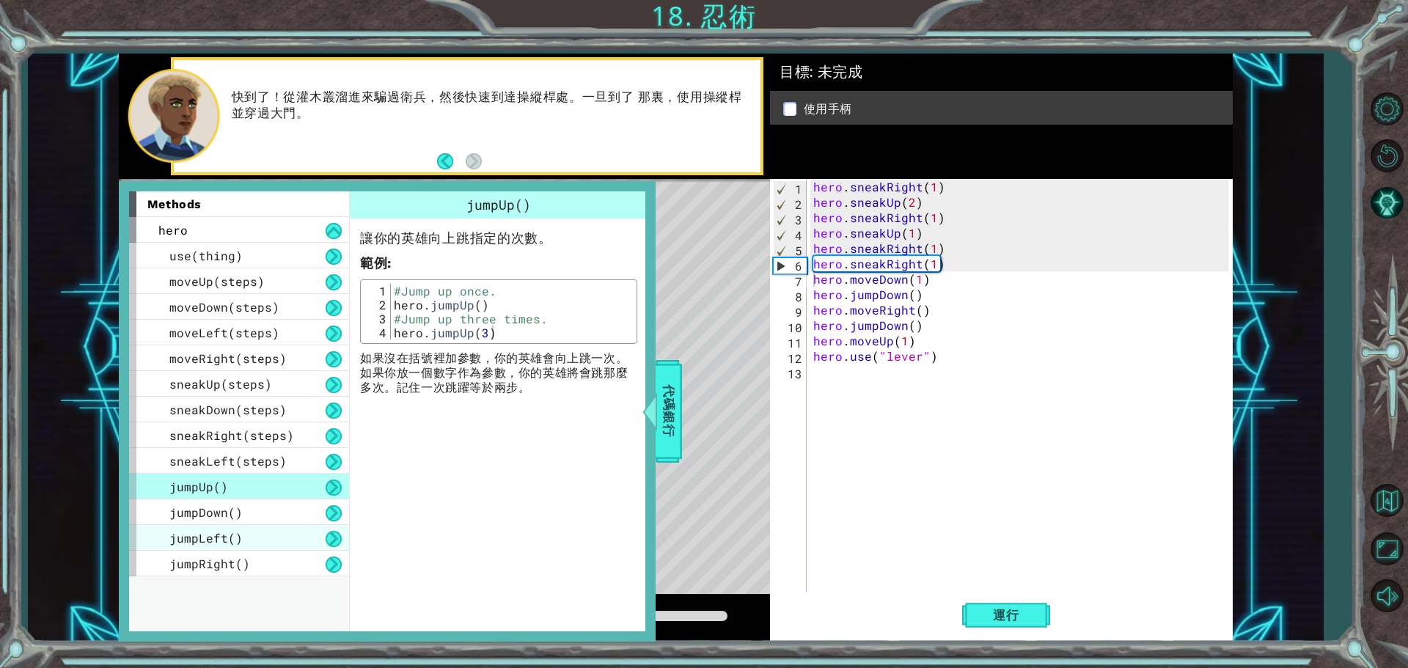
click at [245, 544] on div "jumpLeft()" at bounding box center [239, 538] width 220 height 26
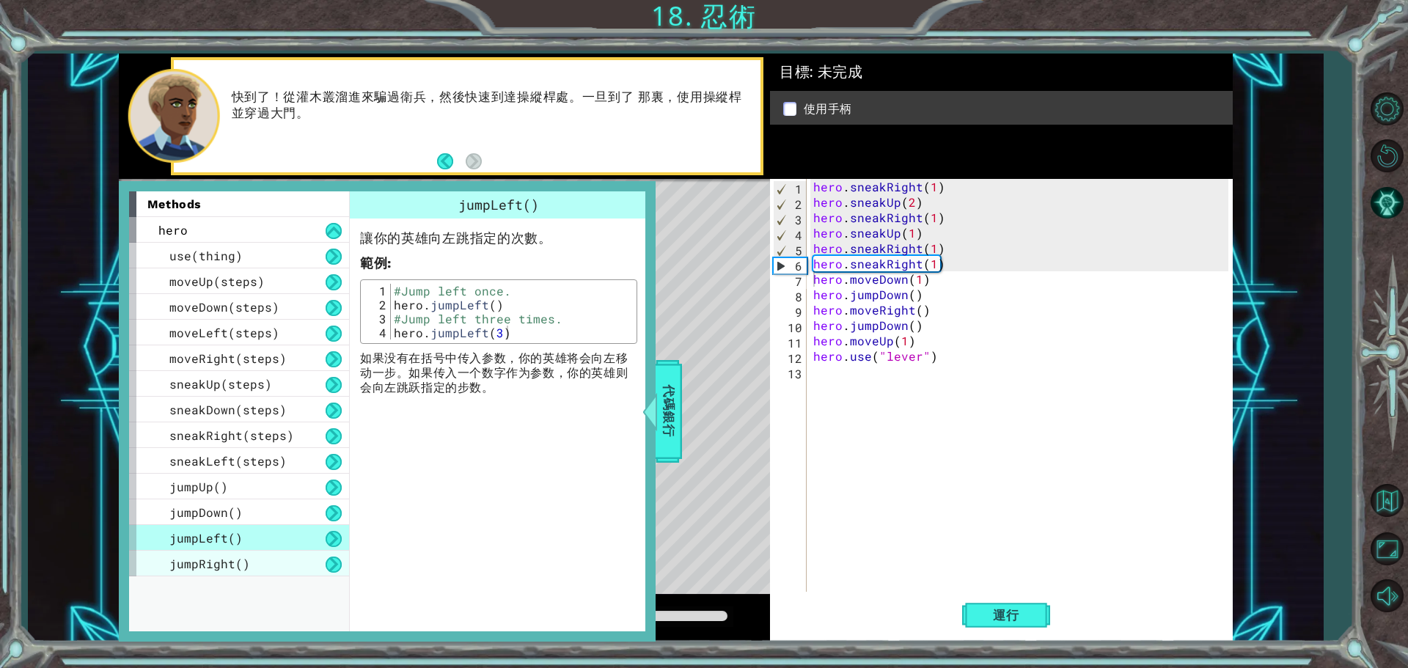
click at [246, 570] on span "jumpRight()" at bounding box center [209, 563] width 81 height 15
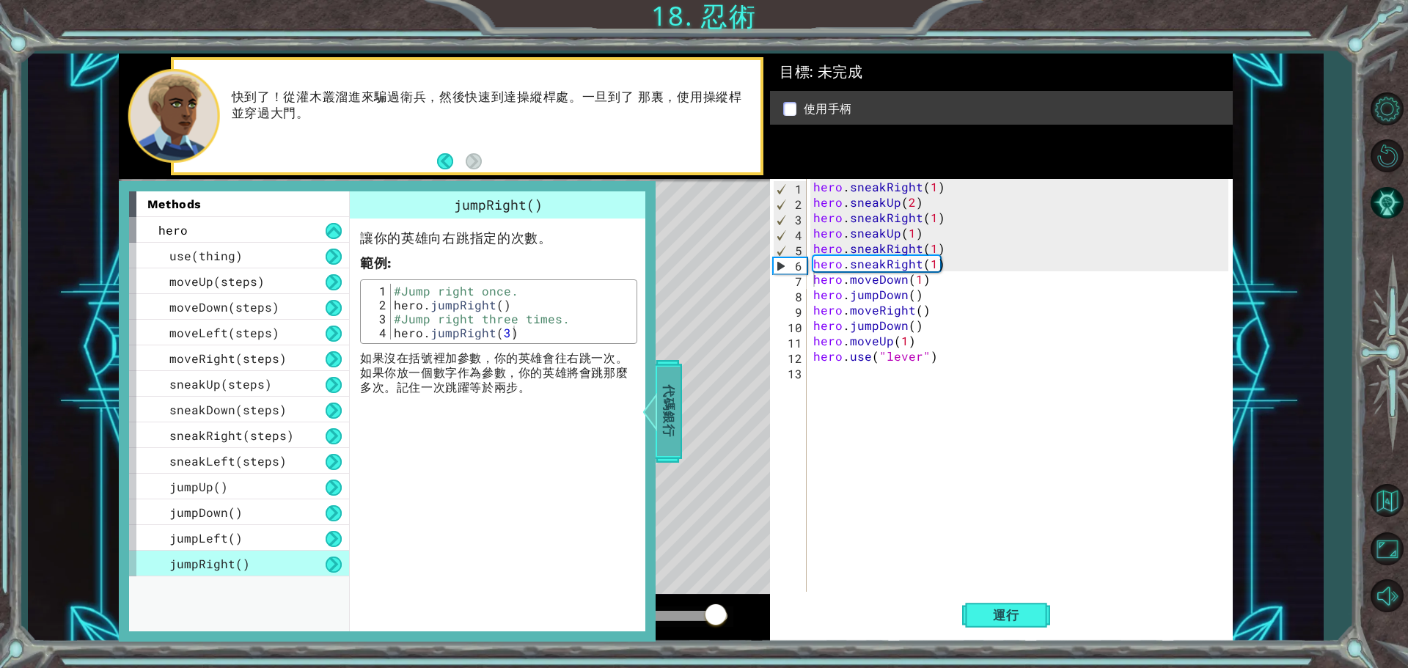
click at [672, 391] on span "代碼銀行" at bounding box center [668, 411] width 23 height 89
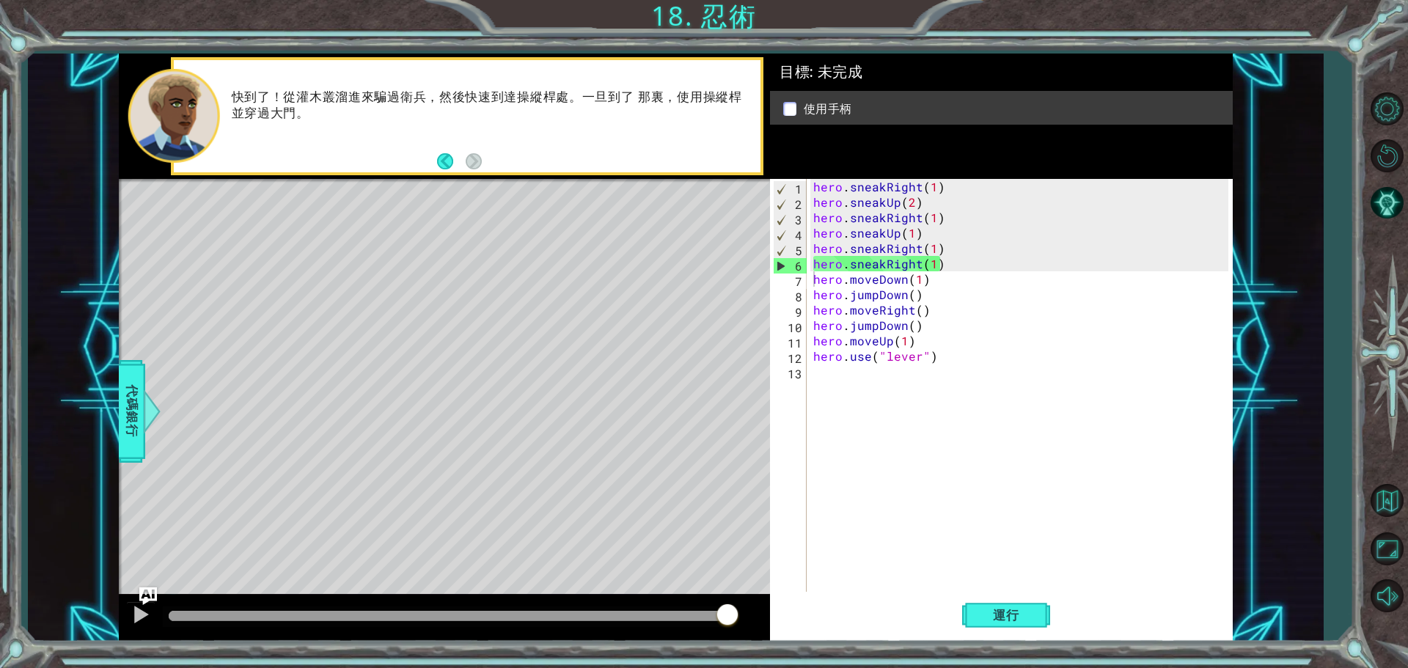
click at [444, 161] on button "Back" at bounding box center [451, 161] width 29 height 16
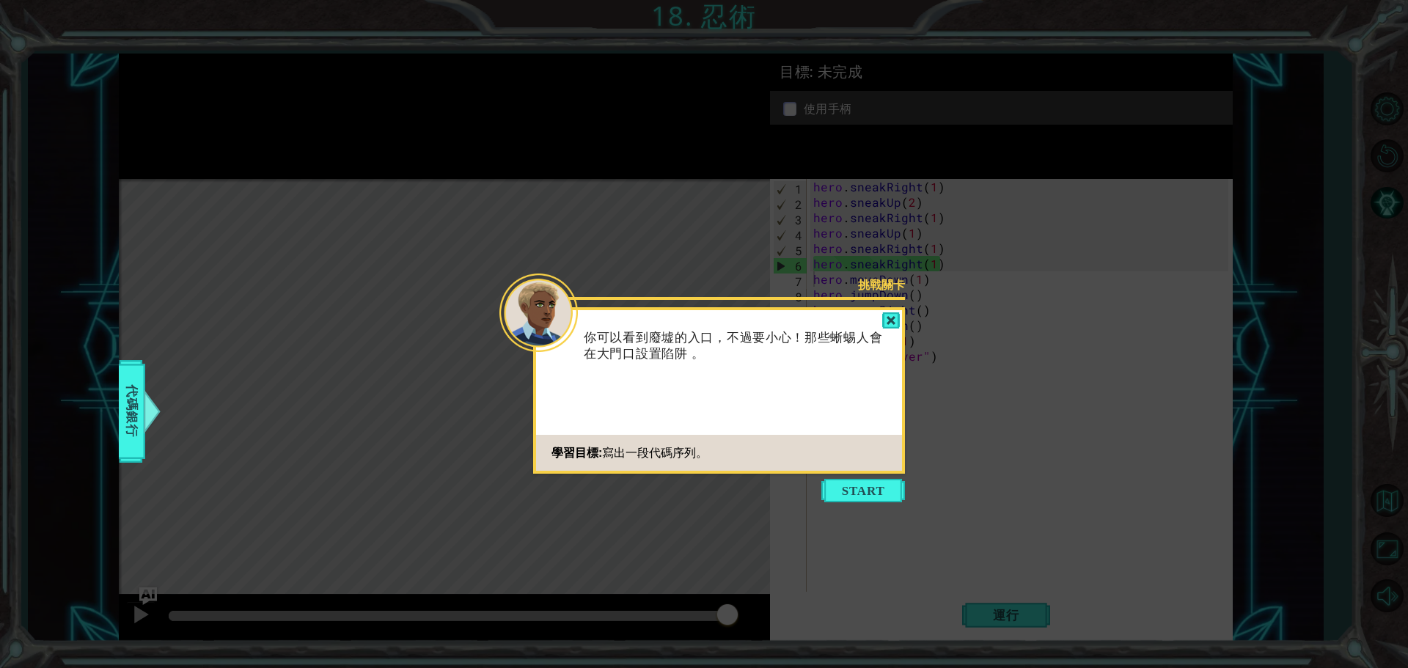
click at [884, 478] on icon at bounding box center [704, 334] width 1408 height 668
click at [860, 488] on button "Start" at bounding box center [863, 490] width 84 height 23
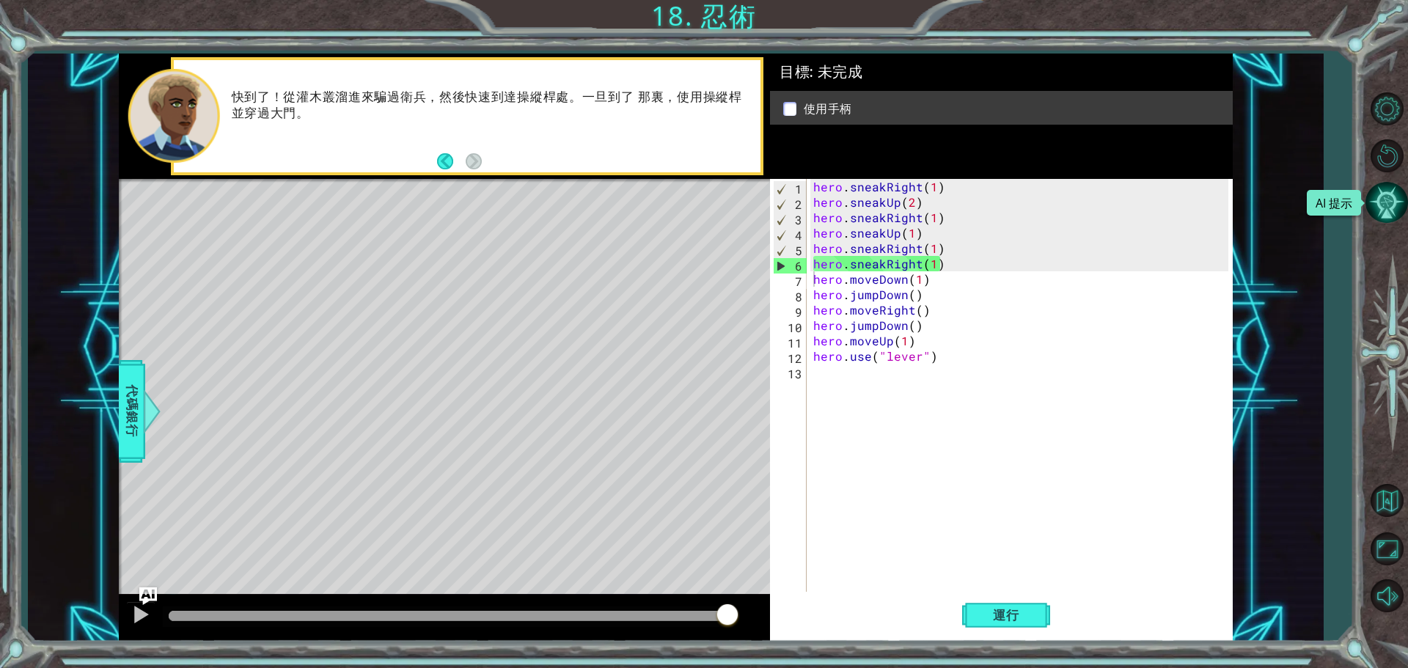
click at [1381, 199] on button "AI 提示" at bounding box center [1386, 202] width 43 height 43
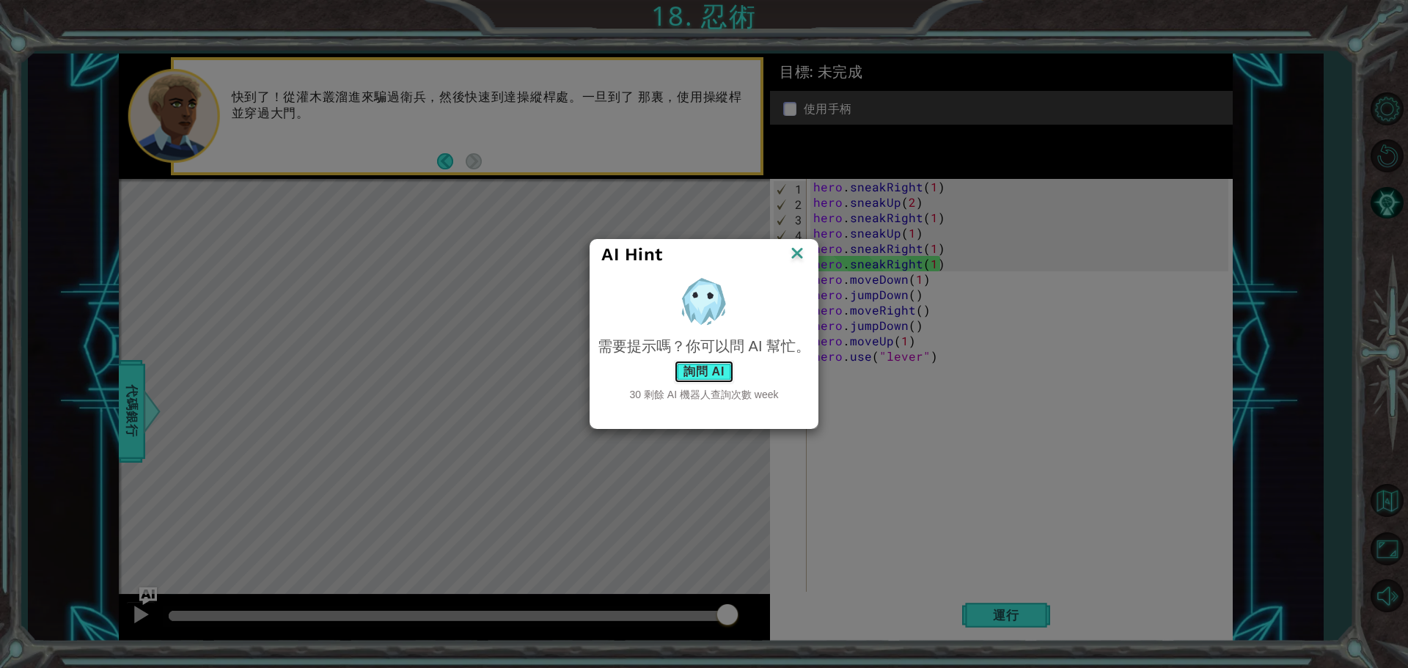
click at [709, 372] on button "詢問 AI" at bounding box center [704, 371] width 60 height 23
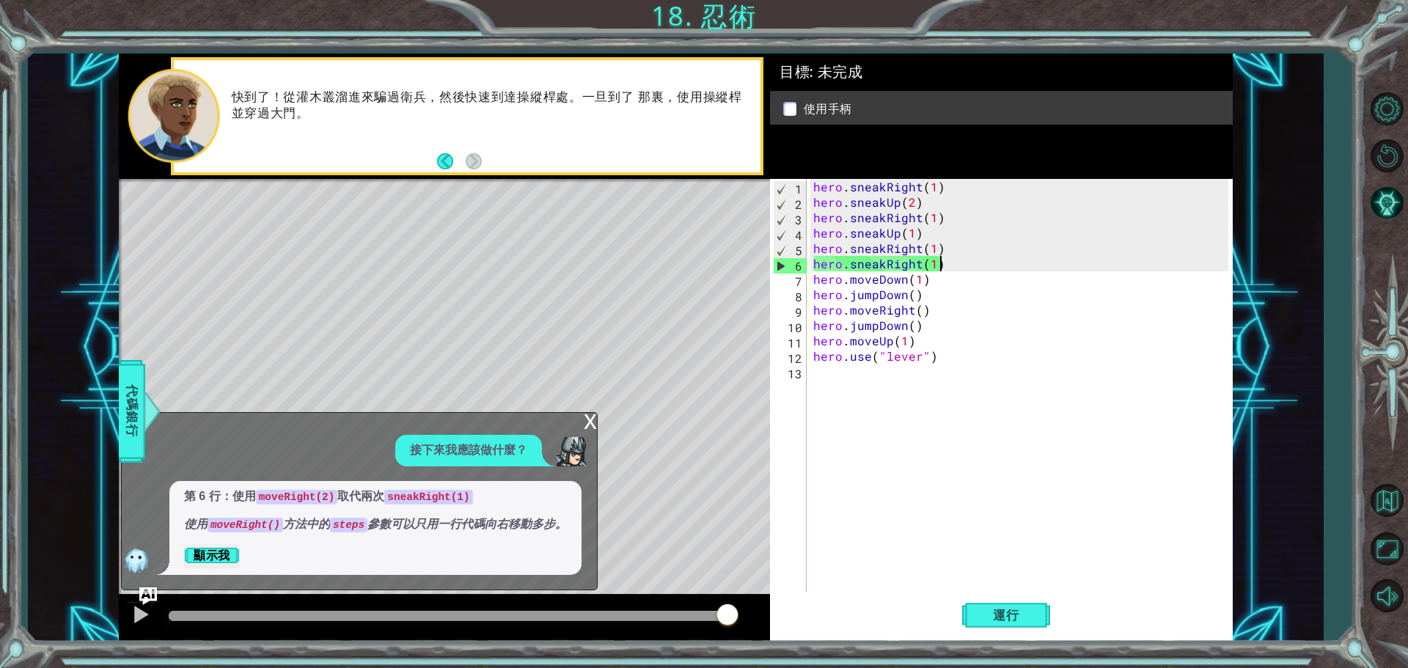
click at [945, 263] on div "hero . sneakRight ( 1 ) hero . sneakUp ( 2 ) hero . sneakRight ( 1 ) hero . sne…" at bounding box center [1022, 402] width 425 height 447
click at [936, 227] on div "hero . sneakRight ( 1 ) hero . sneakUp ( 2 ) hero . sneakRight ( 1 ) hero . sne…" at bounding box center [1022, 402] width 425 height 447
type textarea "hero.sneakUp(1)"
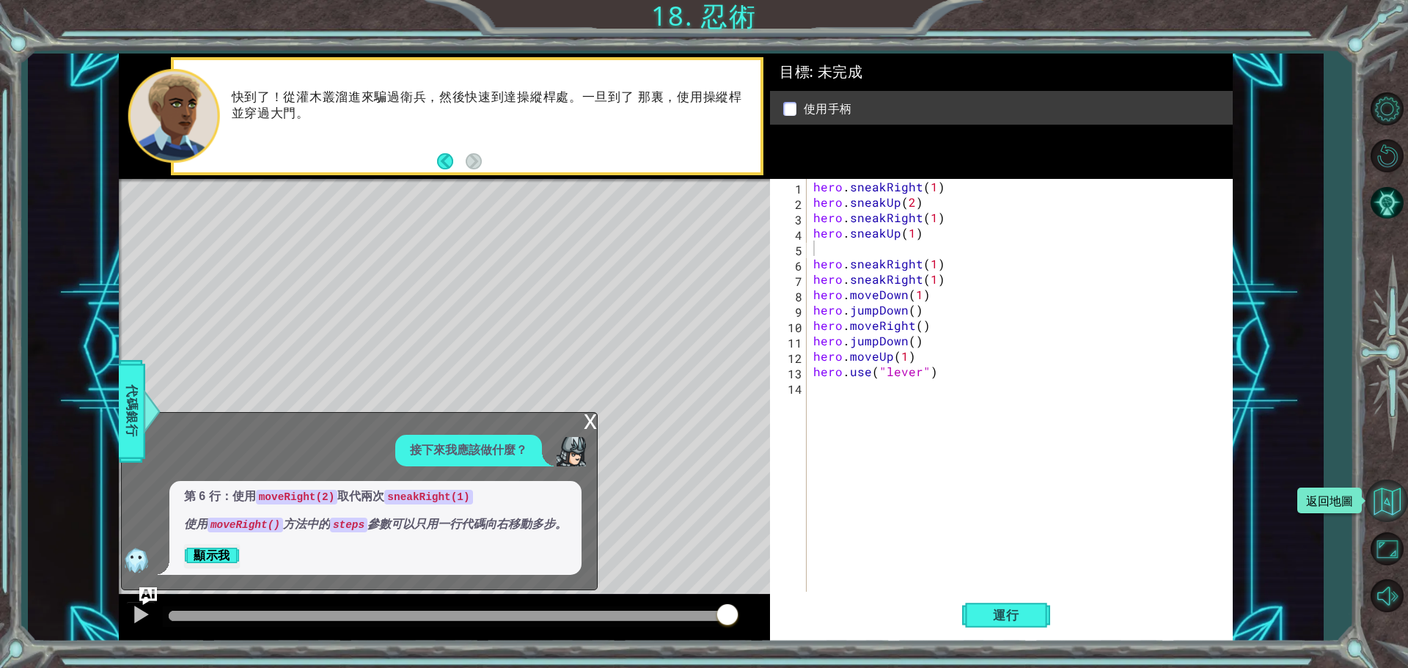
click at [1385, 500] on button "返回地圖" at bounding box center [1386, 501] width 43 height 43
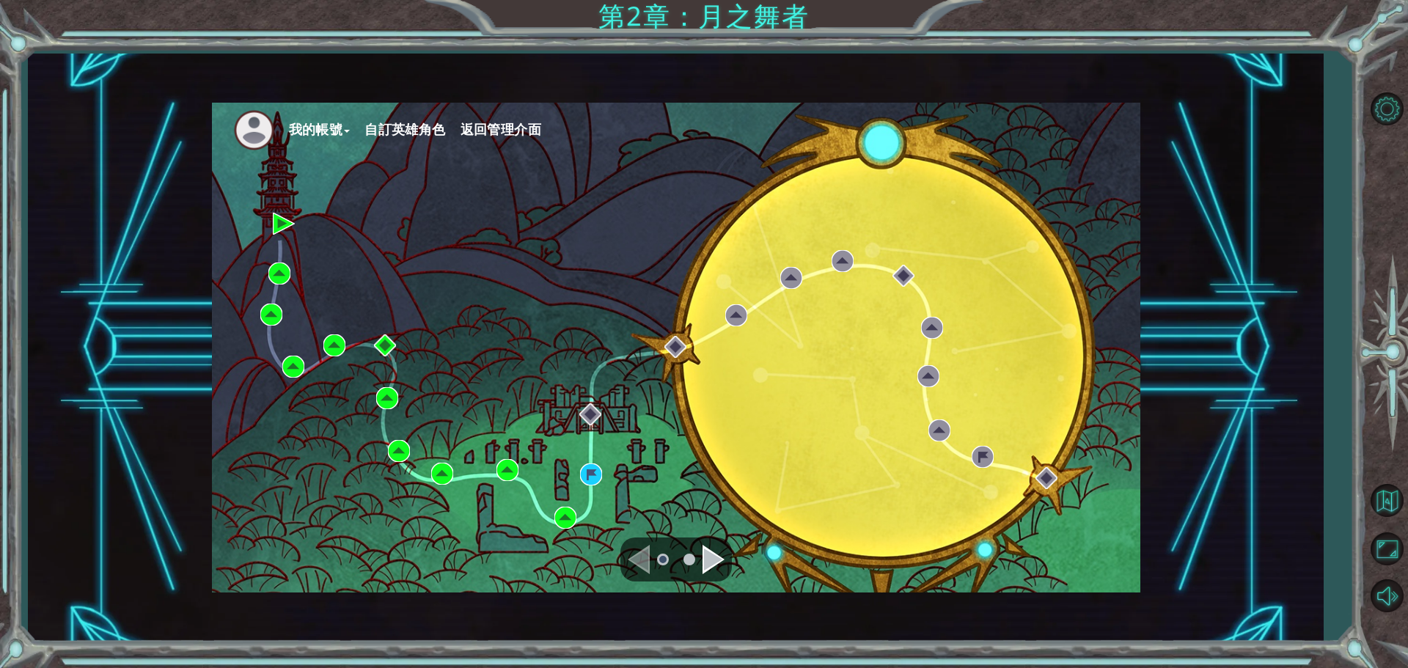
click at [308, 129] on button "我的帳號" at bounding box center [320, 130] width 62 height 22
click at [323, 155] on button "帳號設定" at bounding box center [327, 162] width 56 height 16
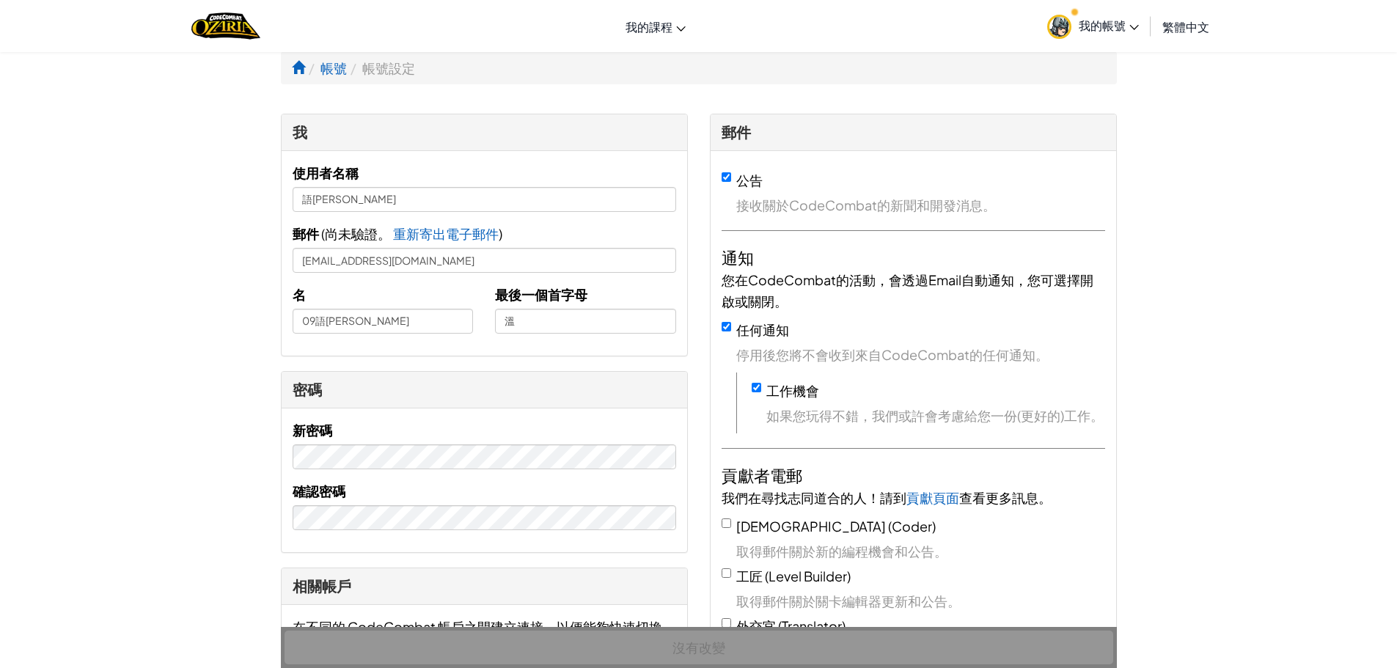
click at [1120, 23] on span "我的帳號" at bounding box center [1109, 25] width 60 height 15
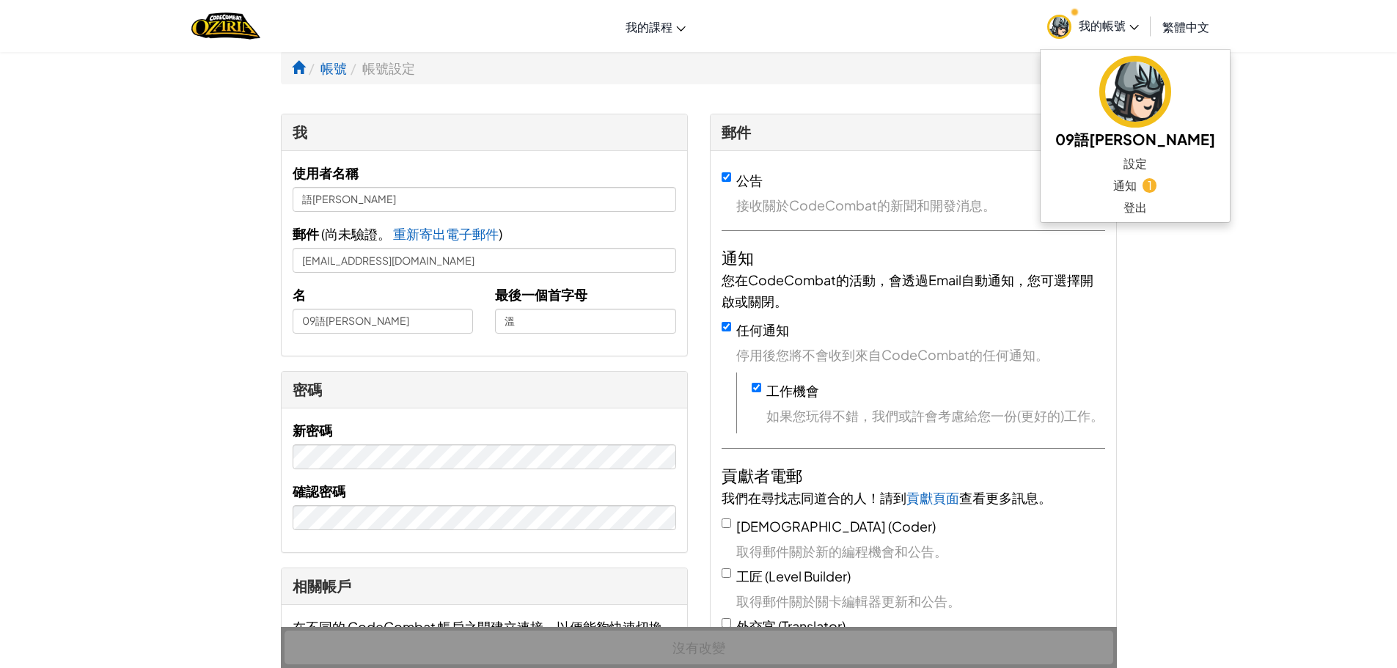
drag, startPoint x: 1256, startPoint y: 158, endPoint x: 1255, endPoint y: 149, distance: 9.6
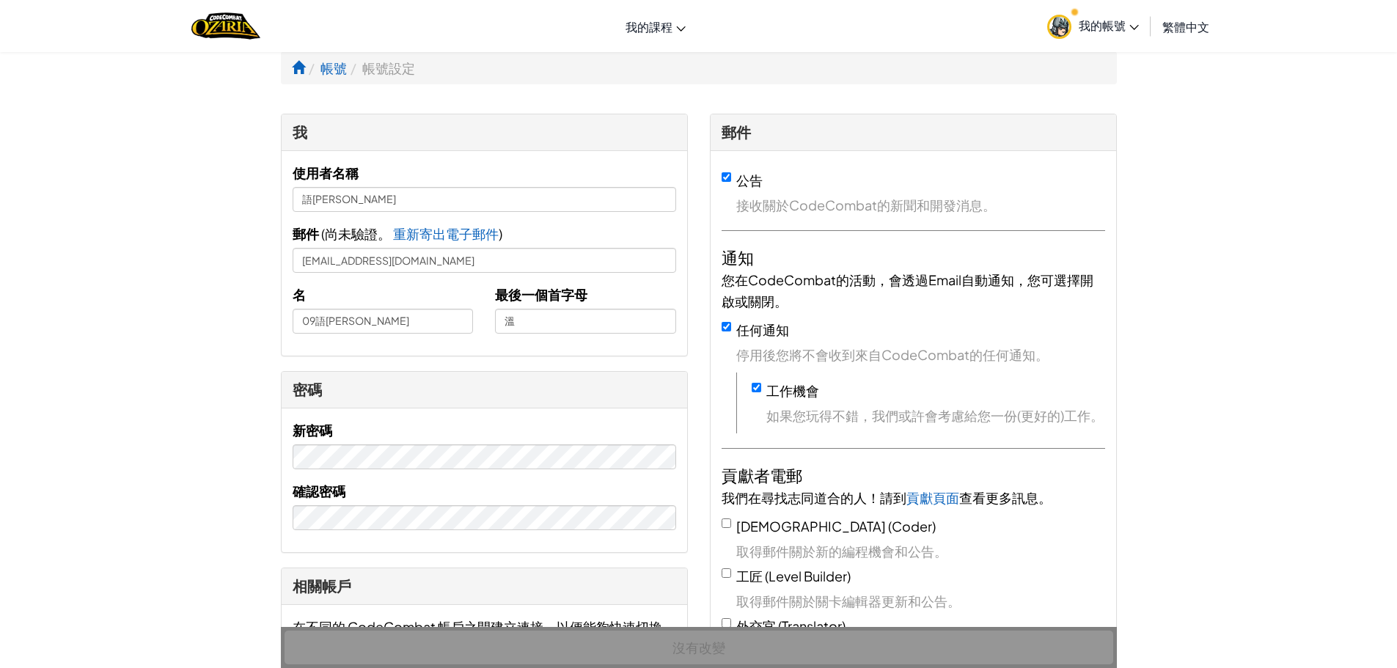
click at [1131, 26] on icon at bounding box center [1134, 27] width 10 height 5
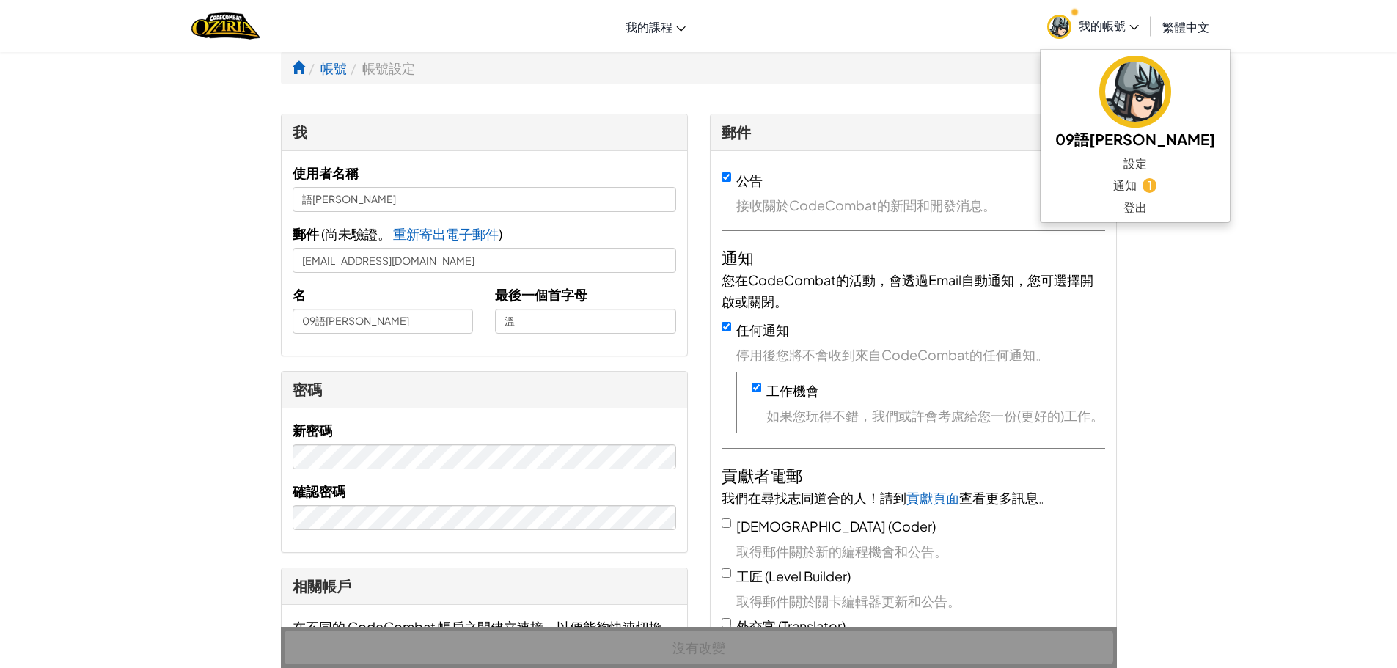
drag, startPoint x: 1211, startPoint y: 76, endPoint x: 846, endPoint y: 7, distance: 370.9
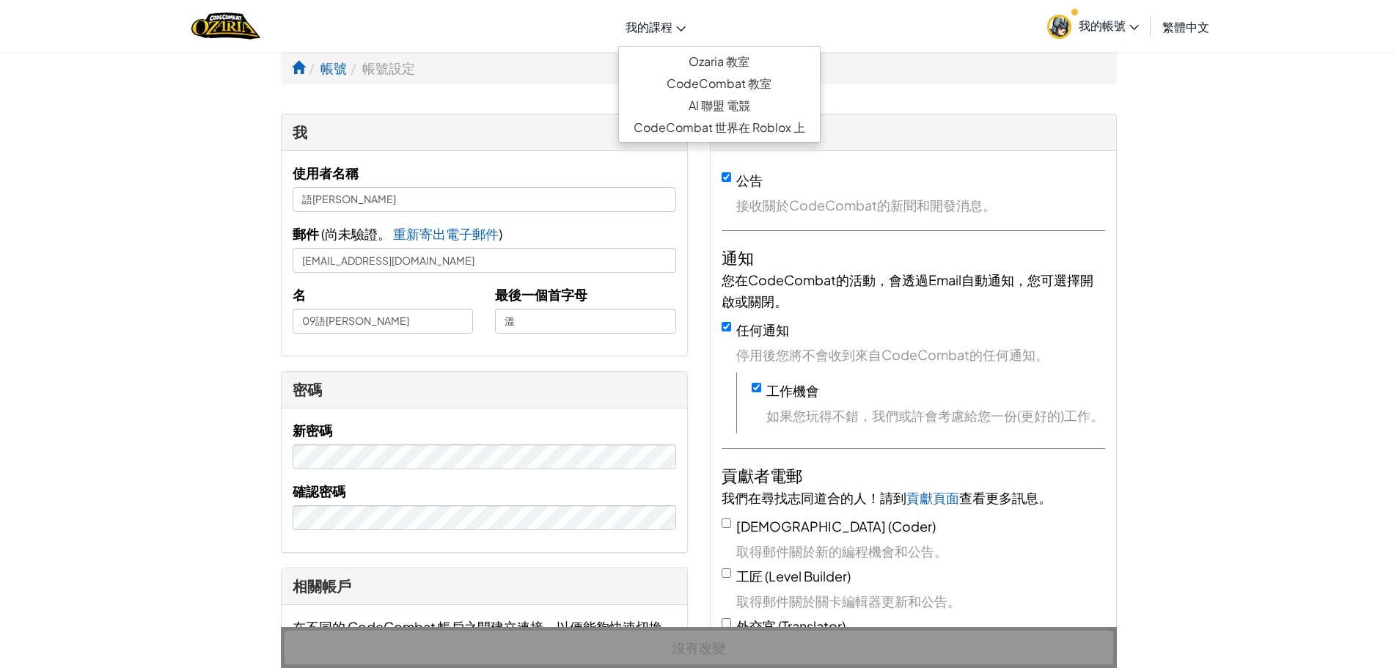
click at [665, 9] on link "我的課程" at bounding box center [655, 27] width 75 height 40
click at [708, 56] on link "Ozaria 教室" at bounding box center [719, 62] width 201 height 22
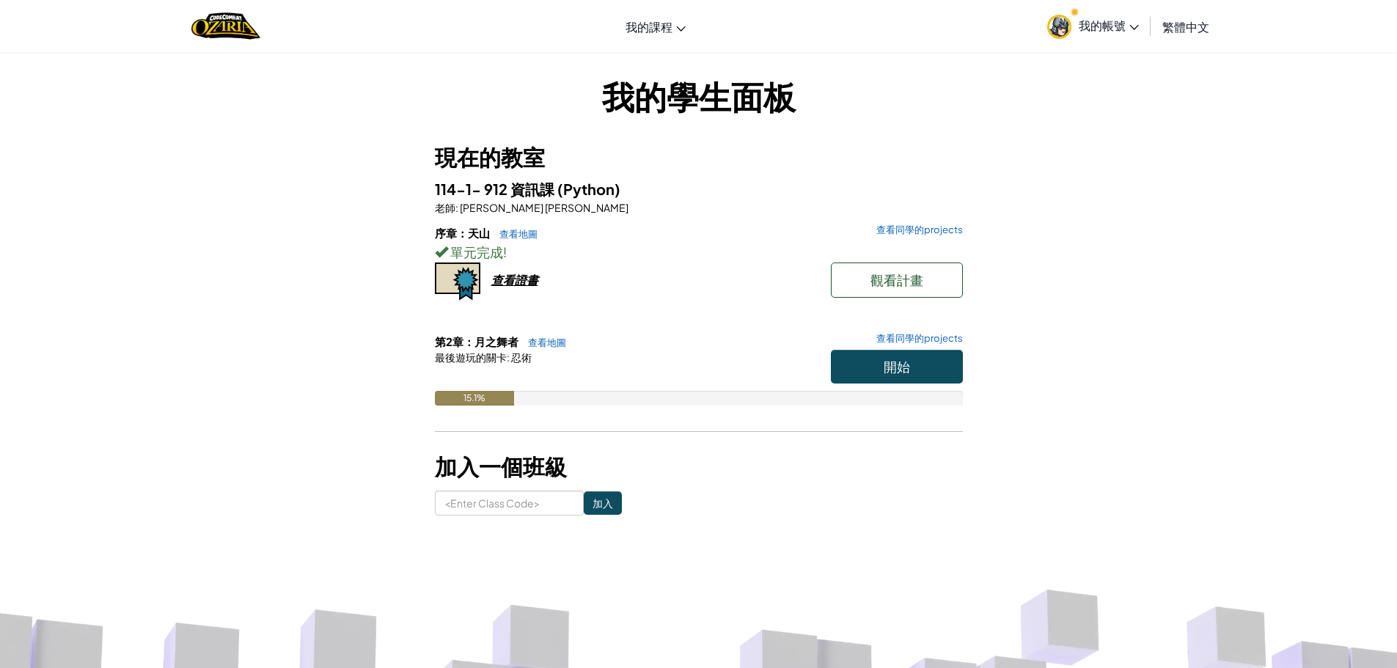
click at [1093, 18] on span "我的帳號" at bounding box center [1109, 25] width 60 height 15
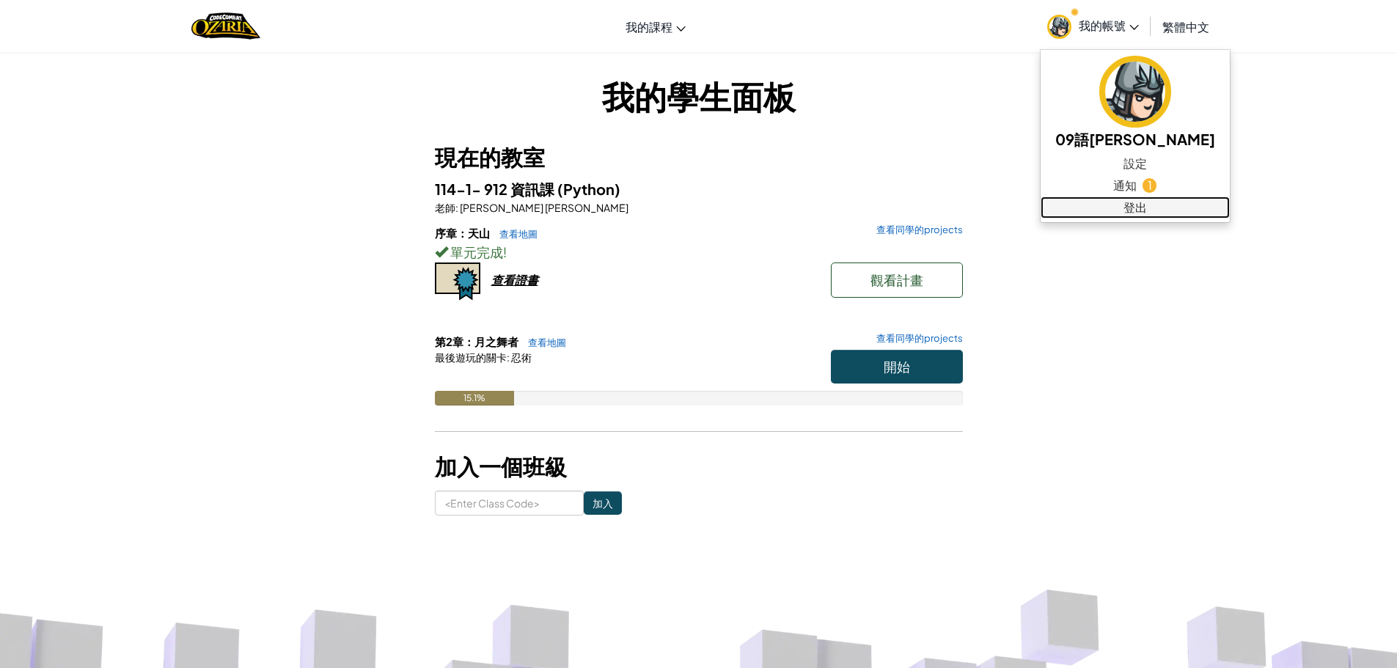
click at [1089, 213] on link "登出" at bounding box center [1135, 208] width 189 height 22
